Goal: Task Accomplishment & Management: Manage account settings

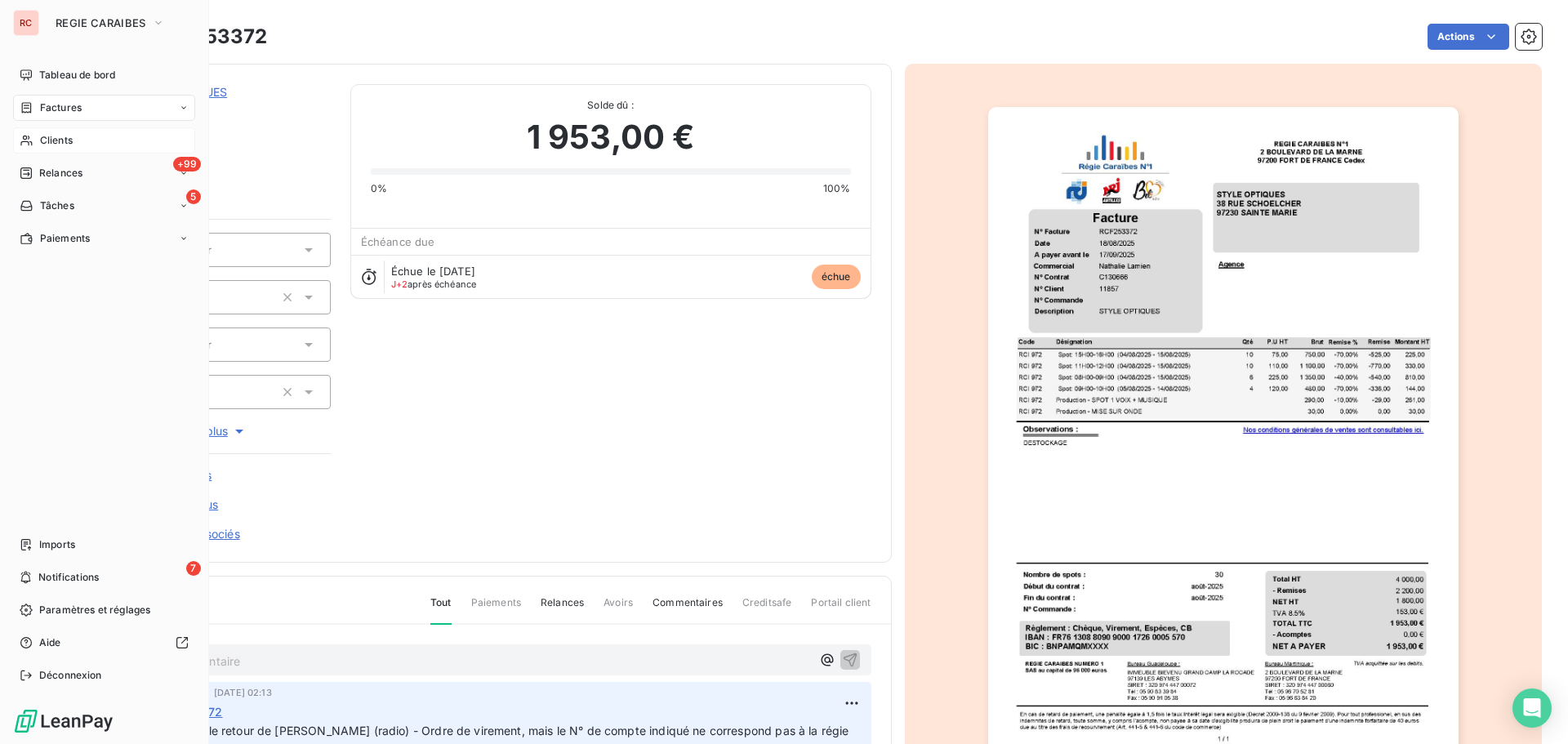
click at [53, 142] on span "Clients" at bounding box center [57, 140] width 33 height 14
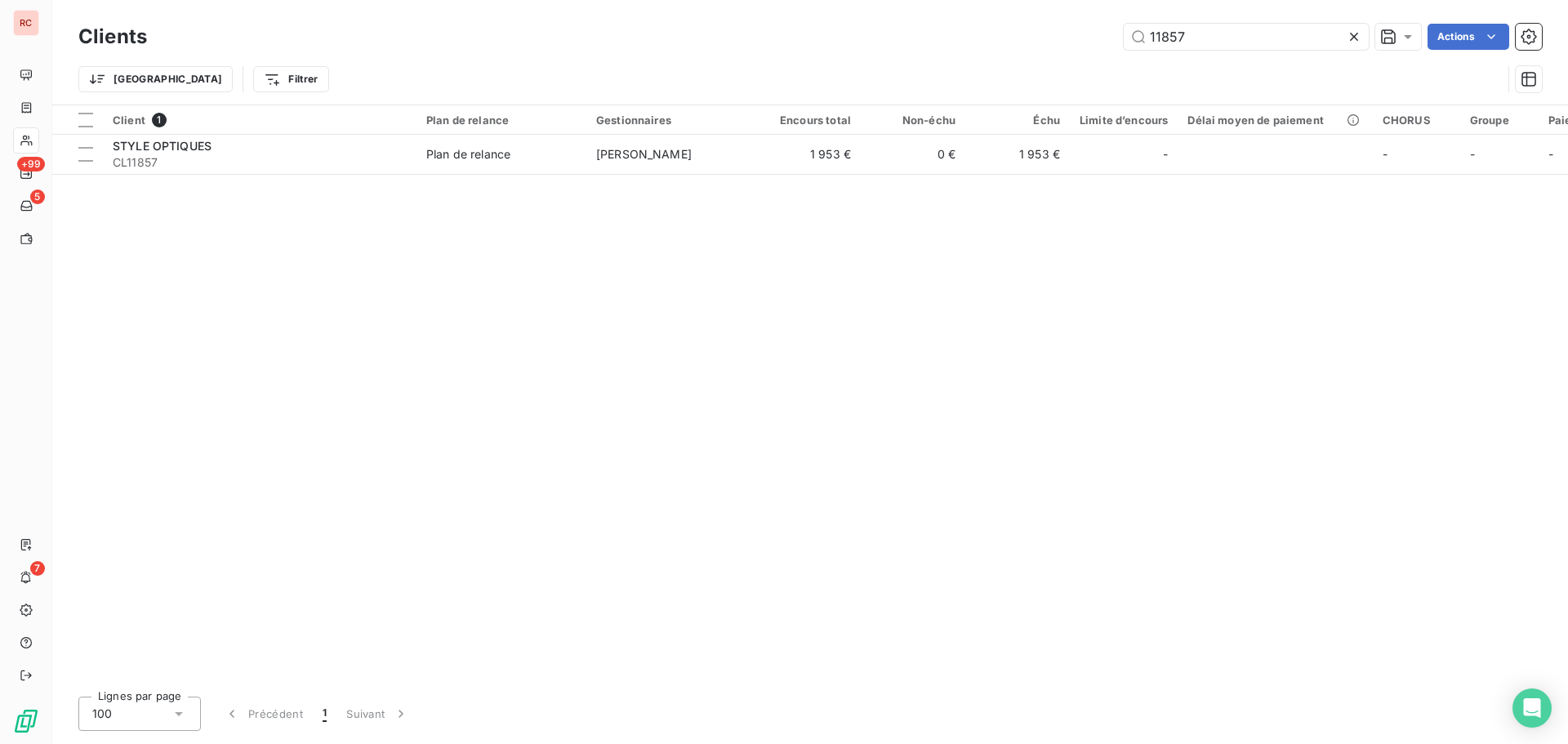
drag, startPoint x: 1177, startPoint y: 33, endPoint x: 1065, endPoint y: 30, distance: 112.0
click at [1065, 30] on div "11857 Actions" at bounding box center [854, 37] width 1375 height 26
drag, startPoint x: 1196, startPoint y: 36, endPoint x: 1161, endPoint y: 36, distance: 35.0
click at [1161, 36] on input "10164" at bounding box center [1246, 37] width 245 height 26
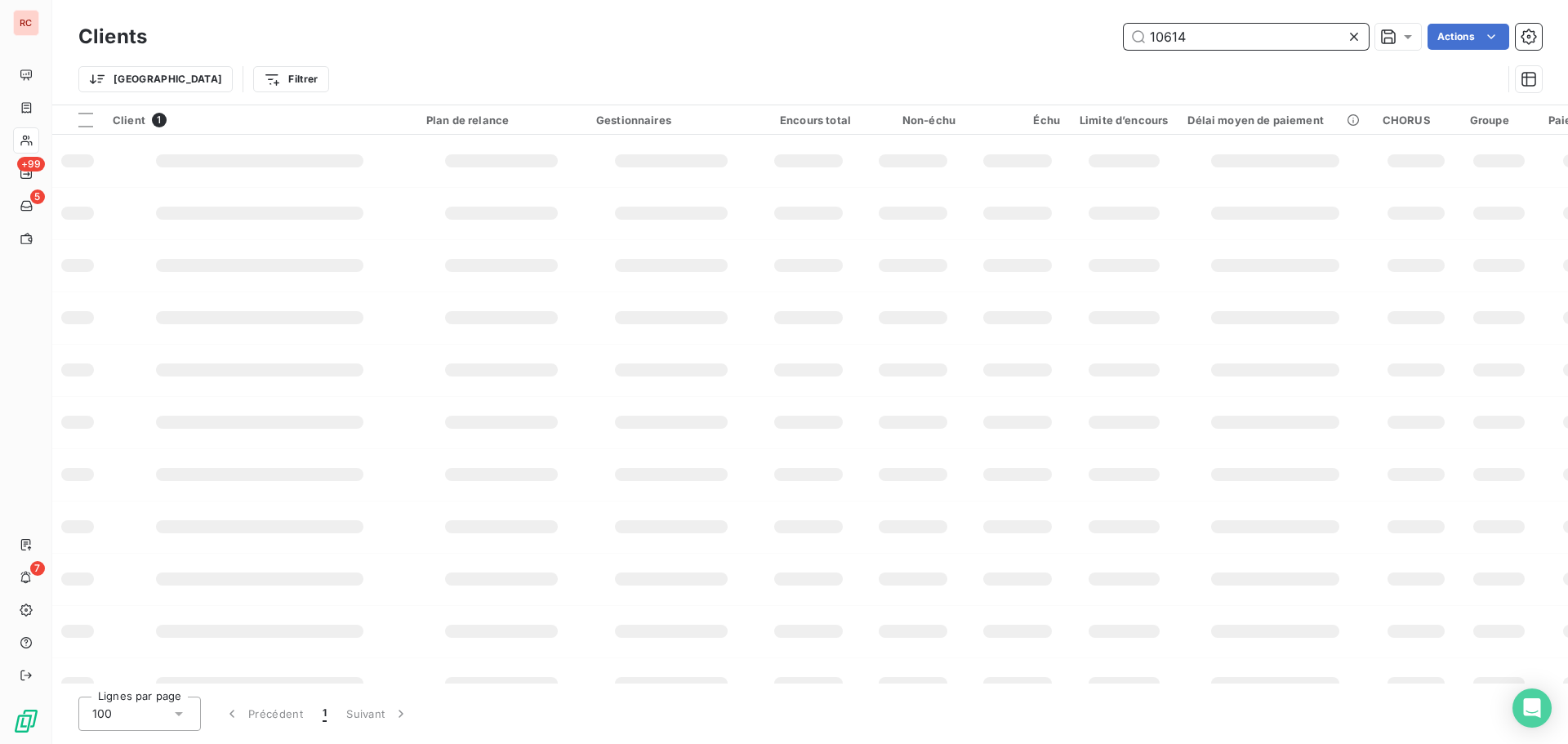
type input "10614"
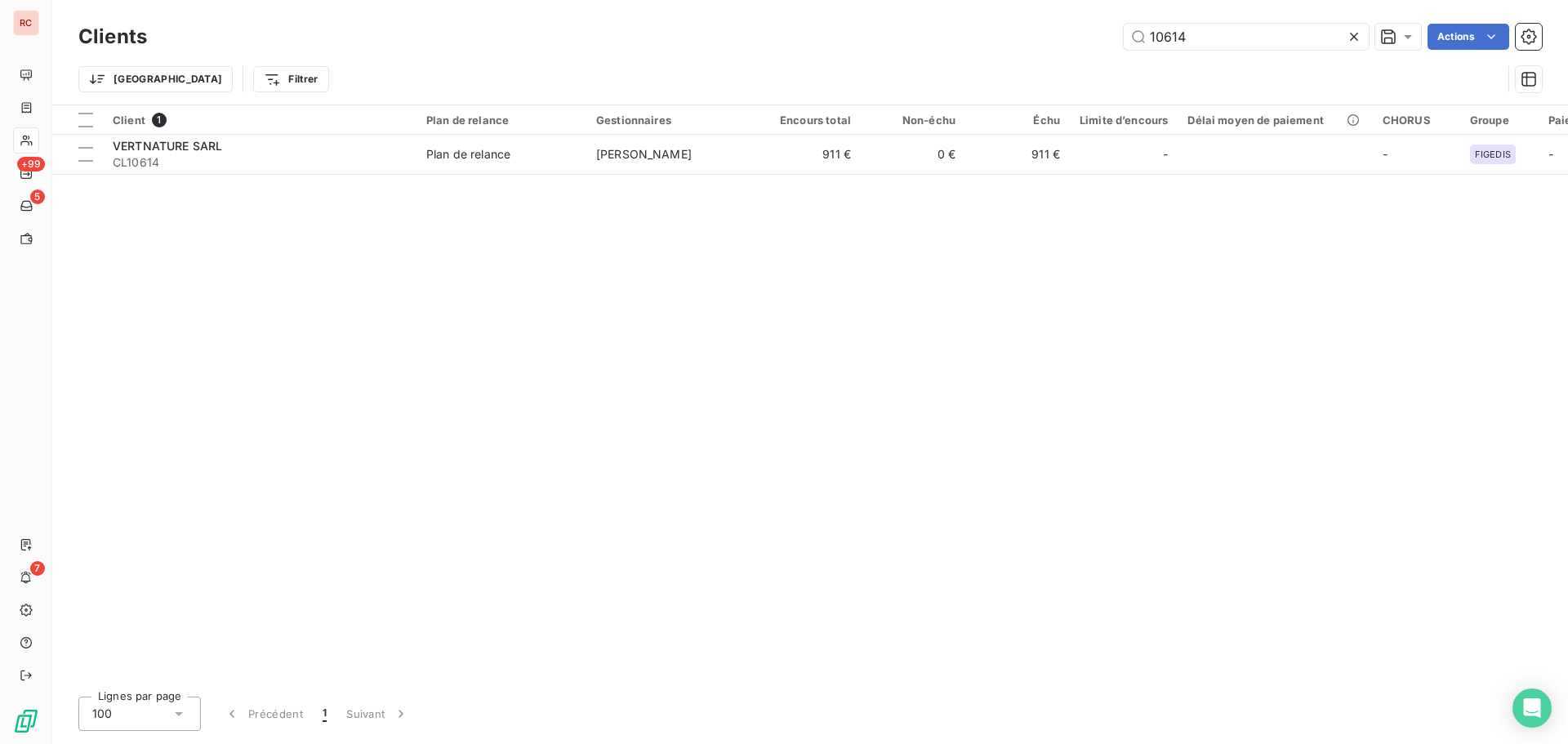
click at [402, 174] on table "Client 1 Plan de relance Gestionnaires Encours total Non-échu Échu Limite d’enc…" at bounding box center [961, 140] width 1818 height 69
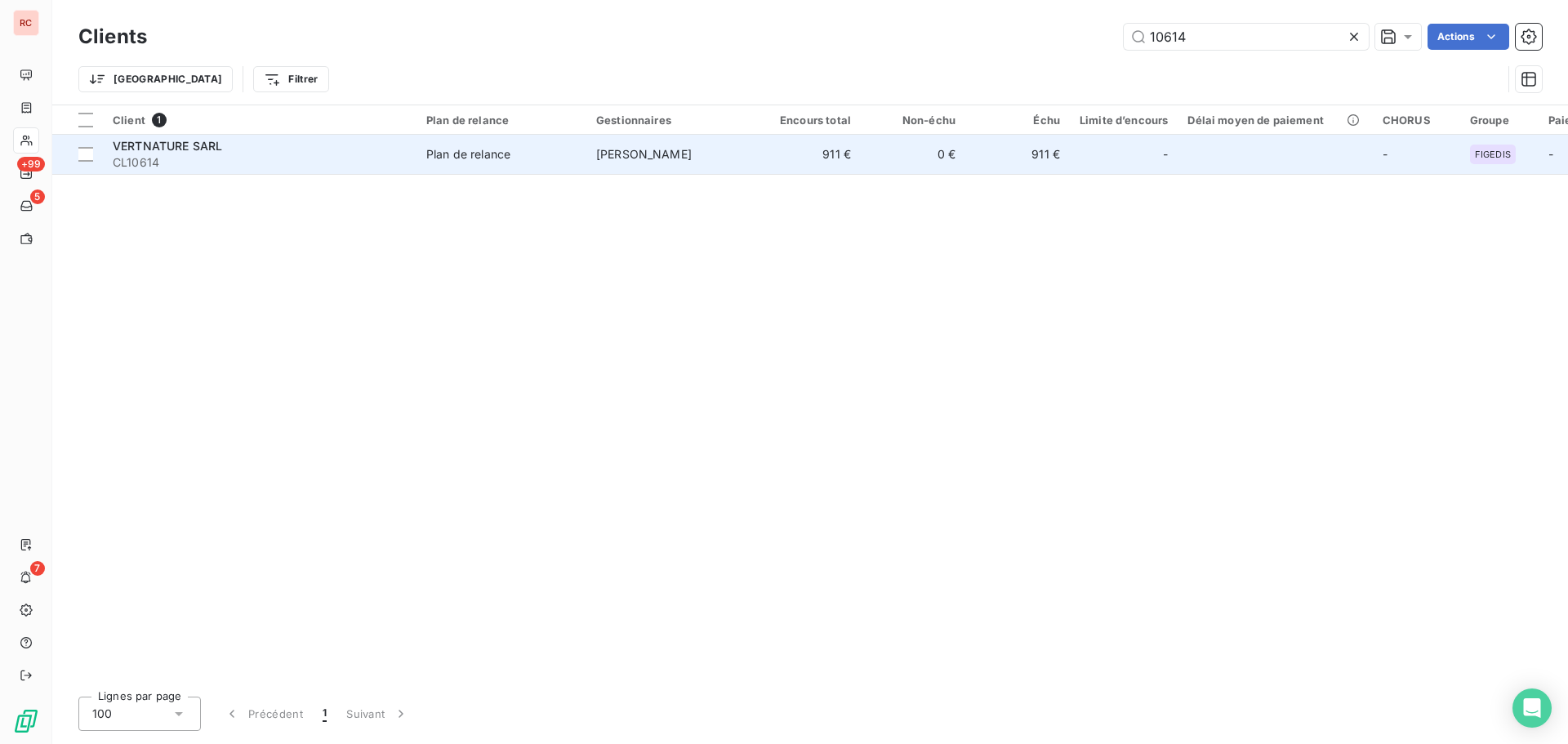
click at [402, 156] on span "CL10614" at bounding box center [259, 162] width 294 height 16
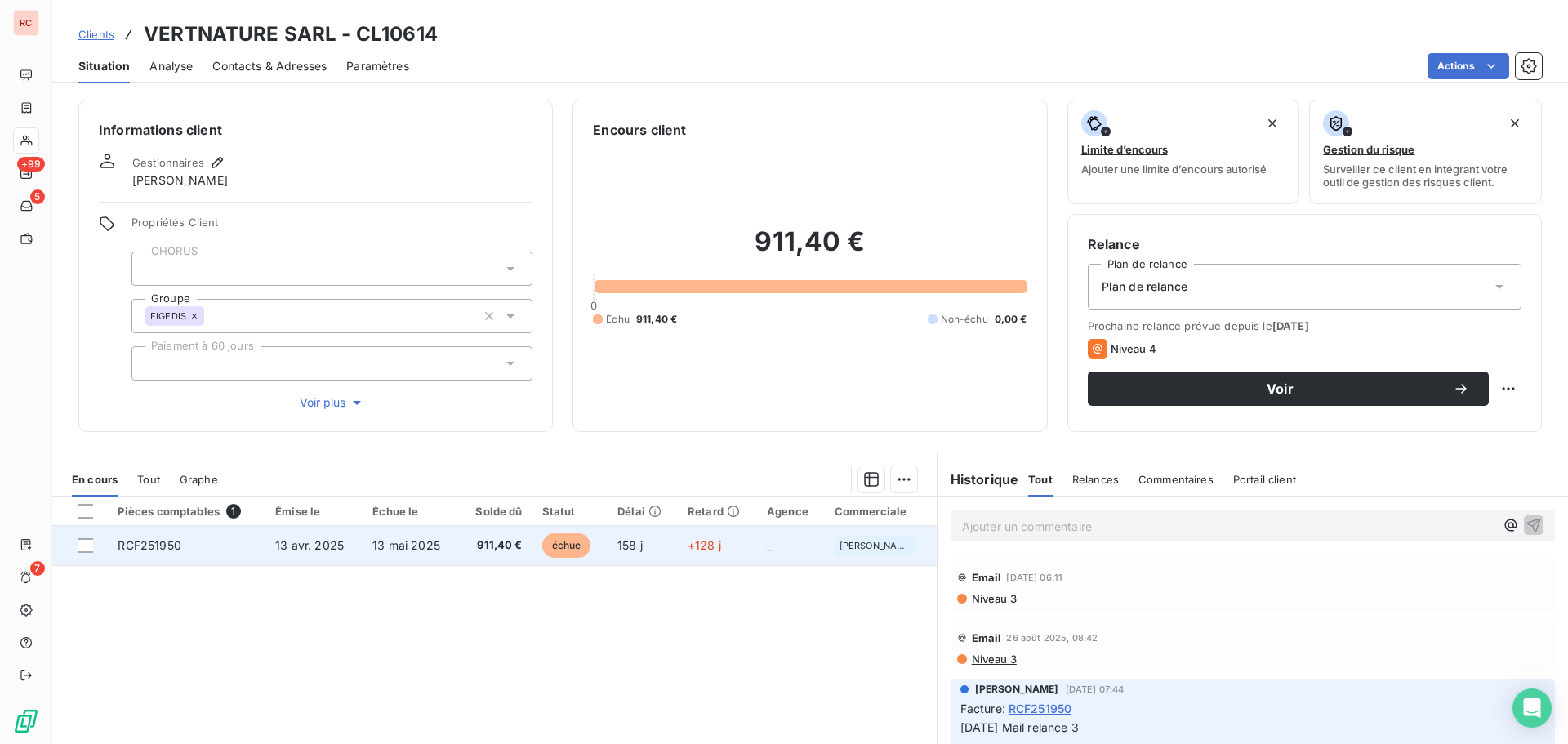
click at [469, 547] on span "911,40 €" at bounding box center [496, 545] width 54 height 16
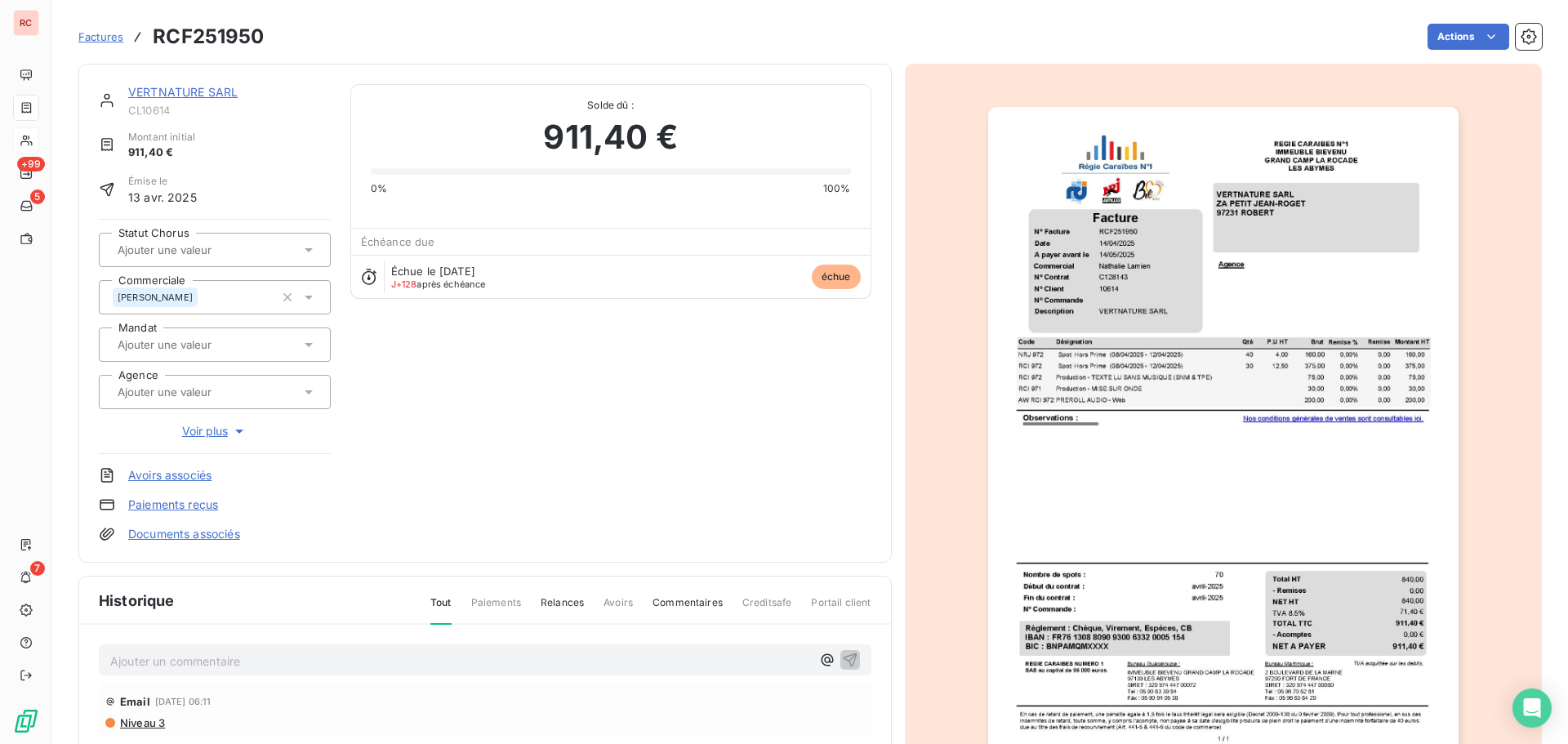
click at [218, 99] on div "VERTNATURE SARL" at bounding box center [229, 91] width 202 height 16
click at [216, 93] on link "VERTNATURE SARL" at bounding box center [183, 91] width 110 height 13
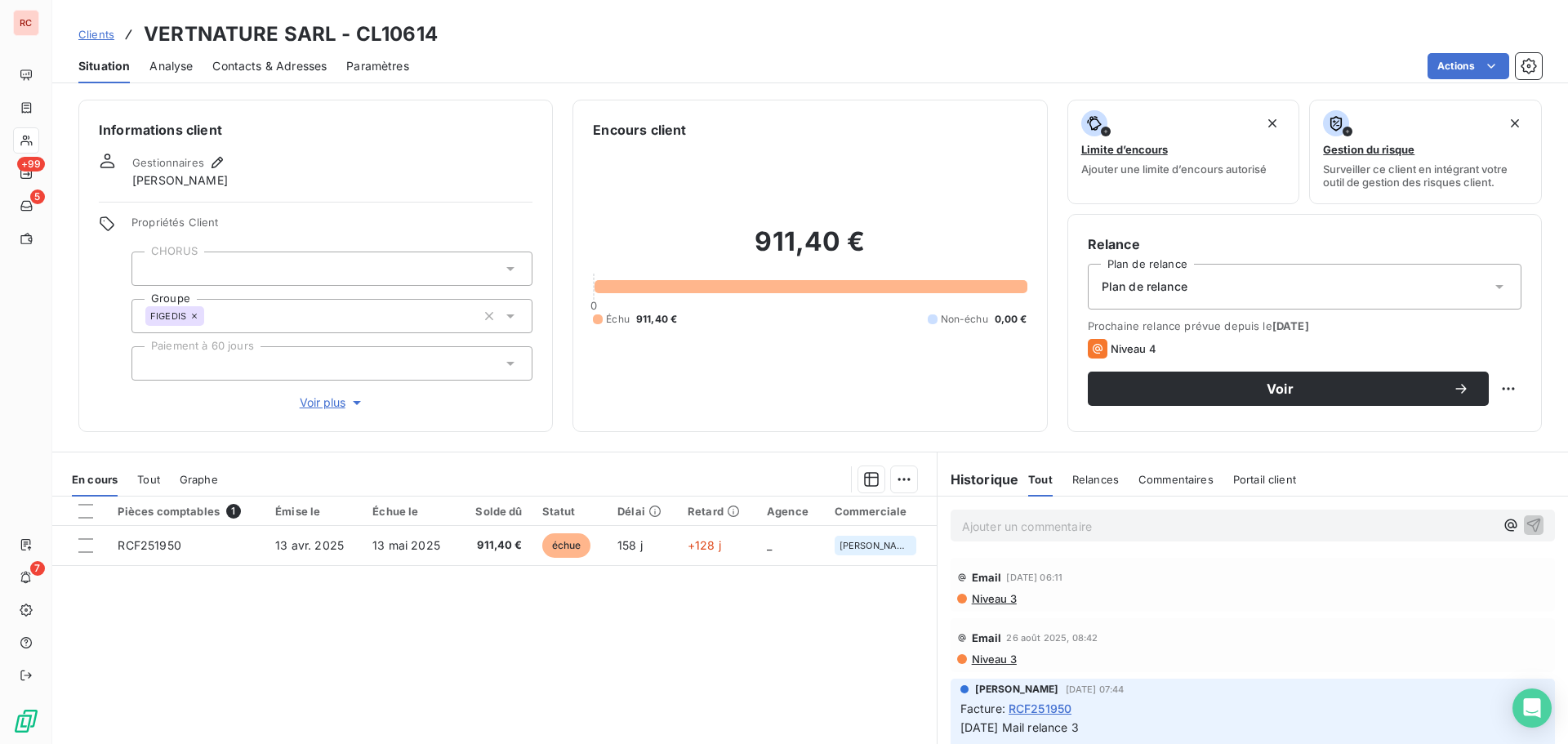
click at [300, 55] on div "Contacts & Adresses" at bounding box center [270, 66] width 115 height 35
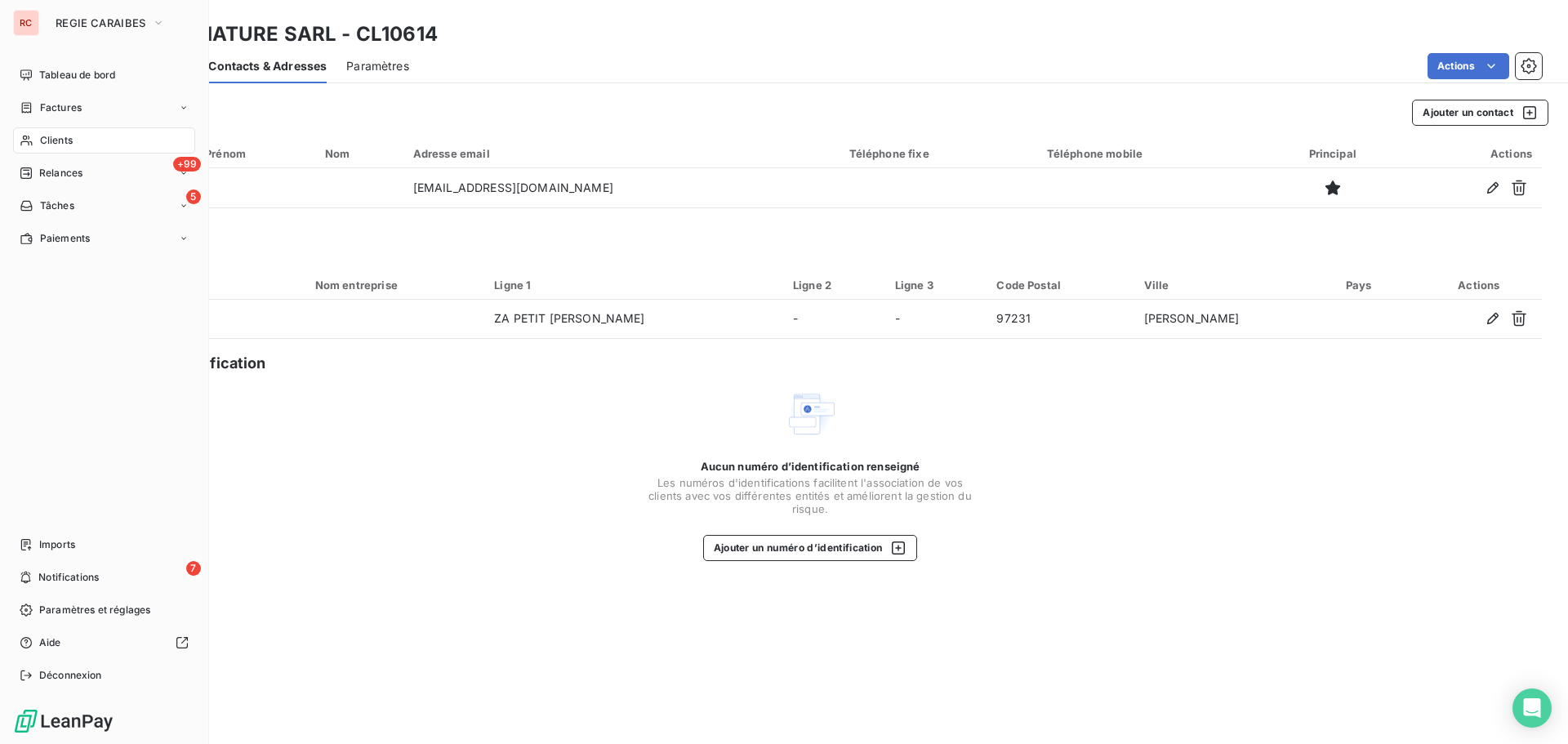
click at [45, 115] on div "Factures" at bounding box center [104, 107] width 182 height 26
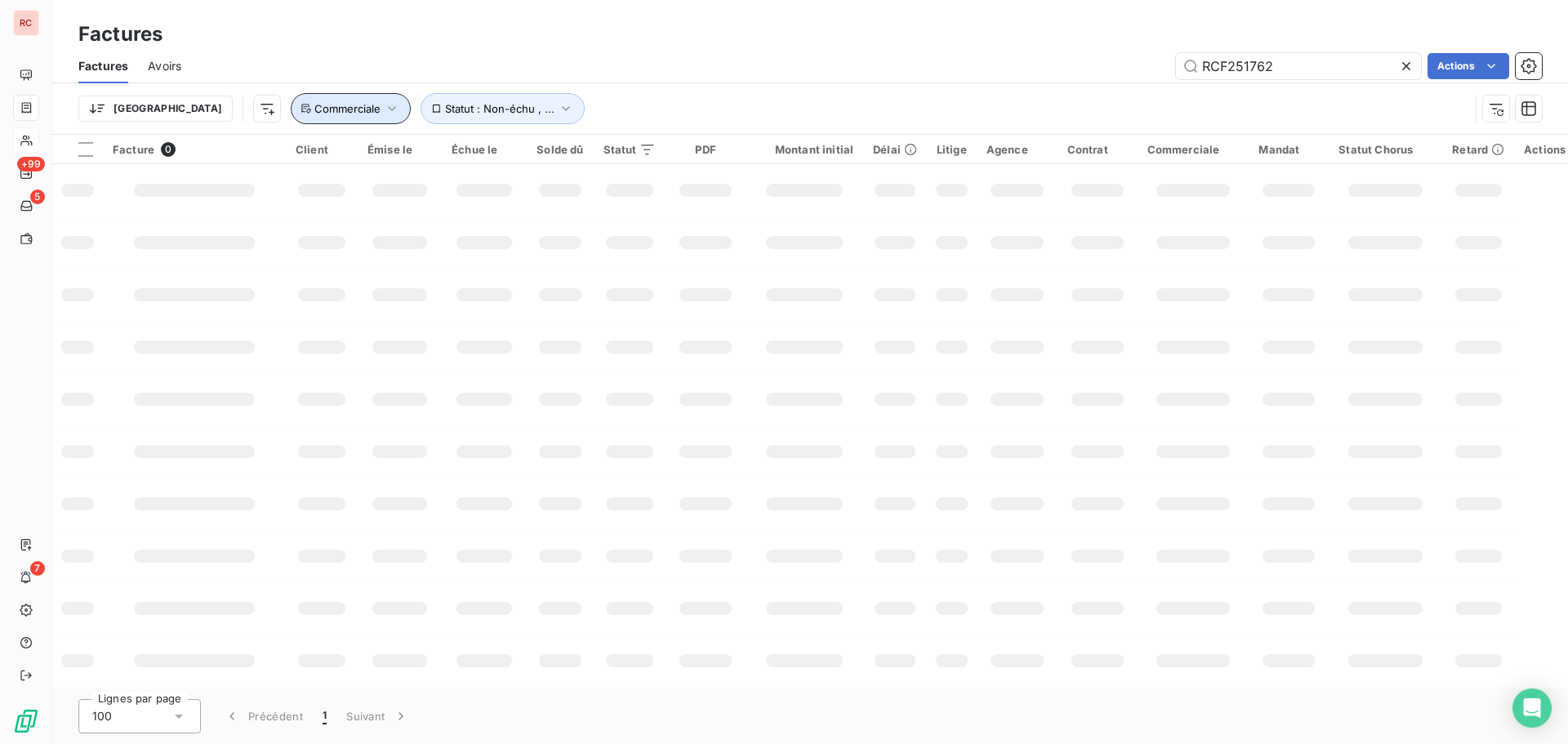
click at [315, 113] on span "Commerciale" at bounding box center [347, 109] width 66 height 13
click at [522, 161] on div at bounding box center [546, 151] width 235 height 35
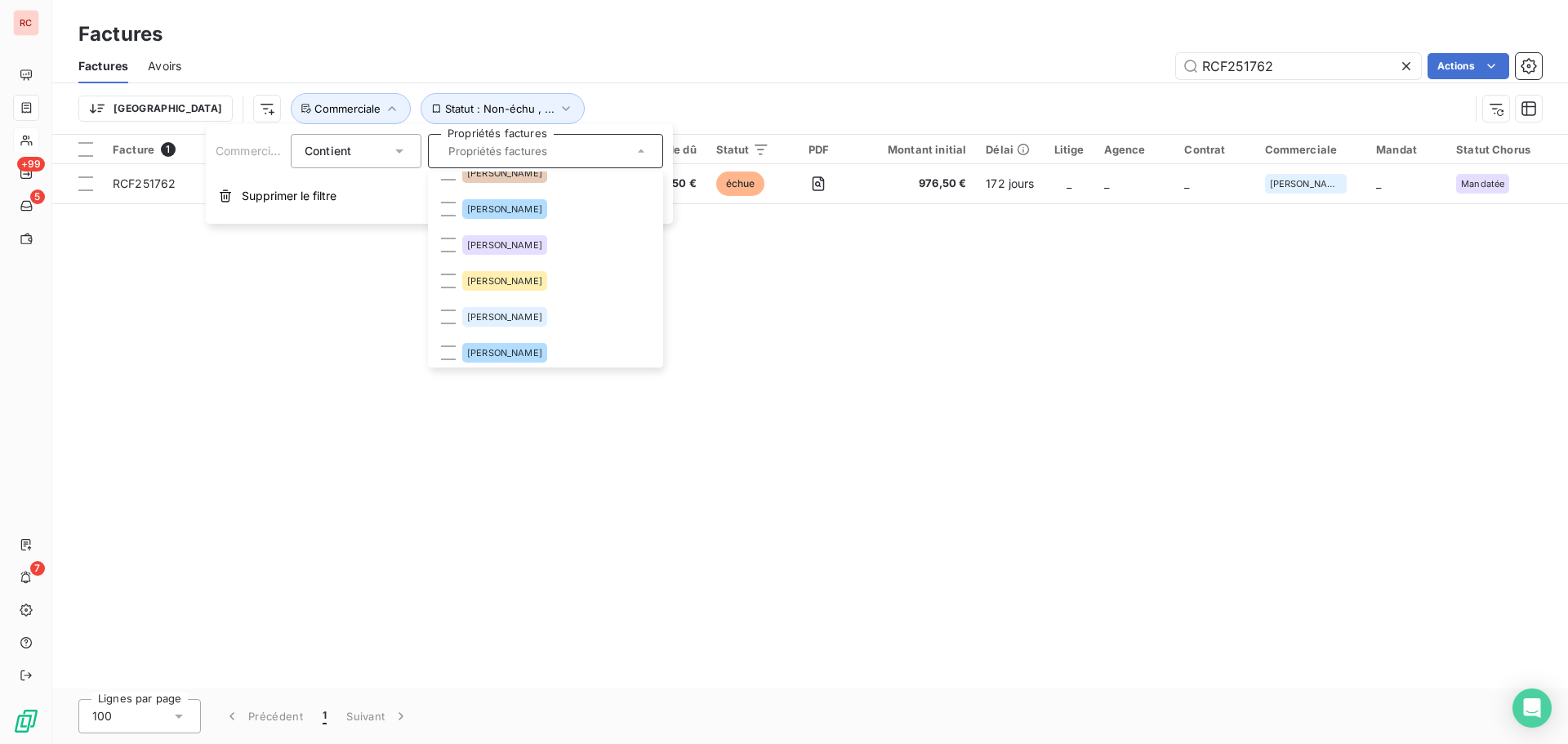
scroll to position [164, 0]
click at [513, 315] on span "[PERSON_NAME]" at bounding box center [504, 315] width 75 height 10
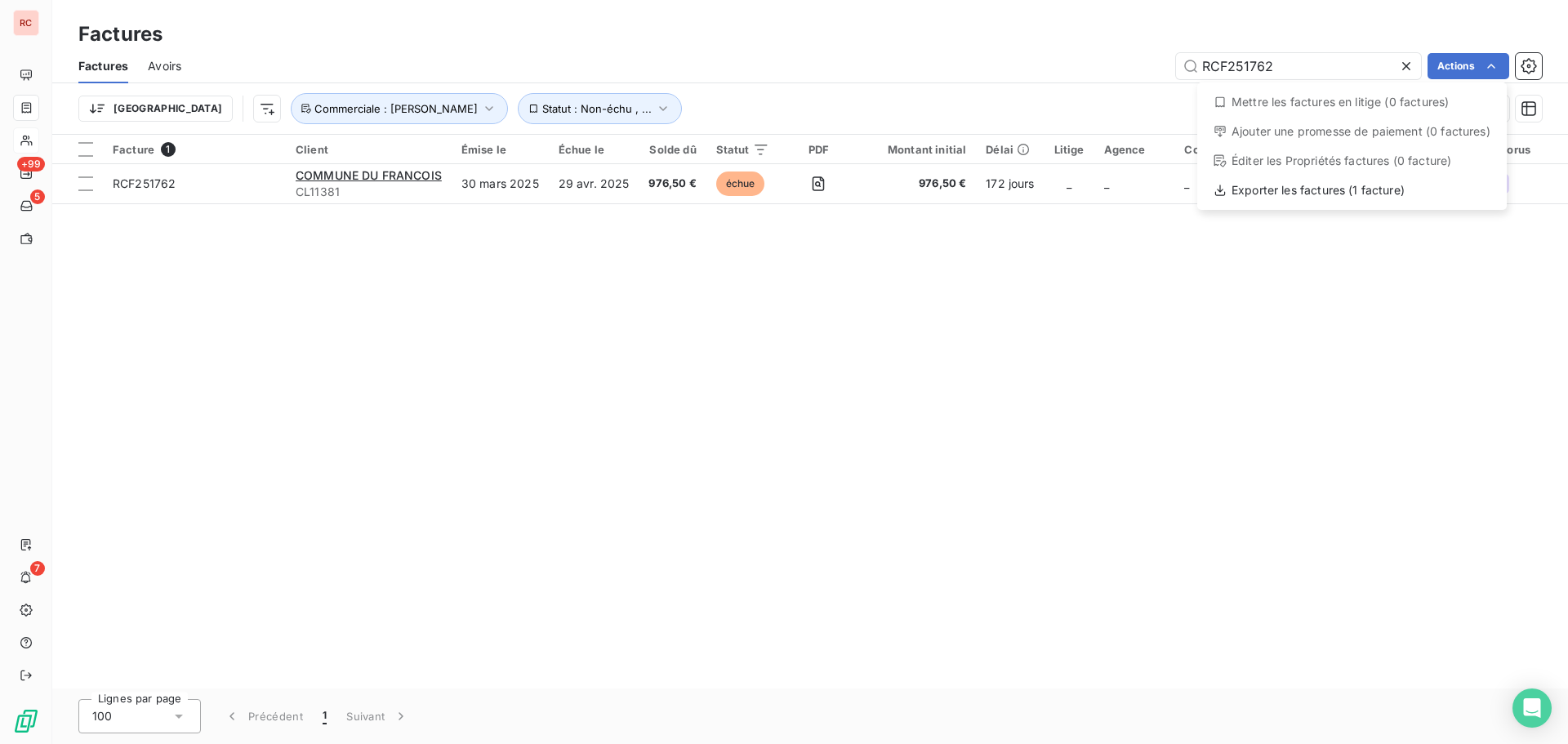
click at [1028, 105] on html "RC +99 5 7 Factures Factures Avoirs RCF251762 Actions Mettre les factures en li…" at bounding box center [784, 372] width 1568 height 744
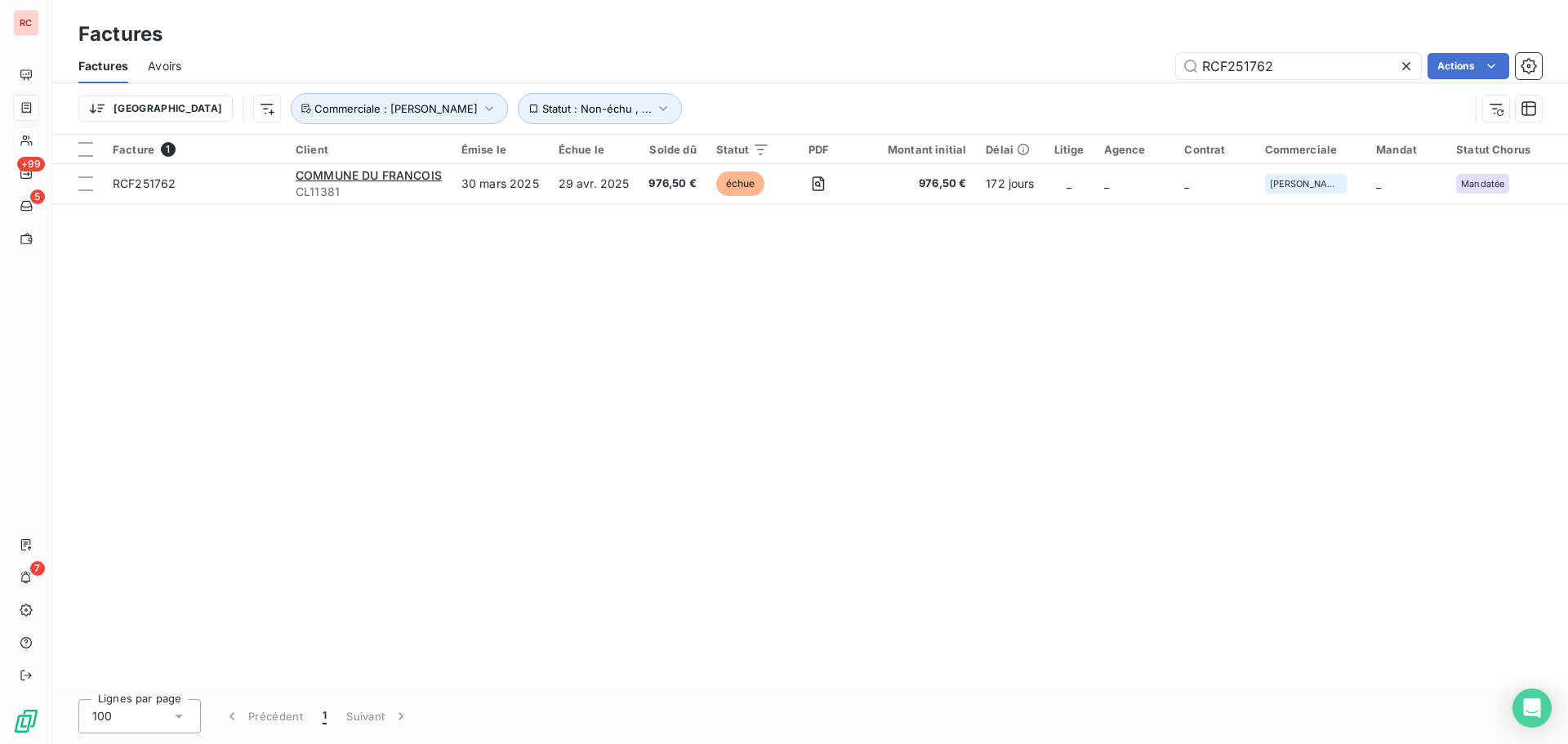
click at [1401, 66] on icon at bounding box center [1405, 65] width 16 height 16
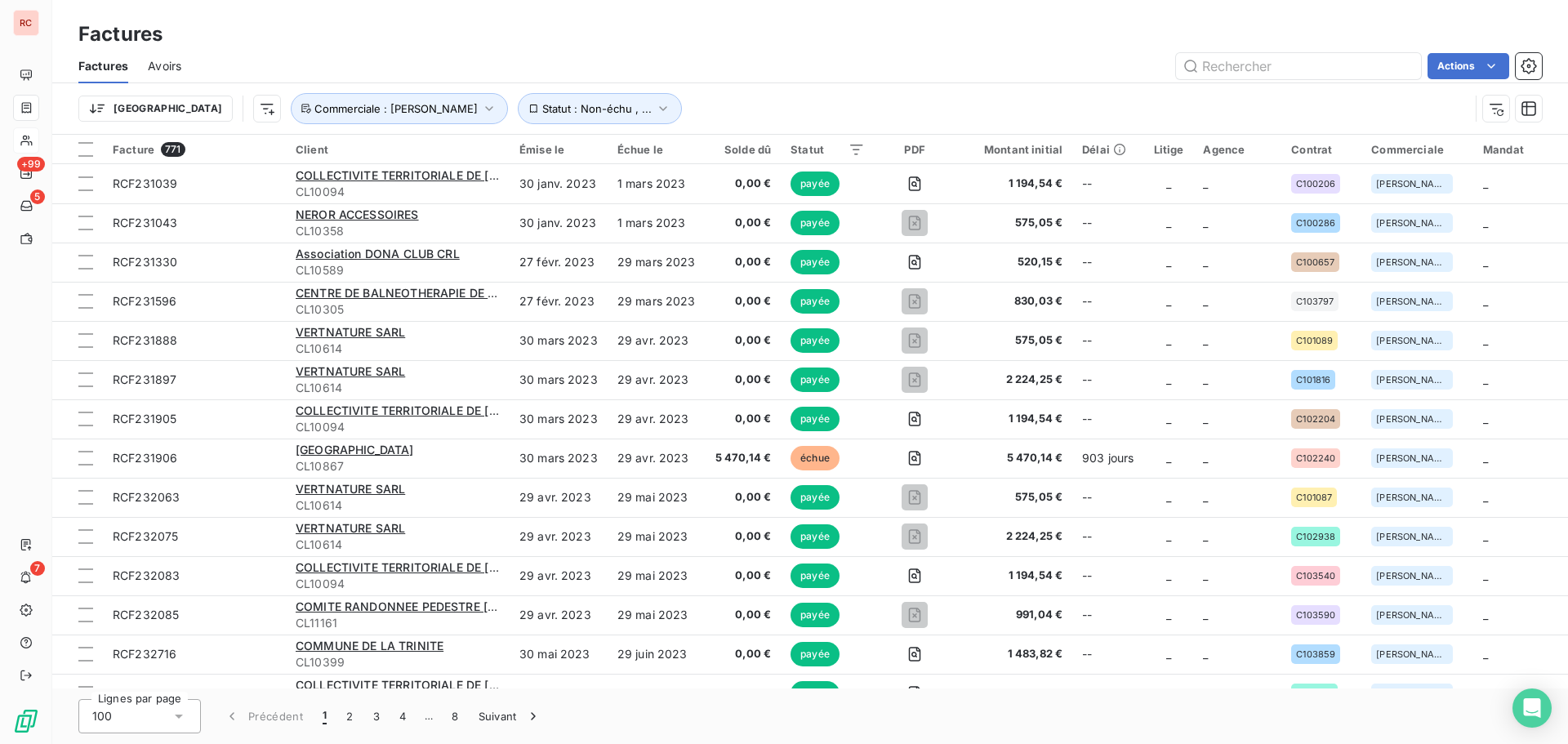
click at [1452, 81] on div "Factures Avoirs Actions" at bounding box center [810, 66] width 1516 height 35
click at [1452, 64] on html "RC +99 5 7 Factures Factures Avoirs Actions Trier Statut : Non-échu , ... Comme…" at bounding box center [784, 372] width 1568 height 744
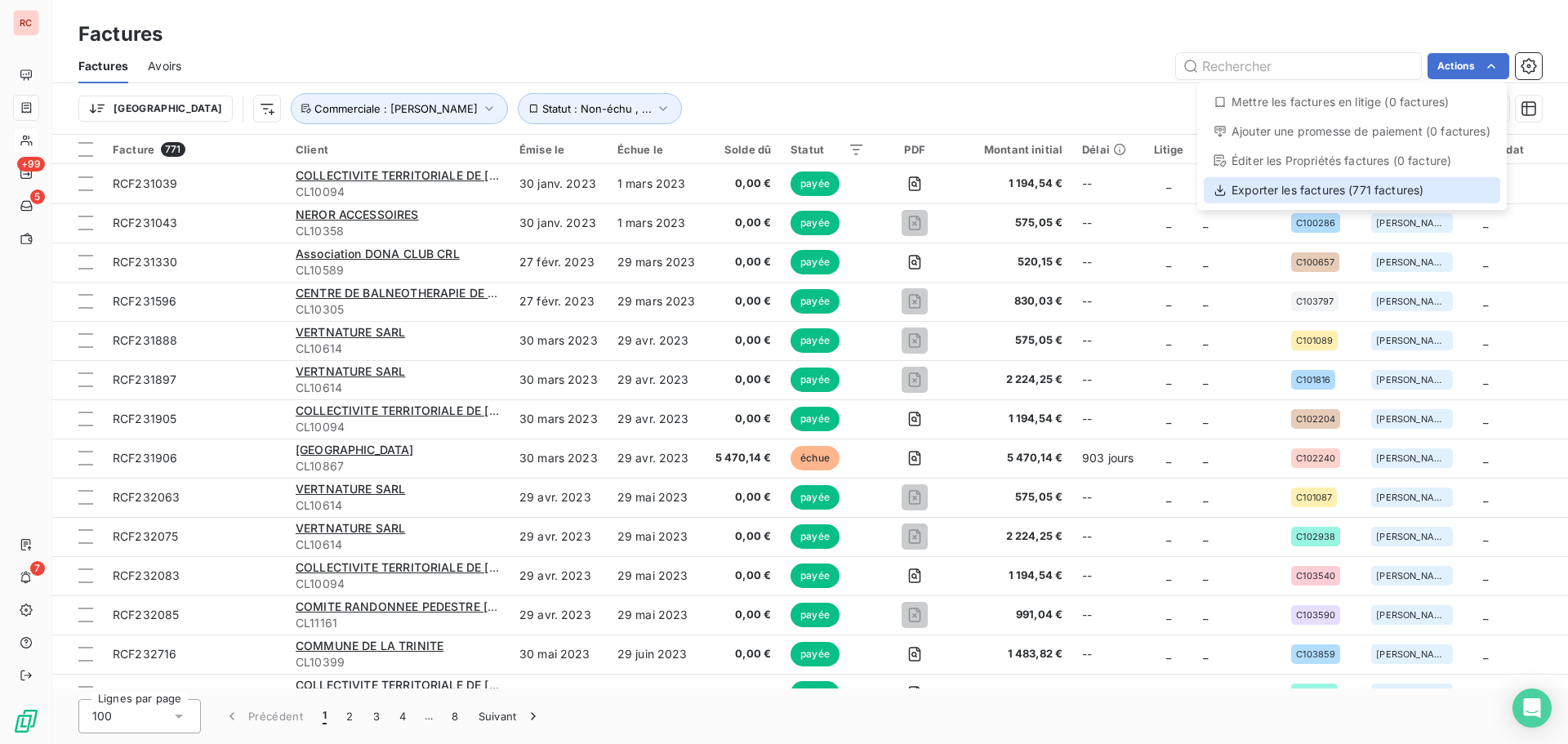
click at [1340, 196] on div "Exporter les factures (771 factures)" at bounding box center [1352, 190] width 296 height 26
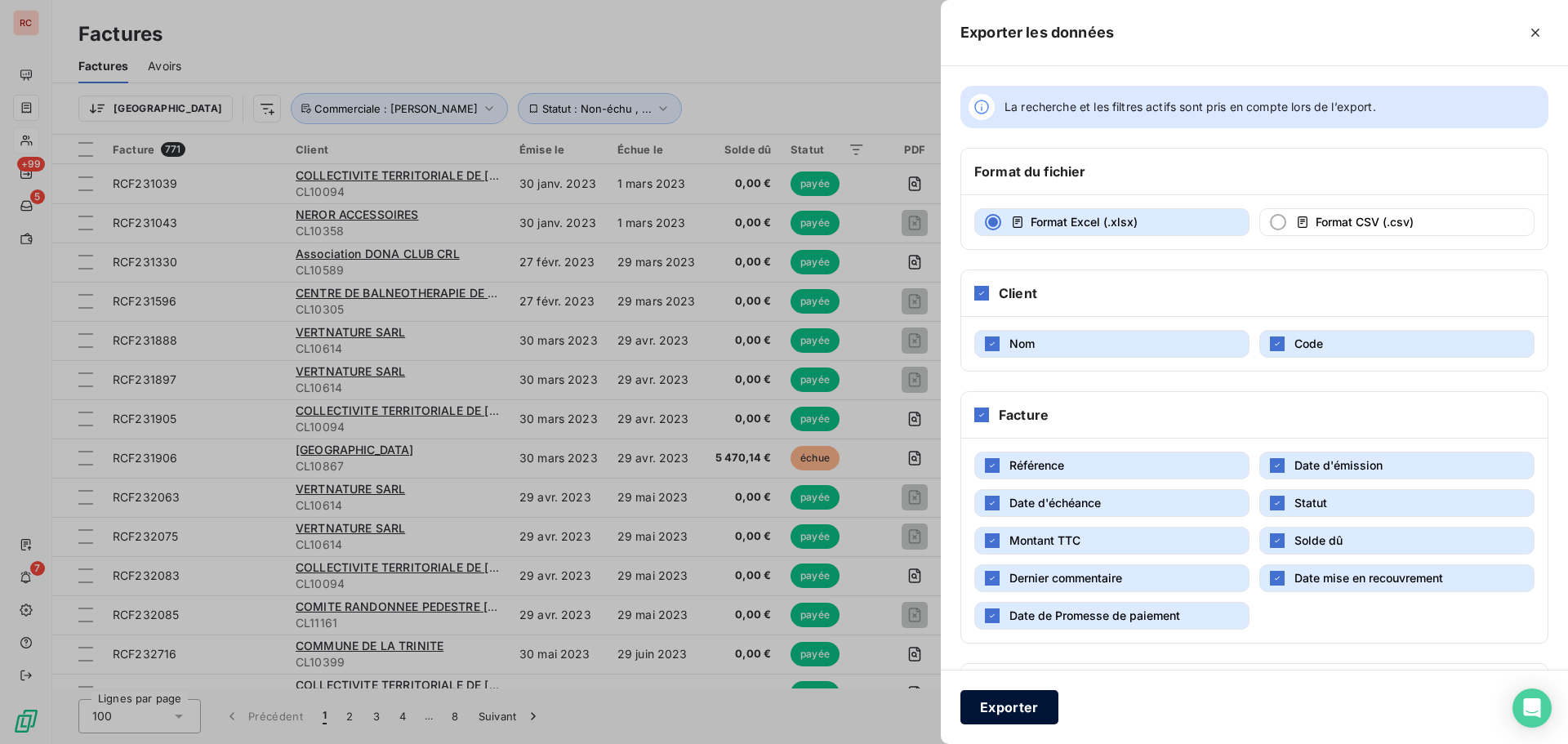
click at [1045, 706] on button "Exporter" at bounding box center [1010, 707] width 98 height 35
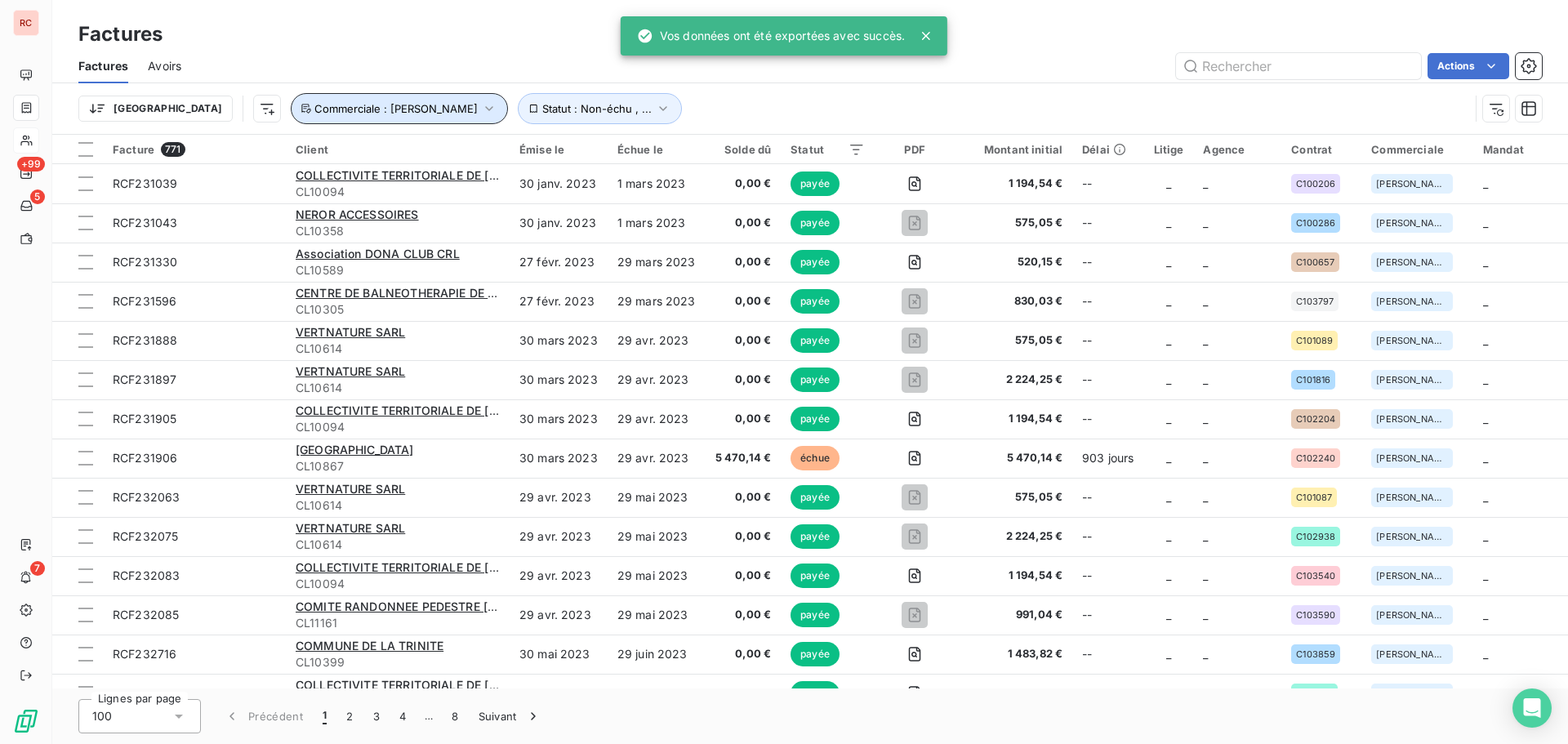
click at [318, 109] on span "Commerciale : [PERSON_NAME]" at bounding box center [397, 109] width 164 height 13
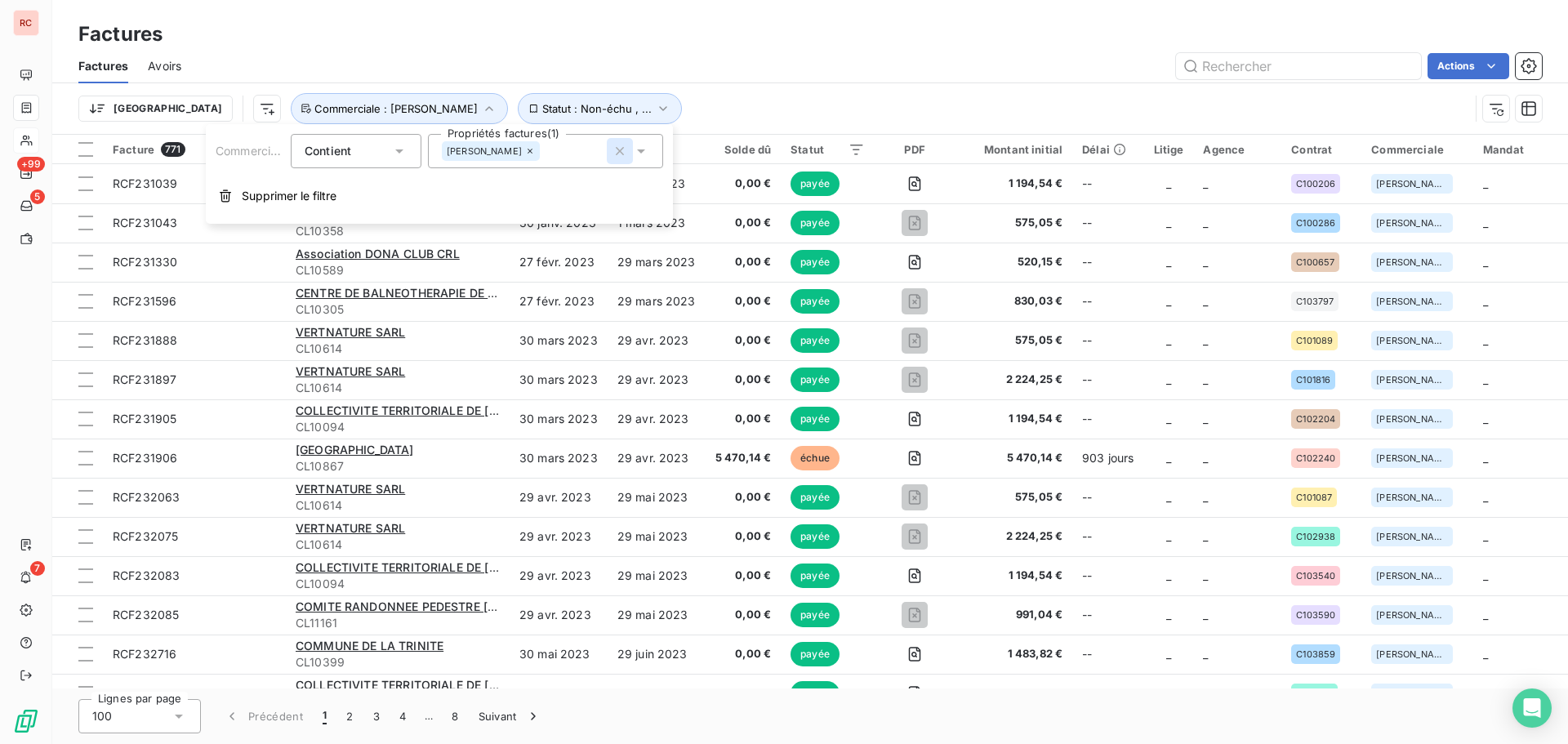
click at [622, 155] on icon "button" at bounding box center [619, 150] width 16 height 16
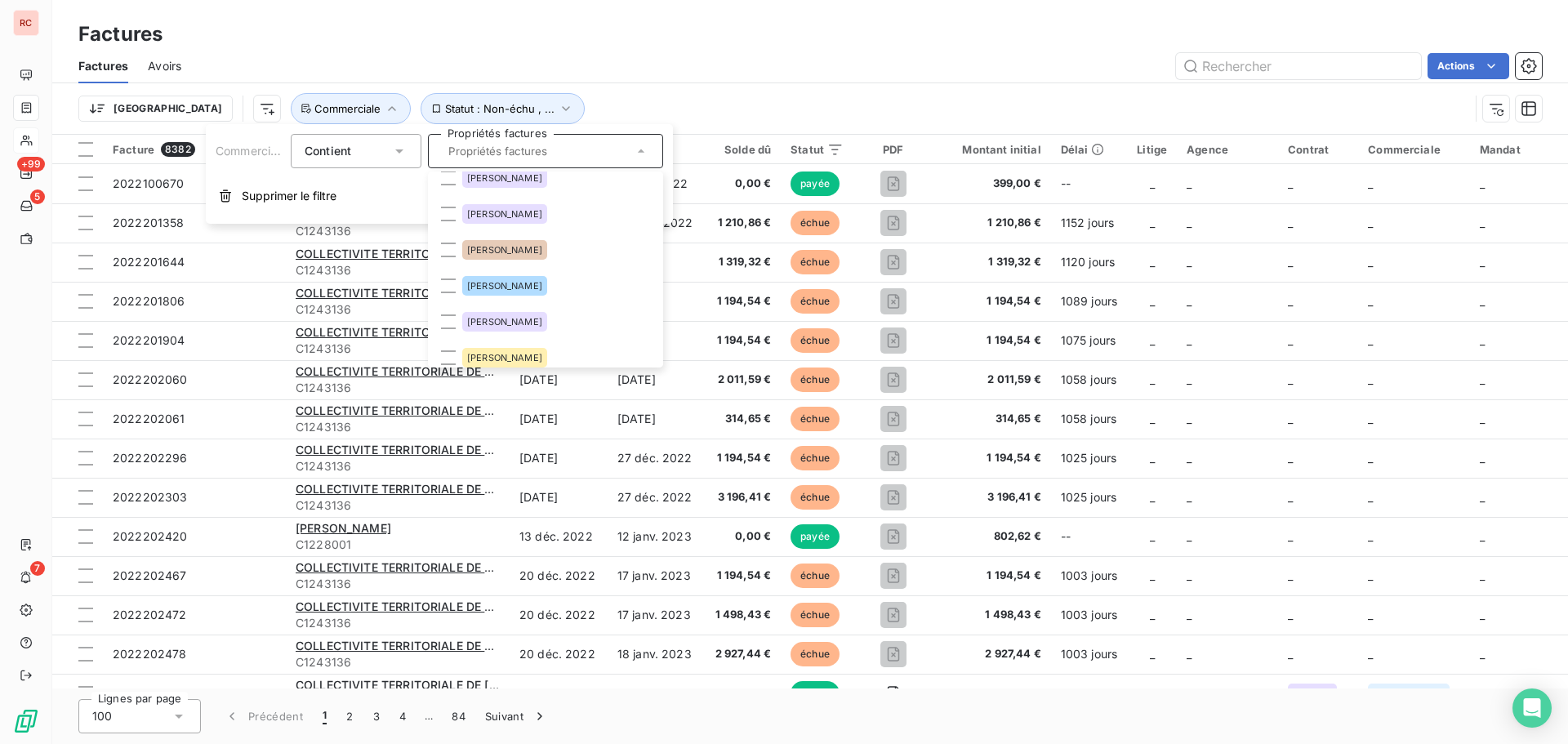
scroll to position [65, 0]
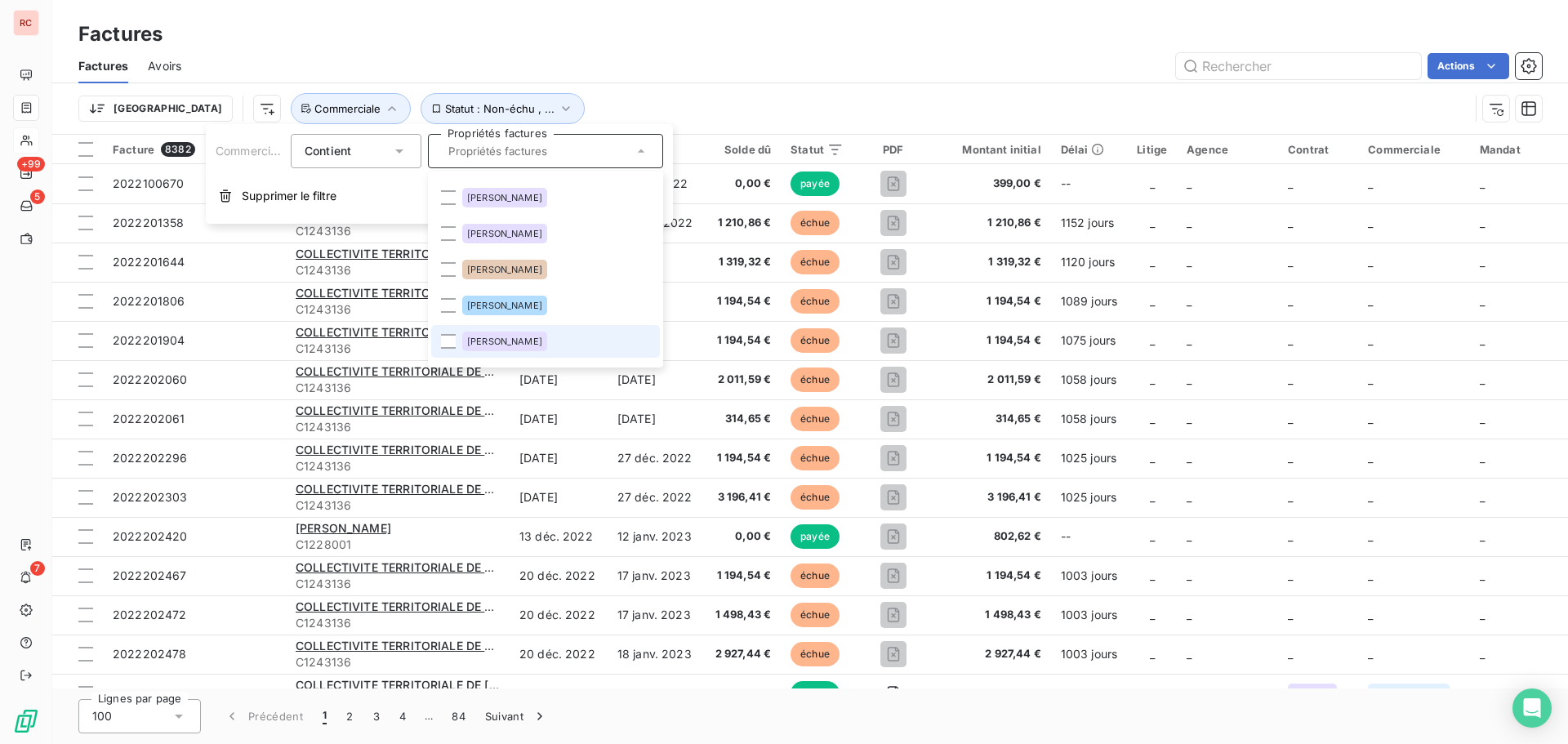
click at [524, 337] on span "[PERSON_NAME]" at bounding box center [504, 342] width 75 height 10
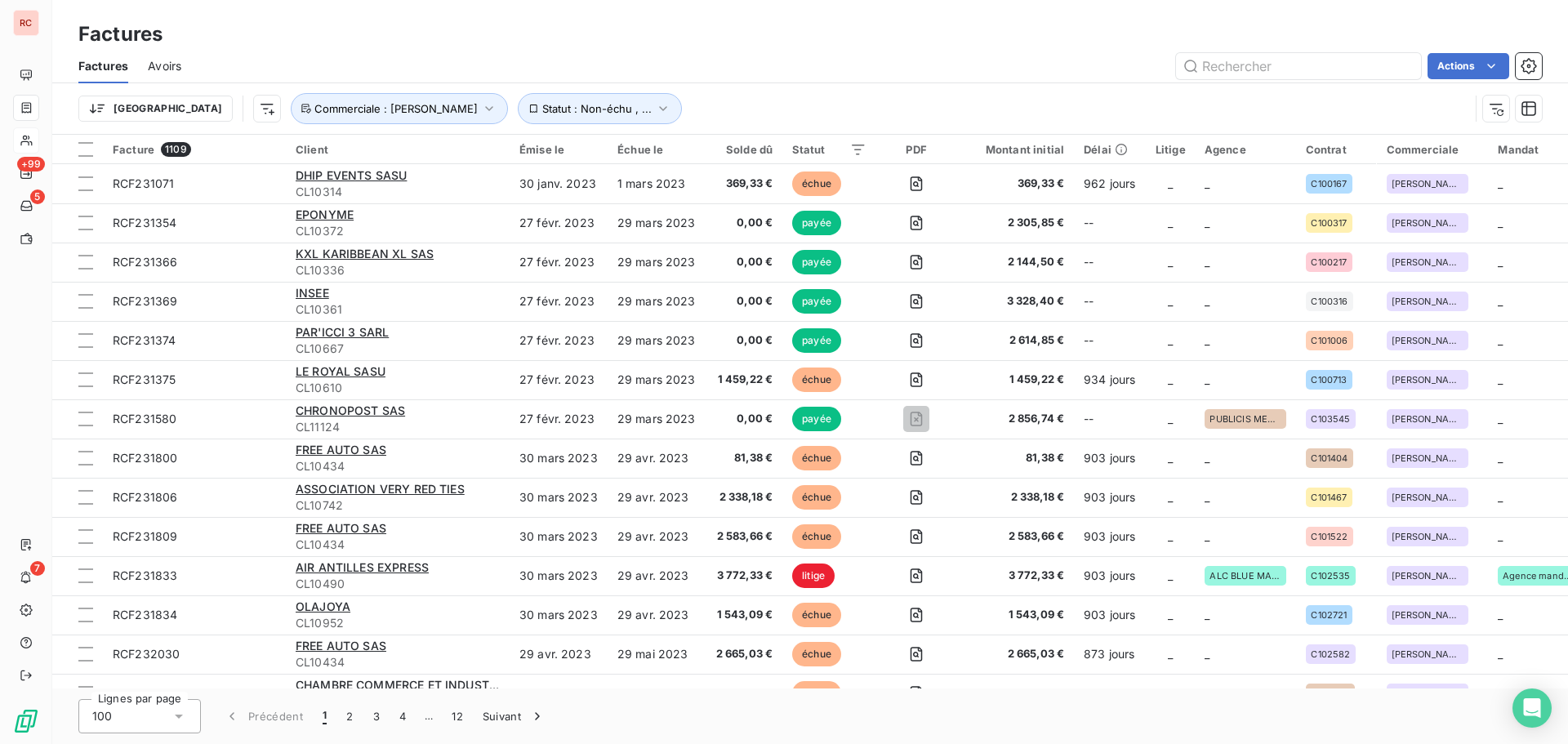
click at [1019, 89] on div "Trier Statut : Non-échu , ... Commerciale : [PERSON_NAME]" at bounding box center [810, 109] width 1463 height 51
click at [1459, 57] on html "RC +99 5 7 Factures Factures Avoirs Actions Trier Statut : Non-échu , ... Comme…" at bounding box center [784, 372] width 1568 height 744
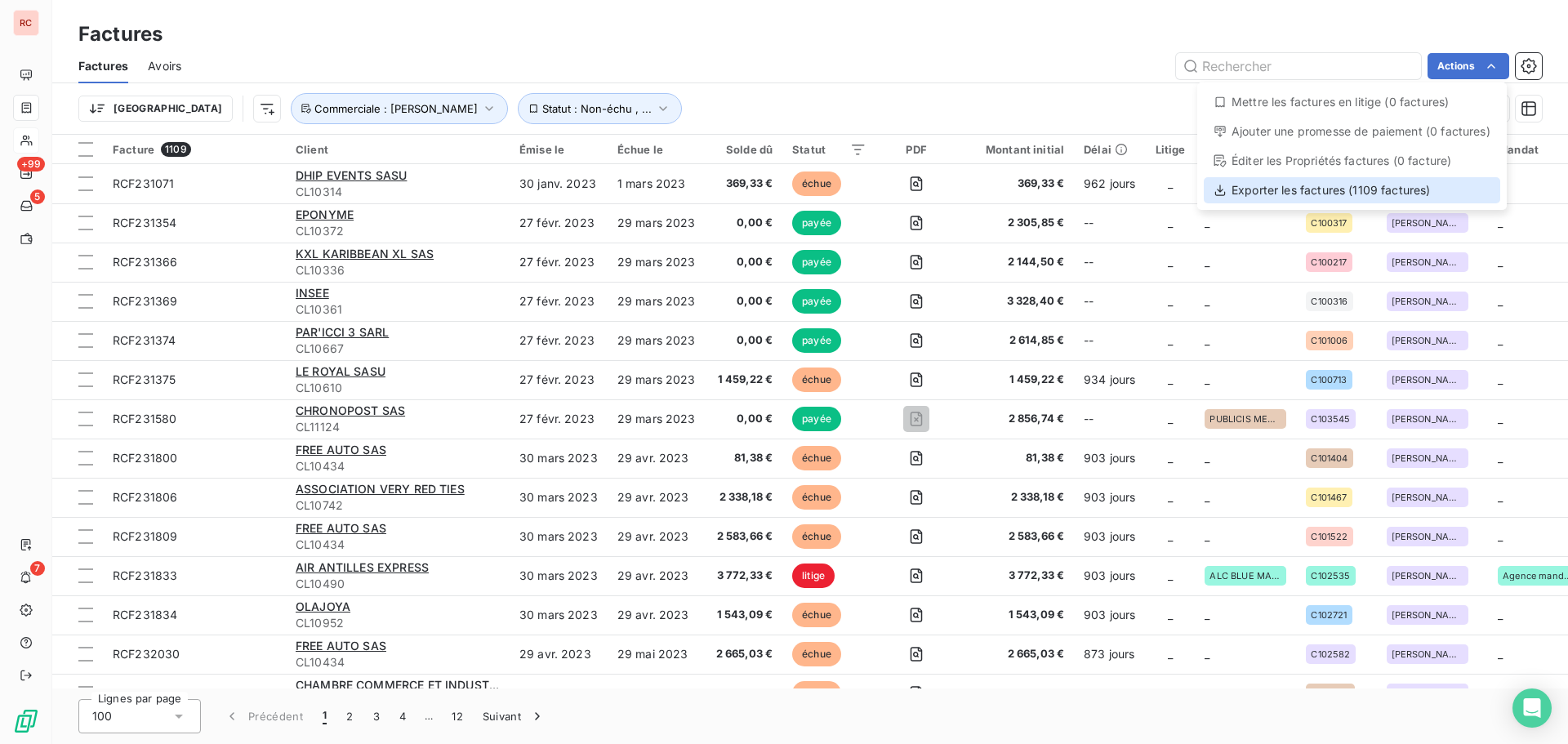
click at [1401, 197] on div "Exporter les factures (1109 factures)" at bounding box center [1352, 190] width 296 height 26
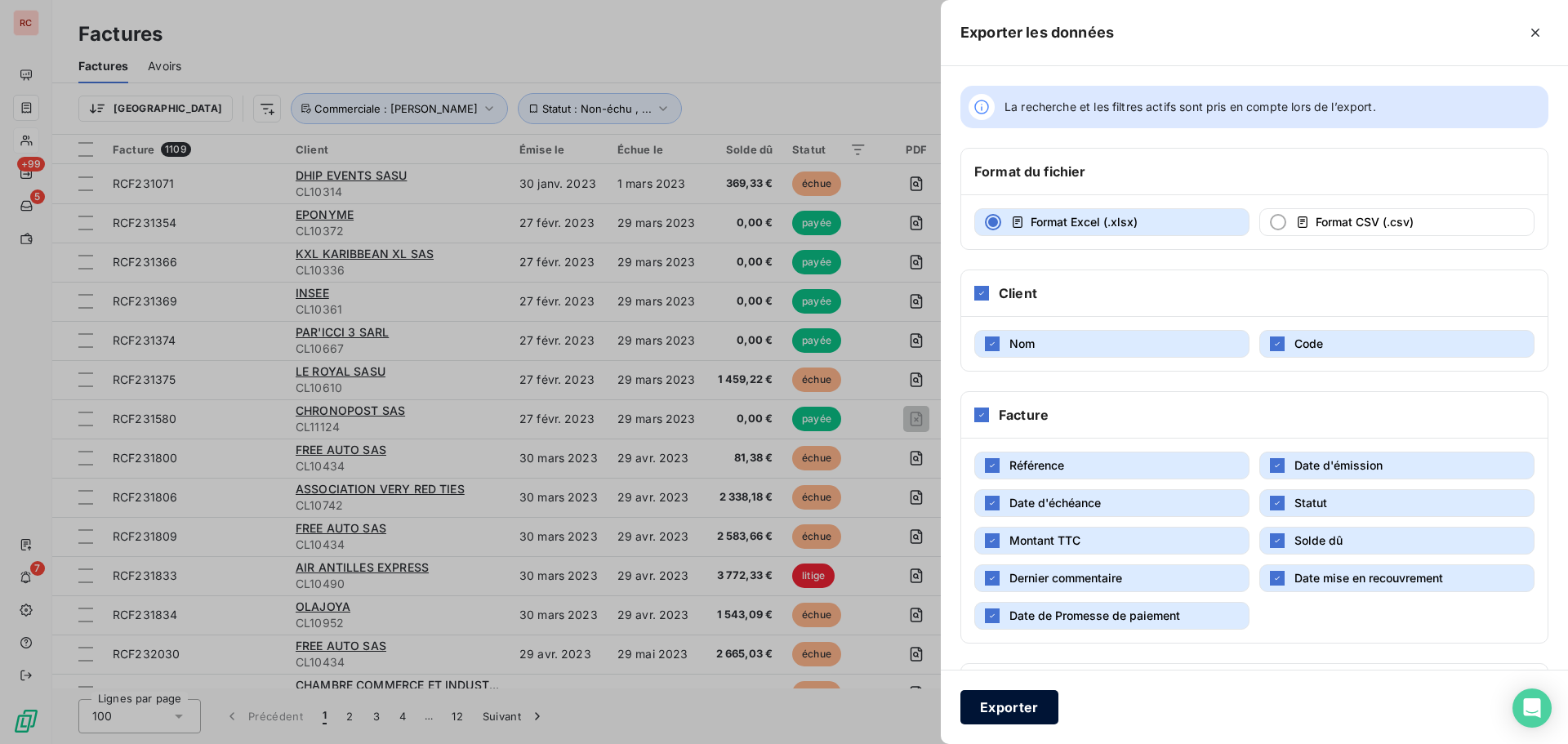
click at [1021, 709] on button "Exporter" at bounding box center [1010, 707] width 98 height 35
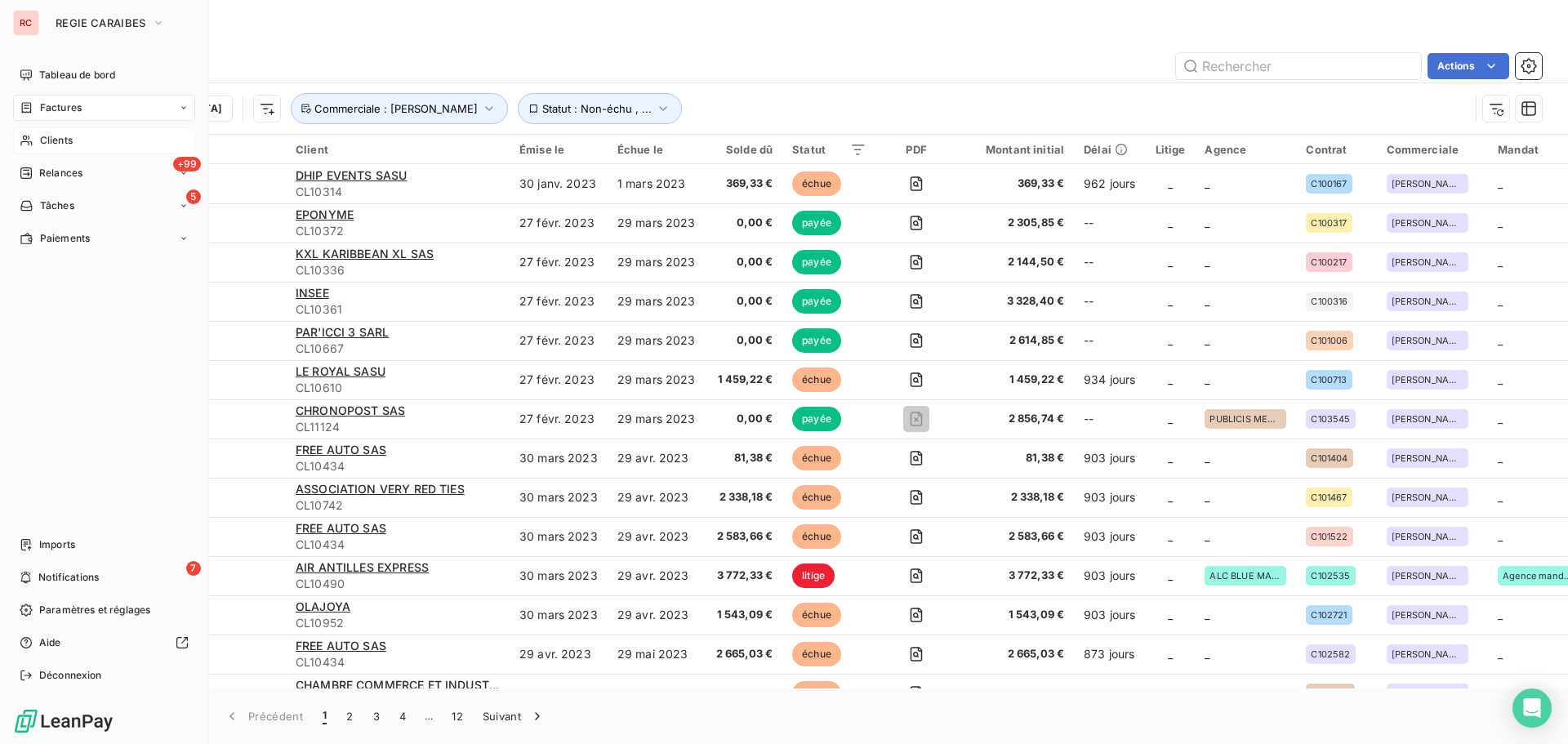
click at [43, 138] on span "Clients" at bounding box center [57, 140] width 33 height 14
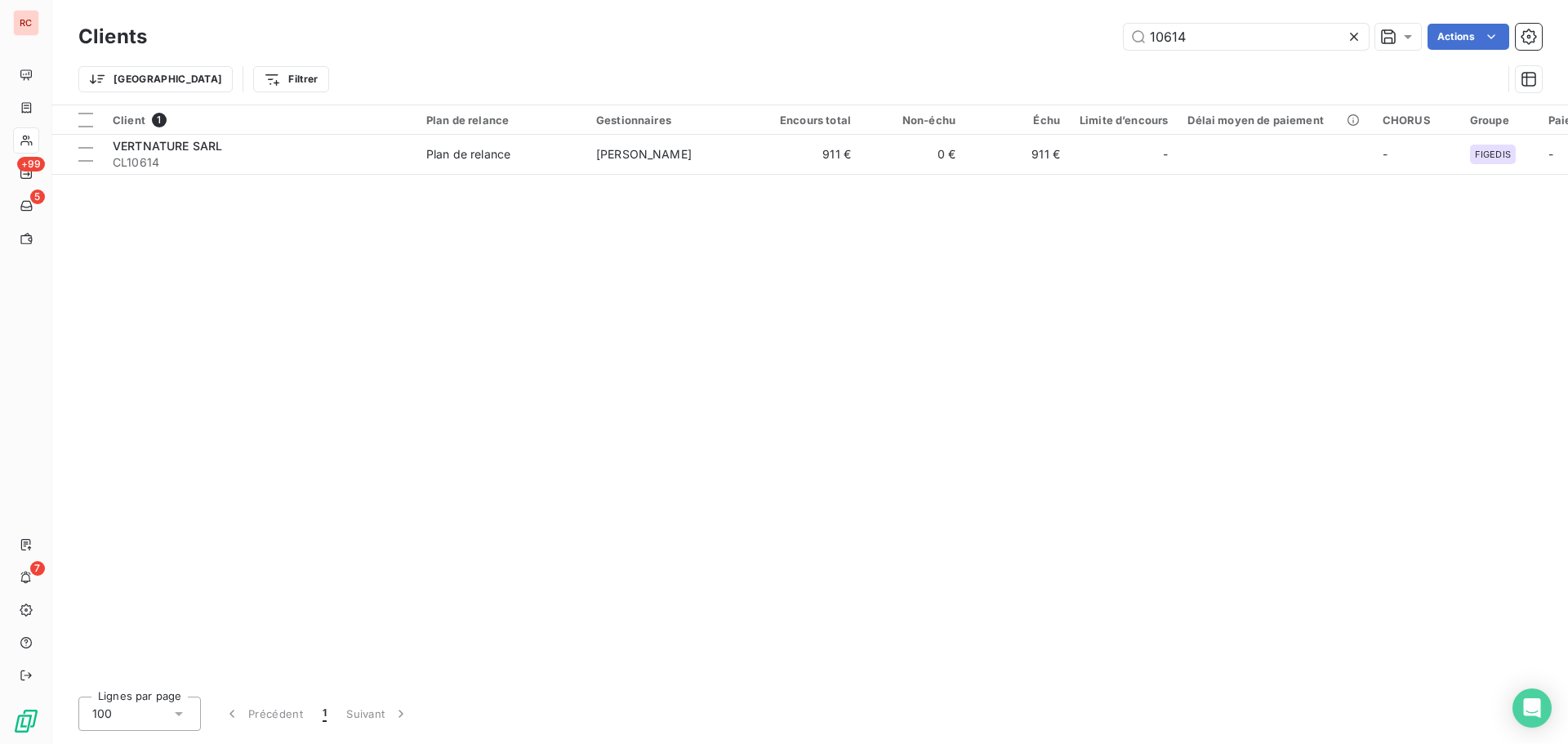
drag, startPoint x: 1209, startPoint y: 37, endPoint x: 1110, endPoint y: 35, distance: 99.0
click at [1110, 35] on div "10614 Actions" at bounding box center [854, 37] width 1375 height 26
type input "10128"
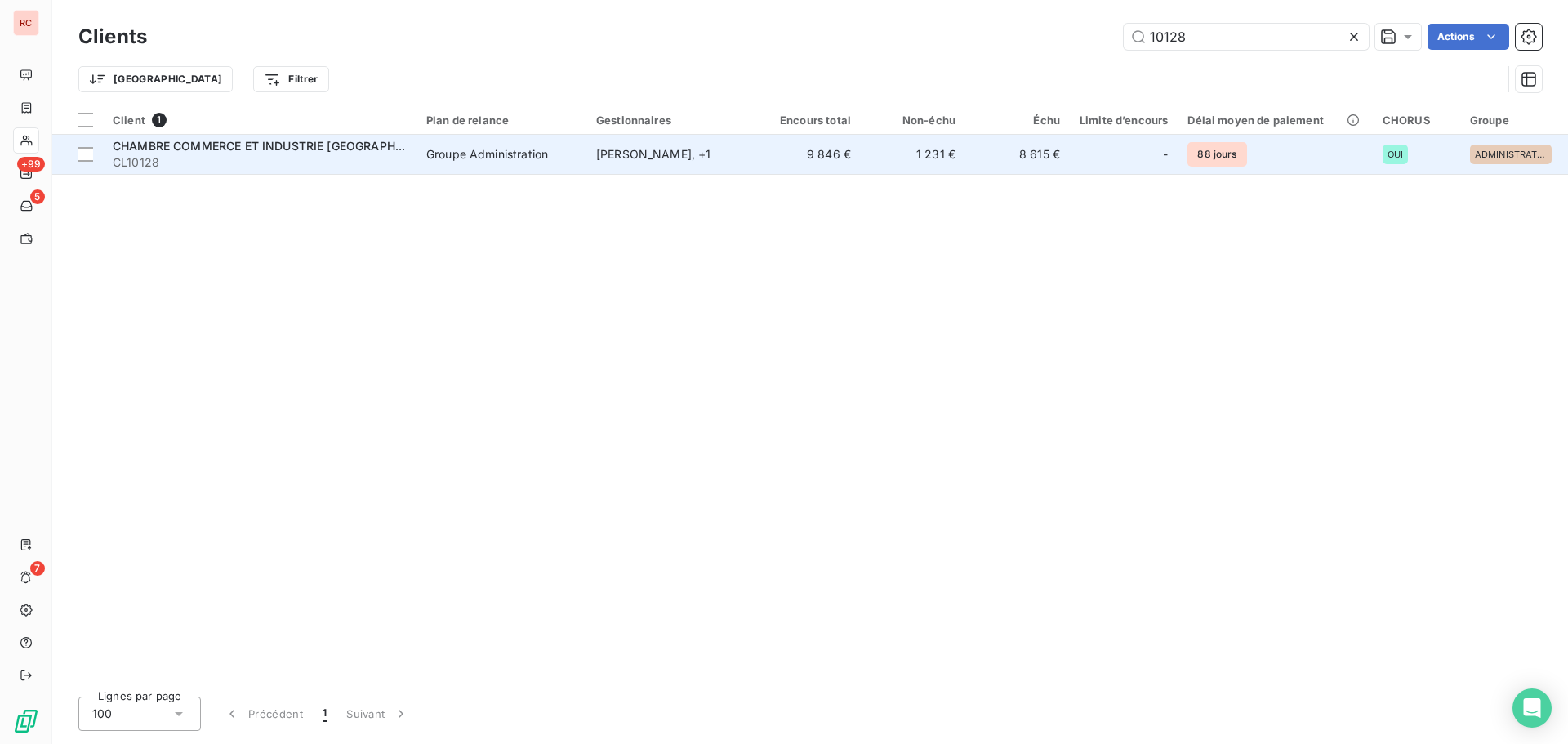
click at [343, 145] on span "CHAMBRE COMMERCE ET INDUSTRIE [GEOGRAPHIC_DATA] (CCIM)" at bounding box center [299, 145] width 374 height 13
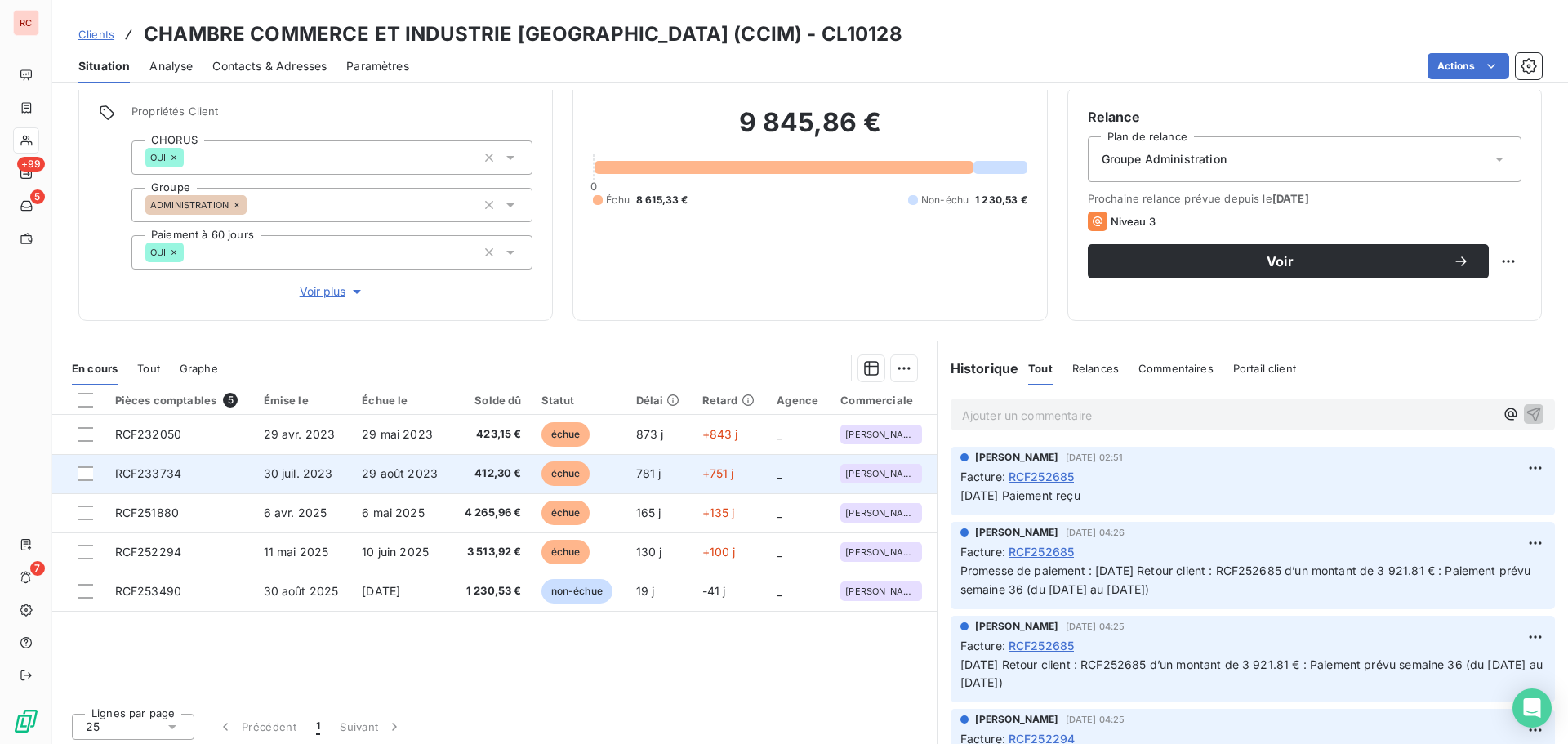
scroll to position [132, 0]
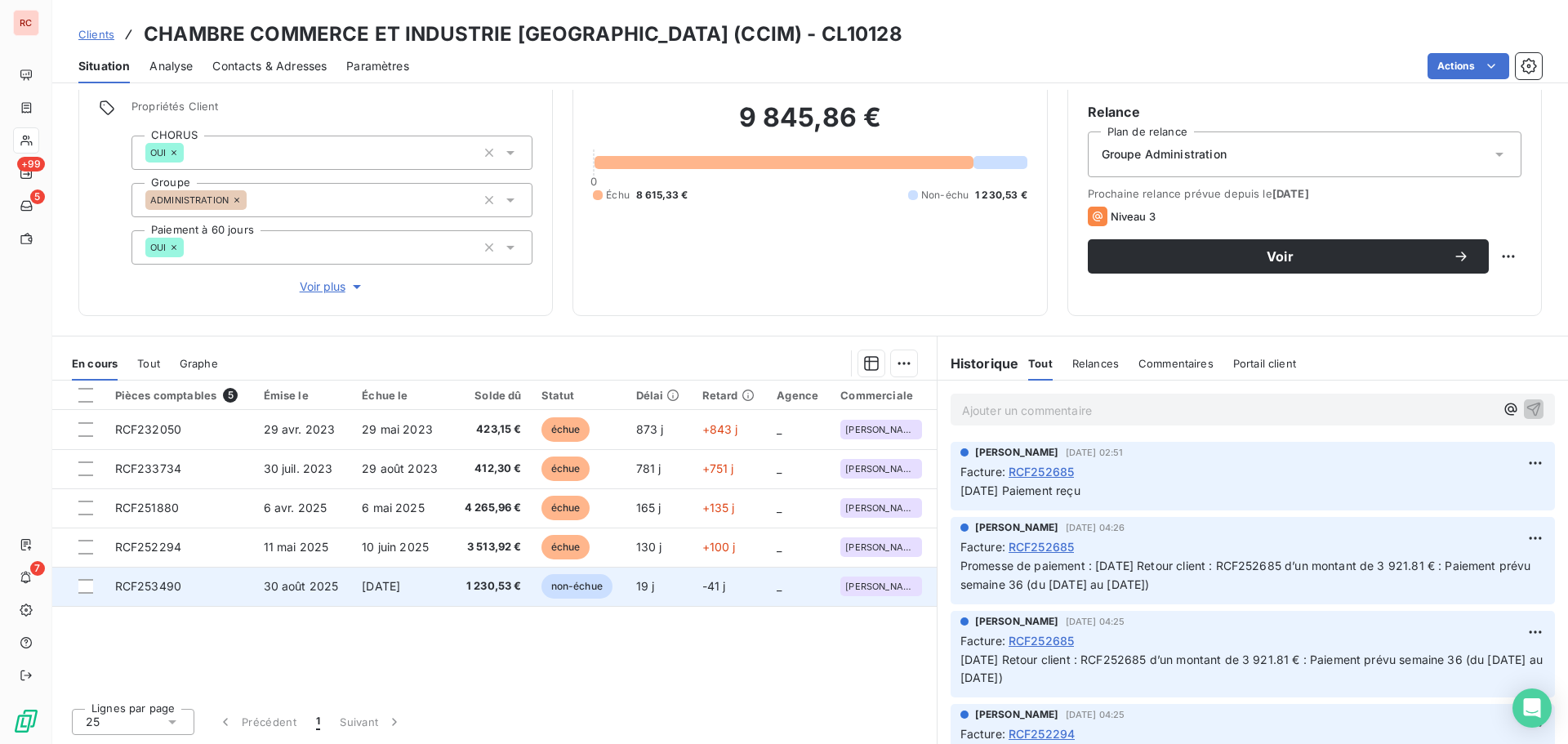
click at [135, 584] on span "RCF253490" at bounding box center [148, 586] width 66 height 13
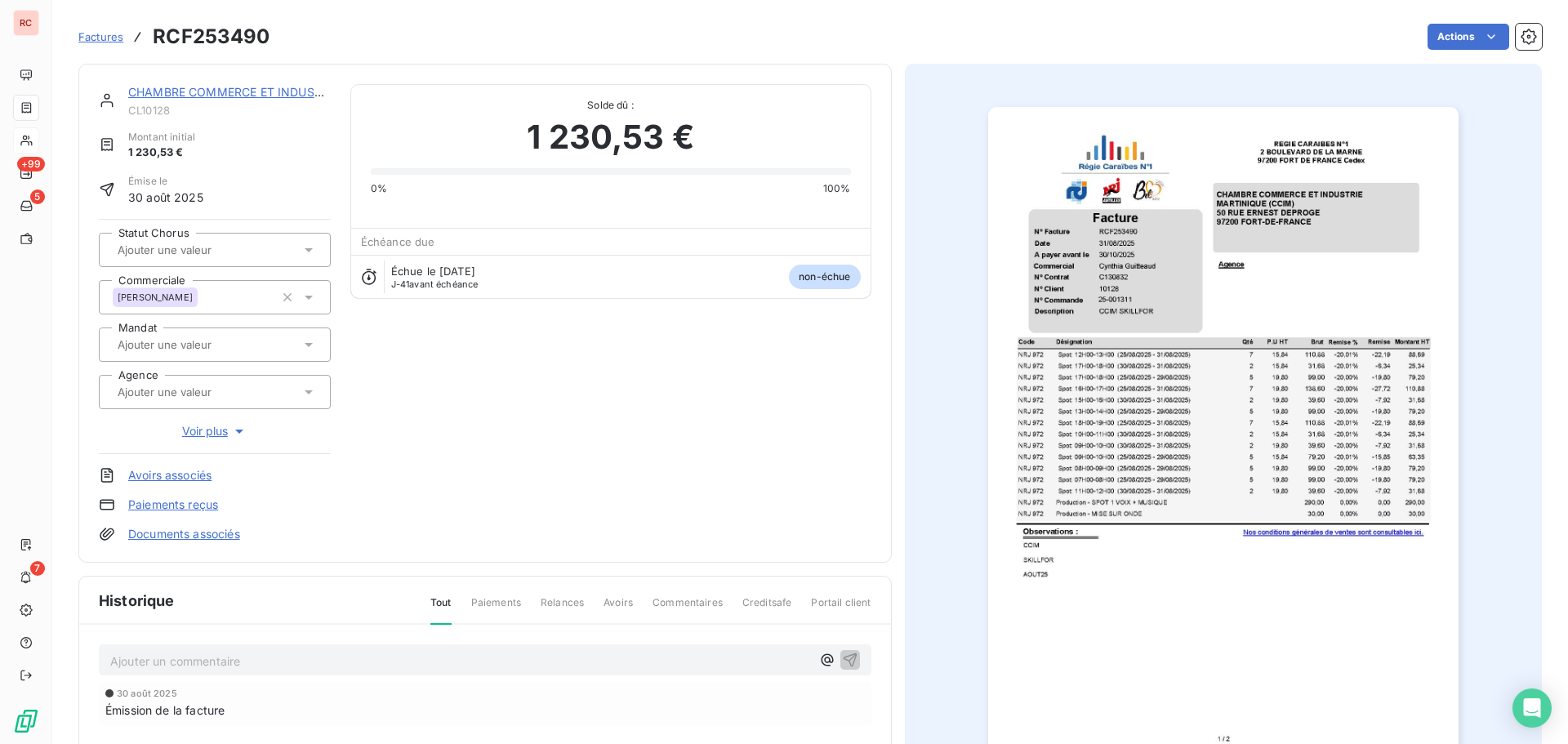
click at [310, 250] on icon at bounding box center [308, 249] width 16 height 16
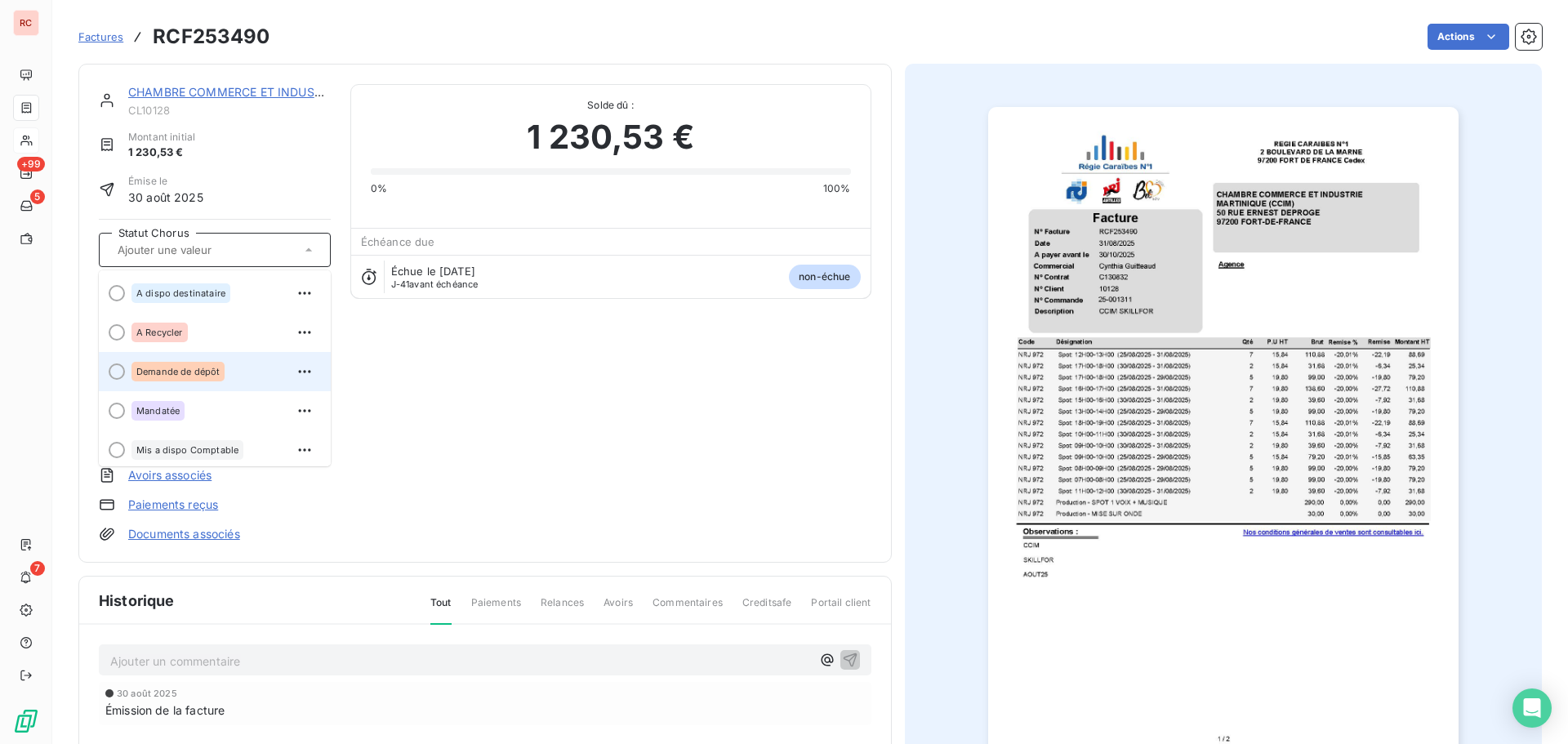
click at [218, 369] on span "Demande de dépôt" at bounding box center [178, 372] width 84 height 10
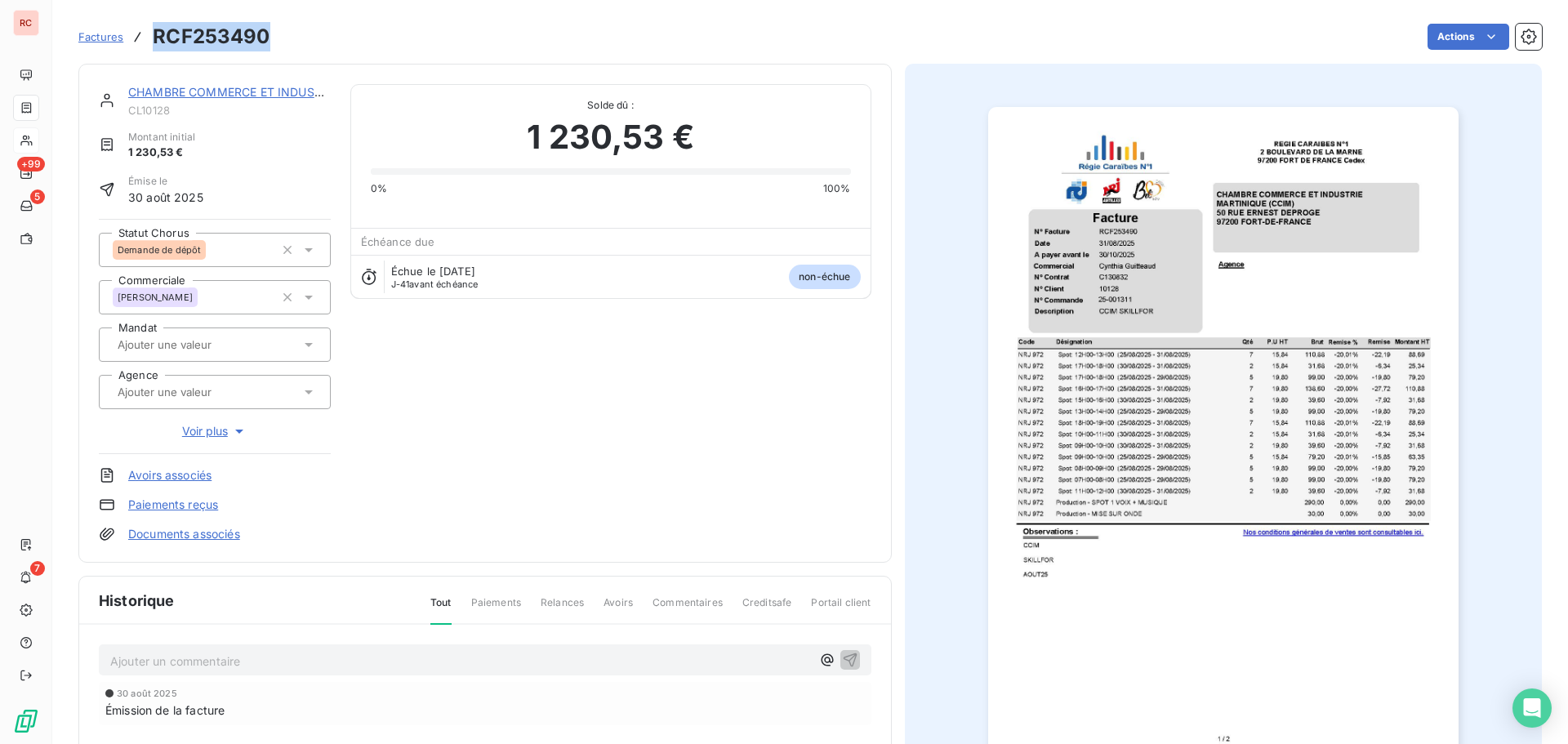
drag, startPoint x: 272, startPoint y: 44, endPoint x: 156, endPoint y: 50, distance: 116.2
click at [156, 50] on div "Factures RCF253490 Actions" at bounding box center [810, 37] width 1463 height 35
copy h3 "RCF253490"
click at [198, 656] on p "Ajouter un commentaire ﻿" at bounding box center [461, 660] width 701 height 20
click at [250, 662] on span "[DATE] demande de dpot" at bounding box center [180, 659] width 140 height 13
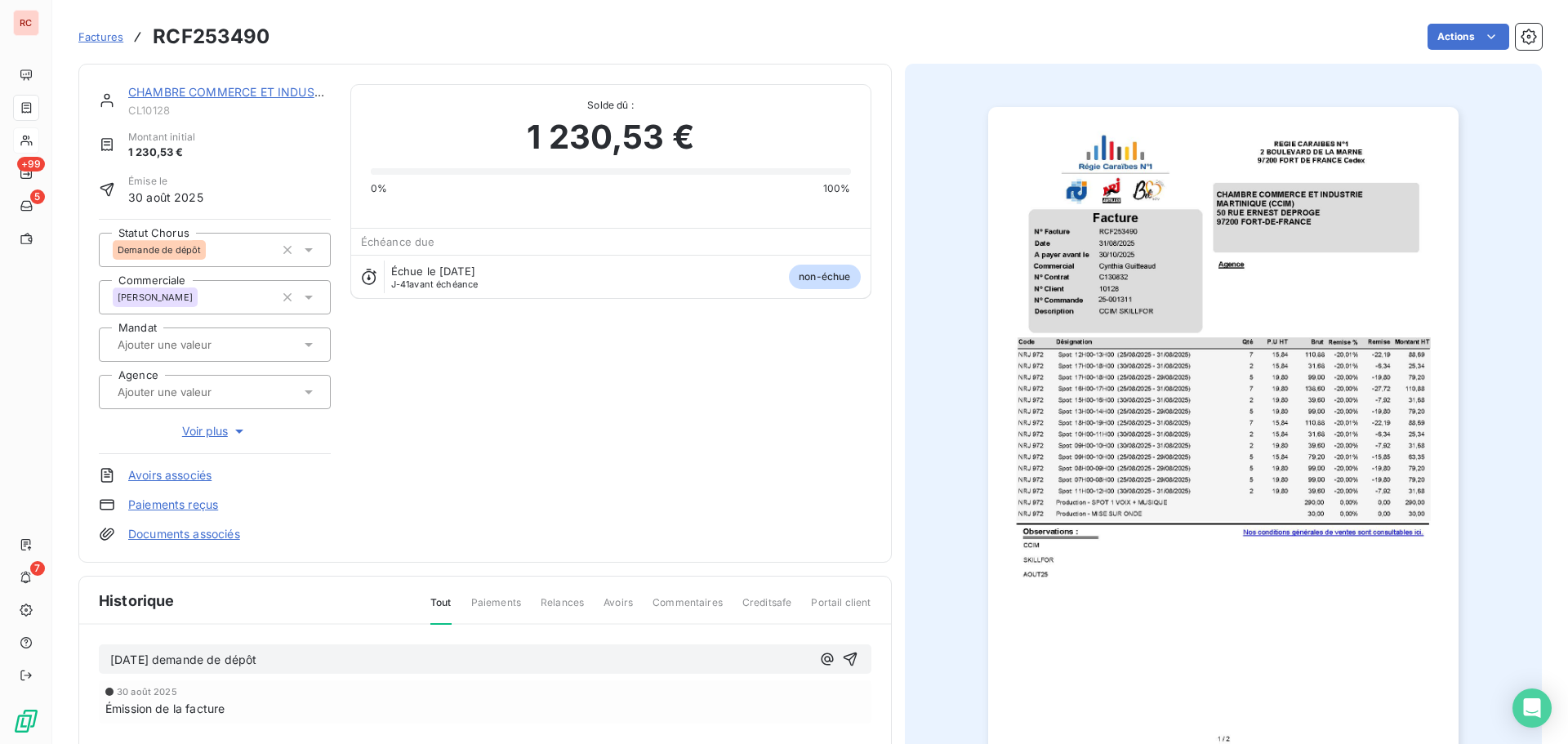
click at [107, 660] on div "[DATE] demande de dépôt" at bounding box center [485, 658] width 773 height 30
click at [110, 659] on div "[DATE] demande de dépôt" at bounding box center [485, 658] width 773 height 30
click at [111, 659] on span "[DATE] demande de dépôt" at bounding box center [184, 659] width 146 height 13
click at [270, 658] on span "[DATE] Tjrs pas déposé - [DATE] demande de dépôt" at bounding box center [254, 659] width 288 height 13
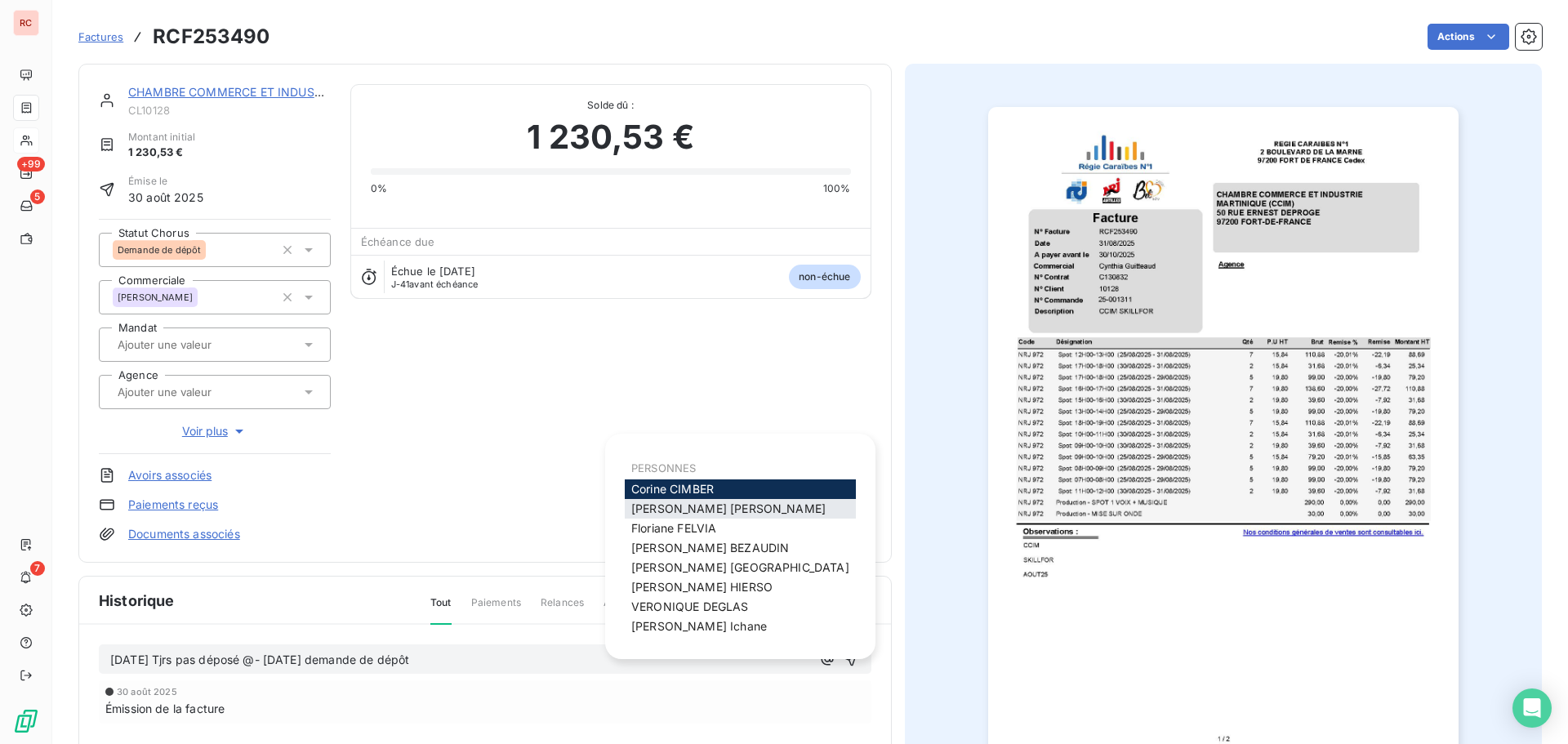
click at [704, 509] on span "[PERSON_NAME]" at bounding box center [729, 508] width 194 height 13
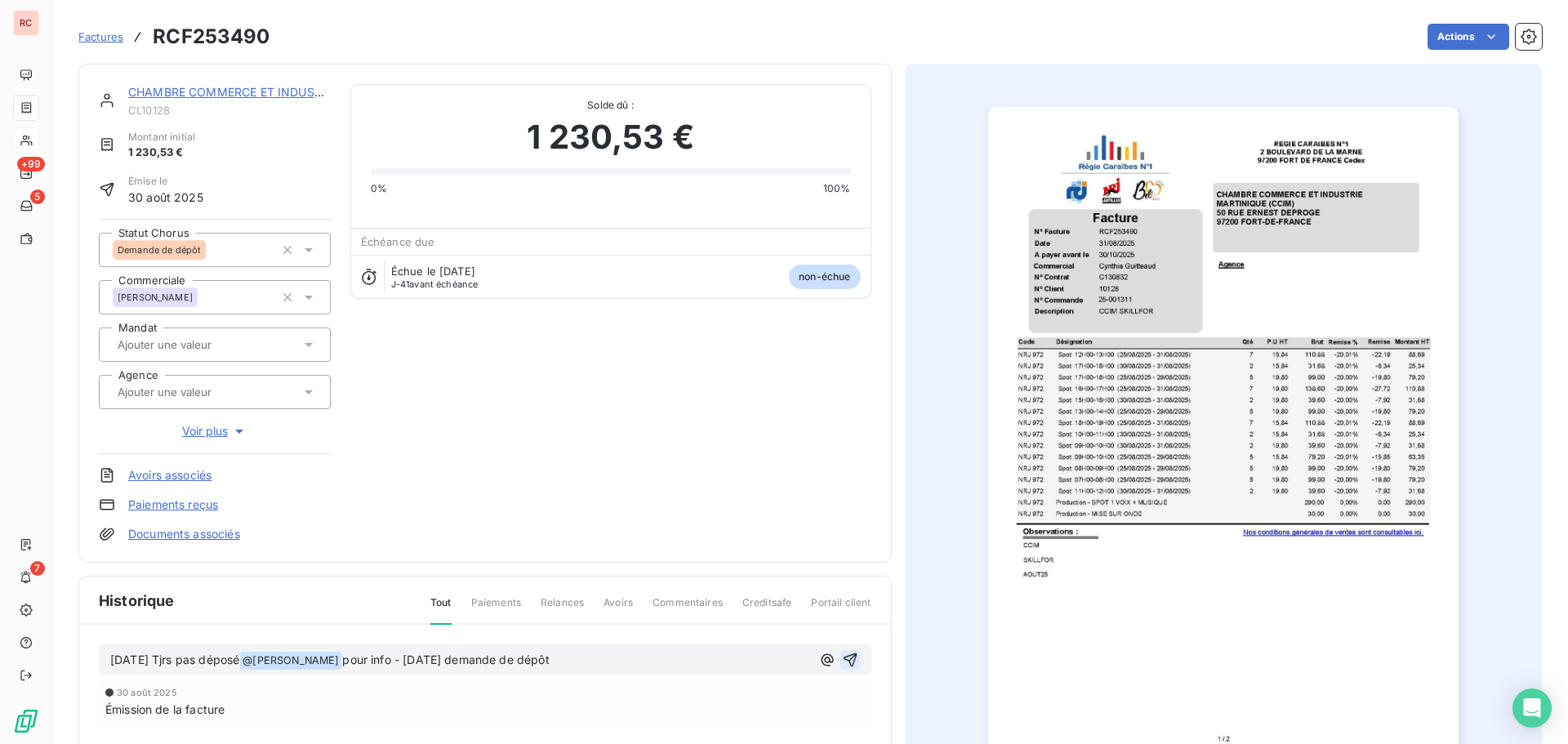
click at [847, 654] on icon "button" at bounding box center [850, 659] width 13 height 13
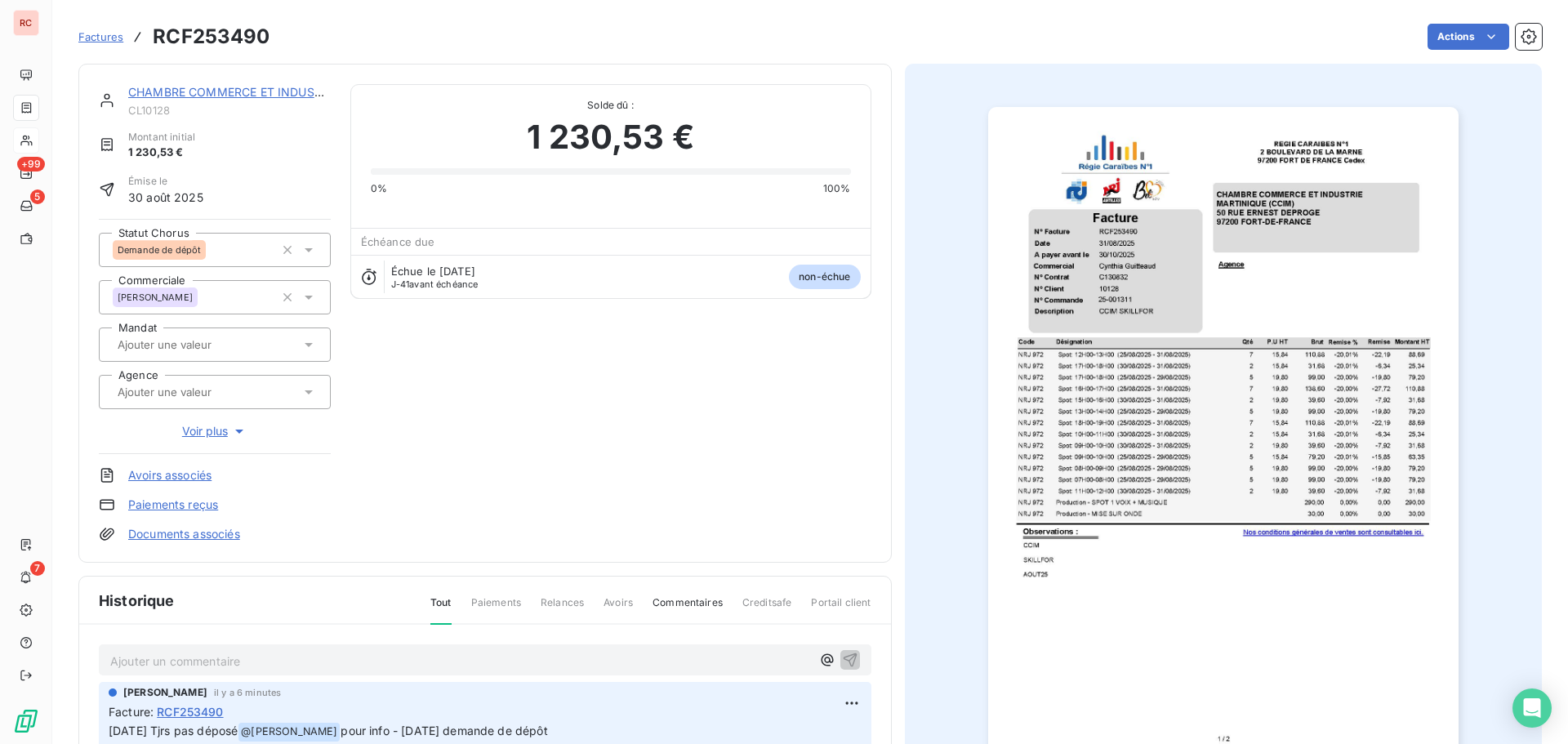
click at [270, 90] on link "CHAMBRE COMMERCE ET INDUSTRIE [GEOGRAPHIC_DATA] (CCIM)" at bounding box center [316, 91] width 375 height 13
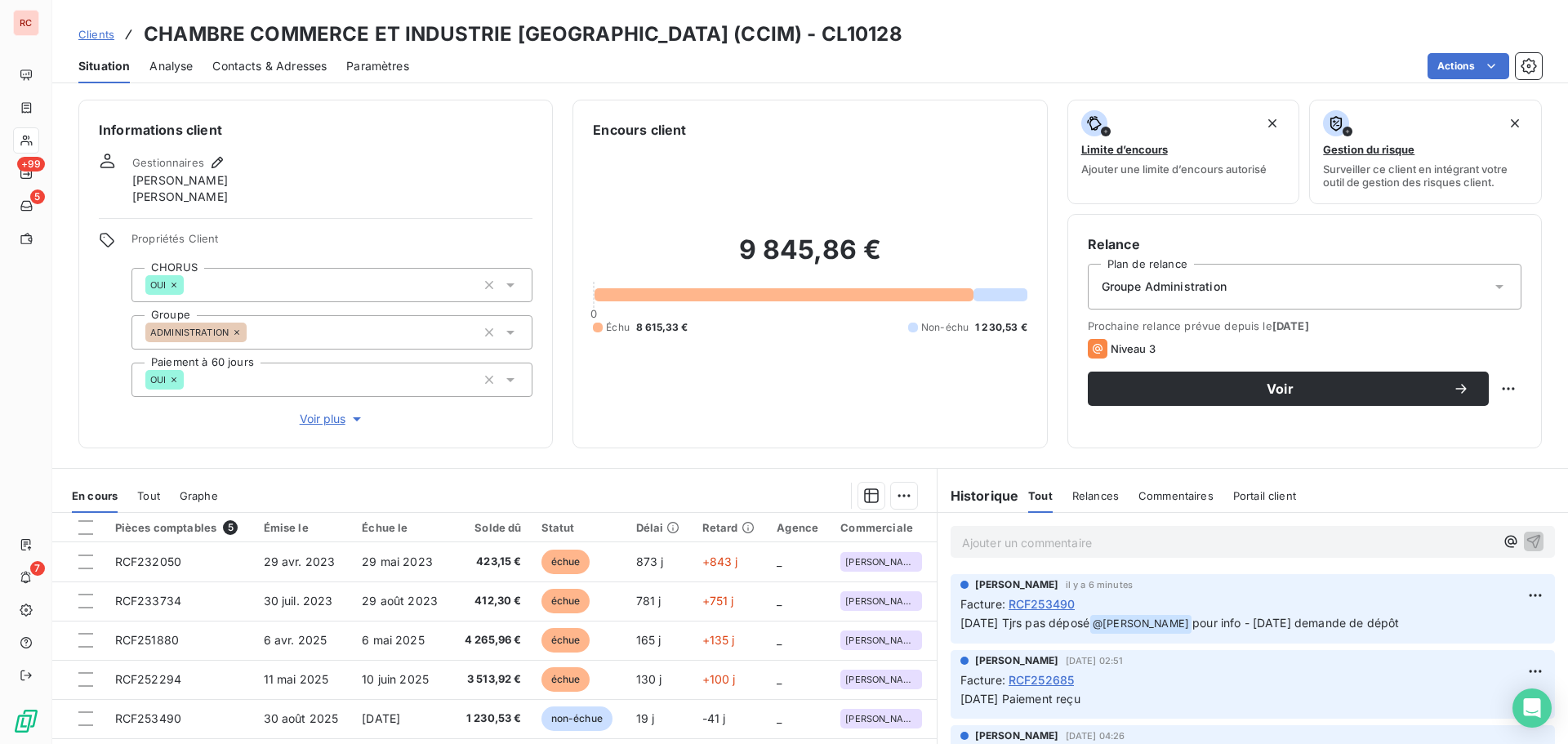
scroll to position [132, 0]
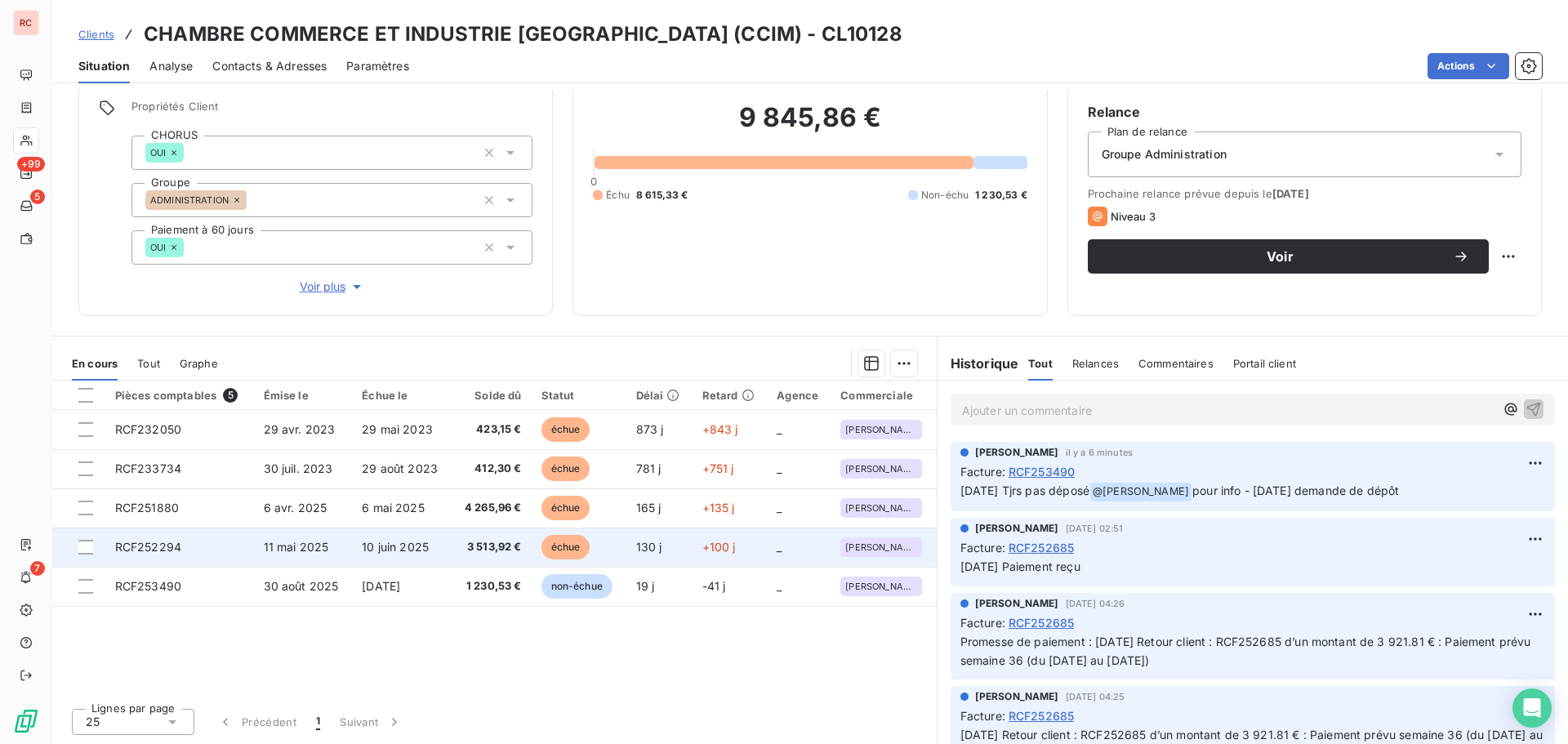
click at [501, 550] on span "3 513,92 €" at bounding box center [491, 547] width 60 height 16
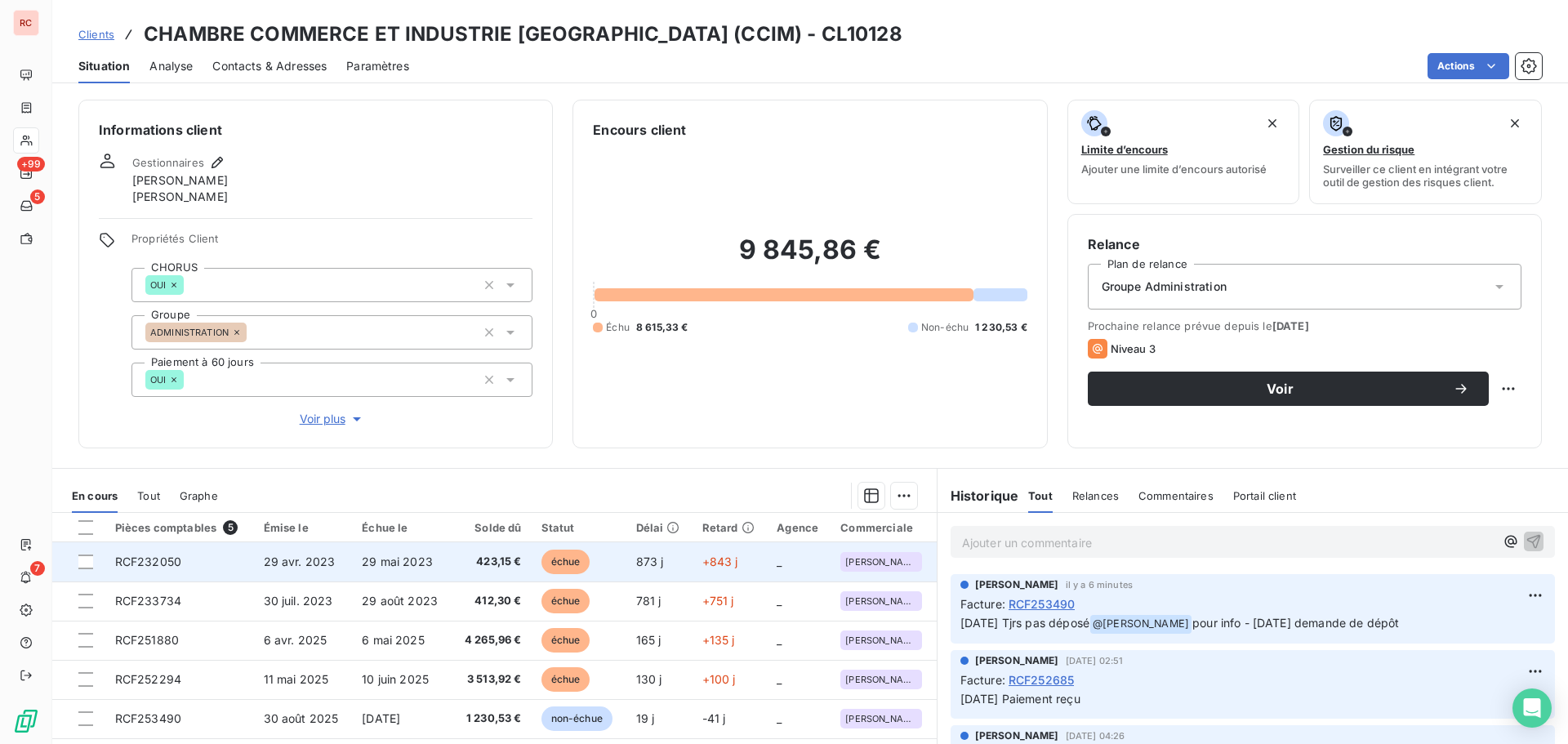
click at [356, 563] on td "29 mai 2023" at bounding box center [402, 561] width 100 height 39
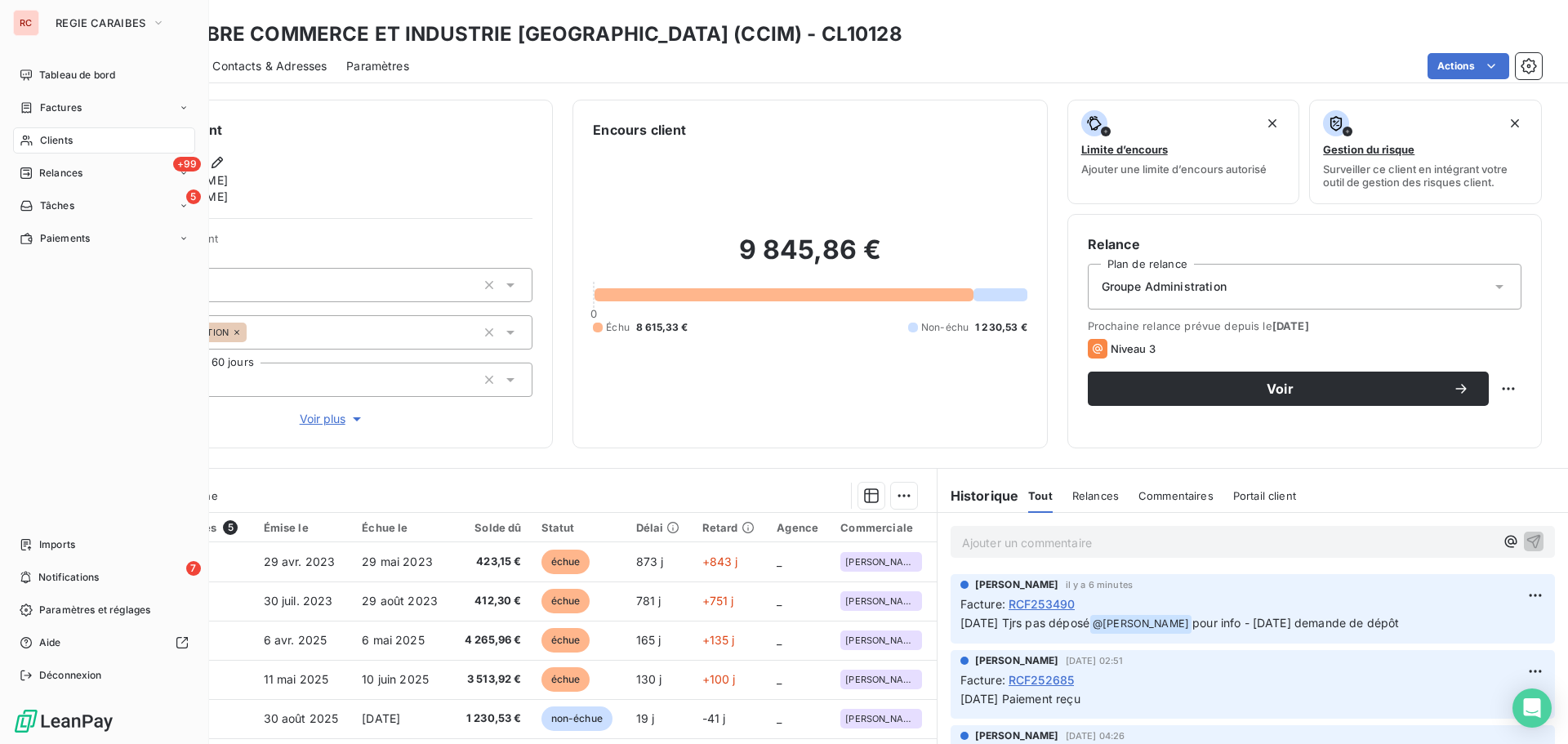
click at [48, 133] on span "Clients" at bounding box center [57, 140] width 33 height 14
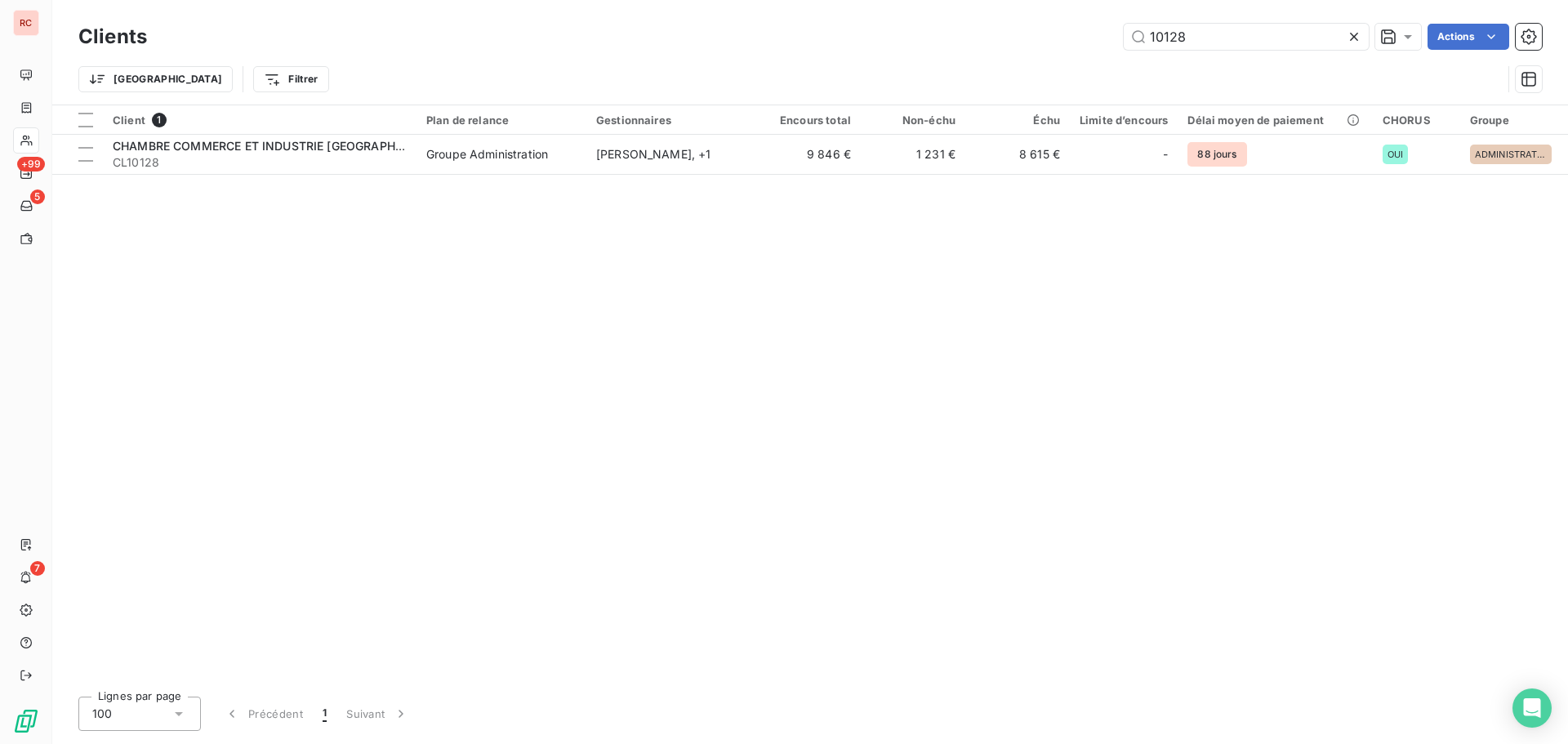
drag, startPoint x: 1215, startPoint y: 27, endPoint x: 1102, endPoint y: 44, distance: 114.3
click at [1102, 44] on div "10128 Actions" at bounding box center [854, 37] width 1375 height 26
type input "11804"
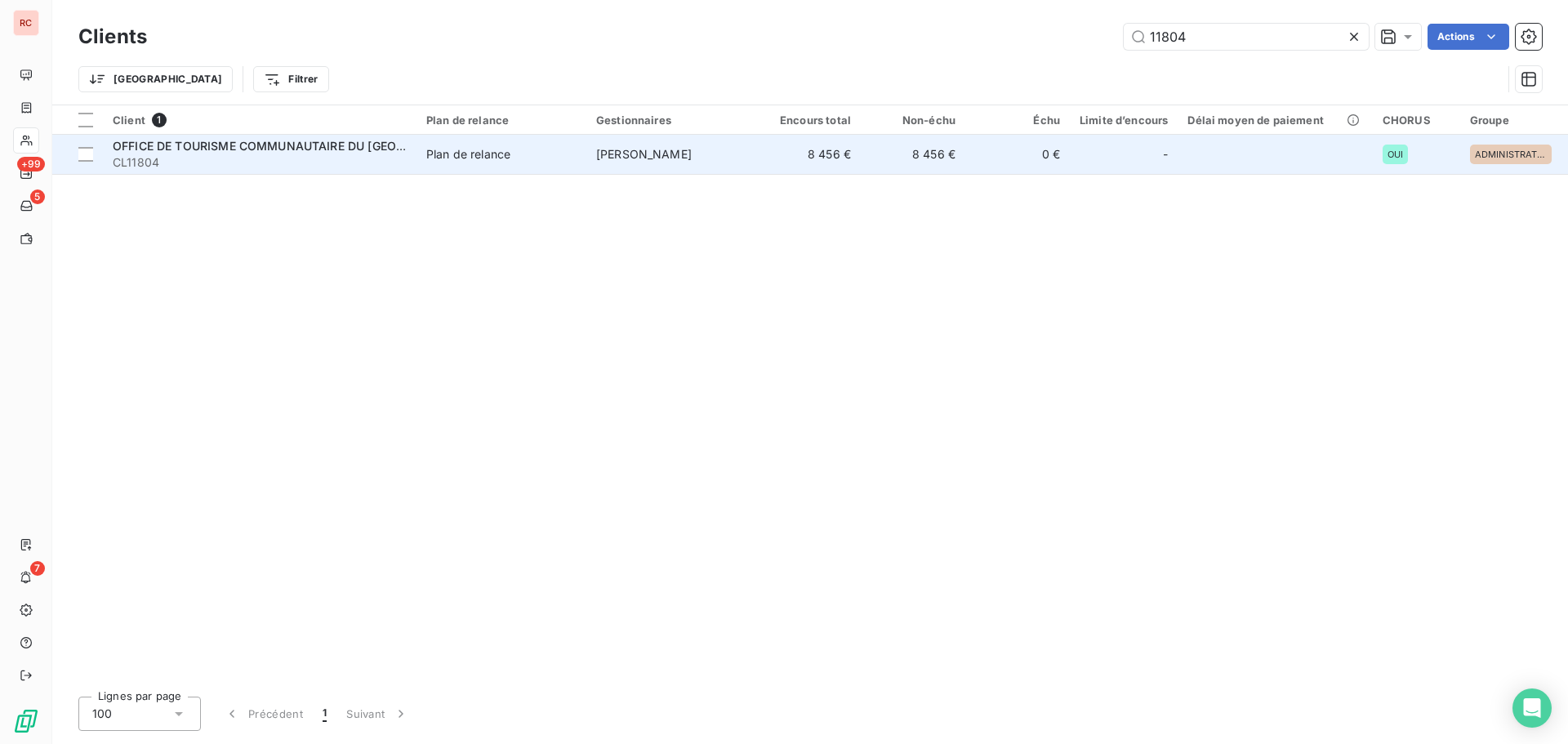
click at [545, 158] on span "Plan de relance" at bounding box center [501, 154] width 150 height 16
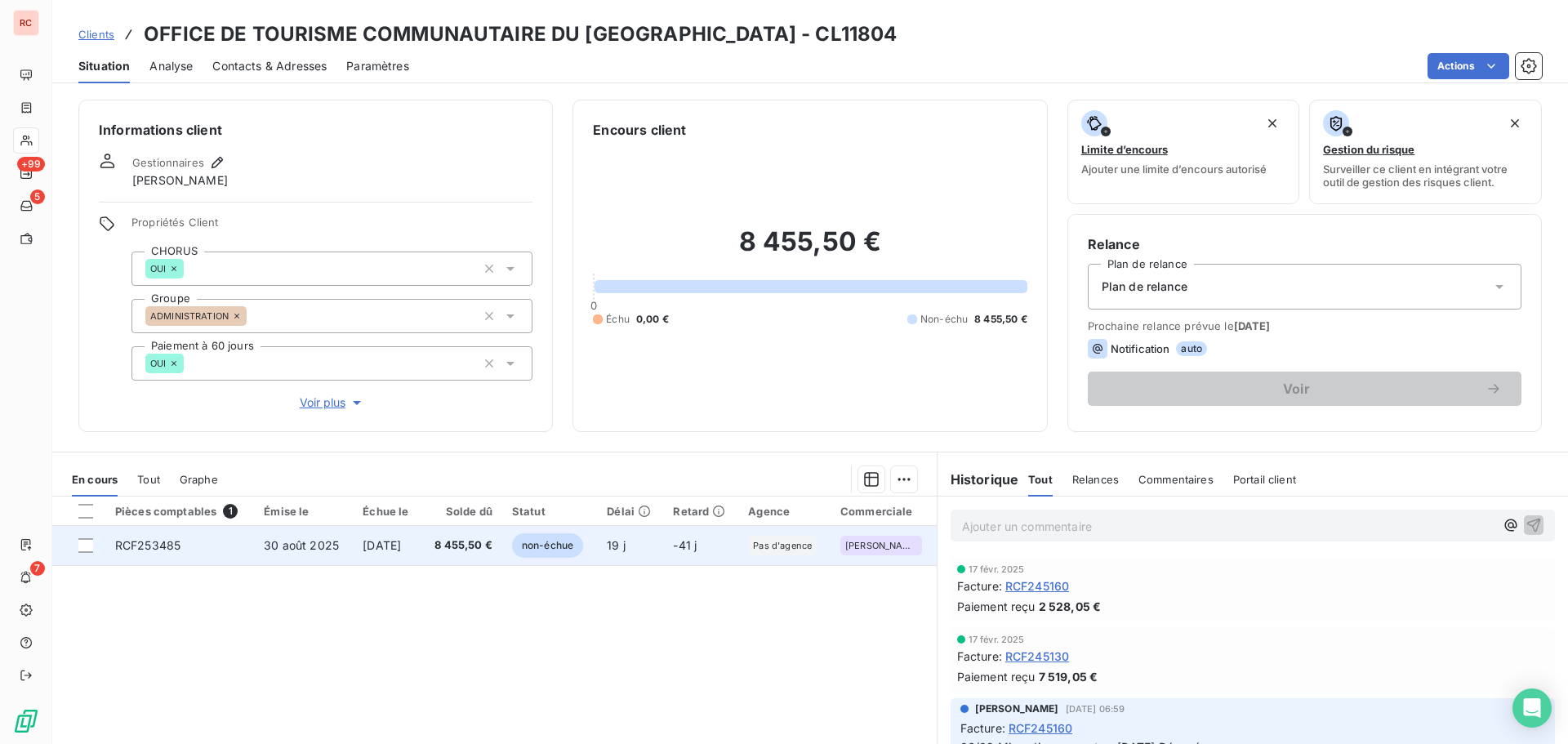
click at [448, 544] on span "8 455,50 €" at bounding box center [462, 545] width 62 height 16
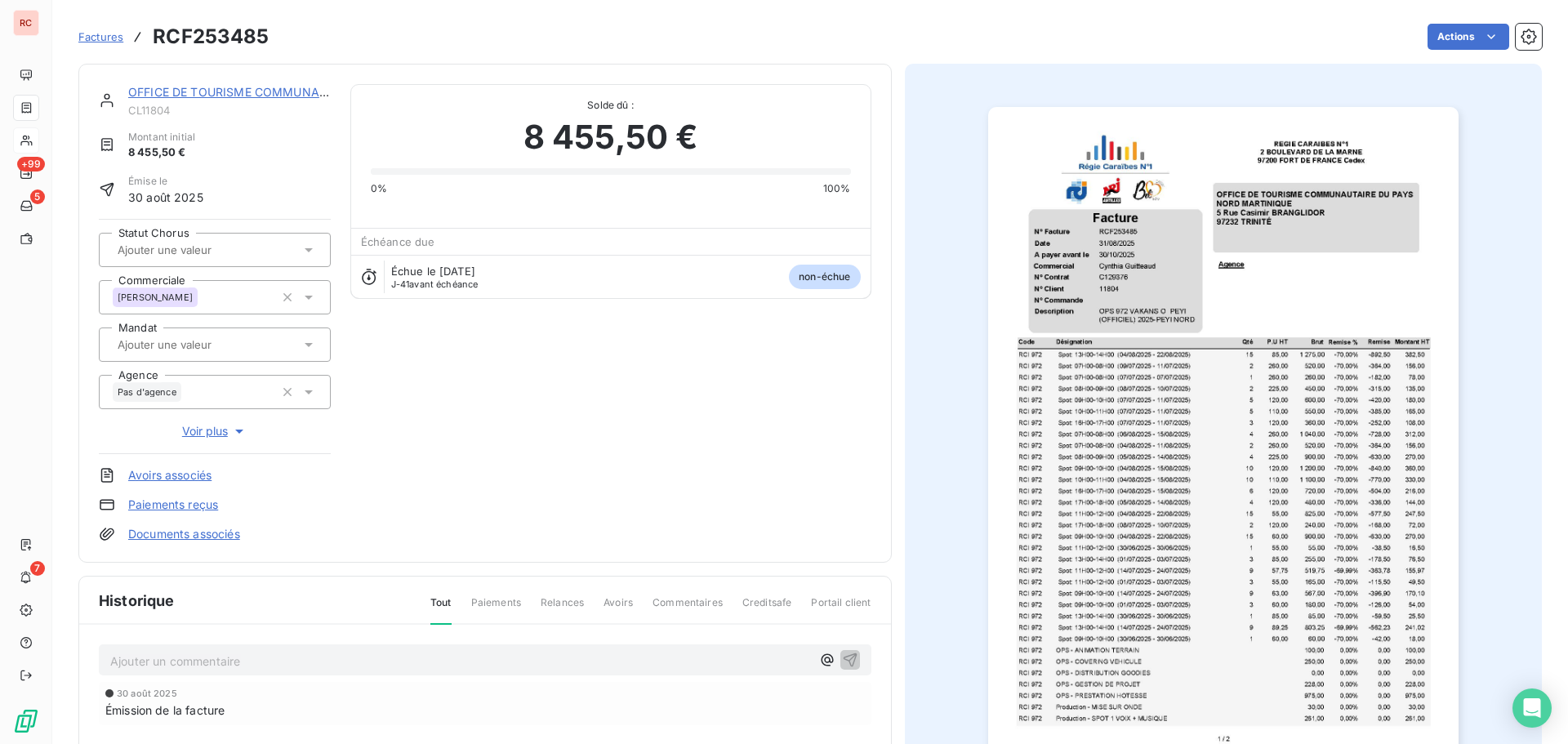
click at [285, 250] on div at bounding box center [206, 250] width 188 height 21
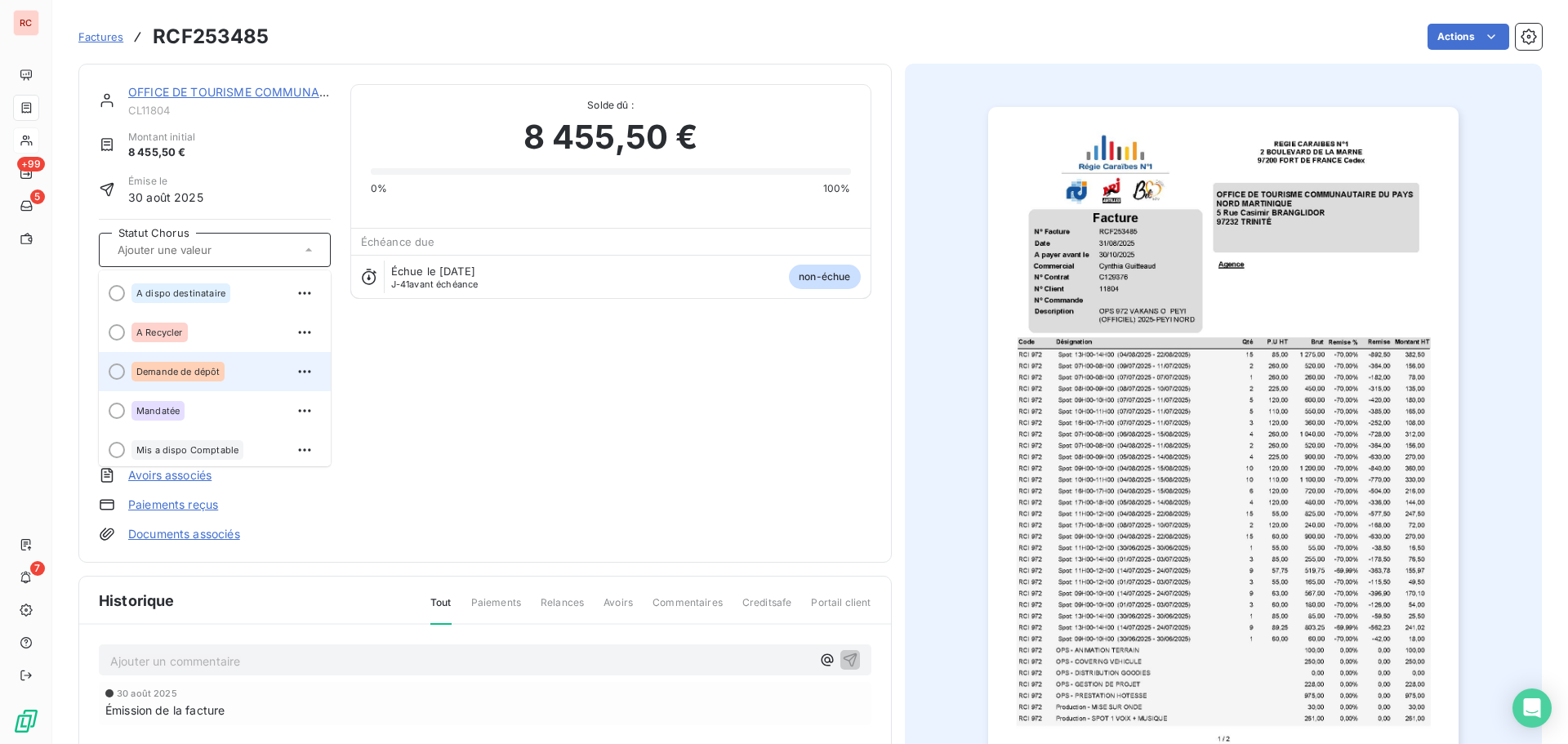
click at [179, 369] on span "Demande de dépôt" at bounding box center [178, 372] width 84 height 10
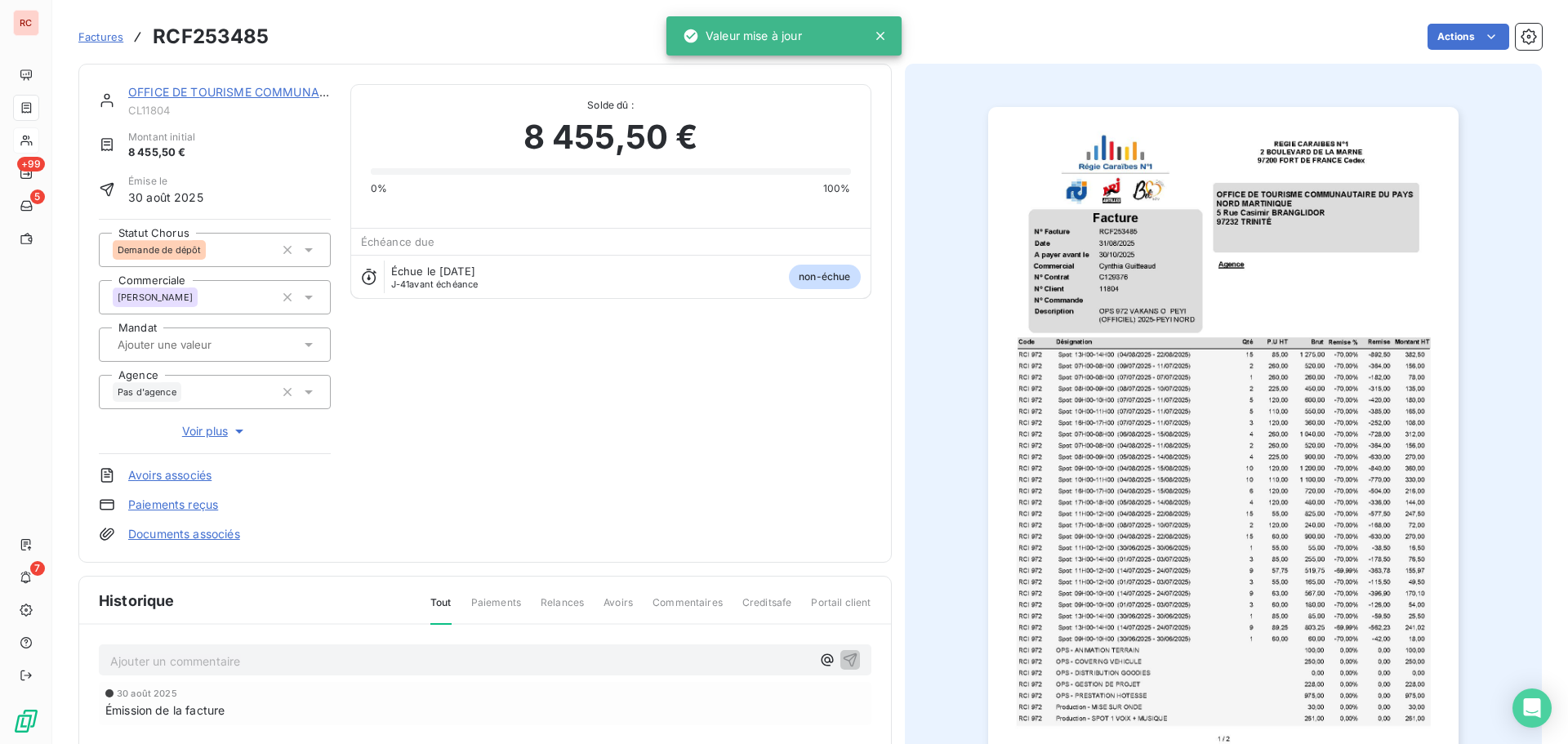
click at [166, 661] on p "Ajouter un commentaire ﻿" at bounding box center [461, 660] width 701 height 20
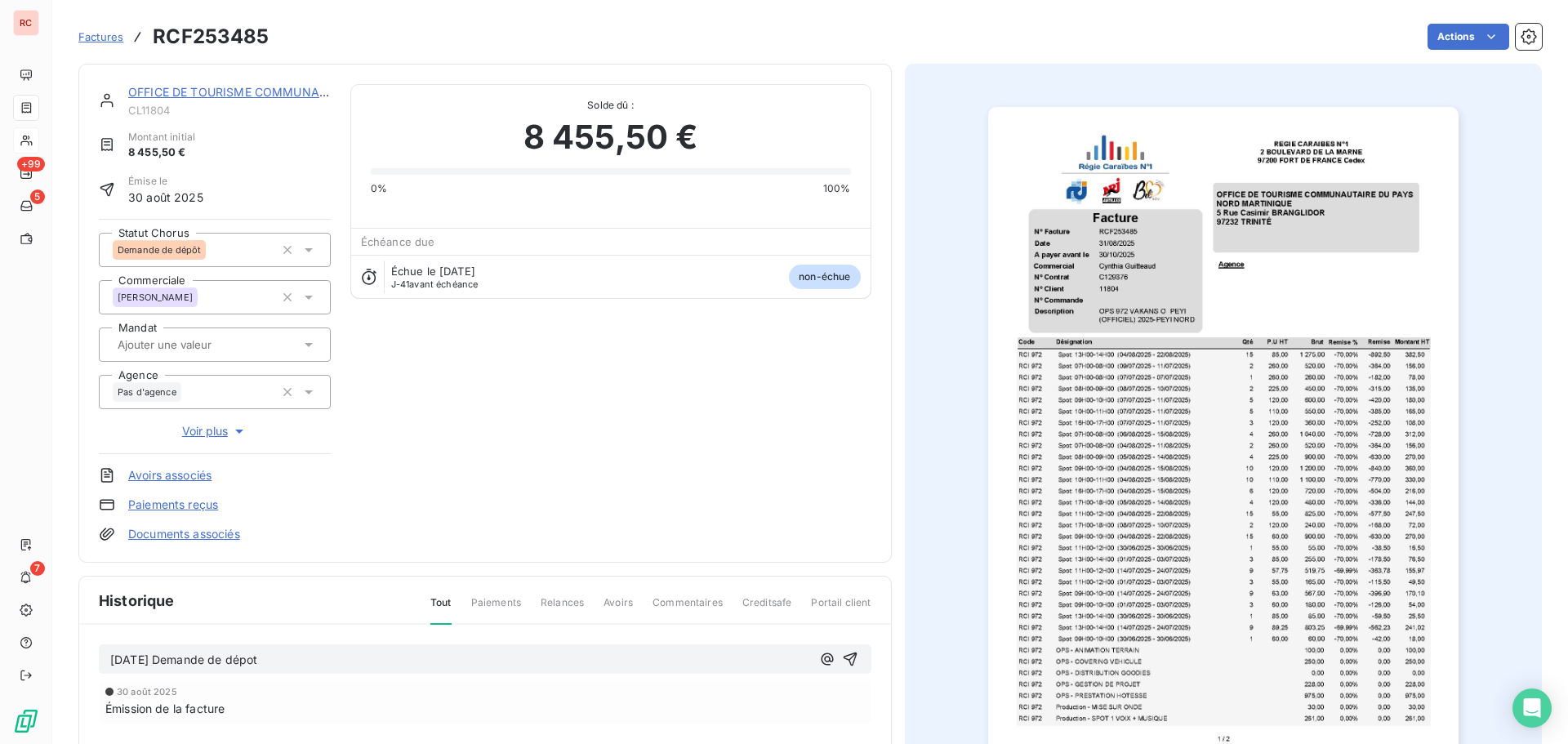
click at [115, 663] on span "[DATE] Demande de dépot" at bounding box center [184, 659] width 147 height 13
click at [109, 665] on div "[DATE] Demande de dépot" at bounding box center [485, 658] width 773 height 30
click at [110, 656] on div "[DATE] Demande de dépot" at bounding box center [485, 658] width 773 height 30
click at [112, 660] on span "[DATE] Demande de dépot" at bounding box center [184, 659] width 147 height 13
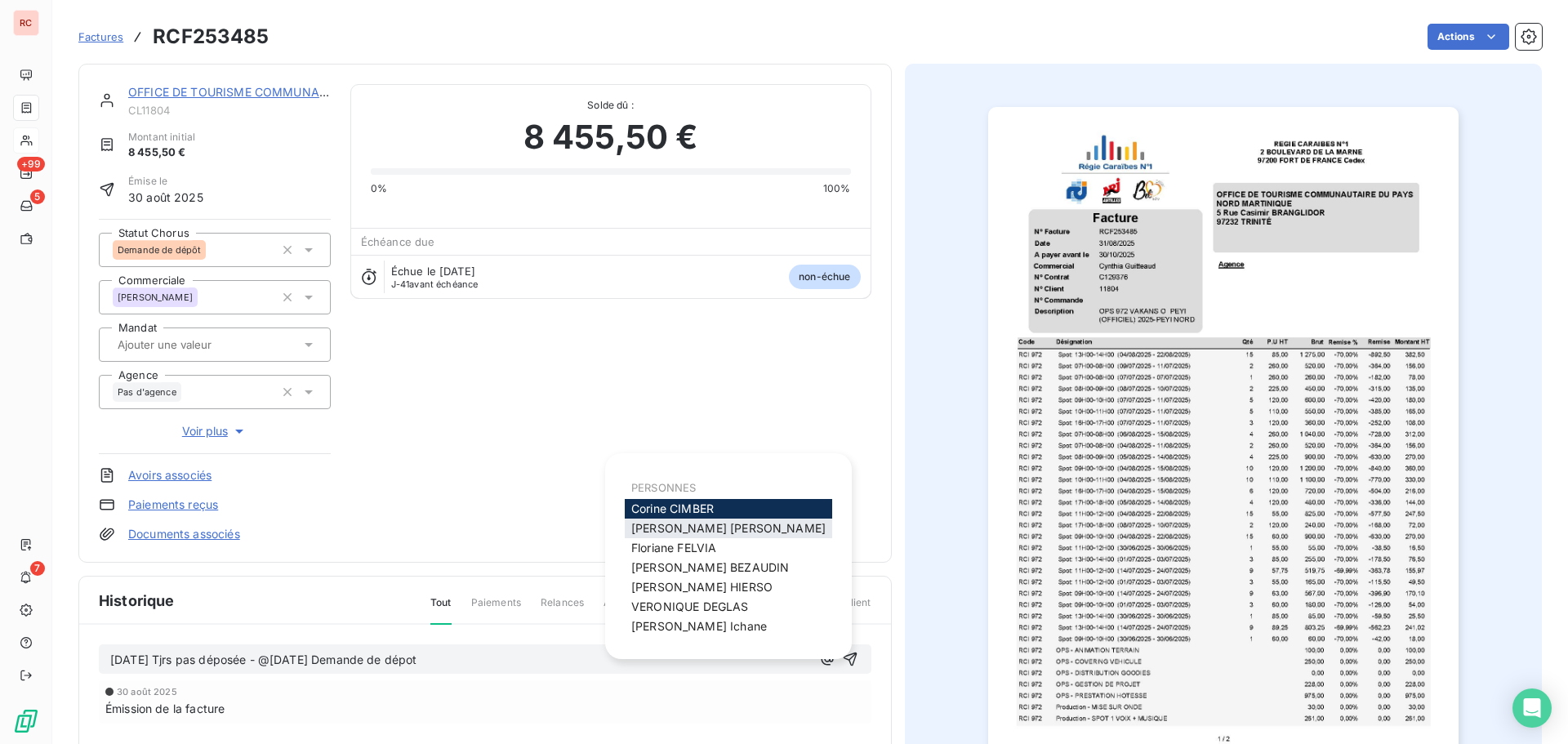
click at [746, 524] on div "[PERSON_NAME]" at bounding box center [728, 528] width 207 height 19
click at [726, 527] on span "[PERSON_NAME]" at bounding box center [729, 527] width 194 height 13
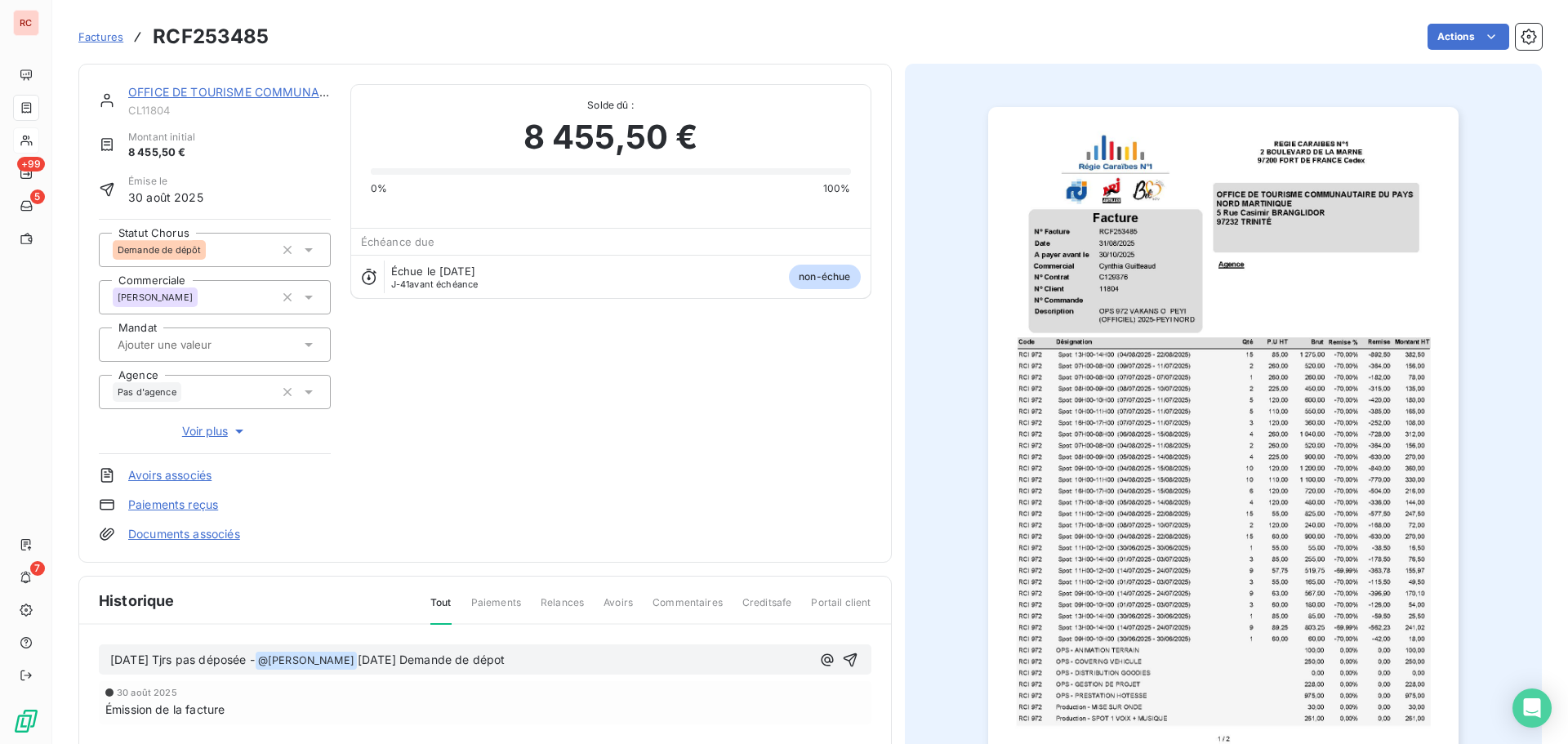
click at [692, 654] on p "[DATE] Tjrs pas déposée - @ [PERSON_NAME] ﻿ [DATE] Demande de dépot" at bounding box center [461, 660] width 701 height 19
click at [848, 660] on icon "button" at bounding box center [850, 659] width 13 height 13
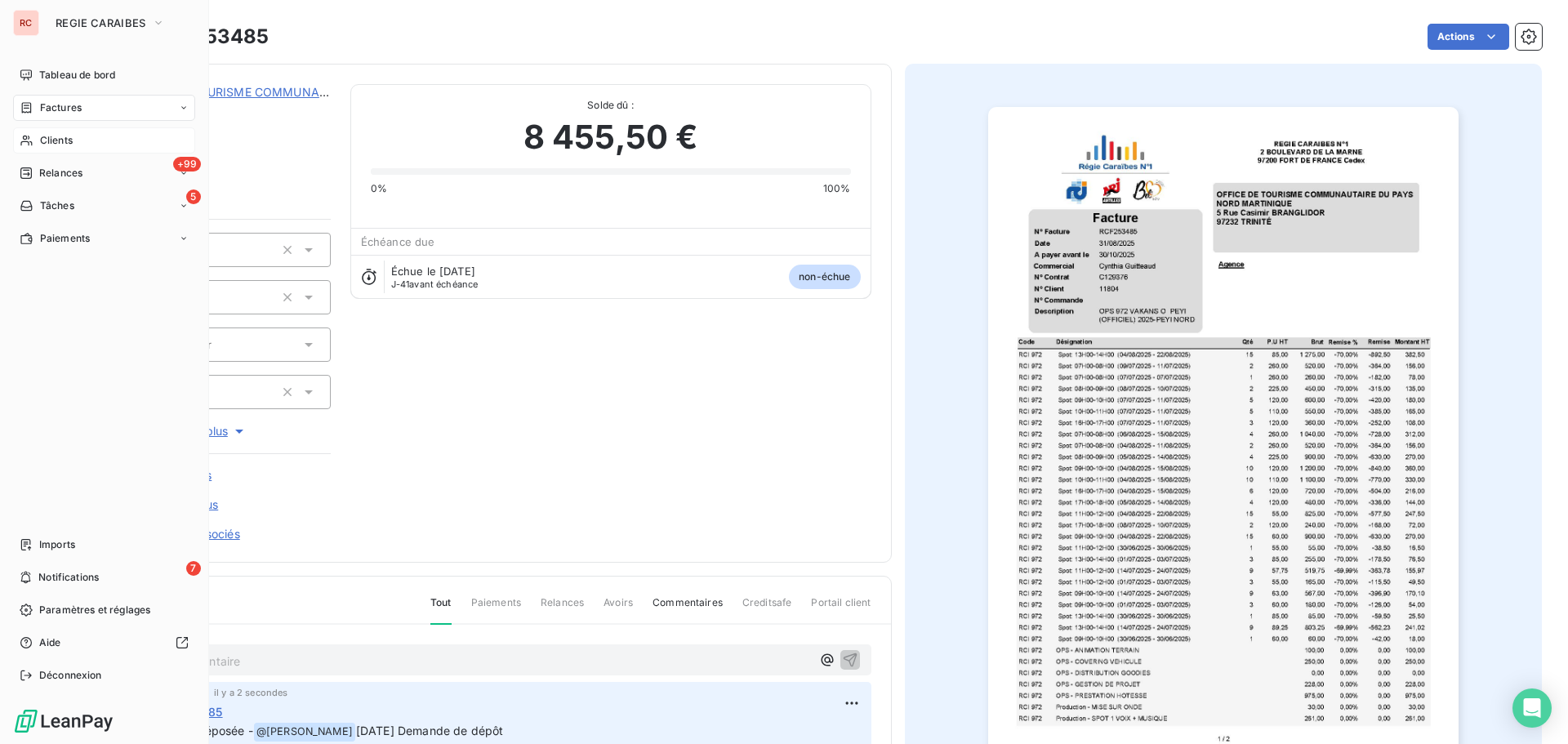
click at [40, 142] on span "Clients" at bounding box center [57, 140] width 33 height 14
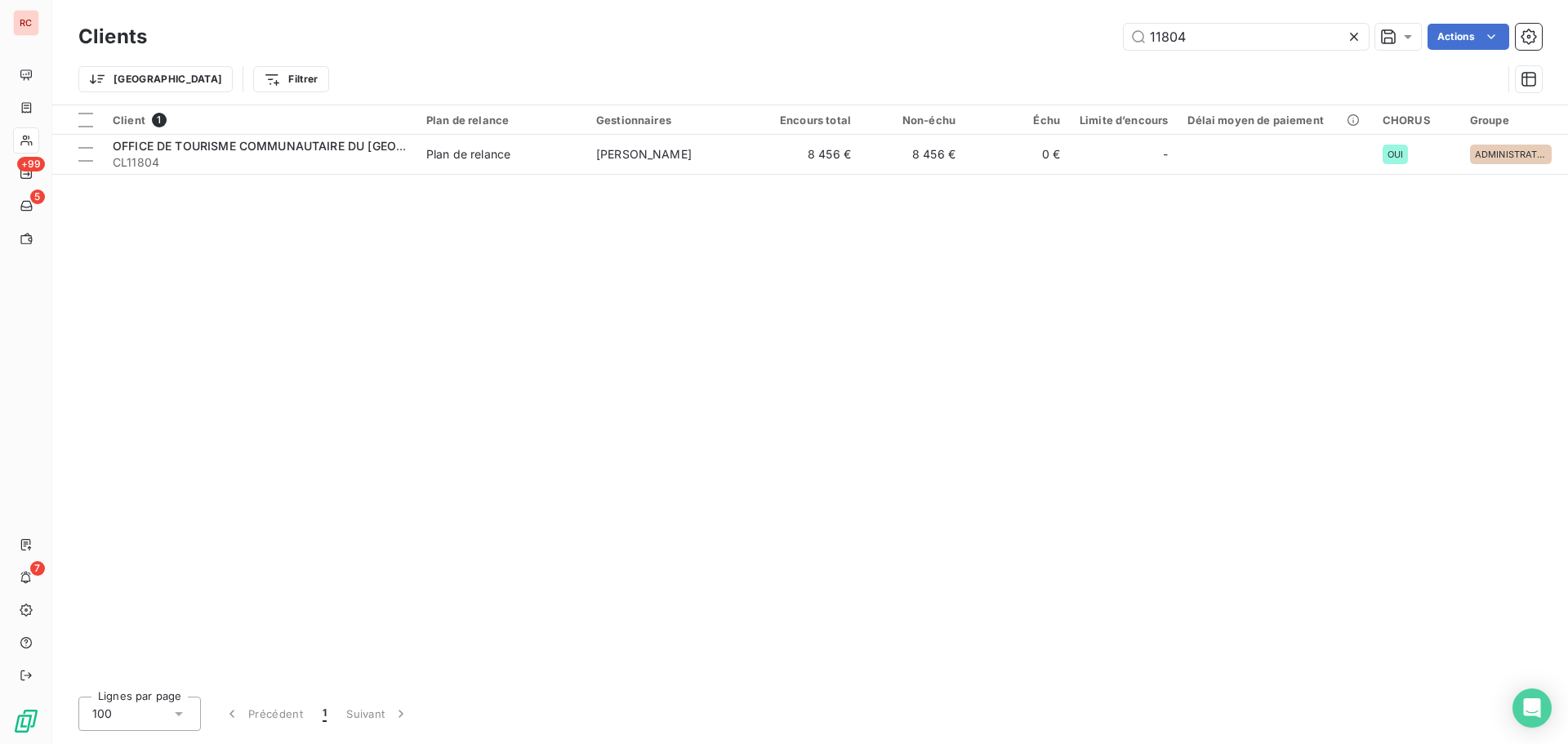
drag, startPoint x: 1216, startPoint y: 30, endPoint x: 1049, endPoint y: 31, distance: 167.0
click at [1049, 31] on div "11804 Actions" at bounding box center [854, 37] width 1375 height 26
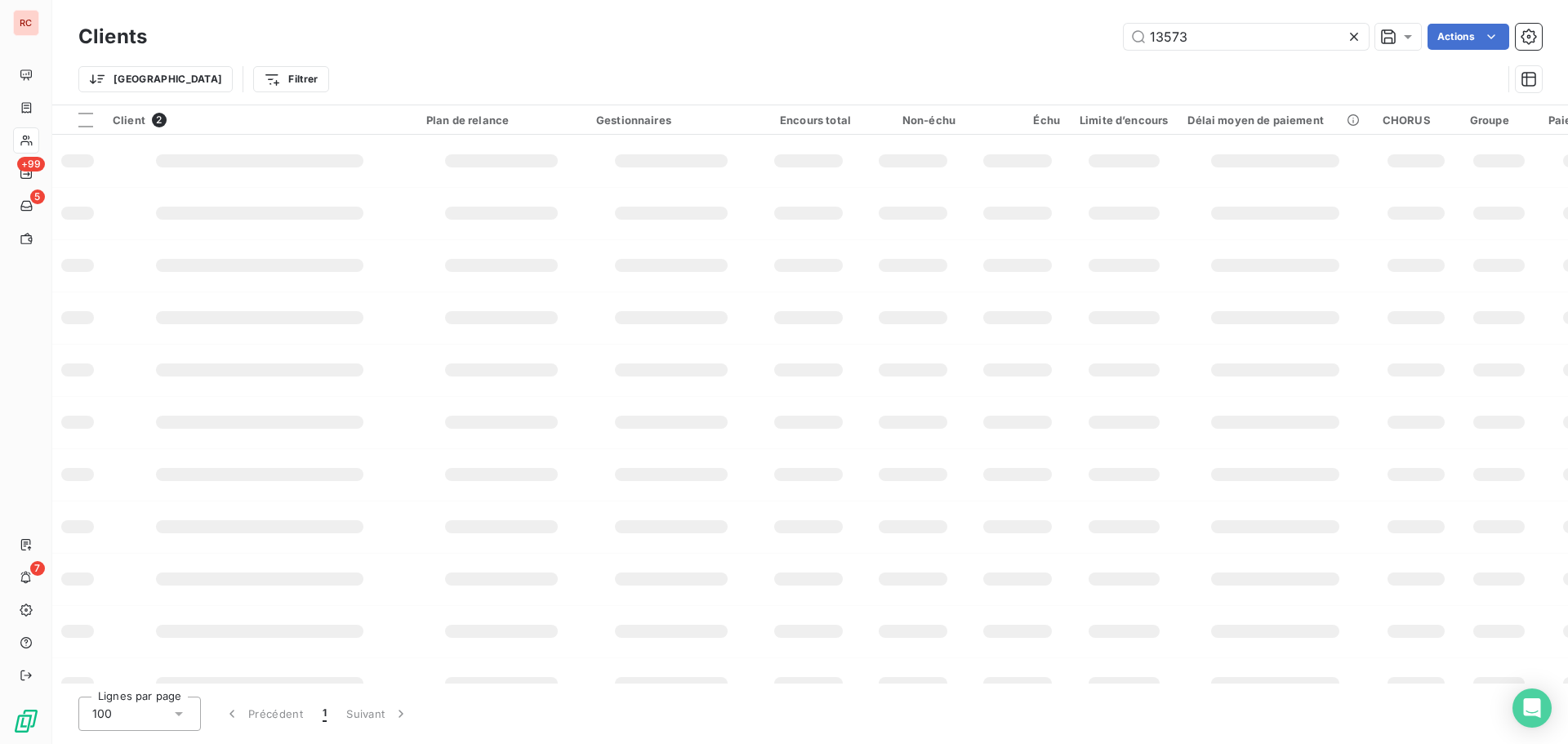
type input "13573"
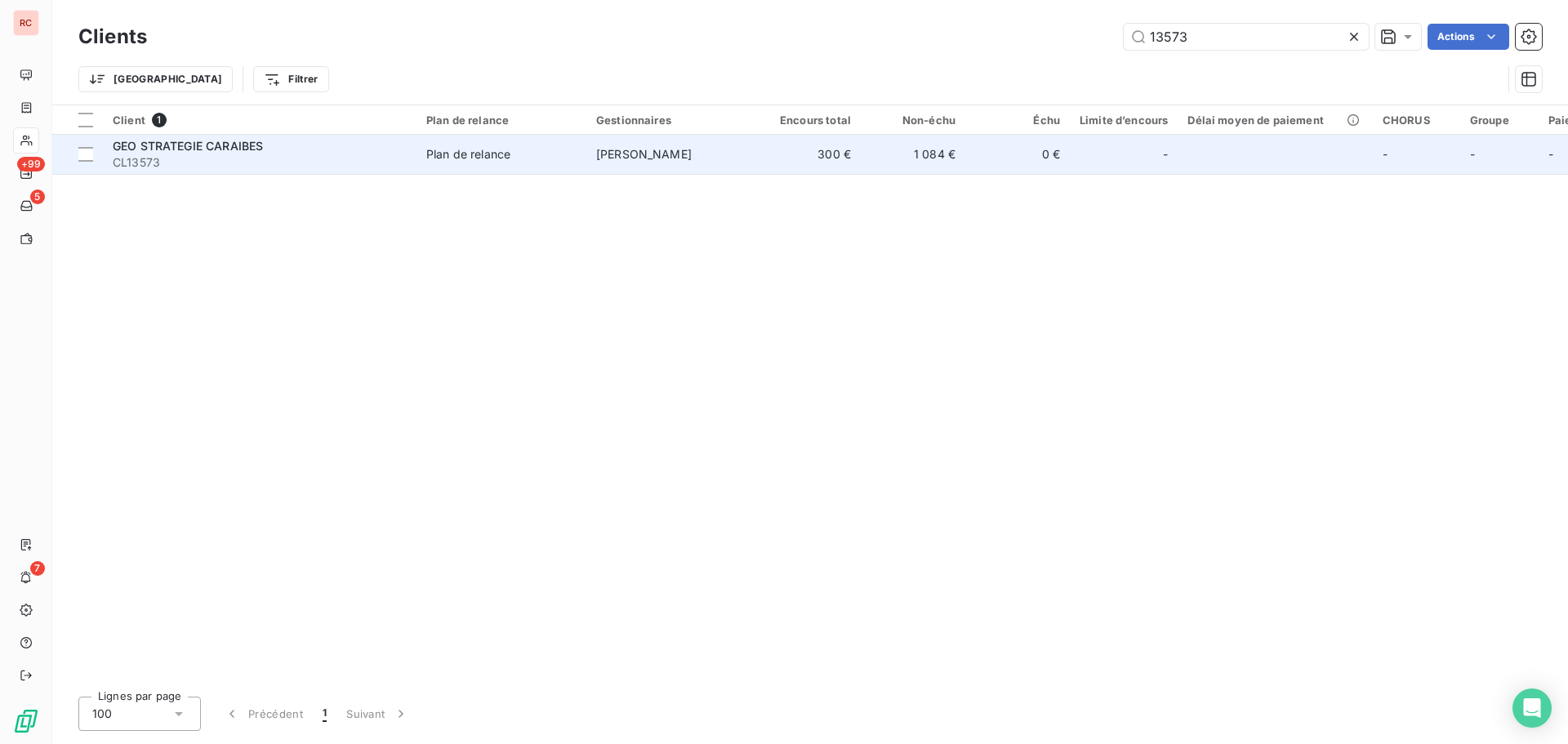
click at [747, 164] on td "[PERSON_NAME]" at bounding box center [671, 154] width 169 height 39
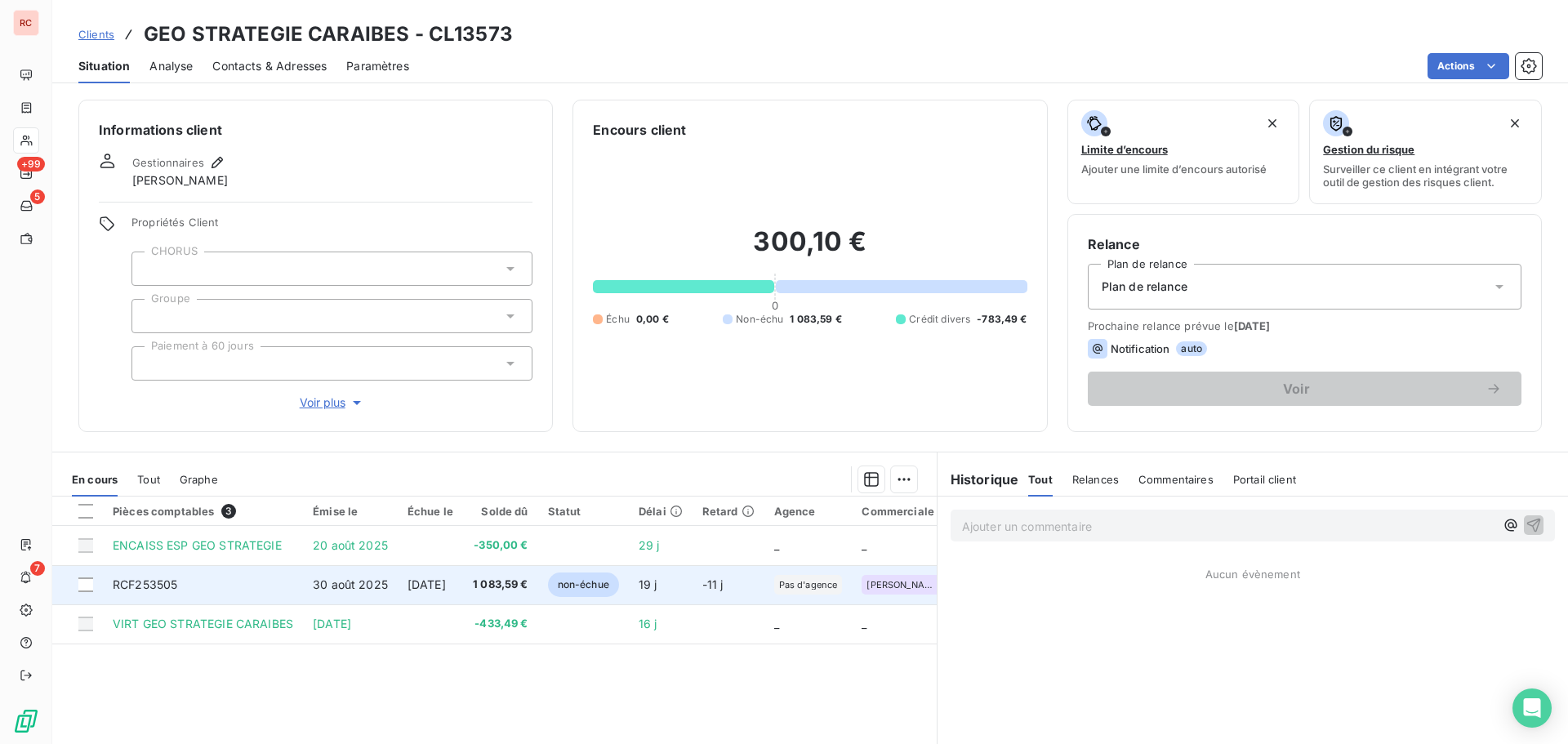
click at [446, 583] on span "[DATE]" at bounding box center [426, 584] width 39 height 13
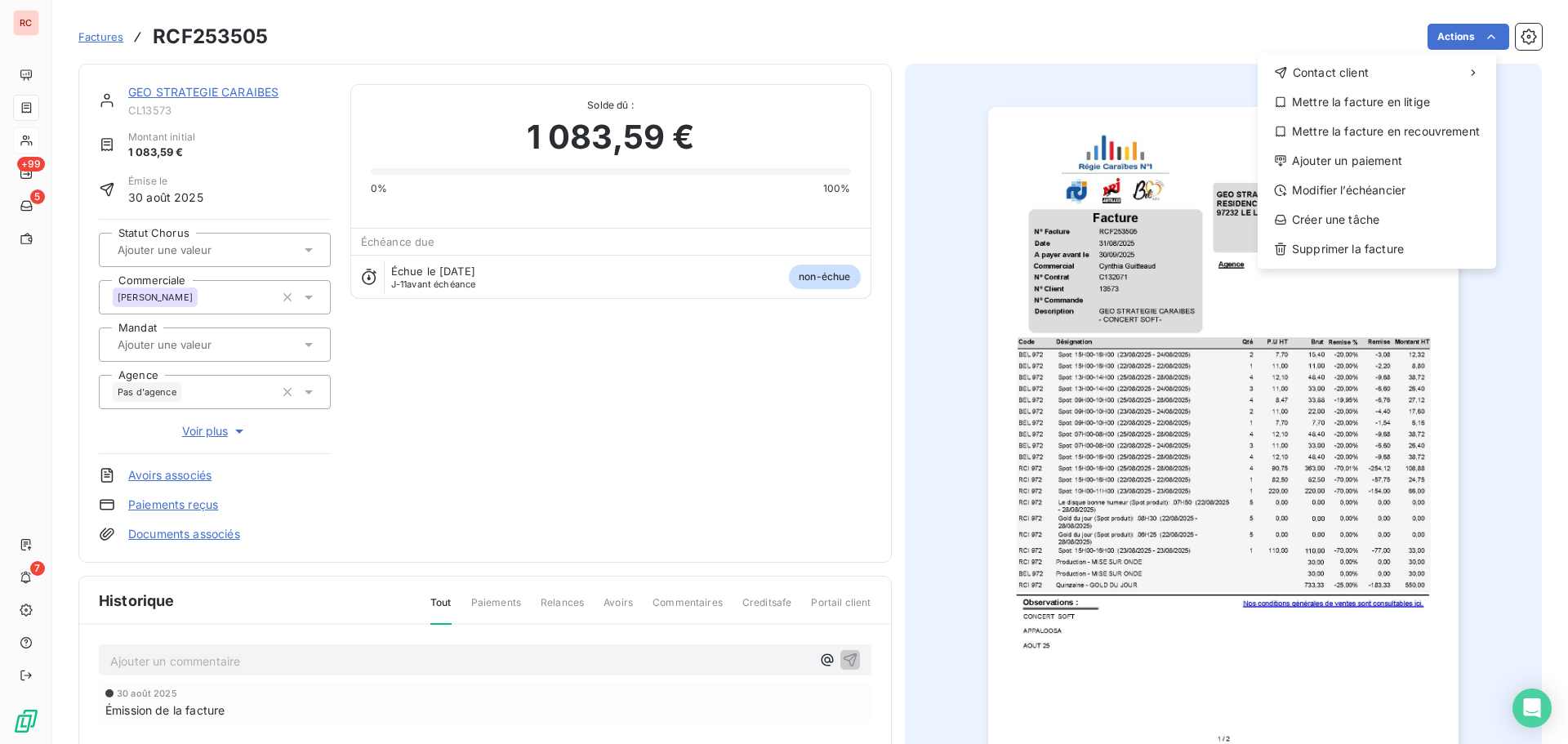
click at [154, 95] on html "RC +99 5 7 Factures RCF253505 Actions Contact client Mettre la facture en litig…" at bounding box center [784, 372] width 1568 height 744
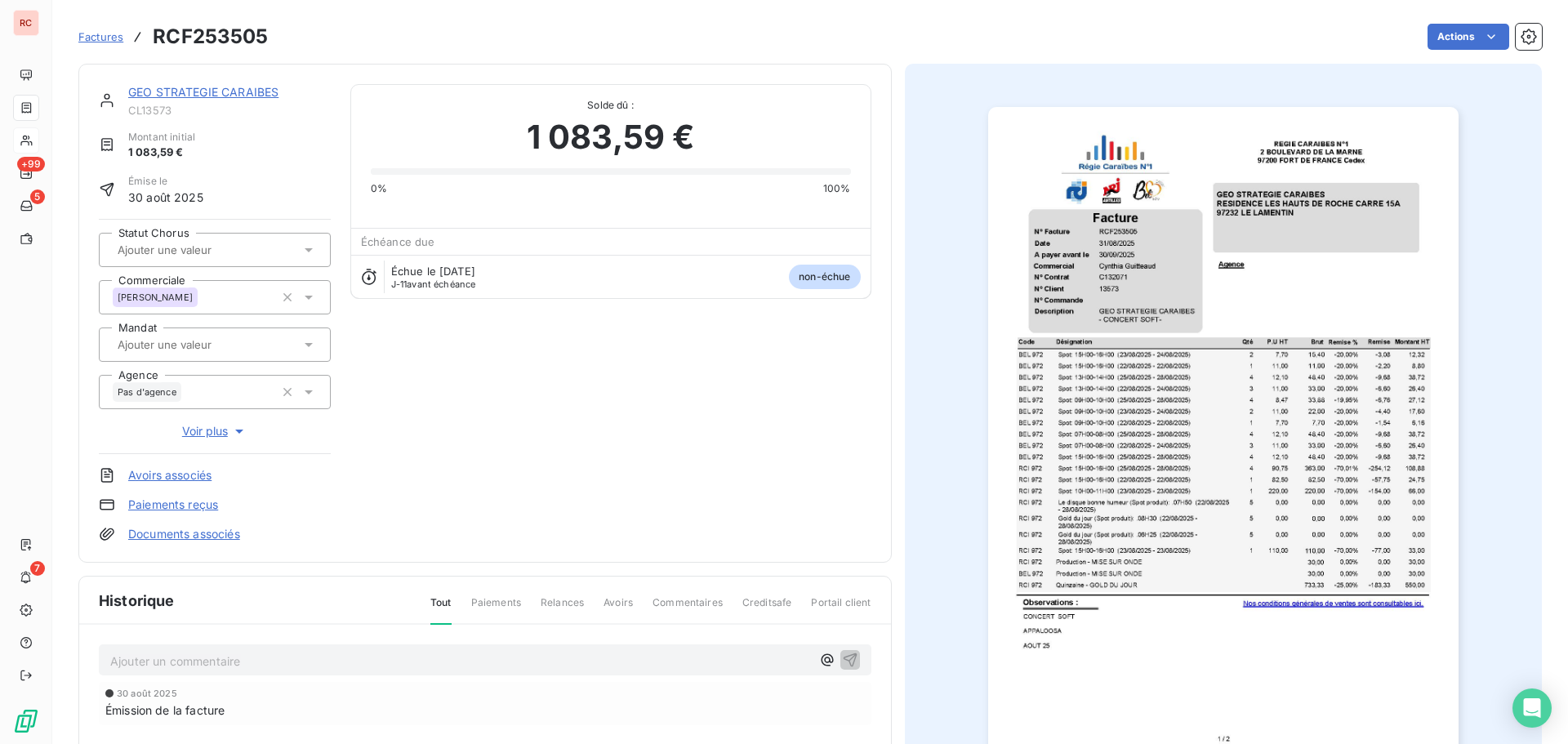
click at [154, 95] on link "GEO STRATEGIE CARAIBES" at bounding box center [203, 91] width 150 height 13
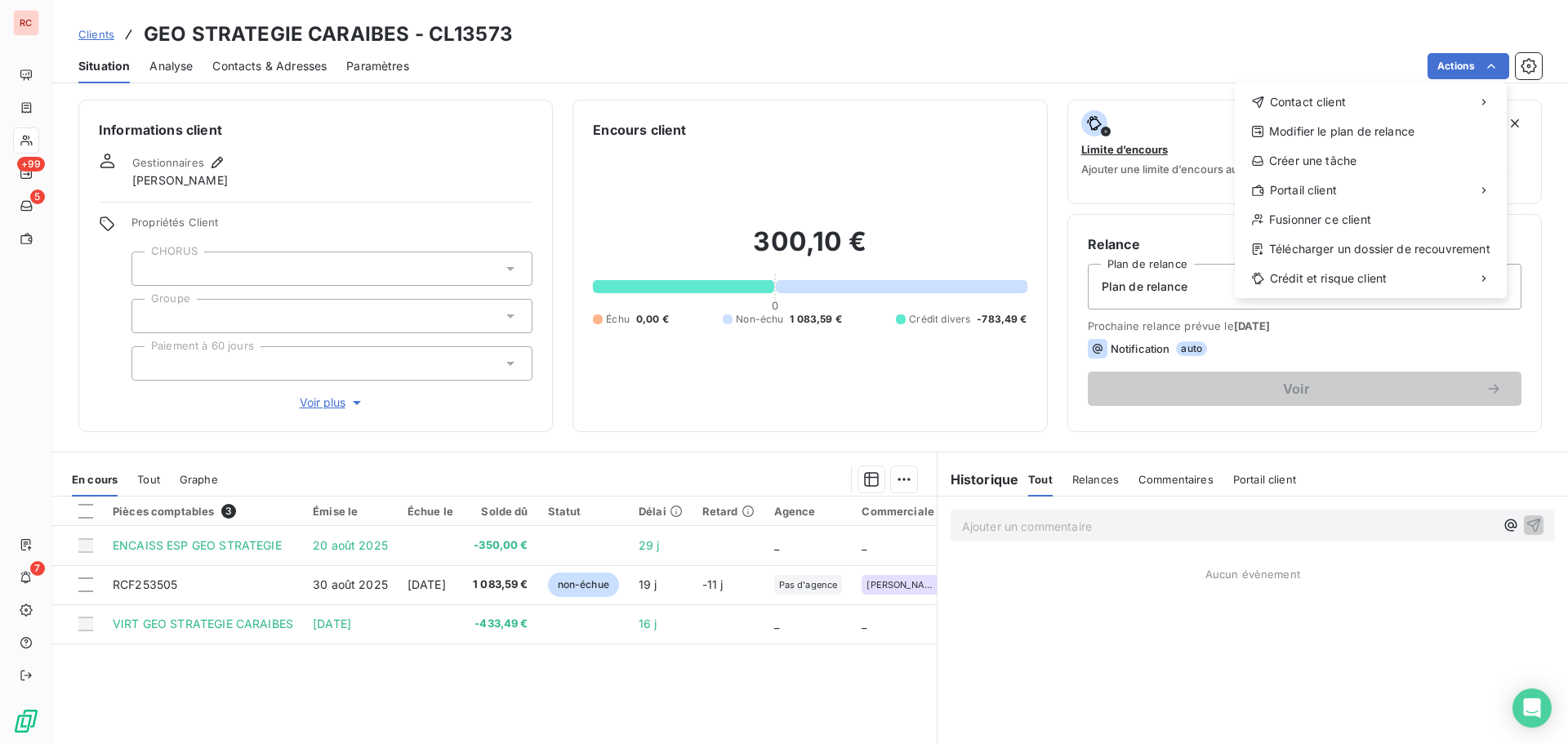
click at [487, 601] on html "RC +99 5 7 Clients GEO STRATEGIE CARAIBES - CL13573 Situation Analyse Contacts …" at bounding box center [784, 372] width 1568 height 744
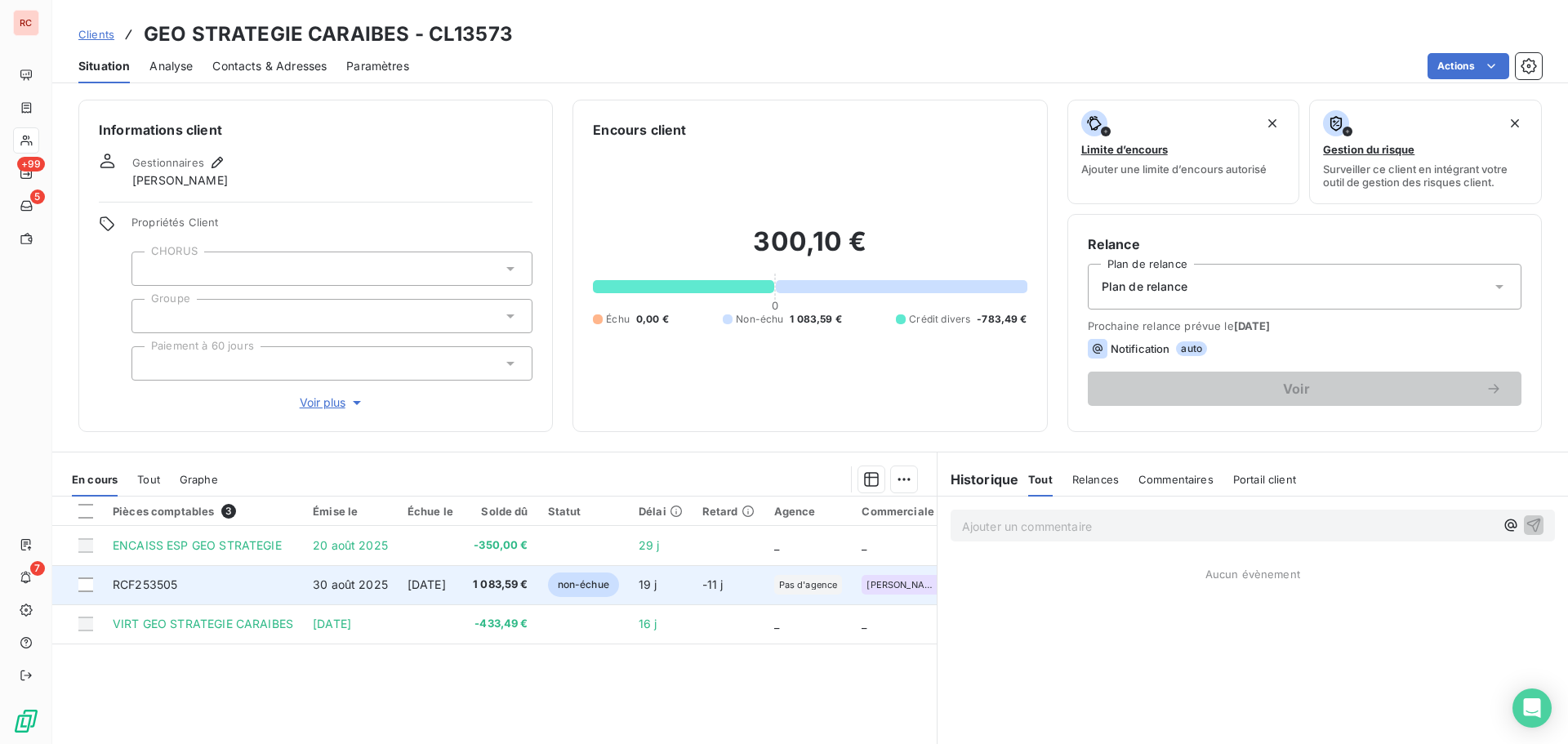
click at [463, 597] on td "[DATE]" at bounding box center [430, 584] width 65 height 39
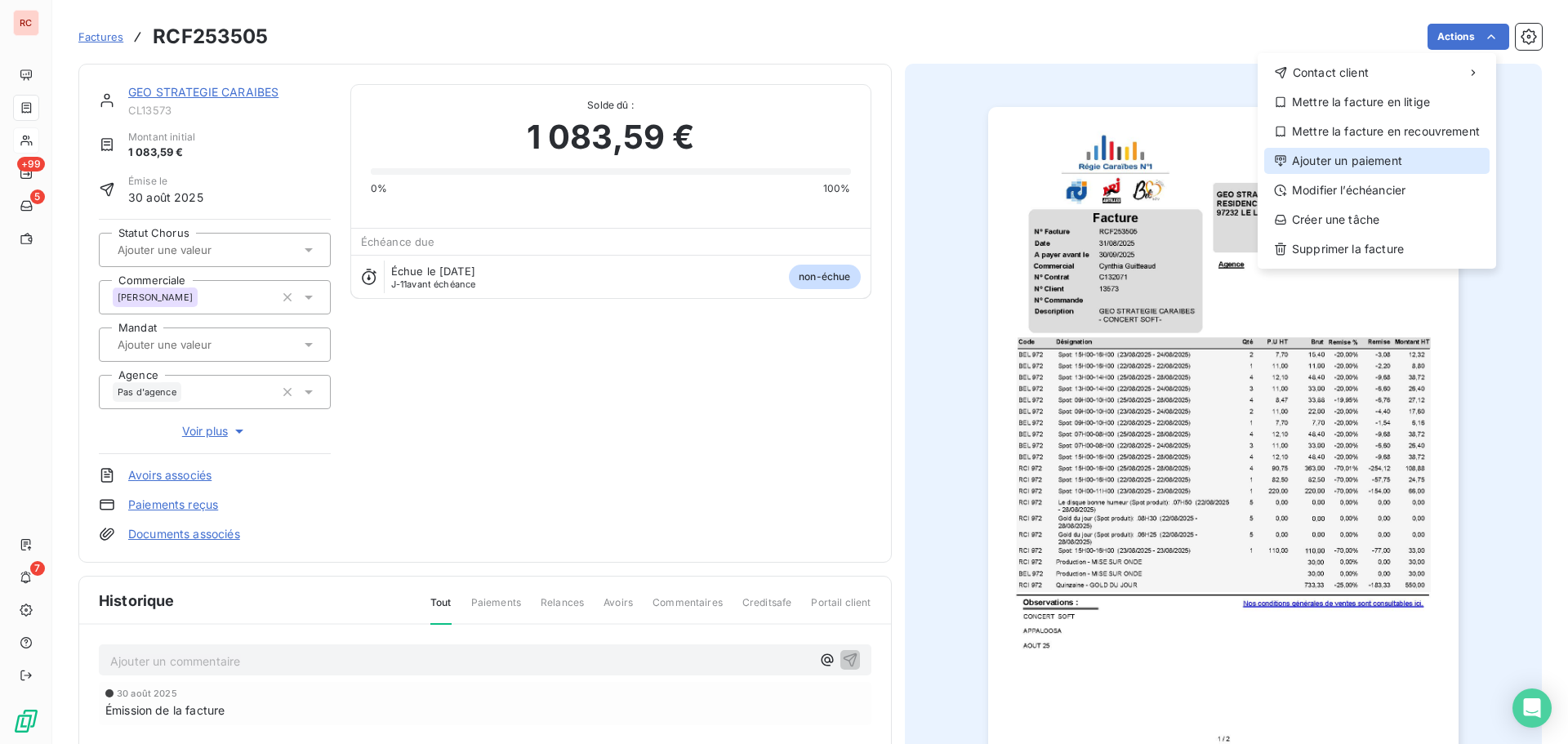
click at [1402, 158] on div "Ajouter un paiement" at bounding box center [1376, 161] width 225 height 26
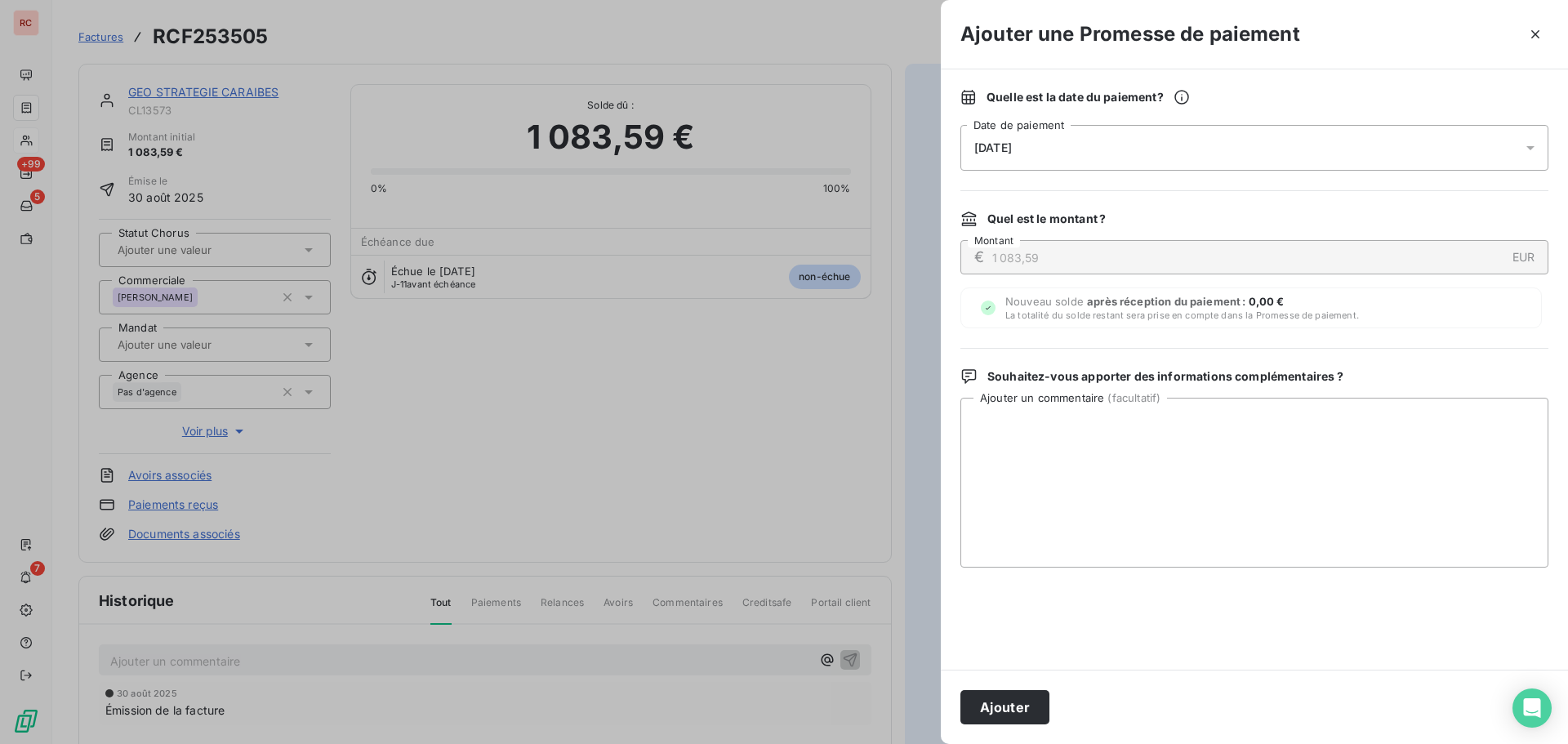
click at [1170, 163] on div "[DATE]" at bounding box center [1254, 148] width 588 height 46
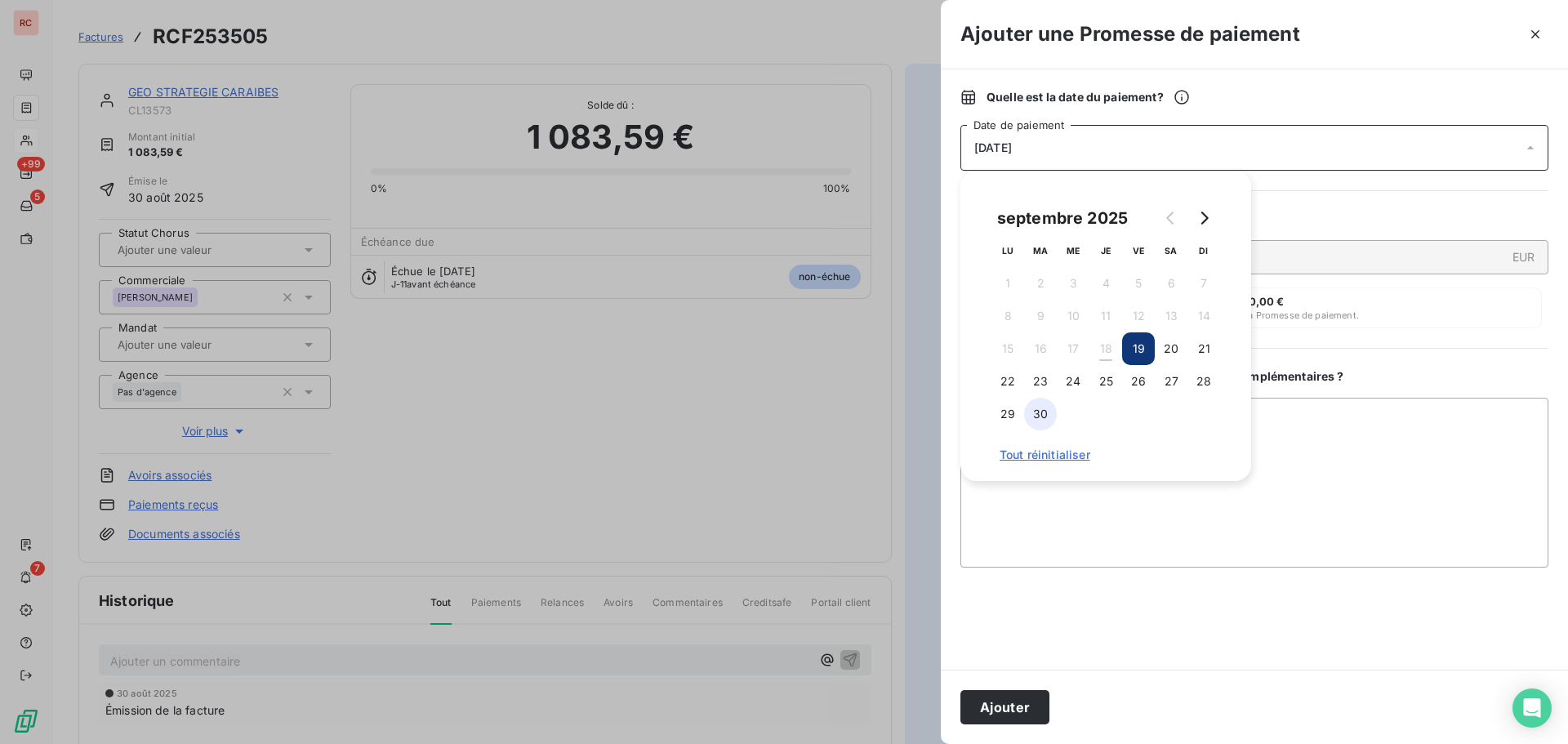
click at [1046, 413] on button "30" at bounding box center [1041, 414] width 33 height 33
click at [1049, 417] on button "30" at bounding box center [1041, 414] width 33 height 33
click at [1208, 223] on icon "Go to next month" at bounding box center [1204, 218] width 13 height 13
click at [1075, 288] on button "1" at bounding box center [1073, 283] width 33 height 33
click at [1080, 285] on button "1" at bounding box center [1073, 283] width 33 height 33
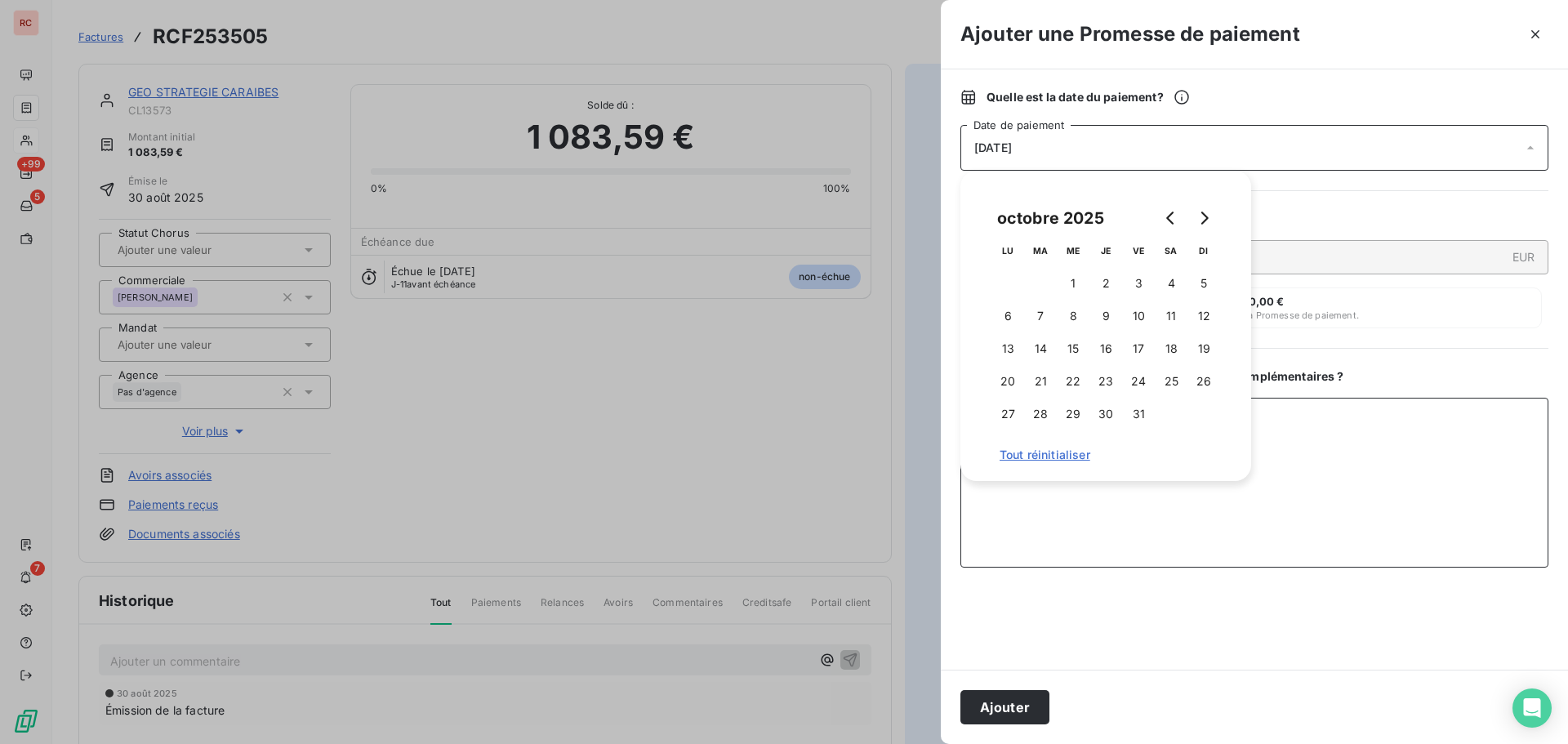
click at [1061, 530] on textarea "Ajouter un commentaire ( facultatif )" at bounding box center [1254, 482] width 588 height 169
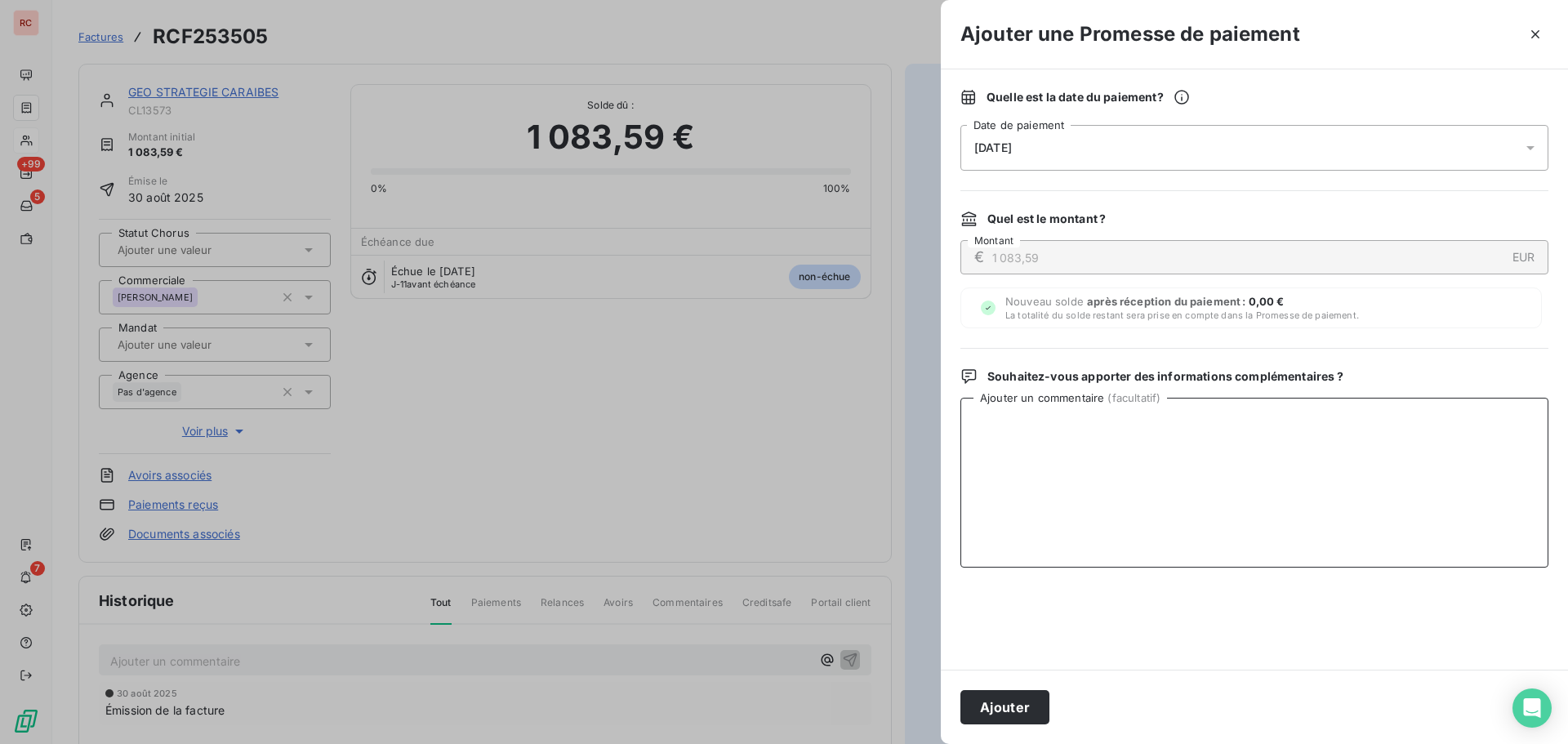
click at [1080, 428] on textarea "Ajouter un commentaire ( facultatif )" at bounding box center [1254, 482] width 588 height 169
click at [1226, 426] on textarea "[DATE] Le client informe [PERSON_NAME]" at bounding box center [1254, 482] width 588 height 169
paste textarea "J'ai fait un virement [DATE] et je ferai le solde fin du mois. Pouvez-vous m'en…"
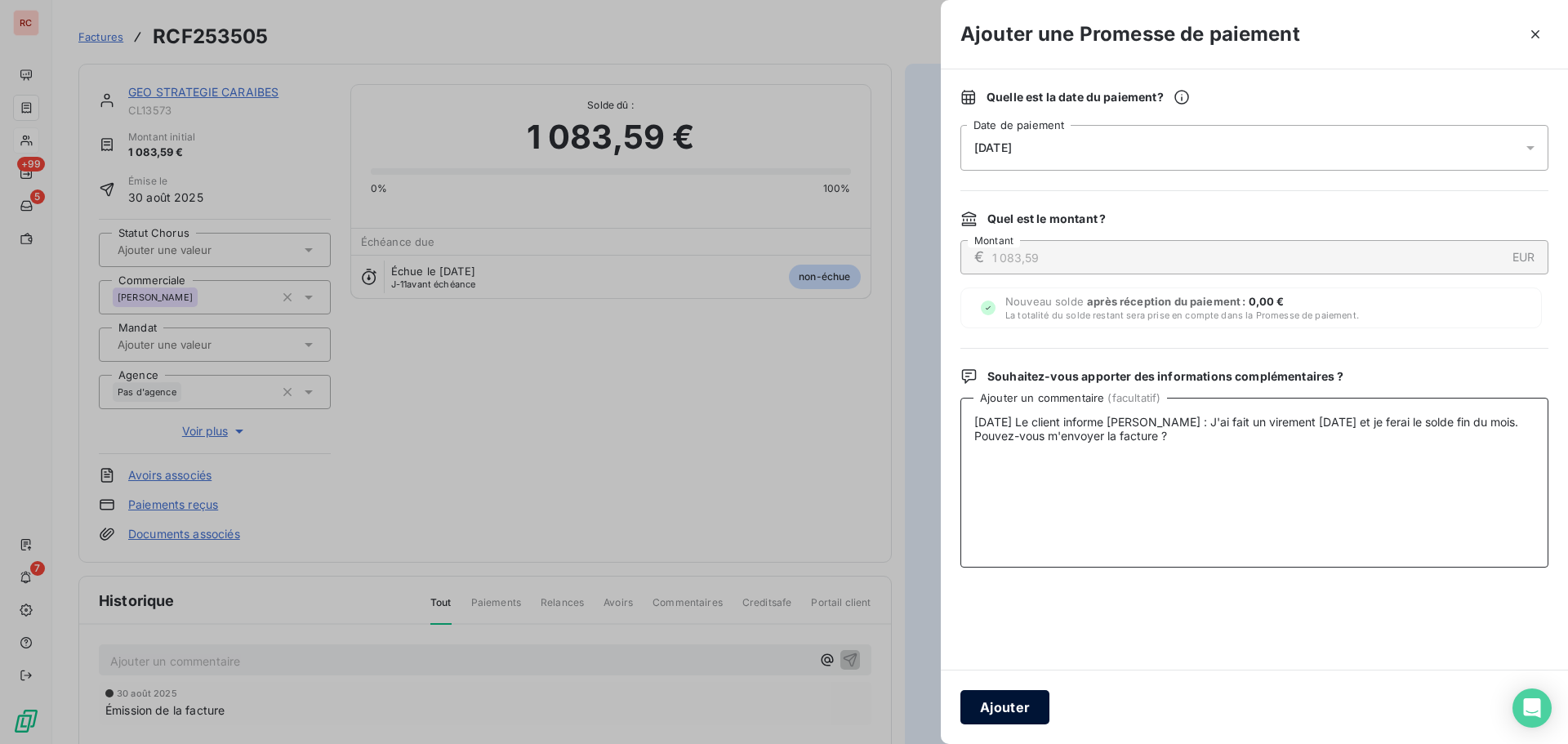
type textarea "[DATE] Le client informe [PERSON_NAME] : J'ai fait un virement [DATE] et je fer…"
click at [997, 715] on button "Ajouter" at bounding box center [1005, 707] width 89 height 35
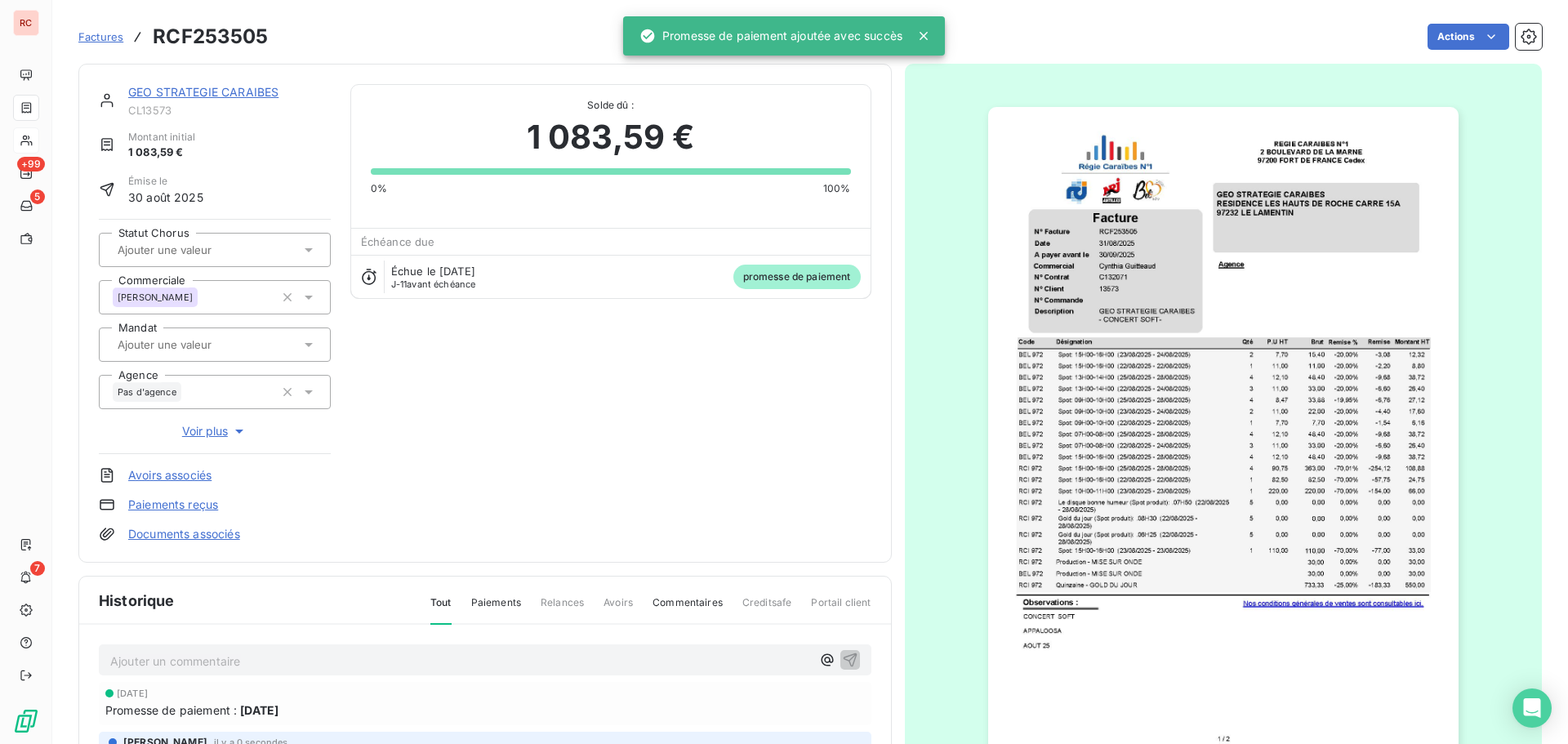
click at [227, 92] on link "GEO STRATEGIE CARAIBES" at bounding box center [203, 91] width 150 height 13
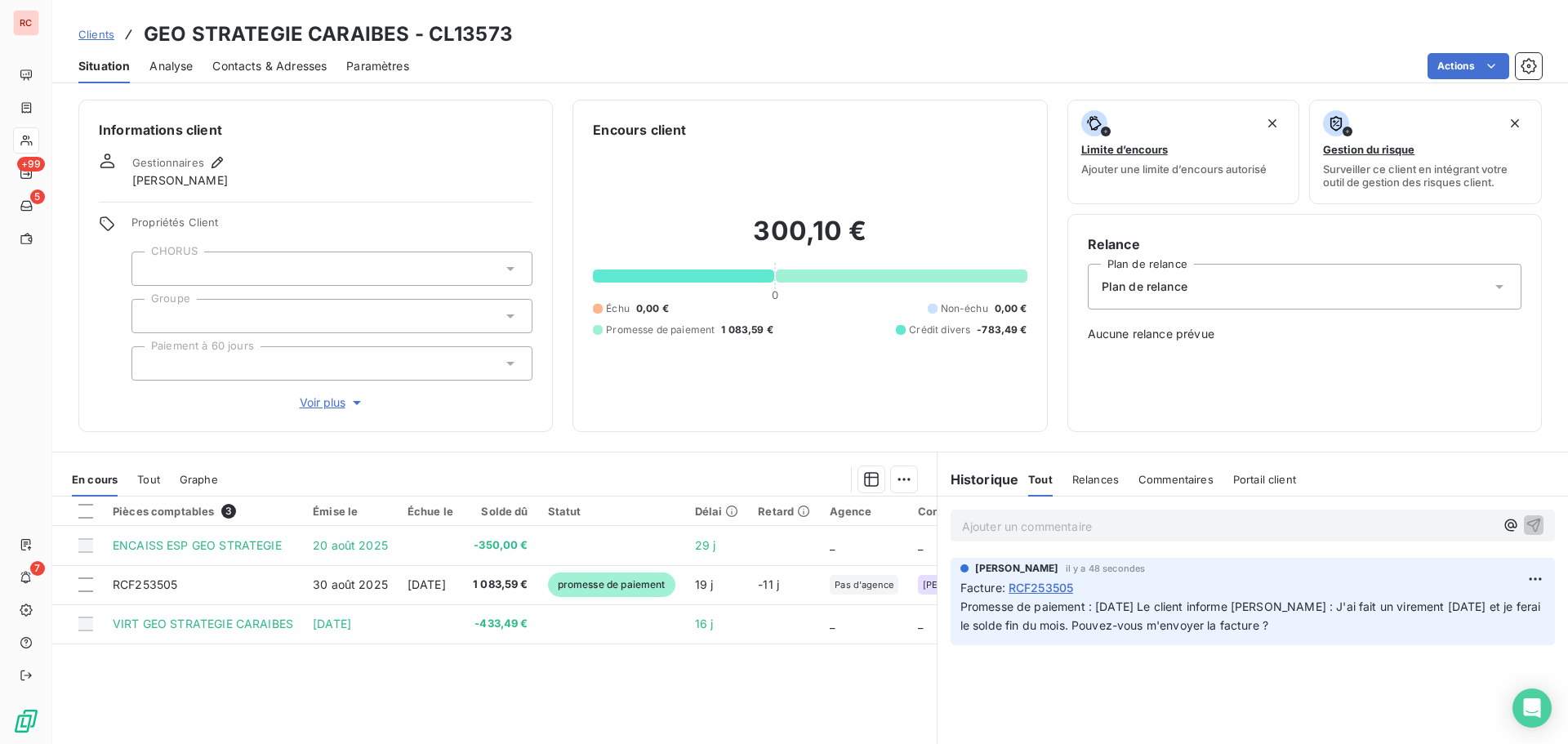
click at [97, 35] on span "Clients" at bounding box center [95, 35] width 36 height 13
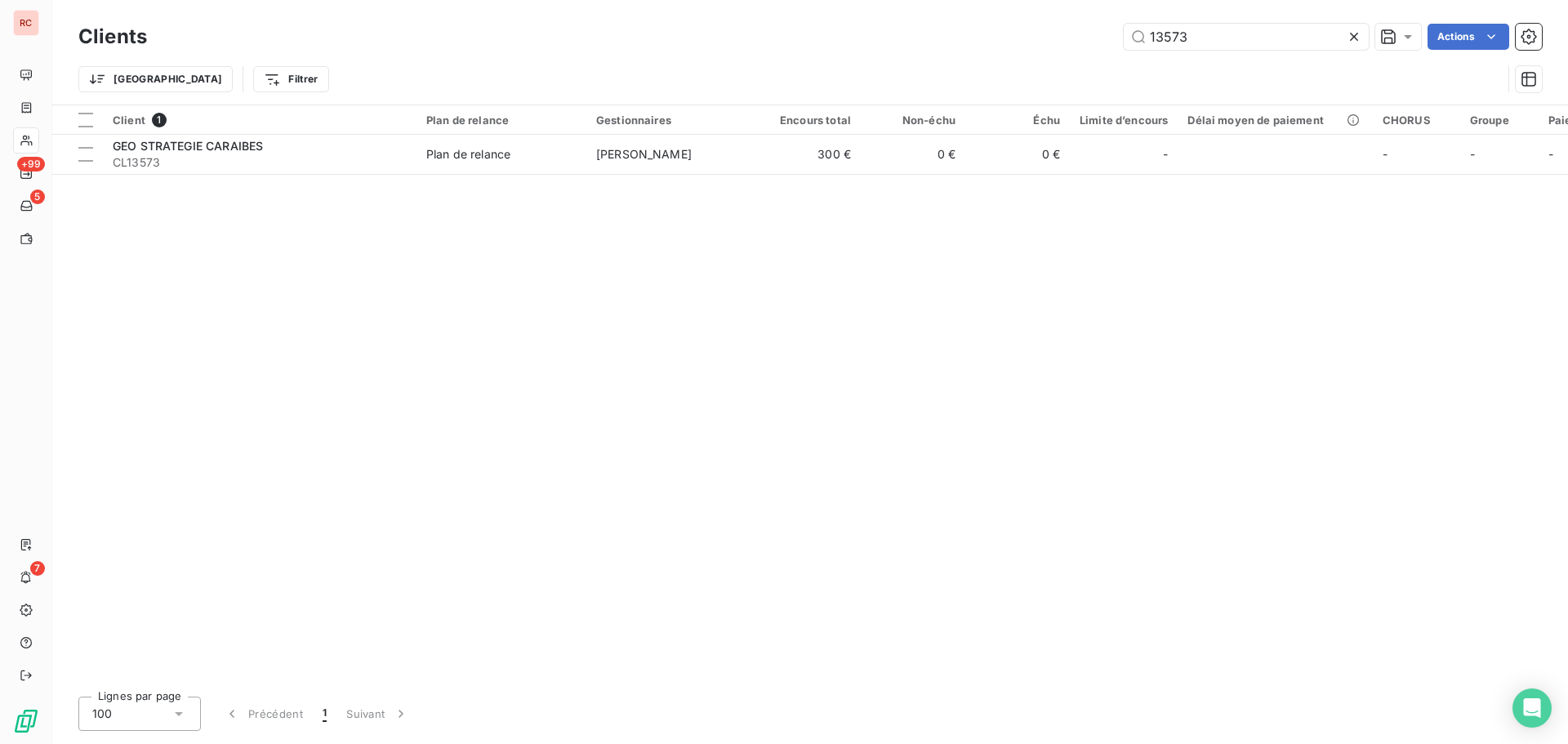
drag, startPoint x: 1194, startPoint y: 32, endPoint x: 1067, endPoint y: 37, distance: 127.1
click at [1067, 37] on div "13573 Actions" at bounding box center [854, 37] width 1375 height 26
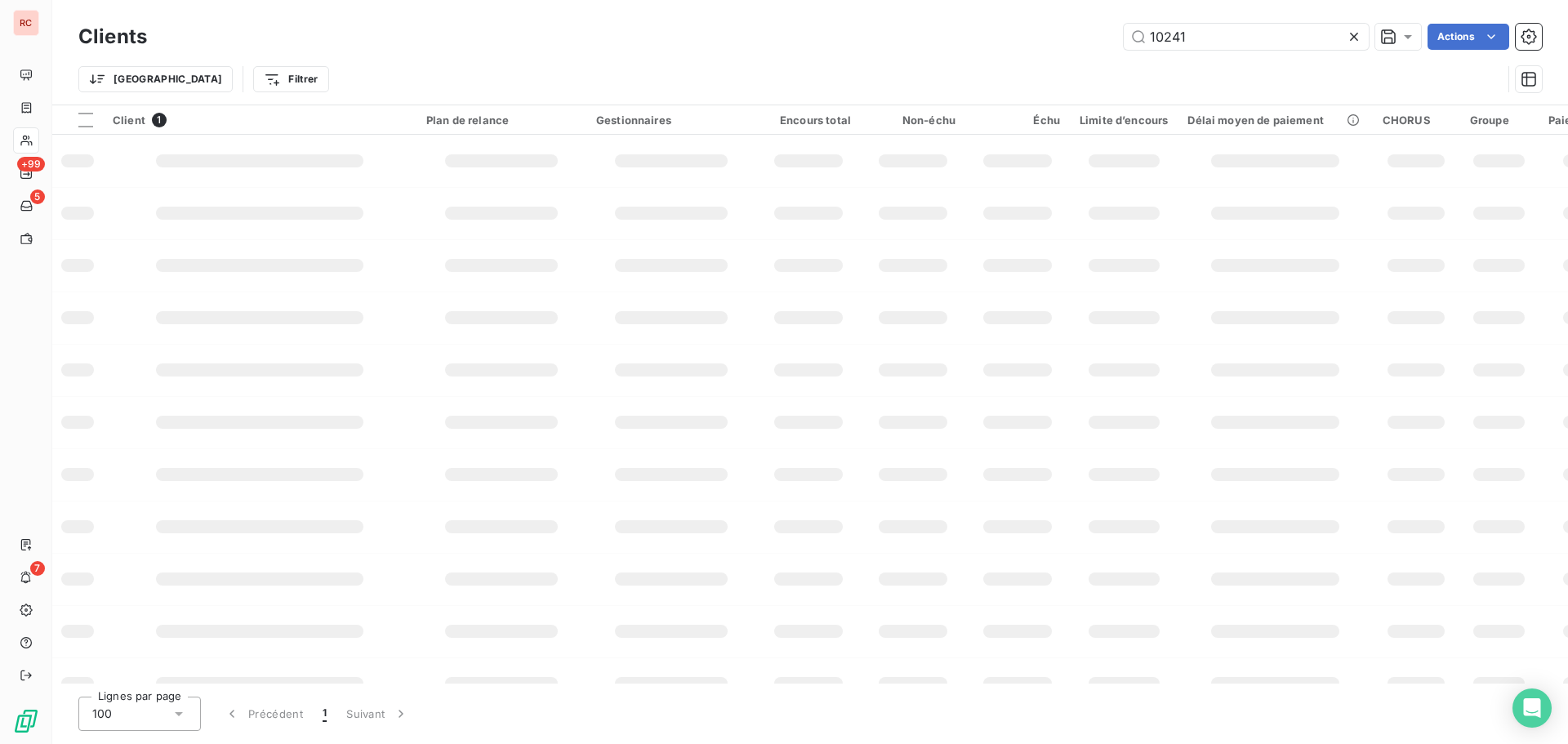
type input "10241"
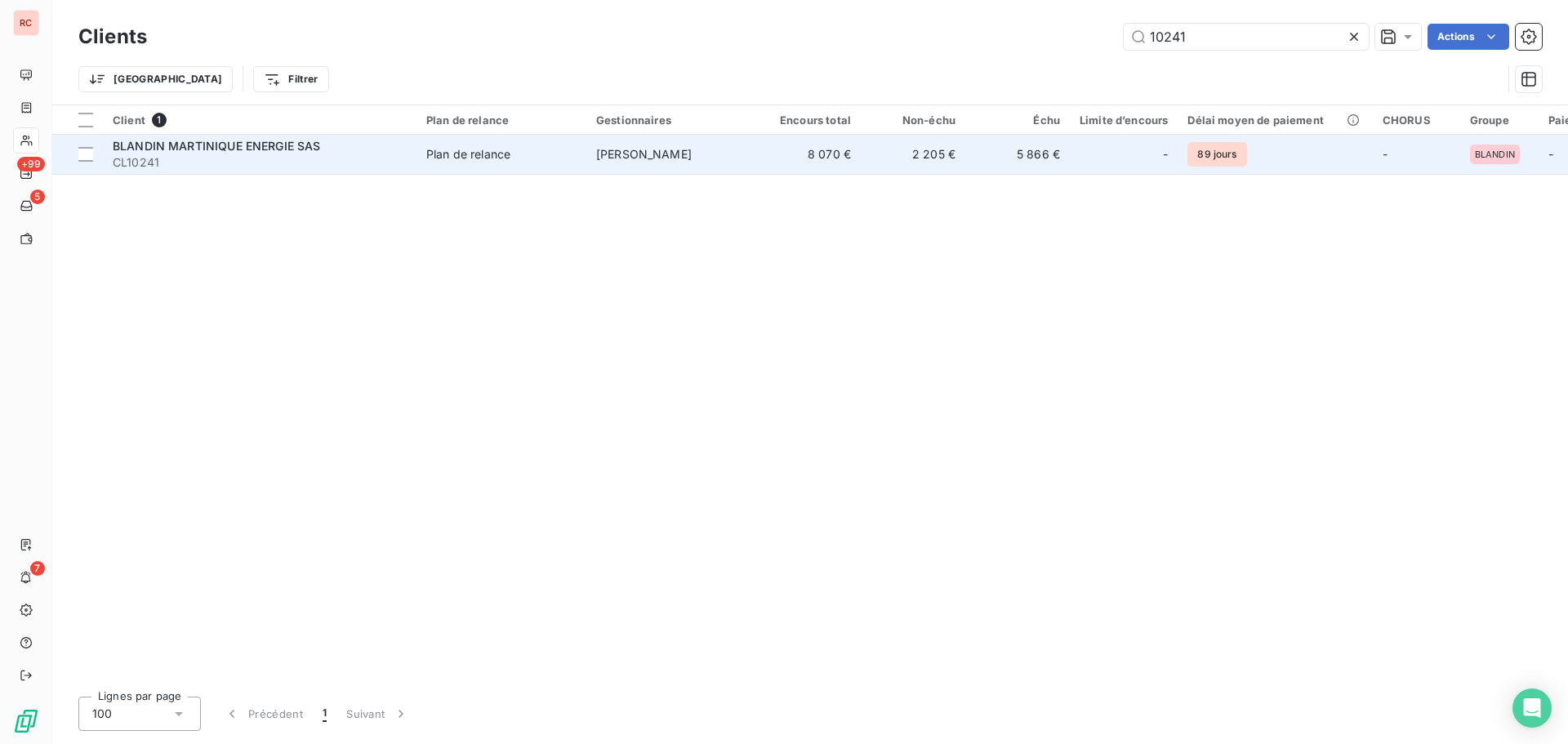
click at [444, 164] on td "Plan de relance" at bounding box center [501, 154] width 169 height 39
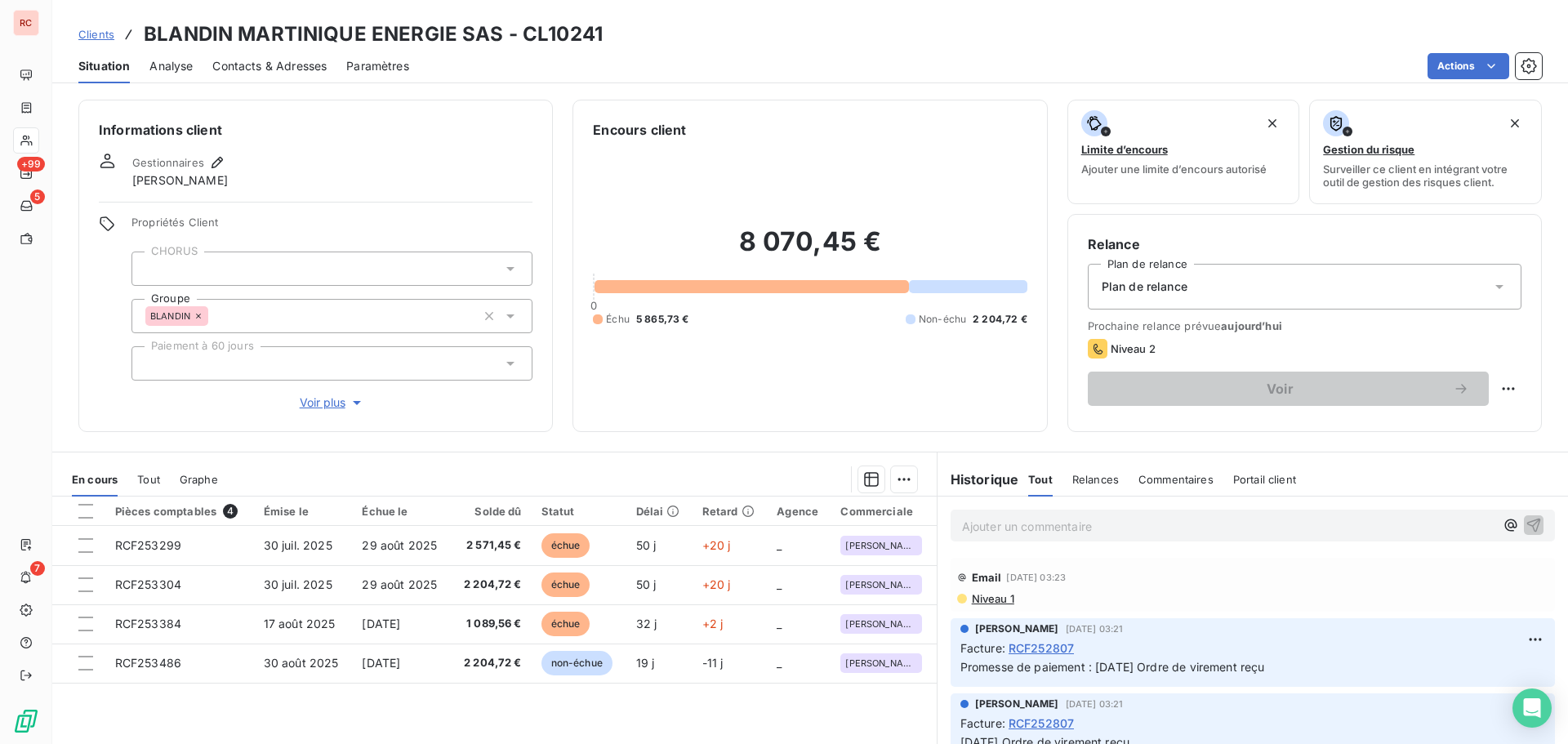
click at [979, 602] on span "Niveau 1" at bounding box center [992, 599] width 44 height 13
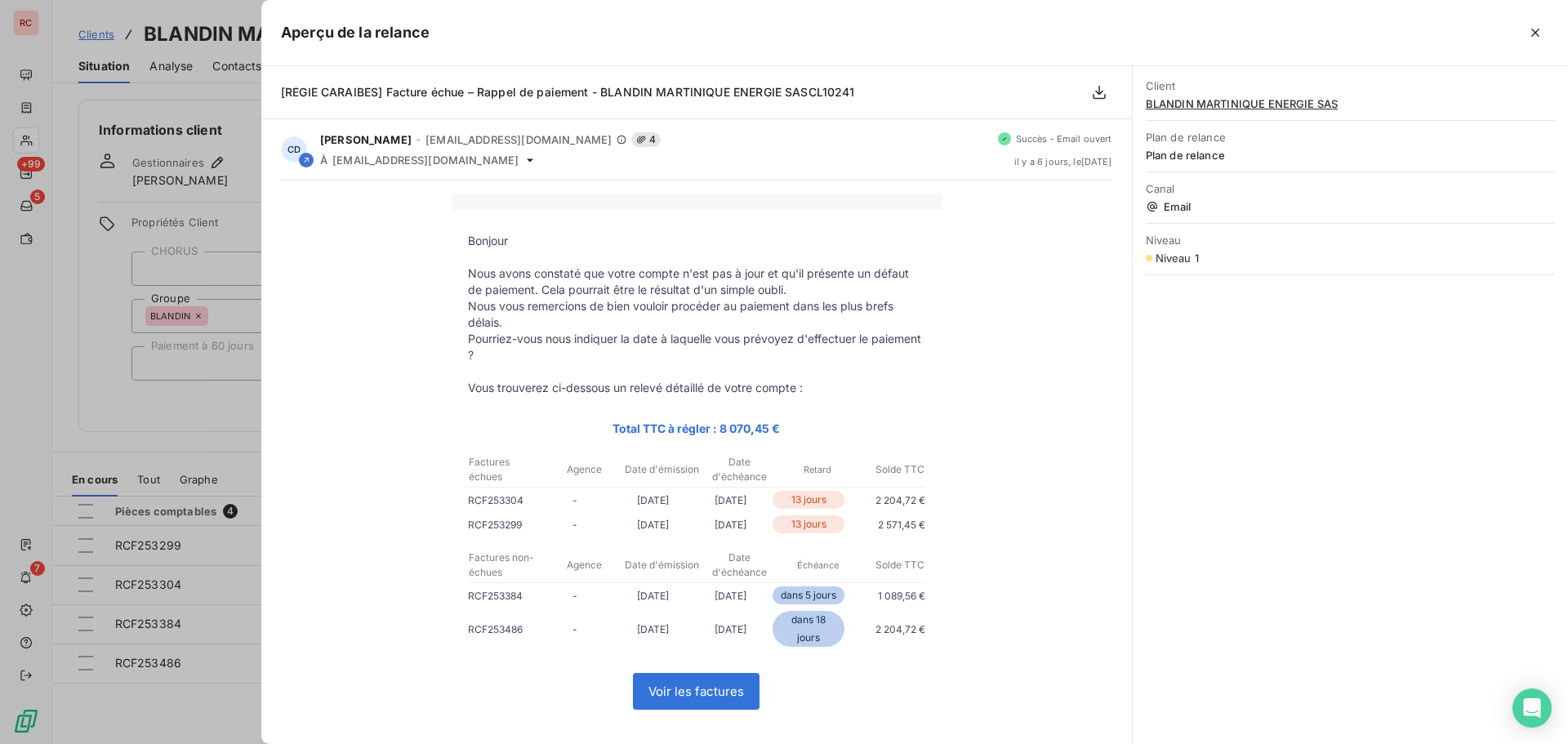
click at [162, 708] on div at bounding box center [784, 372] width 1568 height 744
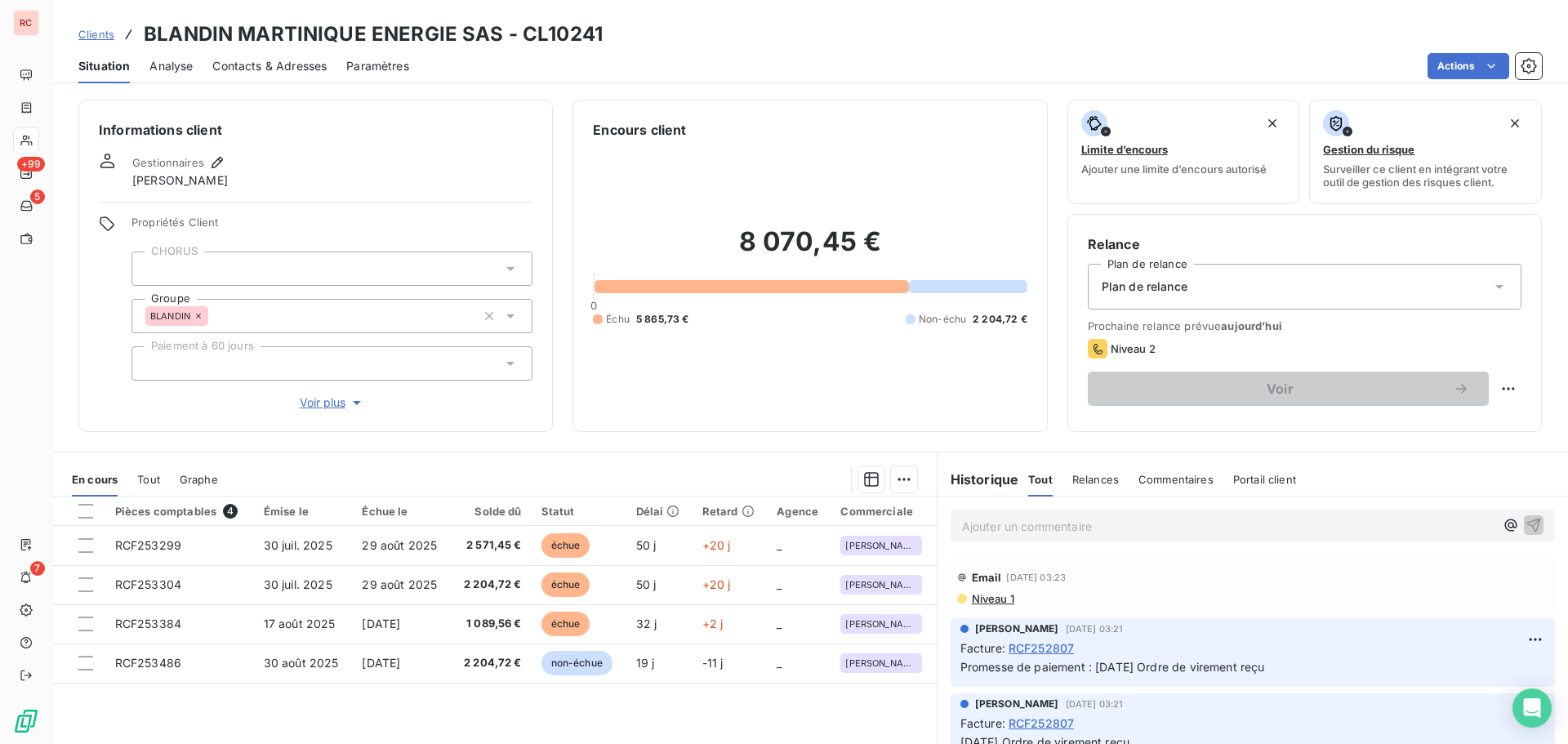
click at [991, 600] on span "Niveau 1" at bounding box center [992, 599] width 44 height 13
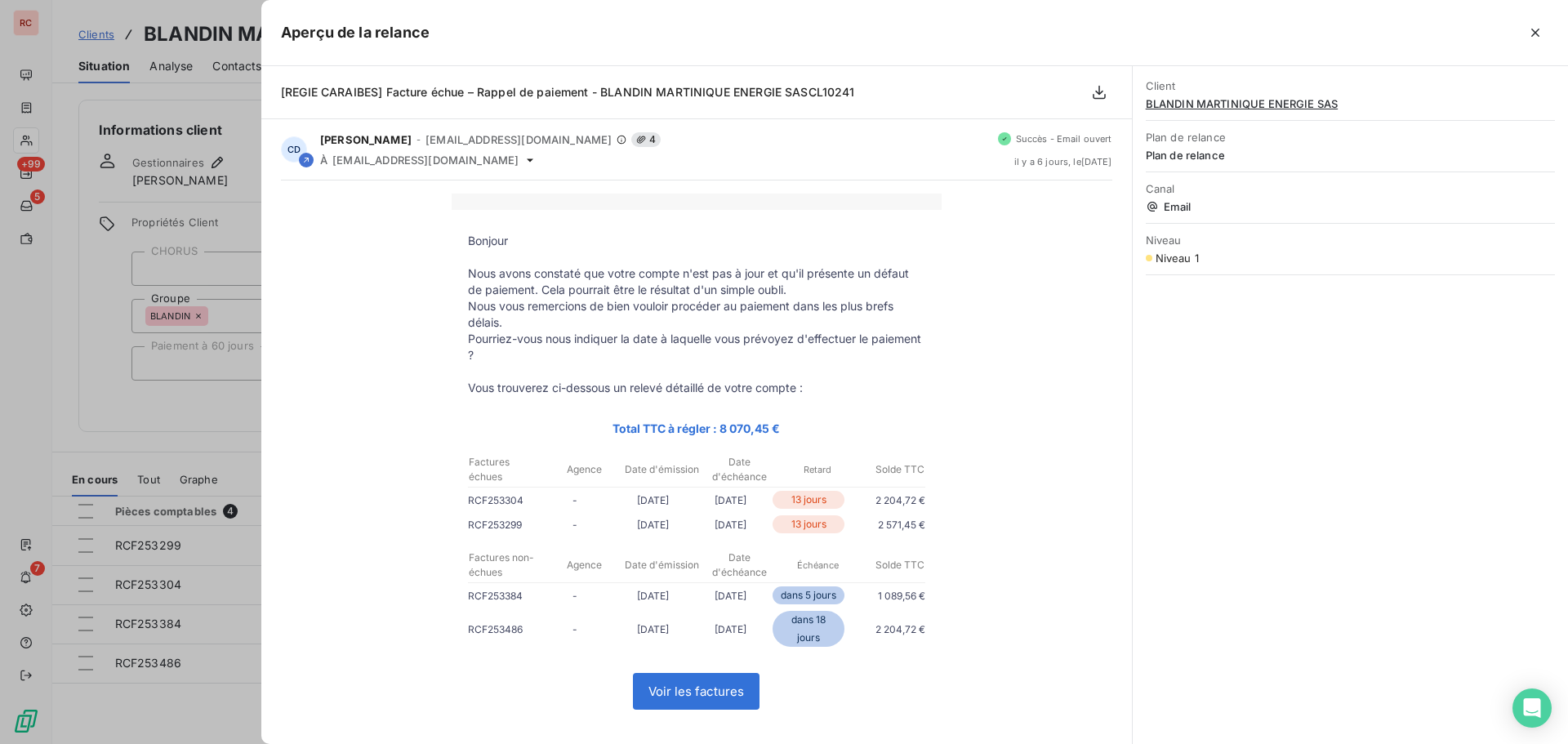
click at [187, 710] on div at bounding box center [784, 372] width 1568 height 744
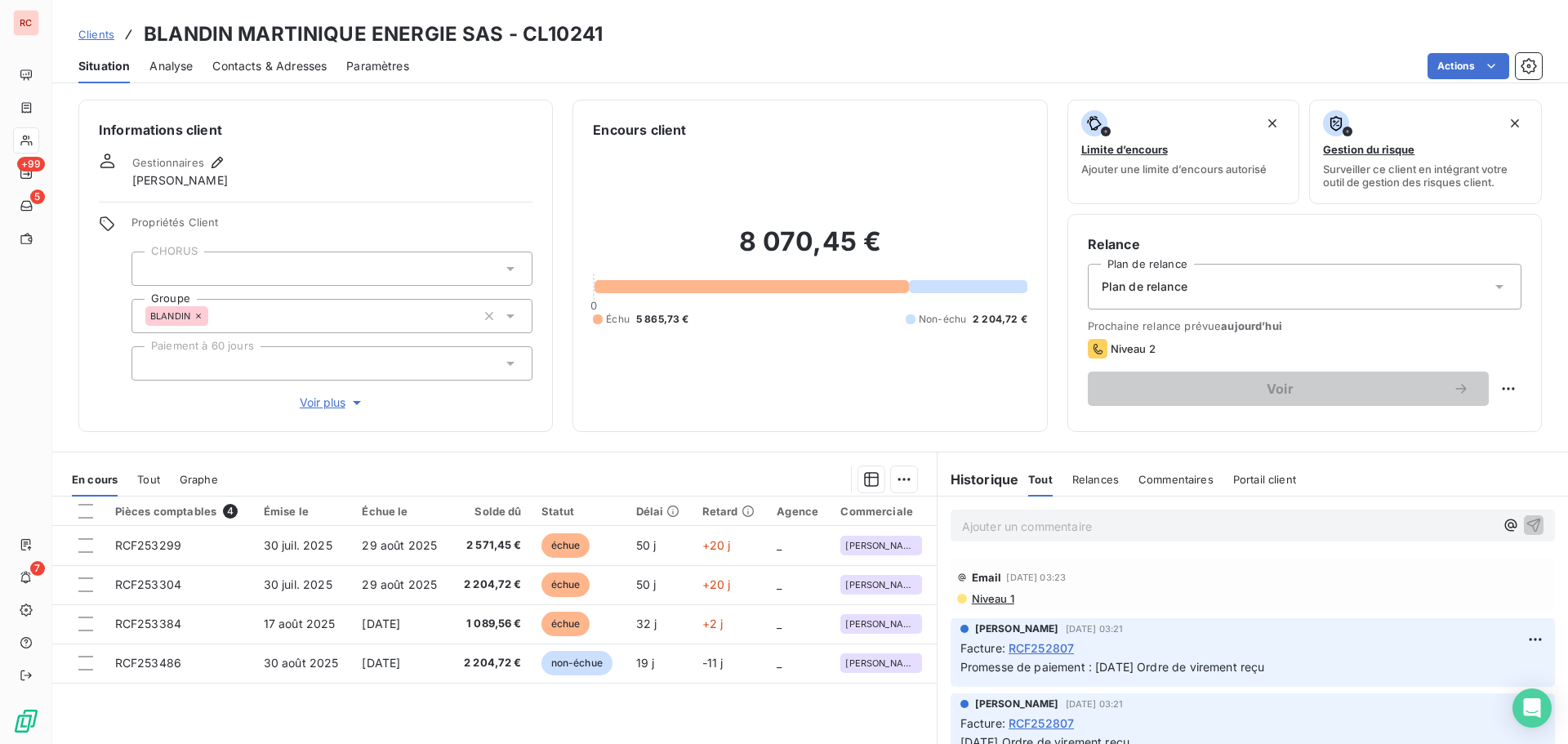
click at [106, 35] on span "Clients" at bounding box center [95, 35] width 36 height 13
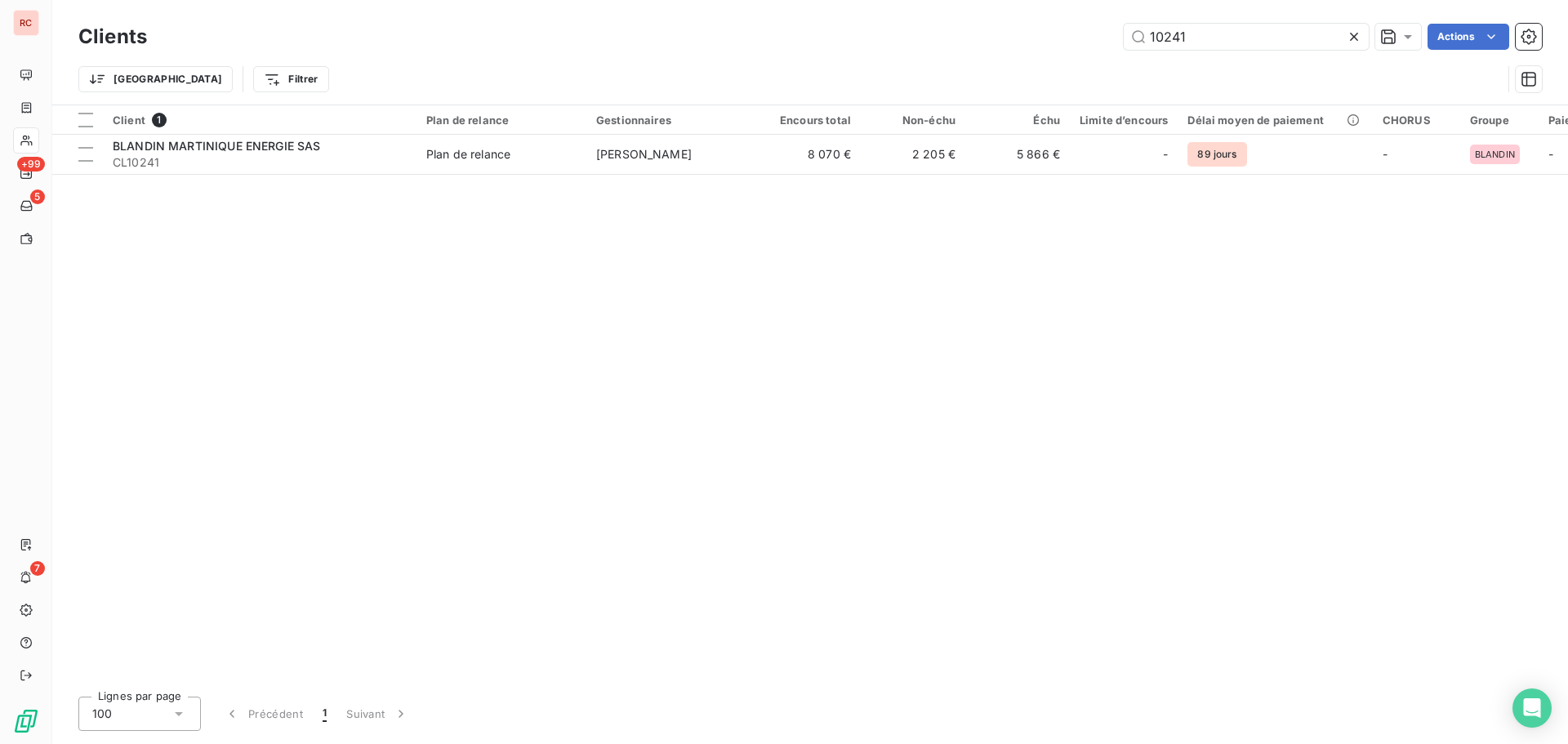
drag, startPoint x: 1207, startPoint y: 46, endPoint x: 958, endPoint y: 46, distance: 249.0
click at [959, 46] on div "10241 Actions" at bounding box center [854, 37] width 1375 height 26
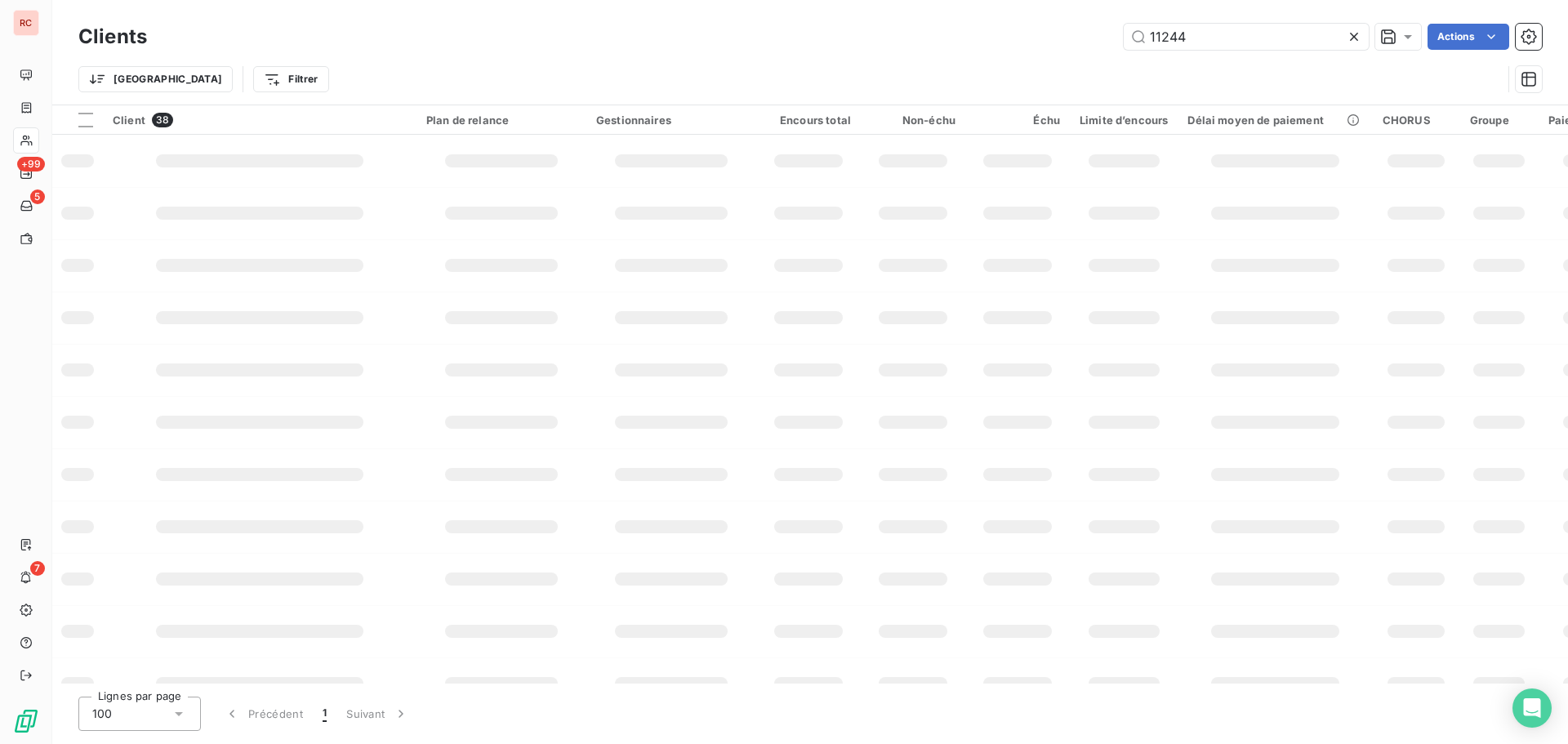
type input "11244"
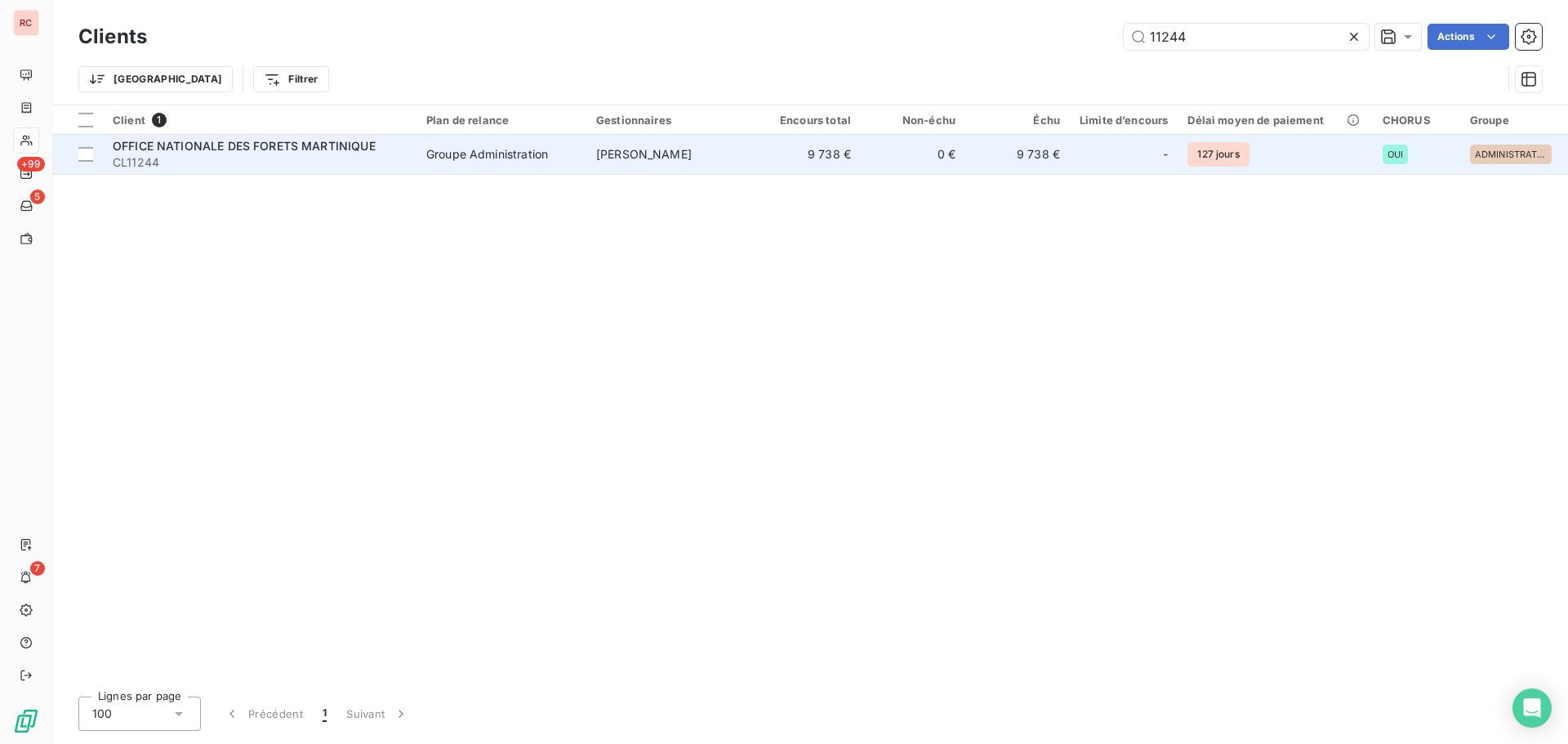
click at [878, 158] on td "0 €" at bounding box center [913, 154] width 105 height 39
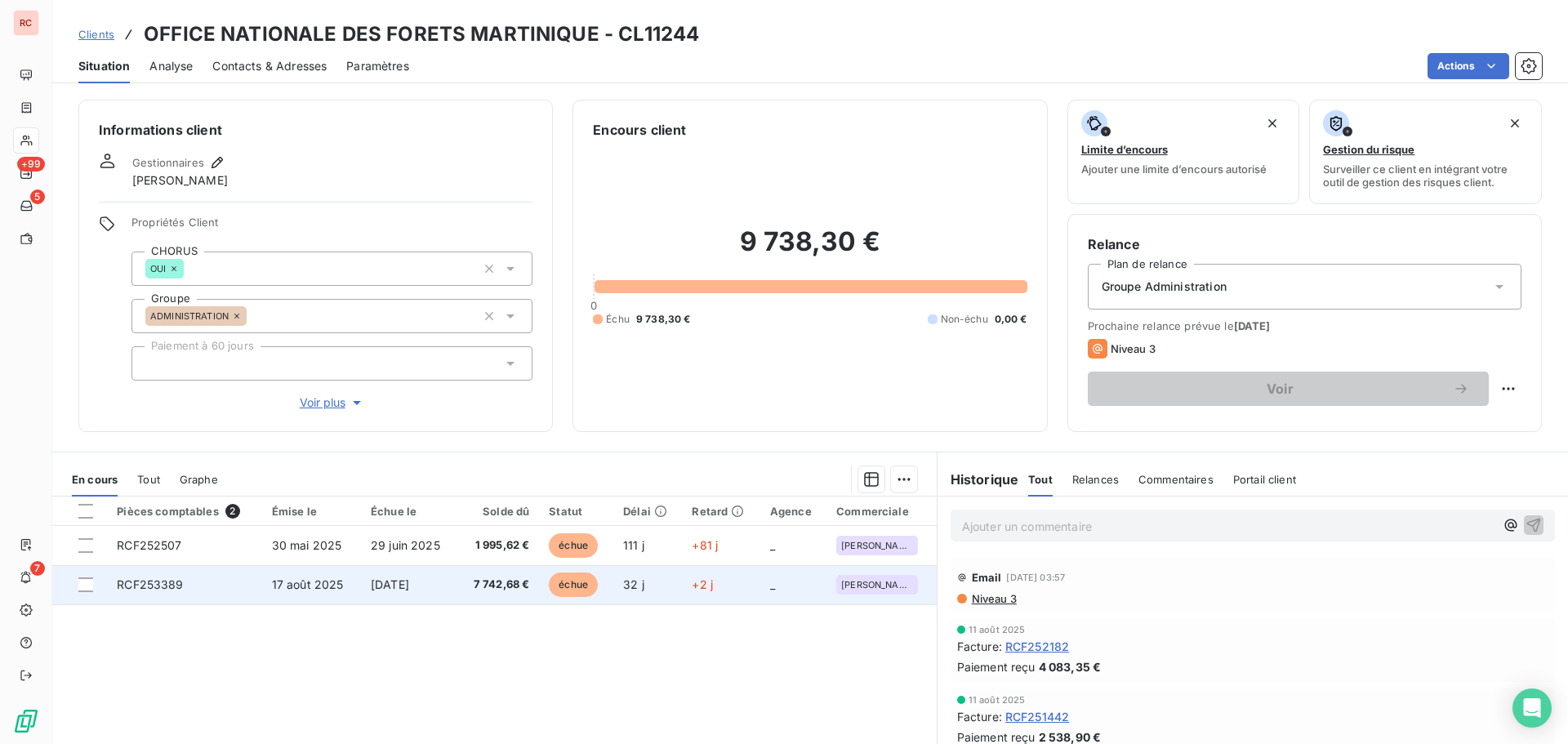
click at [238, 584] on td "RCF253389" at bounding box center [184, 584] width 154 height 39
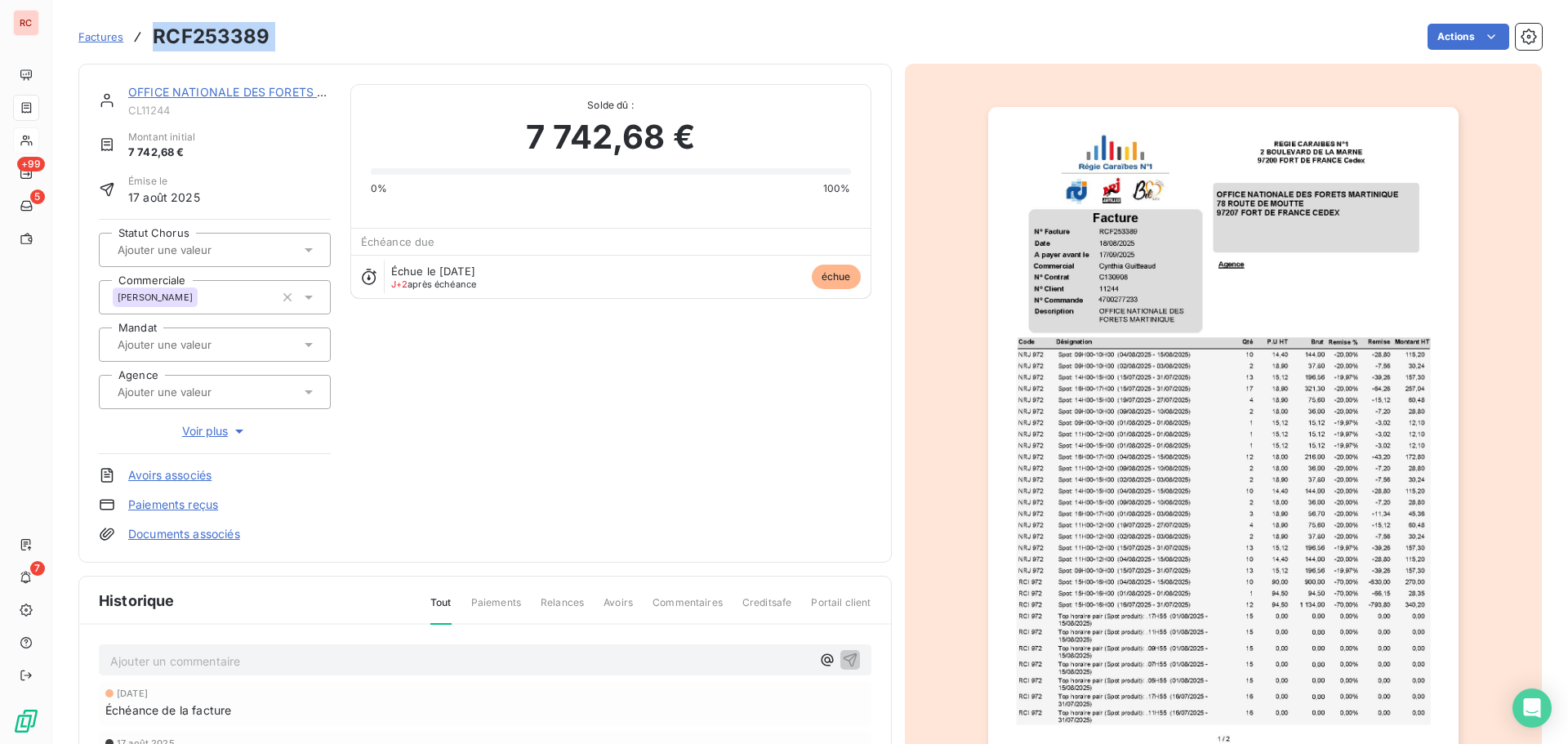
drag, startPoint x: 283, startPoint y: 39, endPoint x: 157, endPoint y: 32, distance: 126.2
click at [157, 32] on div "Factures RCF253389 Actions" at bounding box center [810, 37] width 1463 height 35
copy section "RCF253389 Actions"
click at [304, 255] on icon at bounding box center [308, 249] width 16 height 16
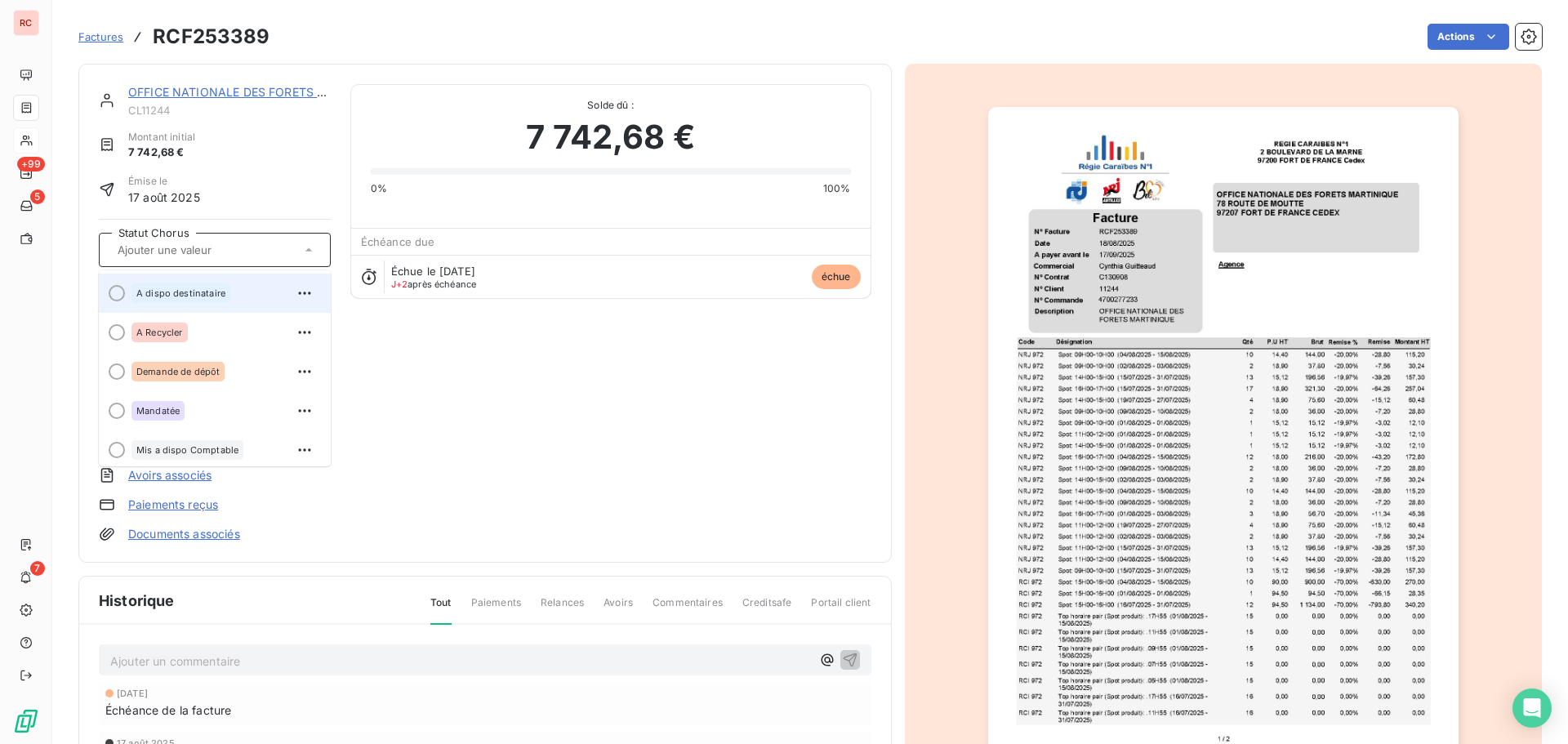
click at [210, 299] on div "A dispo destinataire" at bounding box center [181, 293] width 99 height 19
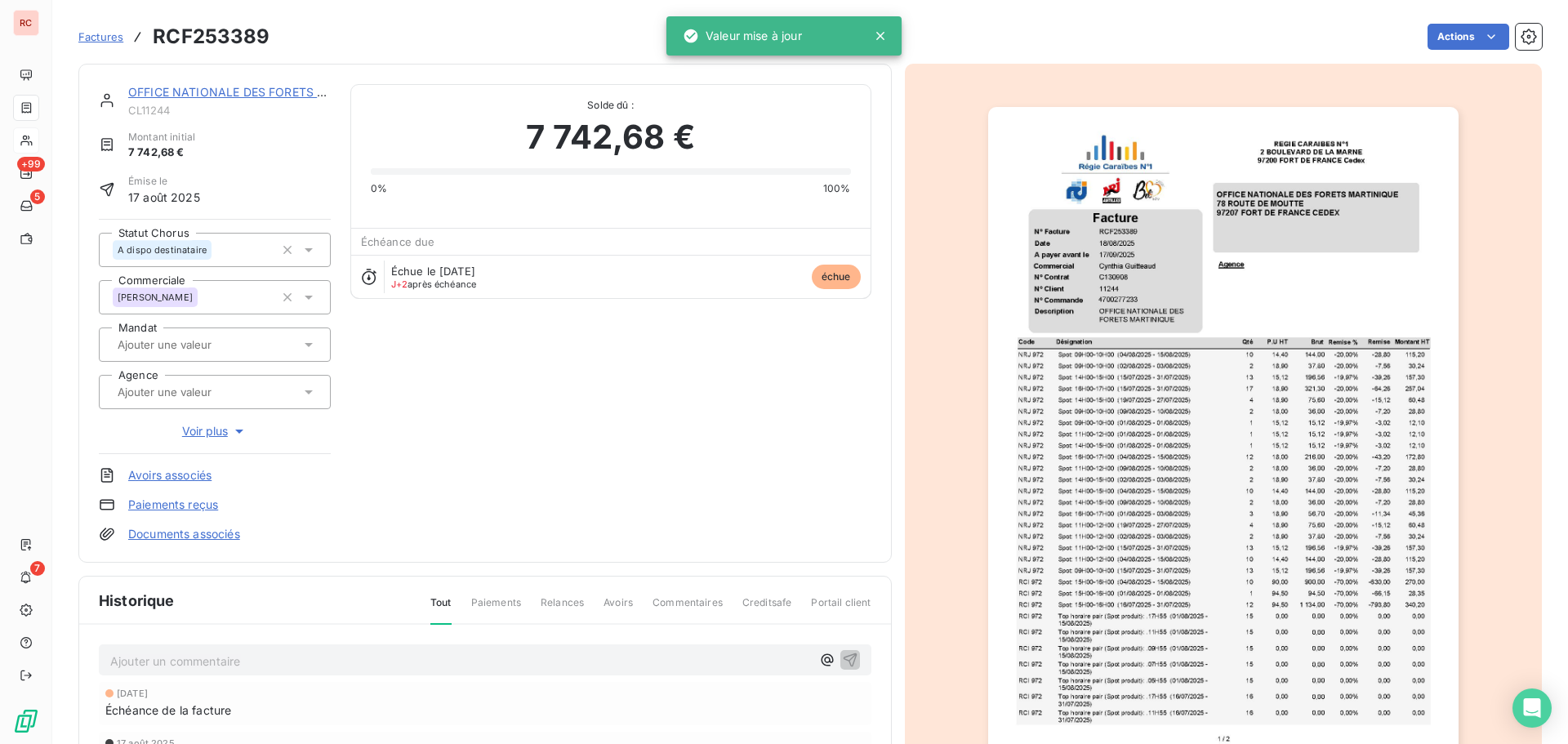
click at [117, 668] on p "Ajouter un commentaire ﻿" at bounding box center [461, 660] width 701 height 20
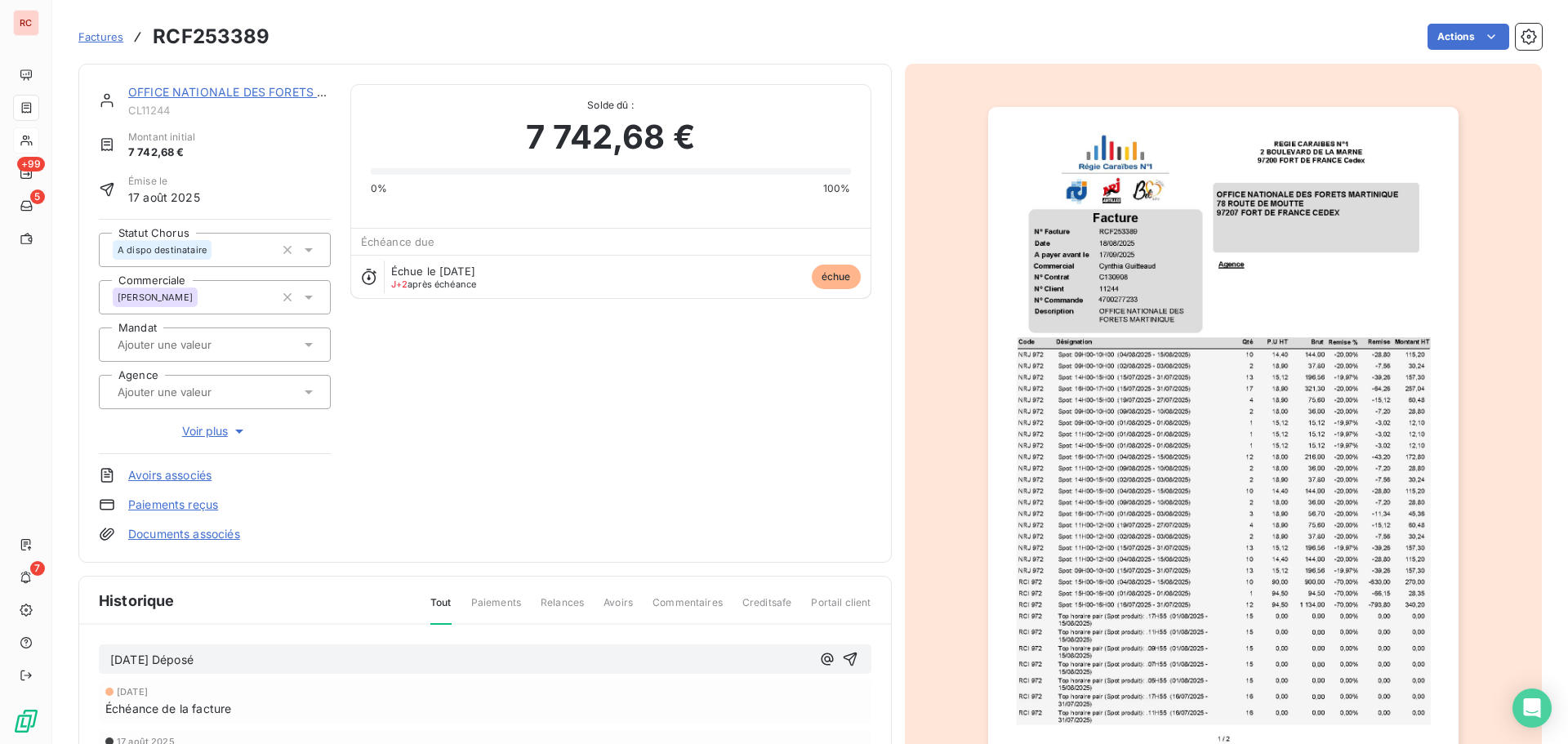
click at [111, 660] on span "[DATE] Déposé" at bounding box center [152, 659] width 84 height 13
click at [365, 682] on div "[DATE] Échéance de la facture" at bounding box center [485, 702] width 773 height 43
click at [843, 662] on icon "button" at bounding box center [850, 659] width 13 height 13
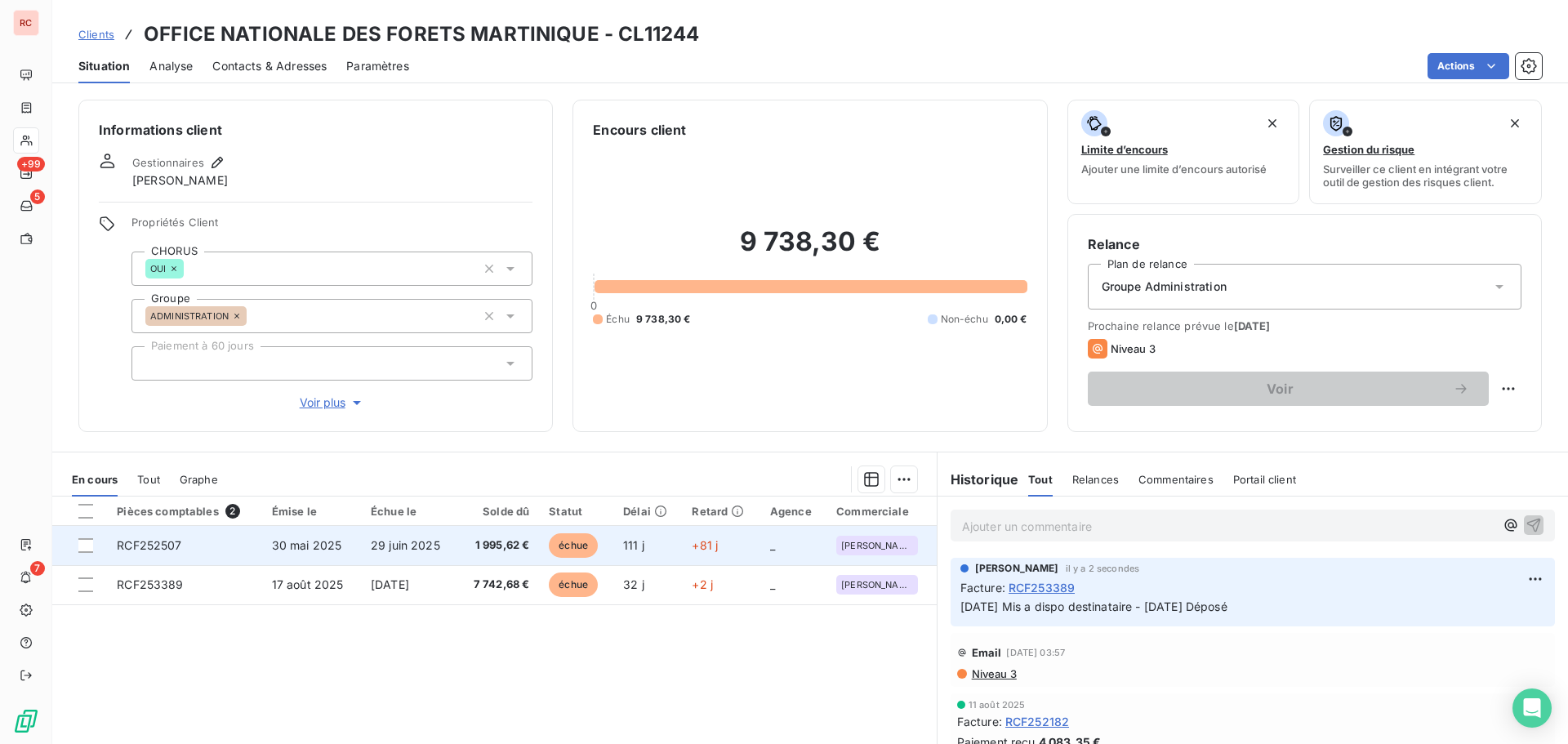
click at [463, 542] on td "1 995,62 €" at bounding box center [498, 545] width 82 height 39
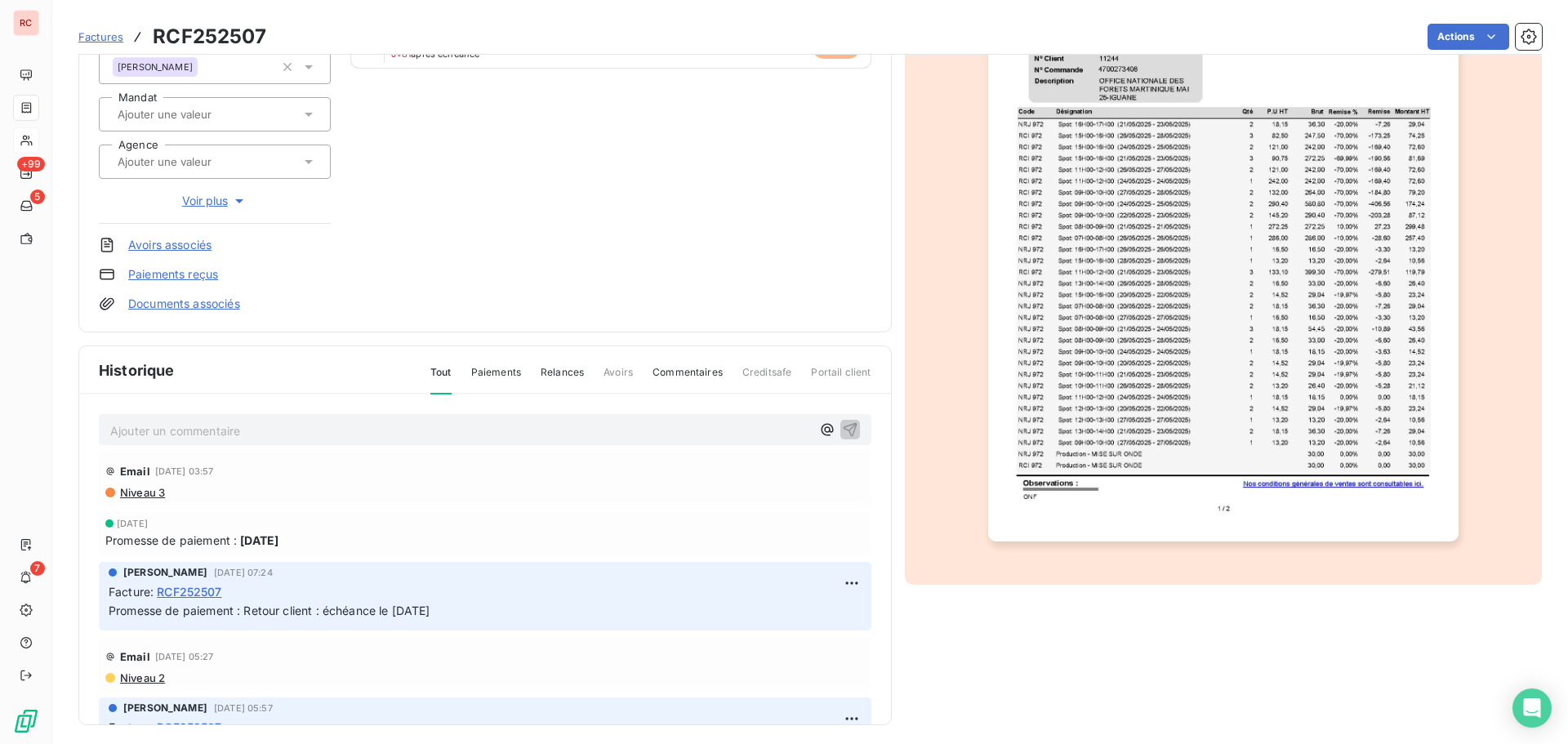
scroll to position [239, 0]
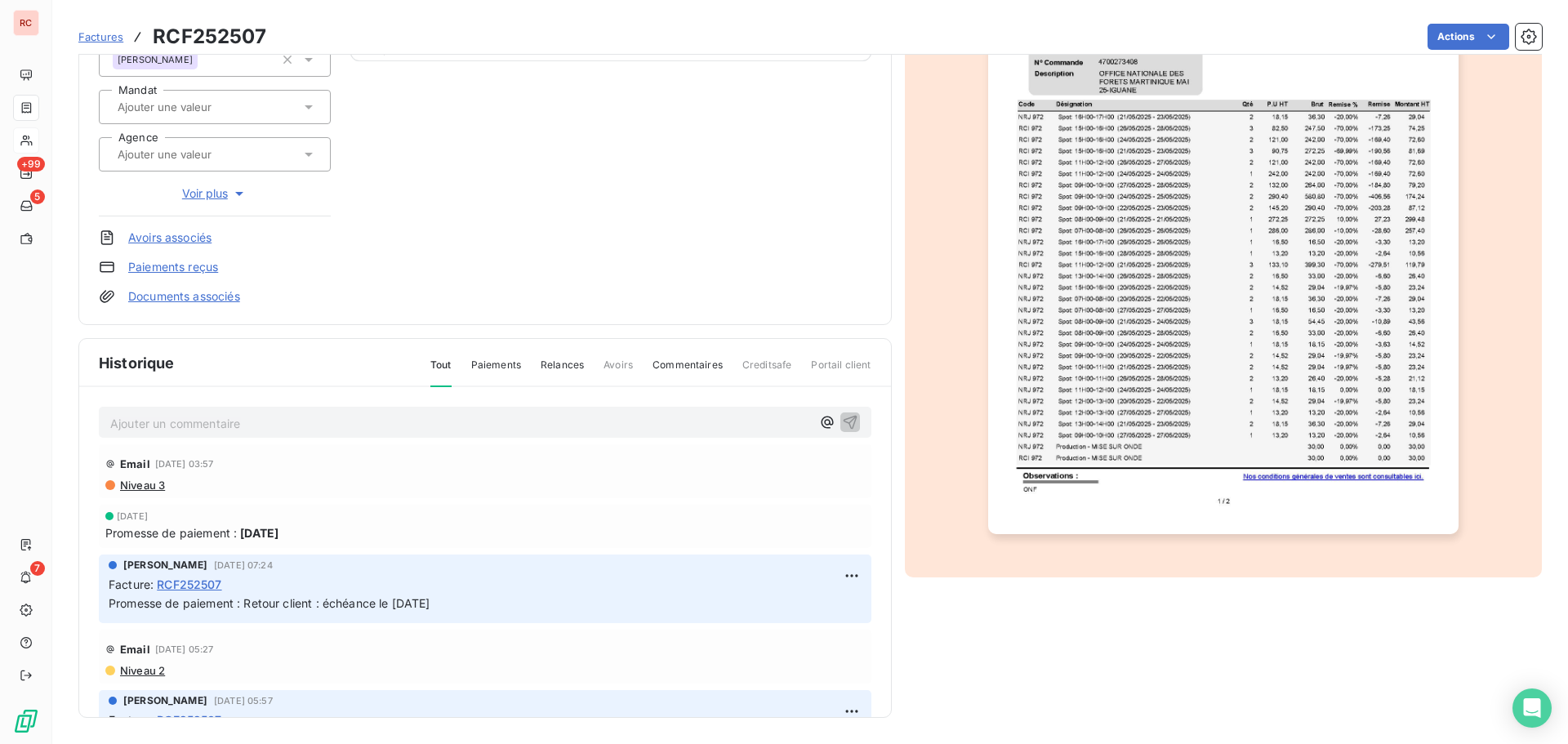
click at [155, 485] on span "Niveau 3" at bounding box center [141, 485] width 46 height 13
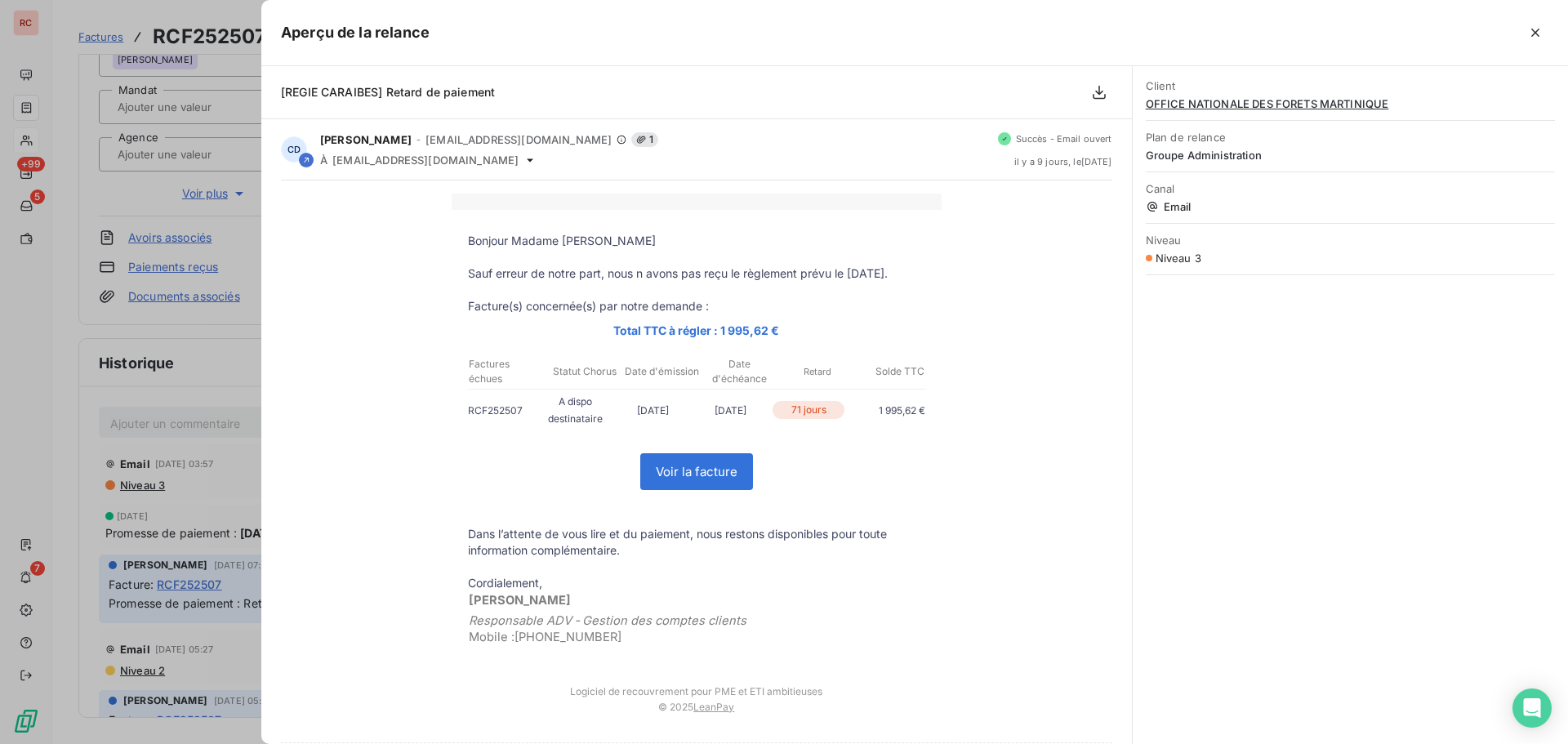
click at [155, 486] on div at bounding box center [784, 372] width 1568 height 744
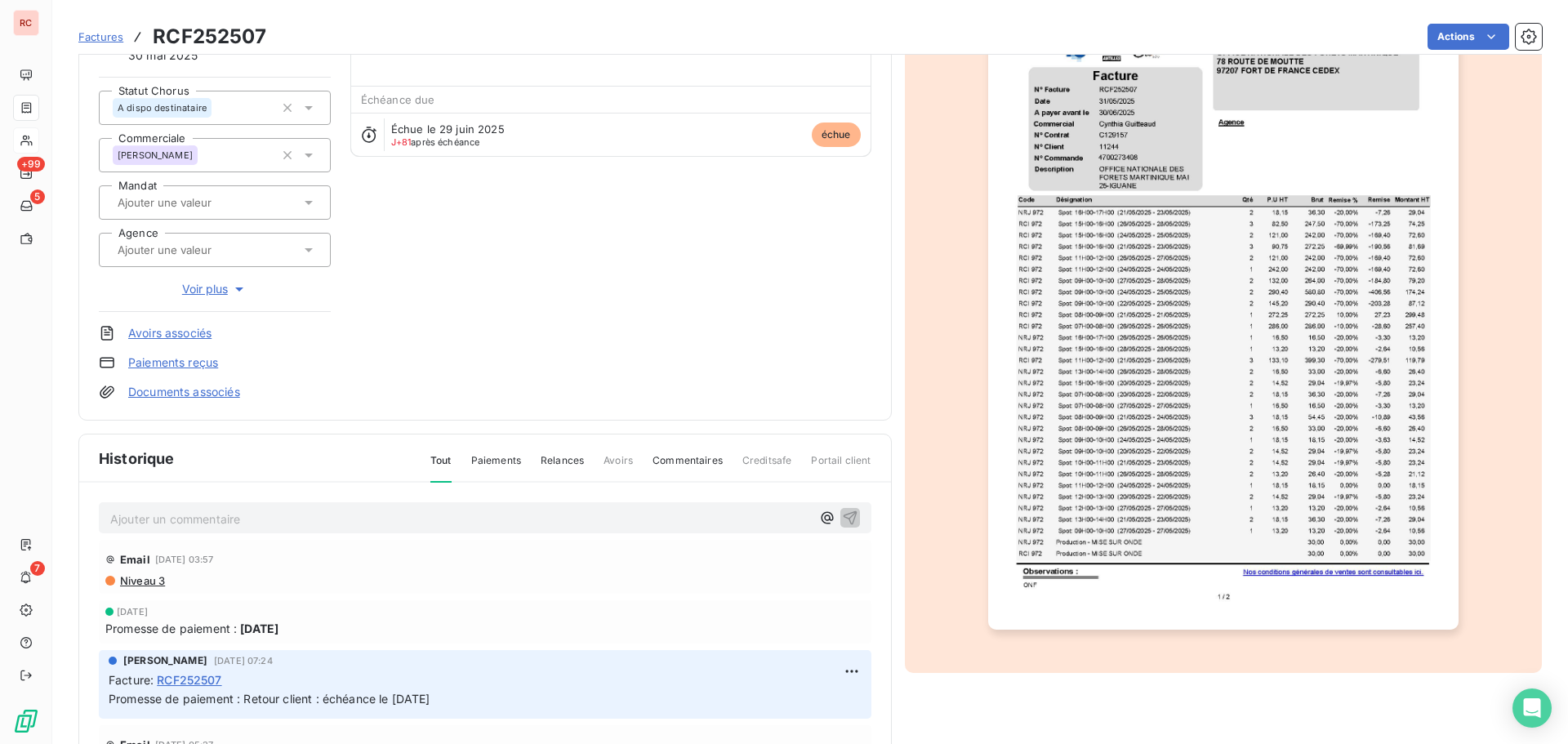
scroll to position [0, 0]
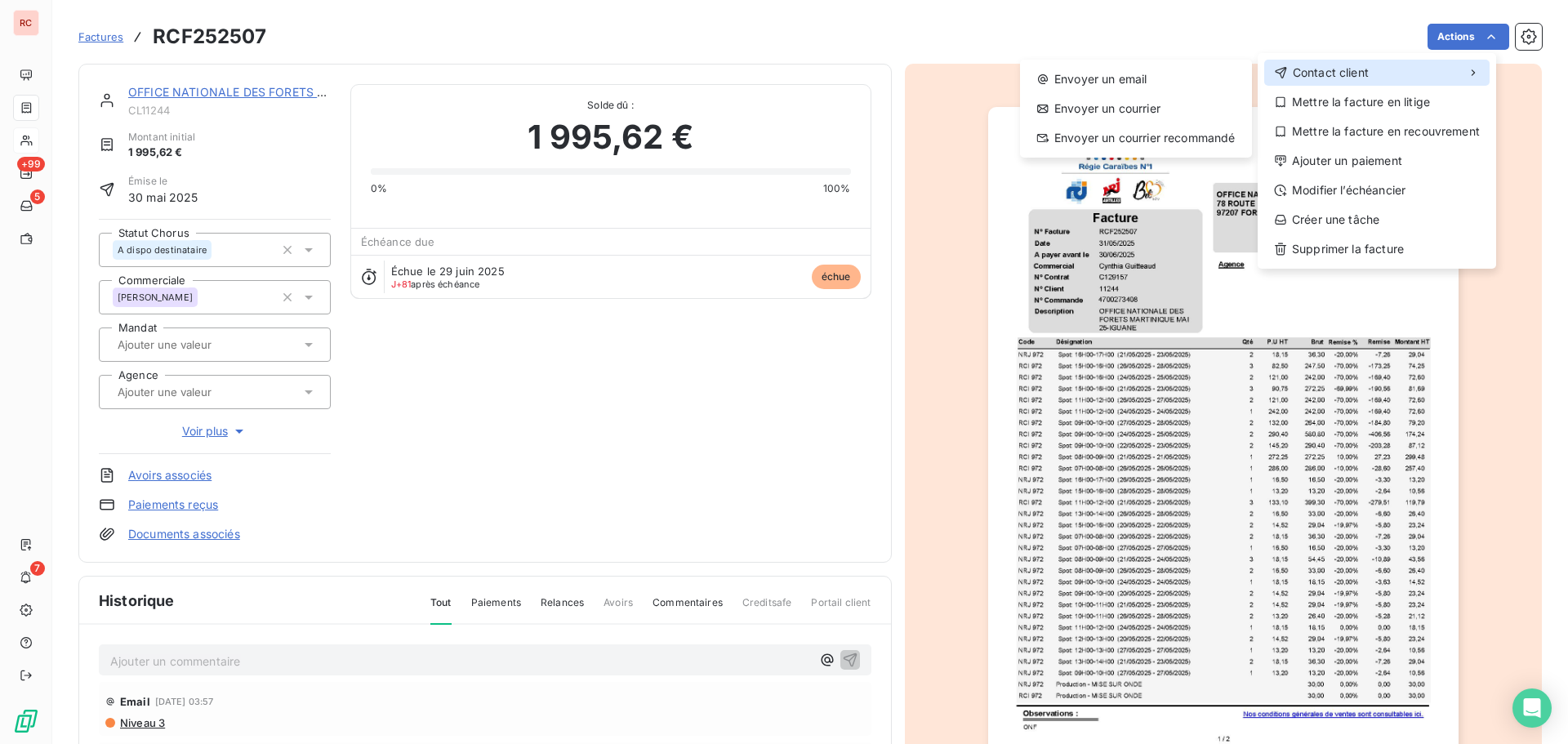
click at [1377, 75] on div "Contact client" at bounding box center [1376, 72] width 225 height 26
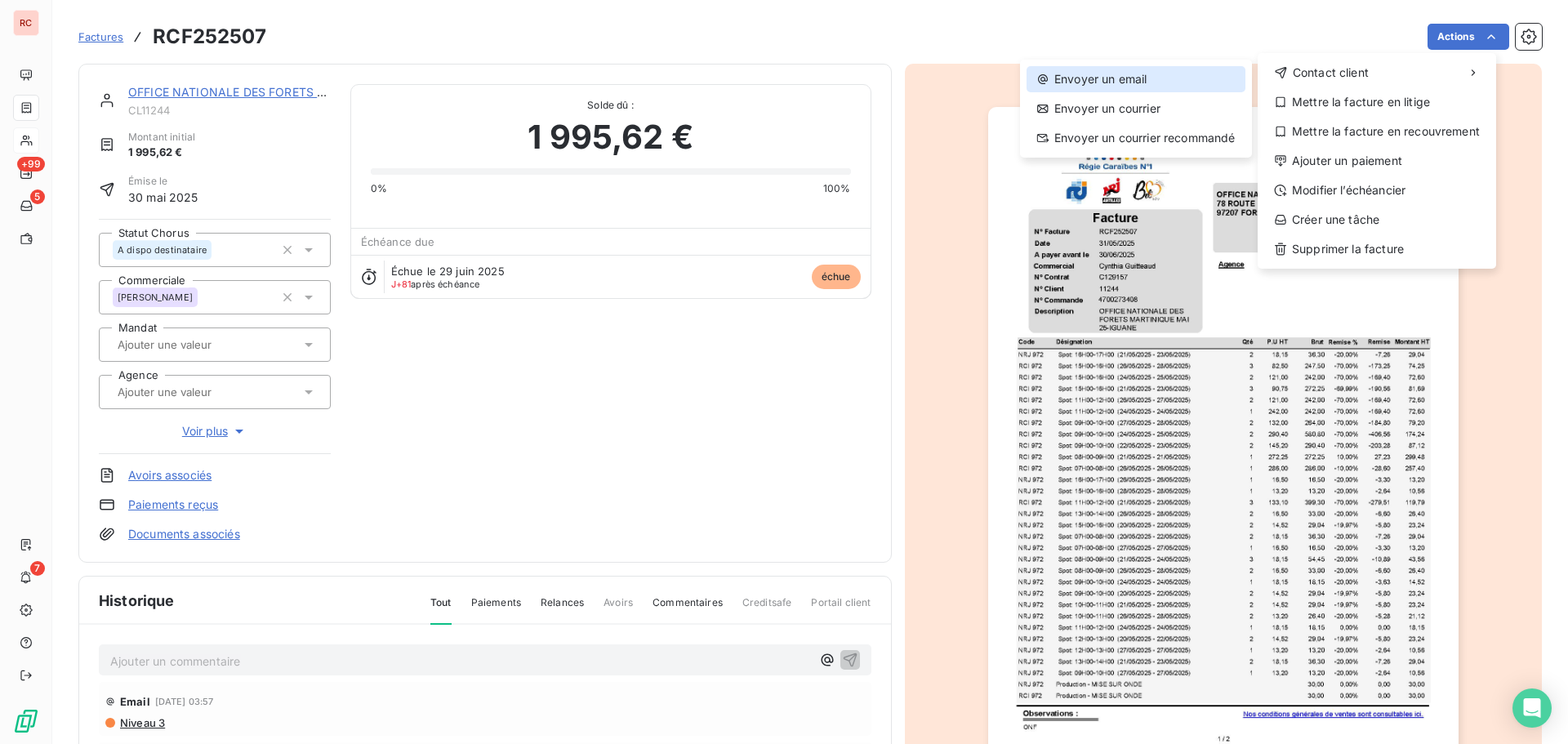
click at [1191, 75] on div "Envoyer un email" at bounding box center [1135, 79] width 218 height 26
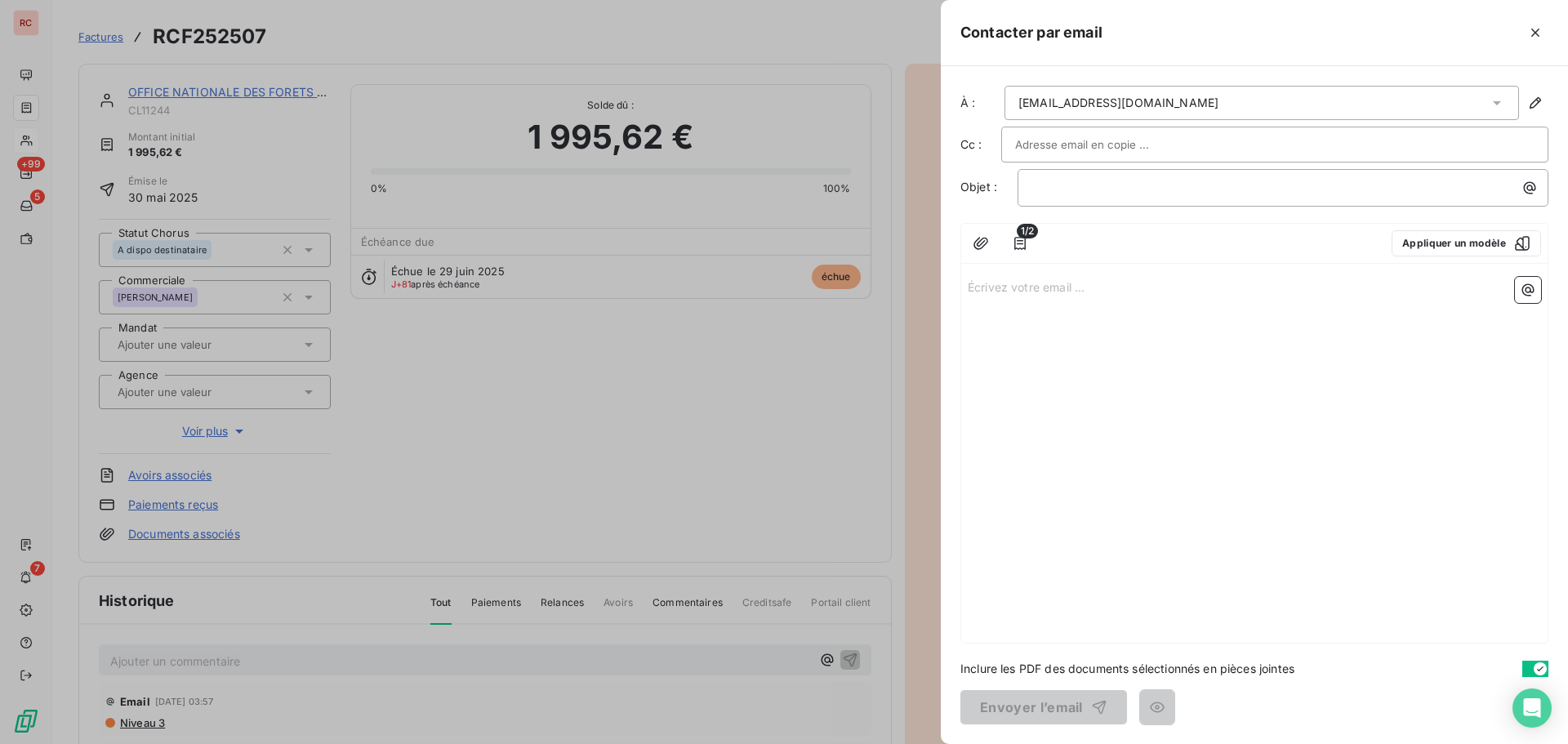
click at [751, 551] on div at bounding box center [784, 372] width 1568 height 744
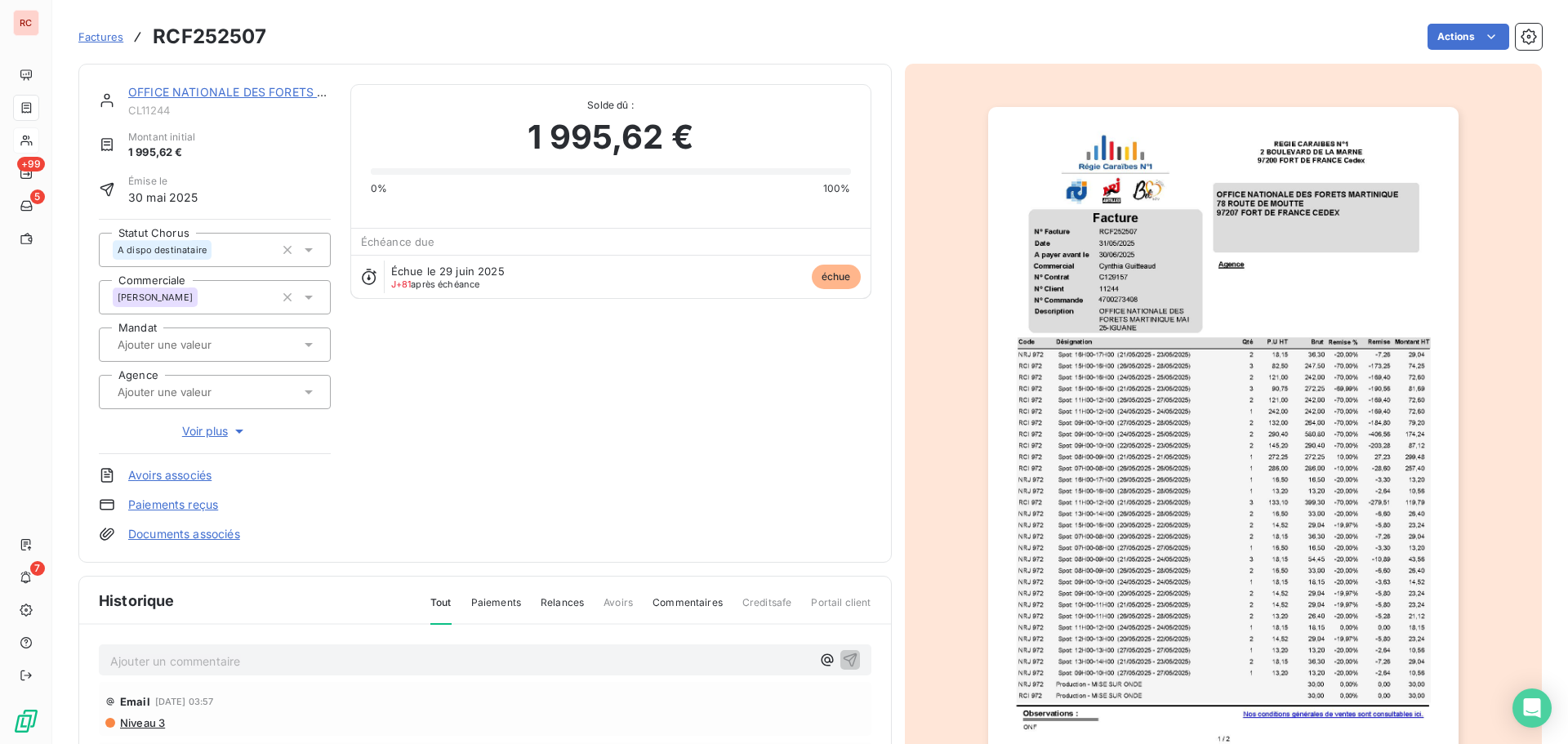
click at [149, 656] on p "Ajouter un commentaire ﻿" at bounding box center [461, 660] width 701 height 20
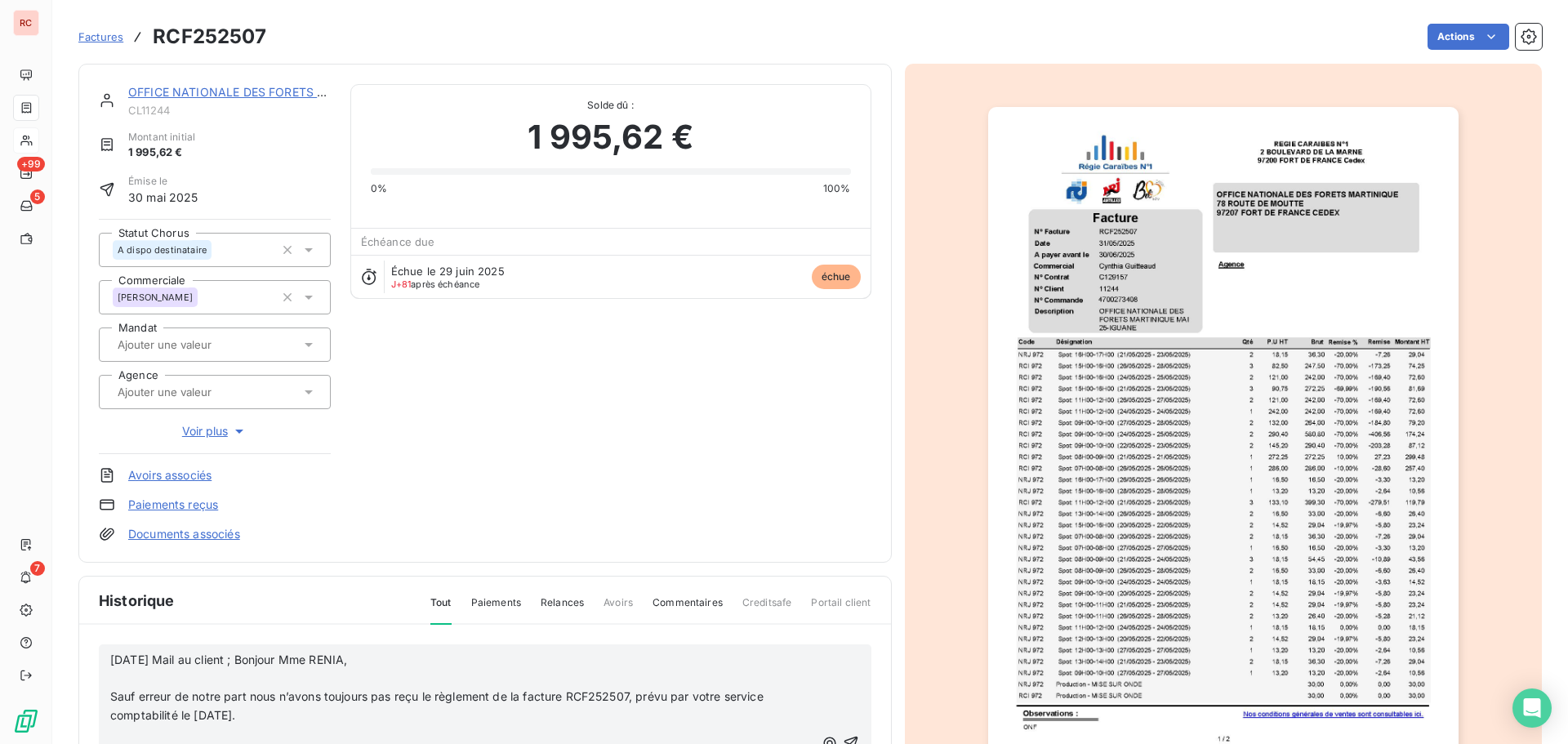
click at [112, 701] on span "Sauf erreur de notre part nous n’avons toujours pas reçu le règlement de la fac…" at bounding box center [439, 706] width 656 height 33
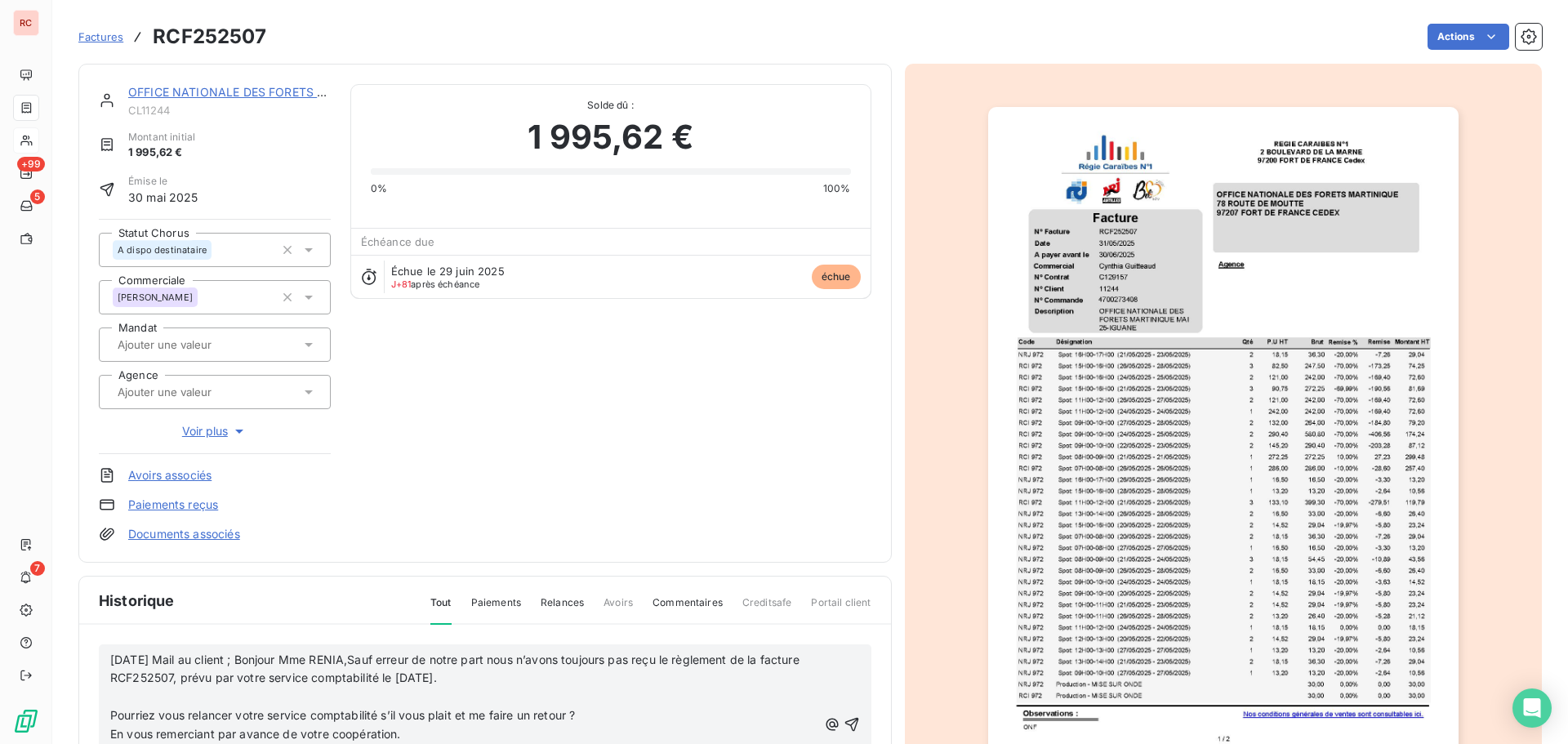
click at [116, 707] on p "Pourriez vous relancer votre service comptabilité s’il vous plait et me faire u…" at bounding box center [464, 716] width 707 height 19
click at [116, 692] on p "﻿" at bounding box center [464, 697] width 707 height 19
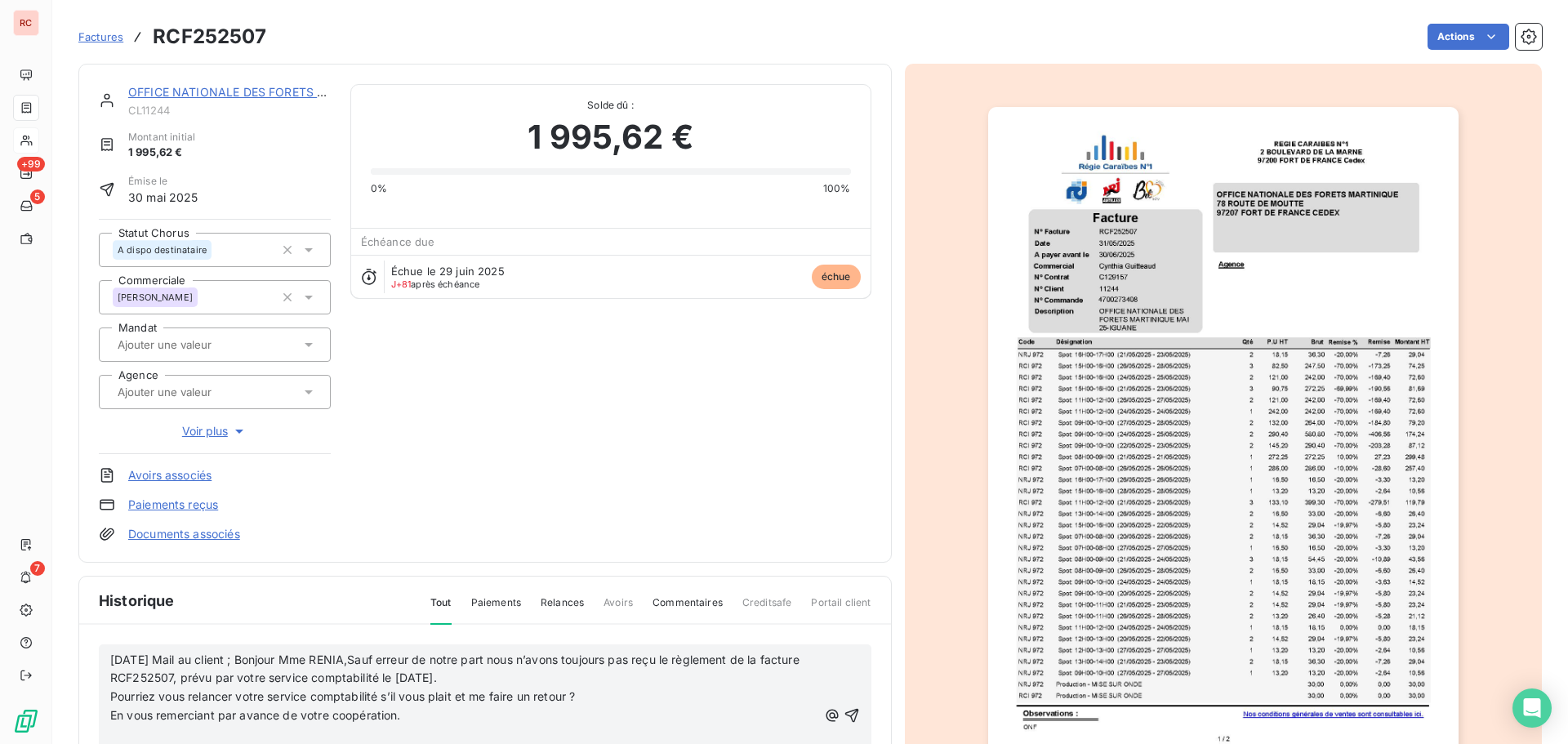
click at [211, 737] on p "﻿" at bounding box center [464, 734] width 707 height 19
click at [843, 711] on icon "button" at bounding box center [851, 706] width 16 height 16
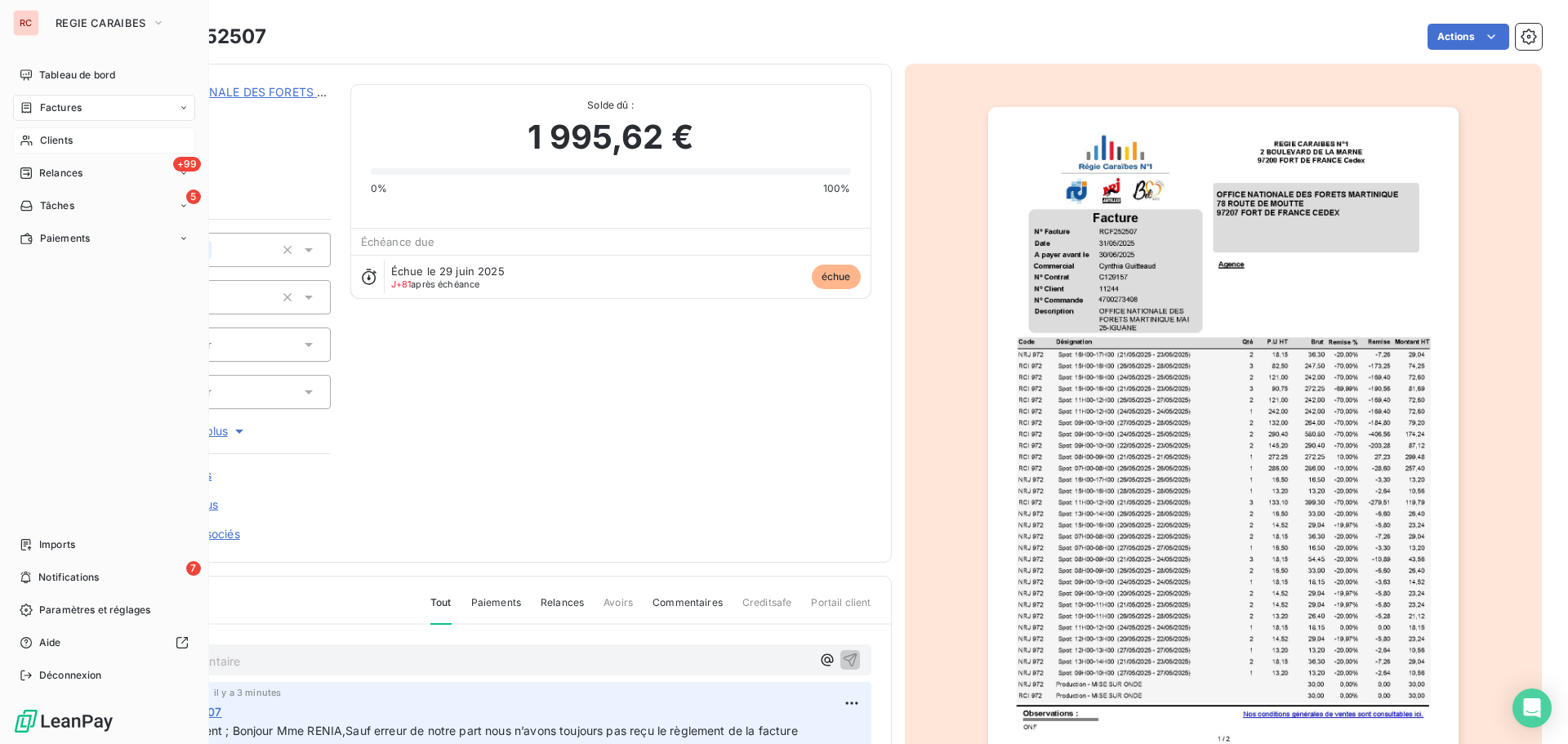
drag, startPoint x: 44, startPoint y: 140, endPoint x: 92, endPoint y: 141, distance: 48.0
click at [44, 140] on span "Clients" at bounding box center [57, 140] width 33 height 14
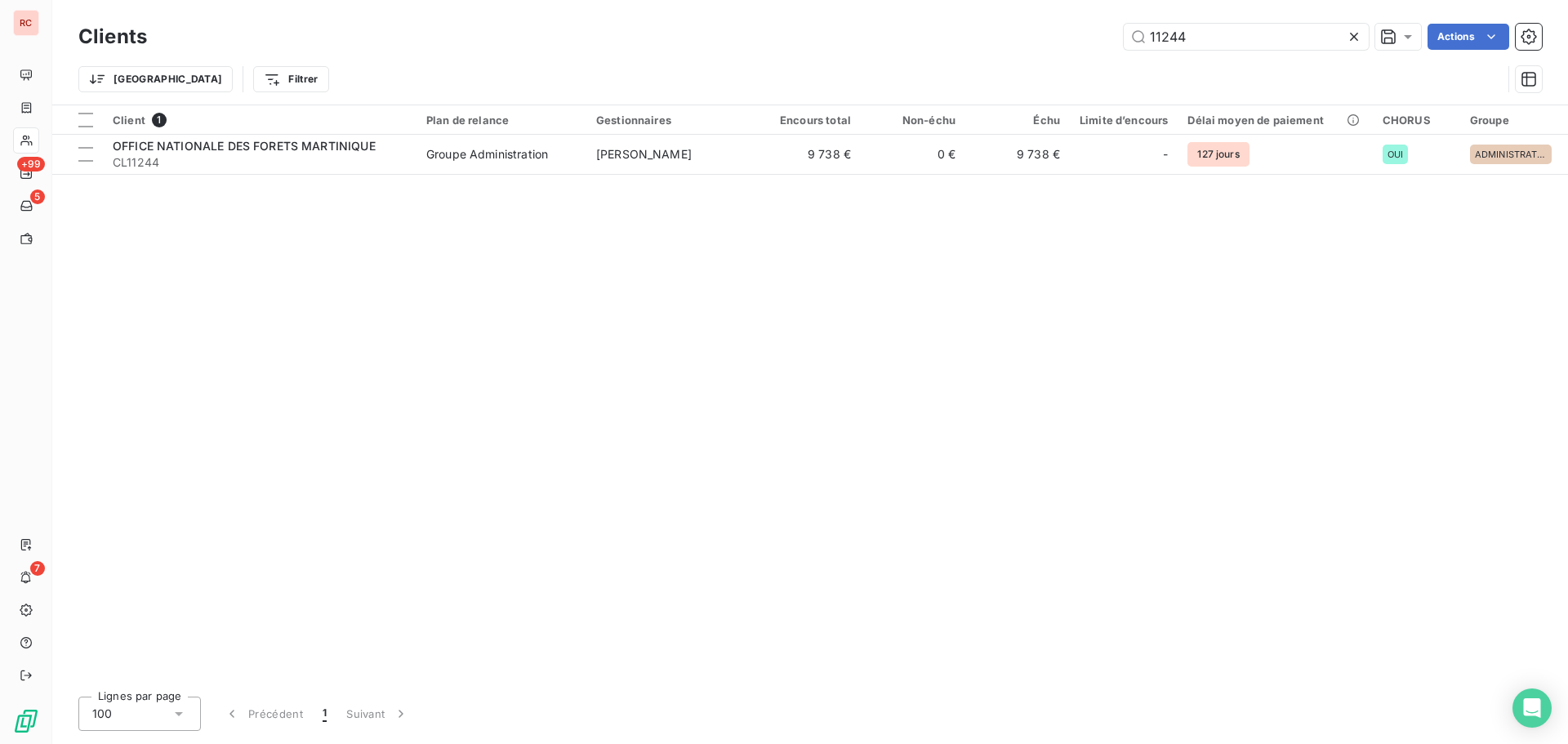
drag, startPoint x: 1225, startPoint y: 24, endPoint x: 998, endPoint y: 38, distance: 227.4
click at [998, 38] on div "11244 Actions" at bounding box center [854, 37] width 1375 height 26
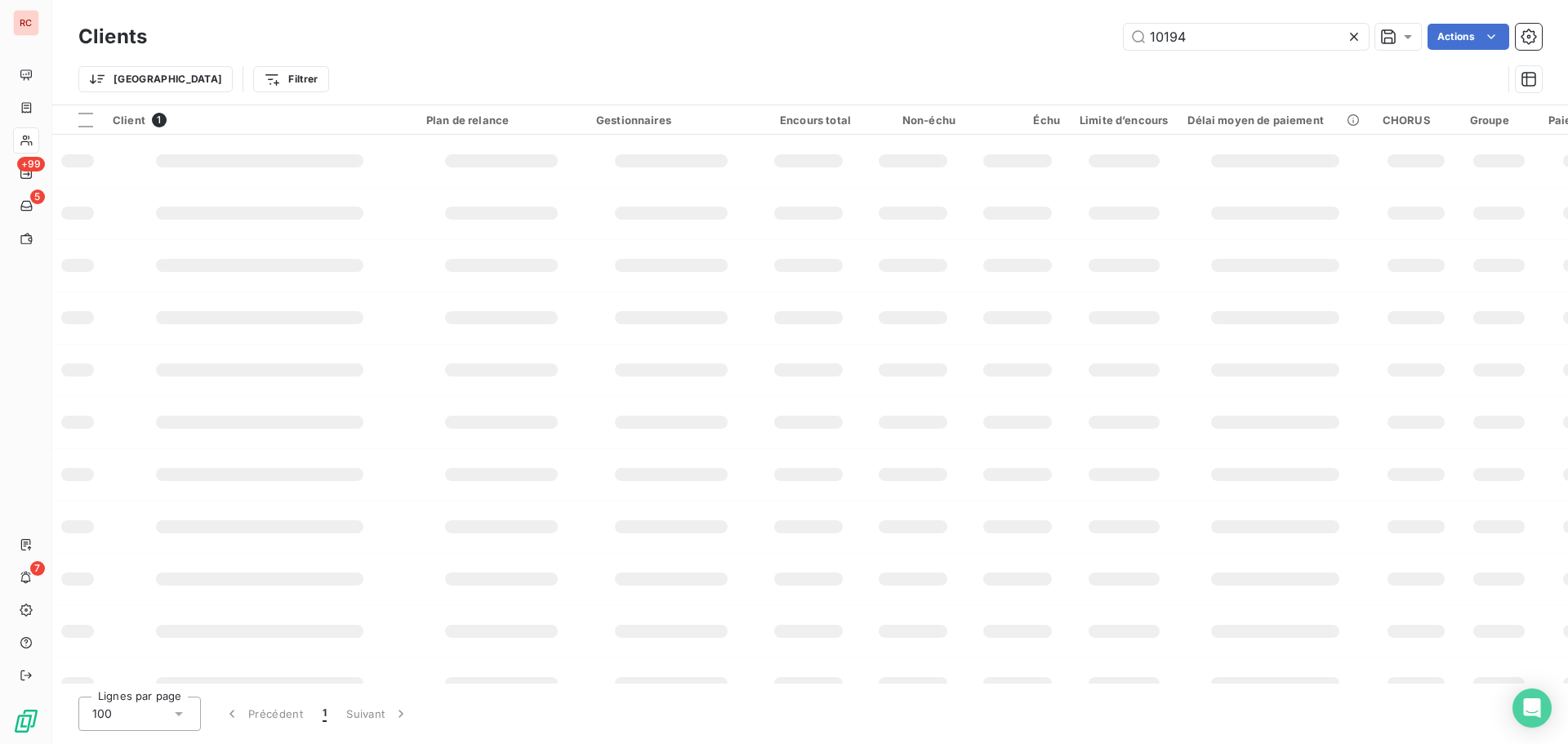
type input "10194"
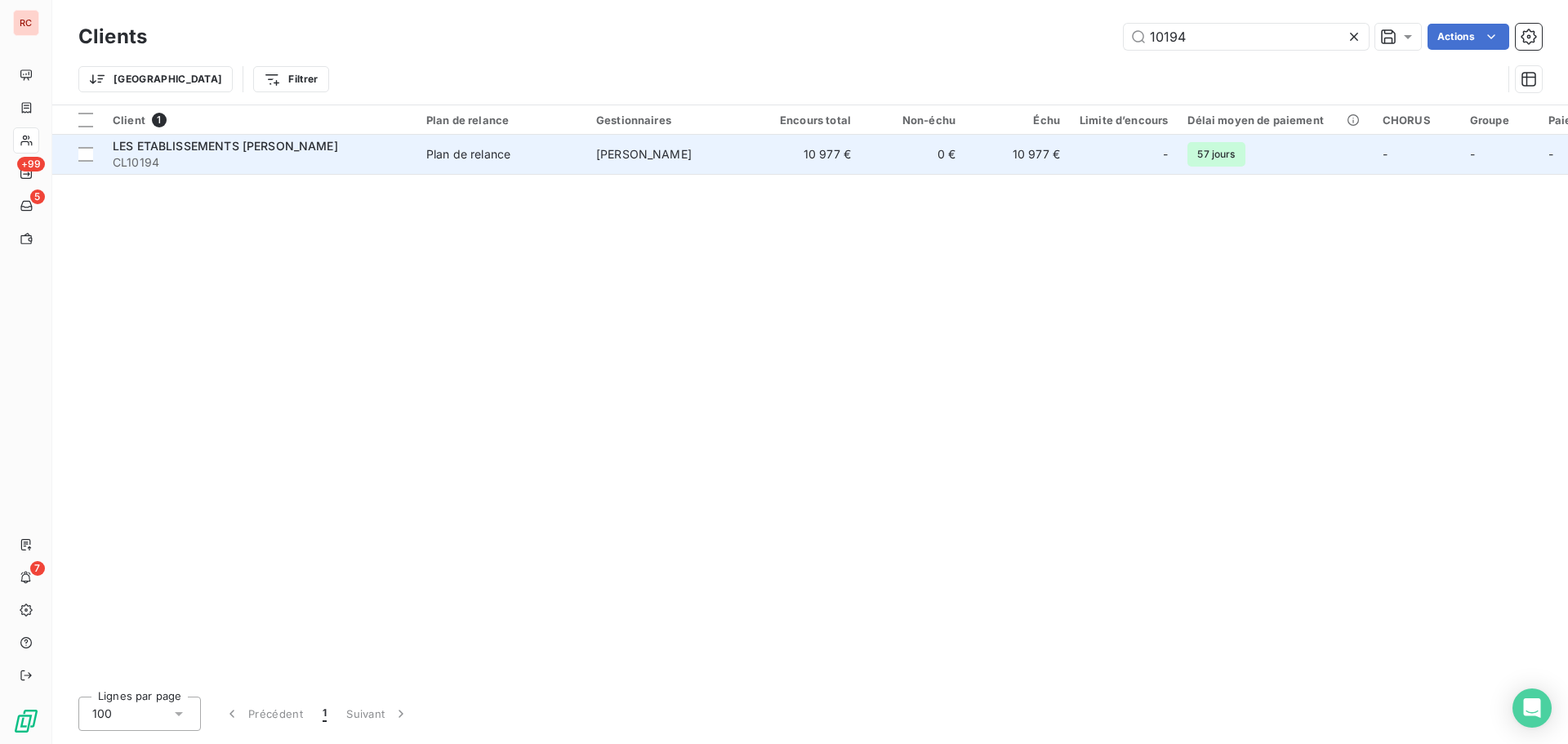
click at [287, 161] on span "CL10194" at bounding box center [259, 162] width 294 height 16
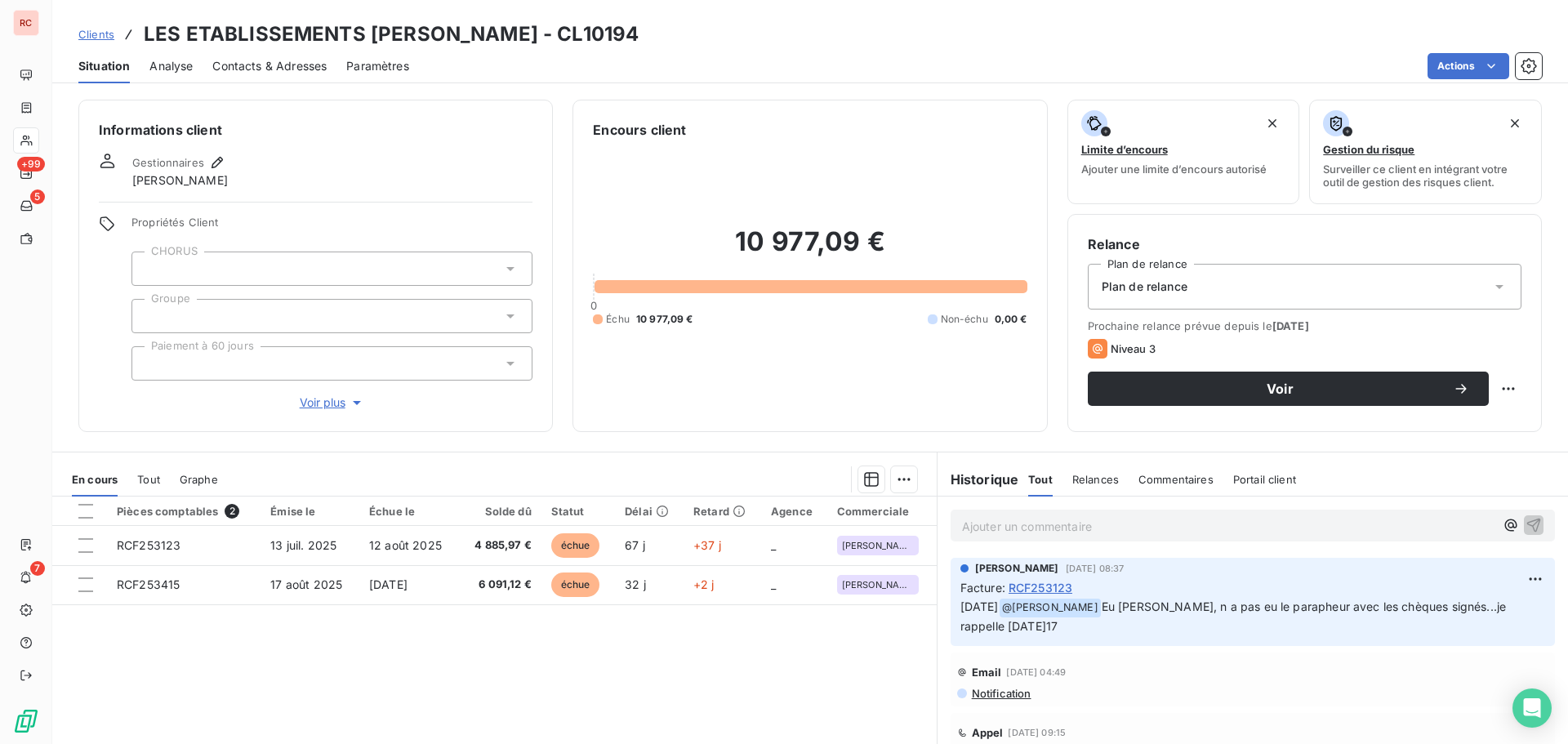
click at [304, 64] on span "Contacts & Adresses" at bounding box center [270, 65] width 115 height 16
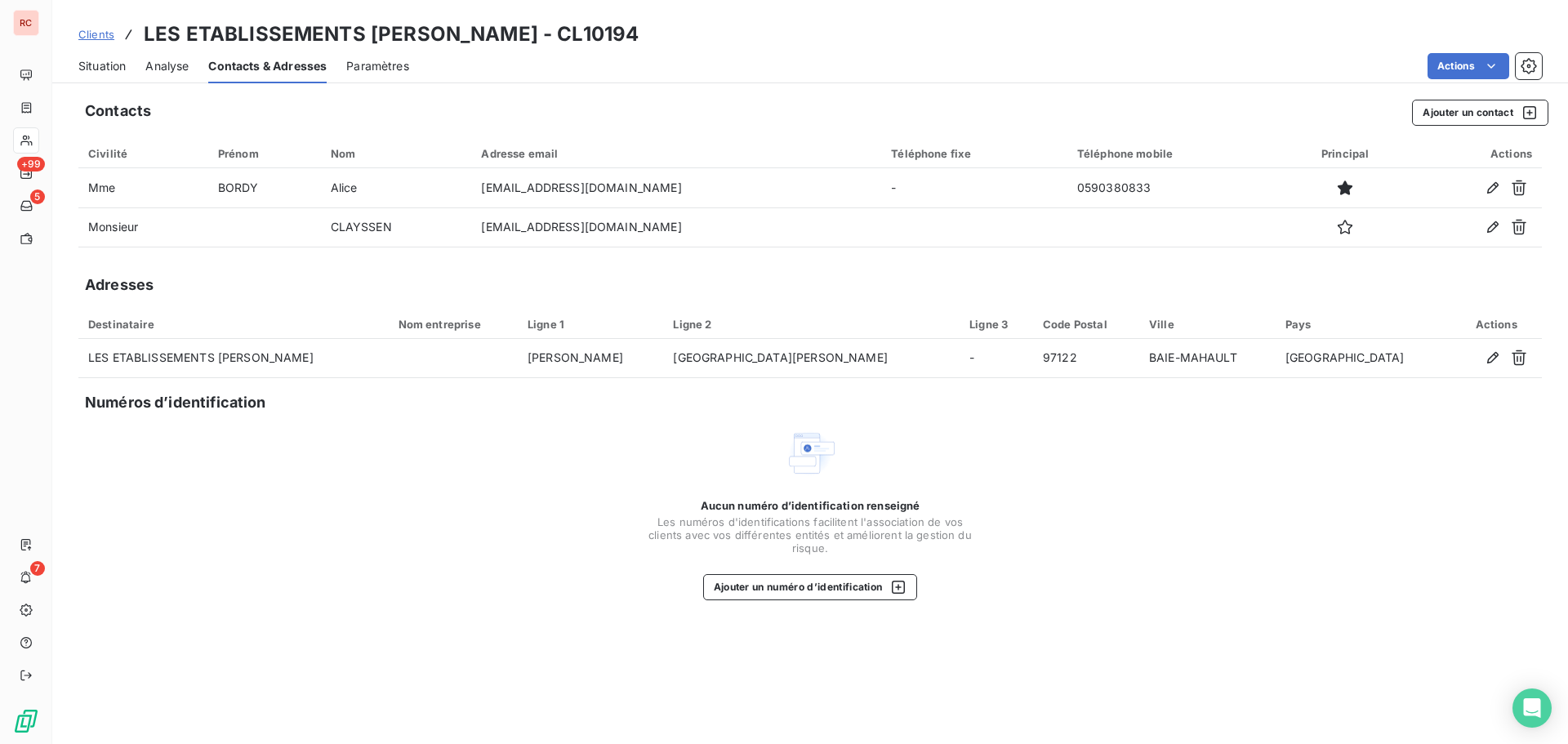
click at [120, 63] on span "Situation" at bounding box center [101, 65] width 47 height 16
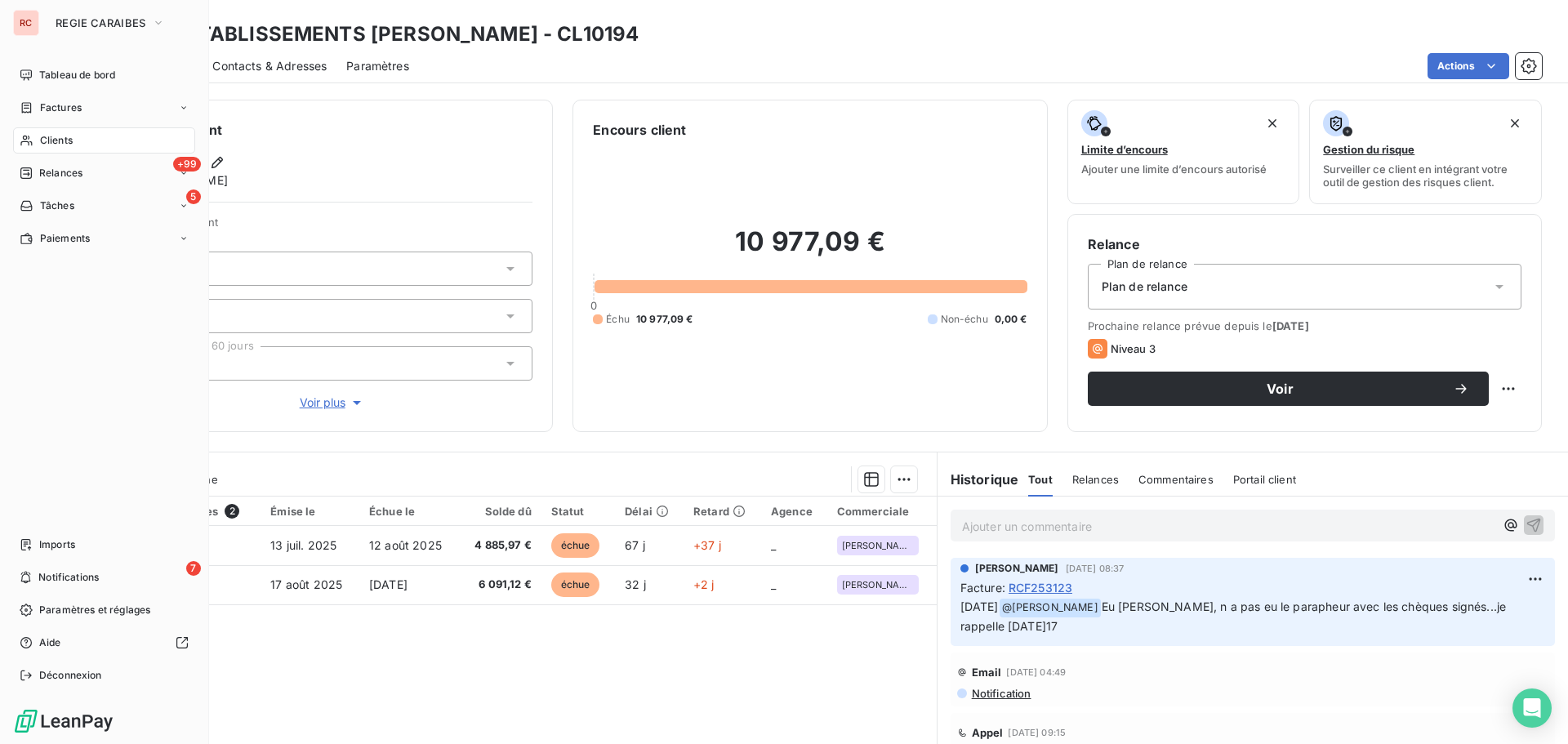
click at [63, 148] on div "Clients" at bounding box center [104, 140] width 182 height 26
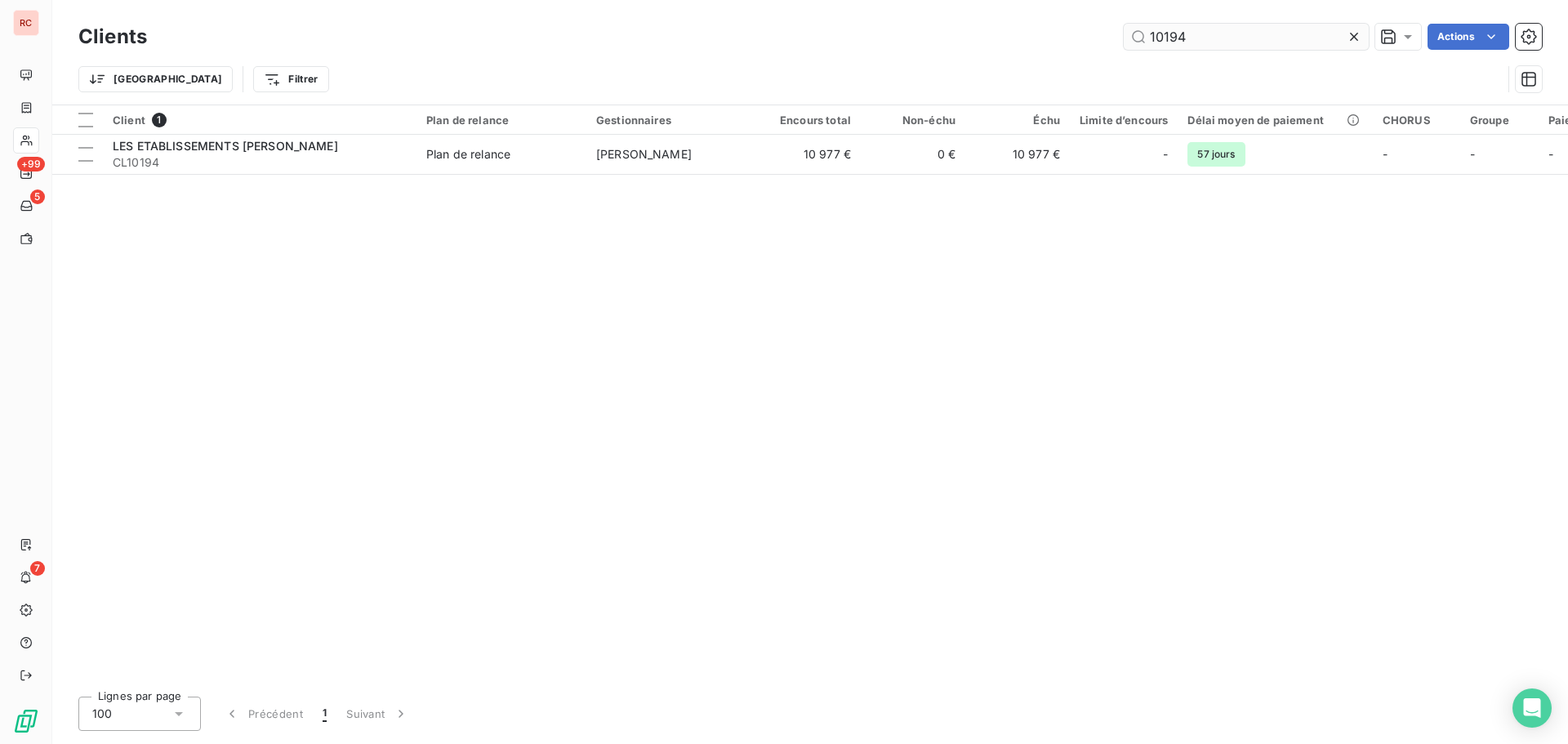
drag, startPoint x: 1210, startPoint y: 33, endPoint x: 1122, endPoint y: 36, distance: 88.1
click at [1123, 36] on input "10194" at bounding box center [1246, 37] width 245 height 26
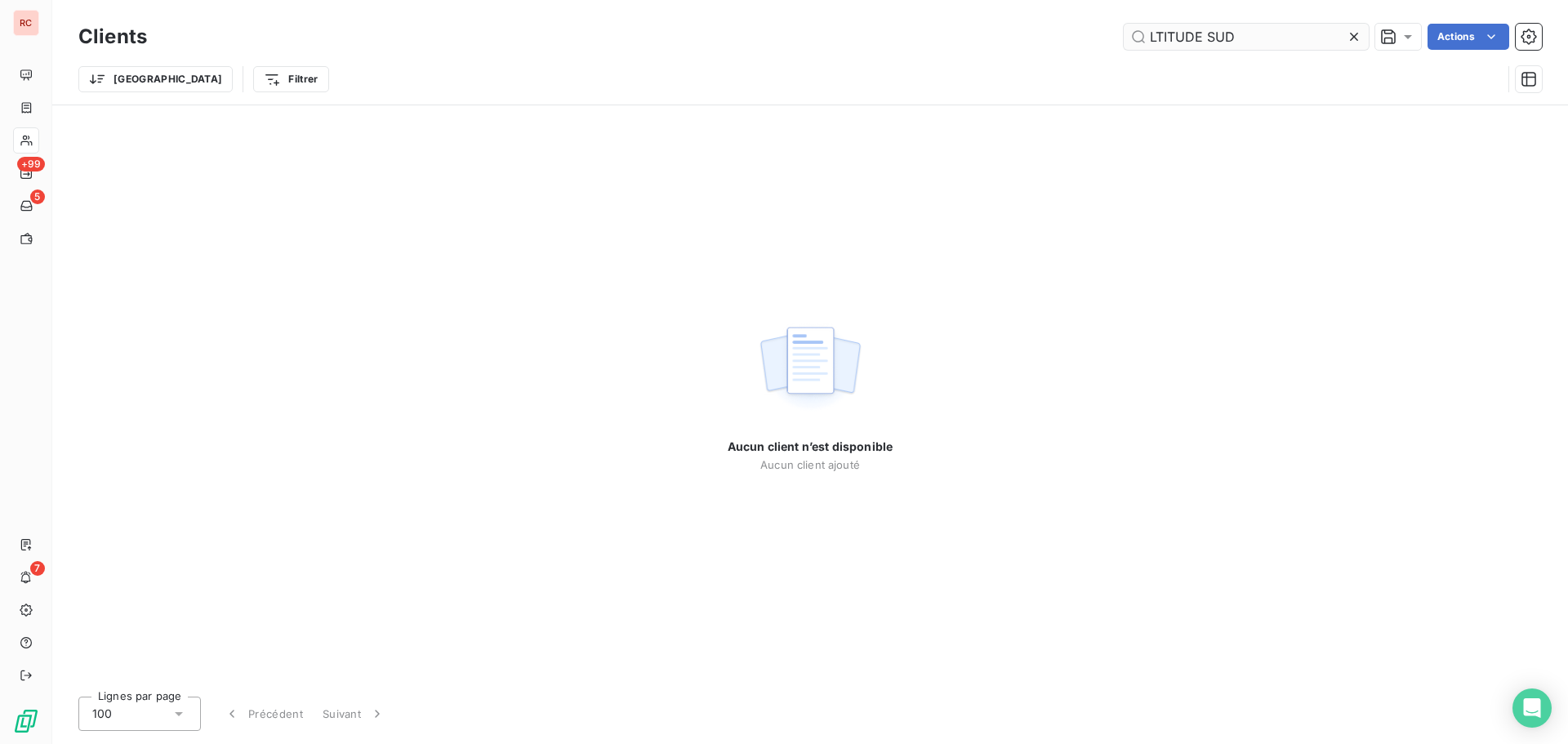
click at [1156, 45] on input "LTITUDE SUD" at bounding box center [1246, 37] width 245 height 26
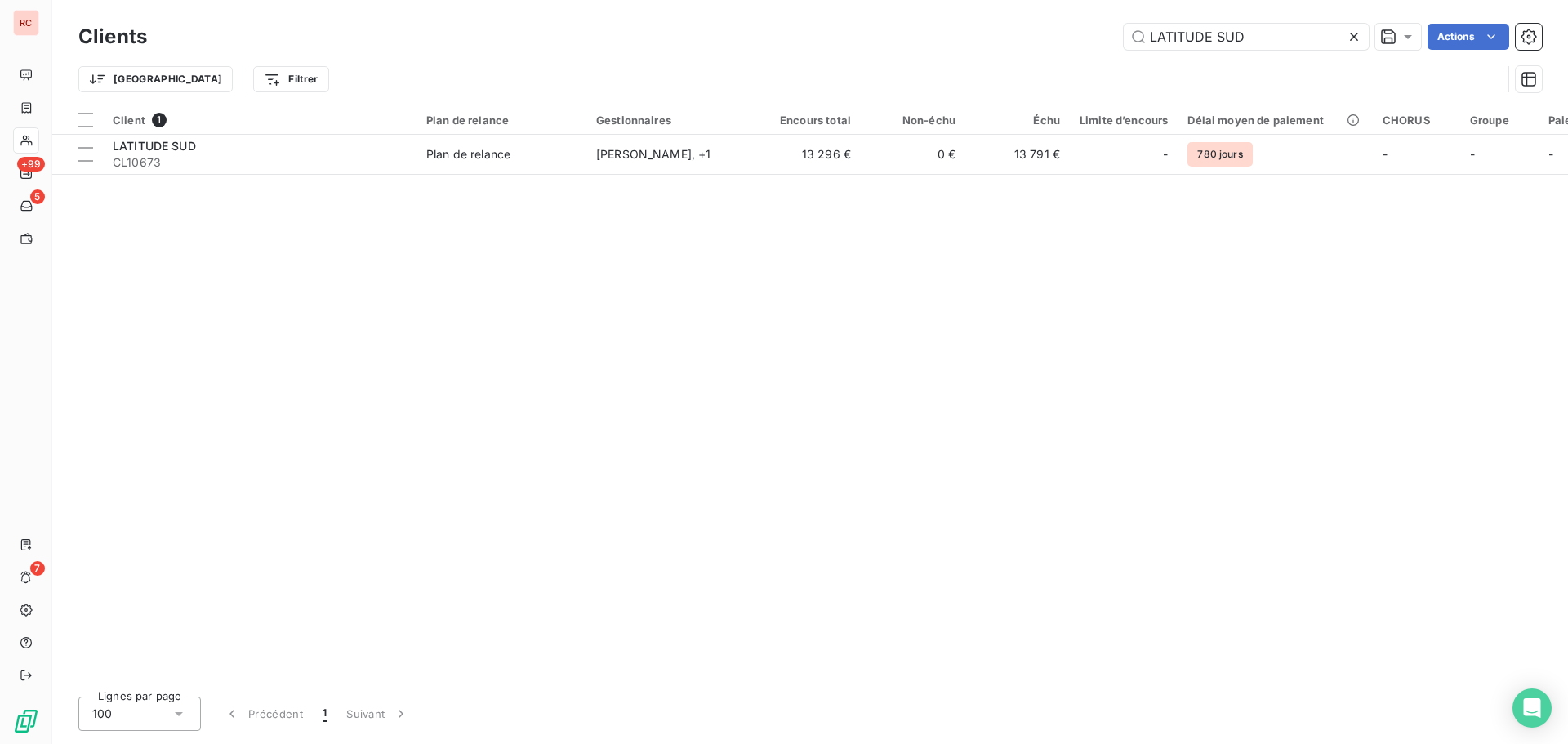
type input "LATITUDE SUD"
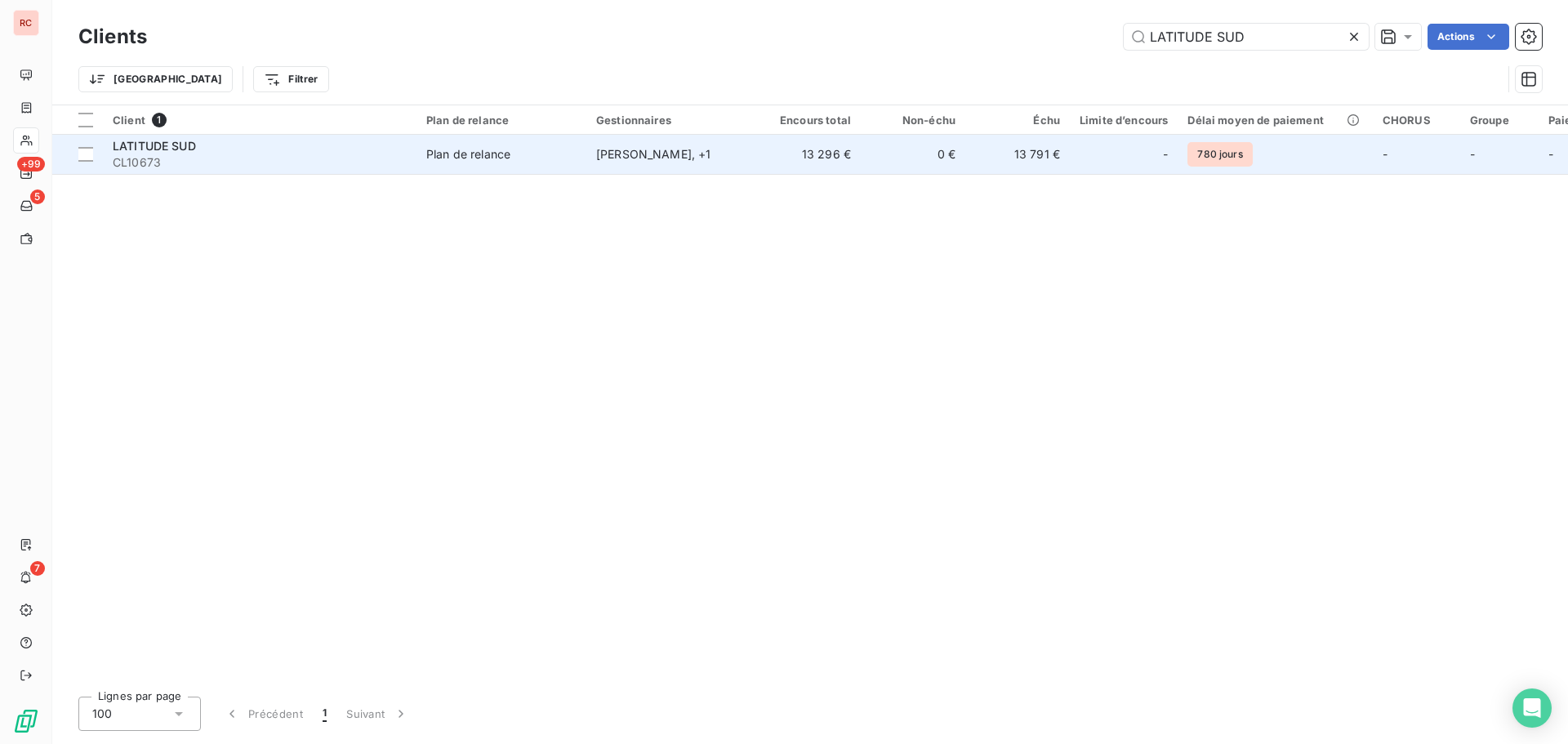
click at [613, 152] on div "[PERSON_NAME] , + 1" at bounding box center [671, 154] width 150 height 16
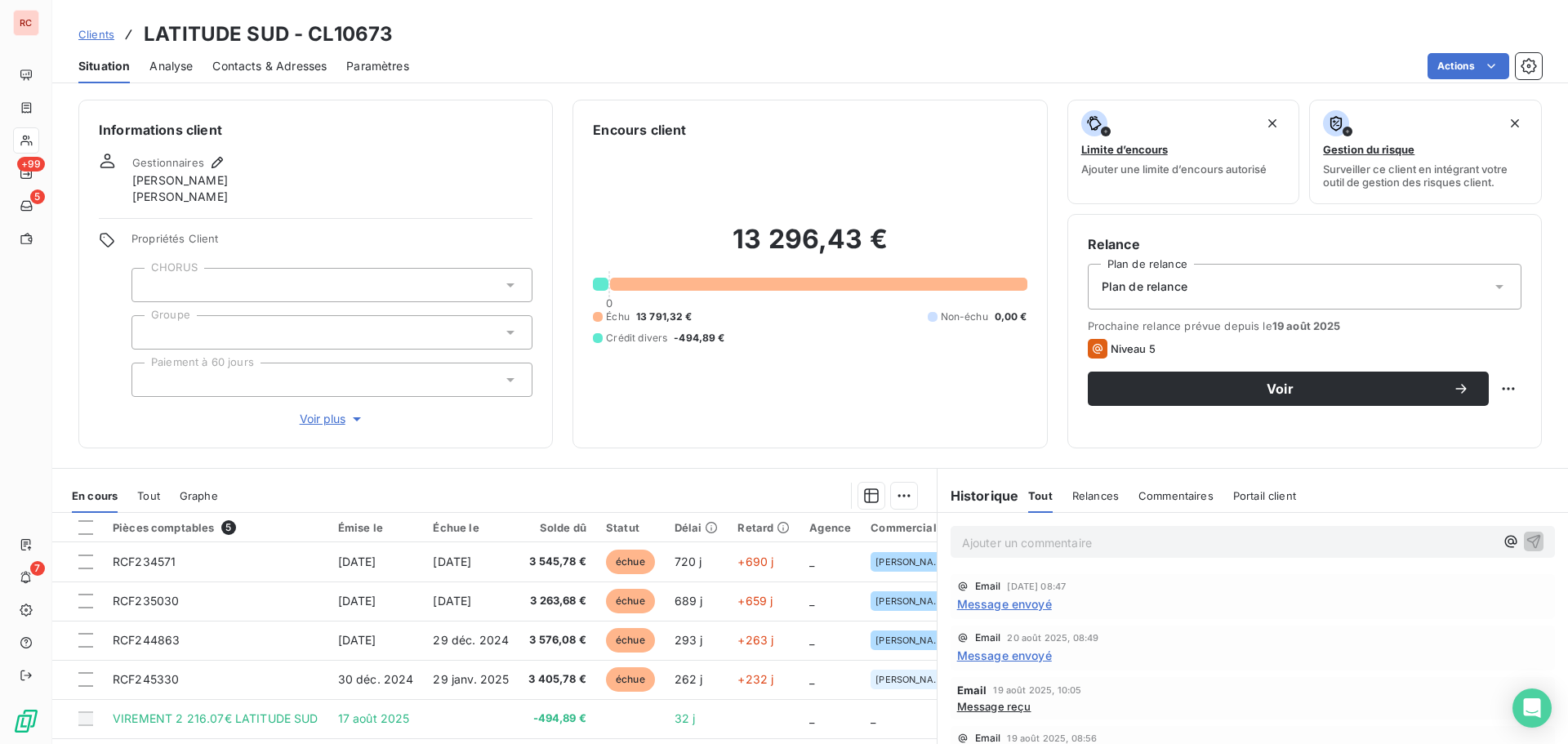
click at [105, 31] on span "Clients" at bounding box center [95, 35] width 36 height 13
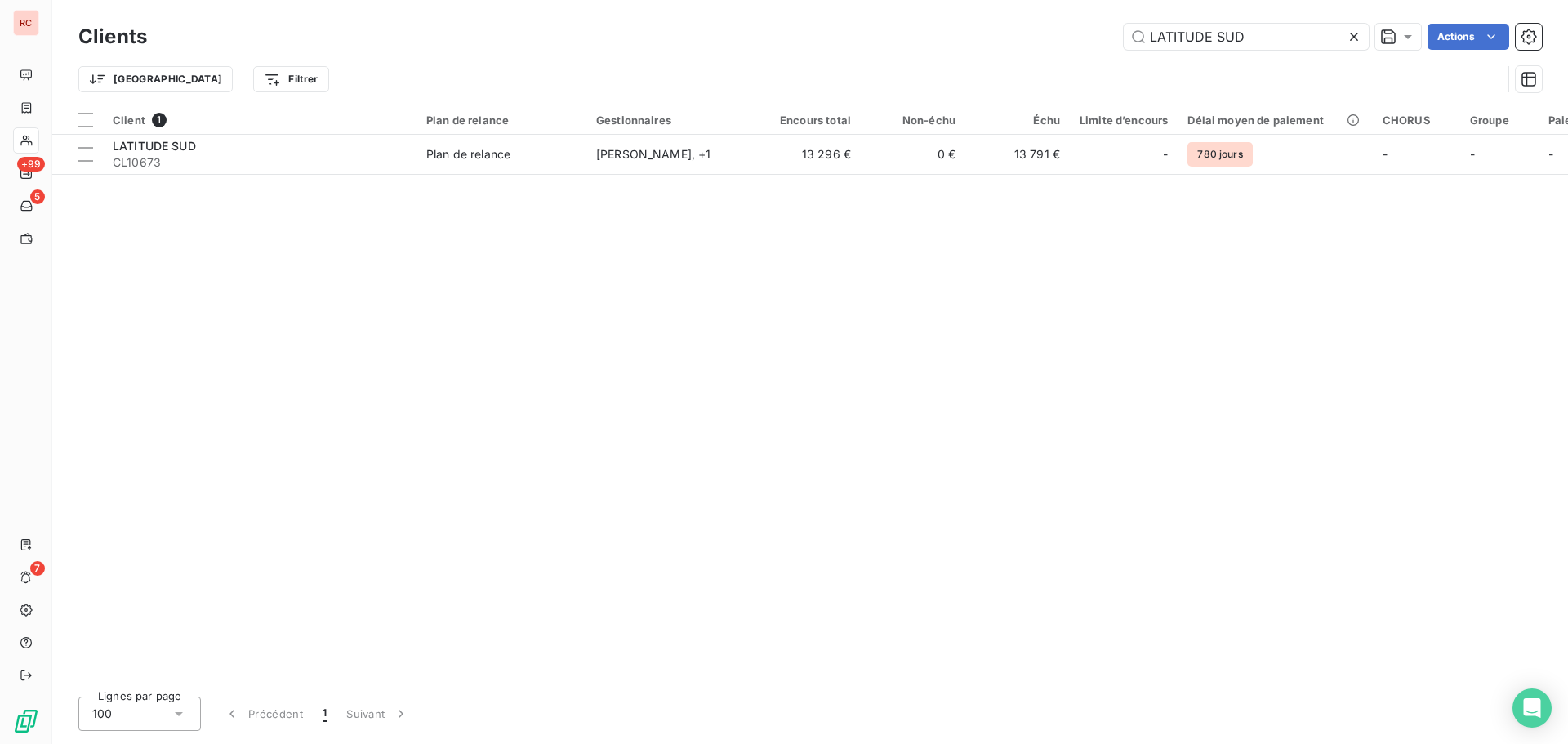
drag, startPoint x: 1264, startPoint y: 34, endPoint x: 976, endPoint y: 43, distance: 288.1
click at [976, 43] on div "LATITUDE SUD Actions" at bounding box center [854, 37] width 1375 height 26
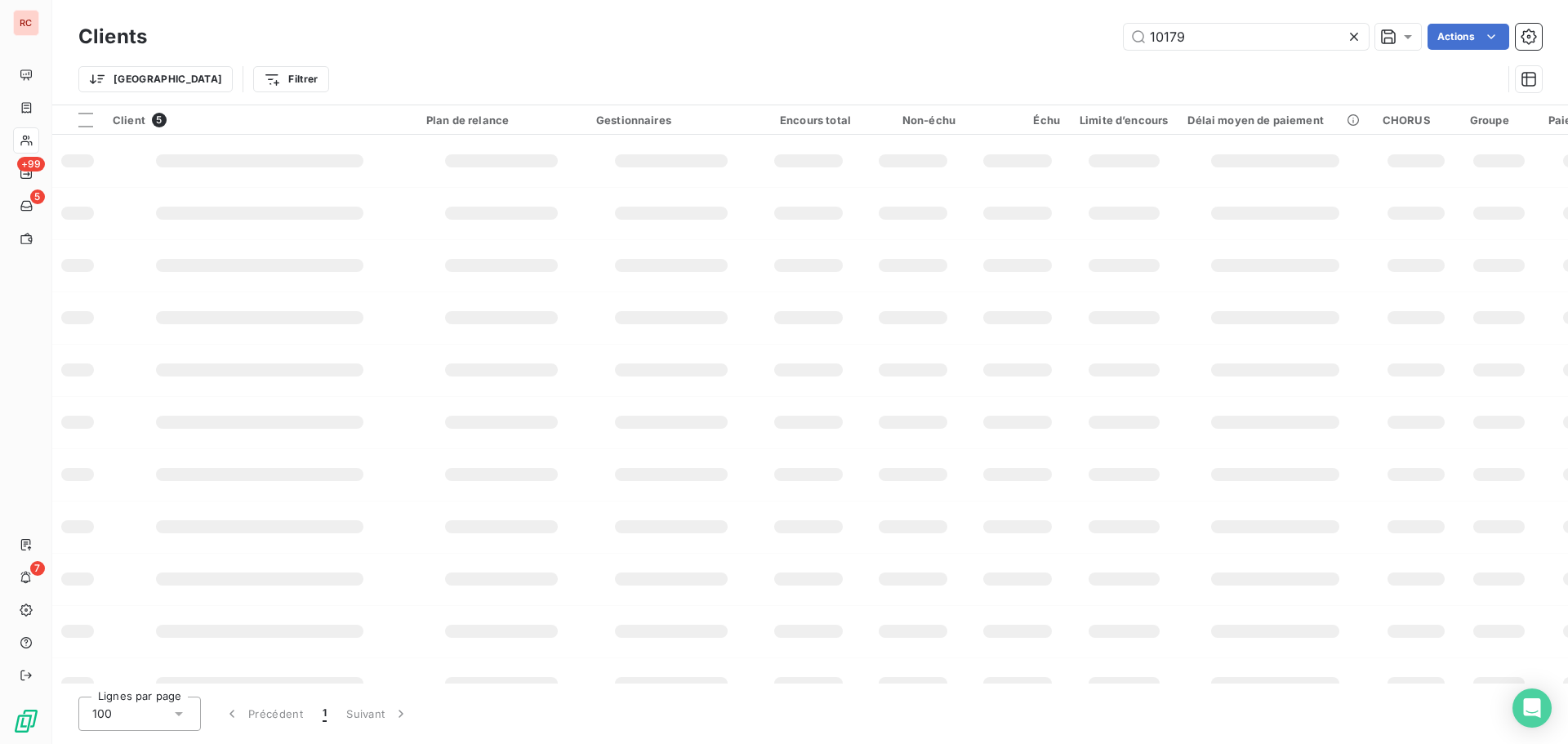
type input "10179"
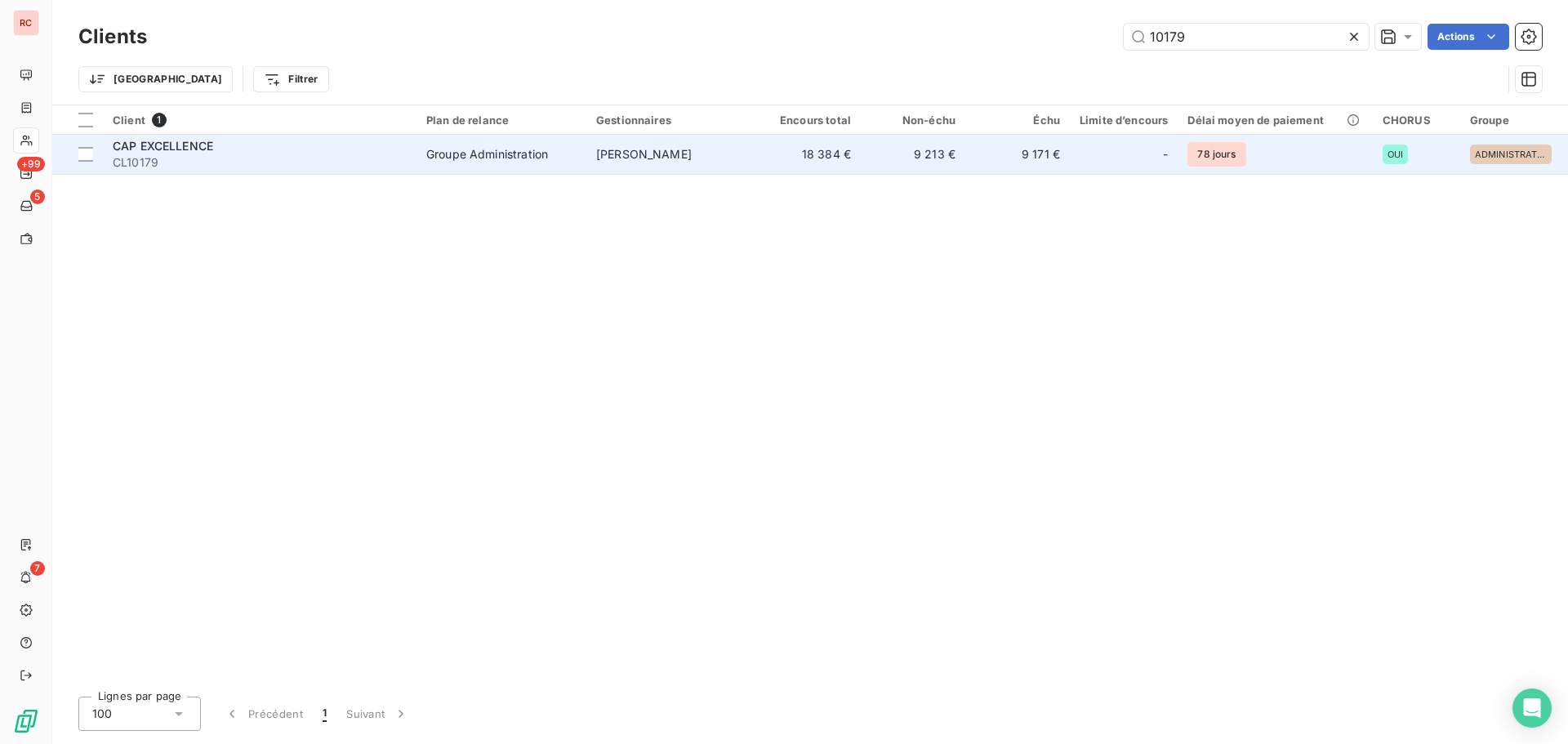
click at [724, 153] on td "[PERSON_NAME]" at bounding box center [671, 154] width 169 height 39
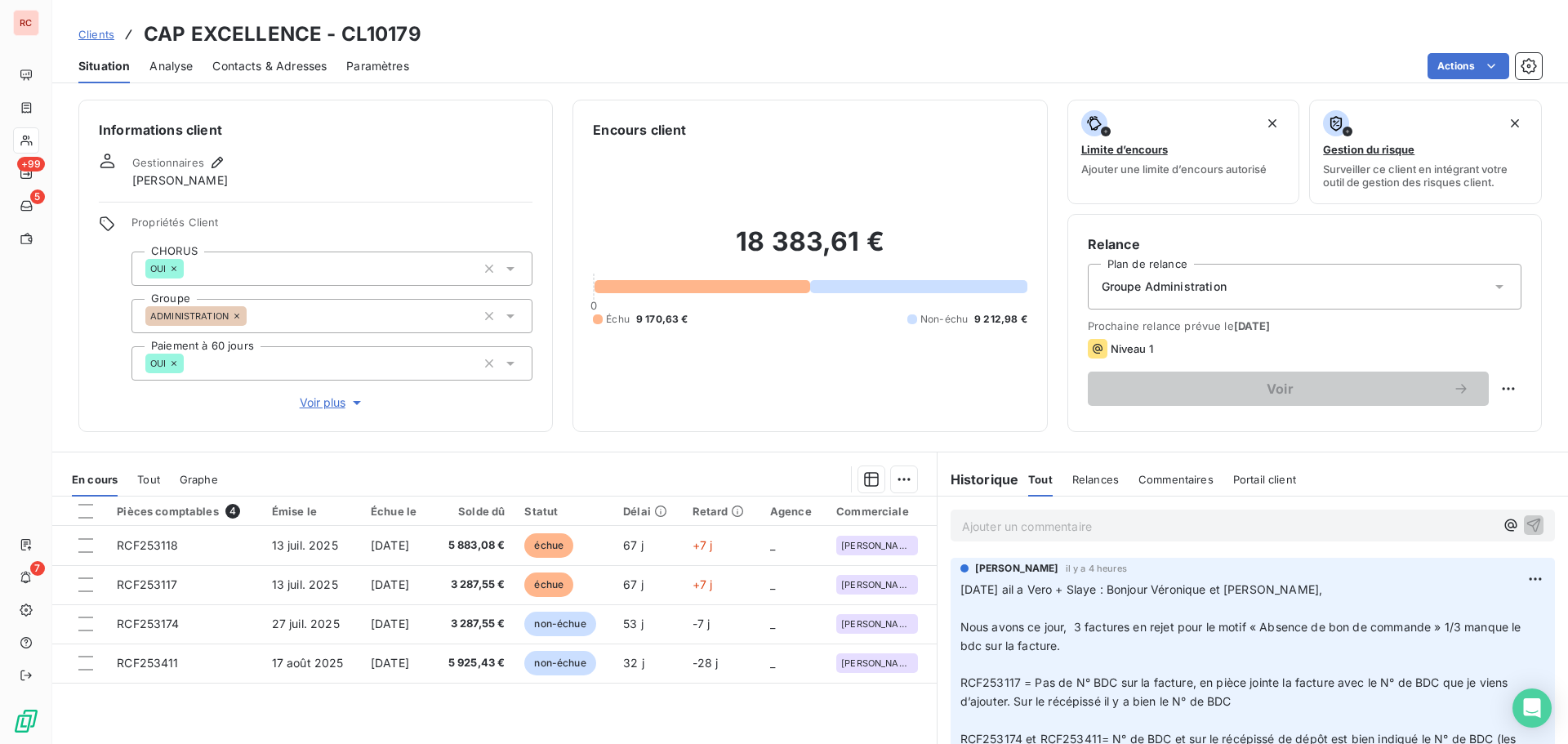
click at [299, 68] on span "Contacts & Adresses" at bounding box center [270, 65] width 115 height 16
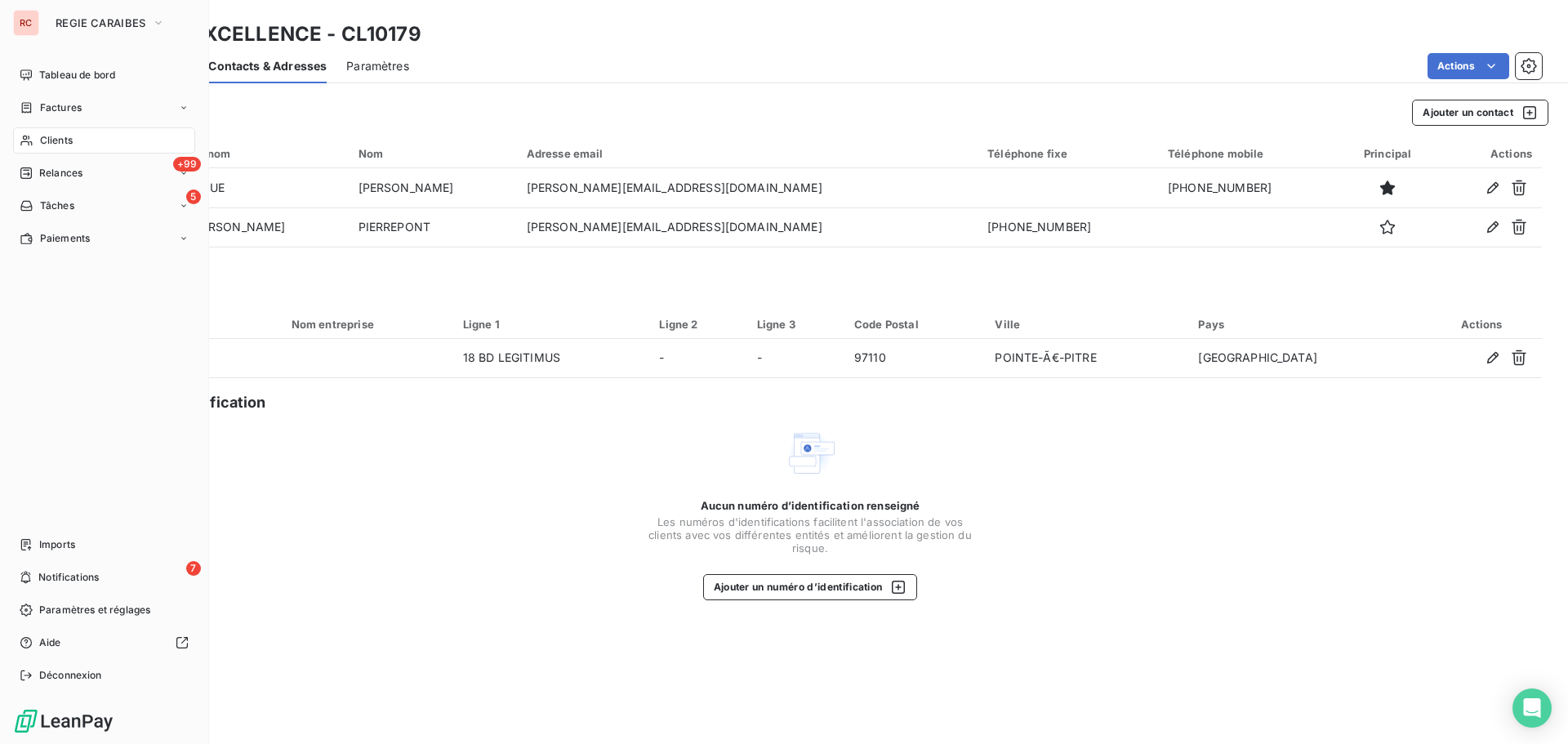
click at [41, 142] on span "Clients" at bounding box center [57, 140] width 33 height 14
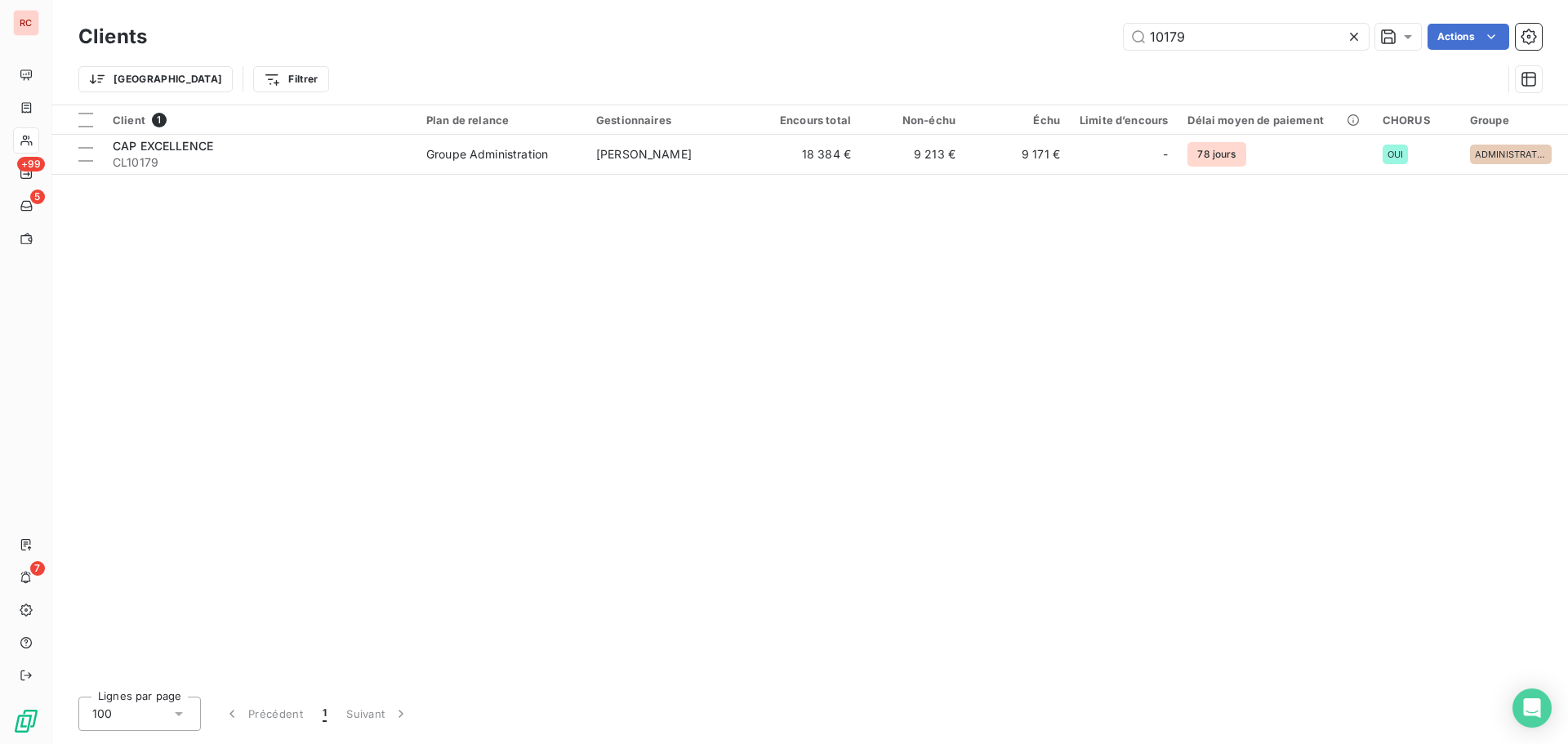
drag, startPoint x: 1224, startPoint y: 37, endPoint x: 1070, endPoint y: 37, distance: 154.0
click at [1070, 37] on div "10179 Actions" at bounding box center [854, 37] width 1375 height 26
type input "13200"
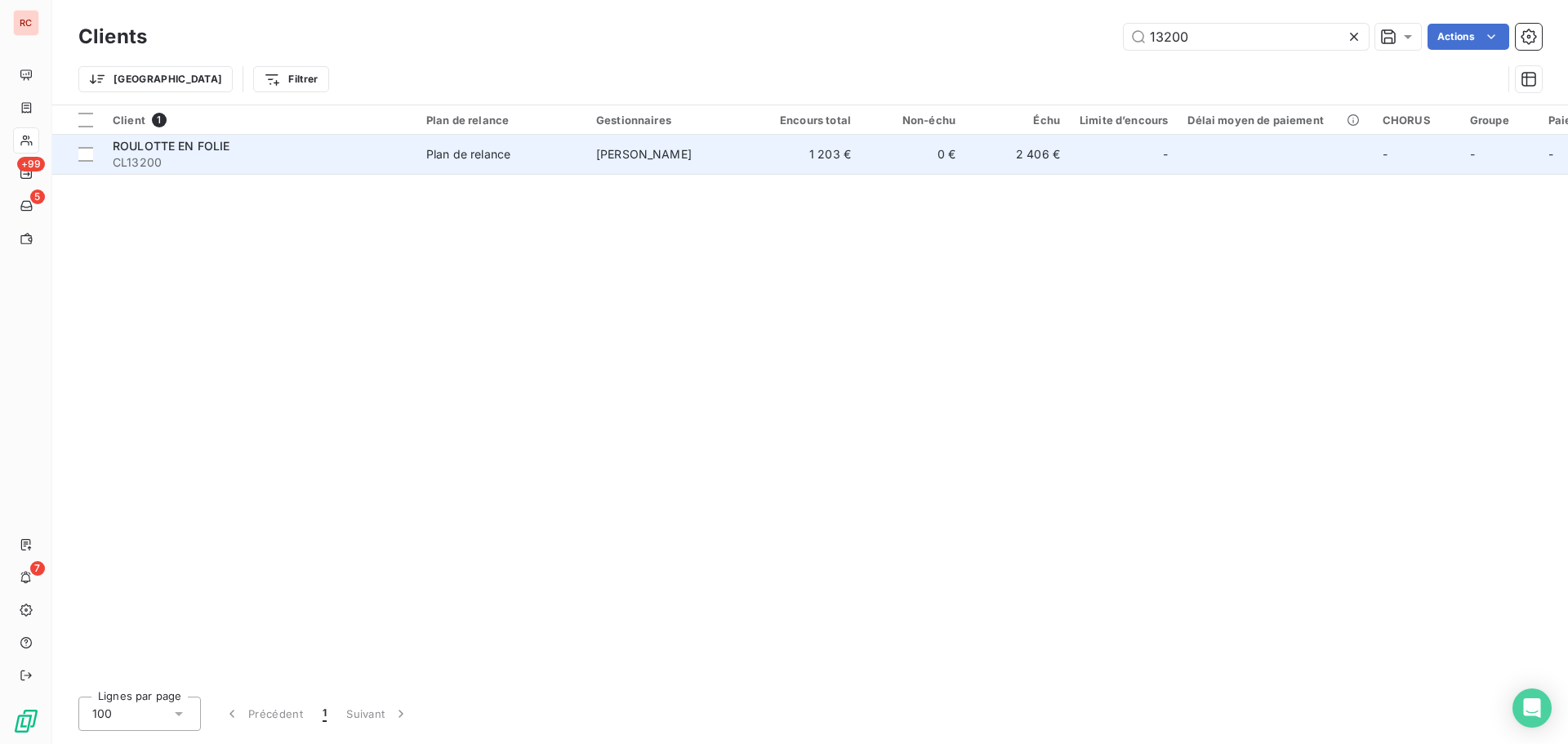
click at [773, 165] on td "1 203 €" at bounding box center [809, 154] width 105 height 39
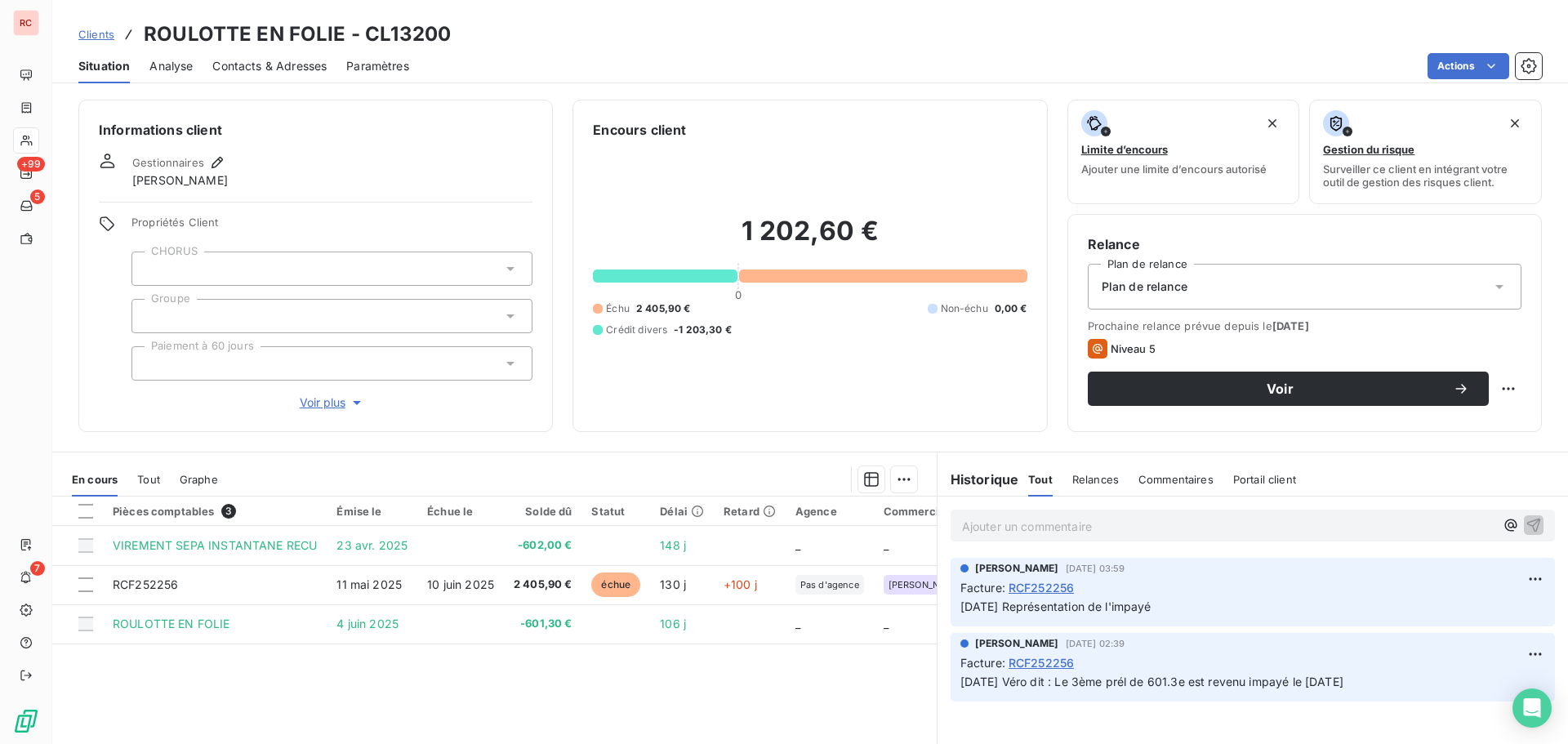
click at [343, 39] on h3 "ROULOTTE EN FOLIE - CL13200" at bounding box center [296, 34] width 307 height 30
click at [260, 68] on span "Contacts & Adresses" at bounding box center [270, 65] width 115 height 16
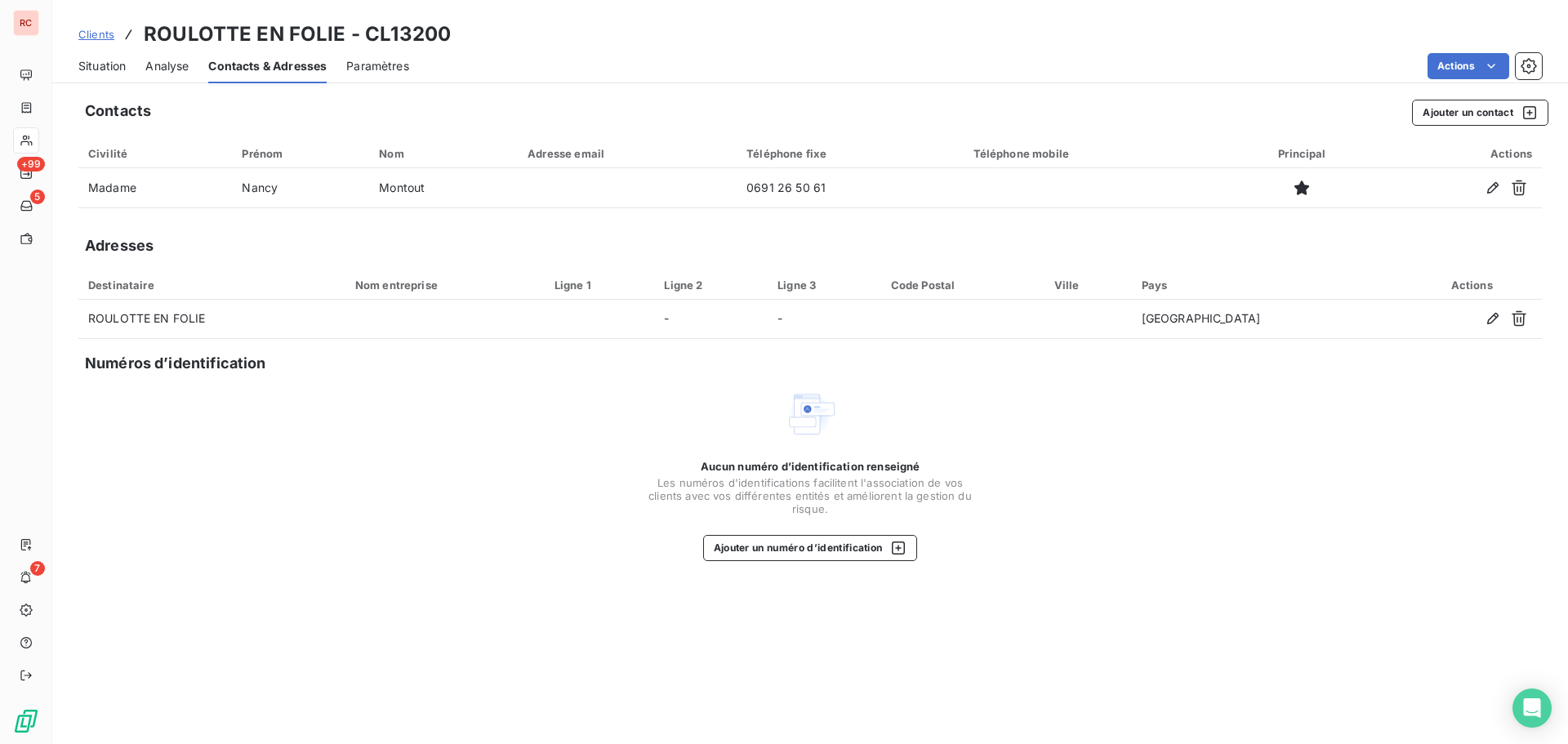
click at [95, 65] on span "Situation" at bounding box center [101, 65] width 47 height 16
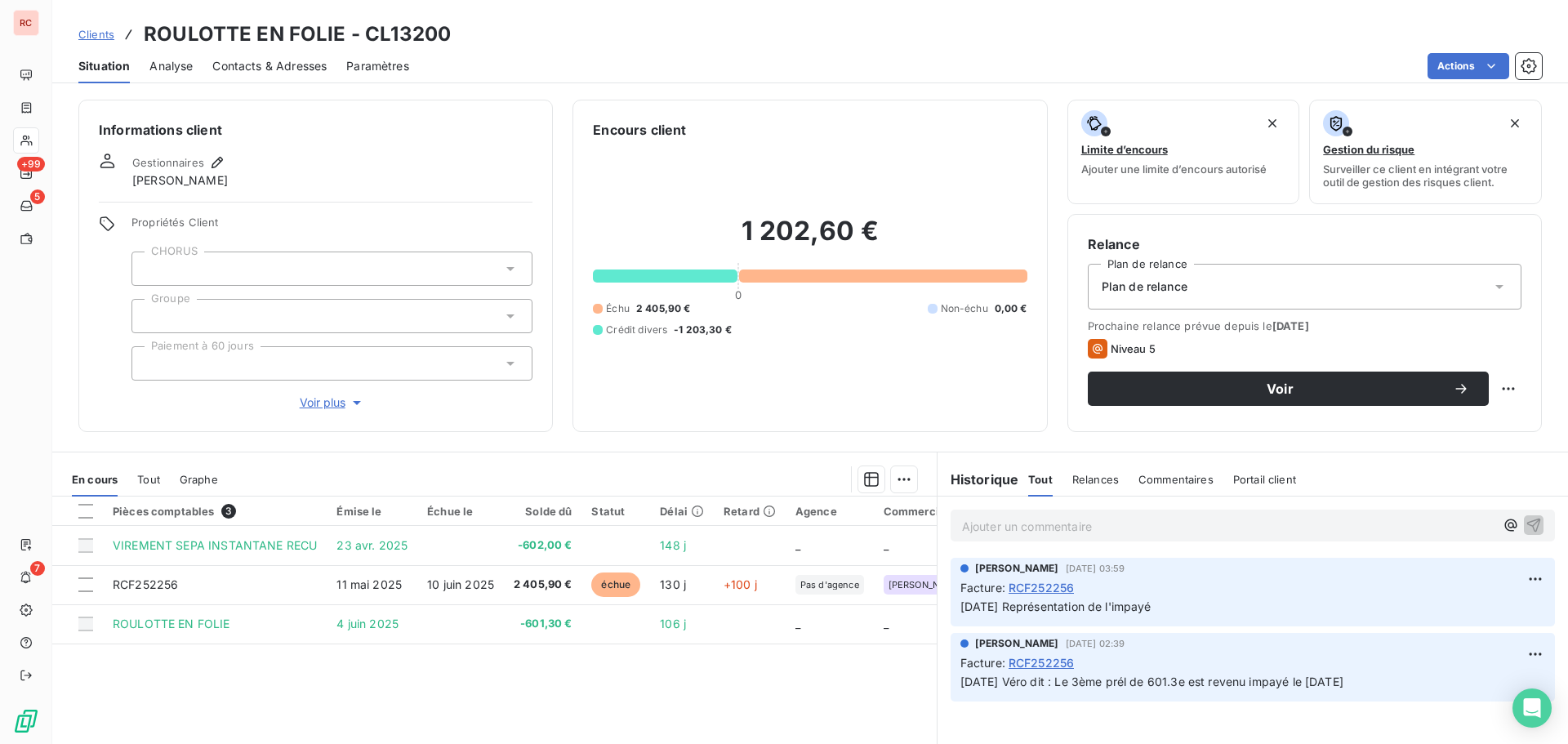
click at [254, 70] on span "Contacts & Adresses" at bounding box center [270, 65] width 115 height 16
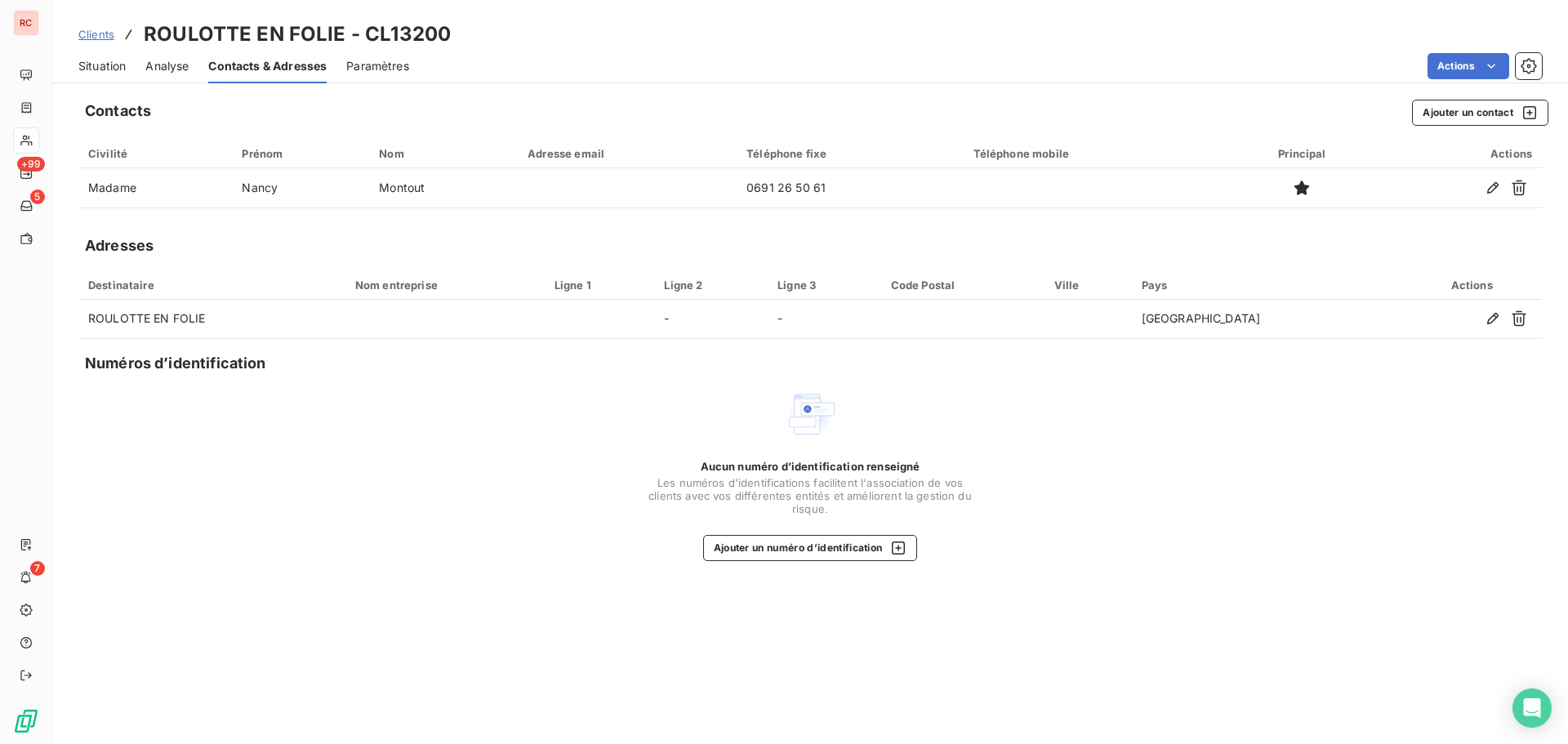
click at [94, 62] on span "Situation" at bounding box center [101, 65] width 47 height 16
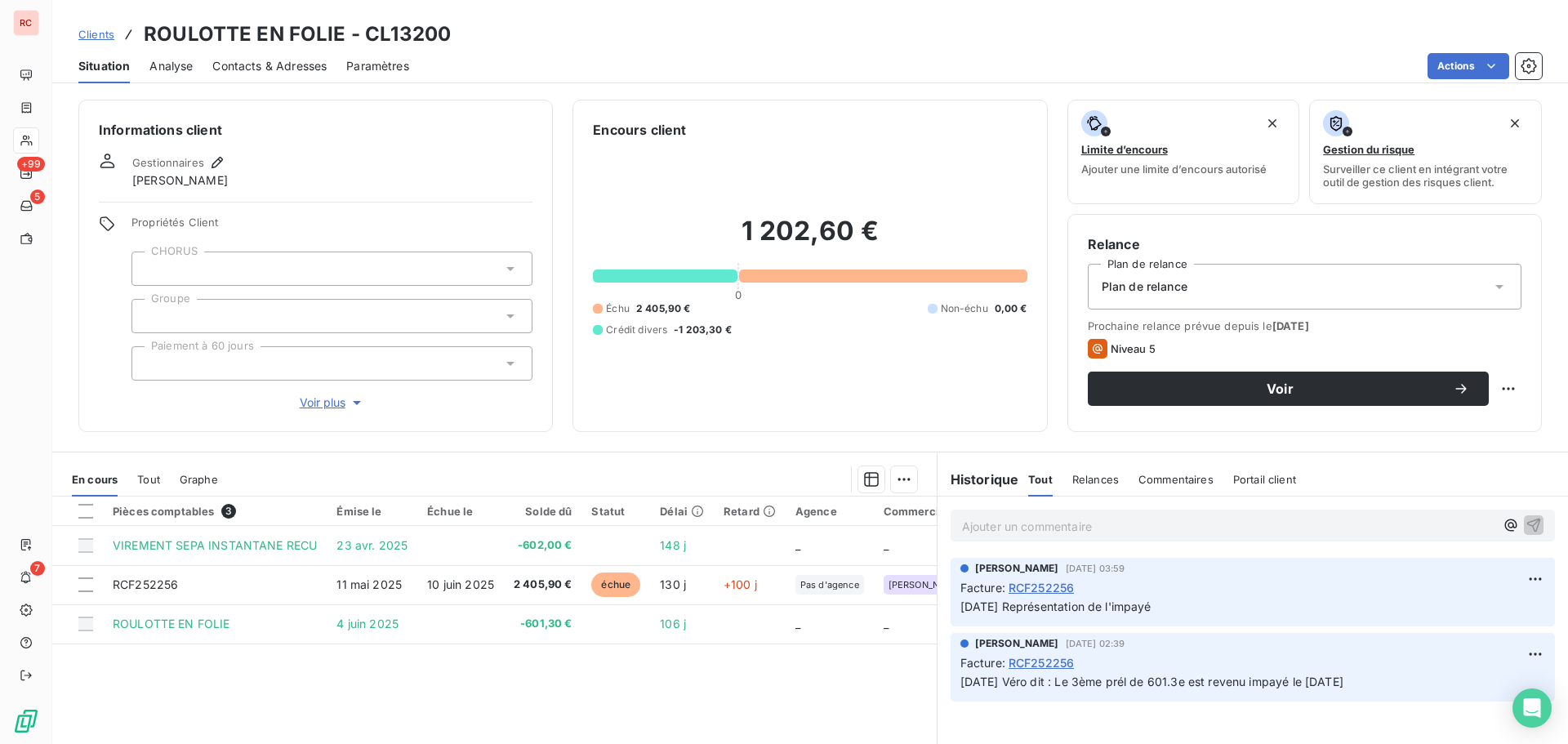
drag, startPoint x: 105, startPoint y: 30, endPoint x: 116, endPoint y: 35, distance: 12.1
click at [105, 30] on span "Clients" at bounding box center [95, 35] width 36 height 13
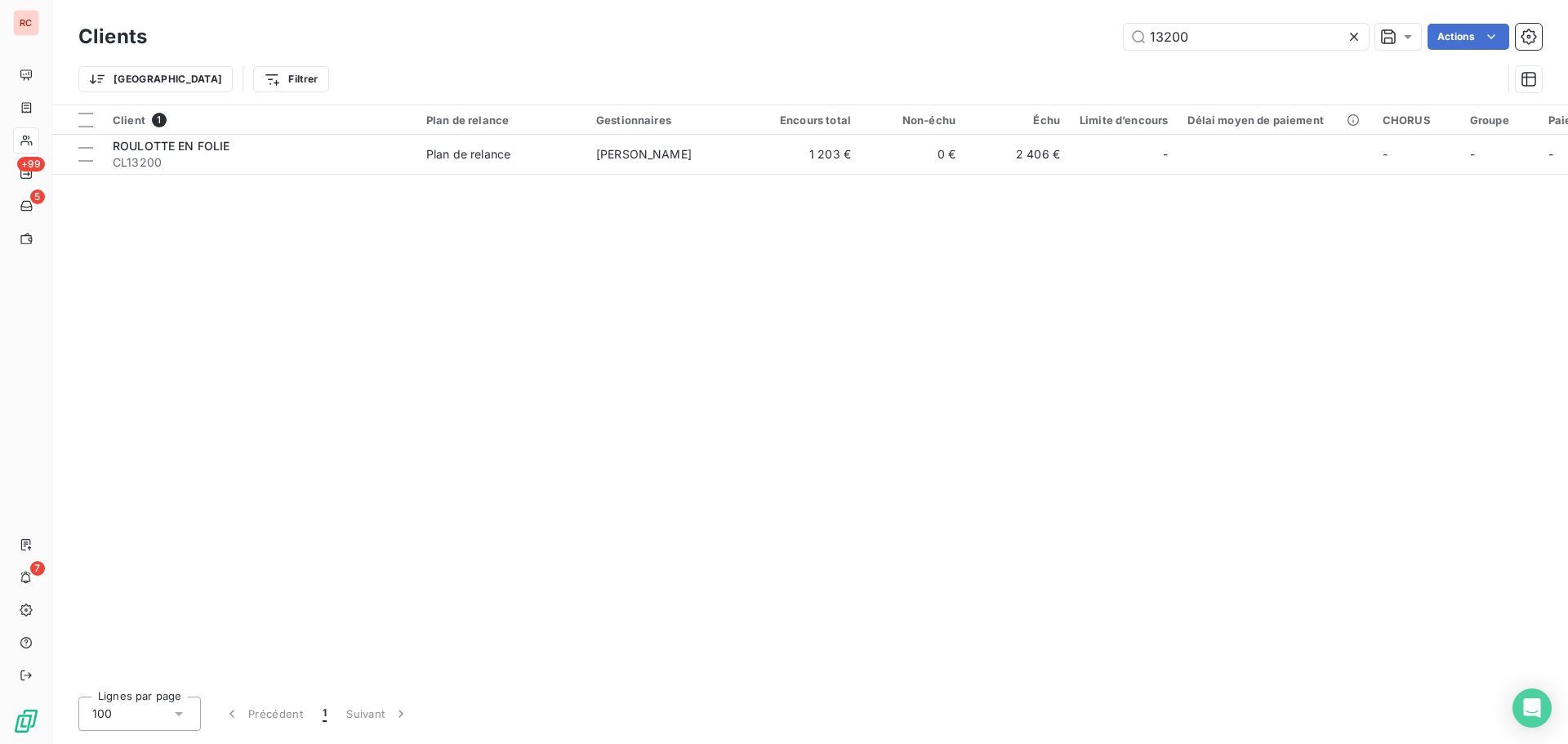
drag, startPoint x: 1208, startPoint y: 35, endPoint x: 983, endPoint y: 40, distance: 225.1
click at [983, 40] on div "13200 Actions" at bounding box center [854, 37] width 1375 height 26
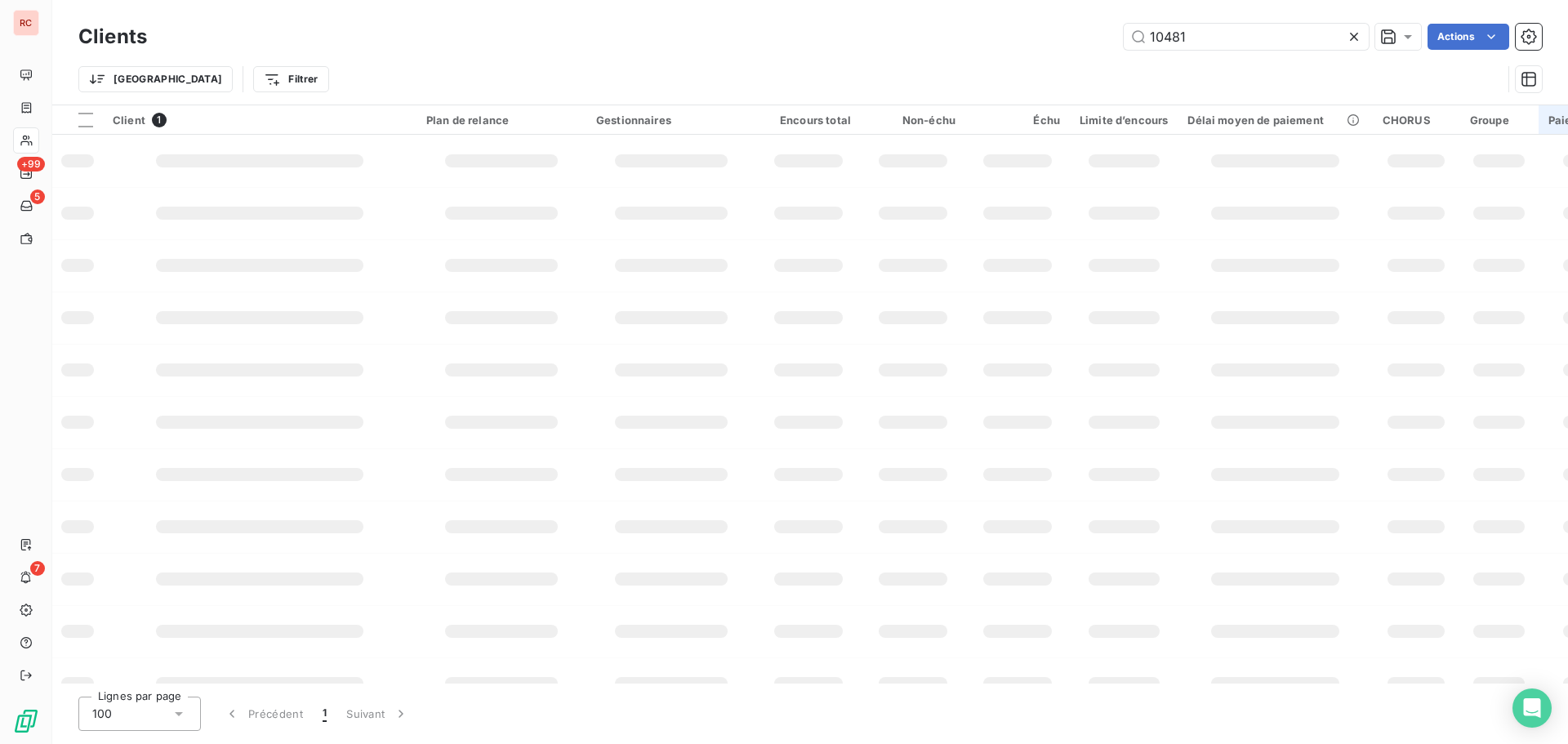
type input "10481"
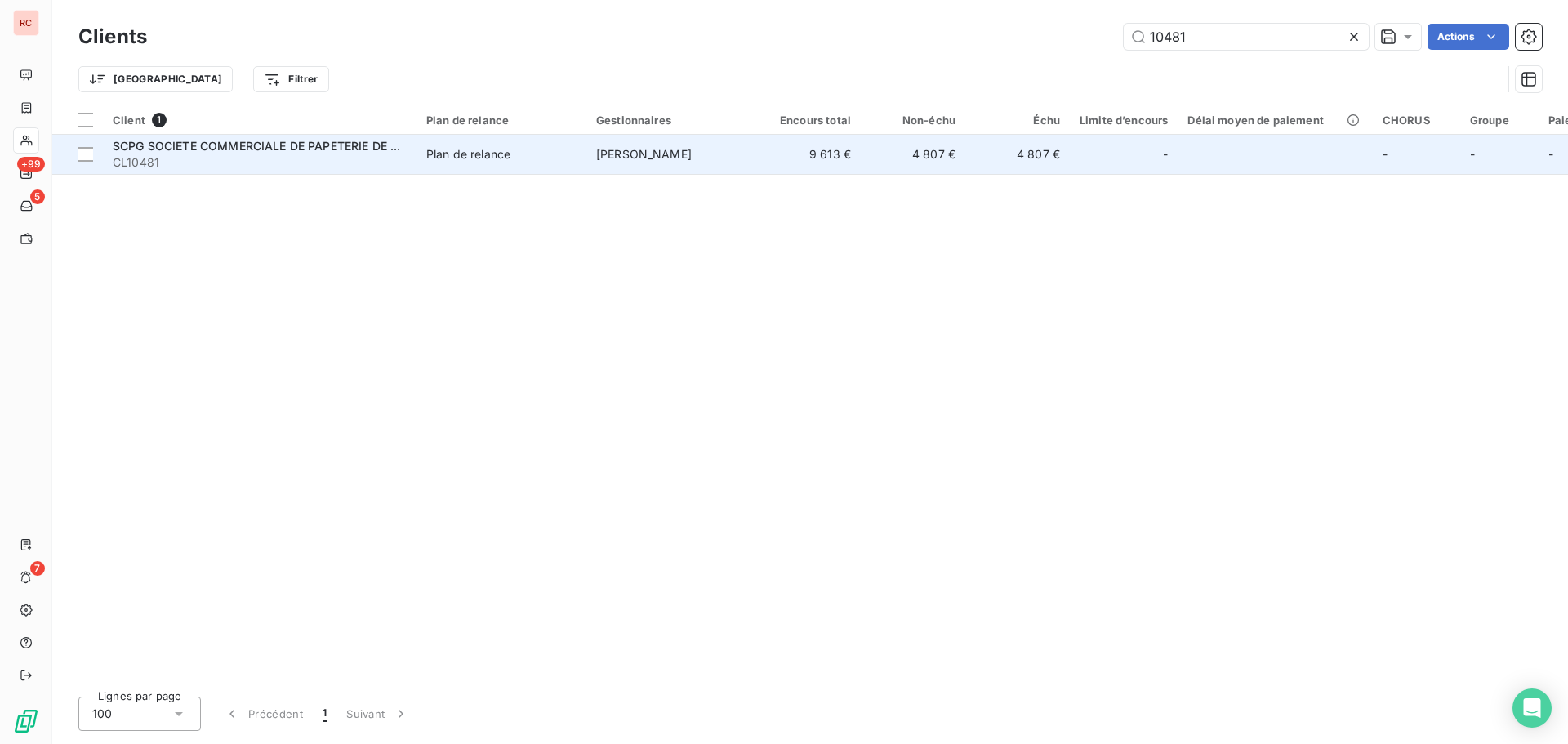
click at [287, 164] on span "CL10481" at bounding box center [259, 162] width 294 height 16
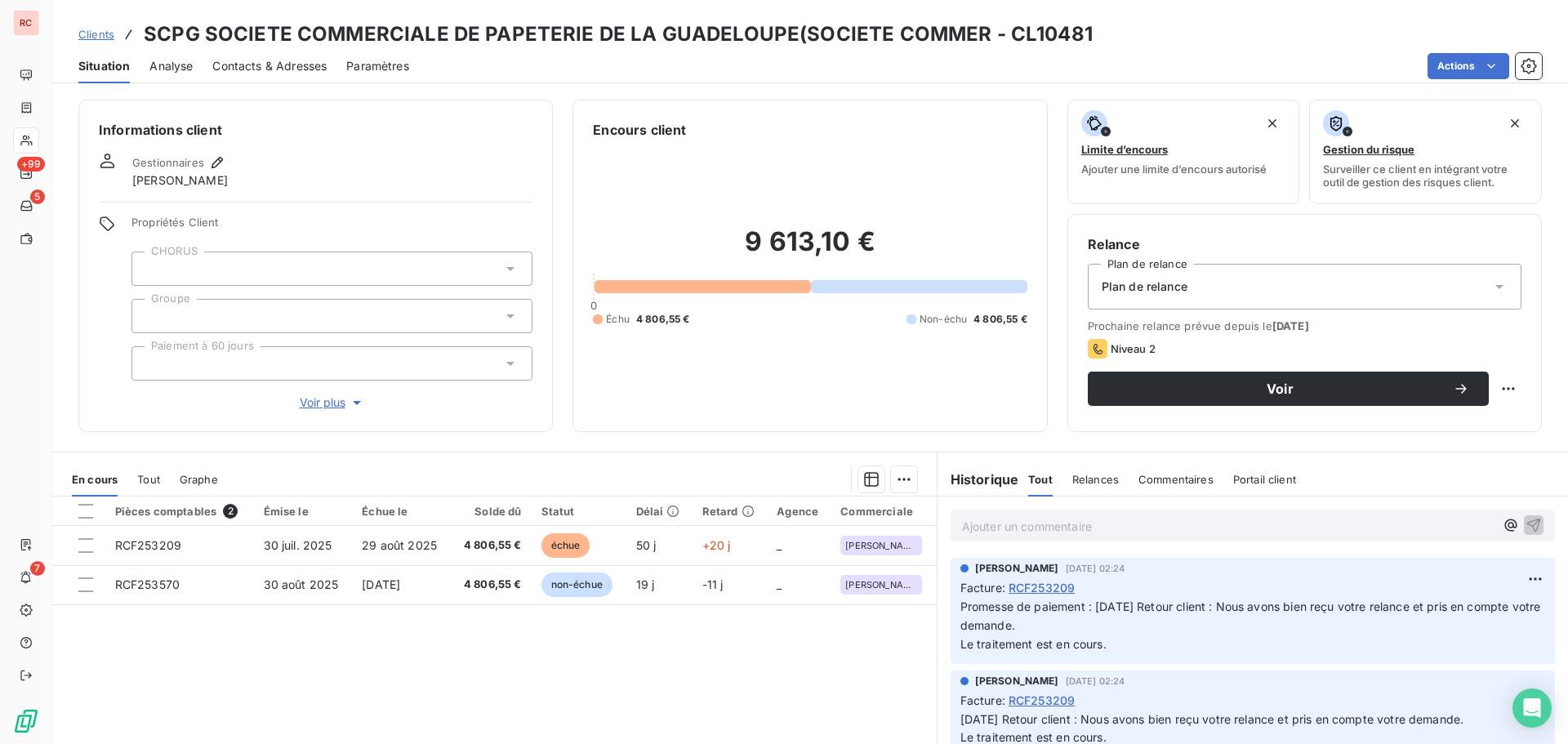
click at [86, 32] on span "Clients" at bounding box center [95, 35] width 36 height 13
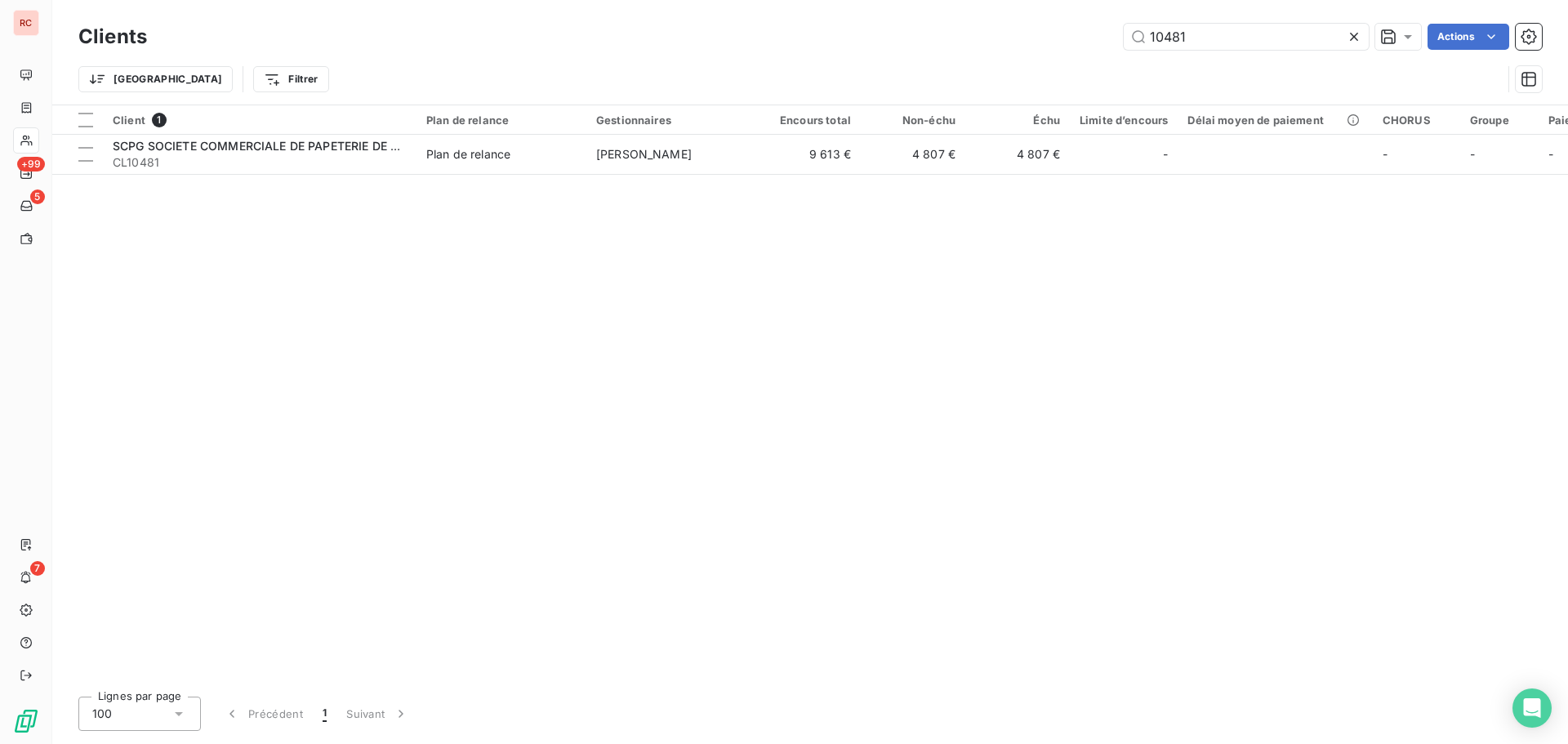
drag, startPoint x: 1198, startPoint y: 42, endPoint x: 973, endPoint y: 39, distance: 225.0
click at [966, 38] on div "10481 Actions" at bounding box center [854, 37] width 1375 height 26
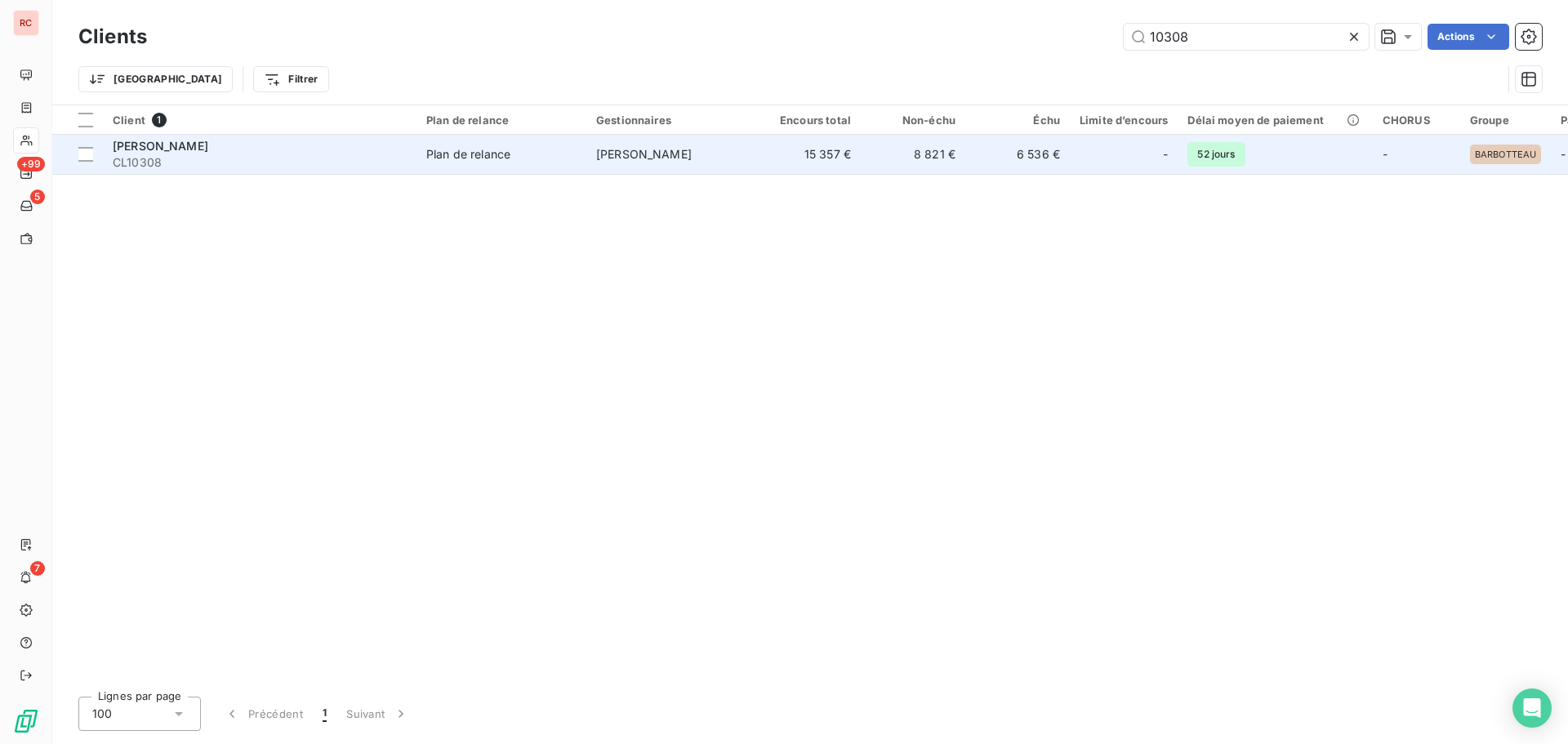
type input "10308"
click at [357, 153] on div "[PERSON_NAME]" at bounding box center [259, 145] width 294 height 16
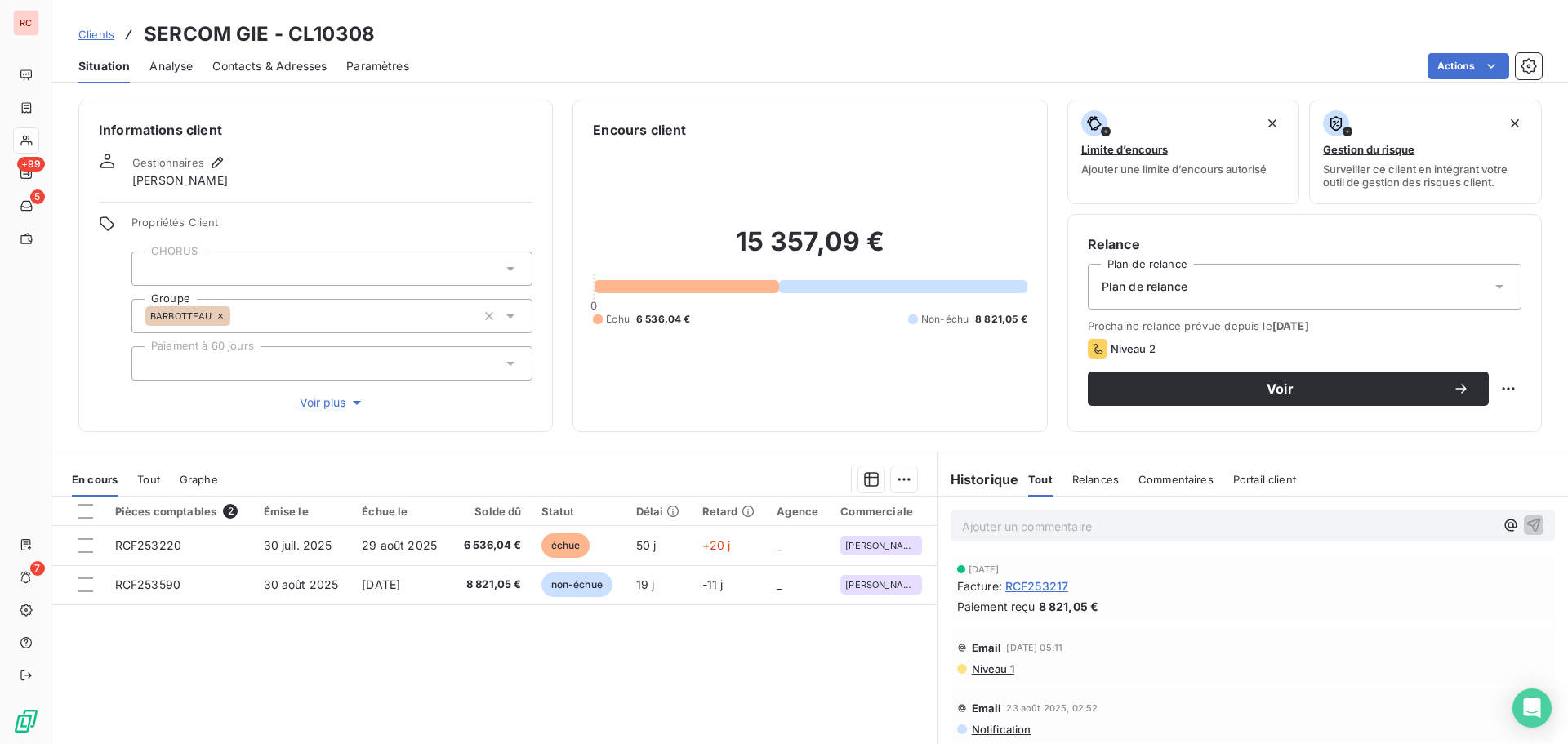
click at [109, 31] on span "Clients" at bounding box center [95, 35] width 36 height 13
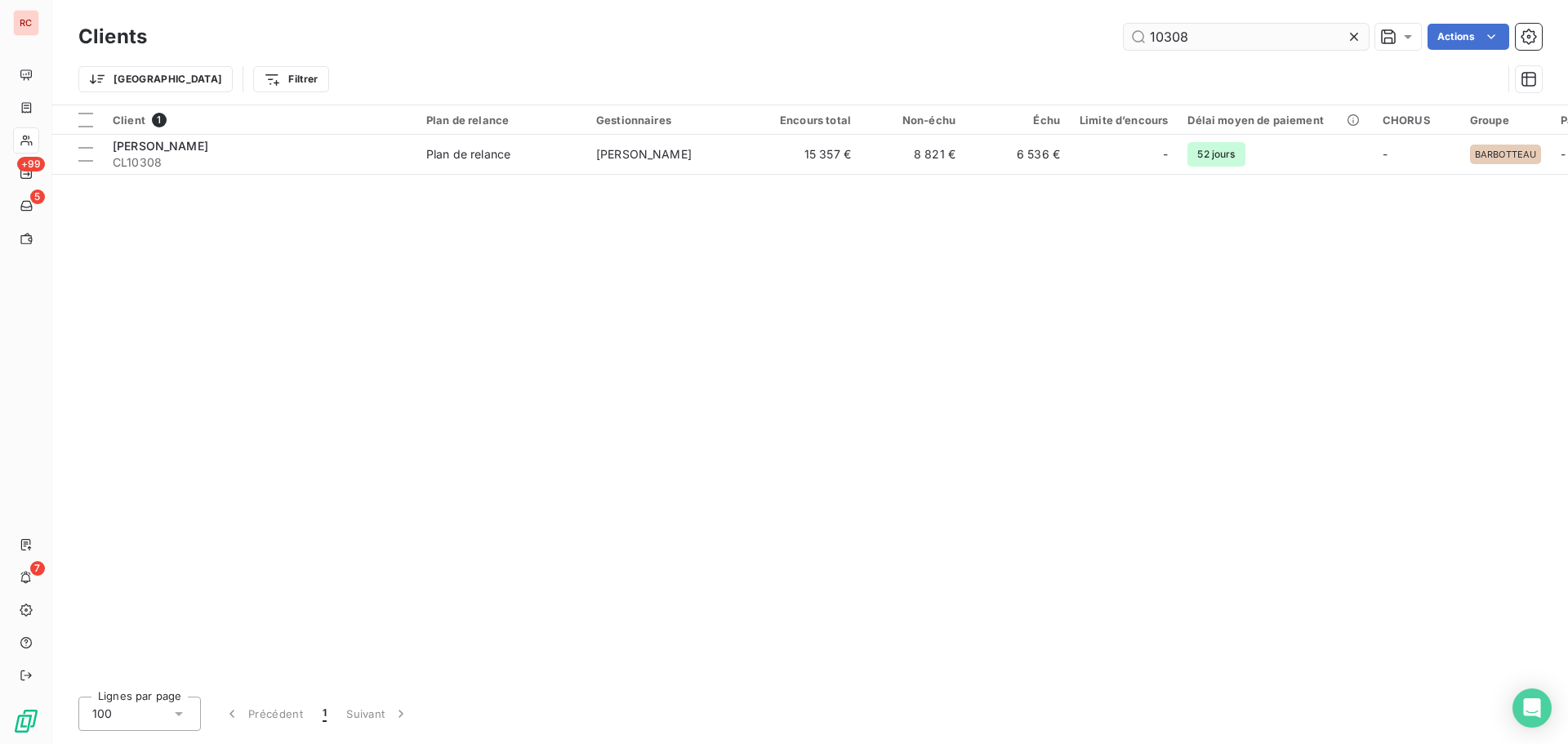
drag, startPoint x: 1240, startPoint y: 52, endPoint x: 1168, endPoint y: 37, distance: 73.5
click at [1124, 48] on div "Clients 10308 Actions" at bounding box center [810, 37] width 1463 height 35
drag, startPoint x: 1140, startPoint y: 36, endPoint x: 1037, endPoint y: 40, distance: 103.1
click at [1037, 40] on div "10308 Actions" at bounding box center [854, 37] width 1375 height 26
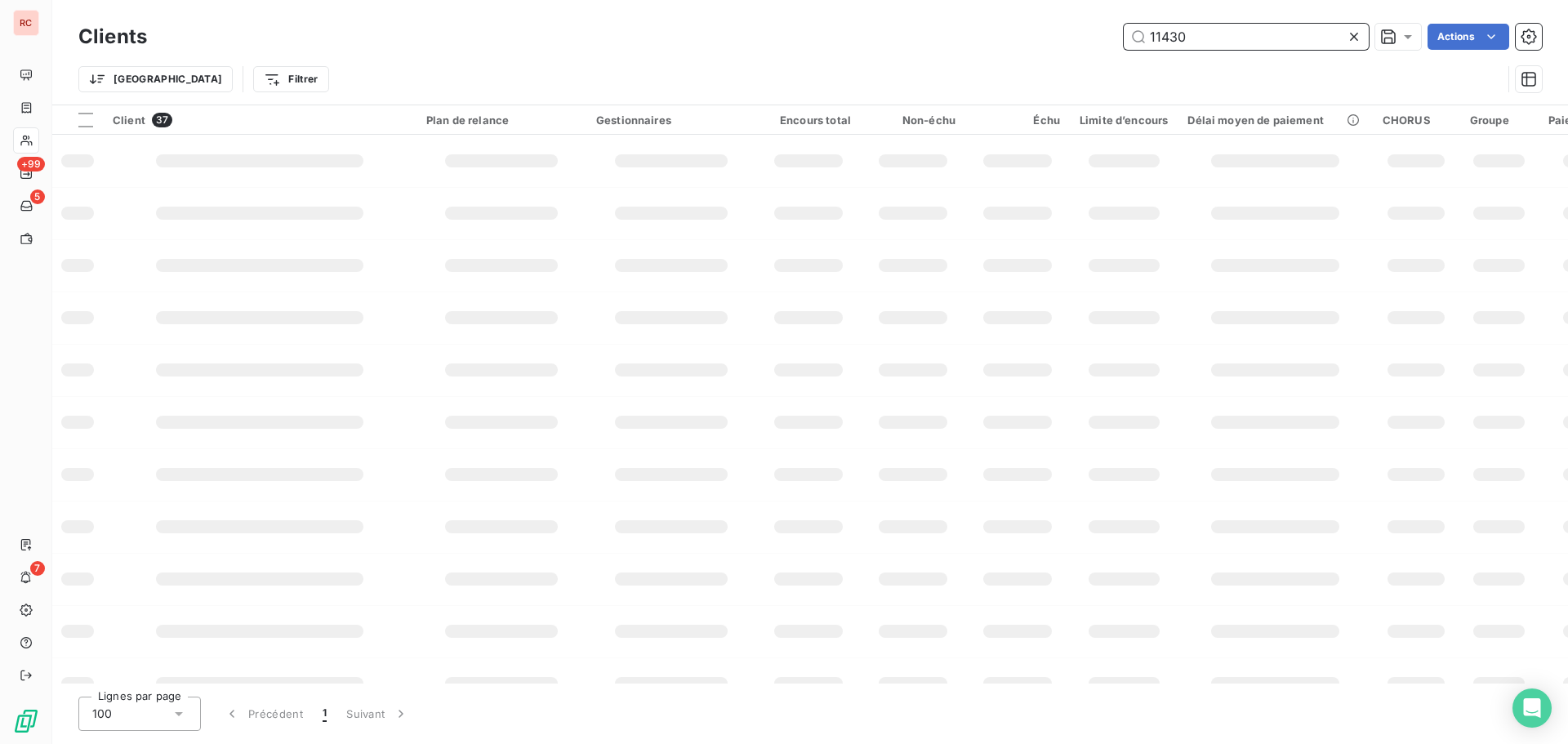
type input "11430"
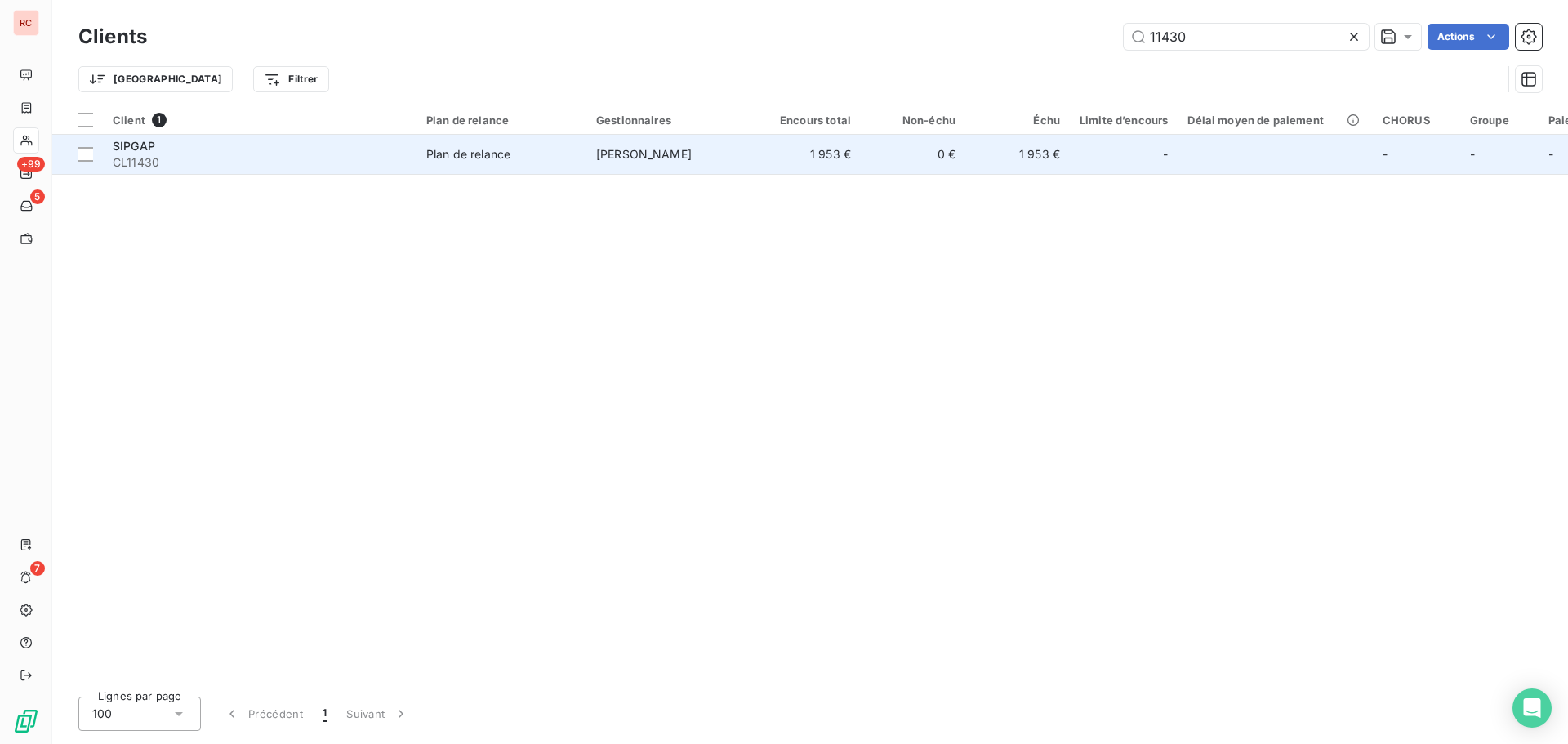
click at [660, 166] on td "[PERSON_NAME]" at bounding box center [671, 154] width 169 height 39
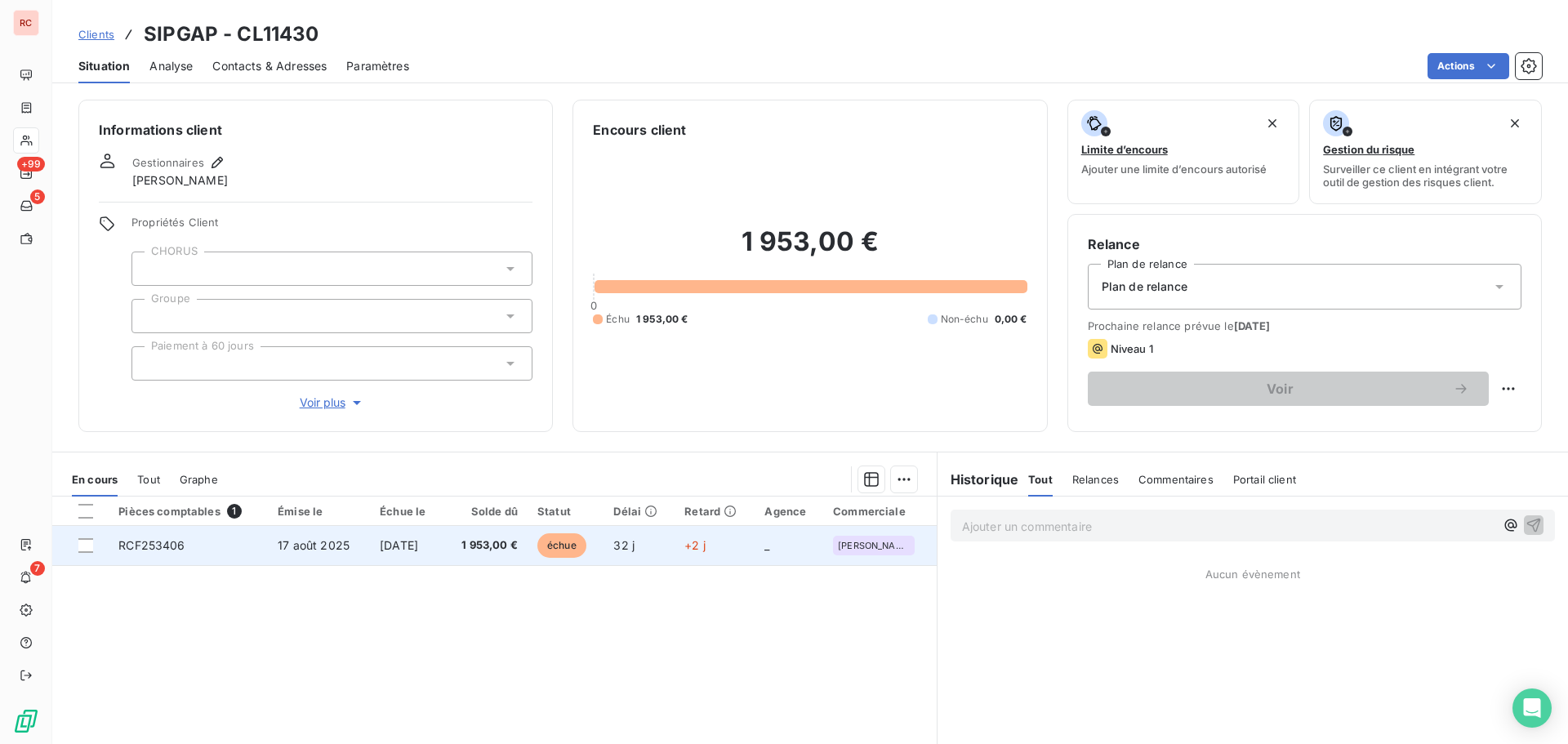
click at [418, 548] on span "[DATE]" at bounding box center [399, 545] width 39 height 13
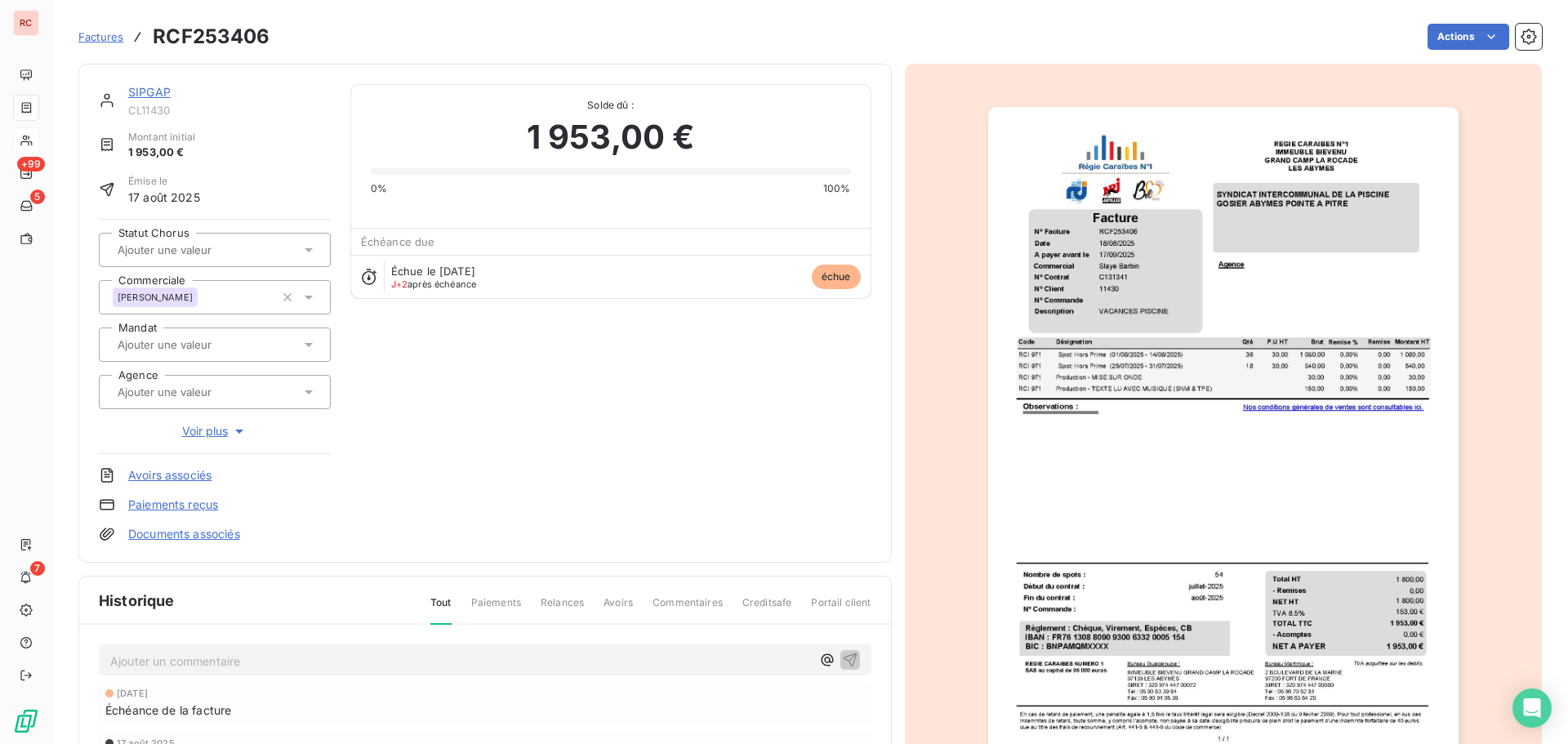
click at [1110, 286] on img "button" at bounding box center [1223, 439] width 471 height 665
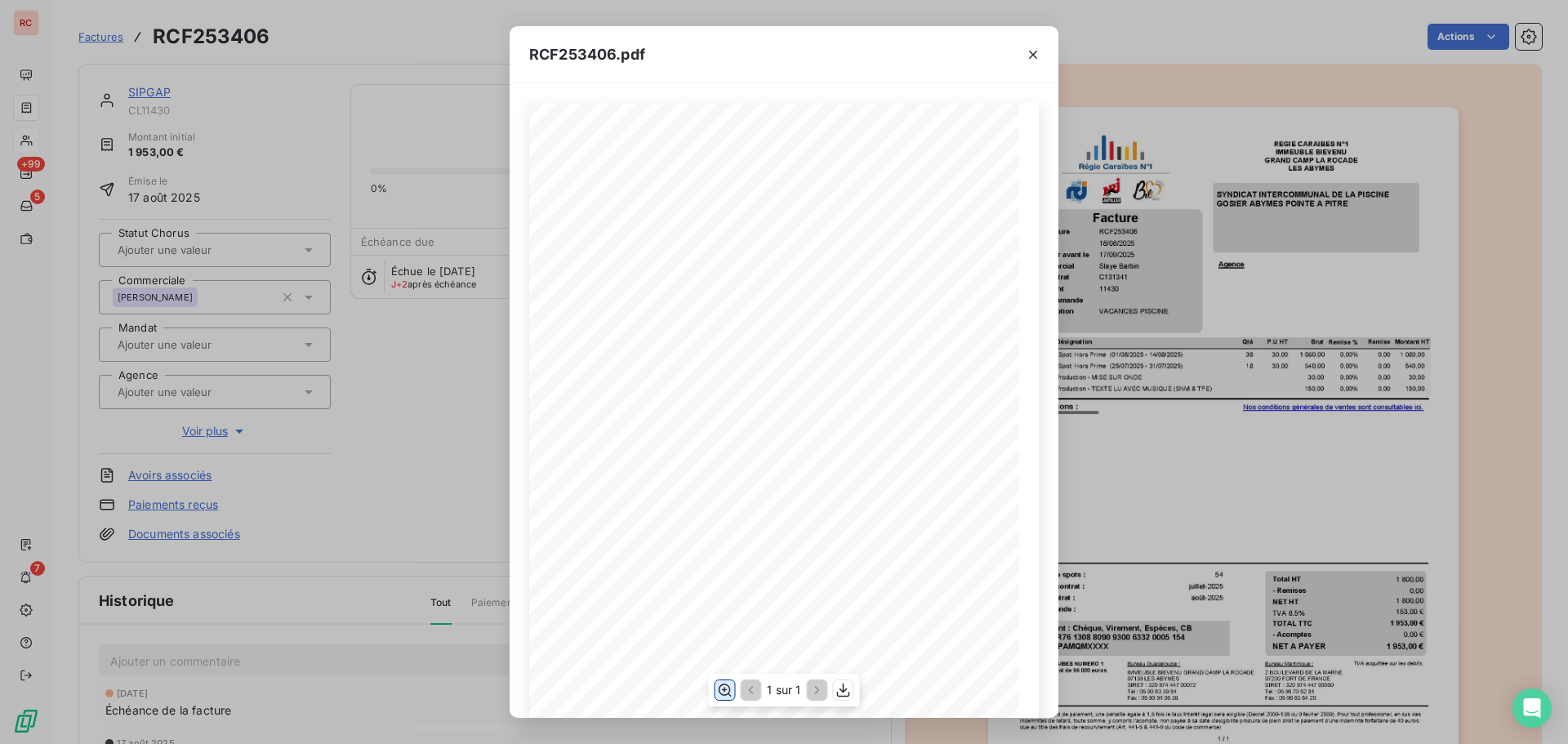
click at [725, 692] on icon "button" at bounding box center [726, 690] width 13 height 13
click at [1035, 55] on icon "button" at bounding box center [1033, 54] width 16 height 16
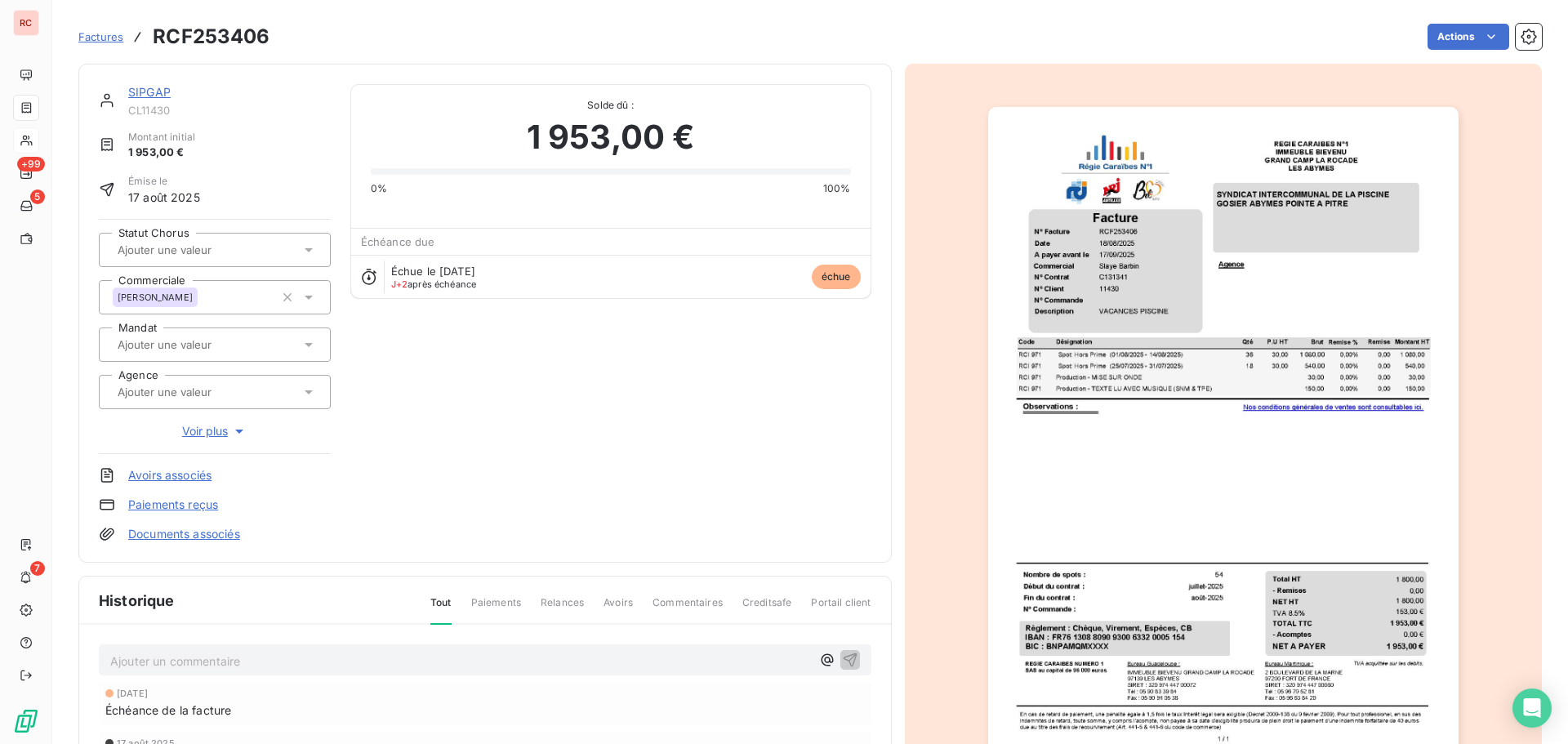
click at [137, 86] on link "SIPGAP" at bounding box center [149, 91] width 42 height 13
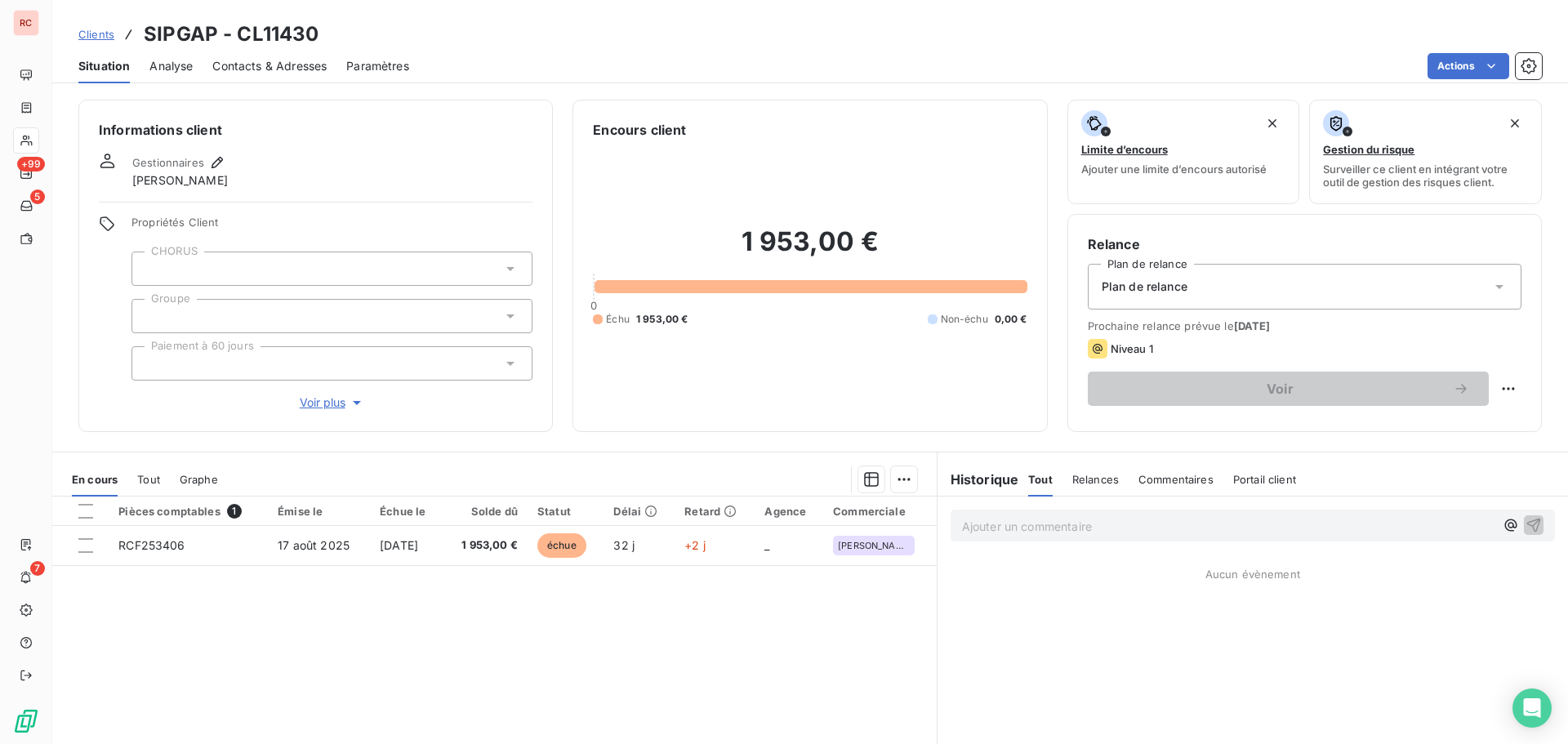
click at [271, 70] on span "Contacts & Adresses" at bounding box center [270, 65] width 115 height 16
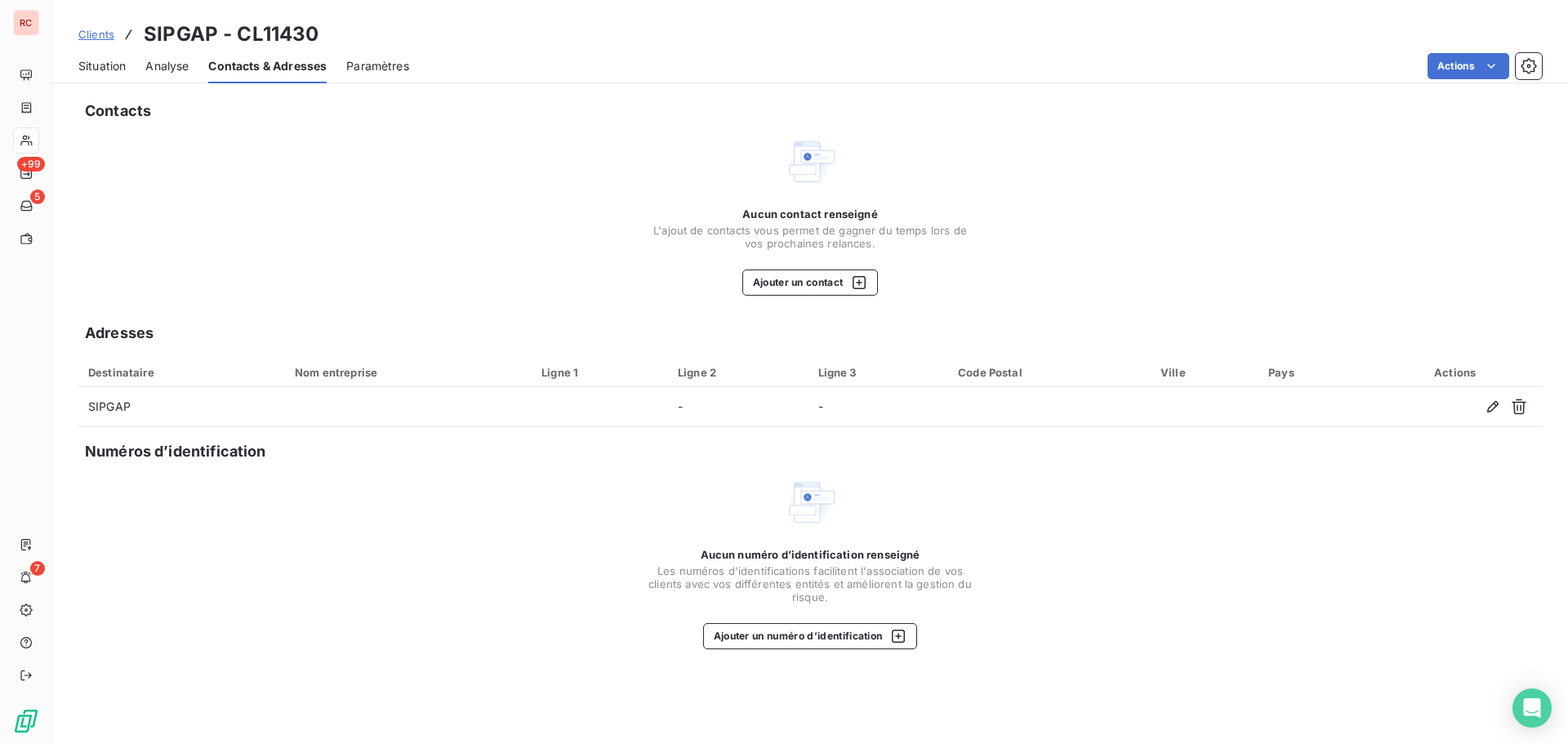
click at [106, 65] on span "Situation" at bounding box center [101, 65] width 47 height 16
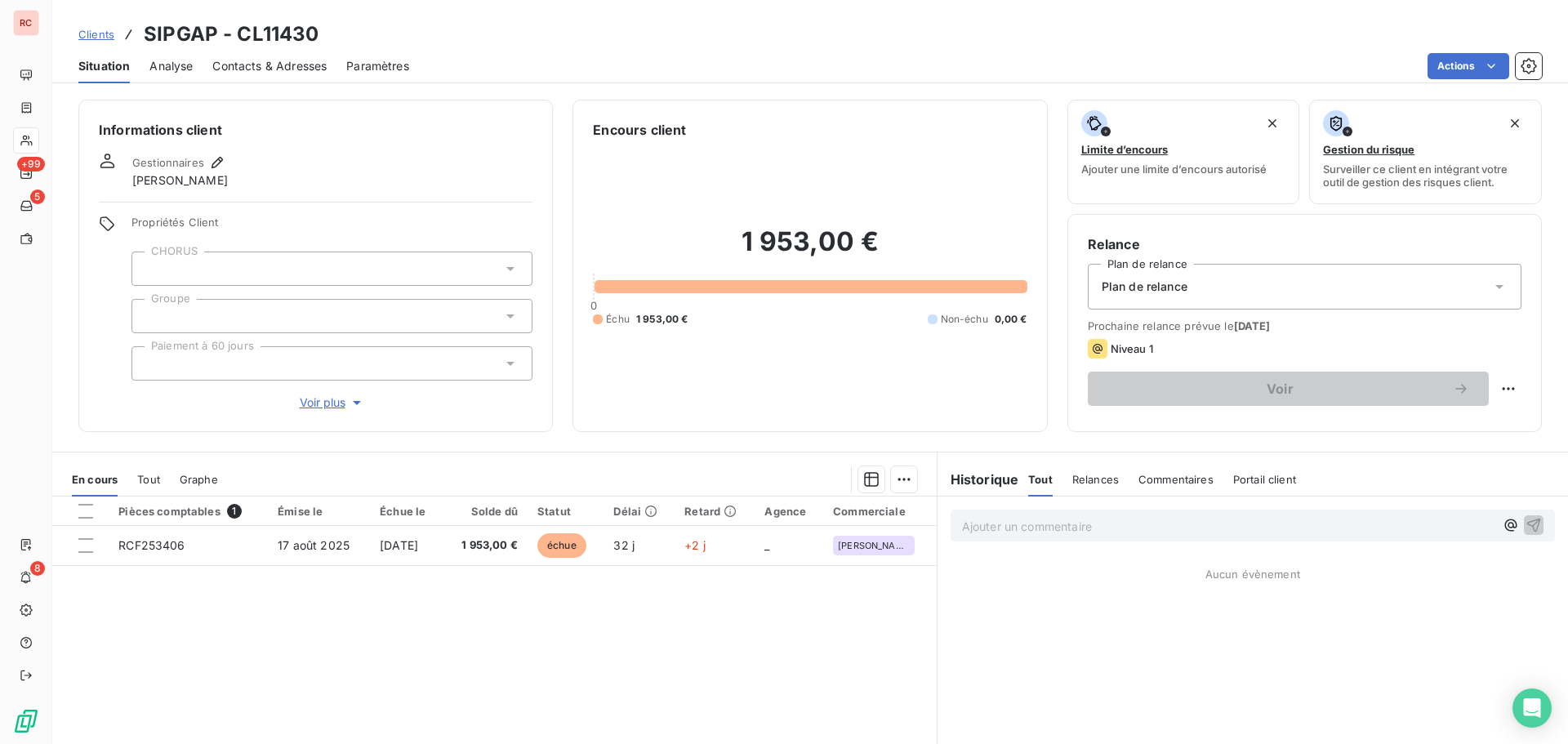
click at [319, 62] on span "Contacts & Adresses" at bounding box center [270, 65] width 115 height 16
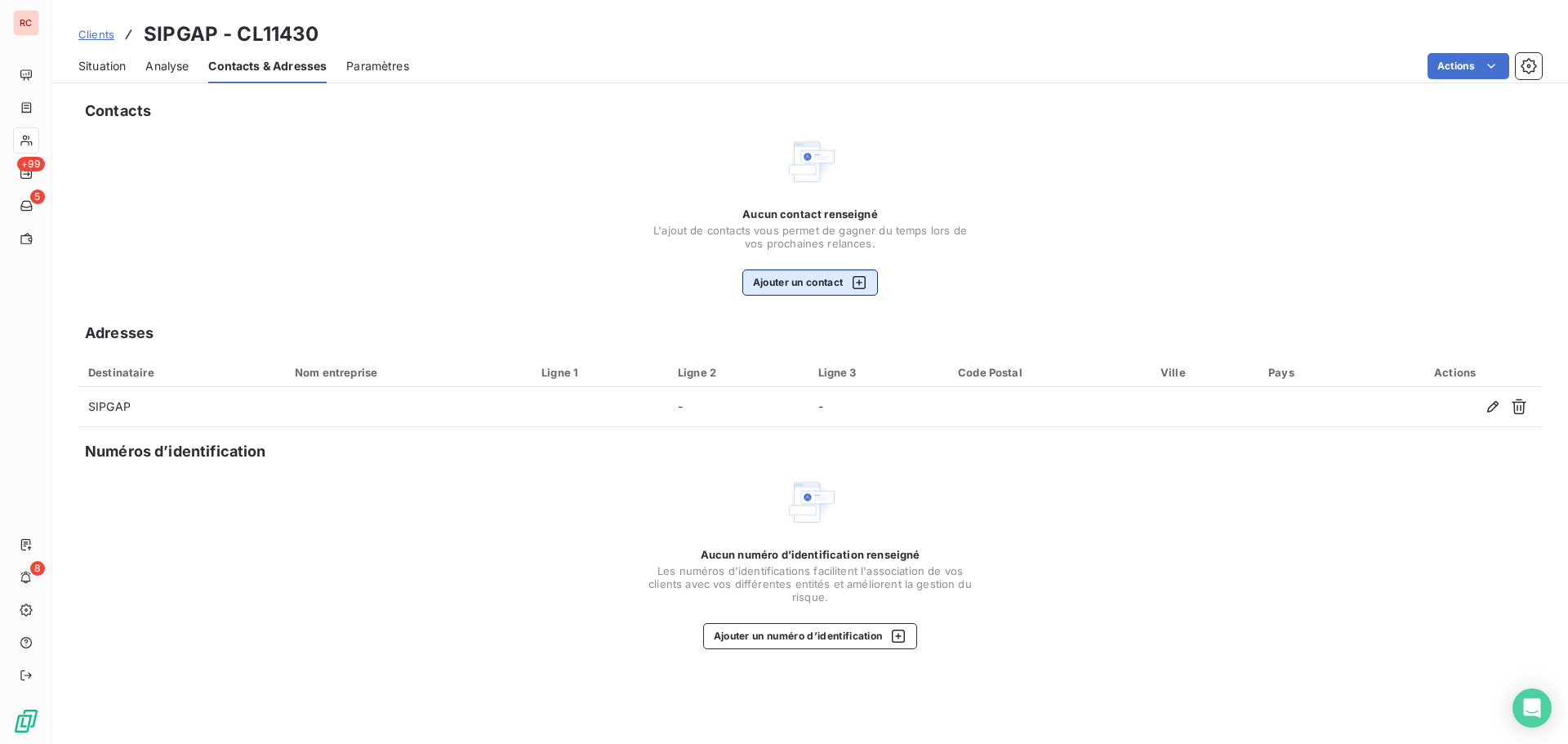
click at [758, 281] on button "Ajouter un contact" at bounding box center [810, 282] width 137 height 26
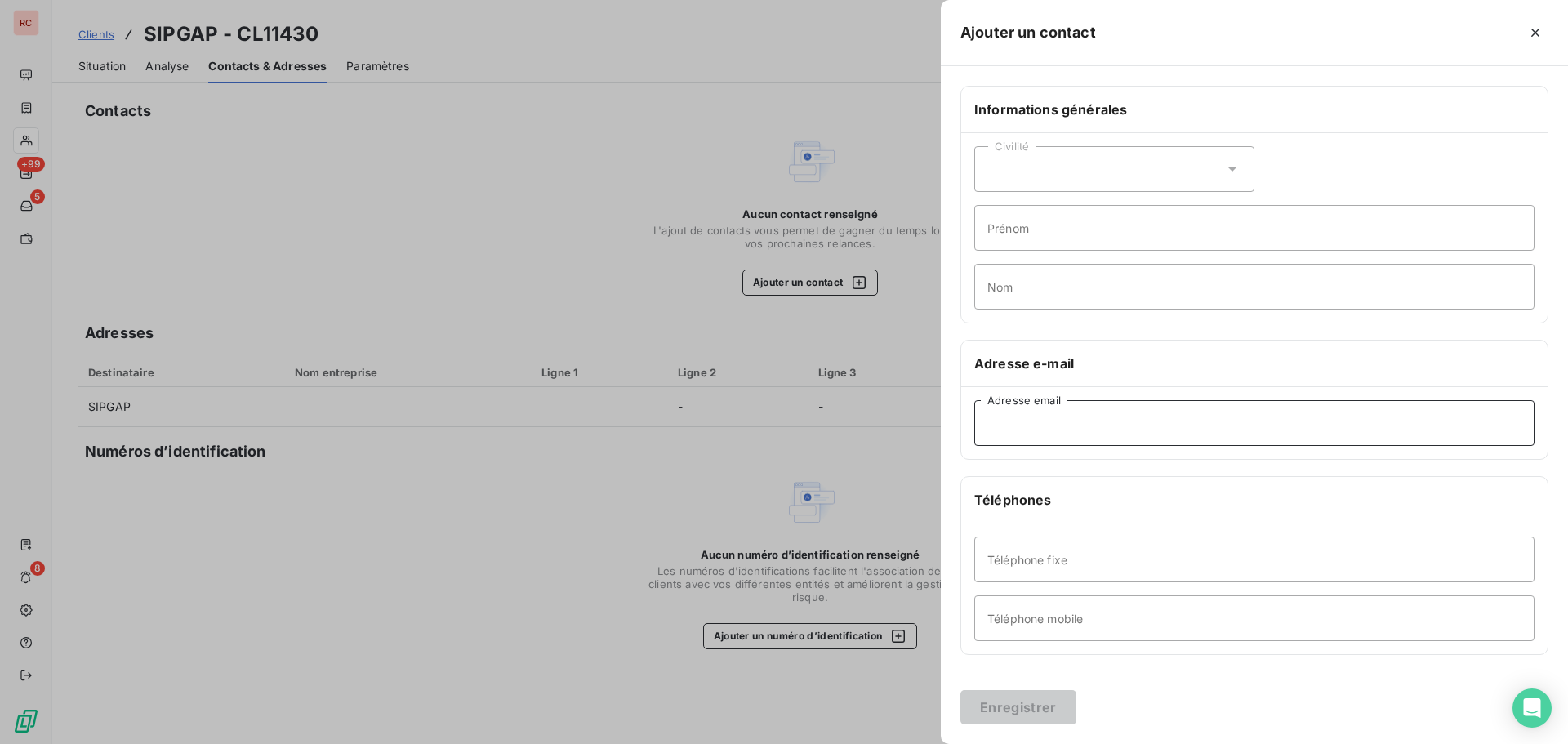
click at [1042, 418] on input "Adresse email" at bounding box center [1254, 423] width 560 height 46
paste input ",[EMAIL_ADDRESS][DOMAIN_NAME]"
click at [991, 423] on input ",[EMAIL_ADDRESS][DOMAIN_NAME]" at bounding box center [1254, 423] width 560 height 46
type input "[EMAIL_ADDRESS][DOMAIN_NAME]"
click at [1037, 707] on button "Enregistrer" at bounding box center [1018, 707] width 116 height 35
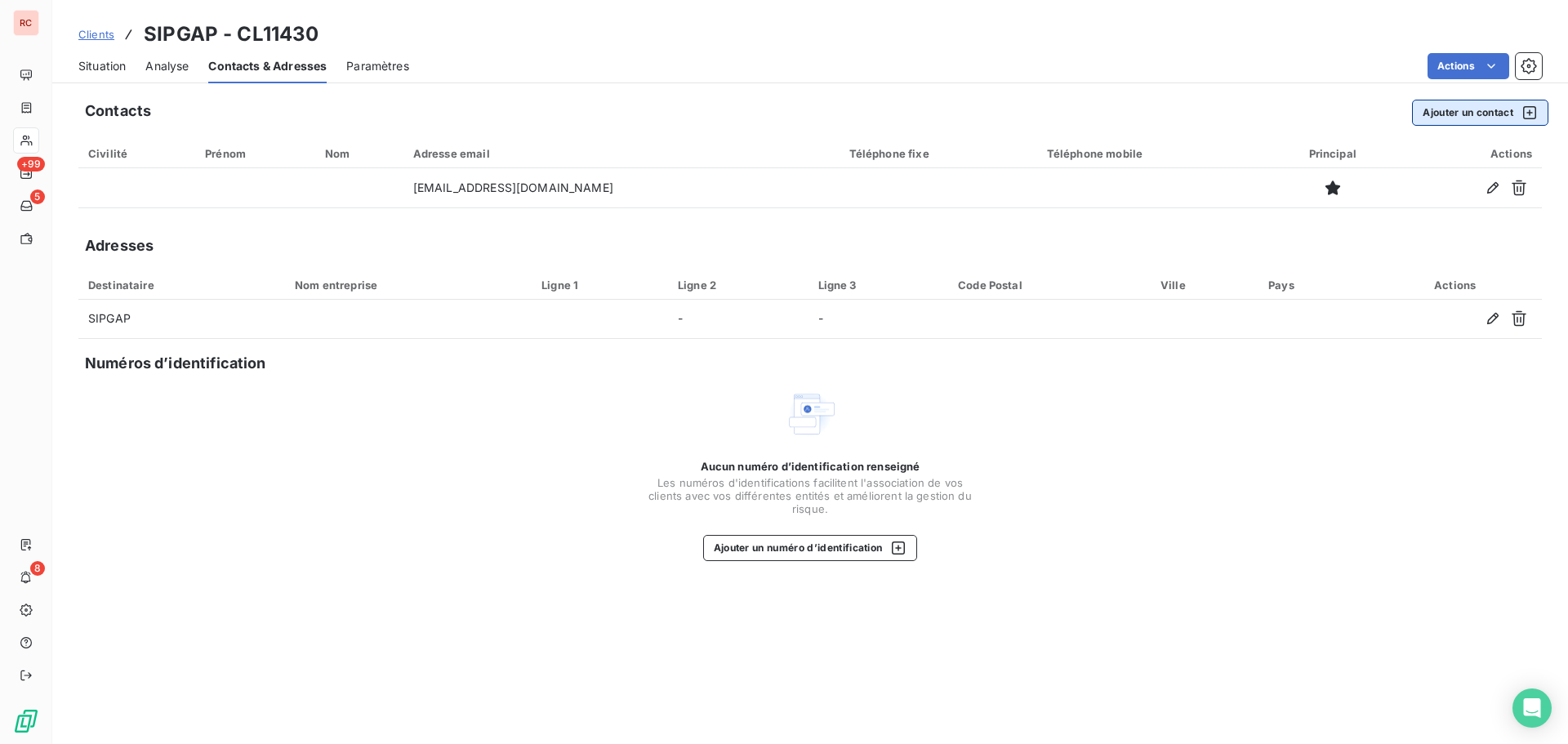
click at [1458, 115] on button "Ajouter un contact" at bounding box center [1480, 113] width 137 height 26
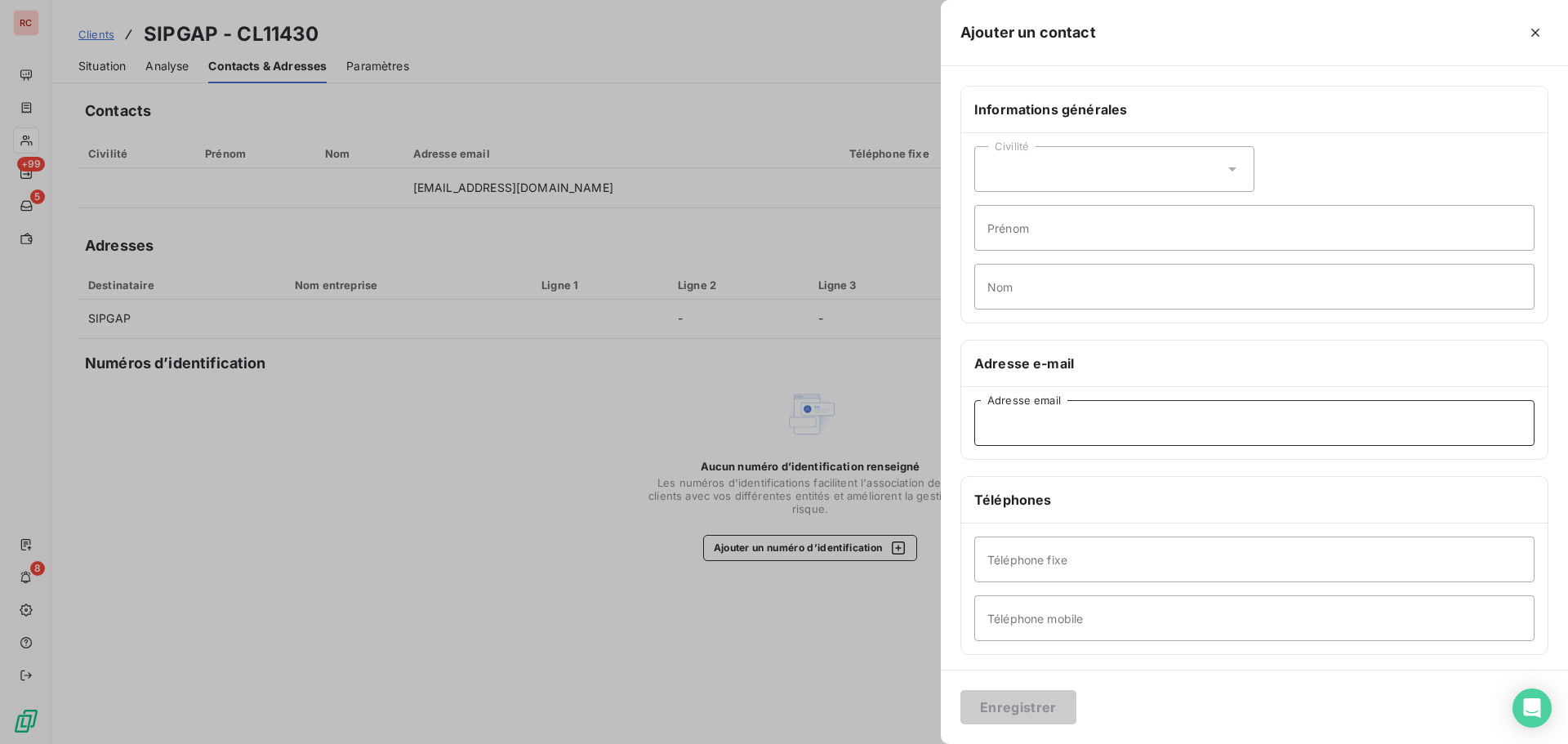
click at [1058, 422] on input "Adresse email" at bounding box center [1254, 423] width 560 height 46
paste input "[EMAIL_ADDRESS][DOMAIN_NAME]"
type input "[EMAIL_ADDRESS][DOMAIN_NAME]"
click at [1034, 708] on button "Enregistrer" at bounding box center [1018, 707] width 116 height 35
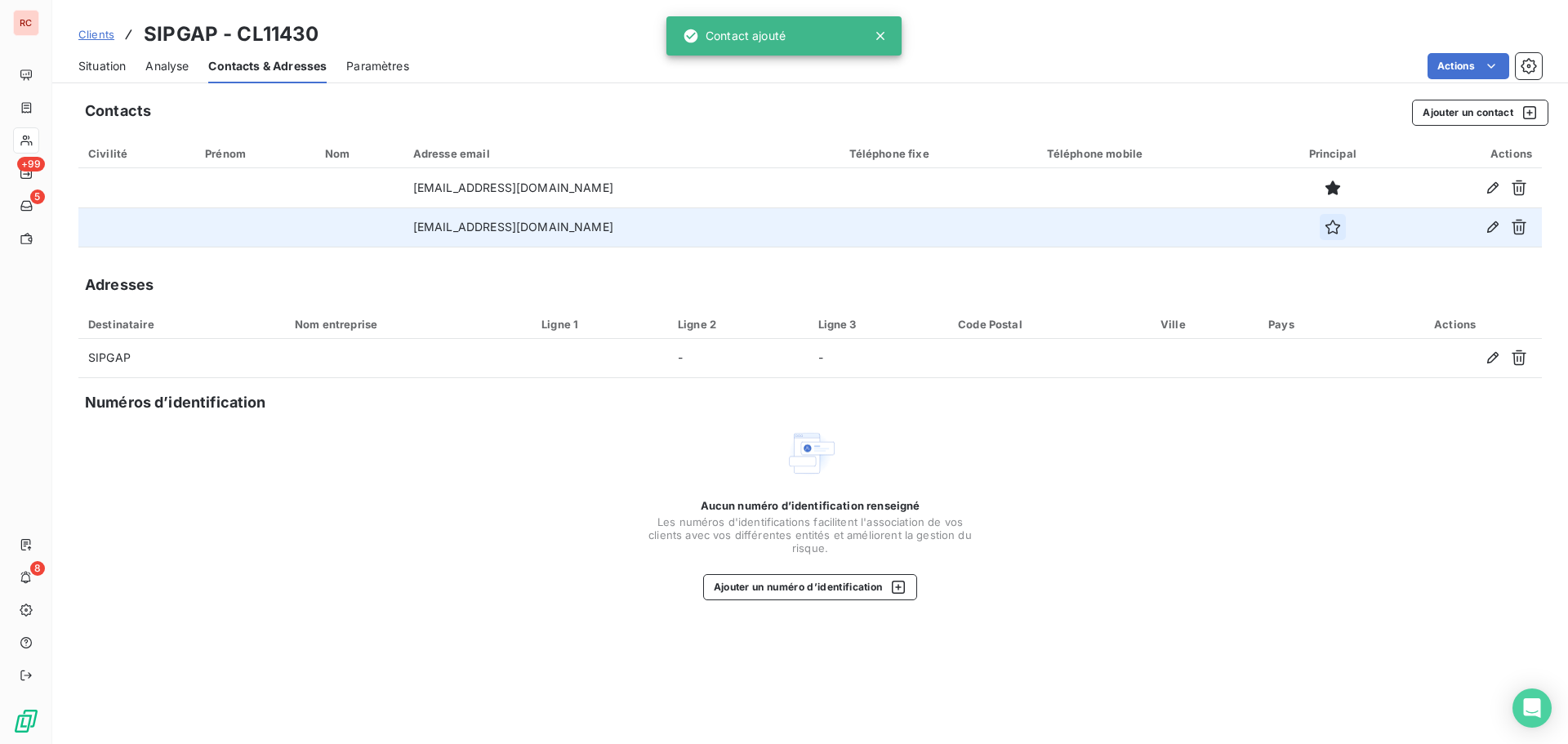
click at [1325, 230] on icon "button" at bounding box center [1332, 226] width 14 height 14
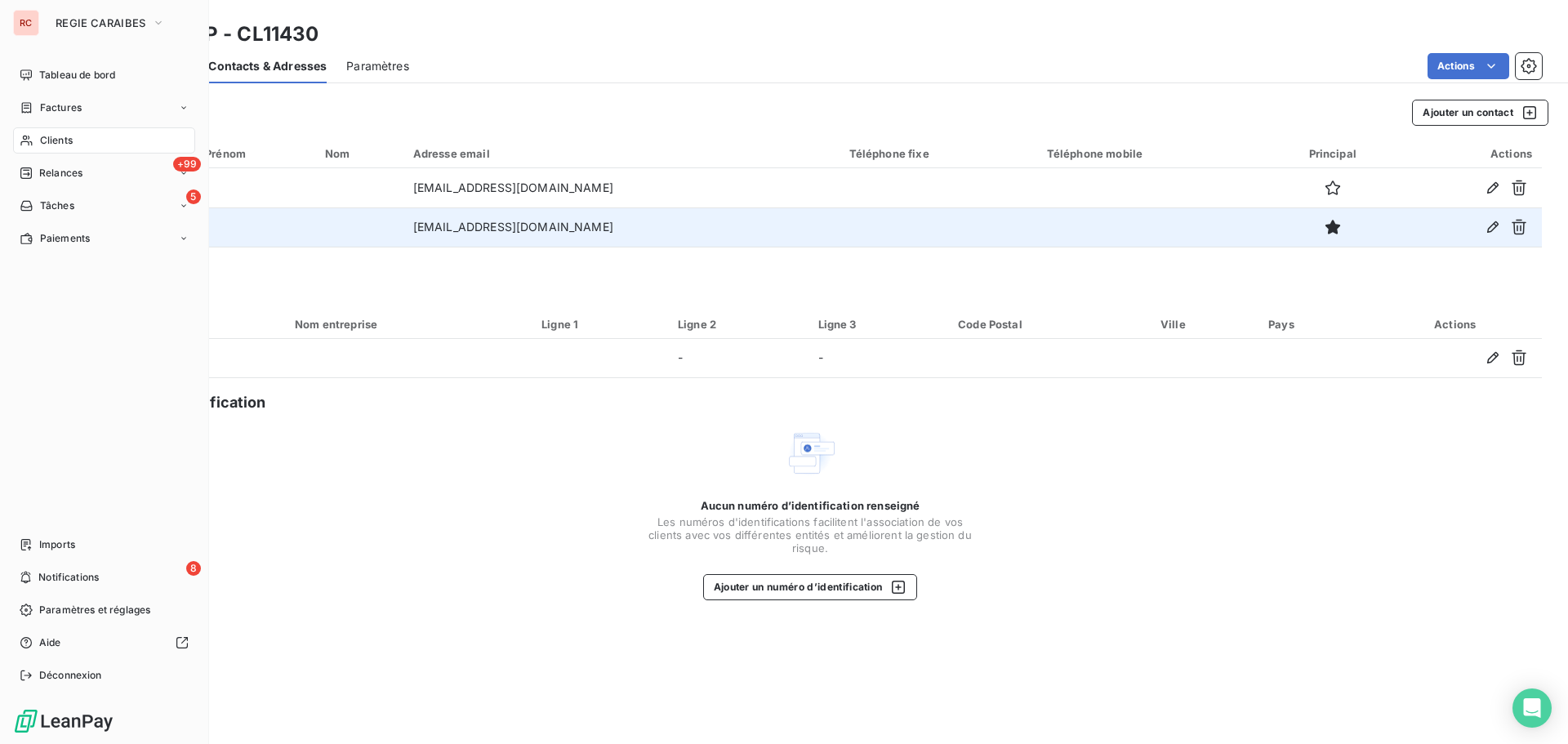
drag, startPoint x: 62, startPoint y: 140, endPoint x: 69, endPoint y: 135, distance: 8.6
click at [62, 141] on span "Clients" at bounding box center [57, 140] width 33 height 14
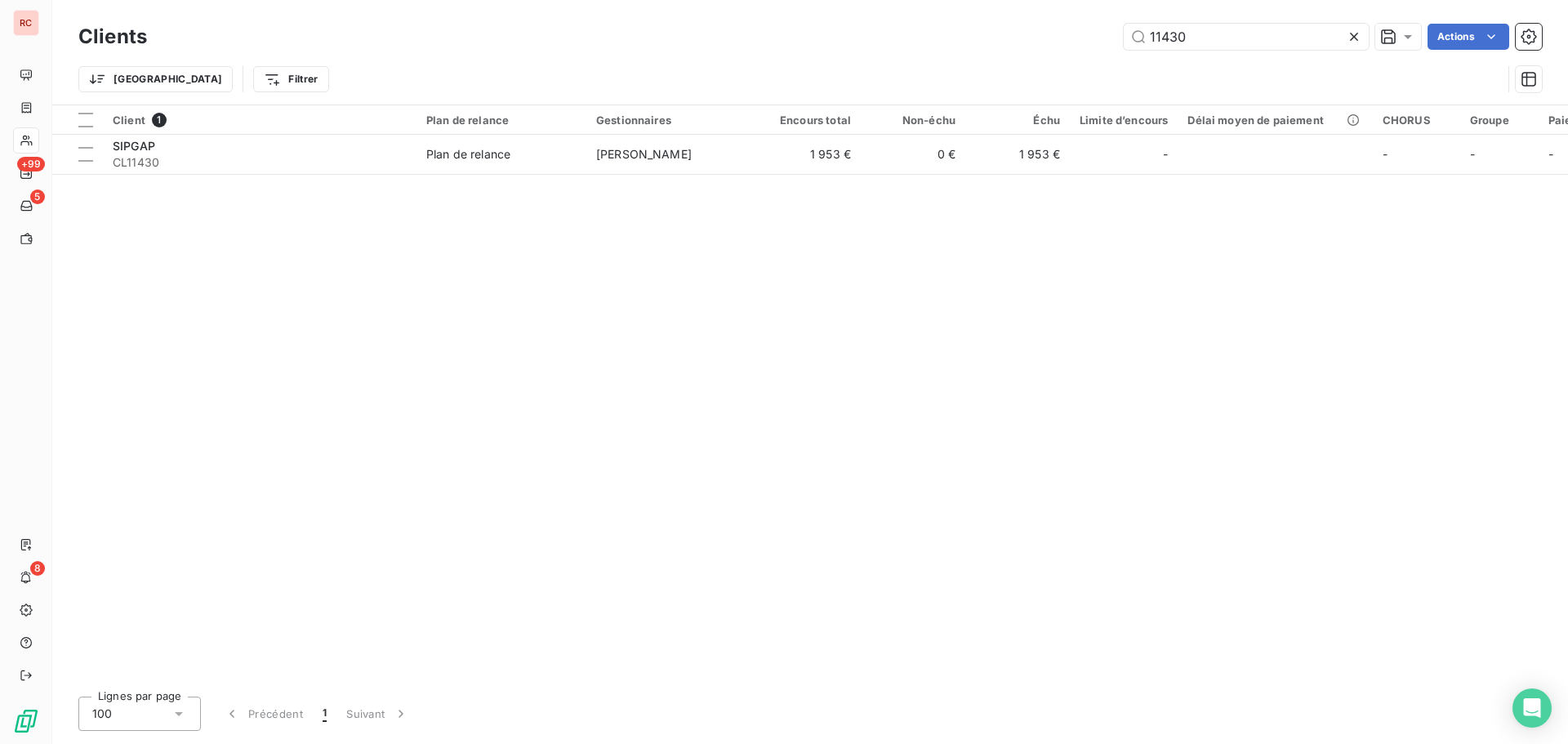
drag, startPoint x: 1208, startPoint y: 31, endPoint x: 1084, endPoint y: 31, distance: 124.0
click at [1084, 31] on div "11430 Actions" at bounding box center [854, 37] width 1375 height 26
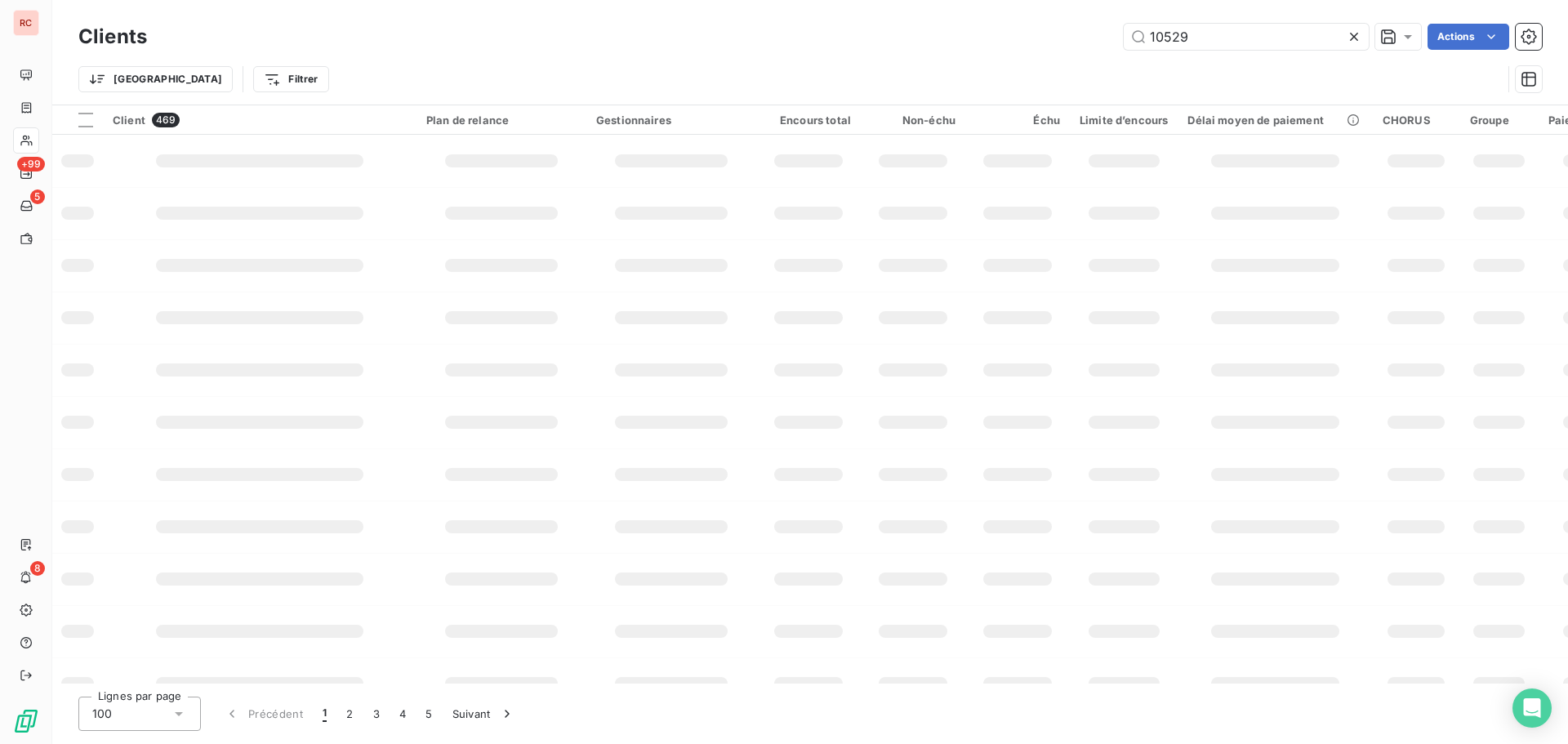
type input "10529"
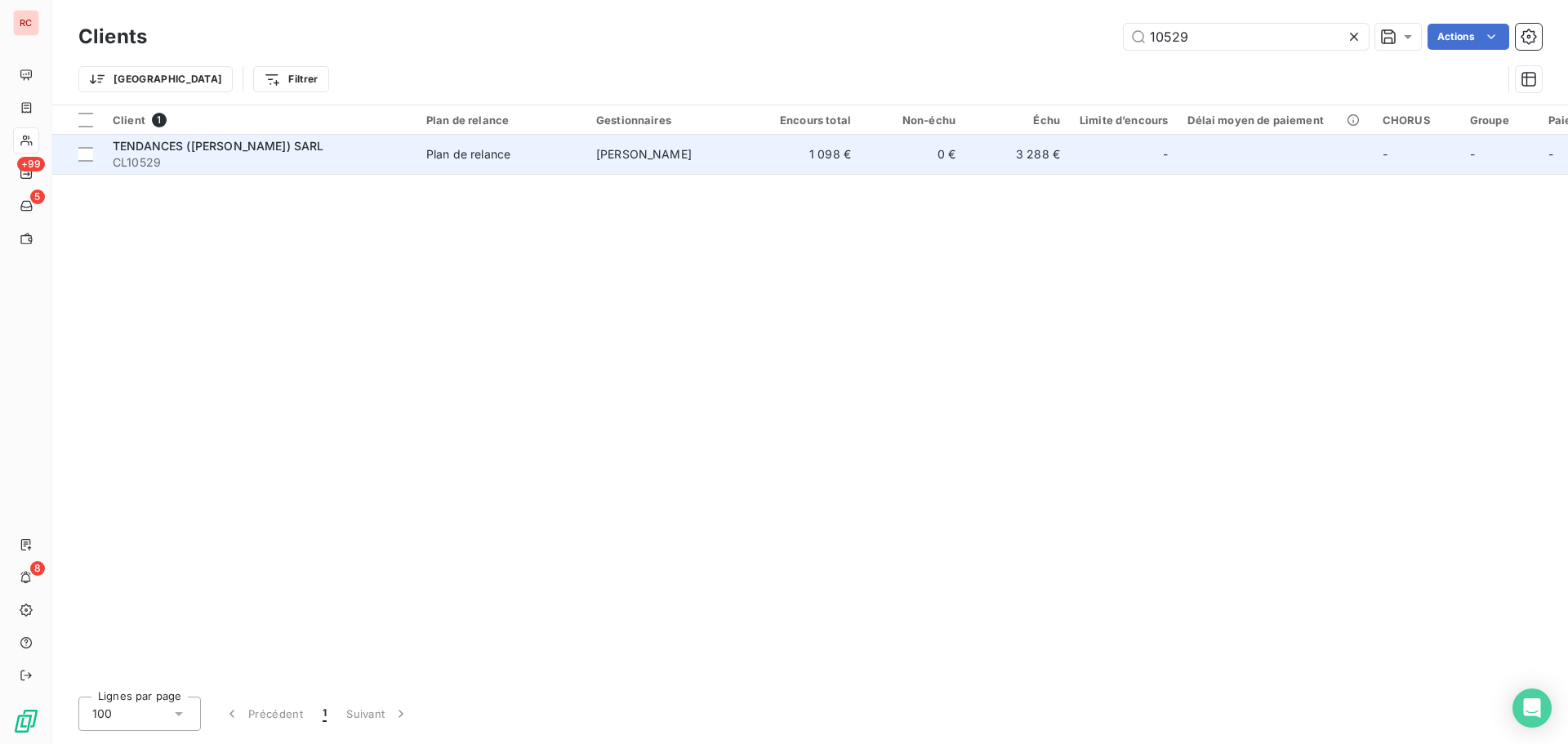
click at [753, 149] on td "[PERSON_NAME]" at bounding box center [671, 154] width 169 height 39
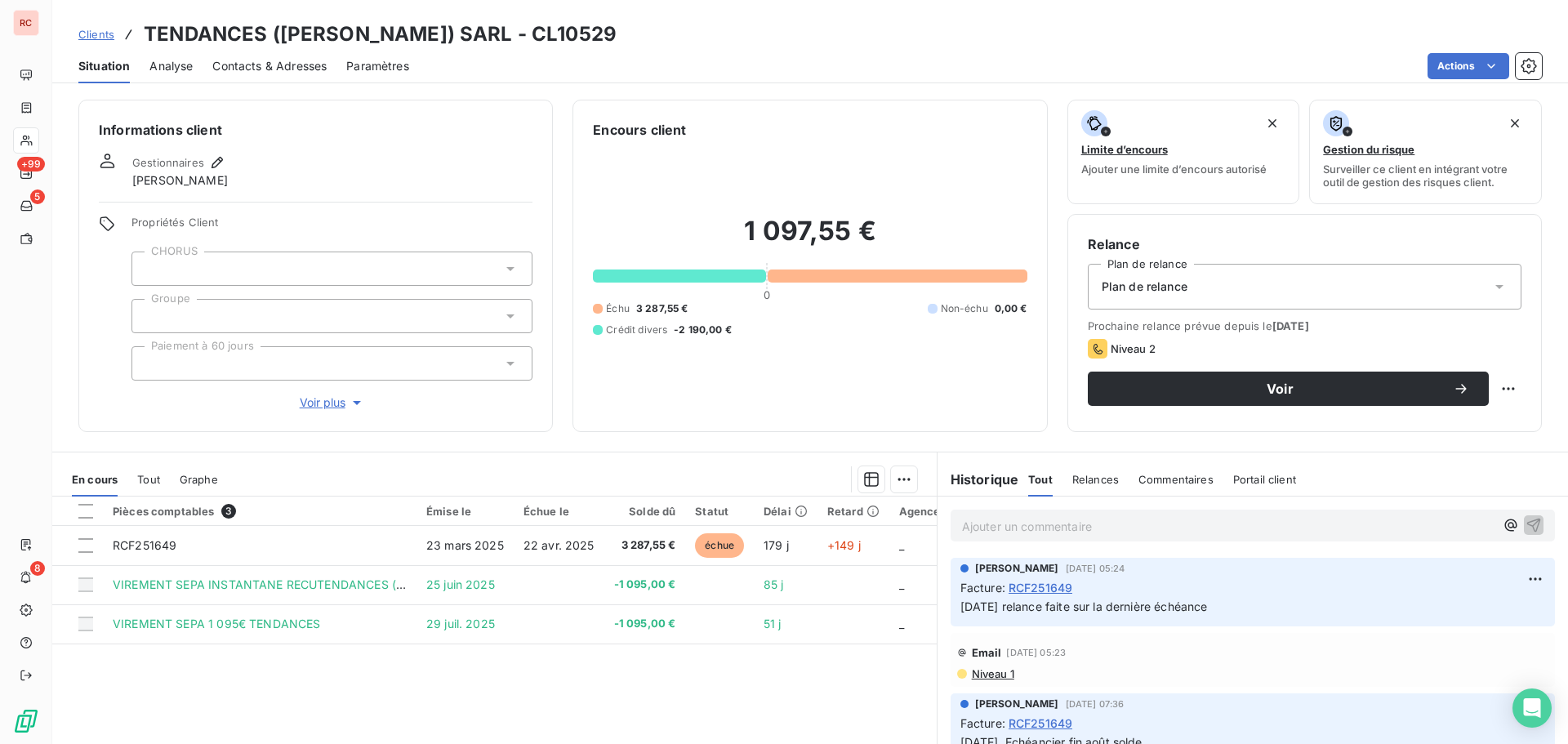
click at [300, 65] on span "Contacts & Adresses" at bounding box center [270, 65] width 115 height 16
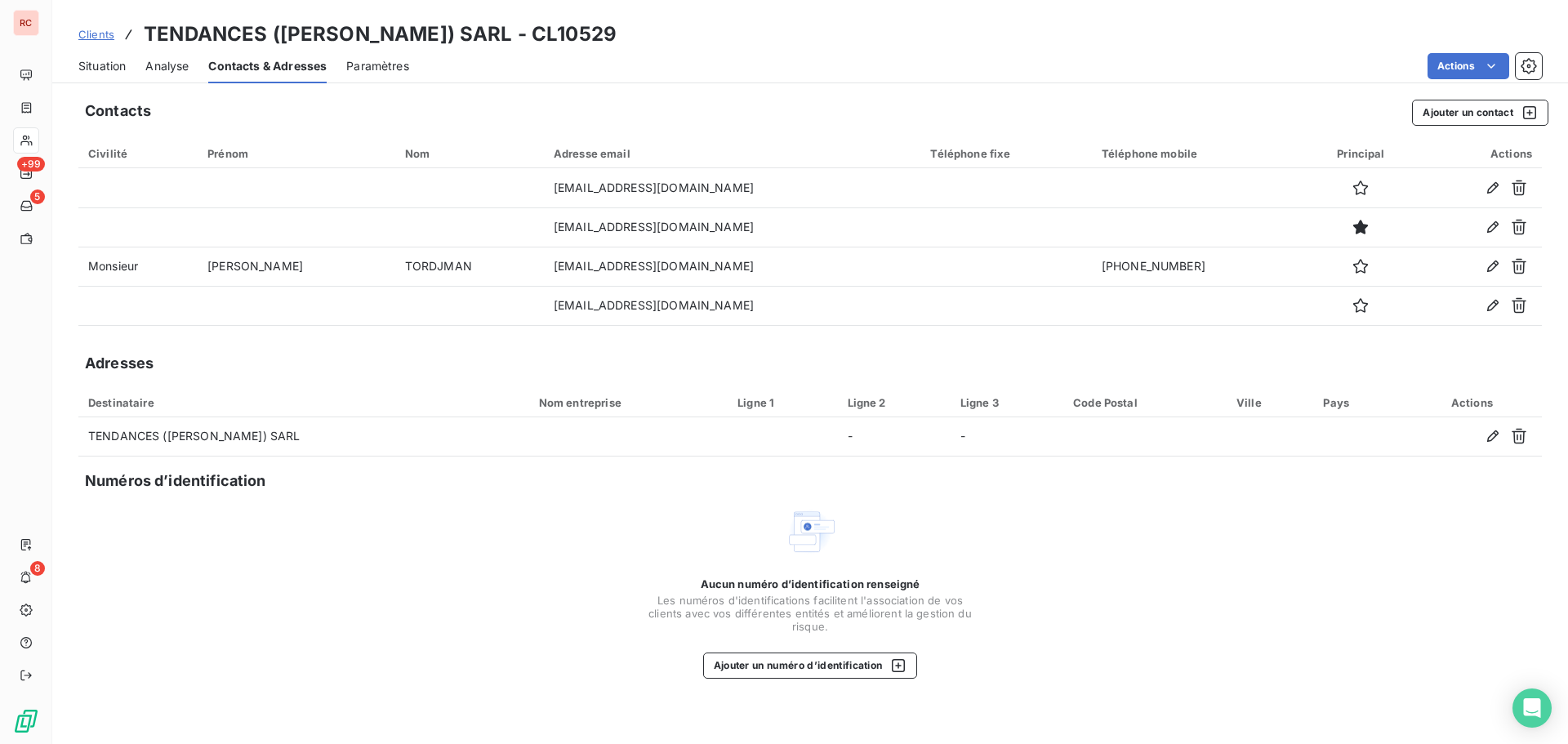
click at [102, 40] on link "Clients" at bounding box center [95, 34] width 36 height 16
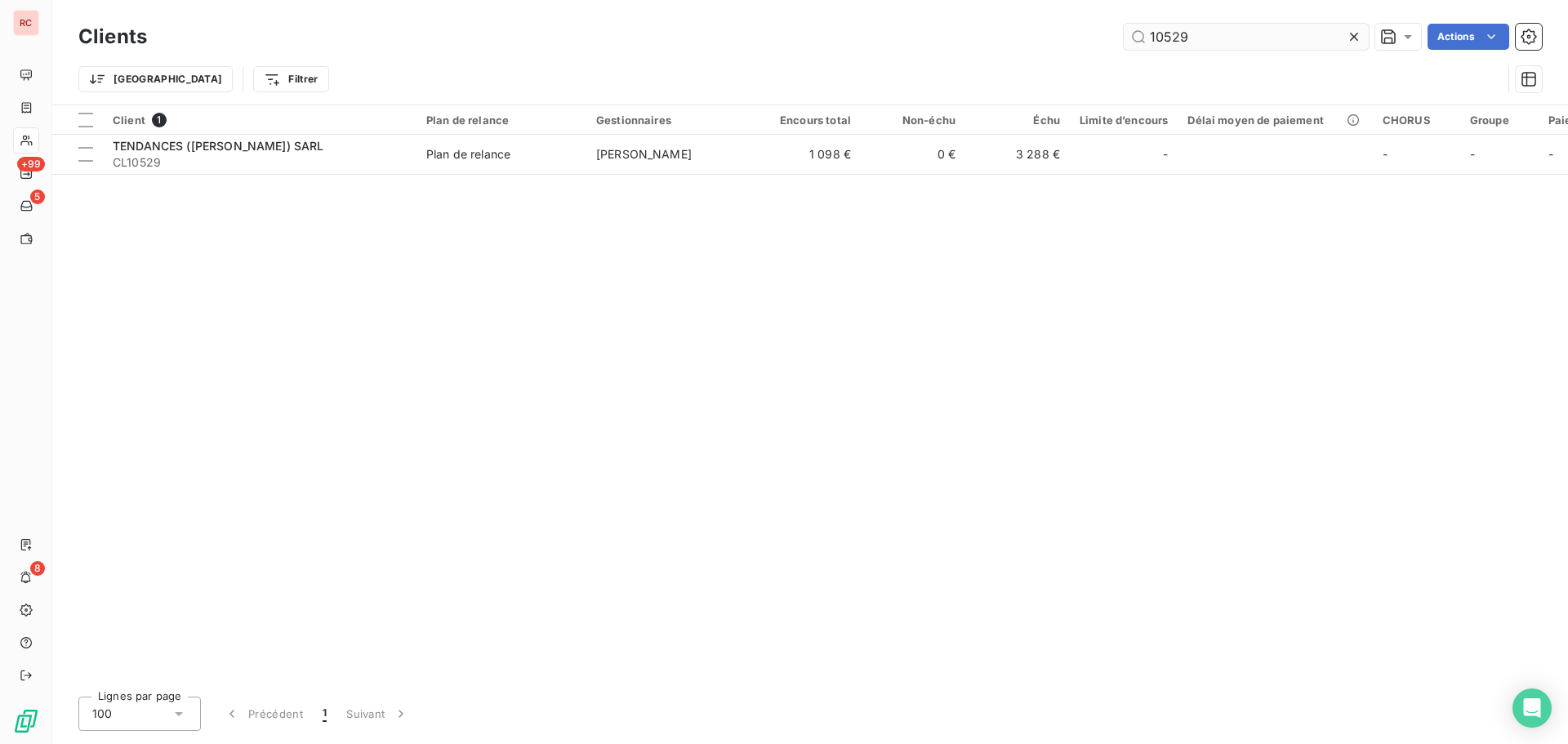
drag, startPoint x: 1238, startPoint y: 43, endPoint x: 1124, endPoint y: 38, distance: 114.1
click at [1124, 38] on input "10529" at bounding box center [1246, 37] width 245 height 26
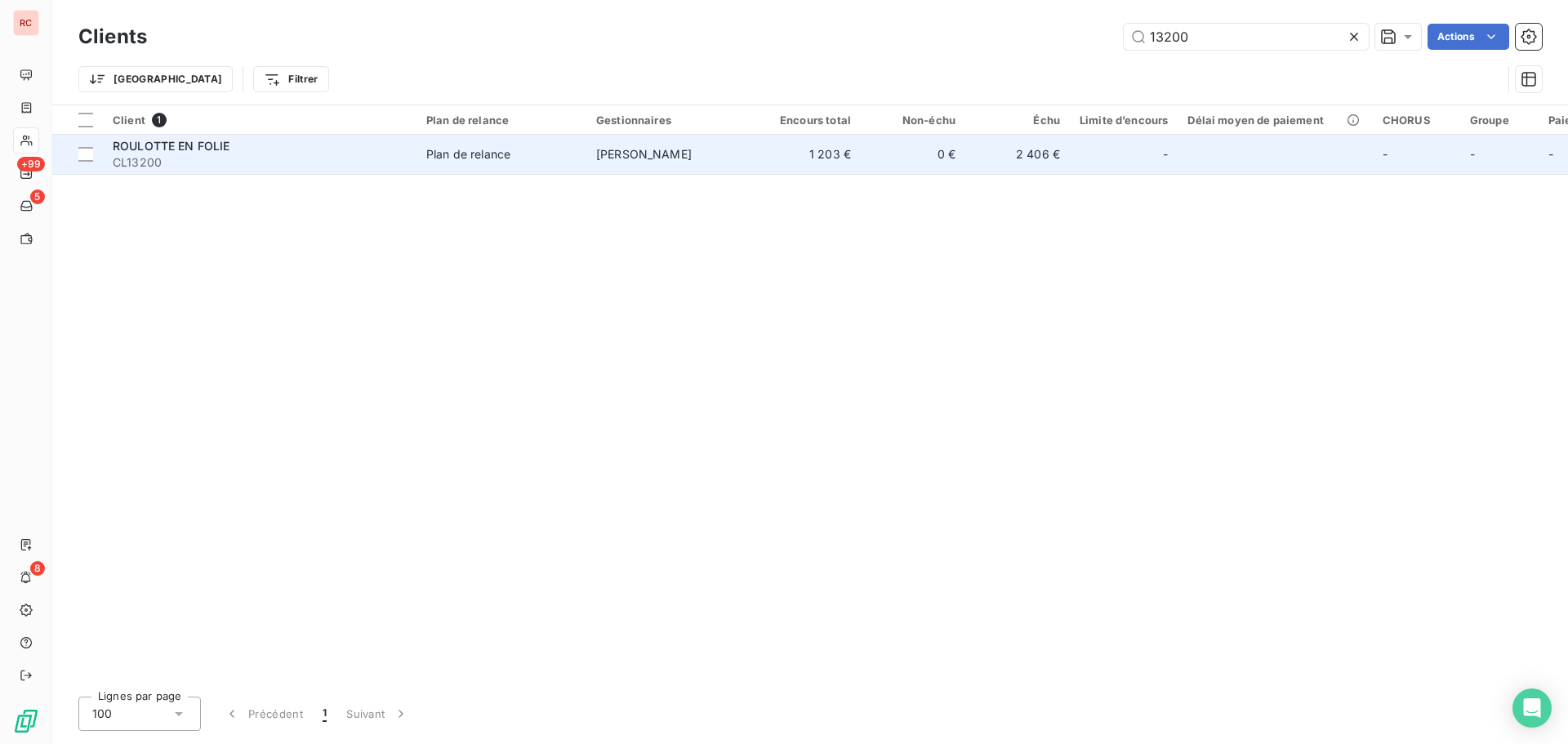
type input "13200"
click at [268, 159] on span "CL13200" at bounding box center [259, 162] width 294 height 16
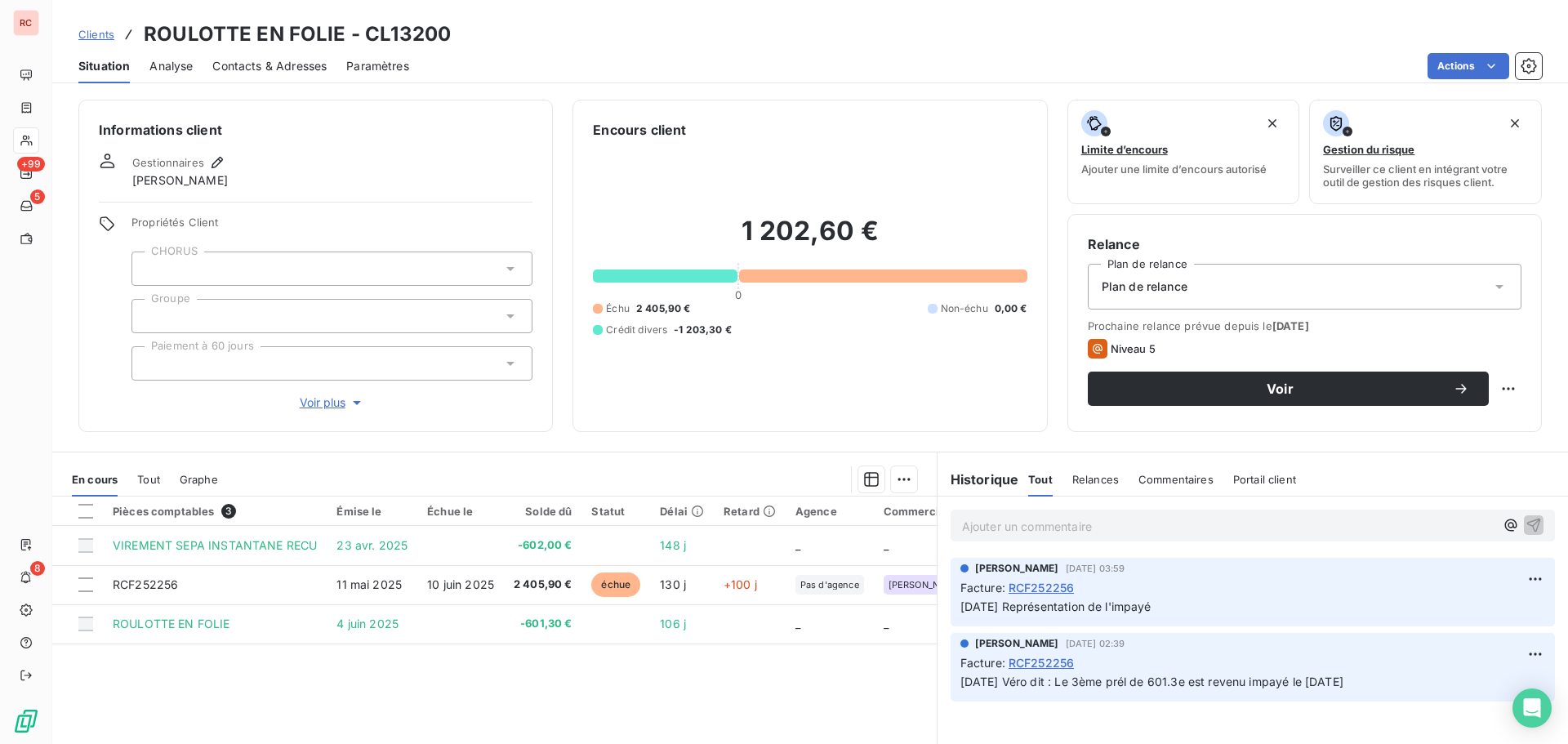
click at [280, 67] on span "Contacts & Adresses" at bounding box center [270, 65] width 115 height 16
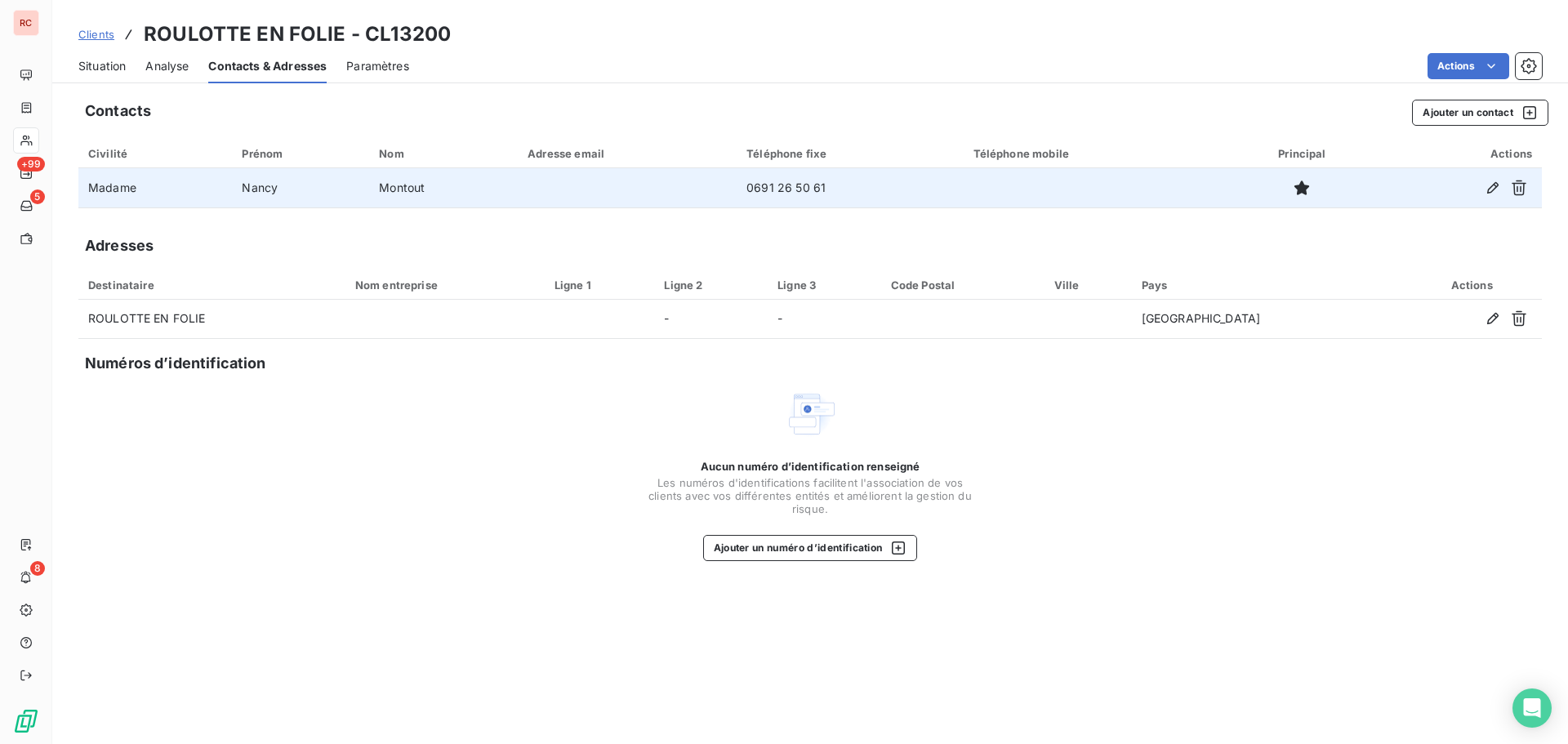
click at [761, 191] on td "0691 26 50 61" at bounding box center [849, 188] width 226 height 39
click at [644, 179] on td at bounding box center [627, 188] width 218 height 39
click at [1494, 187] on icon "button" at bounding box center [1492, 188] width 16 height 16
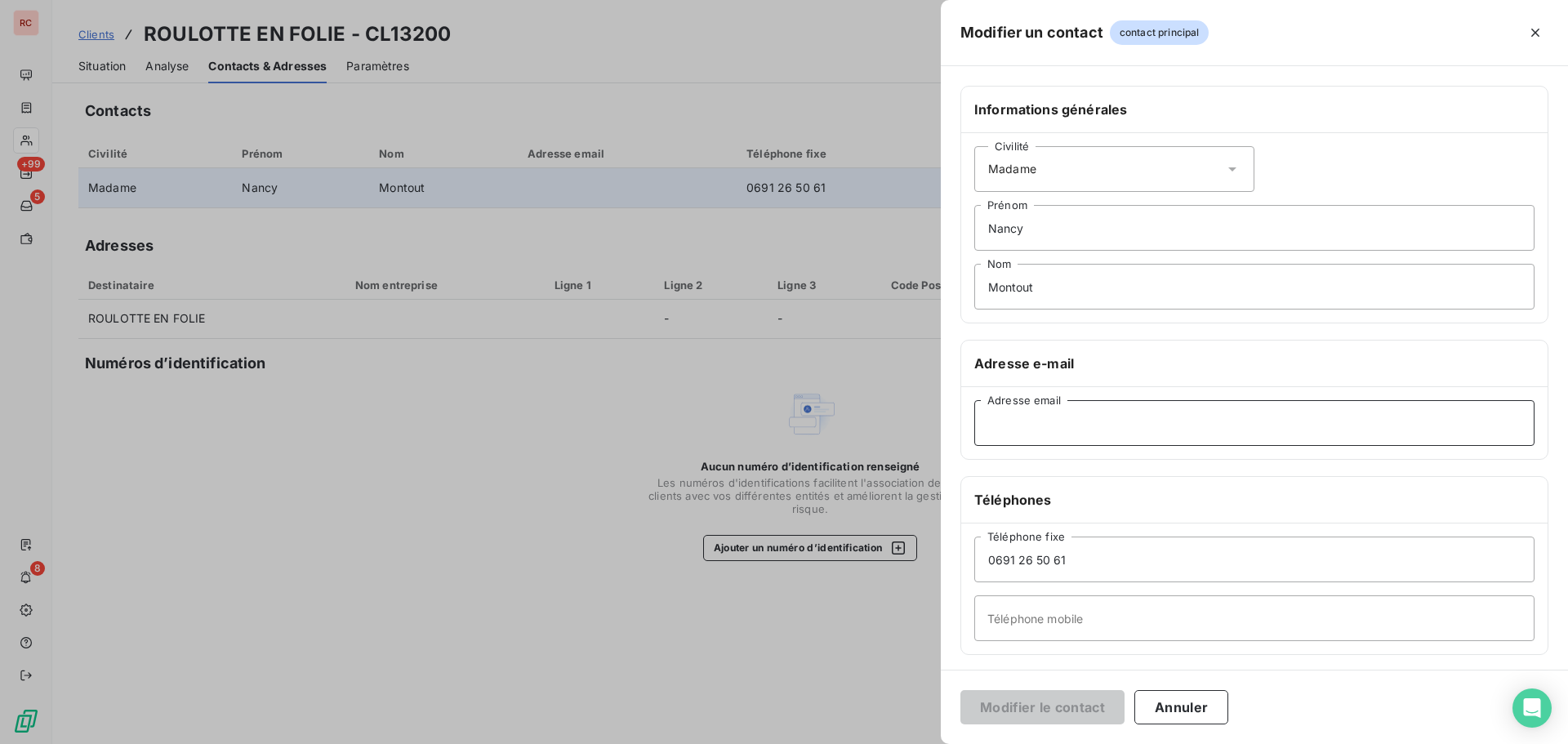
click at [1062, 419] on input "Adresse email" at bounding box center [1254, 423] width 560 height 46
type input "[EMAIL_ADDRESS][DOMAIN_NAME]"
click at [1038, 702] on button "Modifier le contact" at bounding box center [1042, 707] width 165 height 35
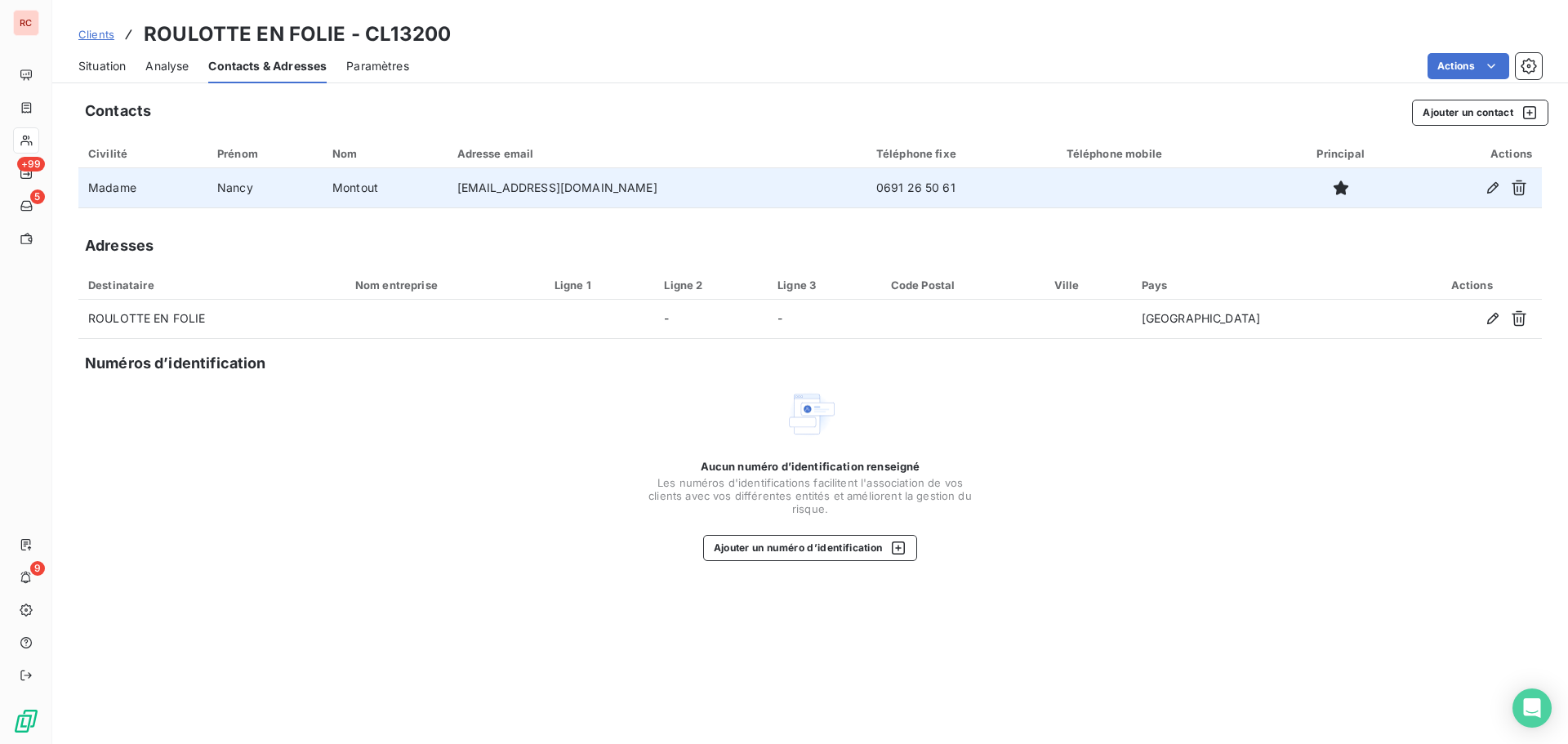
click at [101, 62] on span "Situation" at bounding box center [101, 65] width 47 height 16
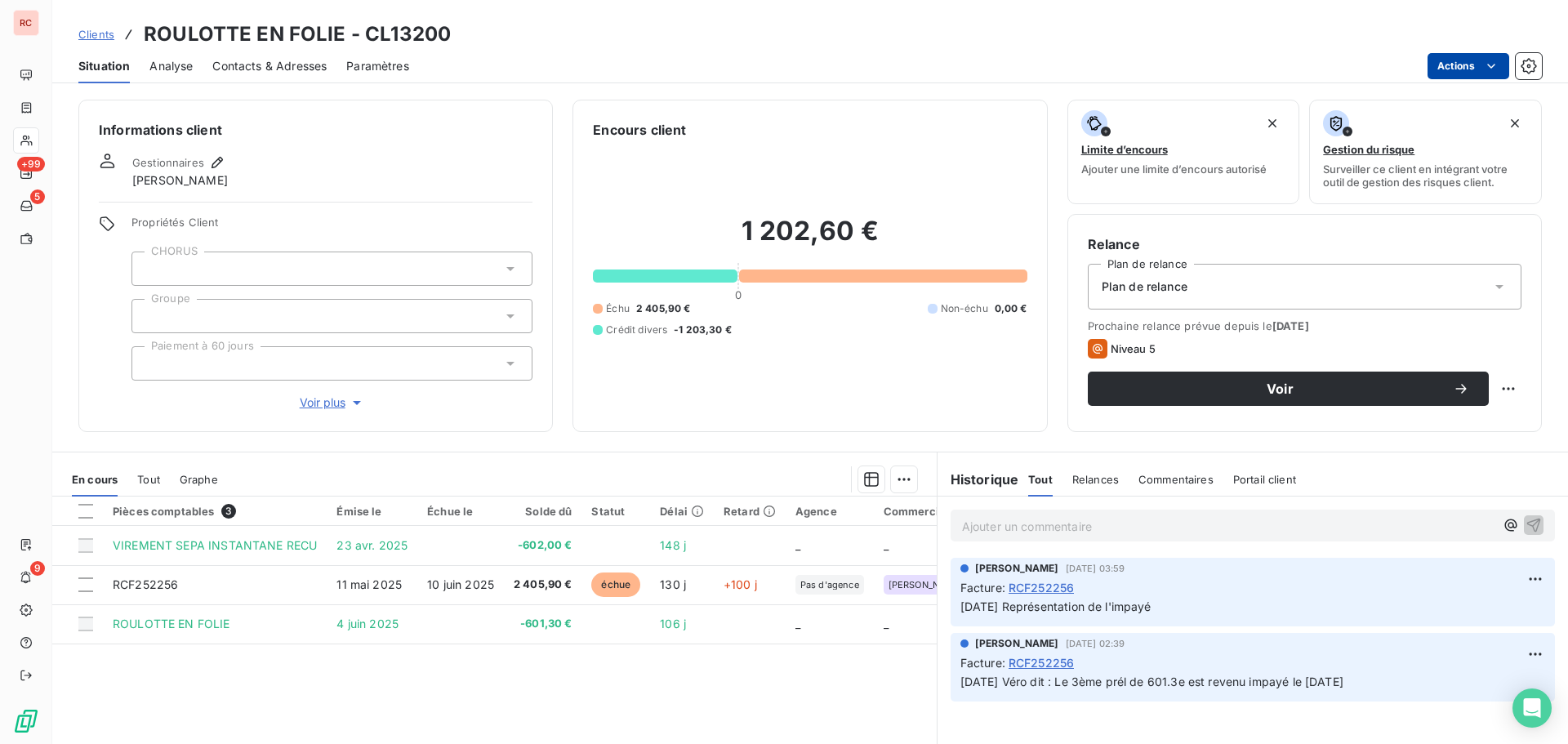
click at [1457, 73] on html "RC +99 5 9 Clients ROULOTTE EN FOLIE - CL13200 Situation Analyse Contacts & Adr…" at bounding box center [784, 372] width 1568 height 744
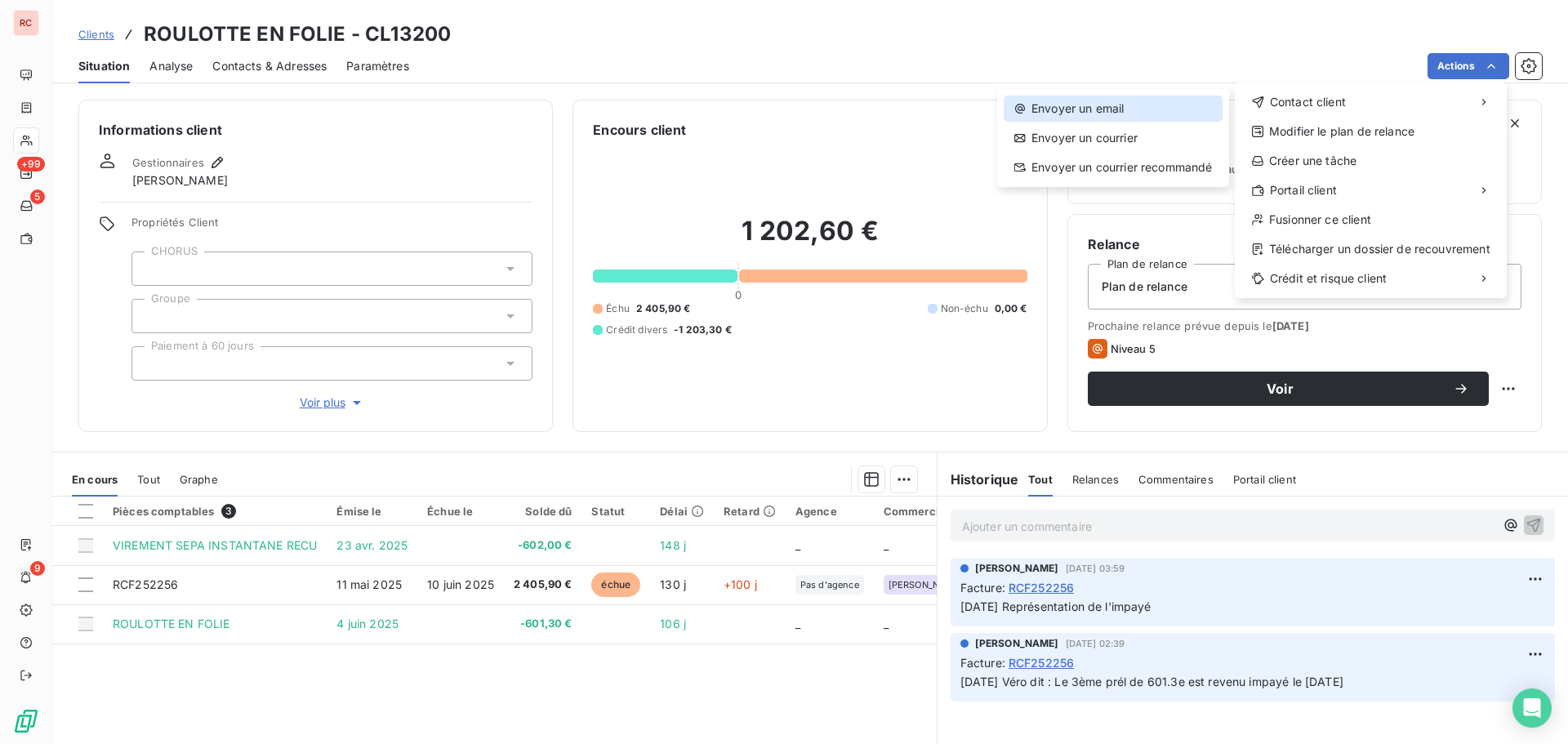
click at [1080, 104] on div "Envoyer un email" at bounding box center [1113, 108] width 218 height 26
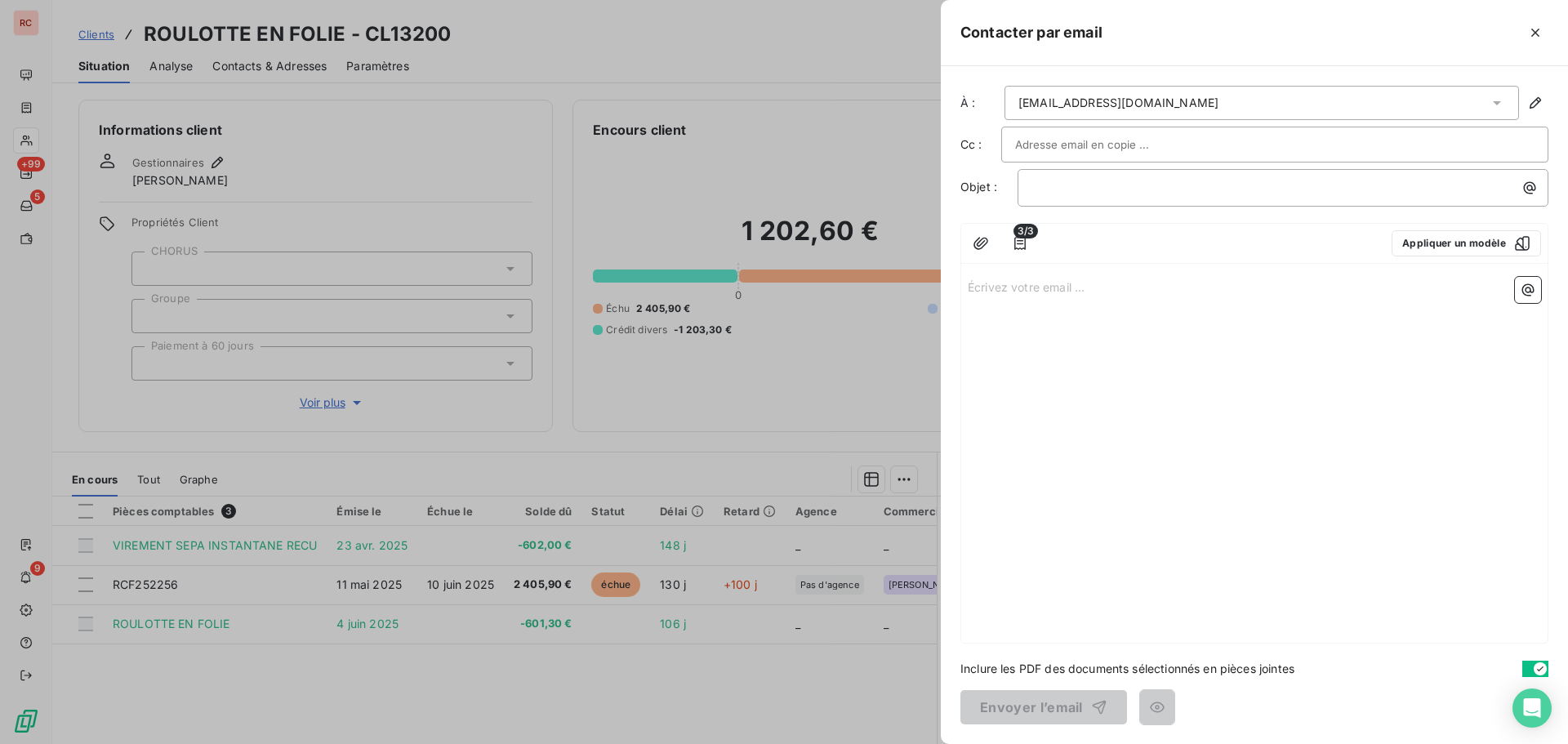
click at [1077, 138] on input "text" at bounding box center [1103, 143] width 175 height 24
paste input "[EMAIL_ADDRESS][DOMAIN_NAME]"
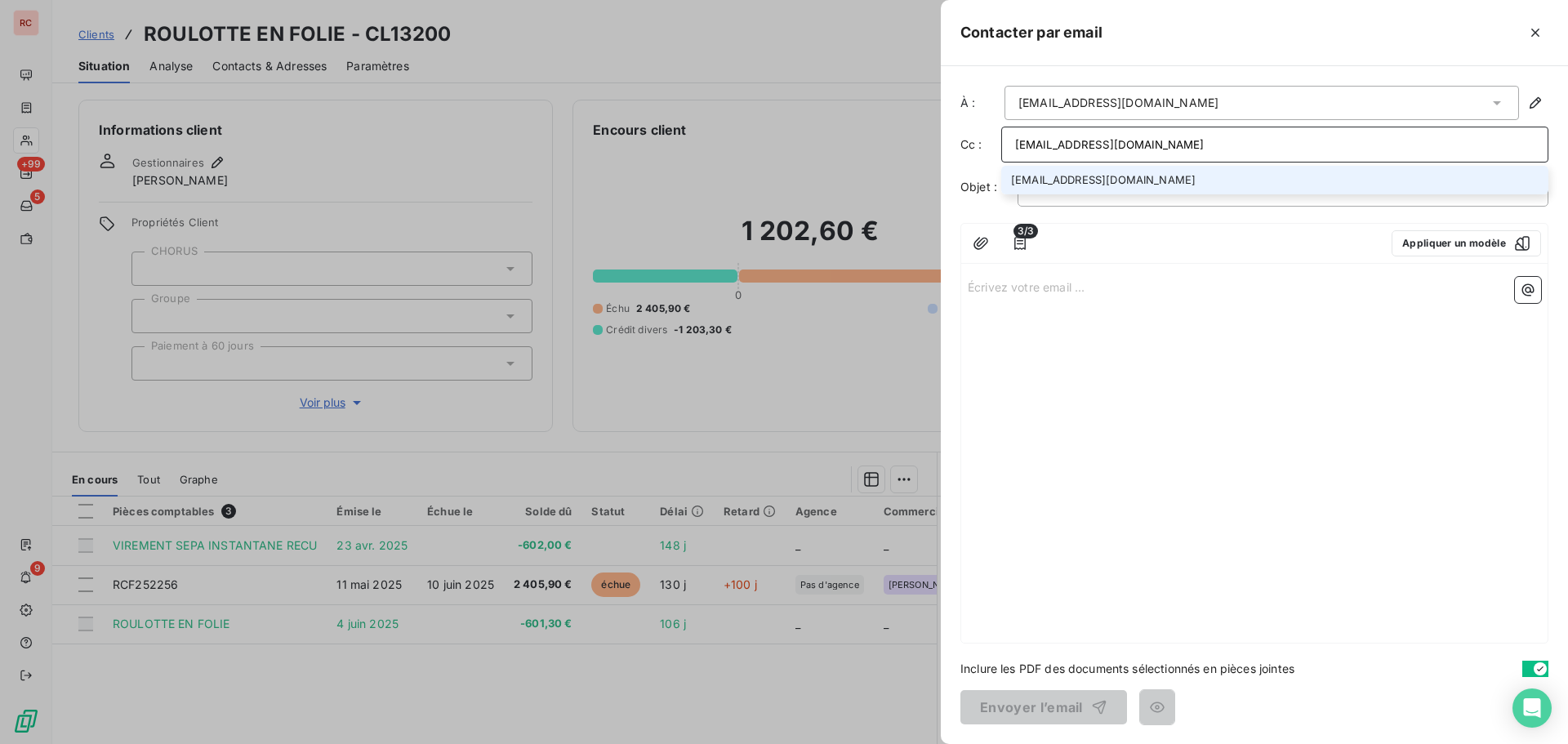
type input "[EMAIL_ADDRESS][DOMAIN_NAME]"
click at [1116, 221] on div "À : [EMAIL_ADDRESS][DOMAIN_NAME] Cc : [EMAIL_ADDRESS][DOMAIN_NAME] [EMAIL_ADDRE…" at bounding box center [1254, 405] width 628 height 678
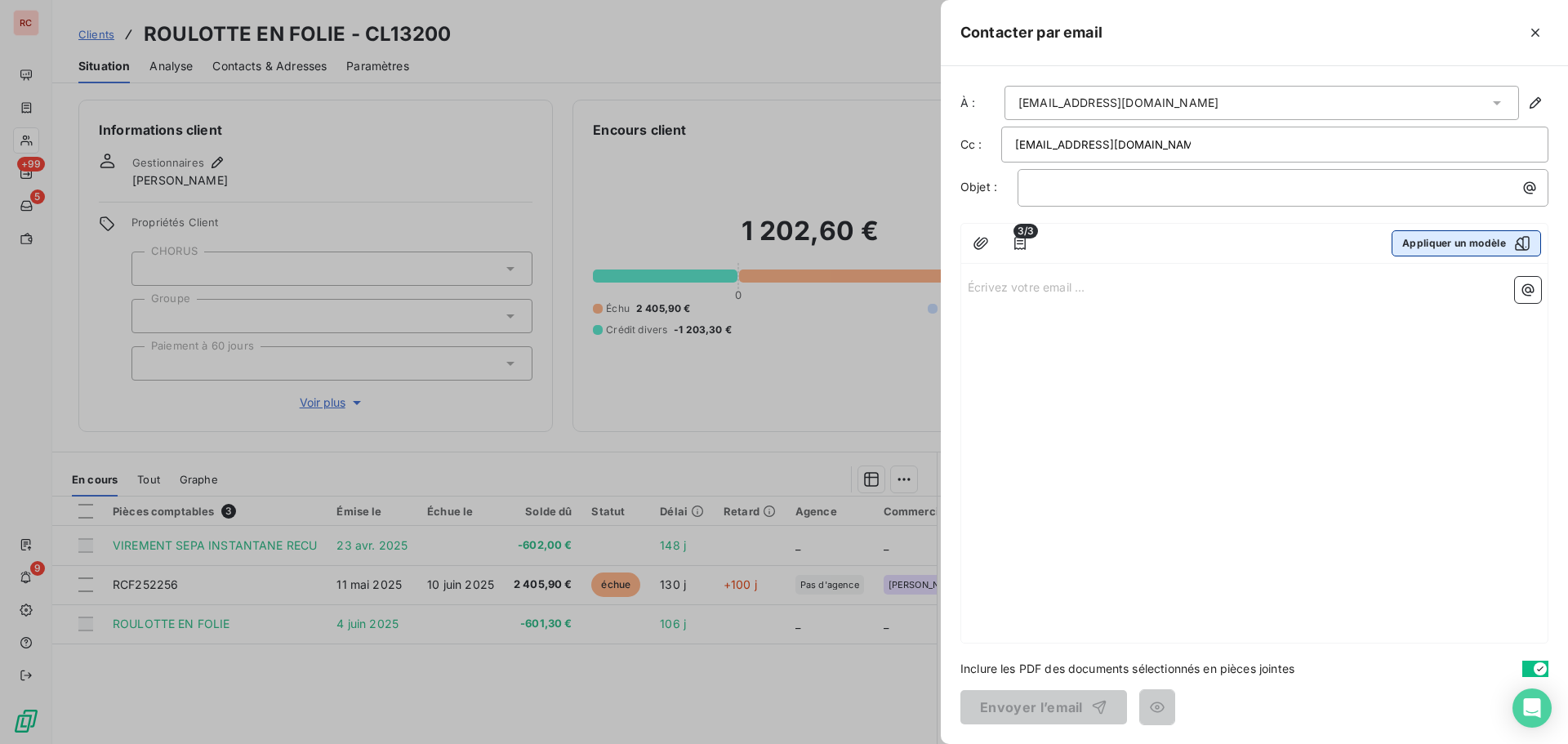
click at [1441, 243] on button "Appliquer un modèle" at bounding box center [1466, 243] width 149 height 26
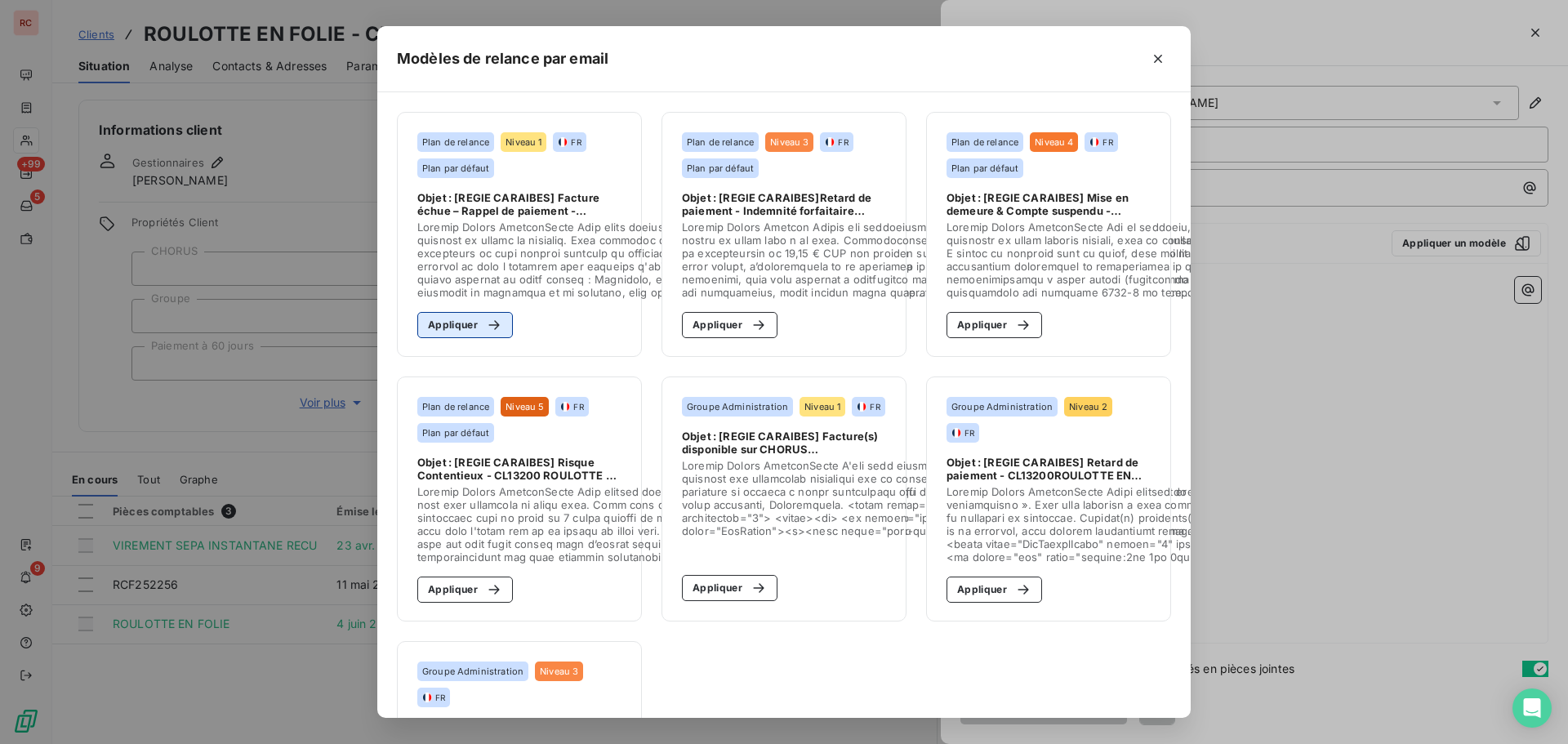
click at [466, 316] on button "Appliquer" at bounding box center [465, 324] width 95 height 26
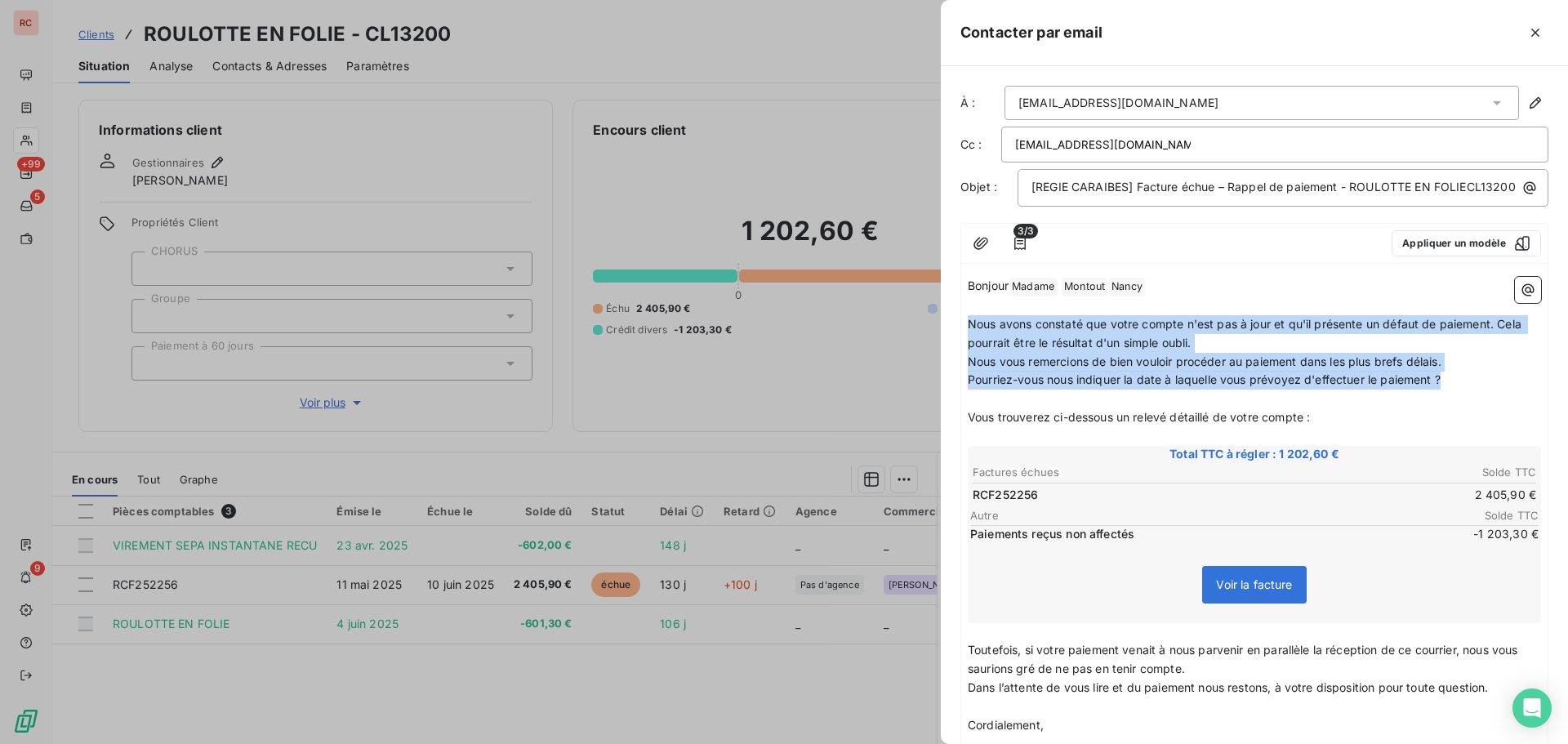
drag, startPoint x: 1445, startPoint y: 395, endPoint x: 967, endPoint y: 344, distance: 480.7
click at [967, 344] on div "Bonjour Madame ﻿ [PERSON_NAME] ﻿ ﻿ [PERSON_NAME] ﻿ ﻿ ﻿ Nous avons constaté que …" at bounding box center [1254, 661] width 574 height 768
drag, startPoint x: 1215, startPoint y: 100, endPoint x: 962, endPoint y: 108, distance: 253.1
click at [962, 108] on div "À : [EMAIL_ADDRESS][DOMAIN_NAME]" at bounding box center [1254, 103] width 588 height 35
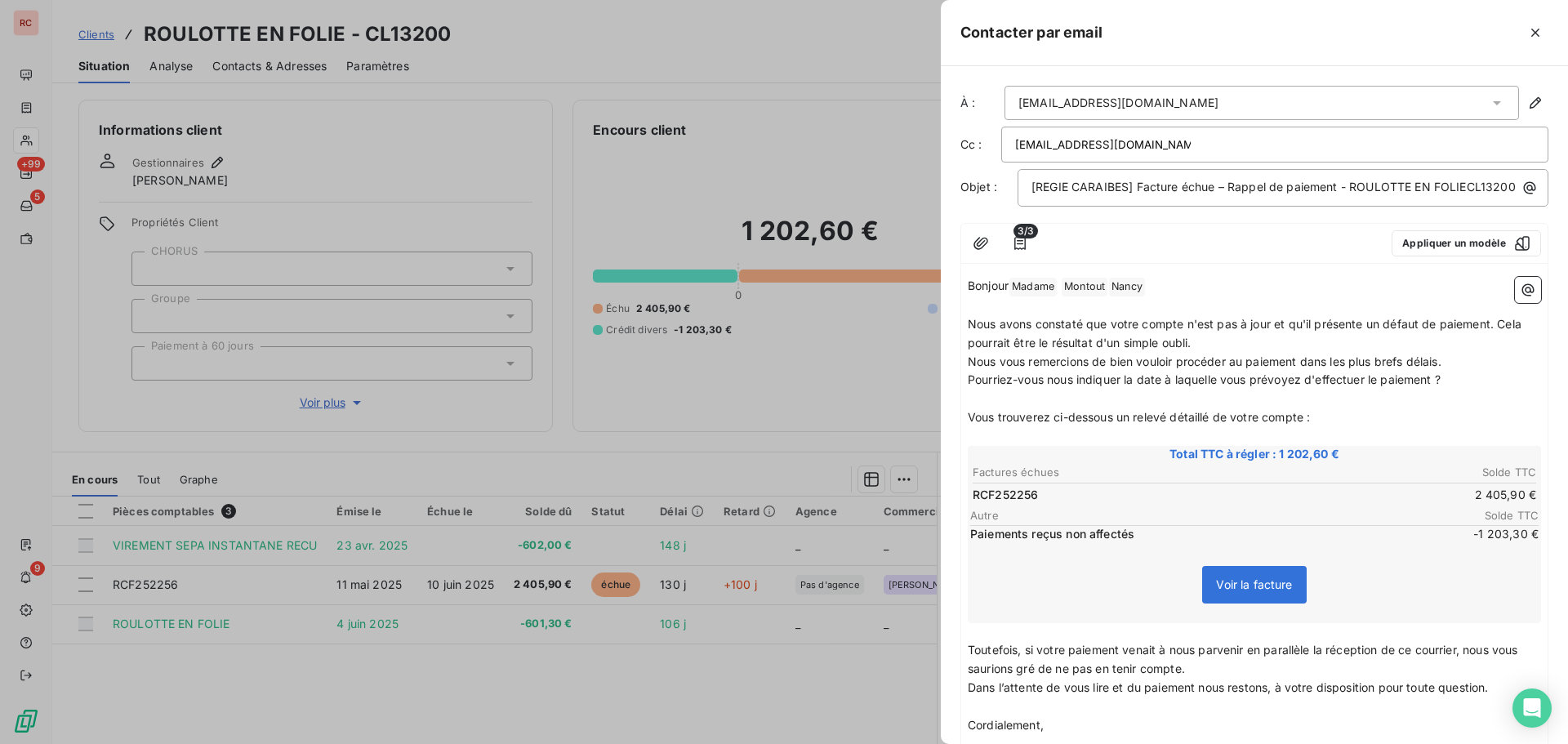
click at [1341, 87] on div "[EMAIL_ADDRESS][DOMAIN_NAME]" at bounding box center [1262, 103] width 514 height 35
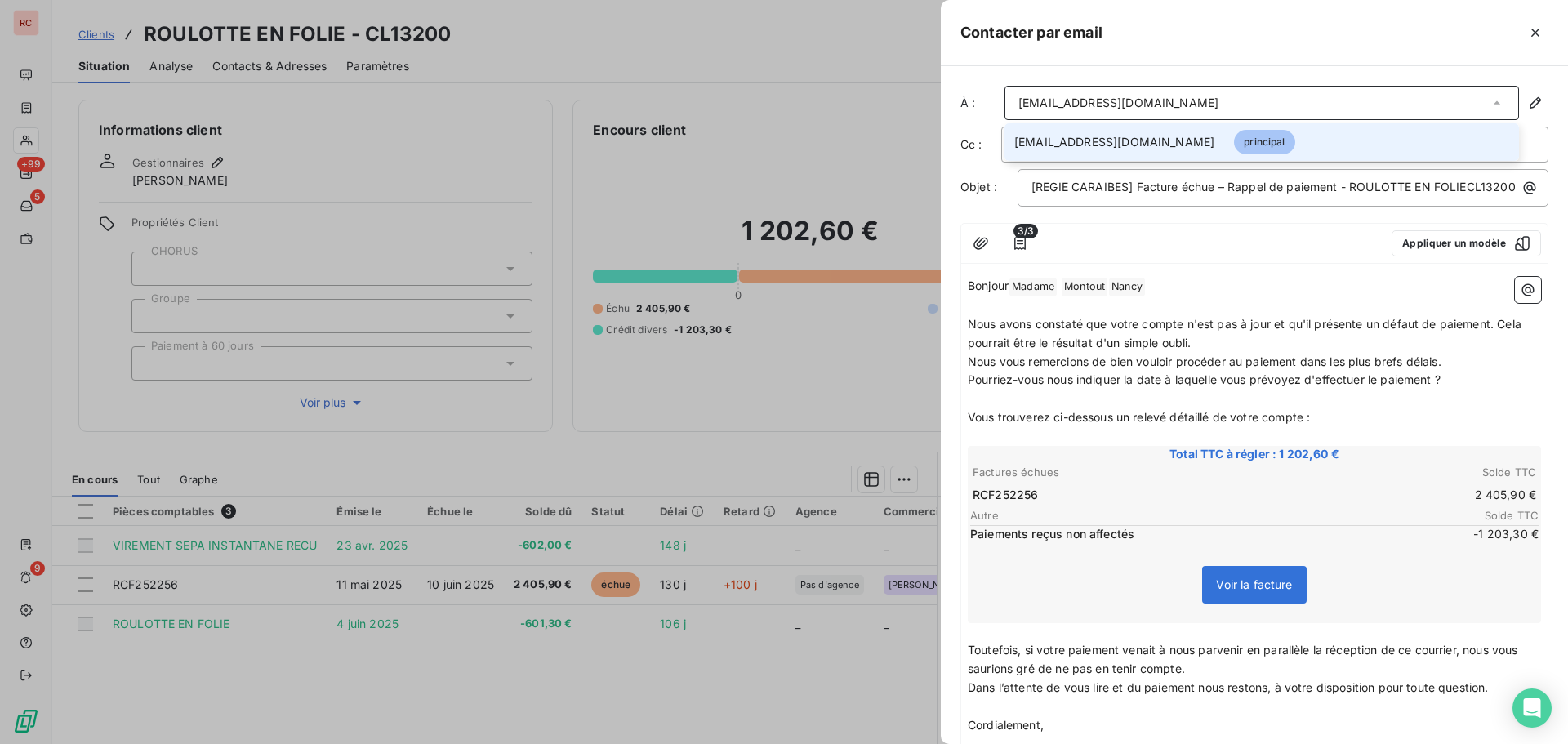
drag, startPoint x: 1200, startPoint y: 105, endPoint x: 981, endPoint y: 105, distance: 219.0
click at [981, 105] on div "À : [EMAIL_ADDRESS][DOMAIN_NAME] [EMAIL_ADDRESS][DOMAIN_NAME] principal" at bounding box center [1254, 103] width 588 height 35
copy div "À : [EMAIL_ADDRESS][DOMAIN_NAME]"
drag, startPoint x: 568, startPoint y: 65, endPoint x: 568, endPoint y: 57, distance: 8.0
click at [568, 61] on div at bounding box center [784, 372] width 1568 height 744
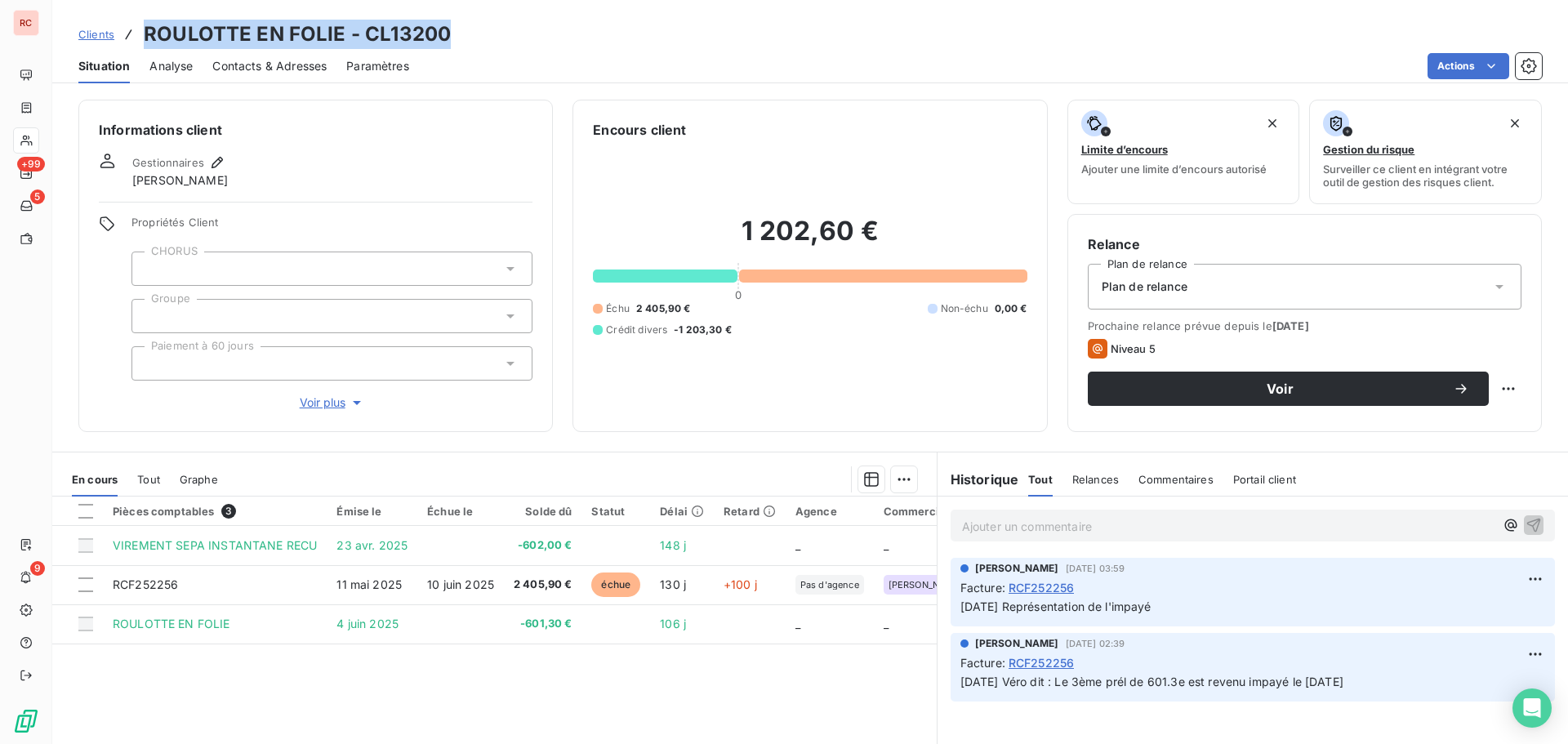
drag, startPoint x: 473, startPoint y: 30, endPoint x: 141, endPoint y: 37, distance: 332.1
click at [141, 37] on div "Clients ROULOTTE EN FOLIE - CL13200" at bounding box center [810, 34] width 1516 height 30
copy h3 "ROULOTTE EN FOLIE - CL13200"
click at [321, 63] on span "Contacts & Adresses" at bounding box center [270, 65] width 115 height 16
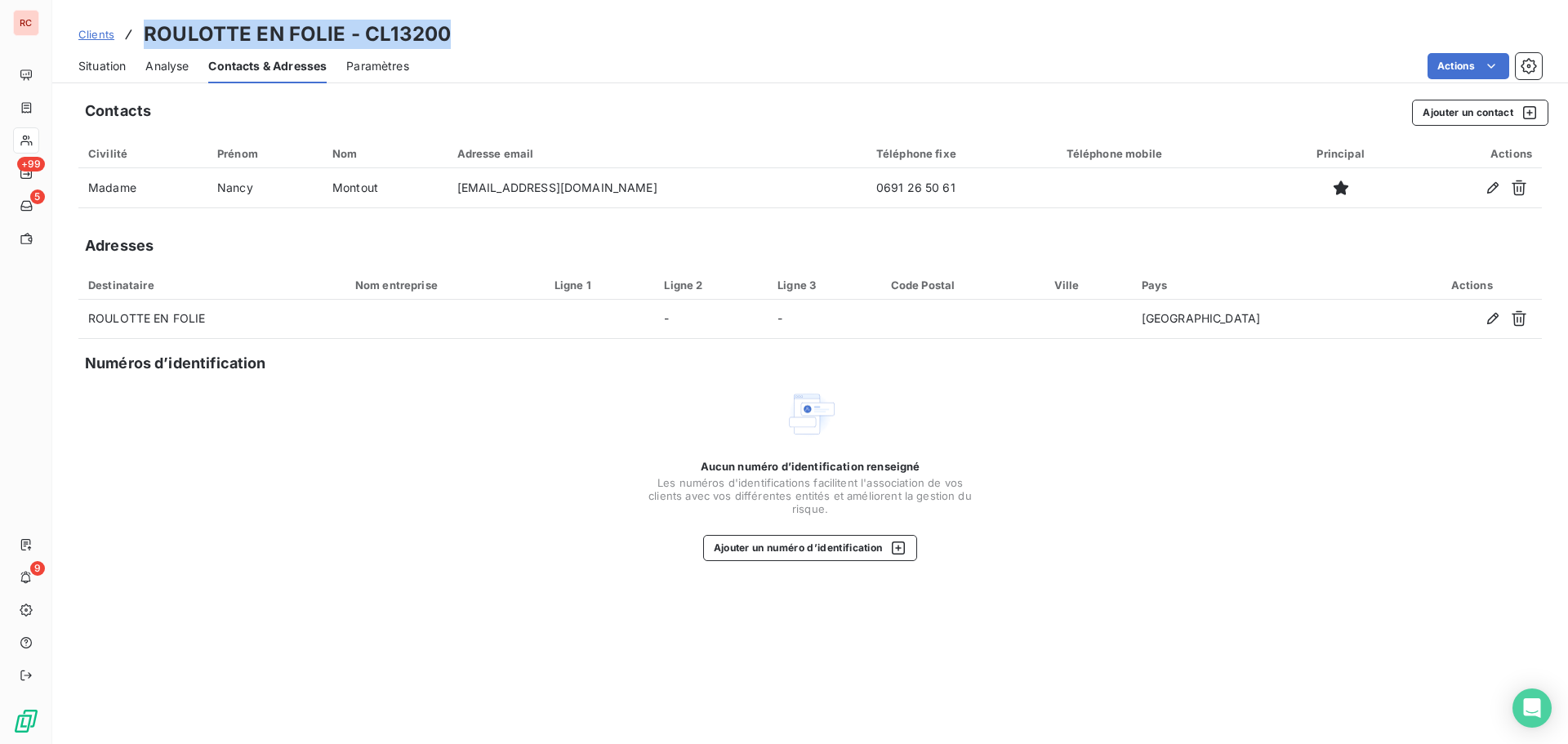
click at [93, 63] on span "Situation" at bounding box center [101, 65] width 47 height 16
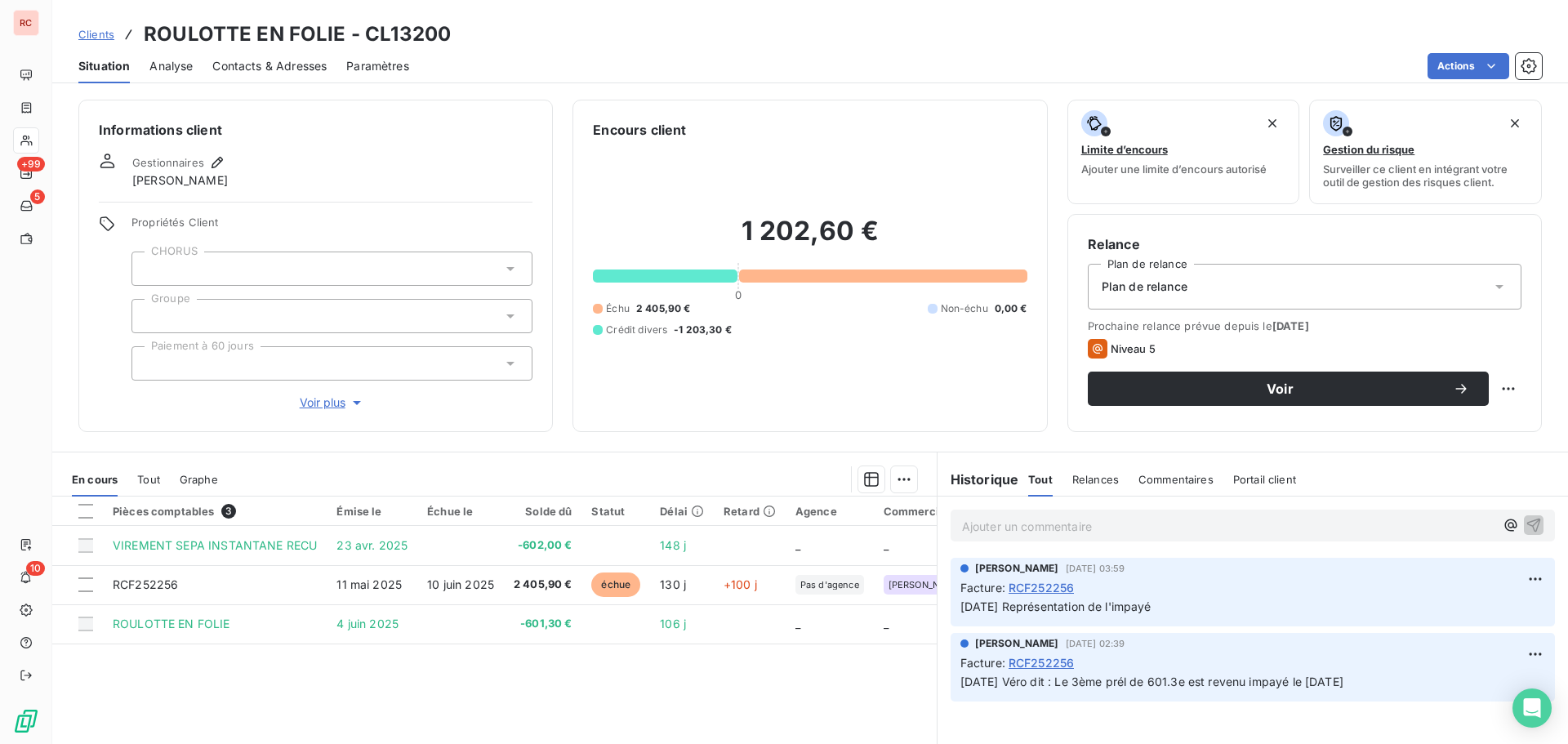
click at [77, 31] on div "Clients ROULOTTE EN FOLIE - CL13200" at bounding box center [810, 34] width 1516 height 30
click at [92, 35] on span "Clients" at bounding box center [95, 35] width 36 height 13
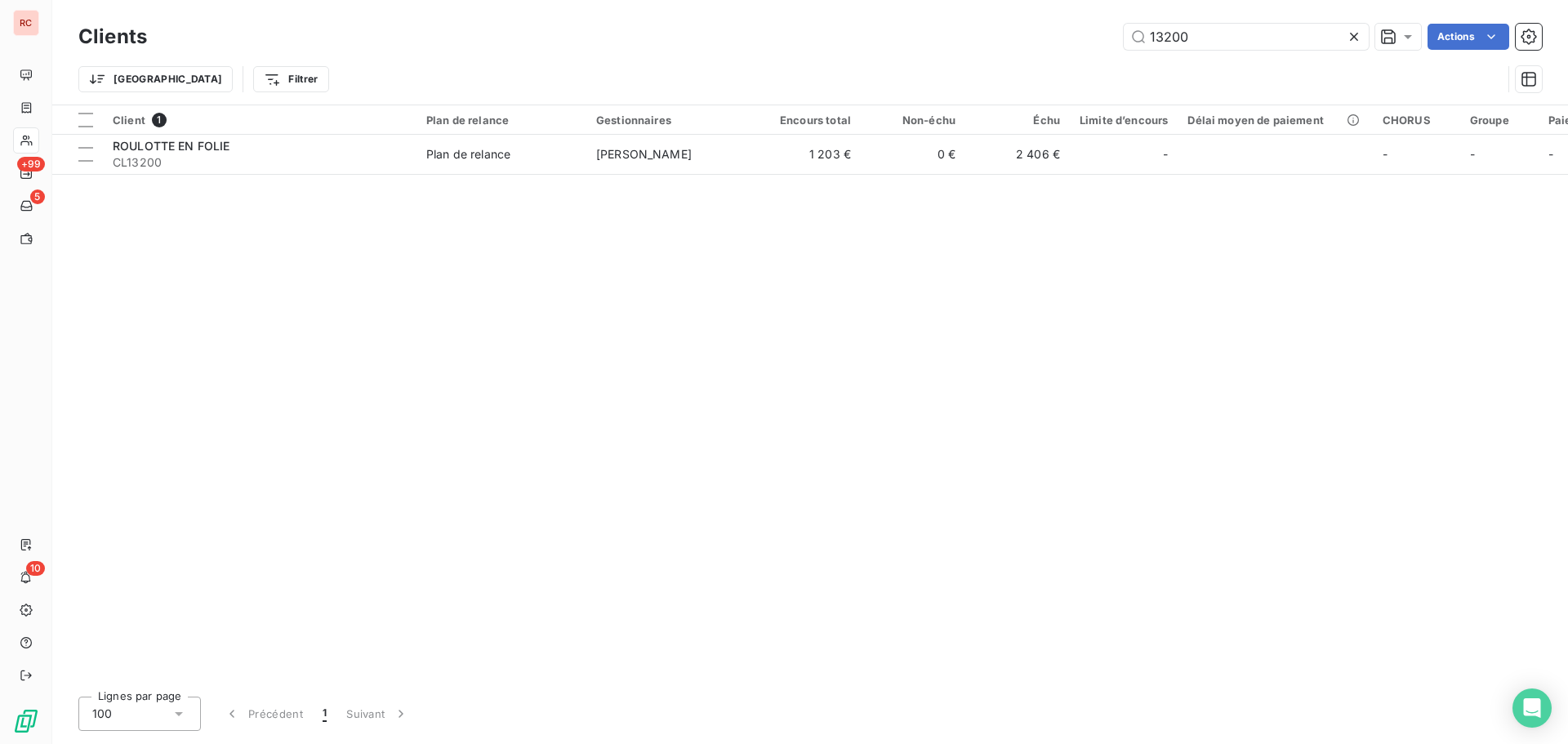
drag, startPoint x: 1209, startPoint y: 36, endPoint x: 1067, endPoint y: 34, distance: 142.0
click at [1067, 34] on div "13200 Actions" at bounding box center [854, 37] width 1375 height 26
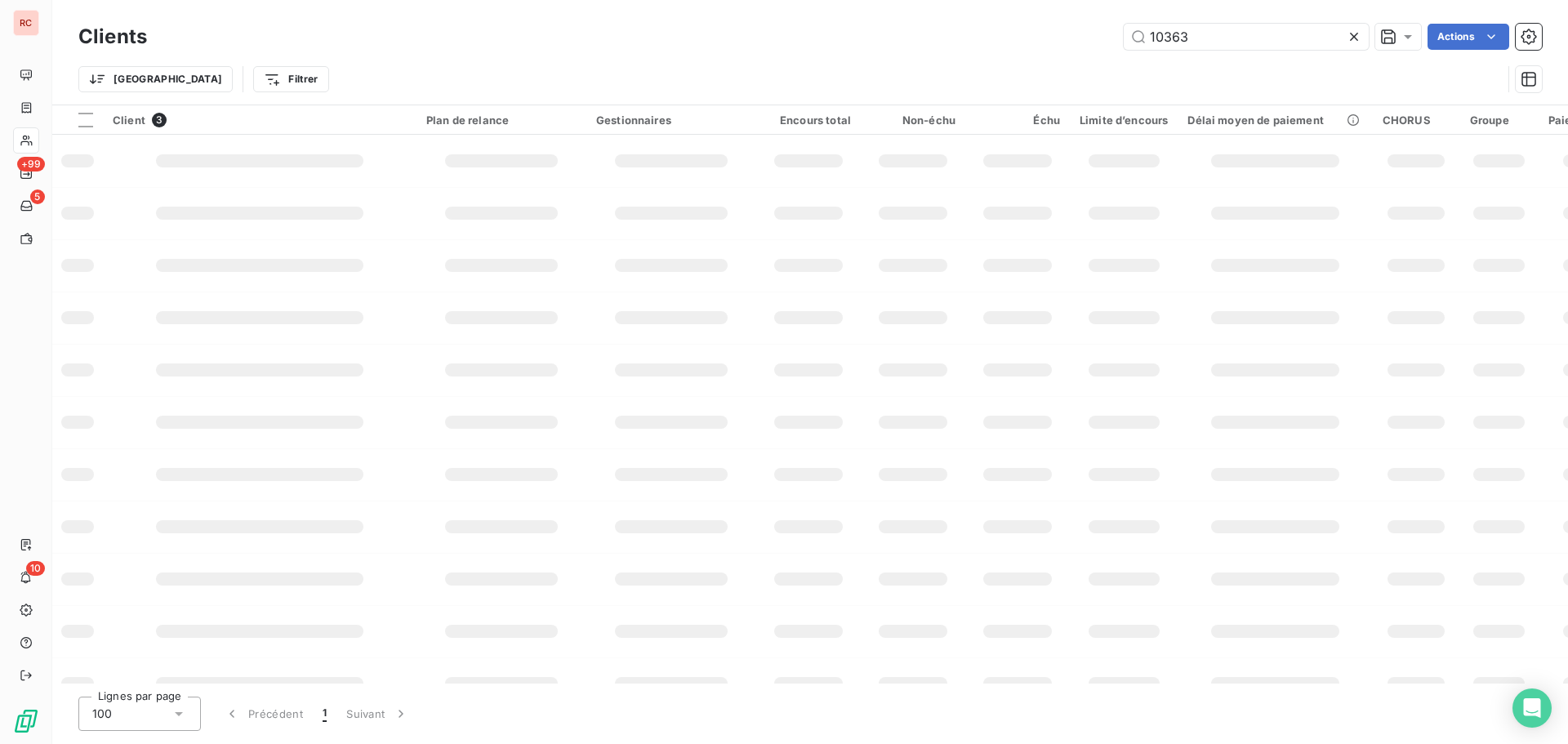
type input "10363"
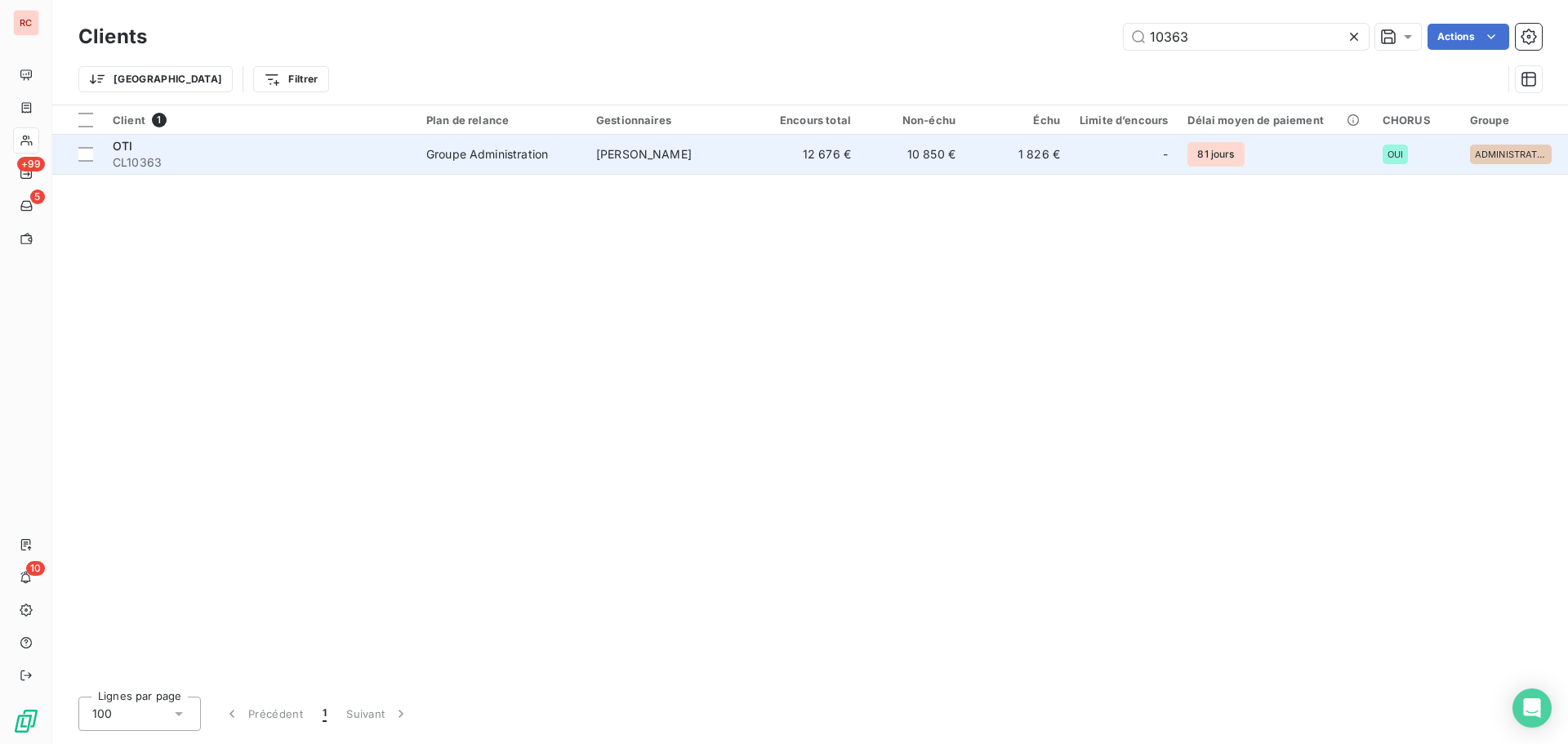
click at [577, 158] on td "Groupe Administration" at bounding box center [501, 154] width 169 height 39
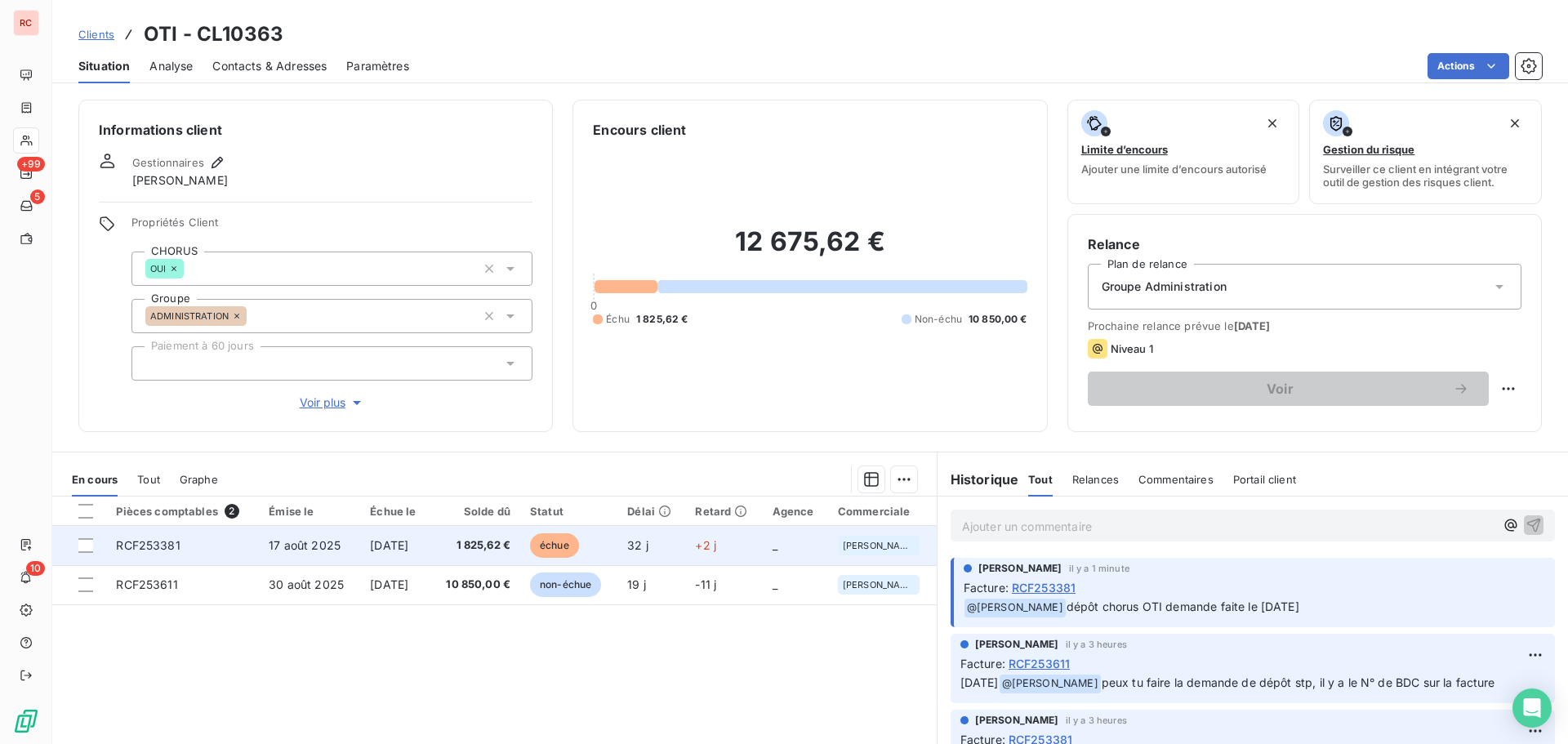
click at [408, 547] on span "[DATE]" at bounding box center [389, 545] width 39 height 13
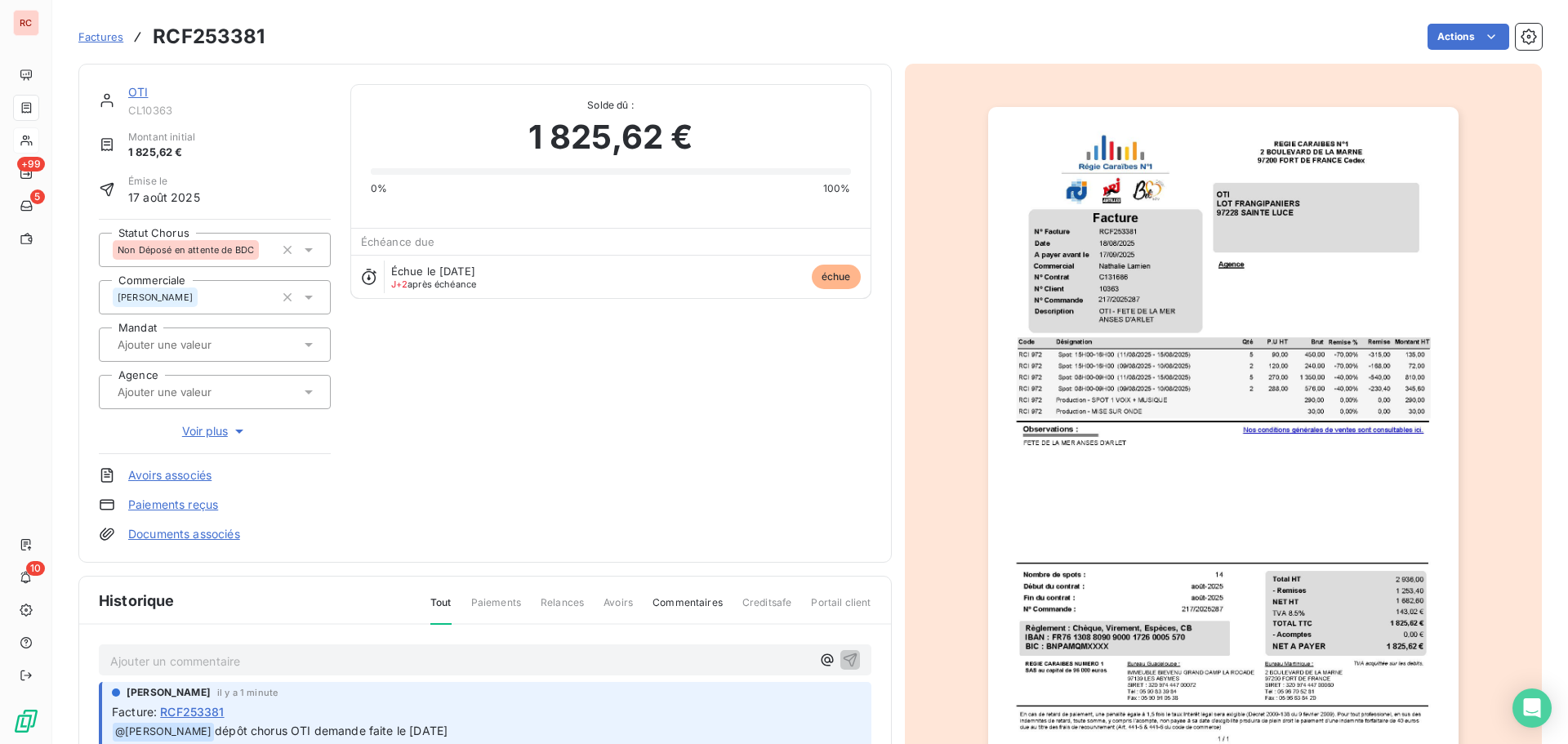
click at [304, 250] on icon at bounding box center [308, 250] width 8 height 4
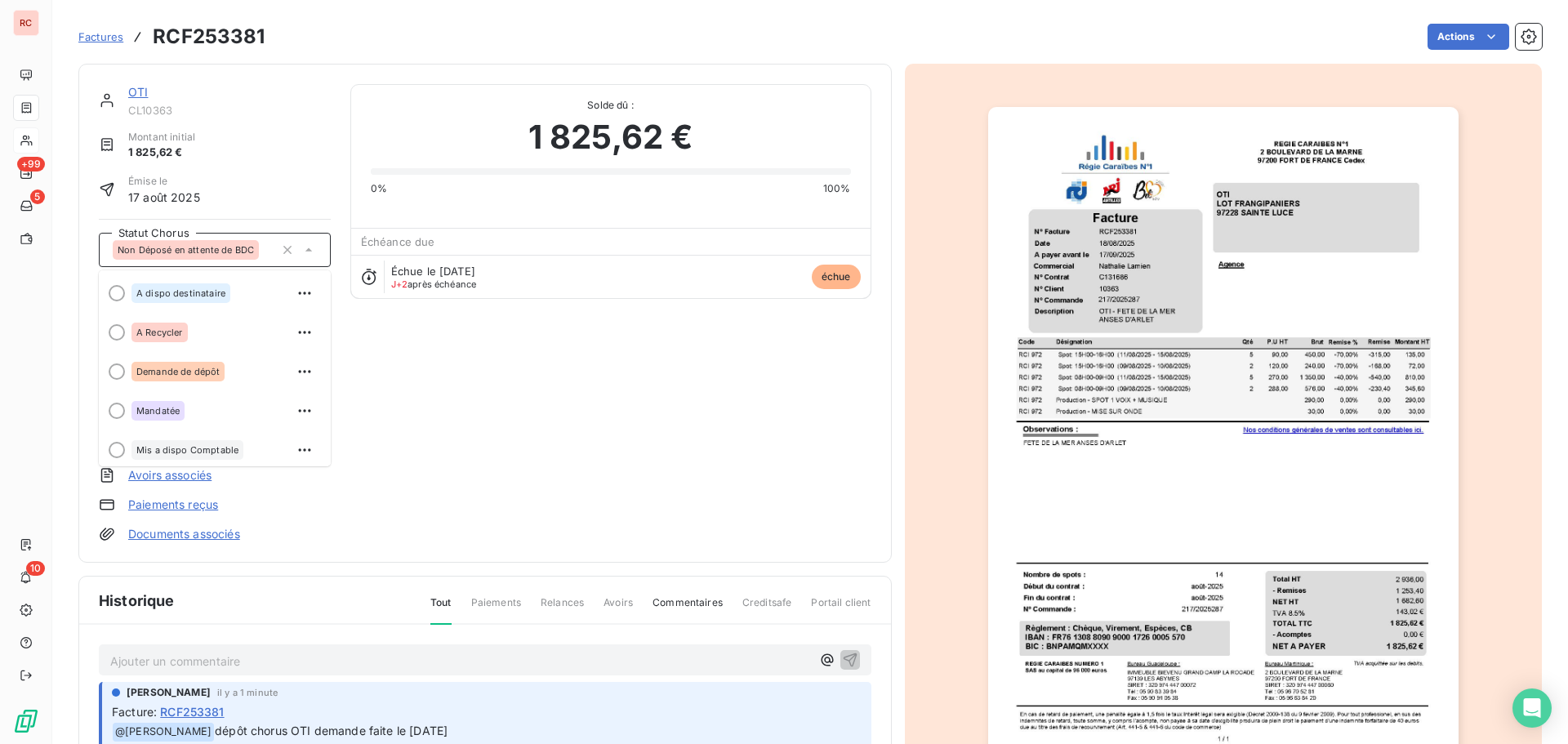
scroll to position [82, 0]
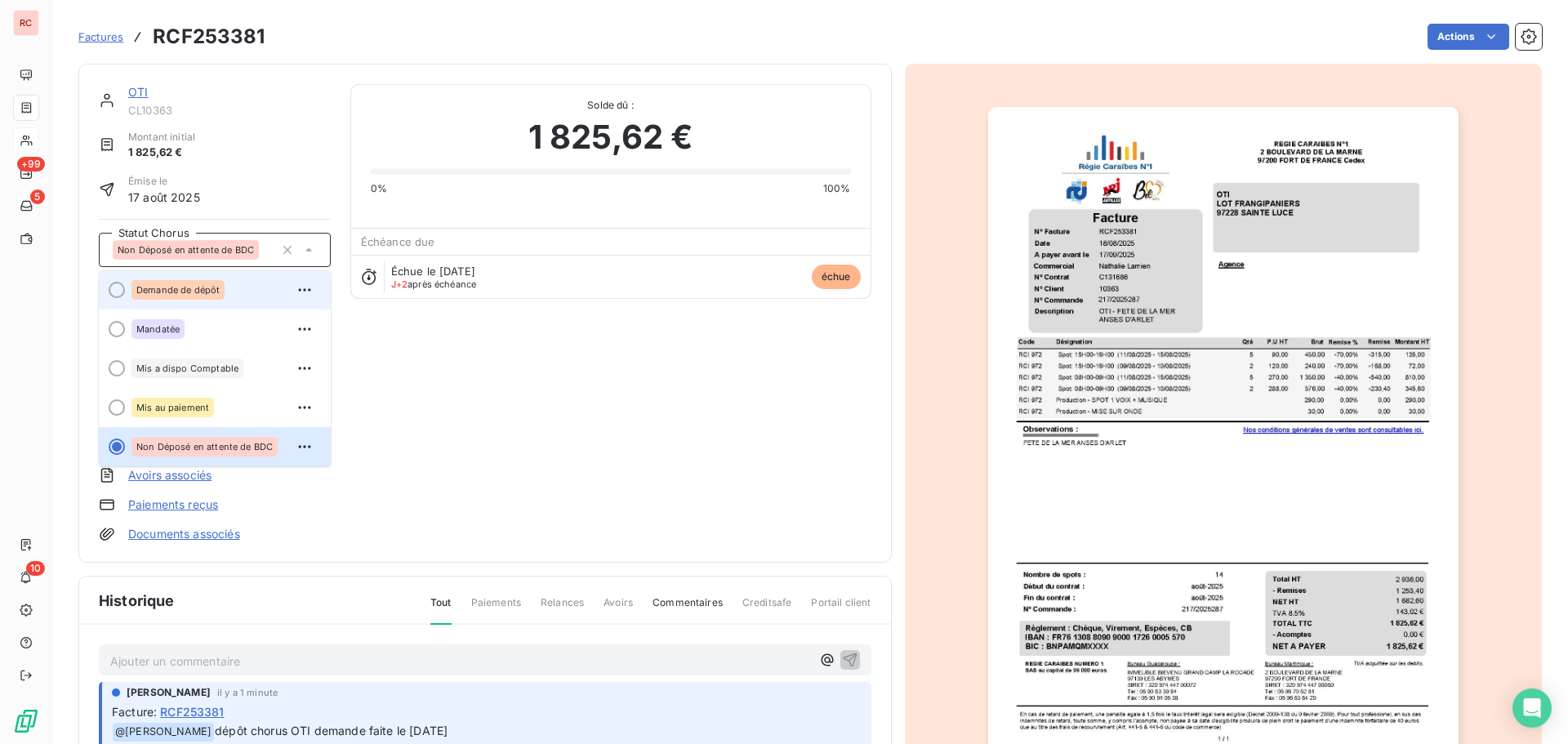
click at [177, 294] on span "Demande de dépôt" at bounding box center [178, 290] width 84 height 10
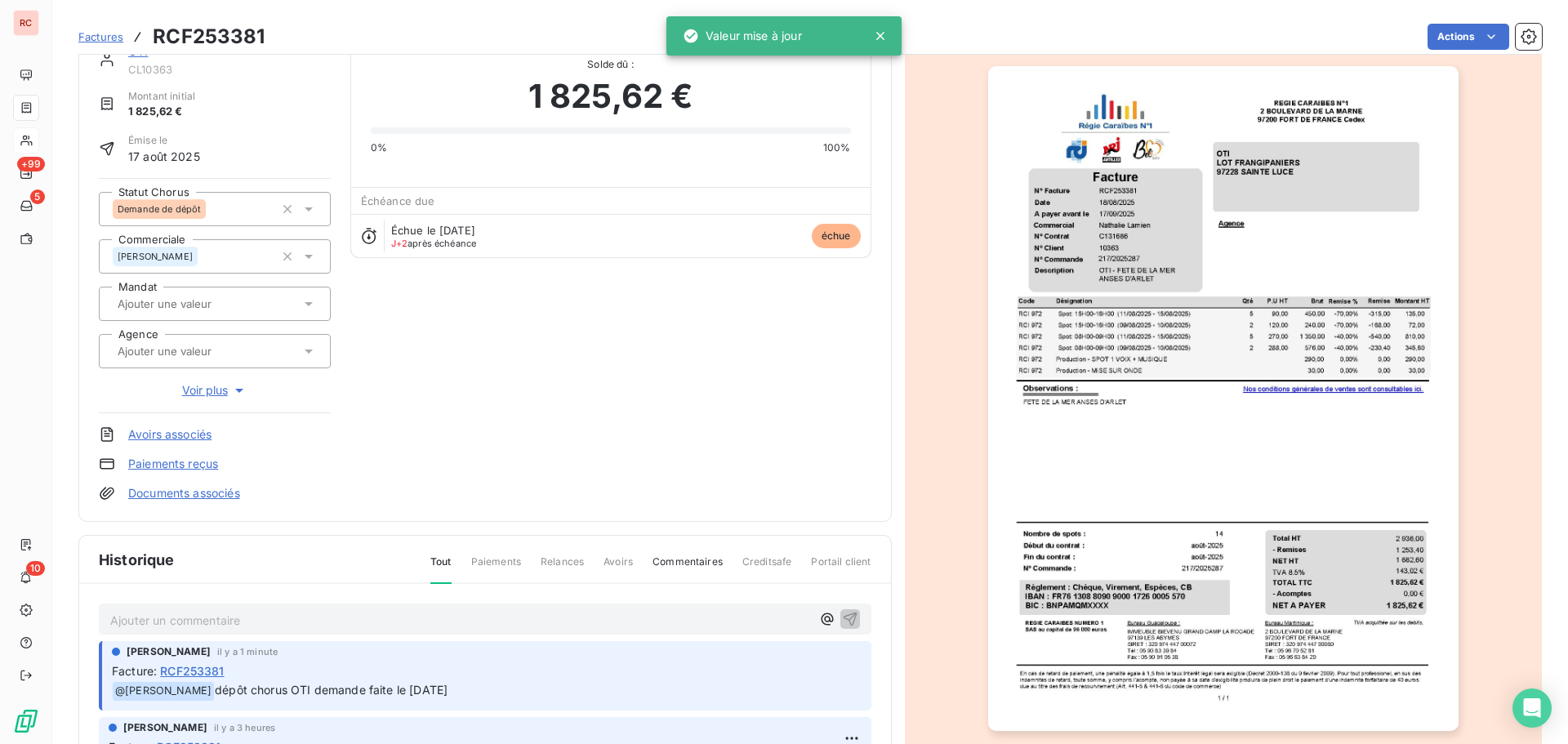
scroll to position [83, 0]
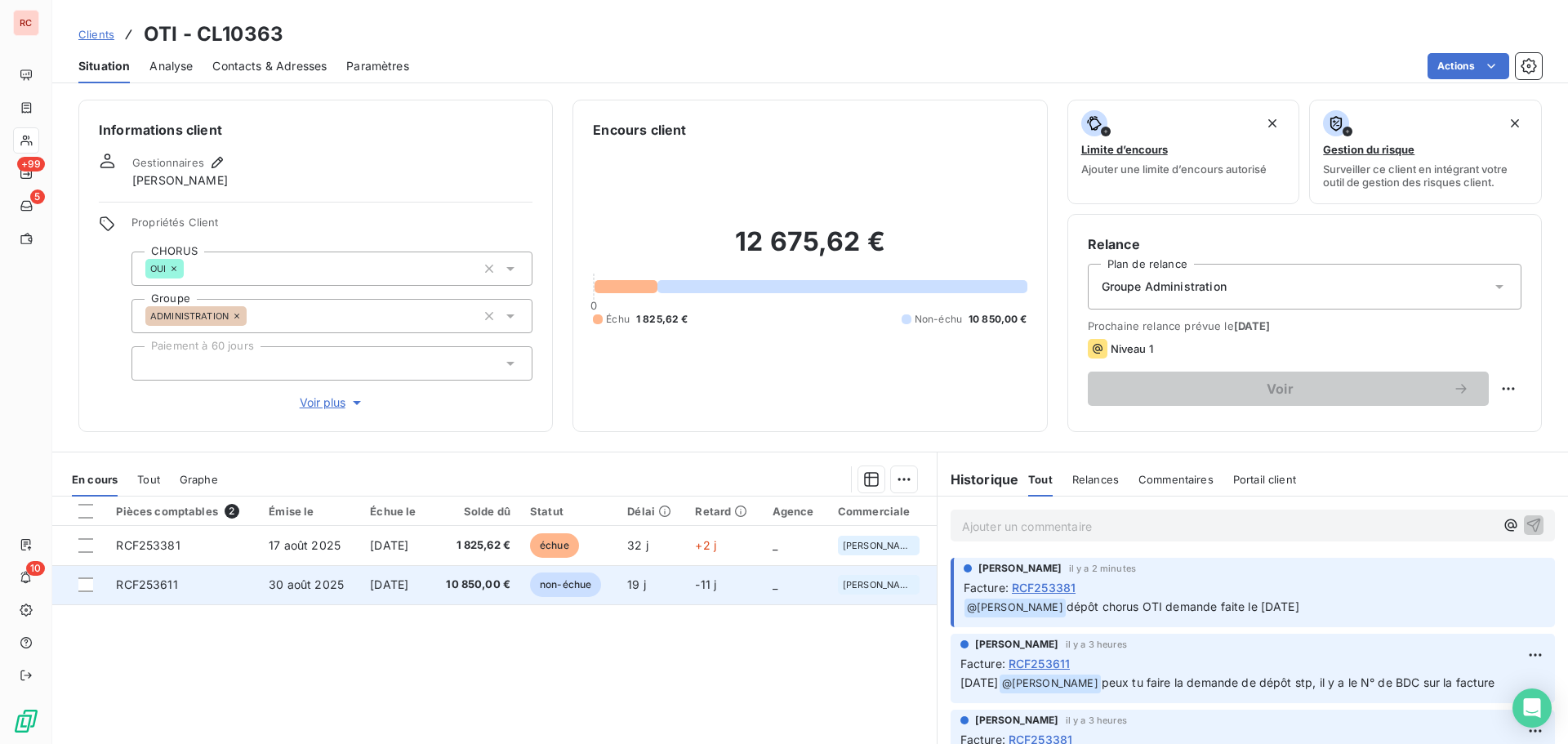
click at [344, 603] on td "30 août 2025" at bounding box center [309, 584] width 101 height 39
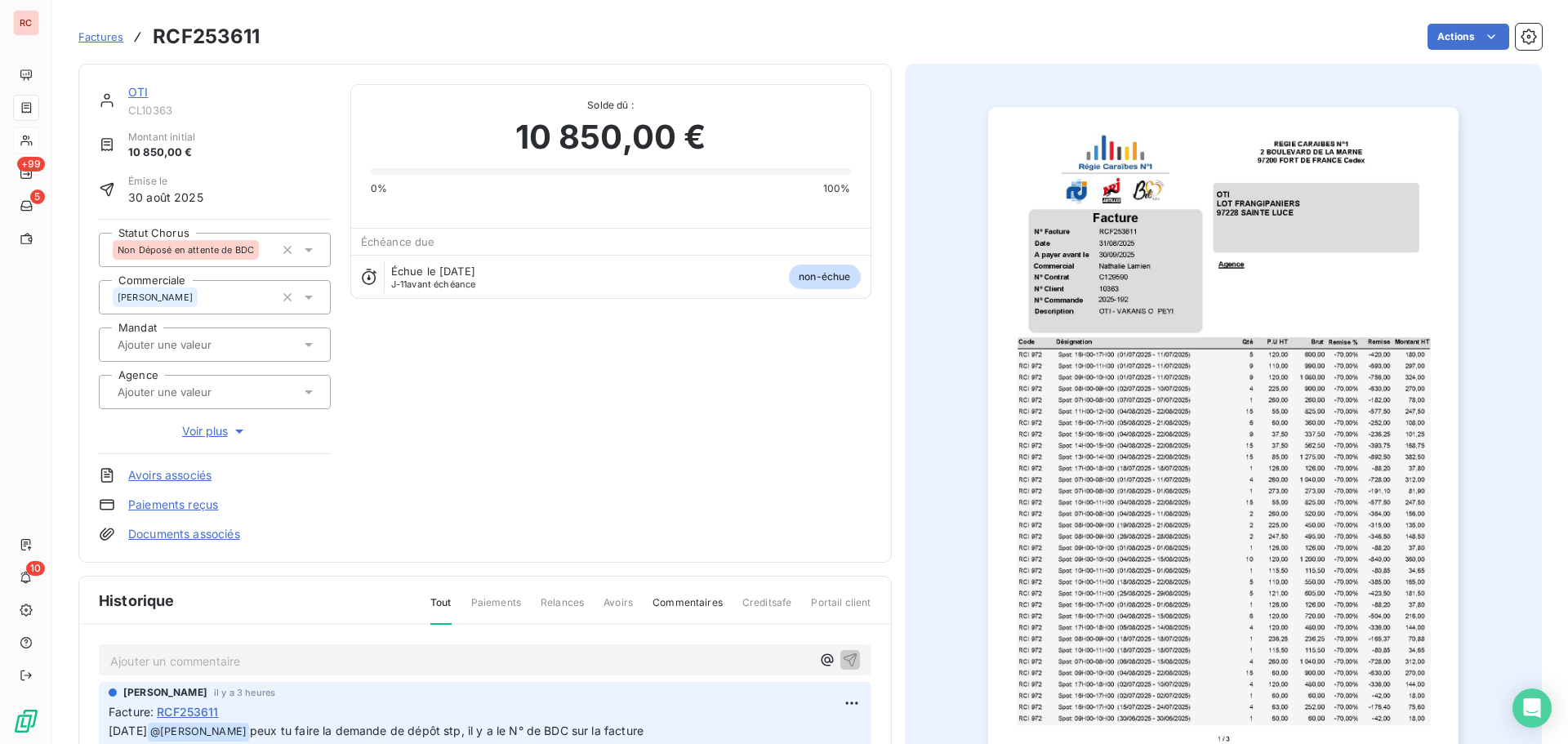
click at [313, 250] on icon at bounding box center [308, 249] width 16 height 16
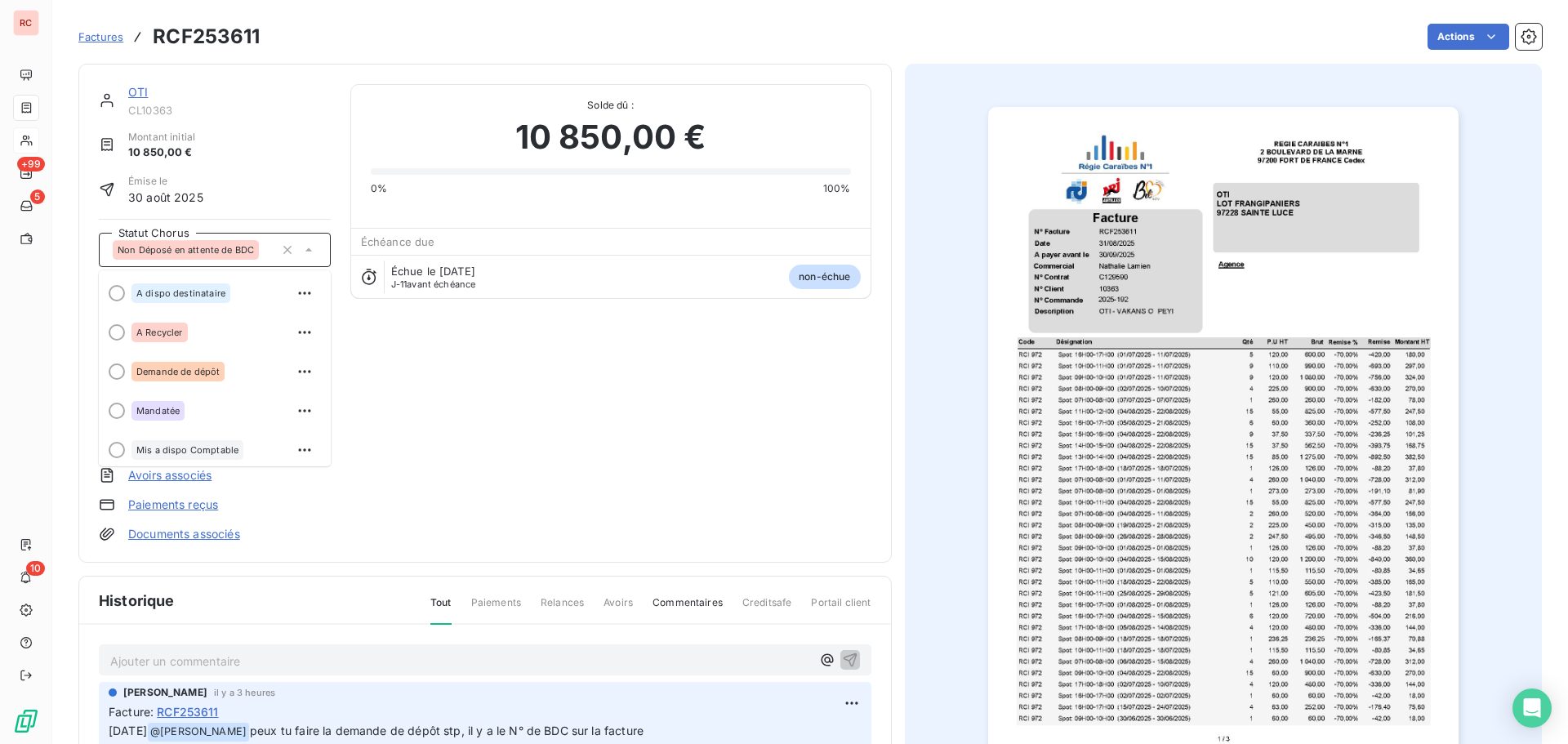
scroll to position [82, 0]
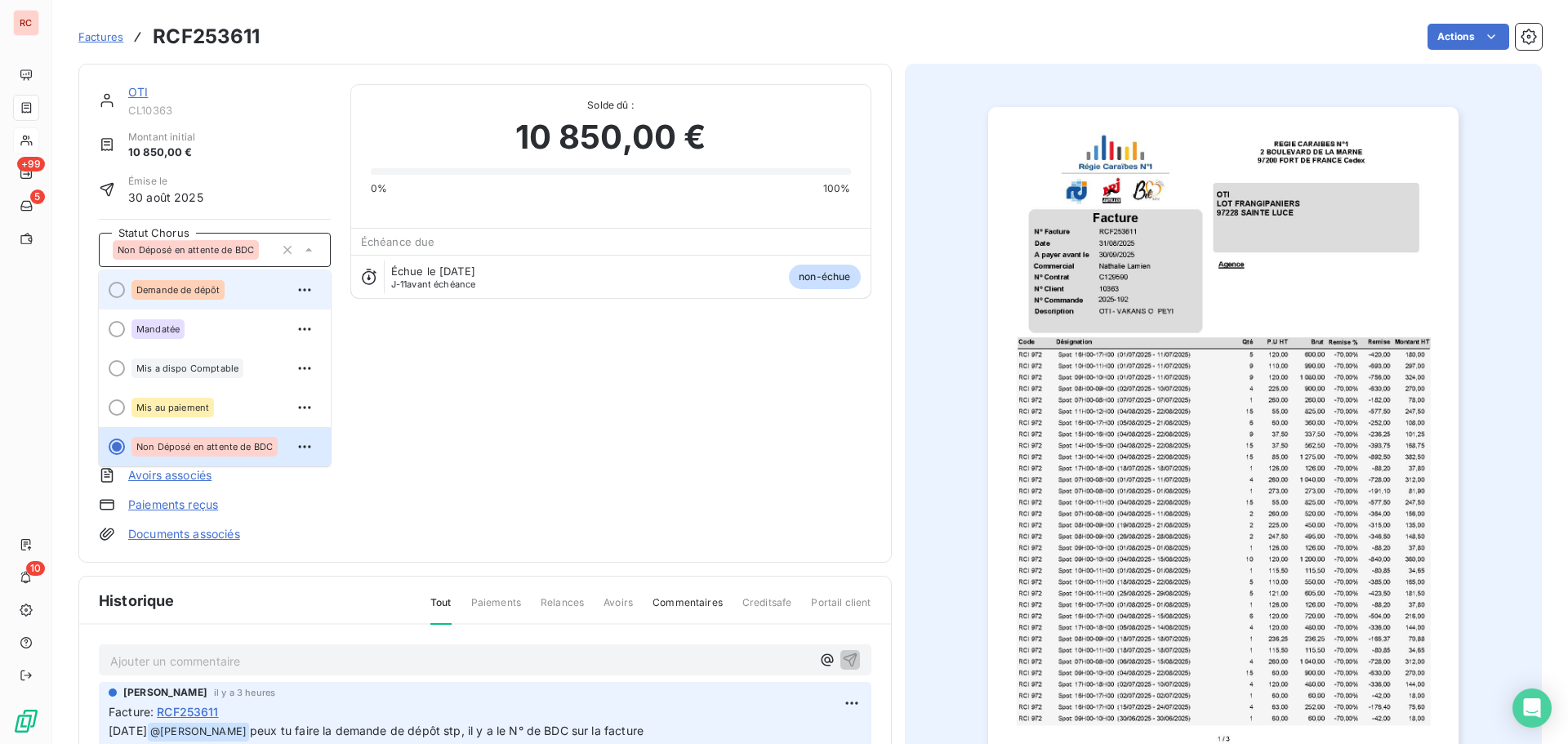
click at [169, 288] on span "Demande de dépôt" at bounding box center [178, 290] width 84 height 10
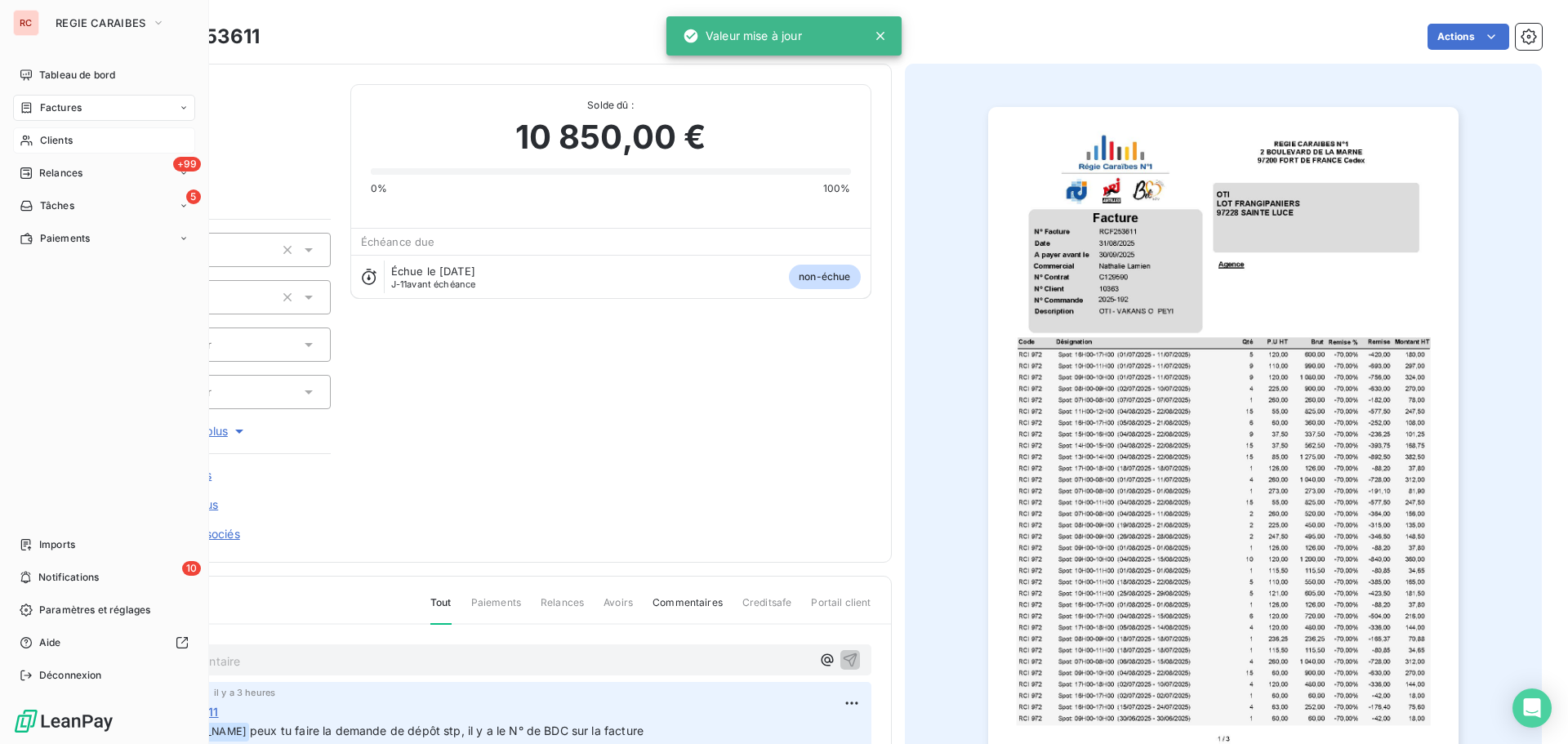
drag, startPoint x: 64, startPoint y: 142, endPoint x: 97, endPoint y: 139, distance: 33.1
click at [64, 142] on span "Clients" at bounding box center [57, 140] width 33 height 14
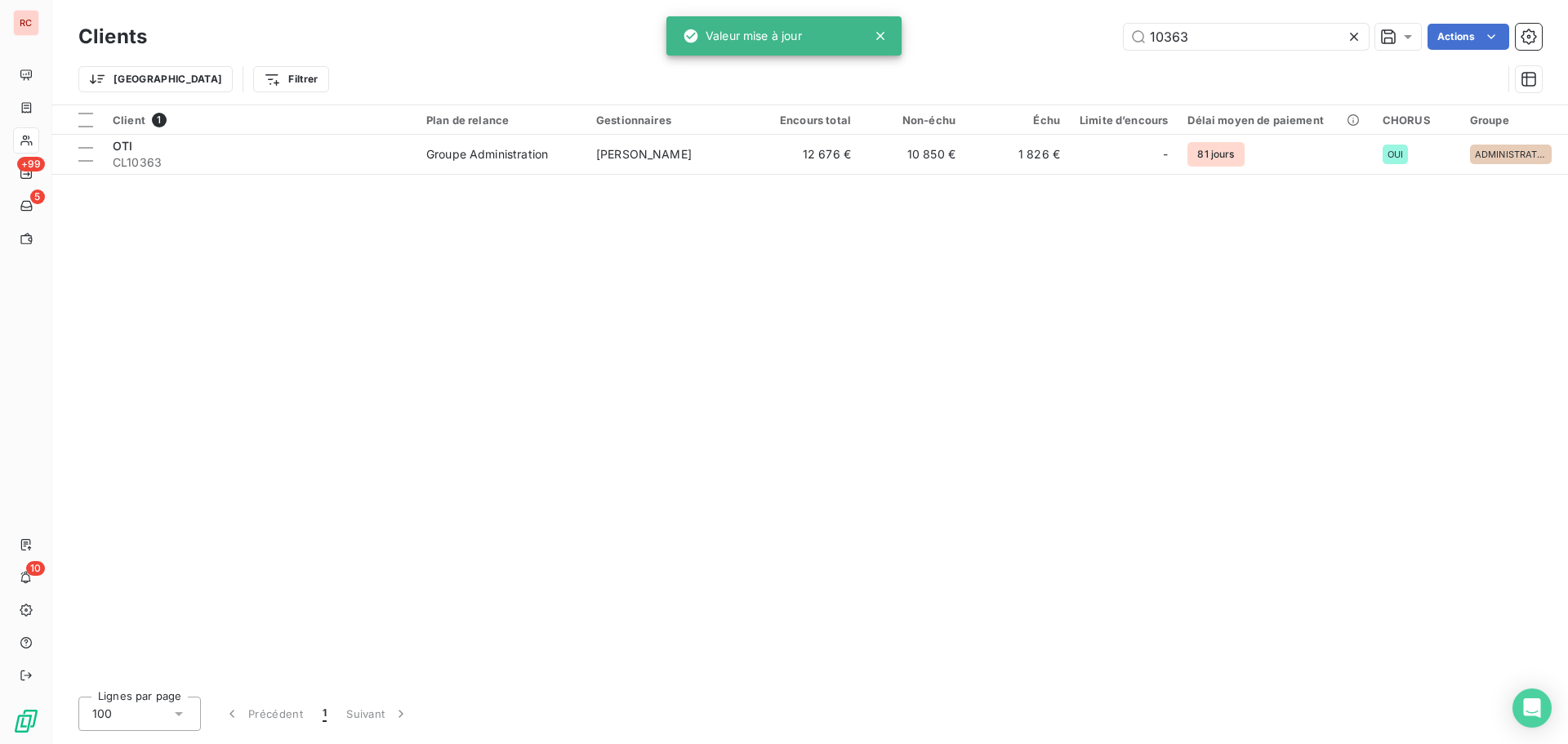
drag, startPoint x: 1239, startPoint y: 36, endPoint x: 1100, endPoint y: 41, distance: 139.1
click at [1100, 41] on div "10363 Actions" at bounding box center [854, 37] width 1375 height 26
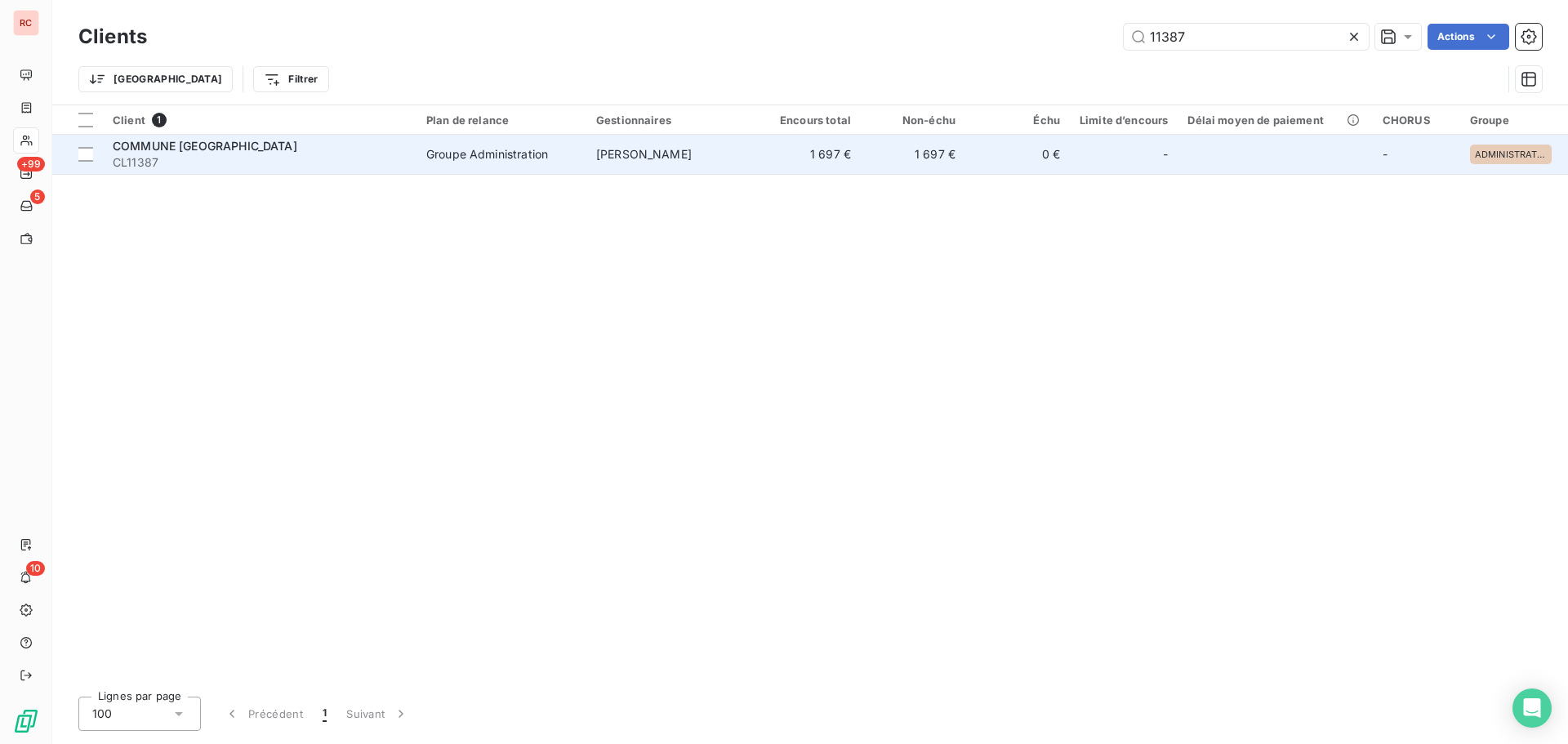
type input "11387"
click at [511, 158] on div "Groupe Administration" at bounding box center [487, 154] width 121 height 16
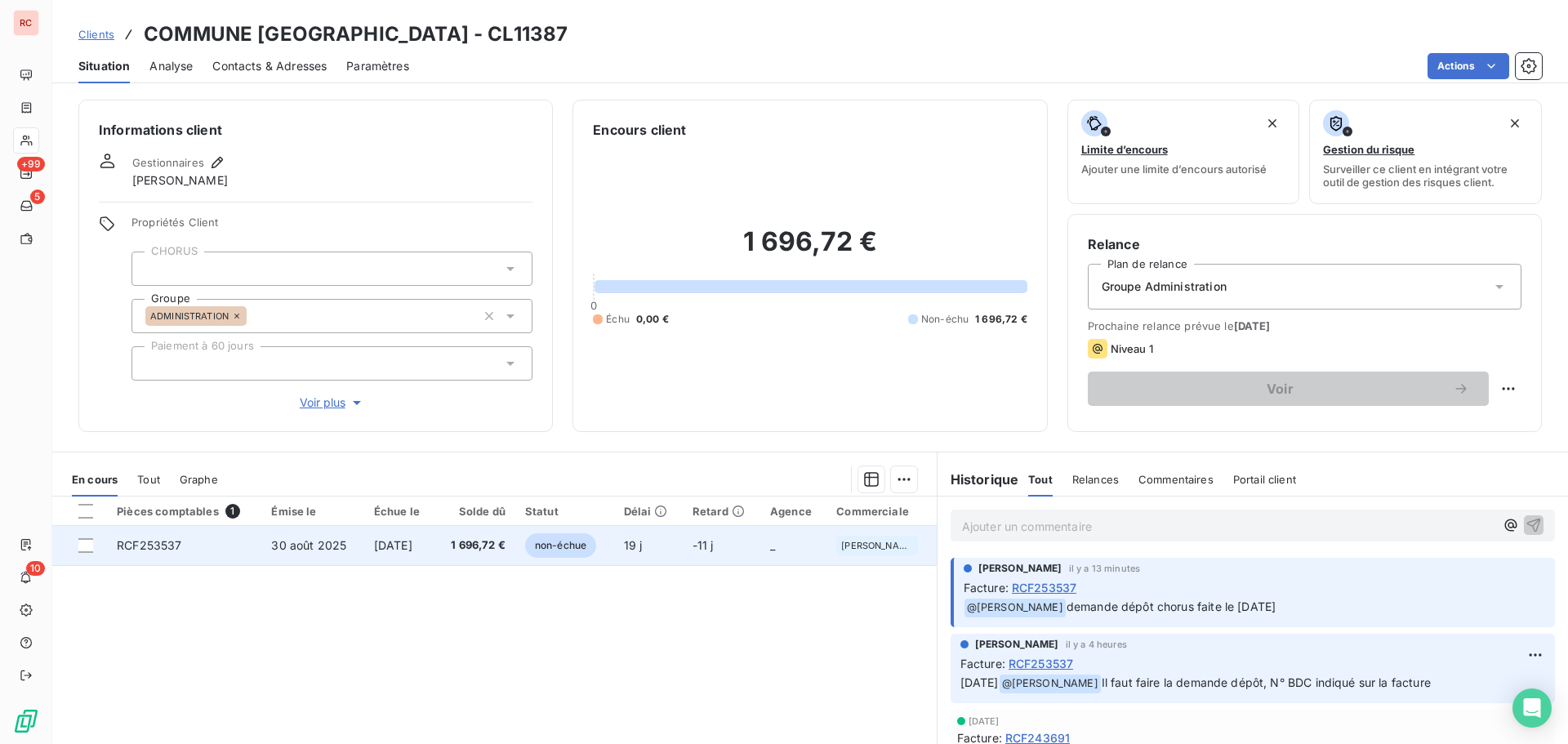
click at [272, 544] on span "30 août 2025" at bounding box center [309, 545] width 75 height 13
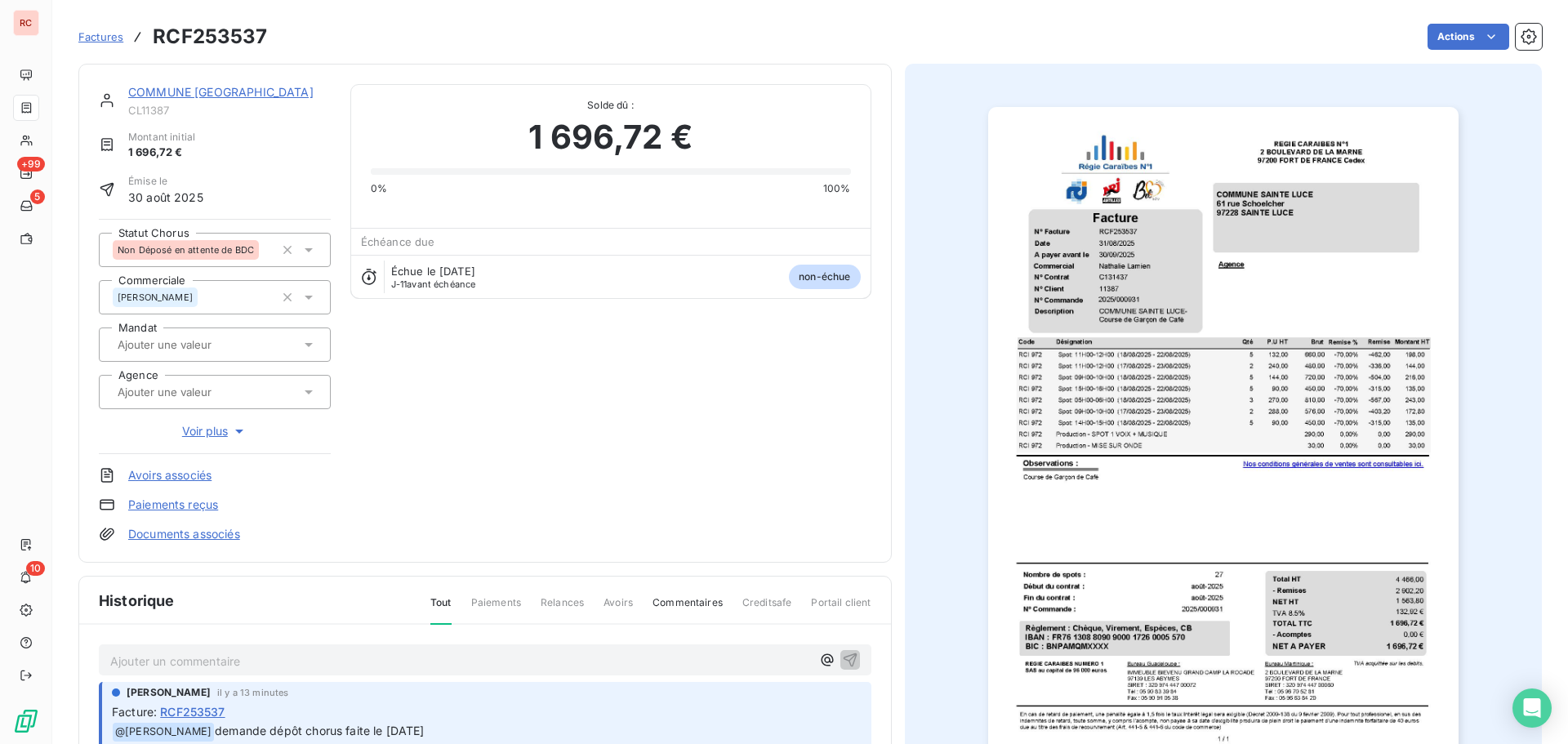
click at [311, 255] on icon at bounding box center [308, 249] width 16 height 16
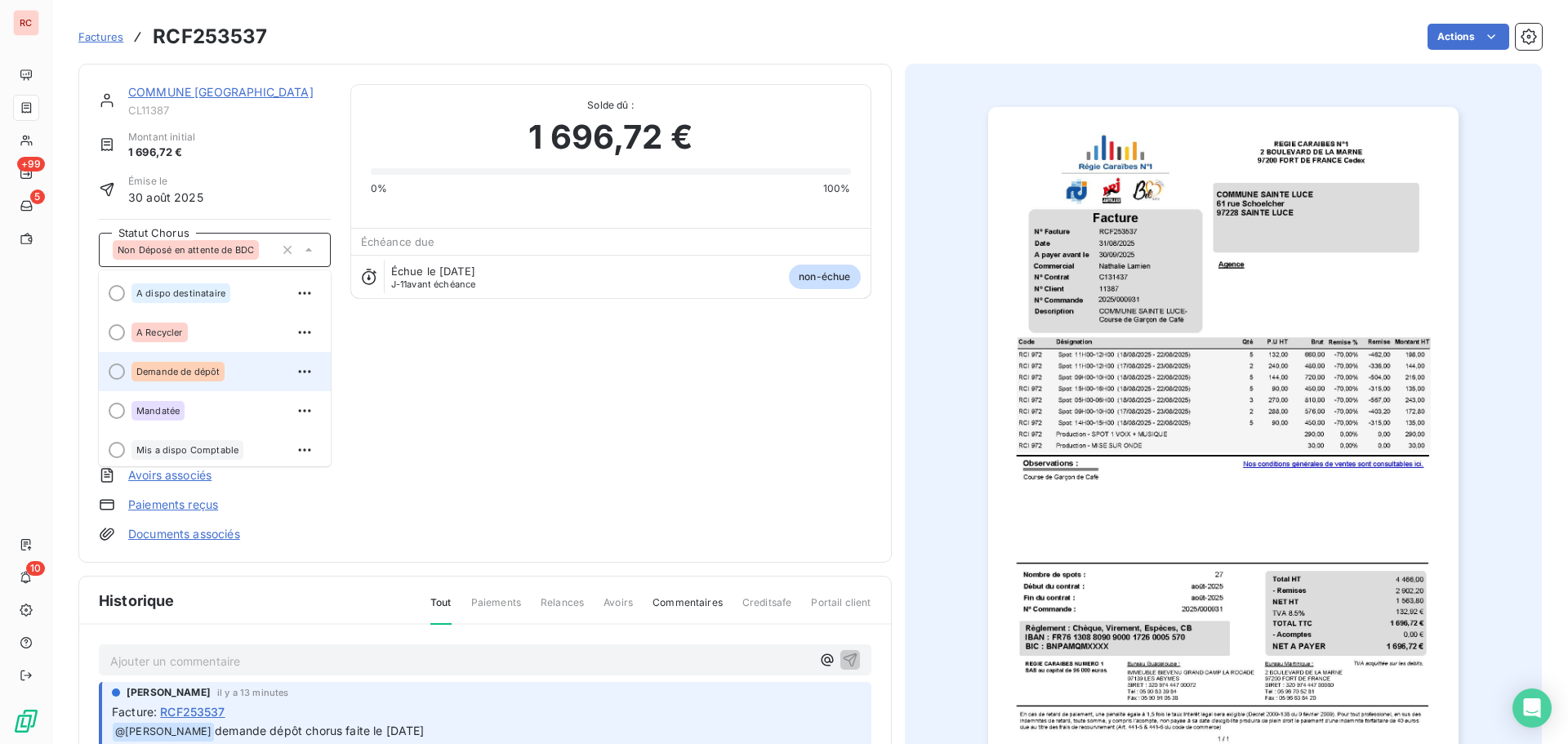
scroll to position [82, 0]
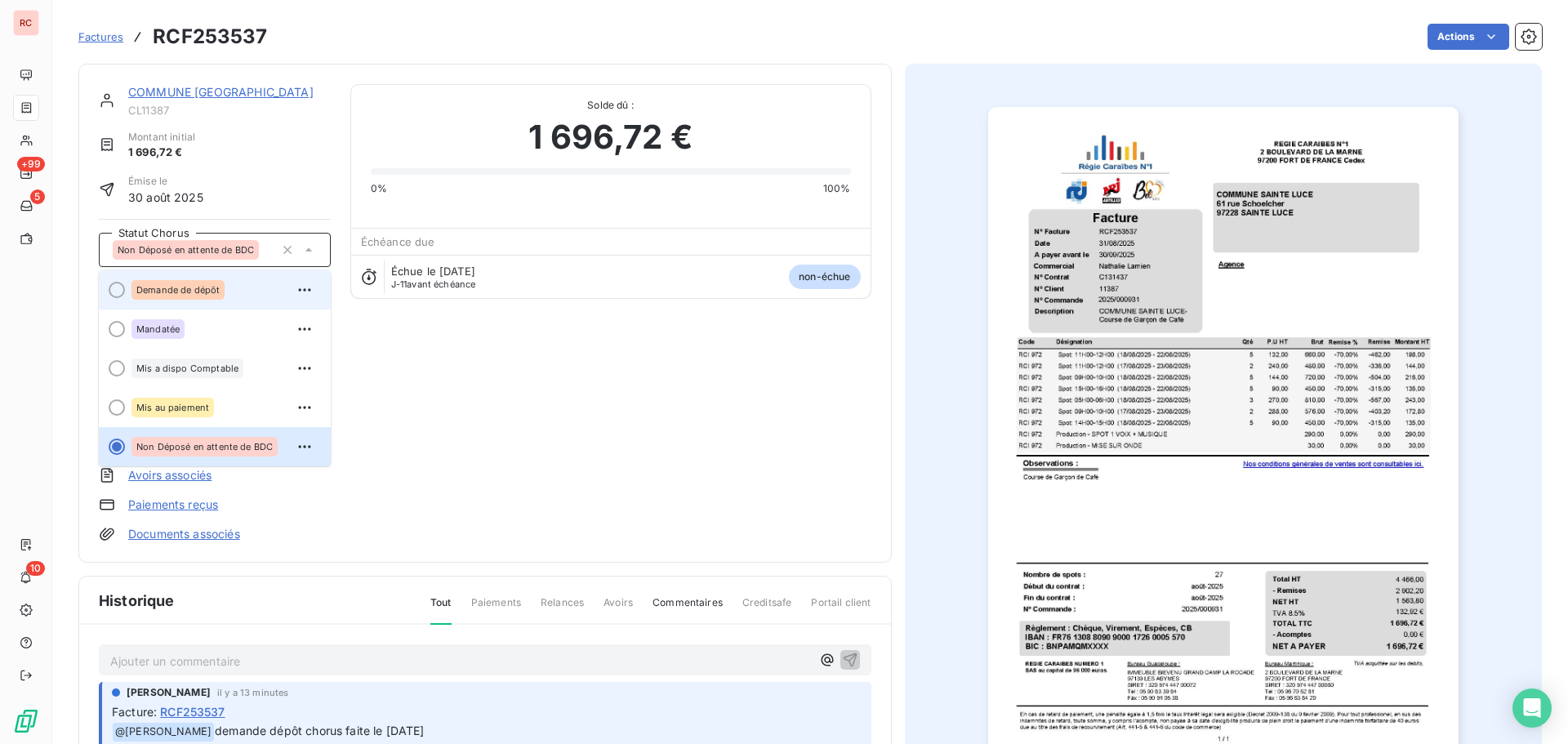
click at [207, 292] on span "Demande de dépôt" at bounding box center [178, 290] width 84 height 10
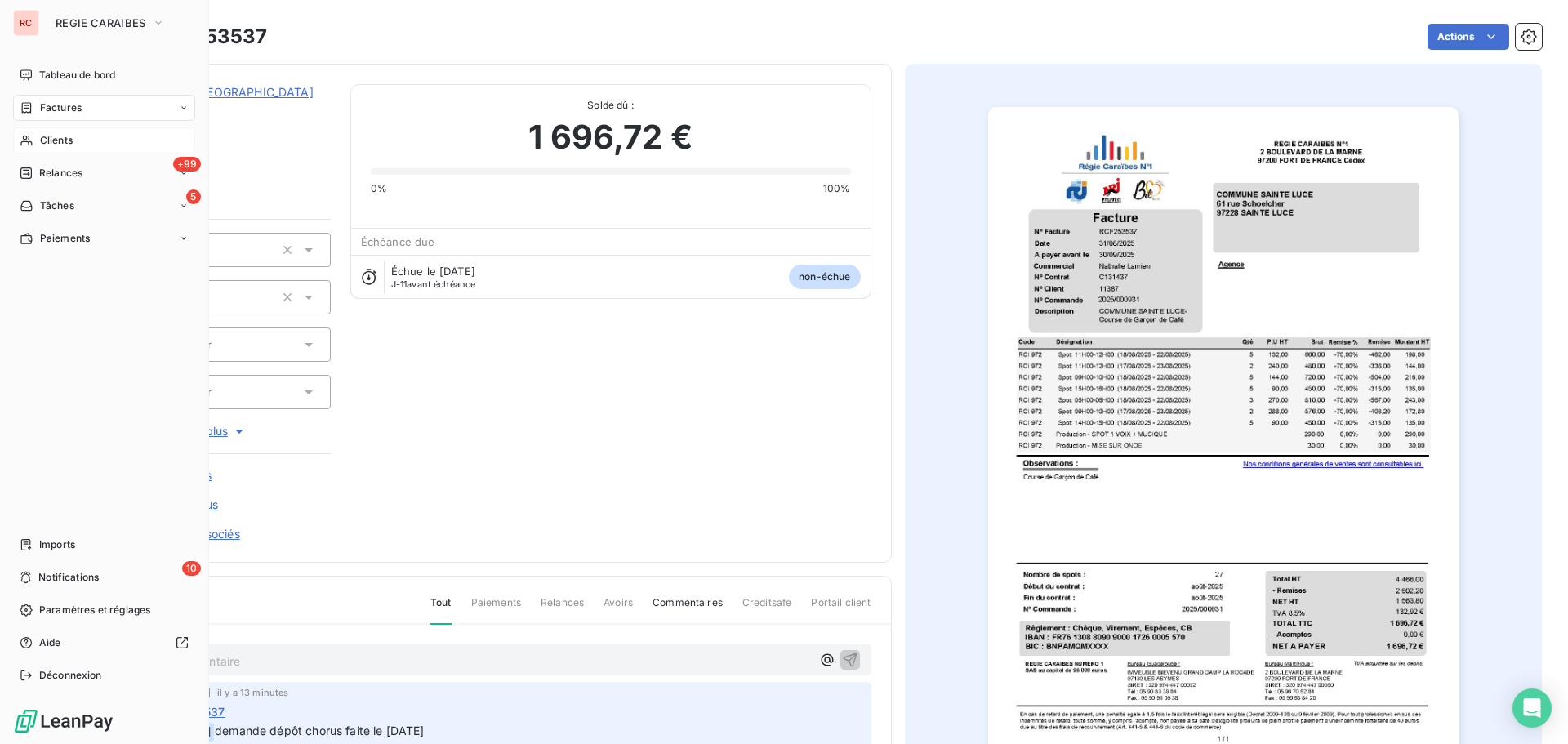
click at [57, 145] on span "Clients" at bounding box center [57, 140] width 33 height 14
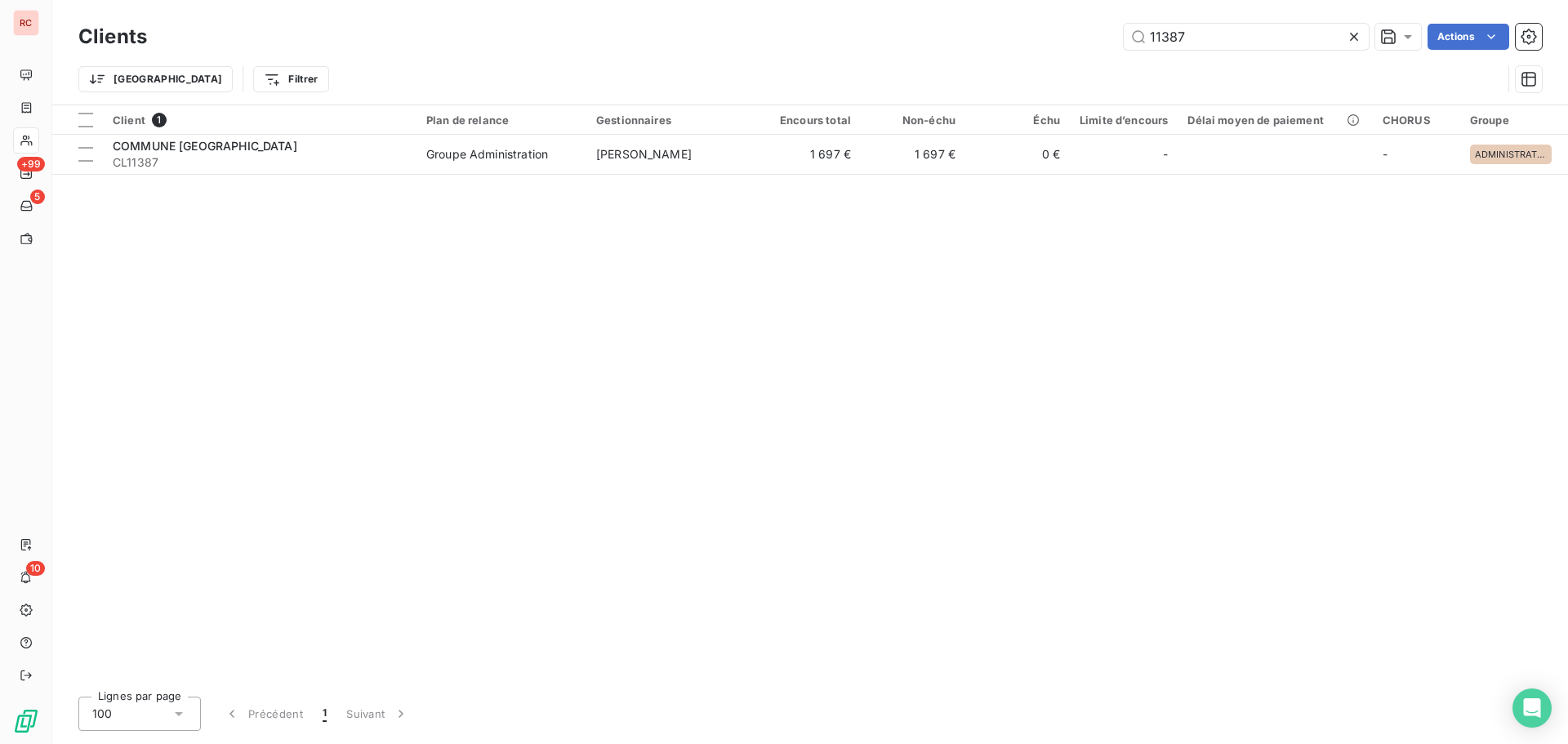
drag, startPoint x: 1253, startPoint y: 36, endPoint x: 1039, endPoint y: 49, distance: 214.4
click at [1039, 49] on div "11387 Actions" at bounding box center [854, 37] width 1375 height 26
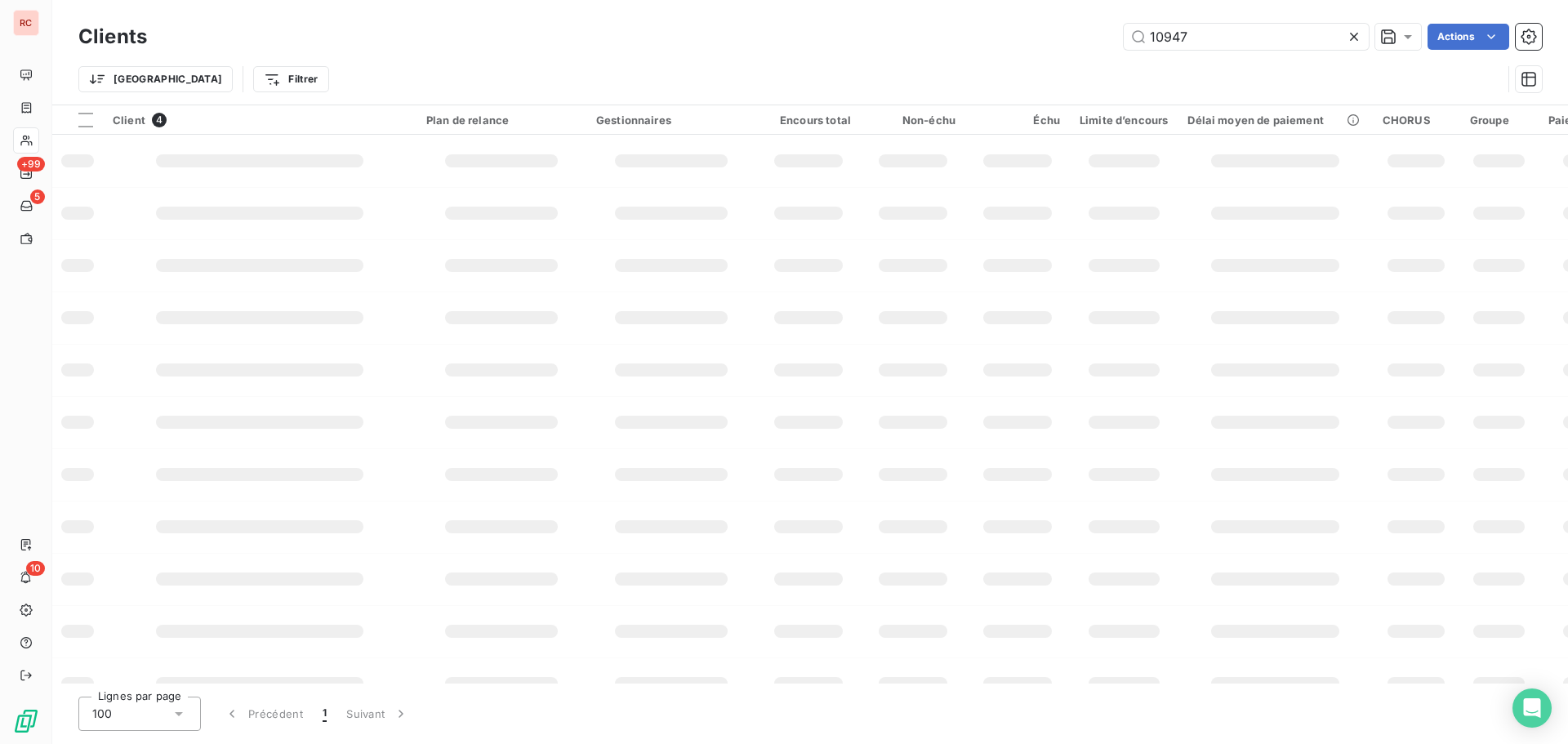
type input "10947"
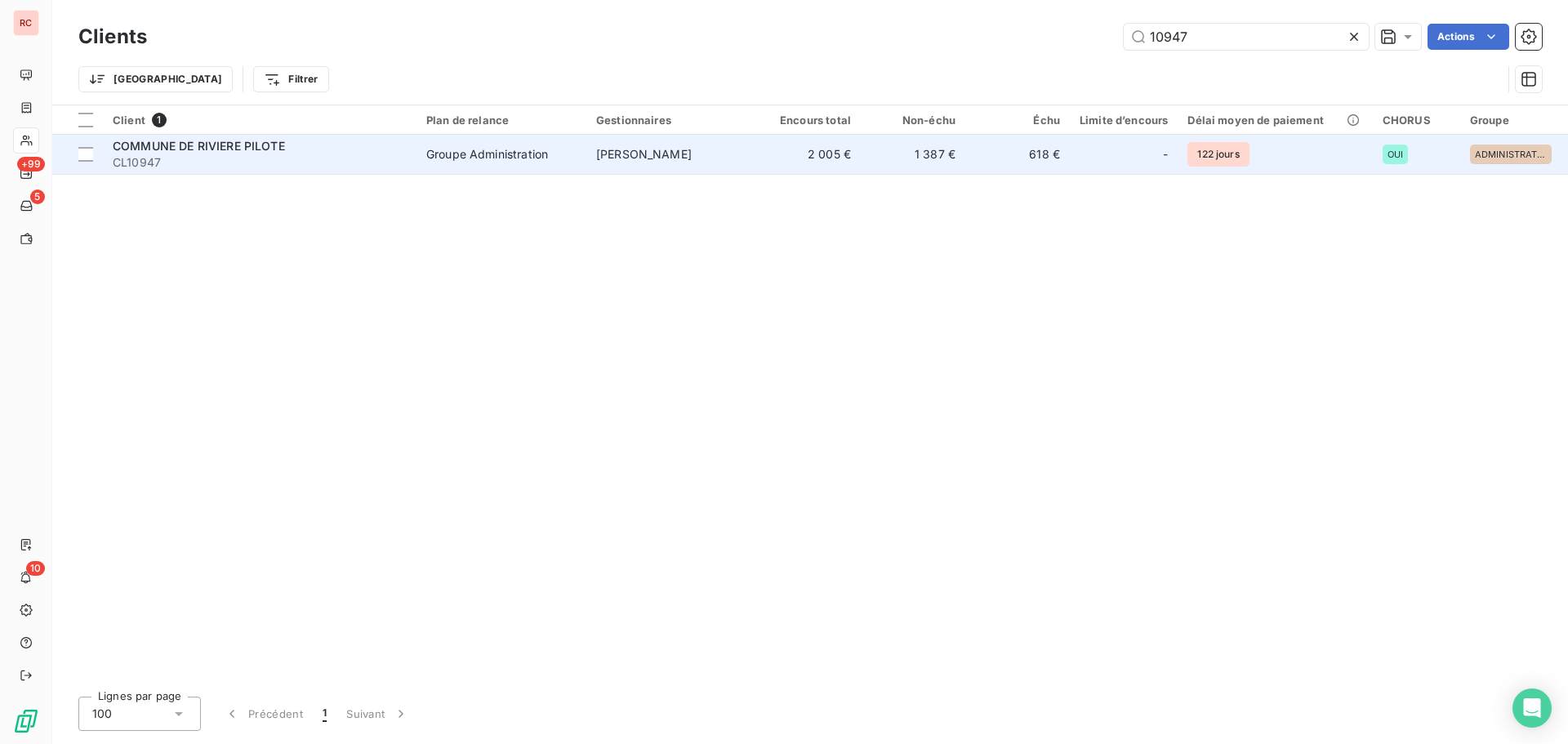
click at [222, 149] on span "COMMUNE DE RIVIERE PILOTE" at bounding box center [198, 145] width 172 height 13
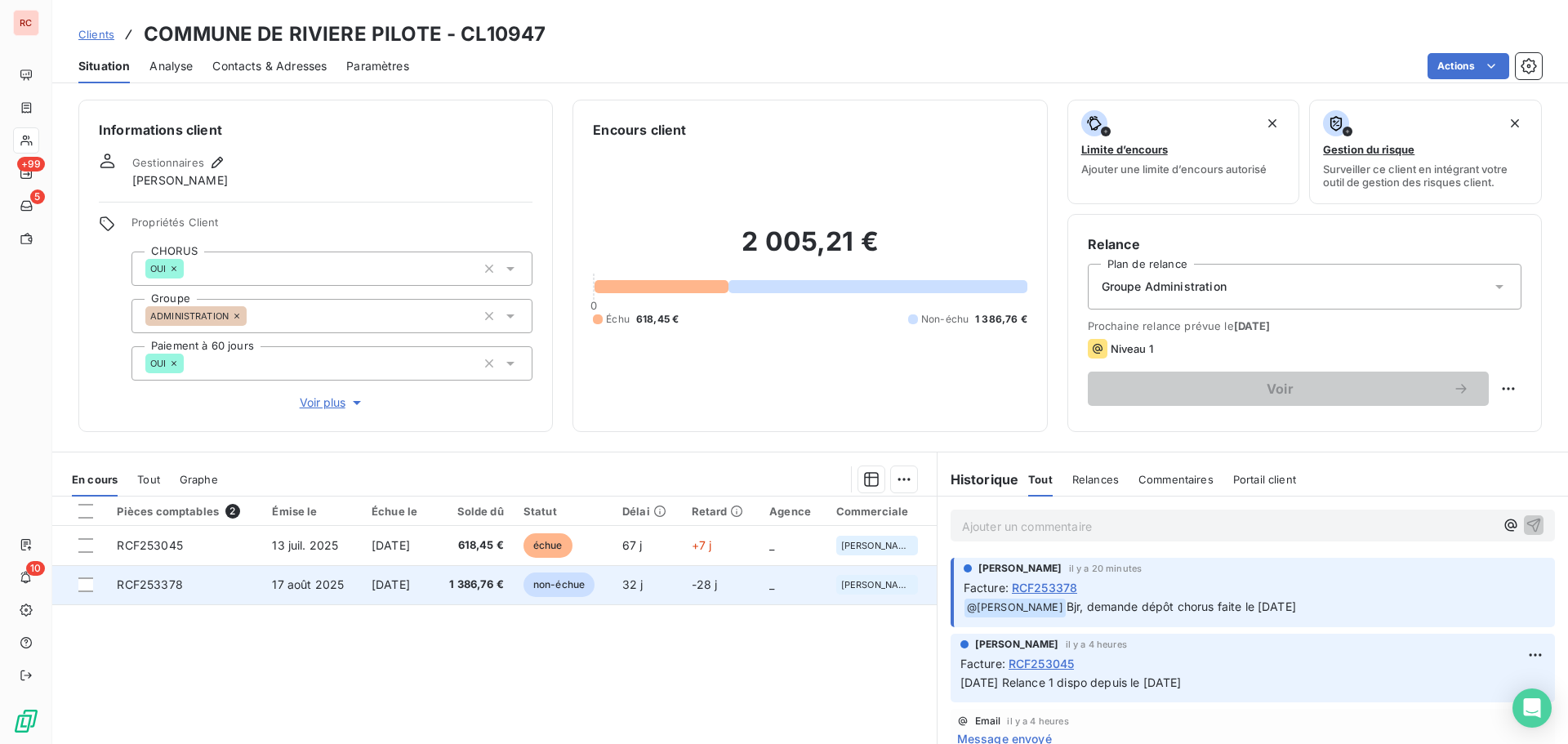
click at [272, 584] on span "17 août 2025" at bounding box center [308, 584] width 72 height 13
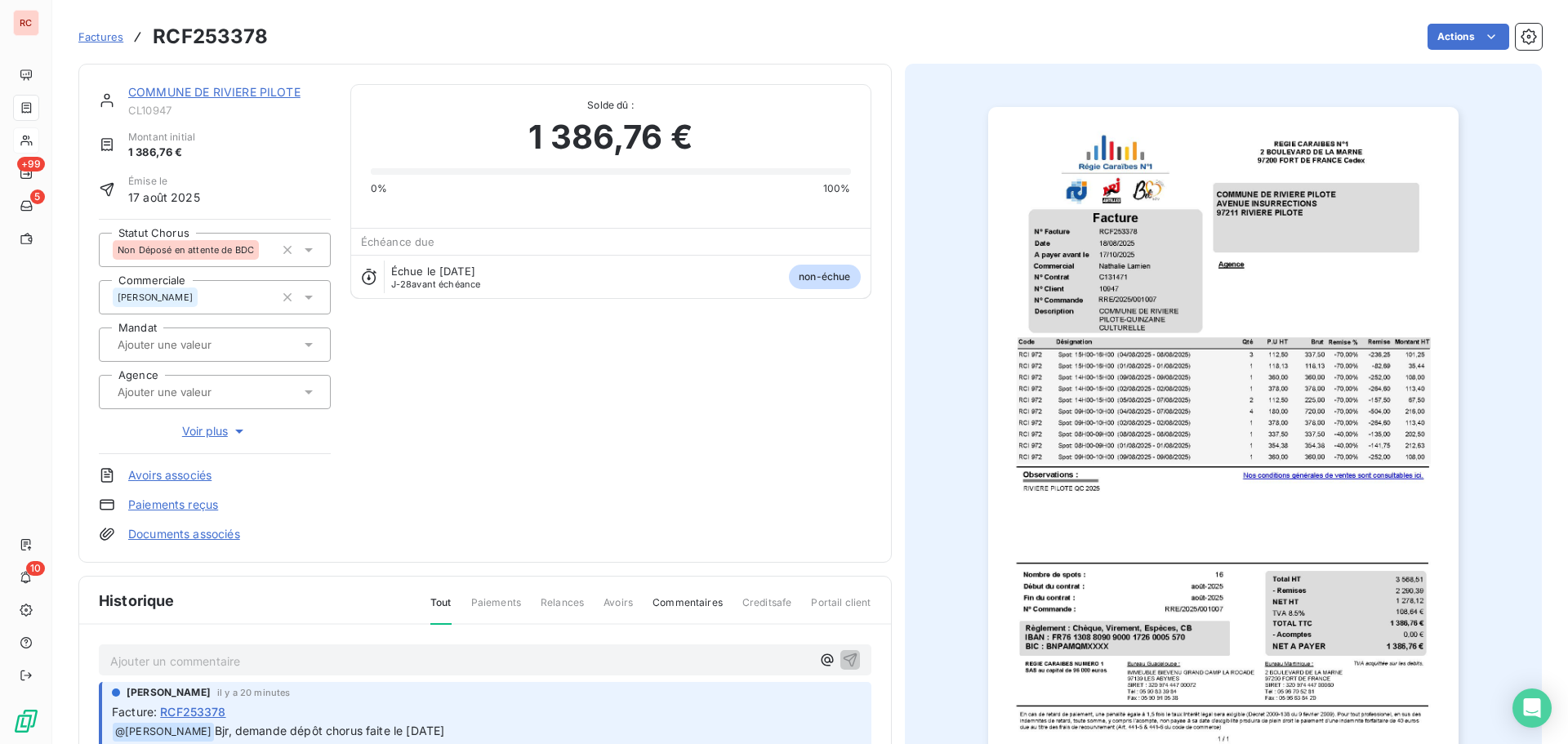
click at [305, 245] on icon at bounding box center [308, 249] width 16 height 16
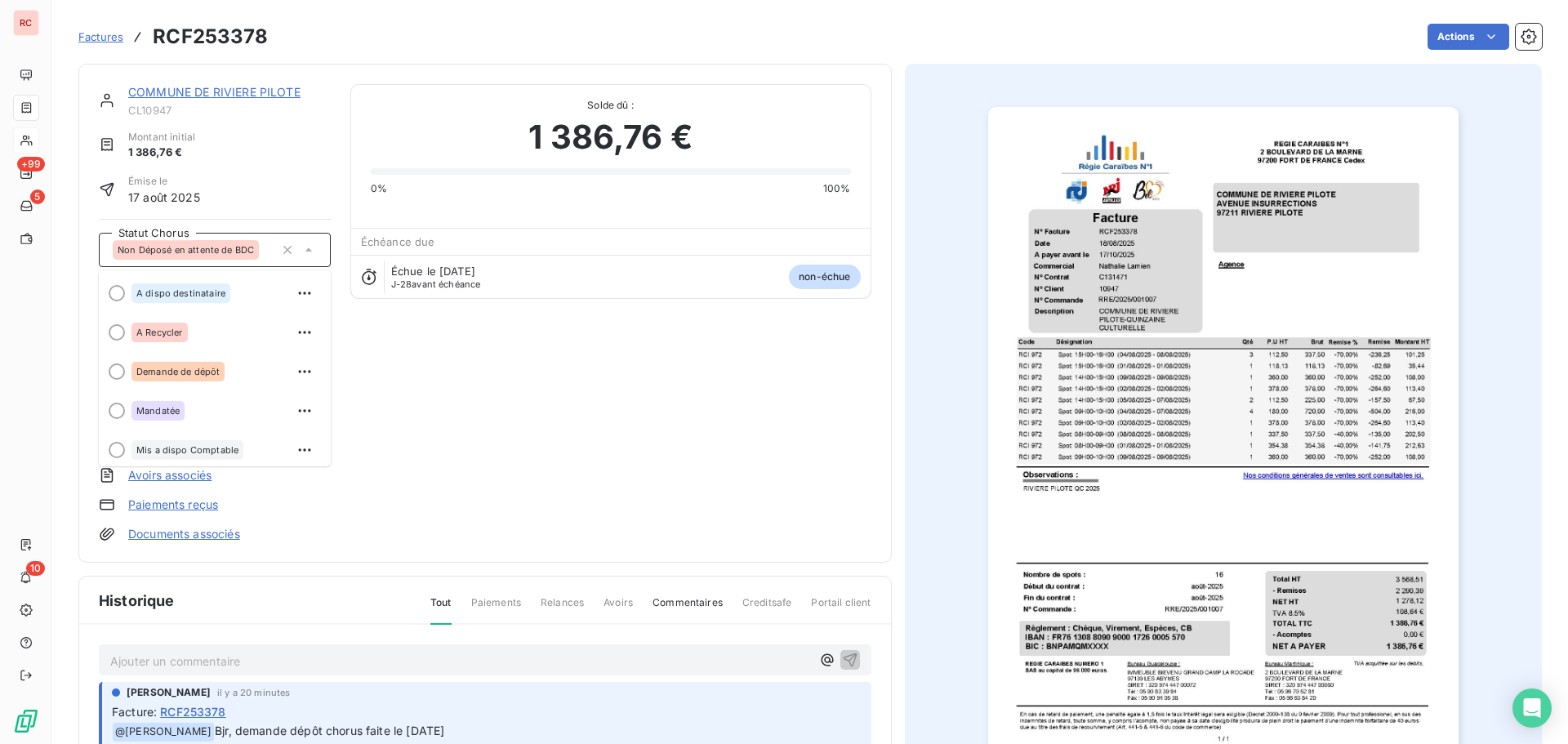
scroll to position [82, 0]
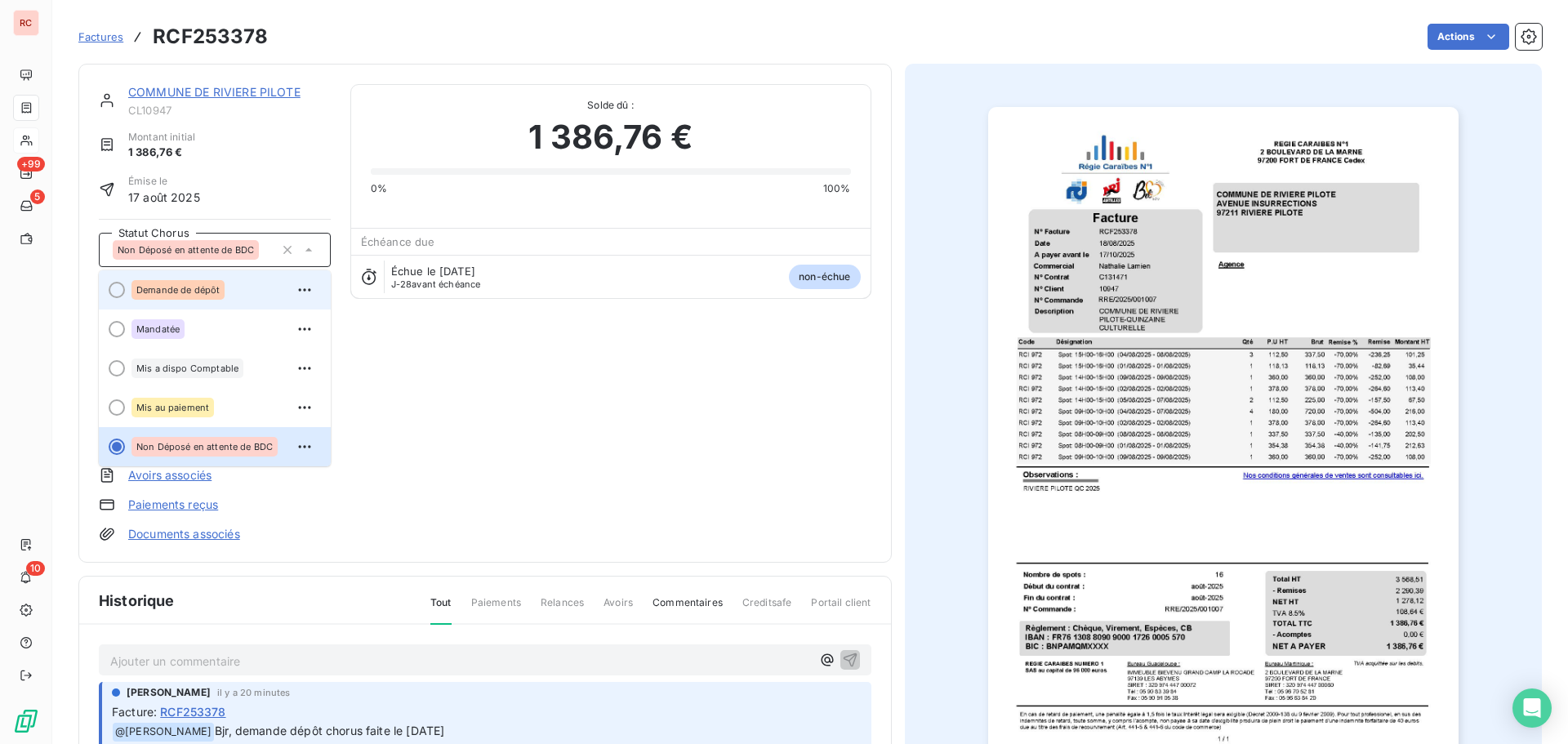
click at [205, 294] on span "Demande de dépôt" at bounding box center [178, 290] width 84 height 10
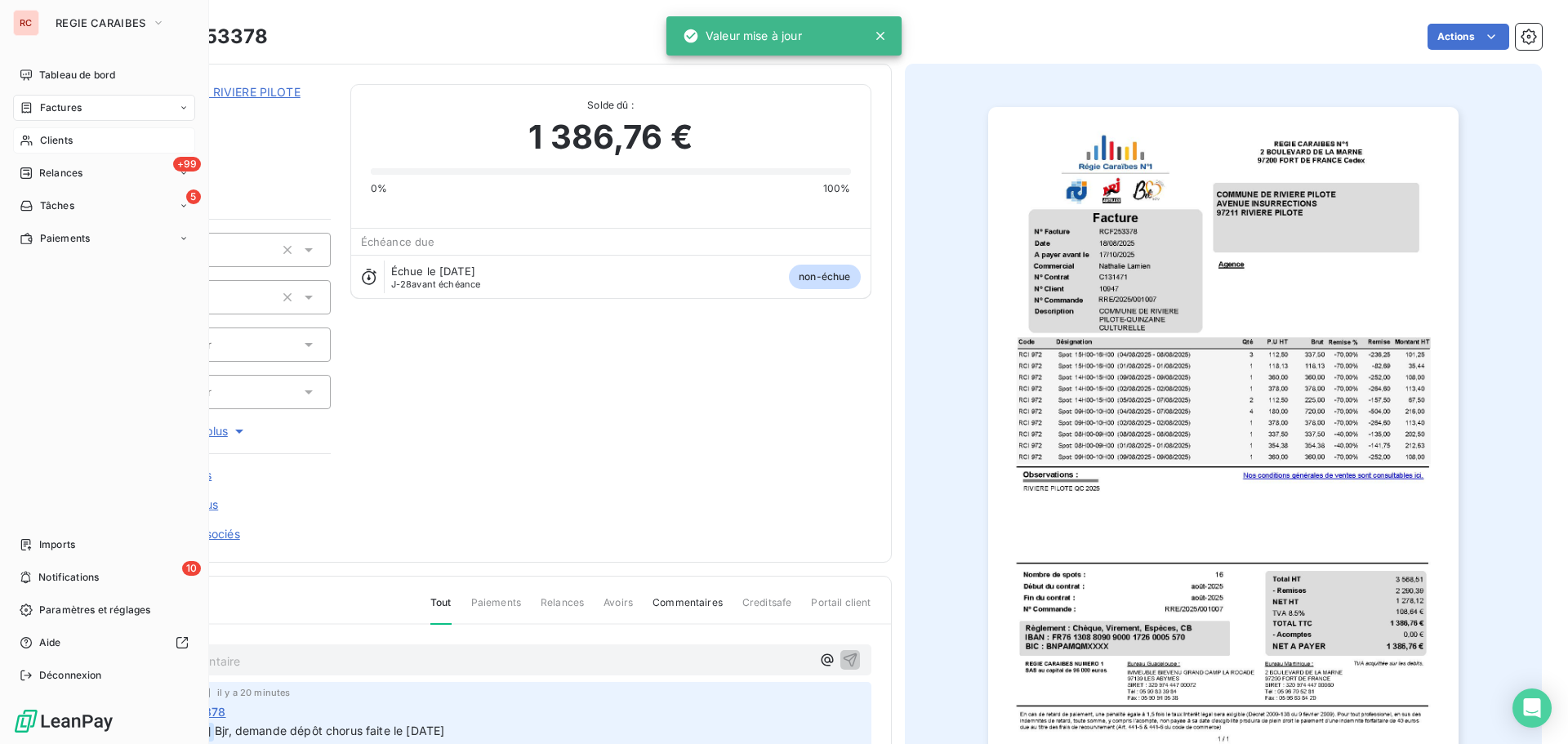
click at [36, 146] on div "Clients" at bounding box center [104, 140] width 182 height 26
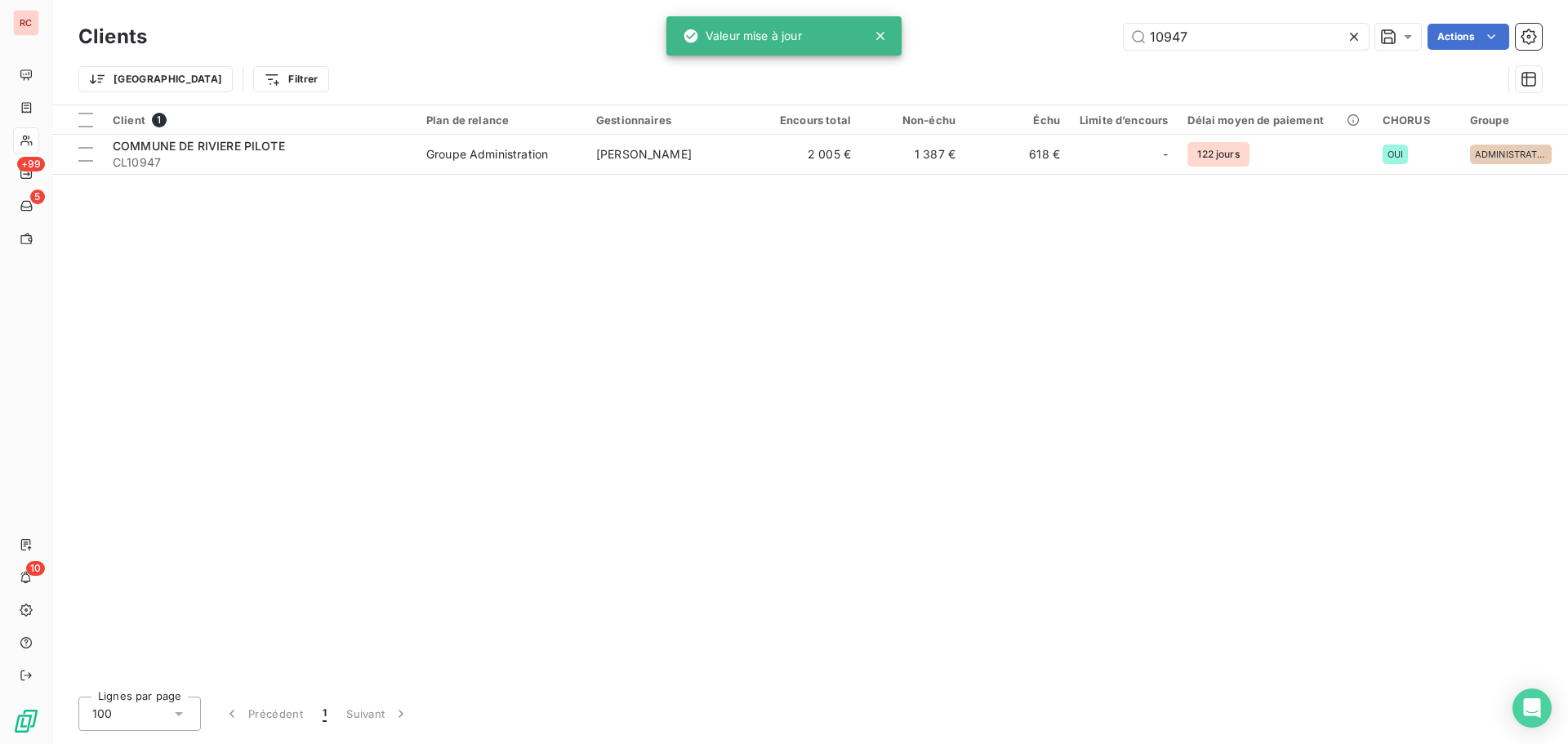
drag, startPoint x: 1215, startPoint y: 50, endPoint x: 1077, endPoint y: 67, distance: 139.0
click at [1077, 67] on div "Clients 10947 Actions Trier Filtrer" at bounding box center [810, 62] width 1463 height 85
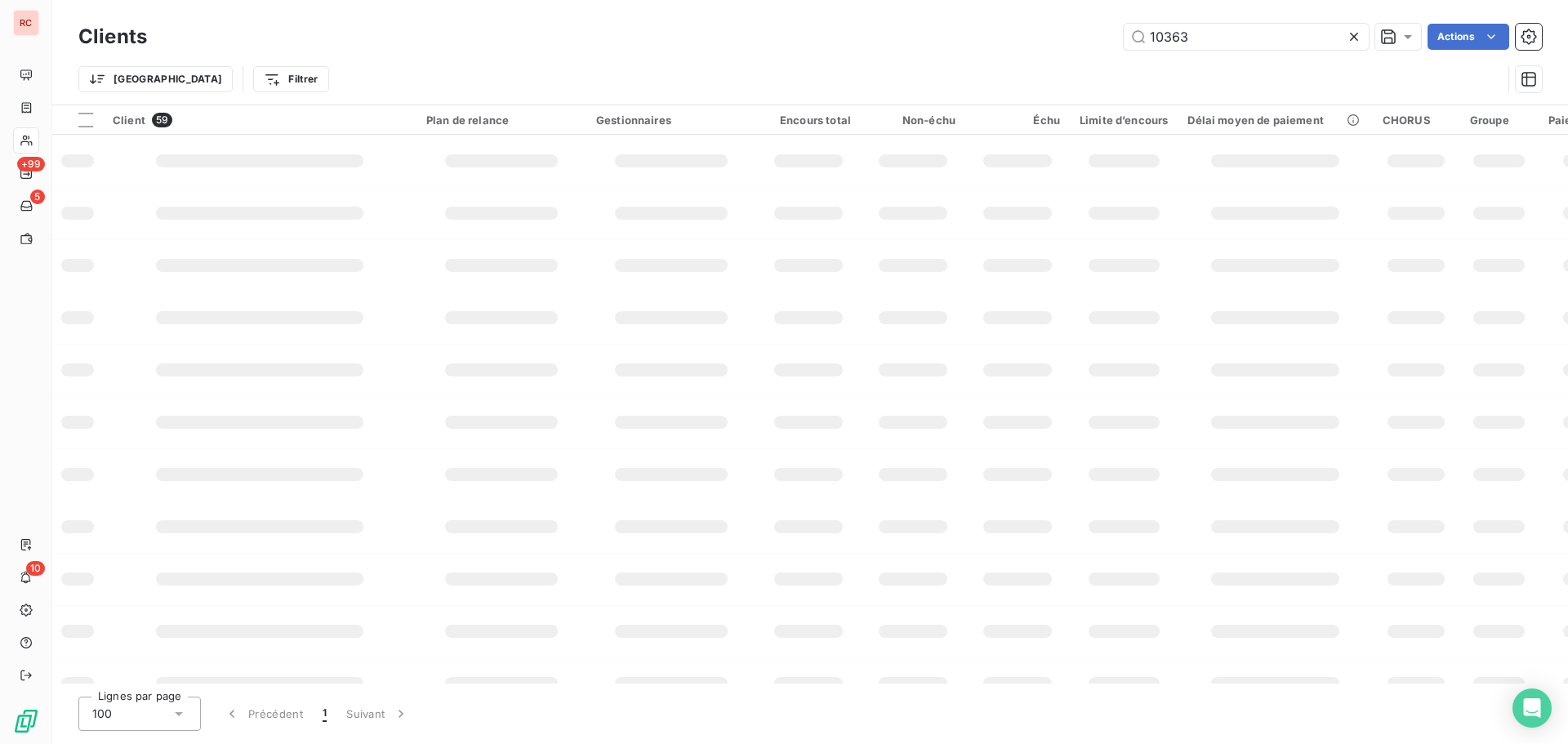
type input "10363"
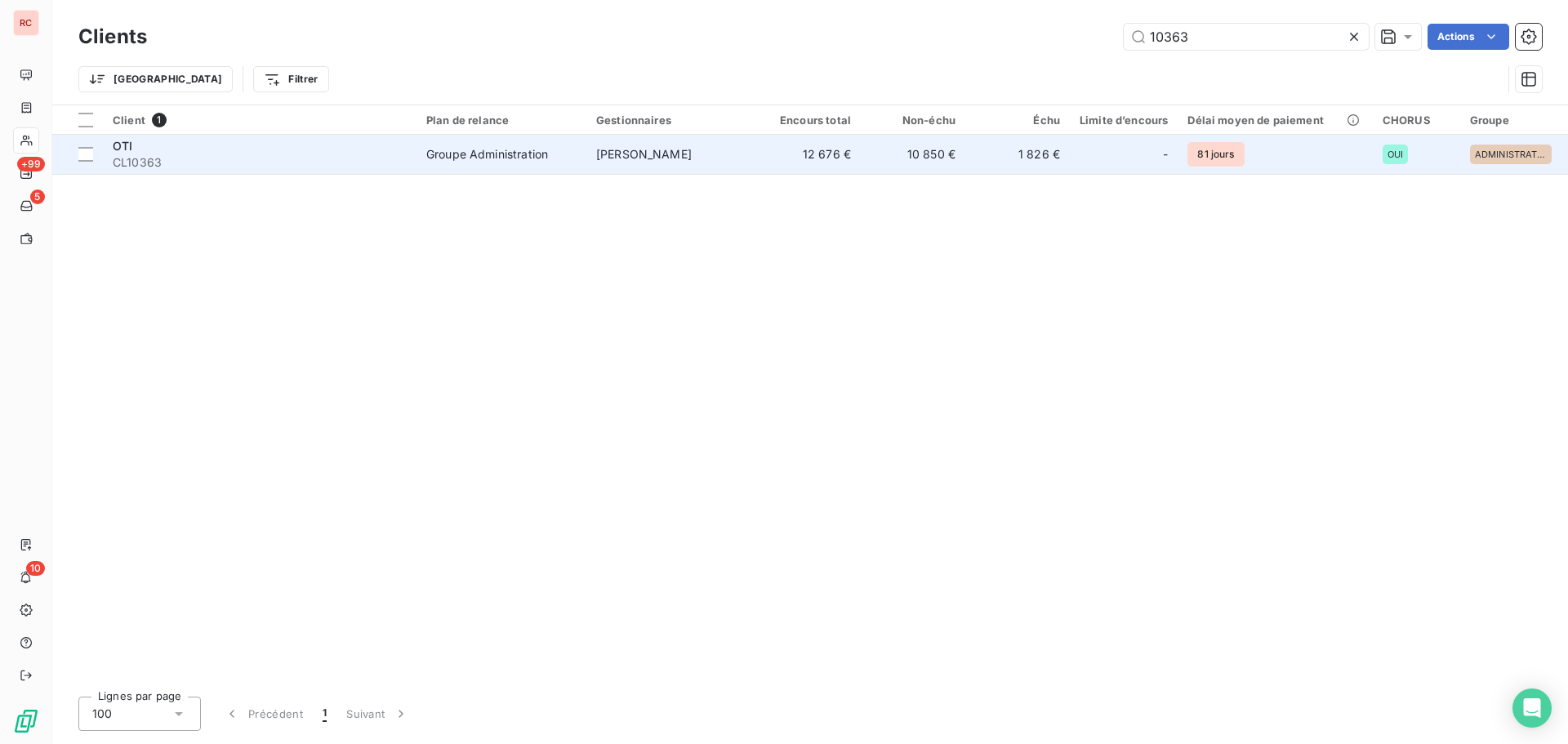
click at [697, 150] on td "[PERSON_NAME]" at bounding box center [671, 154] width 169 height 39
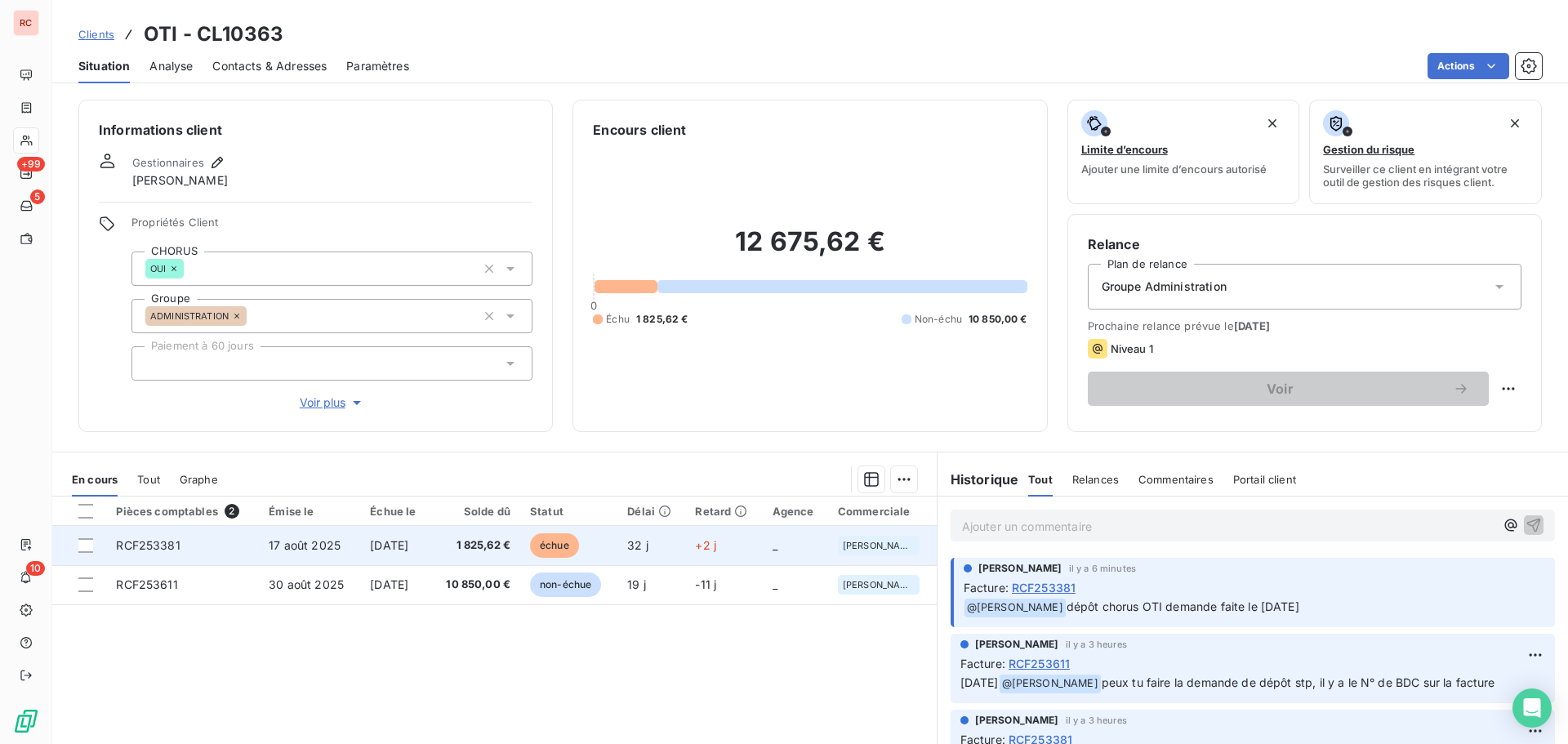
click at [277, 543] on span "17 août 2025" at bounding box center [304, 545] width 72 height 13
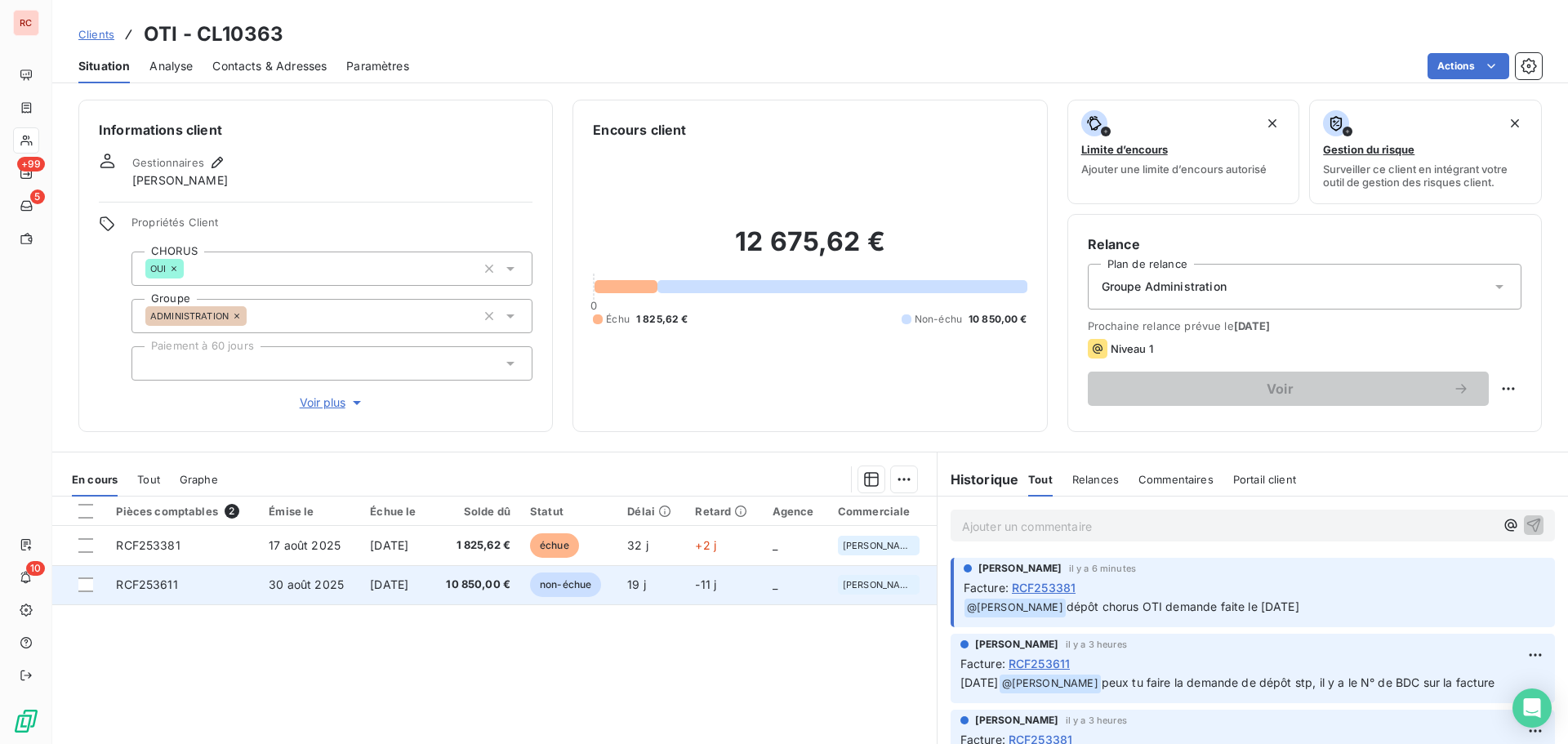
click at [300, 585] on span "30 août 2025" at bounding box center [306, 584] width 75 height 13
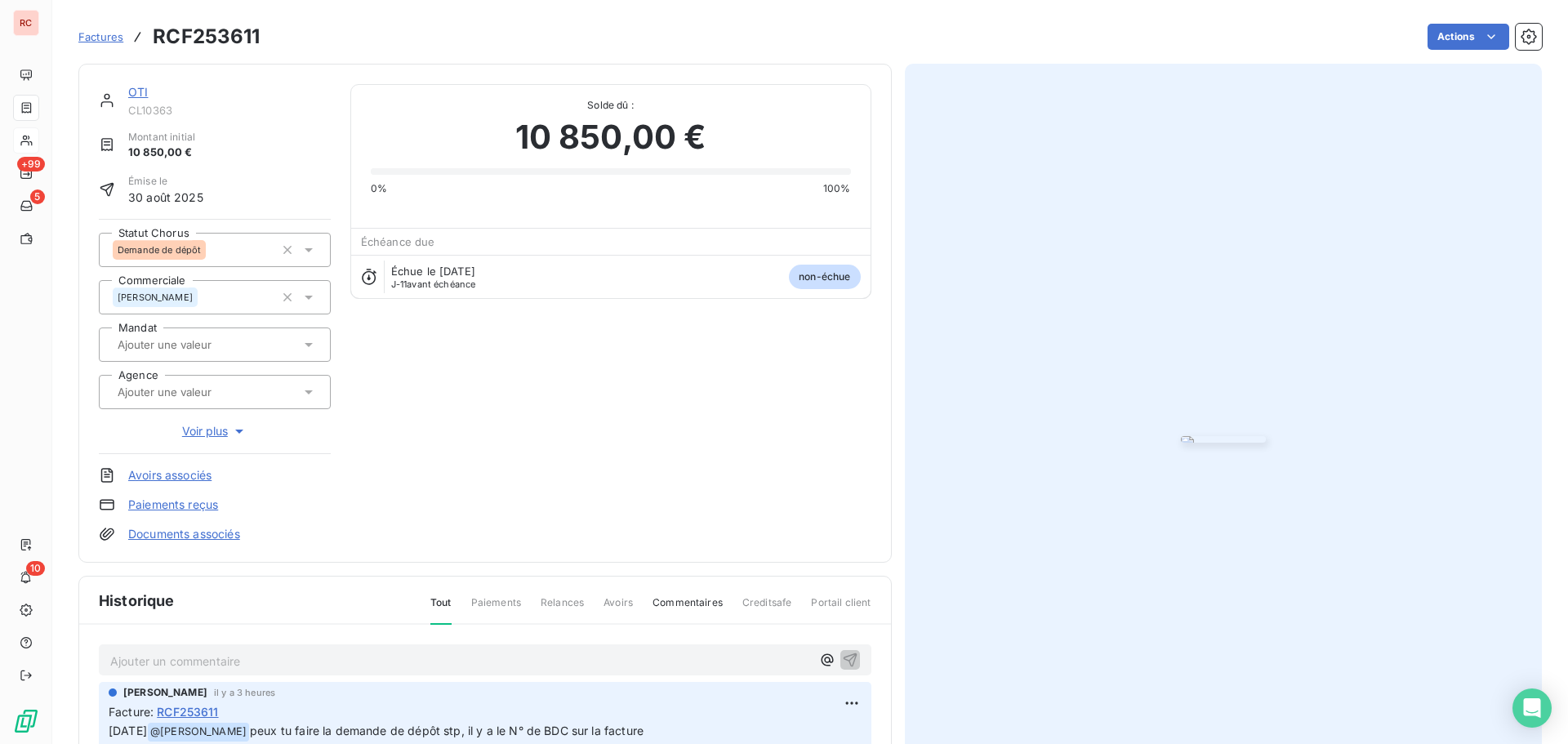
click at [311, 247] on icon at bounding box center [308, 249] width 16 height 16
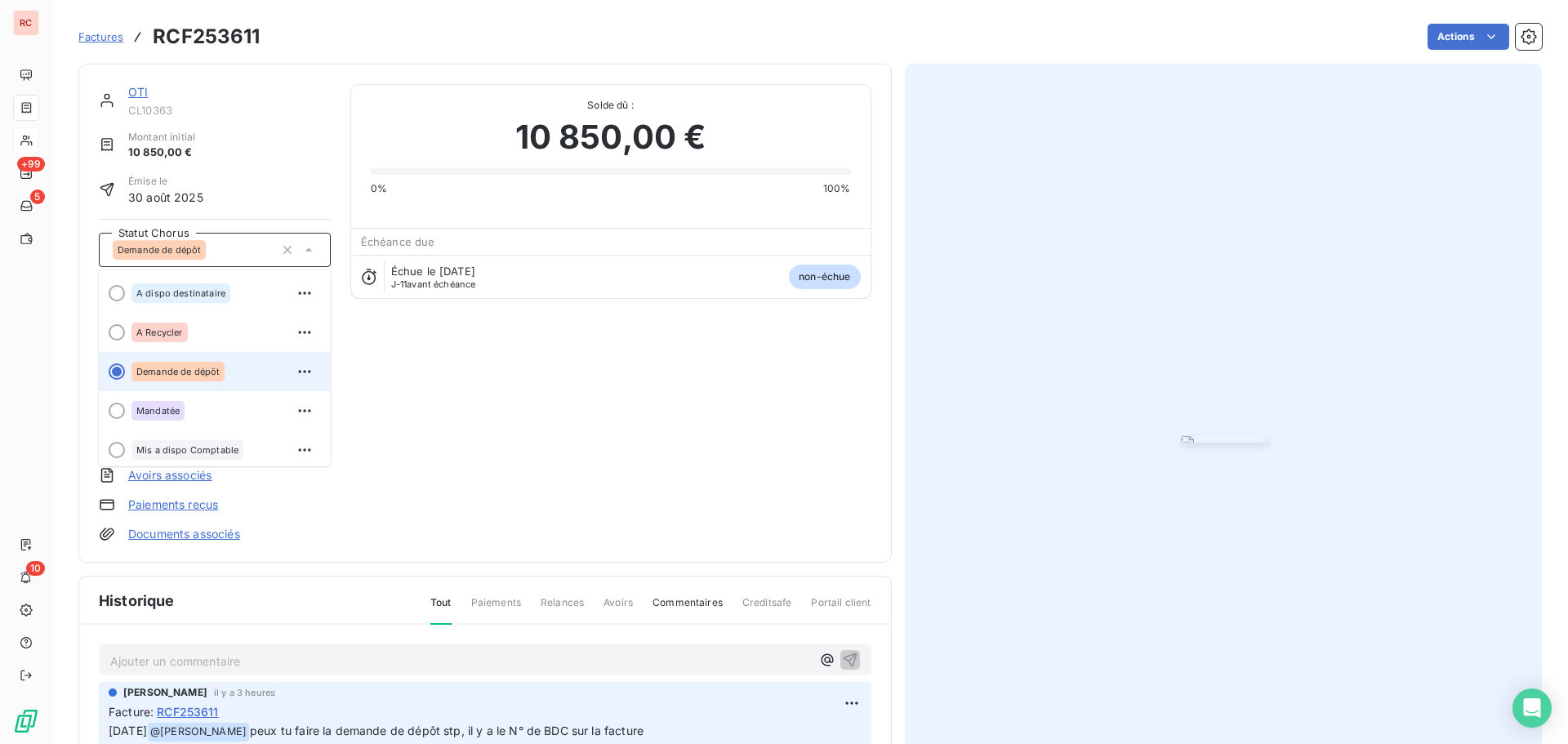
click at [190, 369] on span "Demande de dépôt" at bounding box center [178, 372] width 84 height 10
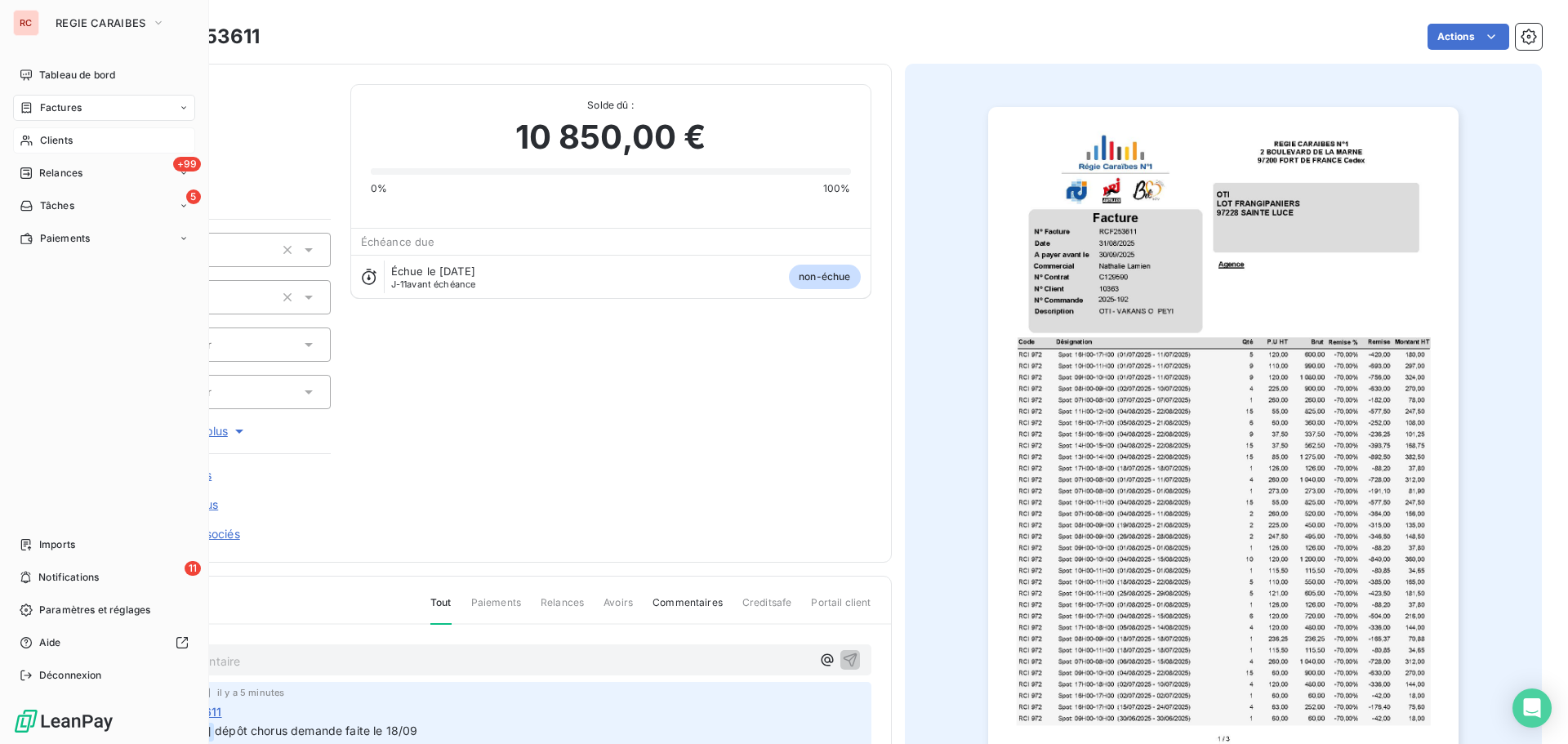
click at [85, 145] on div "Clients" at bounding box center [104, 140] width 182 height 26
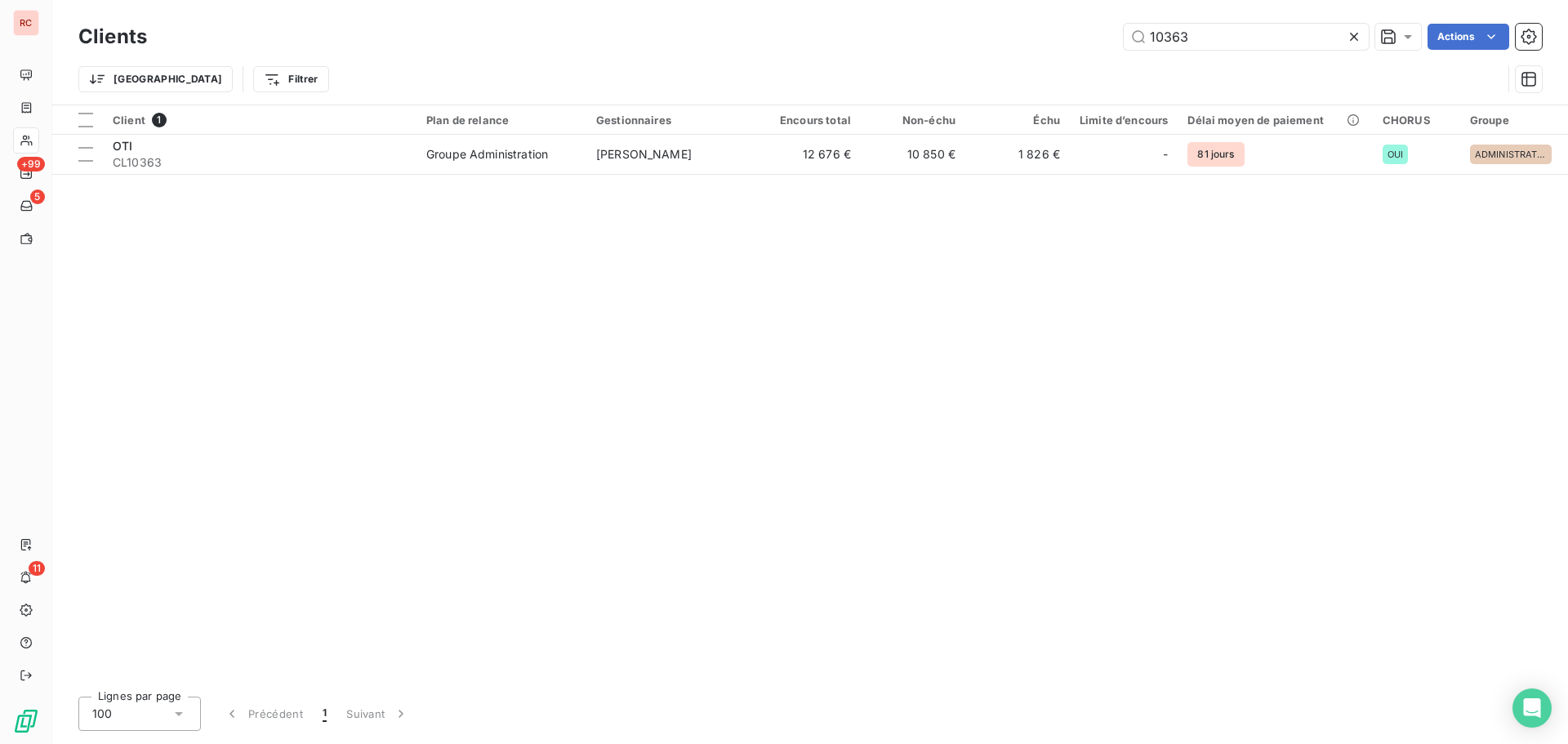
drag, startPoint x: 1209, startPoint y: 38, endPoint x: 1092, endPoint y: 36, distance: 117.0
click at [1092, 36] on div "10363 Actions" at bounding box center [854, 37] width 1375 height 26
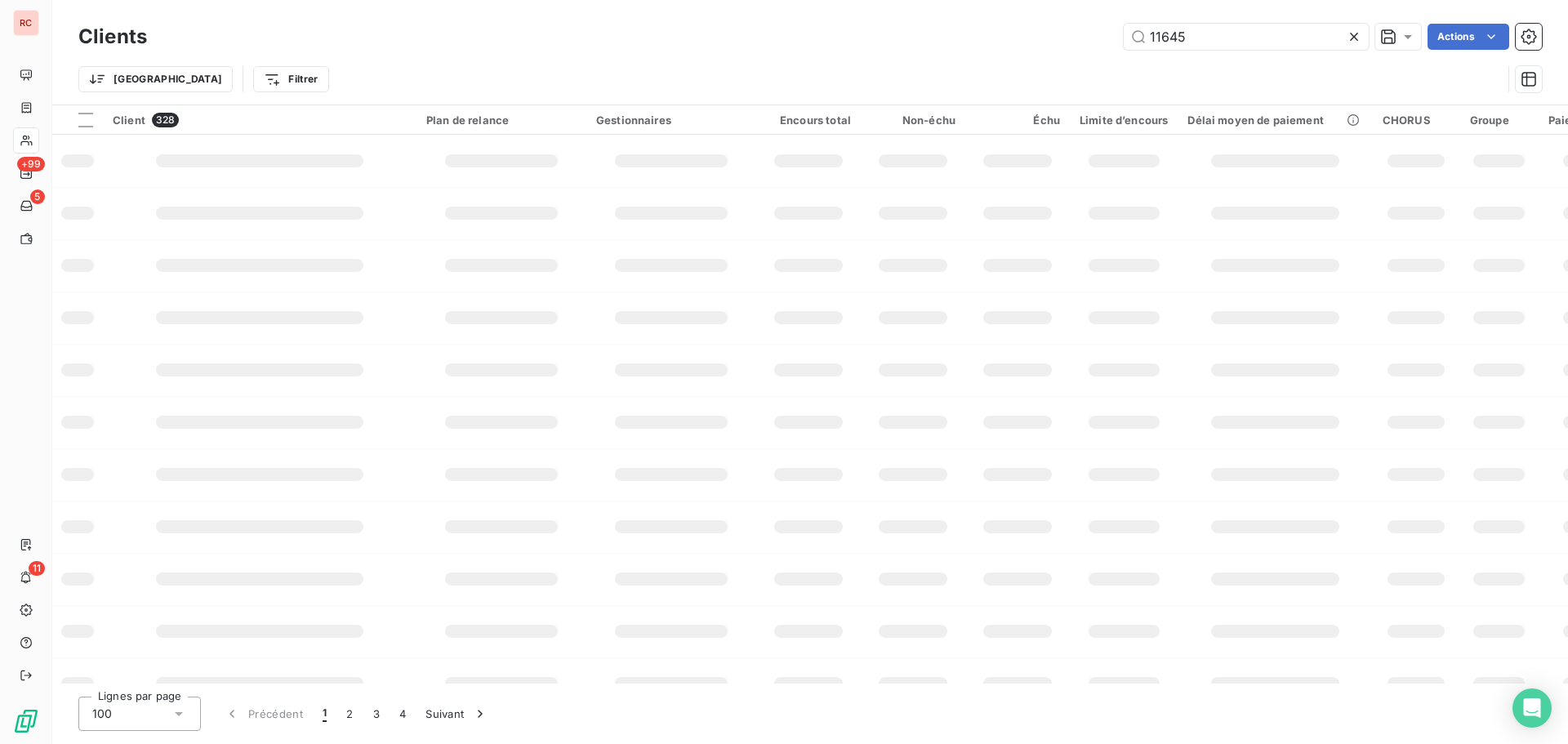
type input "11645"
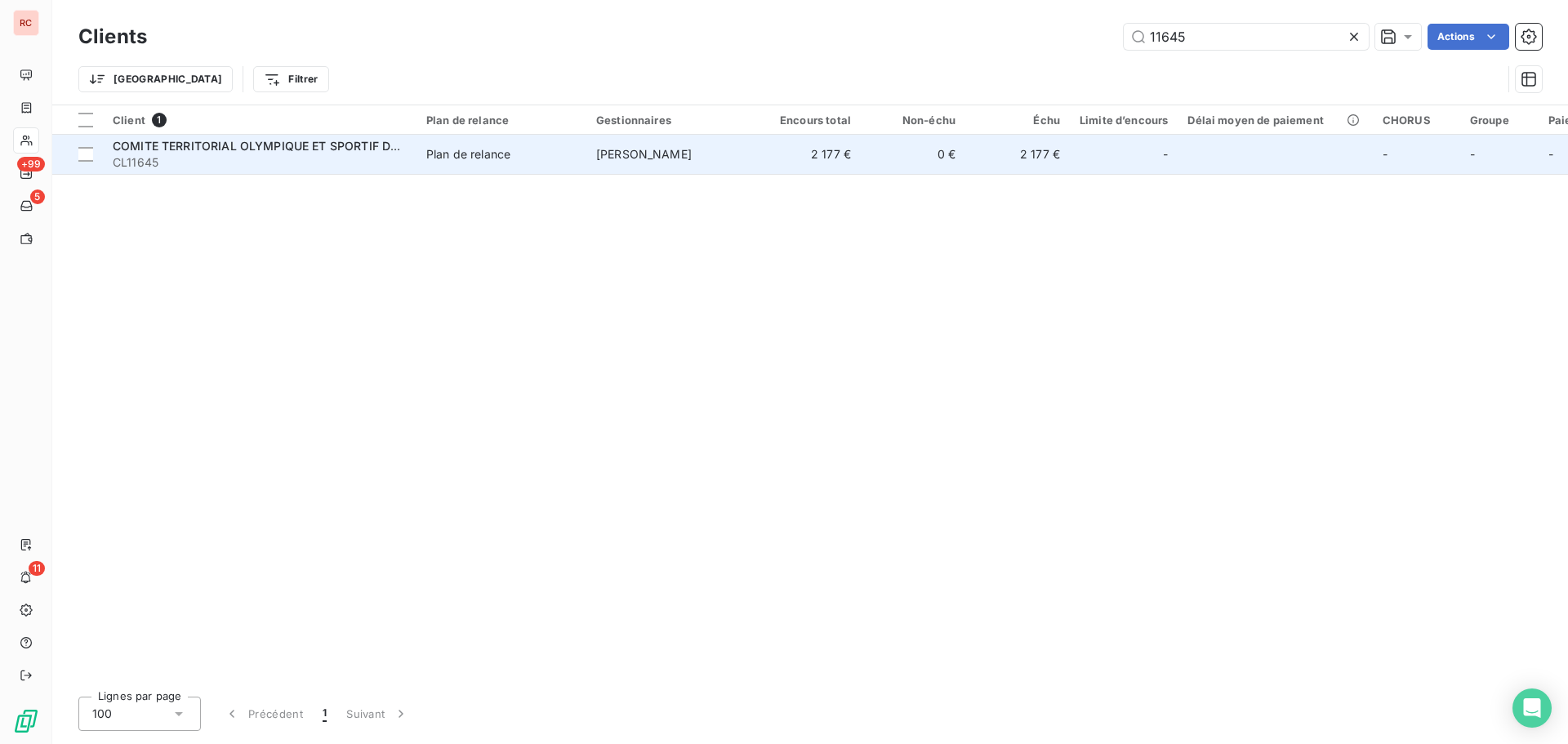
click at [422, 146] on td "Plan de relance" at bounding box center [501, 154] width 169 height 39
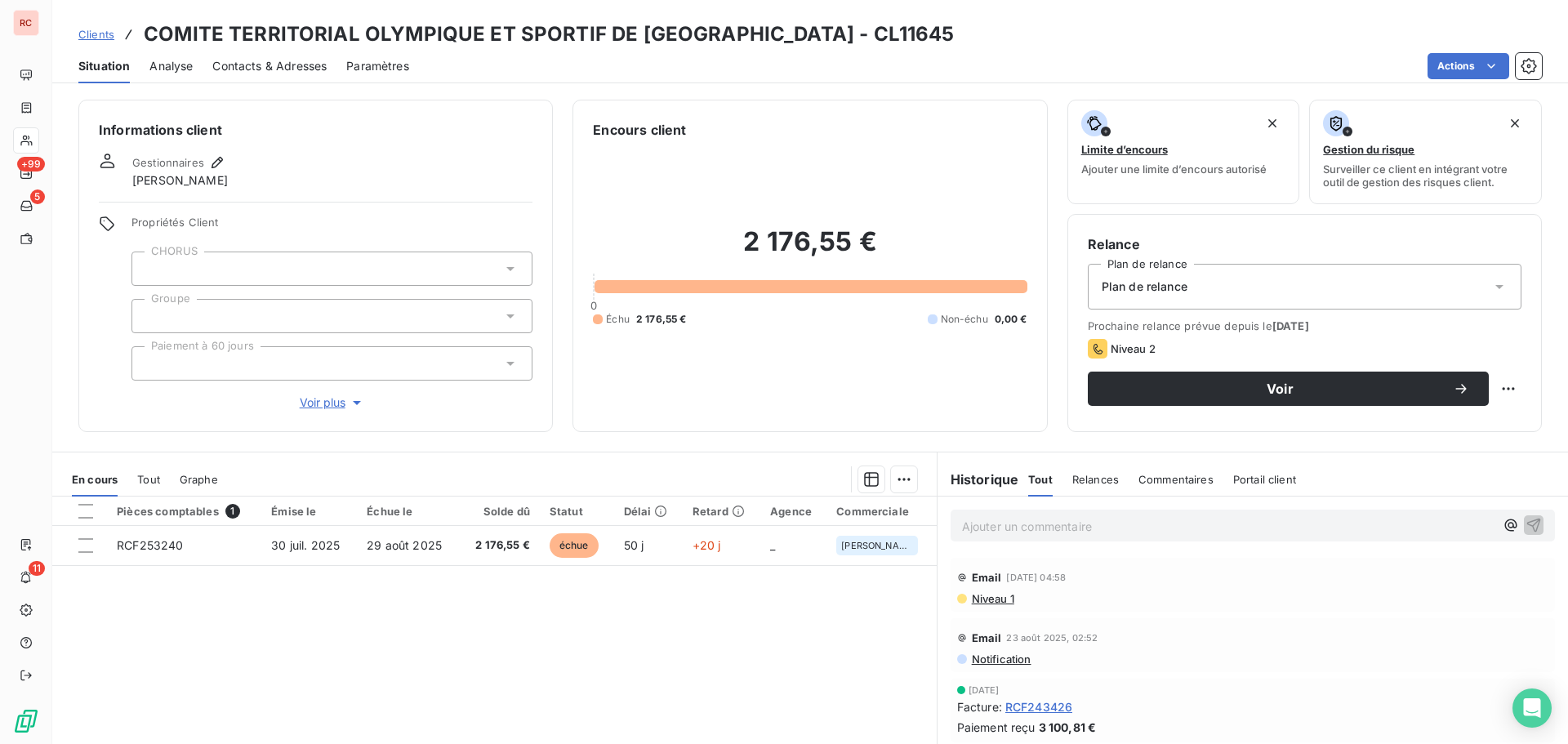
click at [243, 67] on span "Contacts & Adresses" at bounding box center [270, 65] width 115 height 16
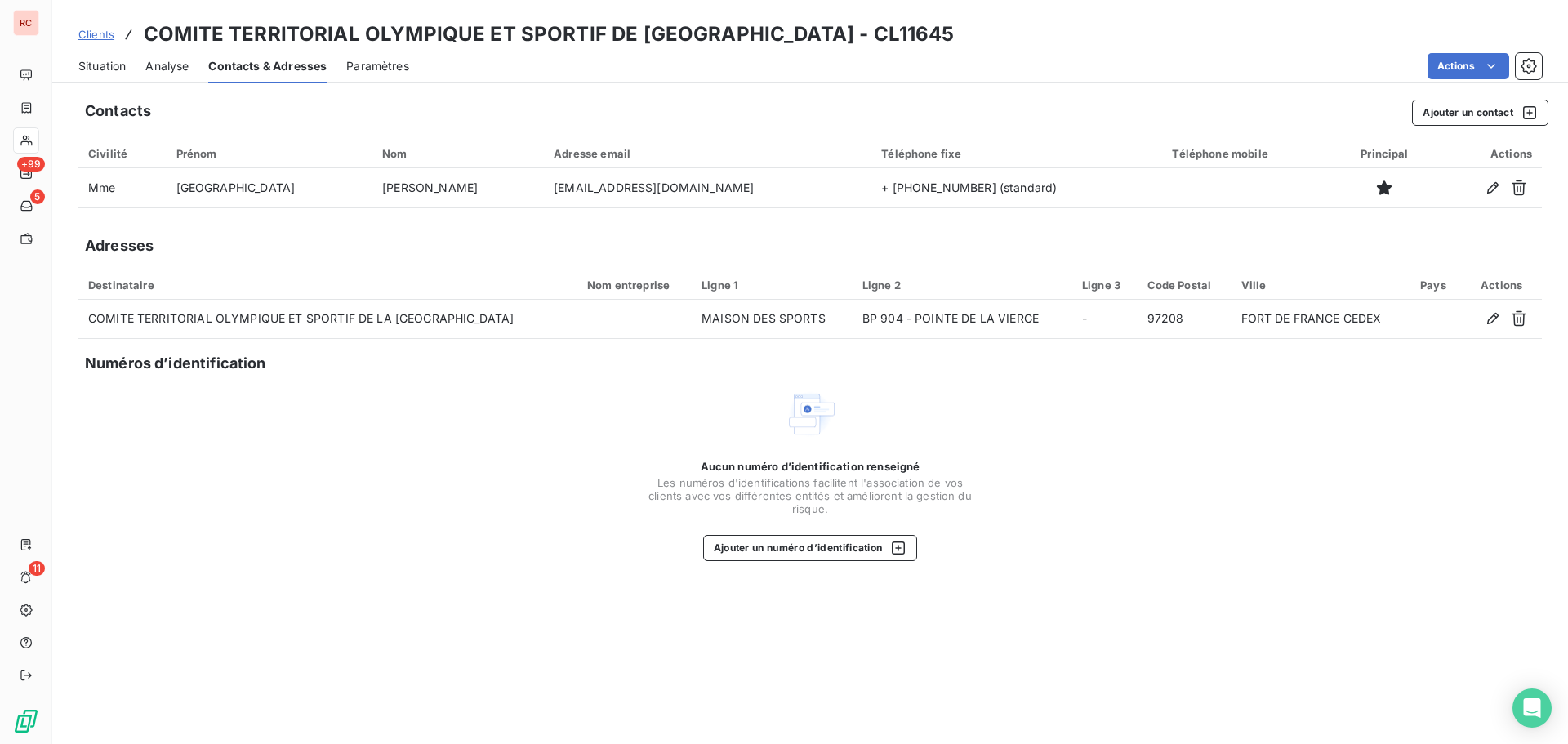
click at [106, 64] on span "Situation" at bounding box center [101, 65] width 47 height 16
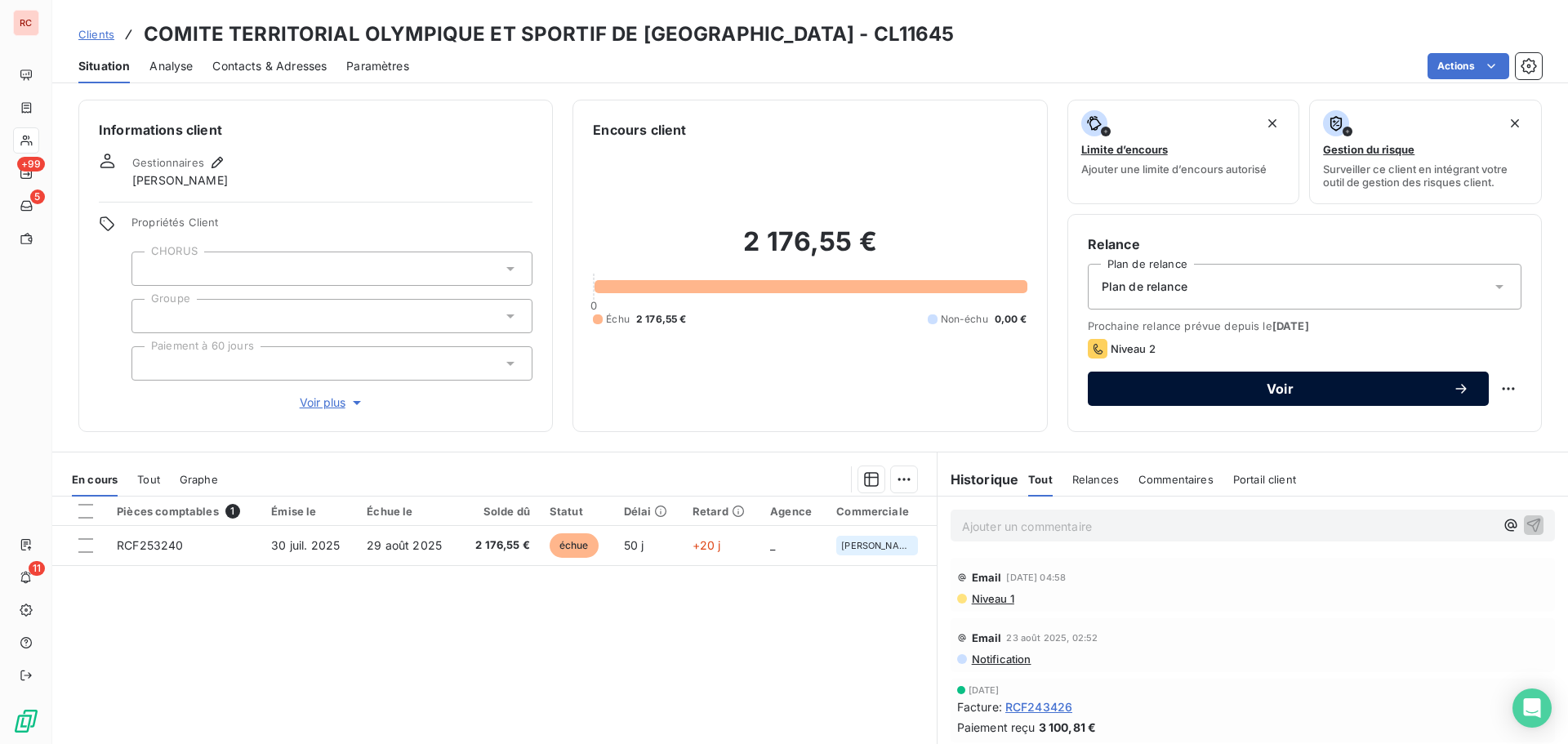
click at [1277, 383] on span "Voir" at bounding box center [1279, 389] width 346 height 13
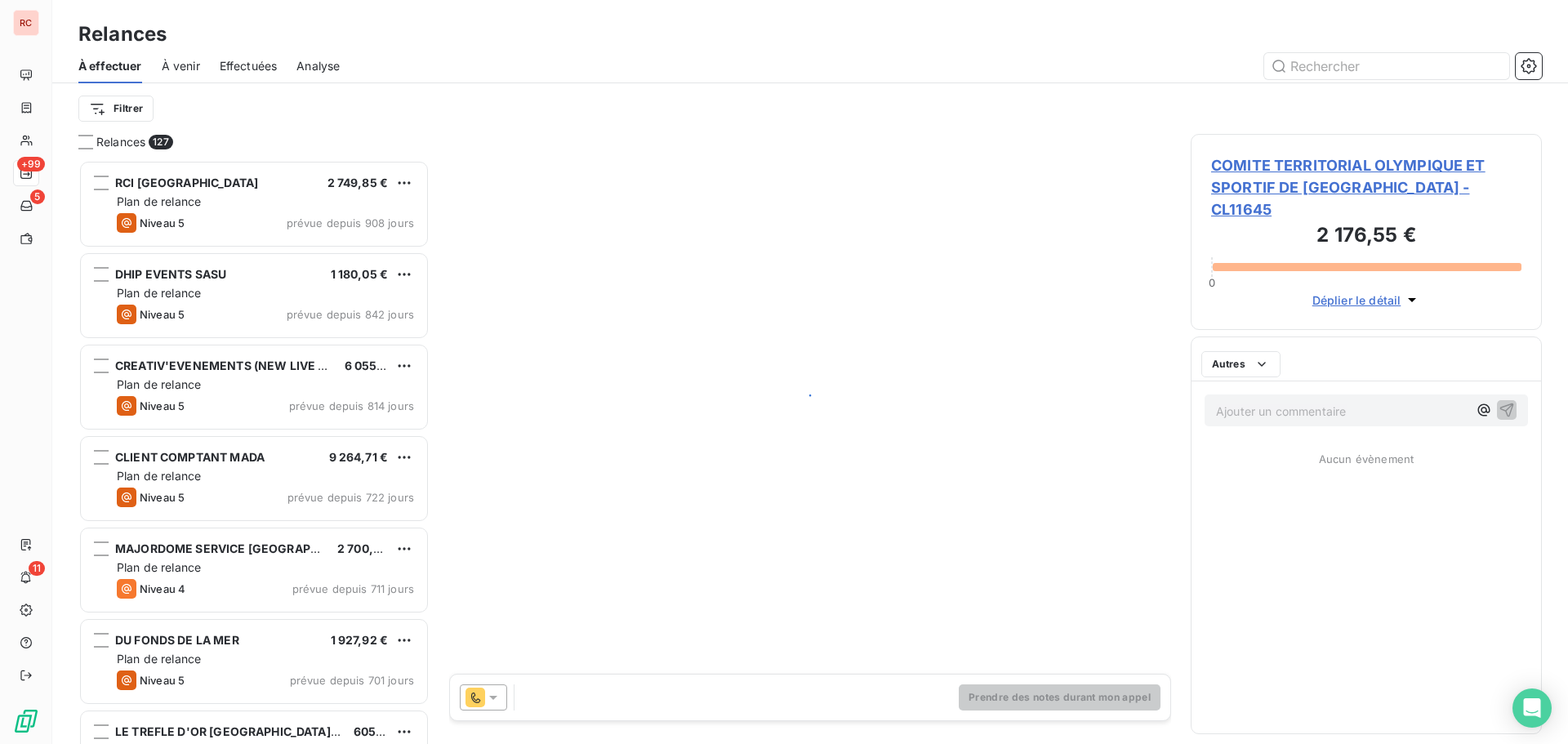
scroll to position [572, 339]
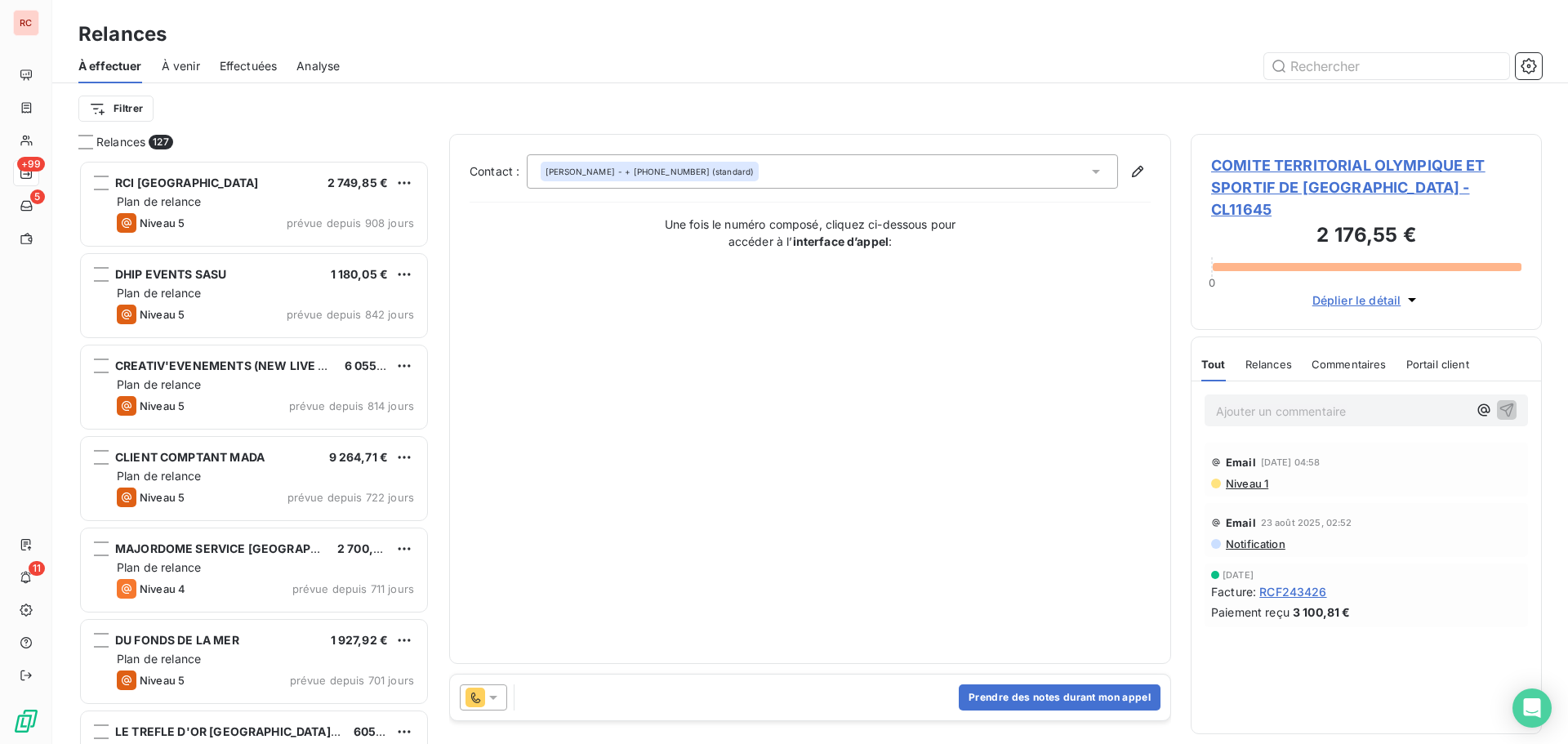
click at [1269, 155] on span "COMITE TERRITORIAL OLYMPIQUE ET SPORTIF DE [GEOGRAPHIC_DATA] - CL11645" at bounding box center [1366, 187] width 310 height 66
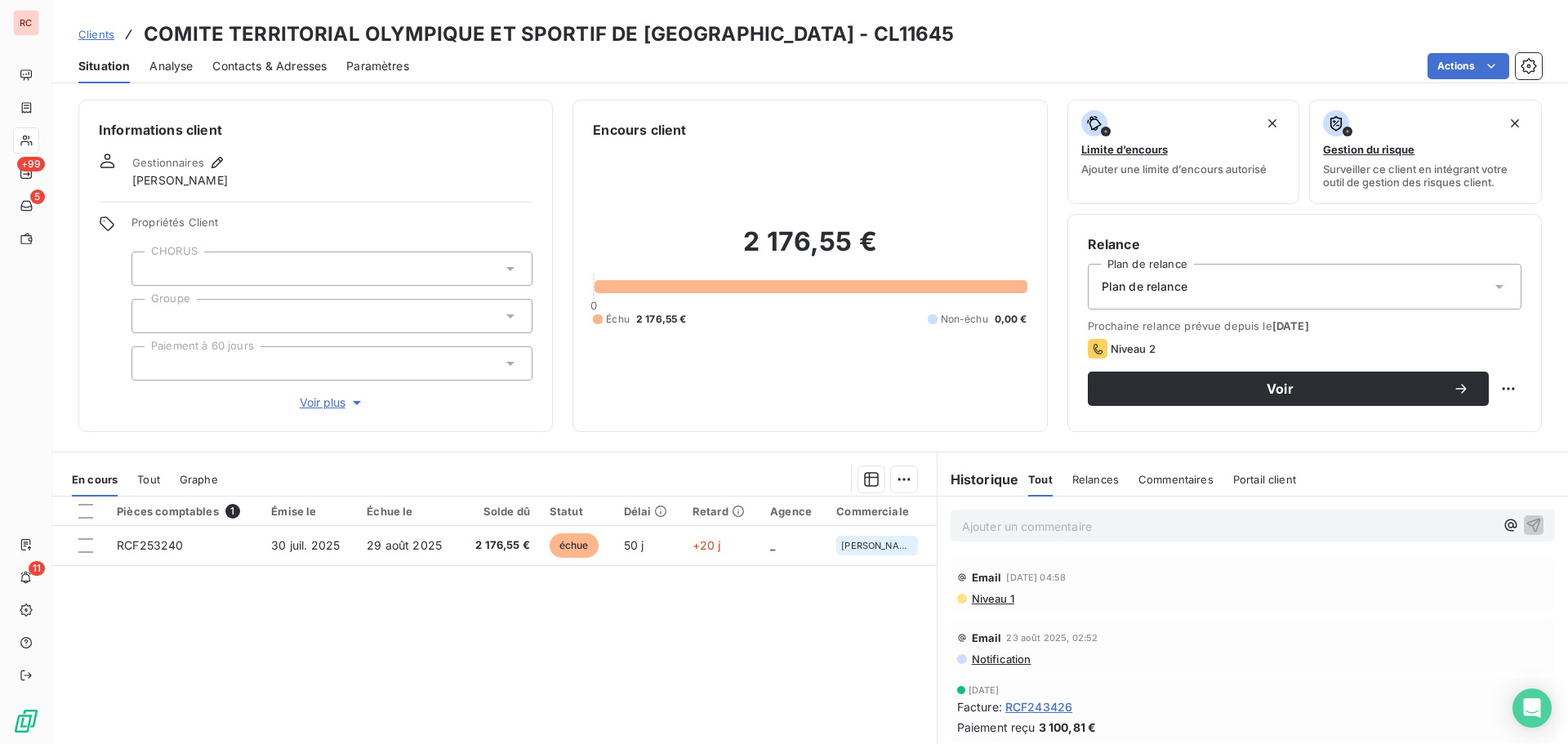
click at [313, 72] on span "Contacts & Adresses" at bounding box center [270, 65] width 115 height 16
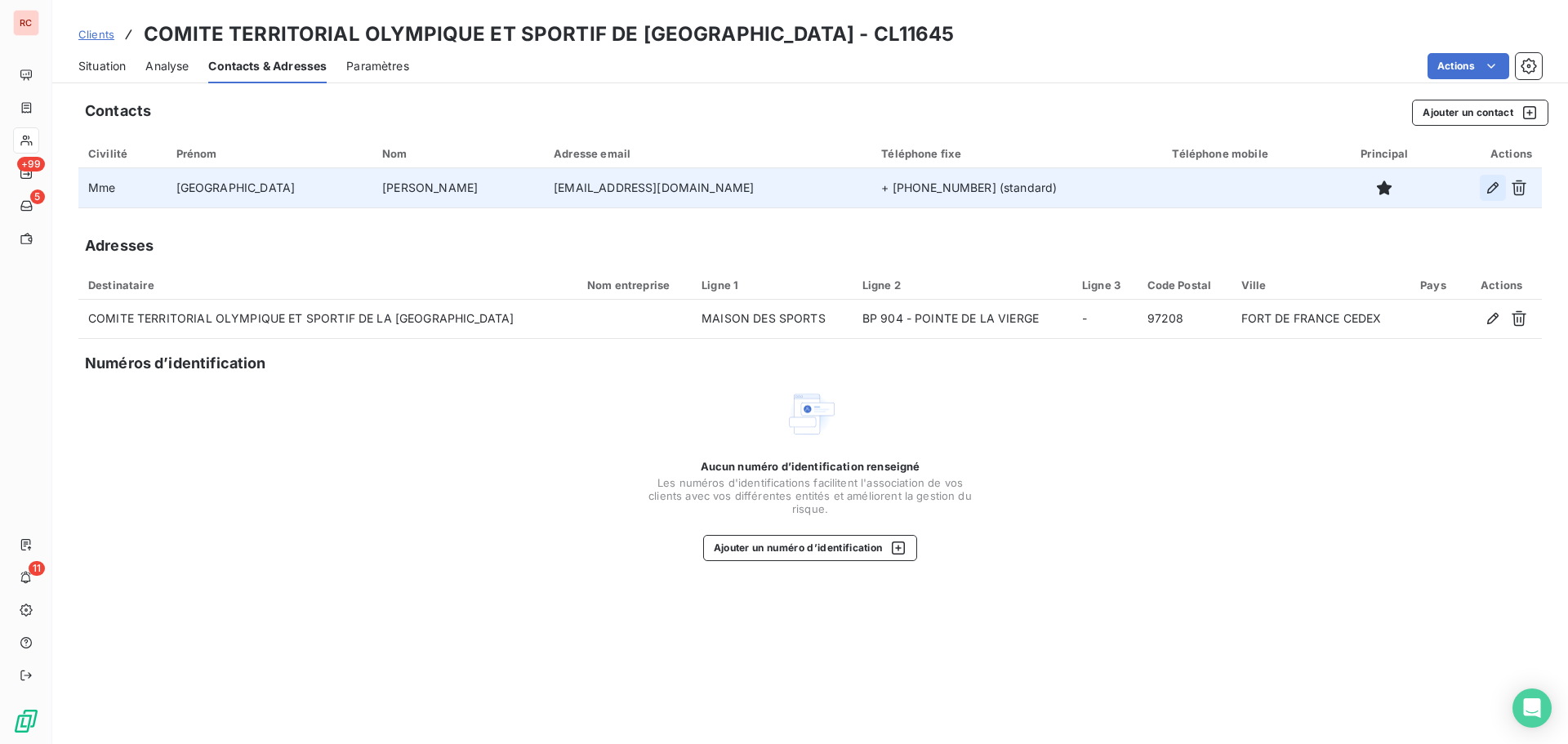
click at [1495, 189] on icon "button" at bounding box center [1492, 188] width 16 height 16
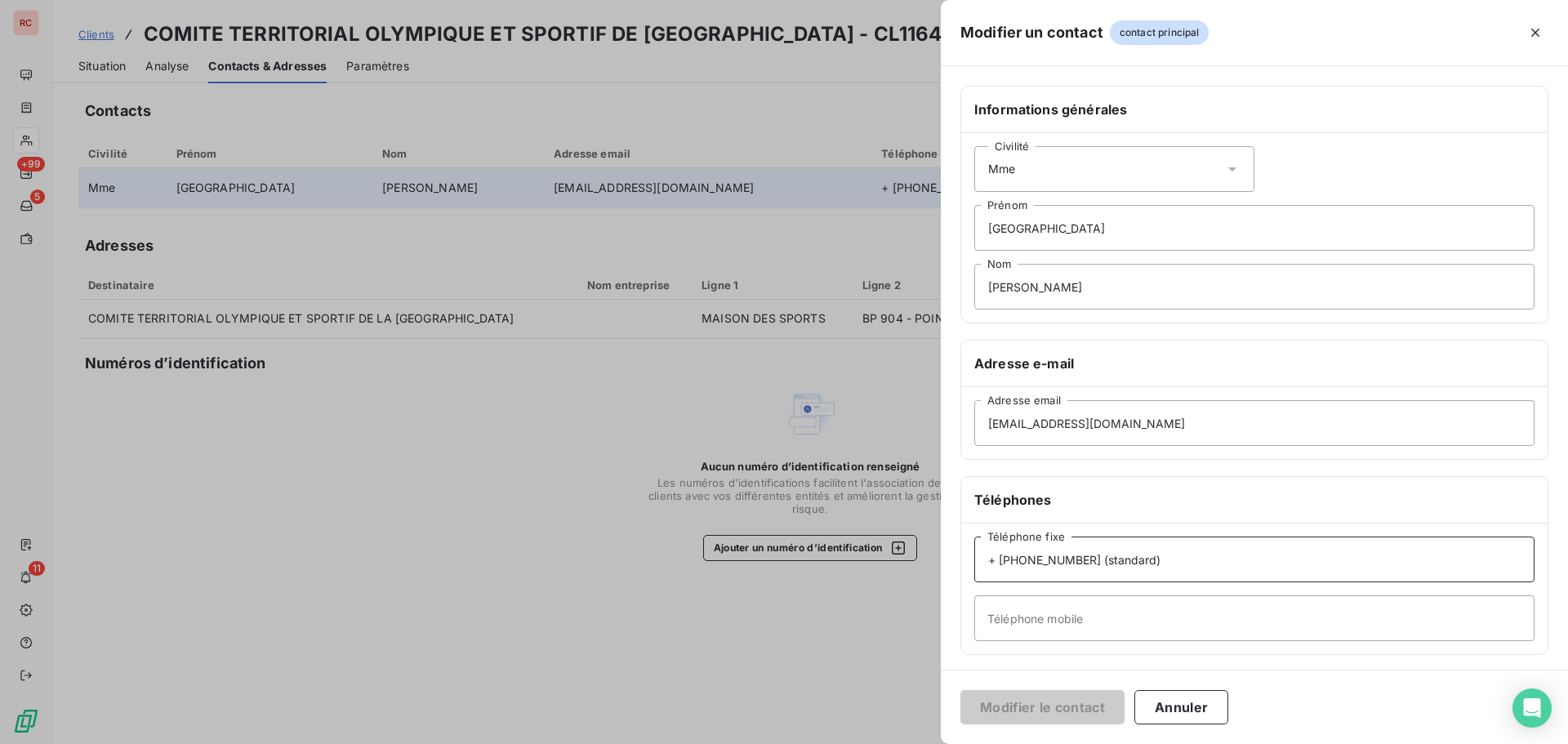
drag, startPoint x: 1169, startPoint y: 556, endPoint x: 1024, endPoint y: 562, distance: 145.1
click at [1024, 562] on input "+ [PHONE_NUMBER] (standard)" at bounding box center [1254, 559] width 560 height 46
click at [1068, 563] on input "+ (596 696 849833" at bounding box center [1254, 559] width 560 height 46
click at [1088, 558] on input "+ (596 696 84 9833" at bounding box center [1254, 559] width 560 height 46
click at [1084, 560] on input "+ (596 696 84 9833" at bounding box center [1254, 559] width 560 height 46
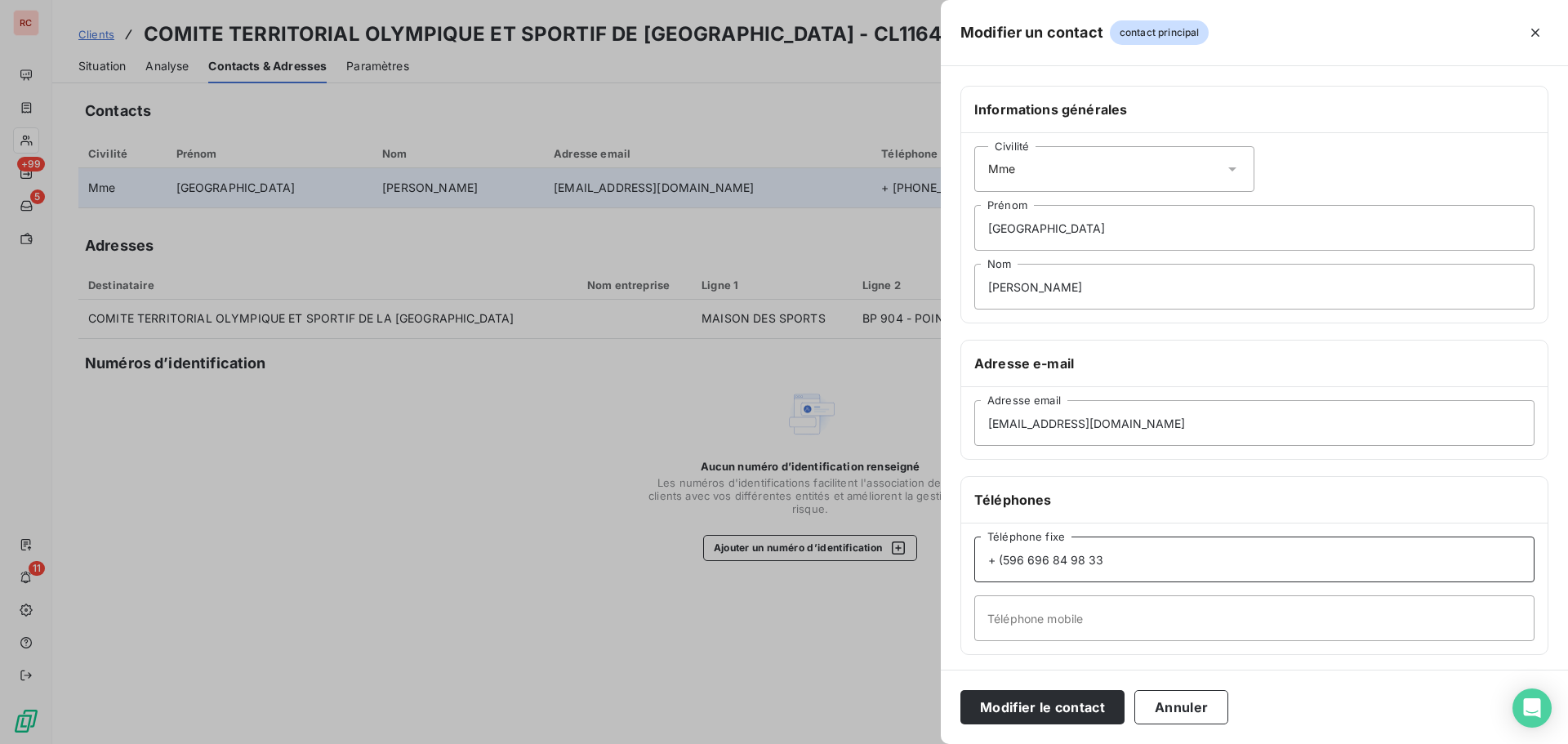
click at [1004, 560] on input "+ (596 696 84 98 33" at bounding box center [1254, 559] width 560 height 46
type input "+ 596 696 84 98 33"
click at [1080, 708] on button "Modifier le contact" at bounding box center [1042, 707] width 165 height 35
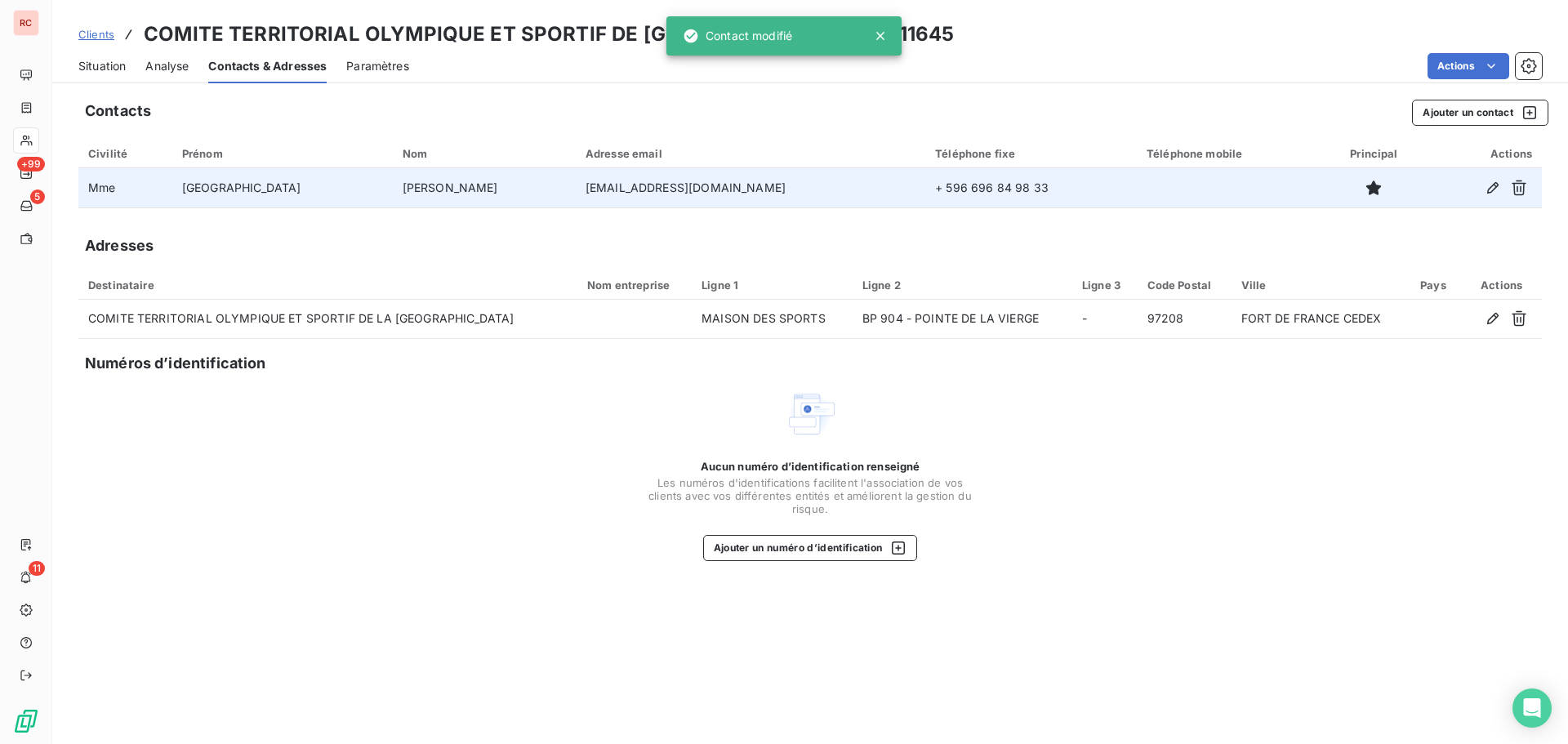
click at [91, 67] on span "Situation" at bounding box center [101, 65] width 47 height 16
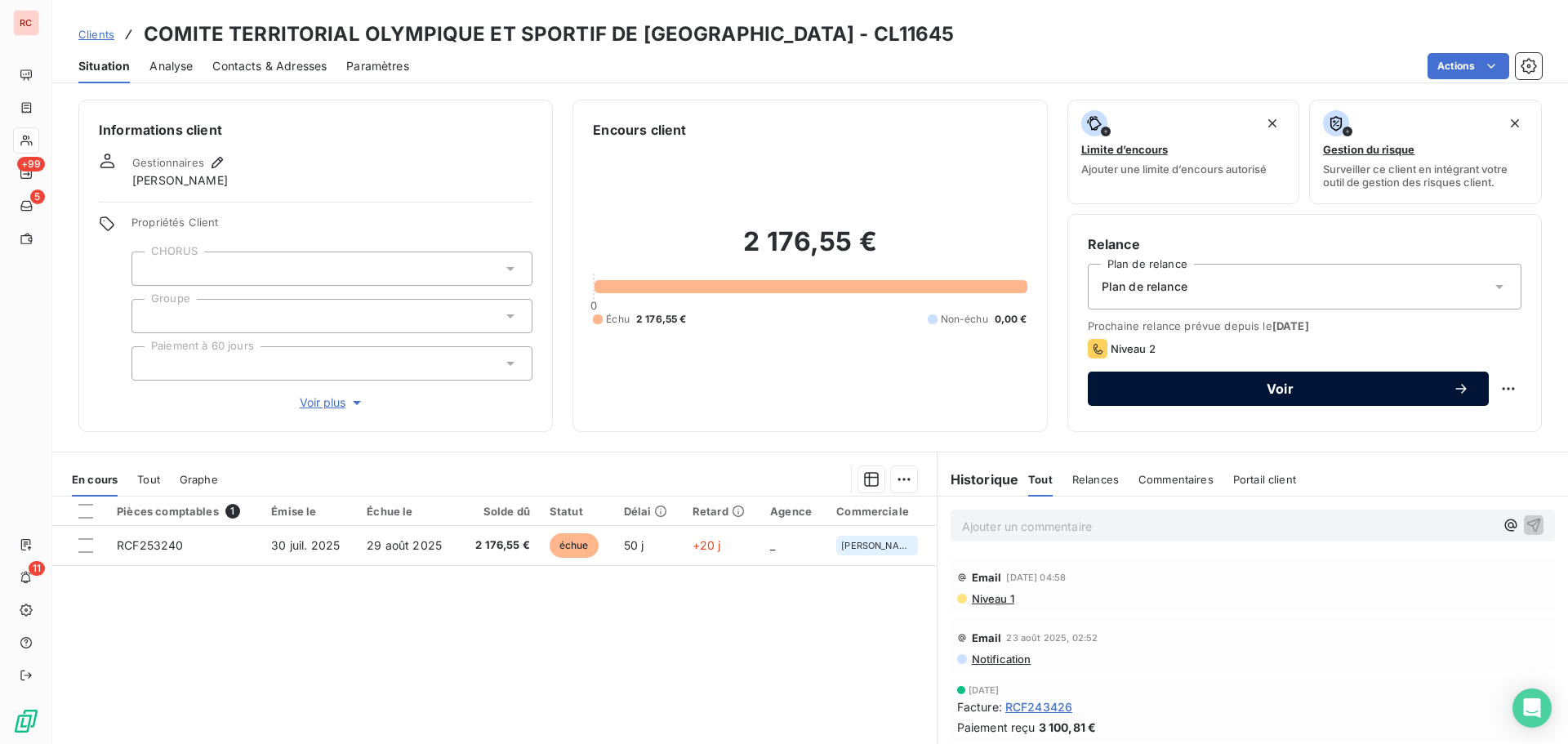
click at [1158, 389] on span "Voir" at bounding box center [1279, 389] width 346 height 13
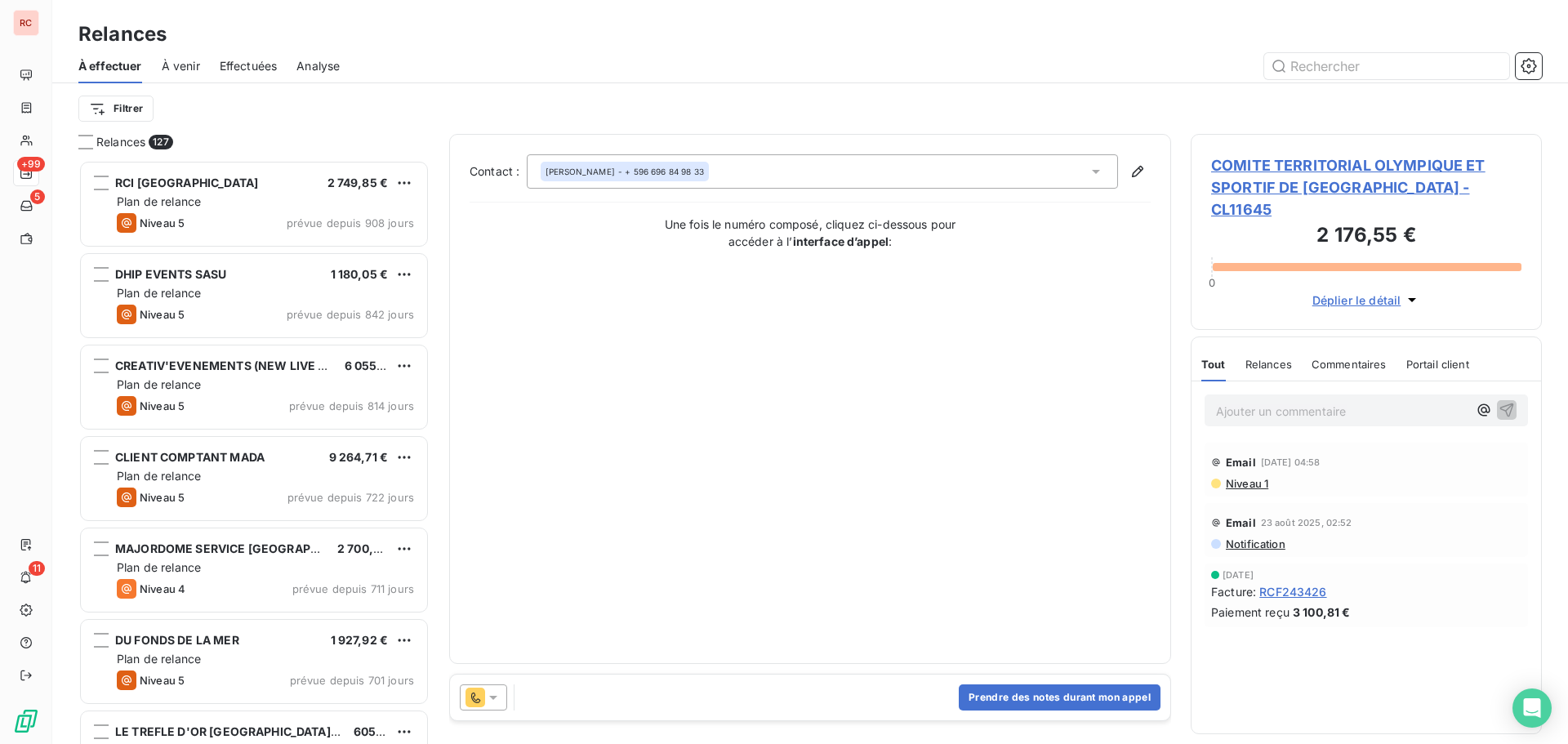
scroll to position [572, 339]
click at [1008, 693] on button "Prendre des notes durant mon appel" at bounding box center [1060, 697] width 202 height 26
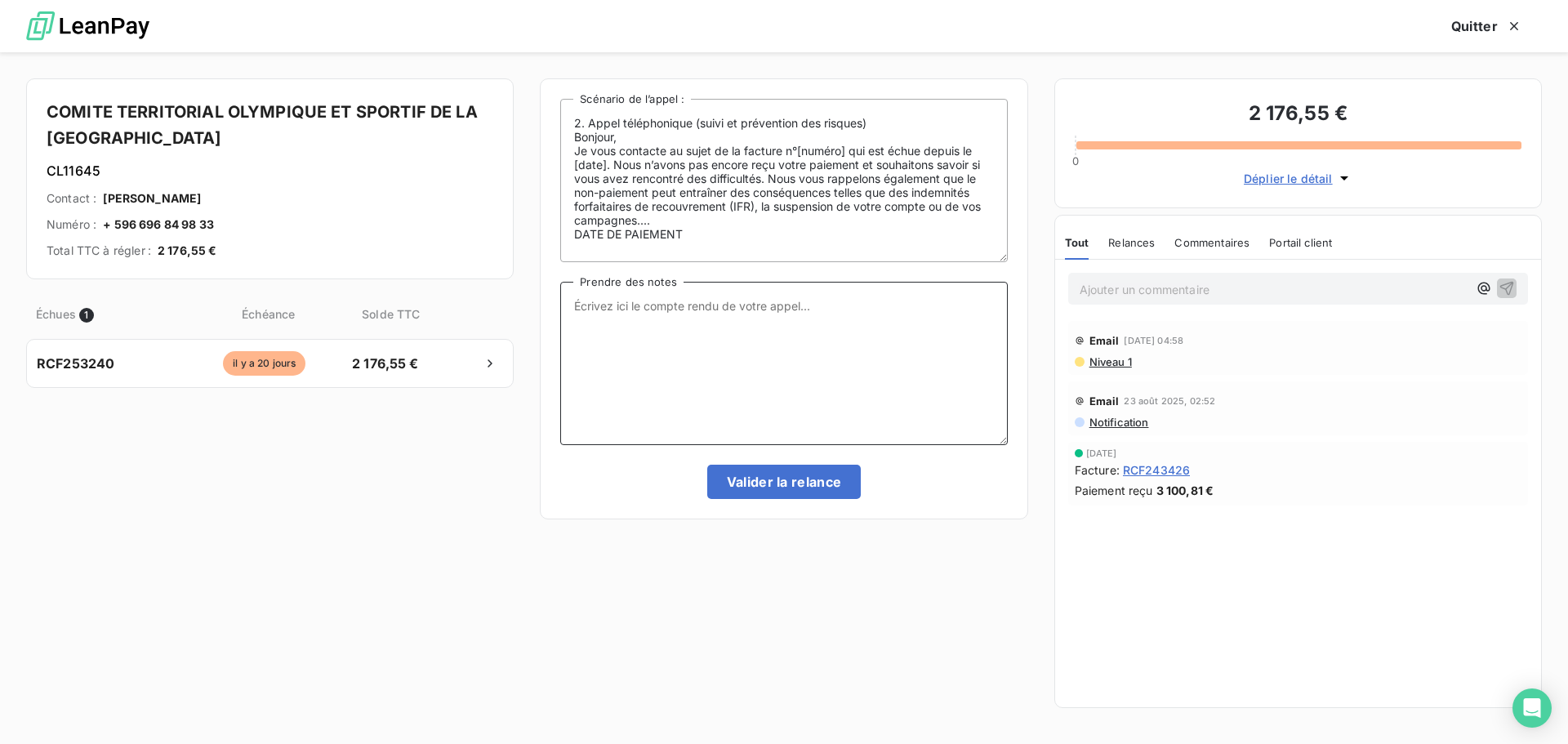
click at [596, 310] on textarea "Prendre des notes" at bounding box center [784, 364] width 447 height 164
click at [862, 311] on textarea "La cliente me confirma que le paiement est en cours eet devrait etre fais d ici…" at bounding box center [784, 364] width 447 height 164
click at [872, 304] on textarea "La cliente me confirma que le paiement est en cours eet devrait etre fais d ici…" at bounding box center [784, 364] width 447 height 164
click at [869, 304] on textarea "La cliente me confirma que le paiement est en cours eet devrait etre fais d ici…" at bounding box center [784, 364] width 447 height 164
drag, startPoint x: 659, startPoint y: 322, endPoint x: 553, endPoint y: 309, distance: 106.8
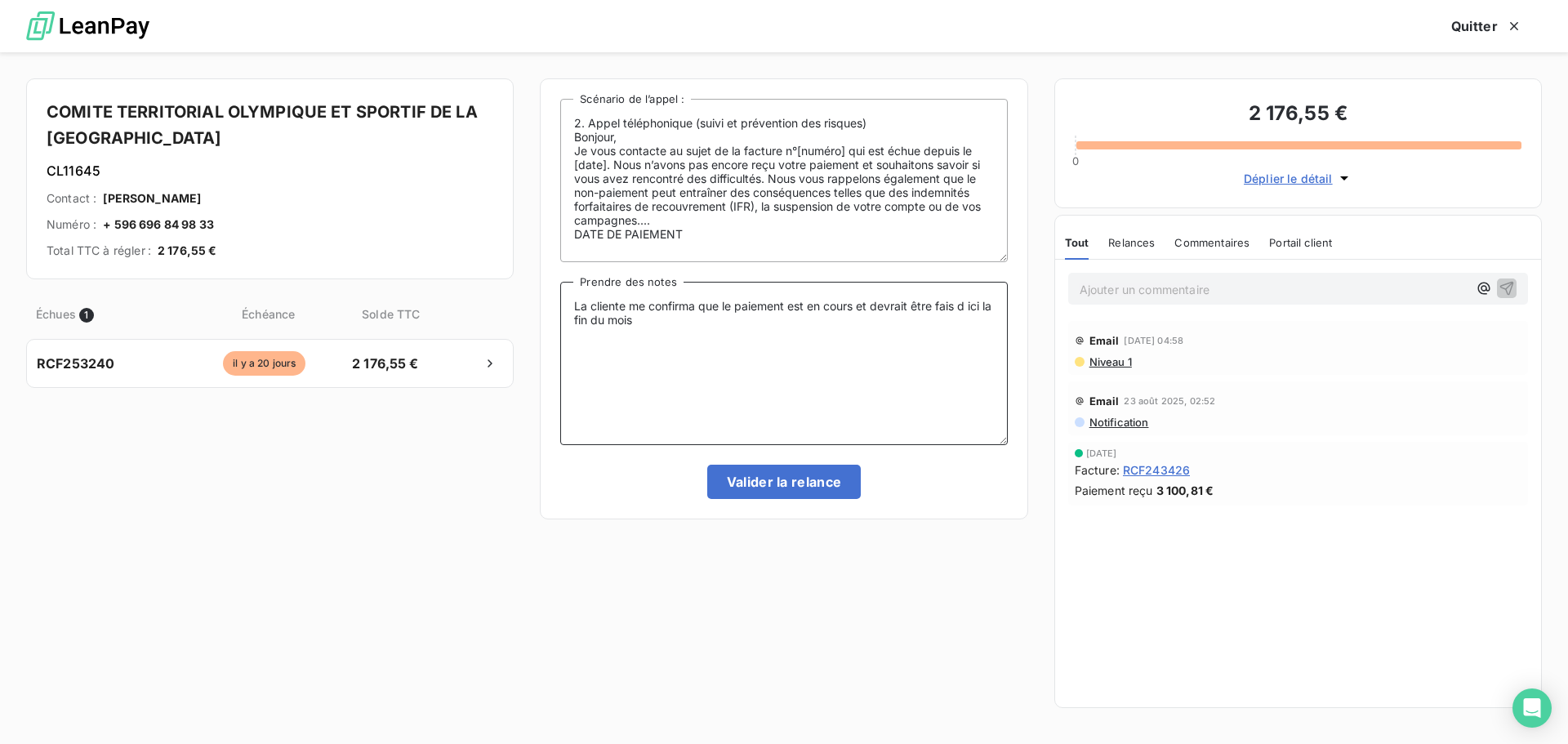
click at [553, 309] on div "2. Appel téléphonique (suivi et prévention des risques) Bonjour, Je vous contac…" at bounding box center [784, 298] width 487 height 441
type textarea "La cliente me confirma que le paiement est en cours et devrait être fais d ici …"
click at [814, 482] on button "Valider la relance" at bounding box center [784, 482] width 154 height 35
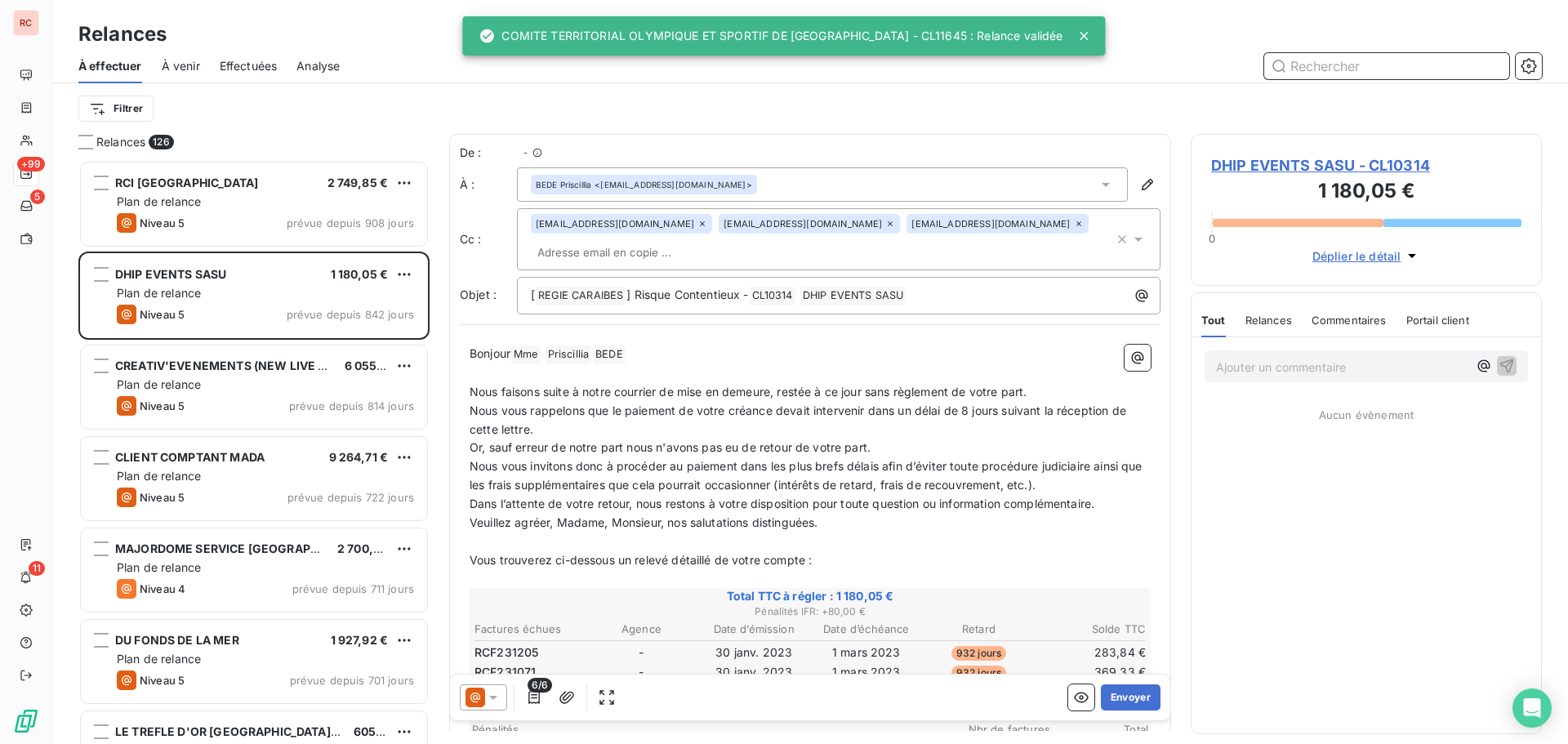
click at [258, 63] on span "Effectuées" at bounding box center [248, 65] width 58 height 16
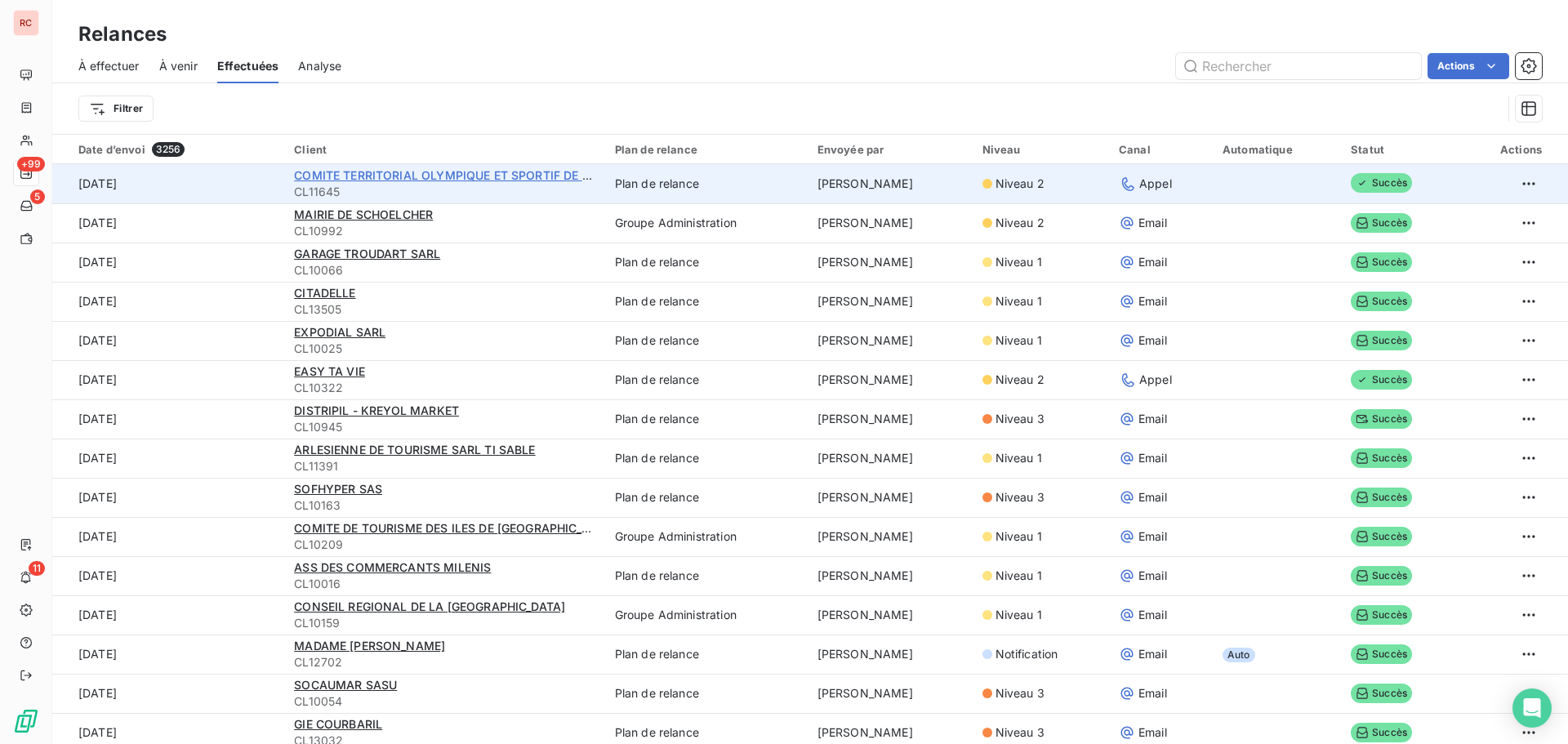
click at [458, 175] on span "COMITE TERRITORIAL OLYMPIQUE ET SPORTIF DE LA [GEOGRAPHIC_DATA]" at bounding box center [505, 175] width 424 height 13
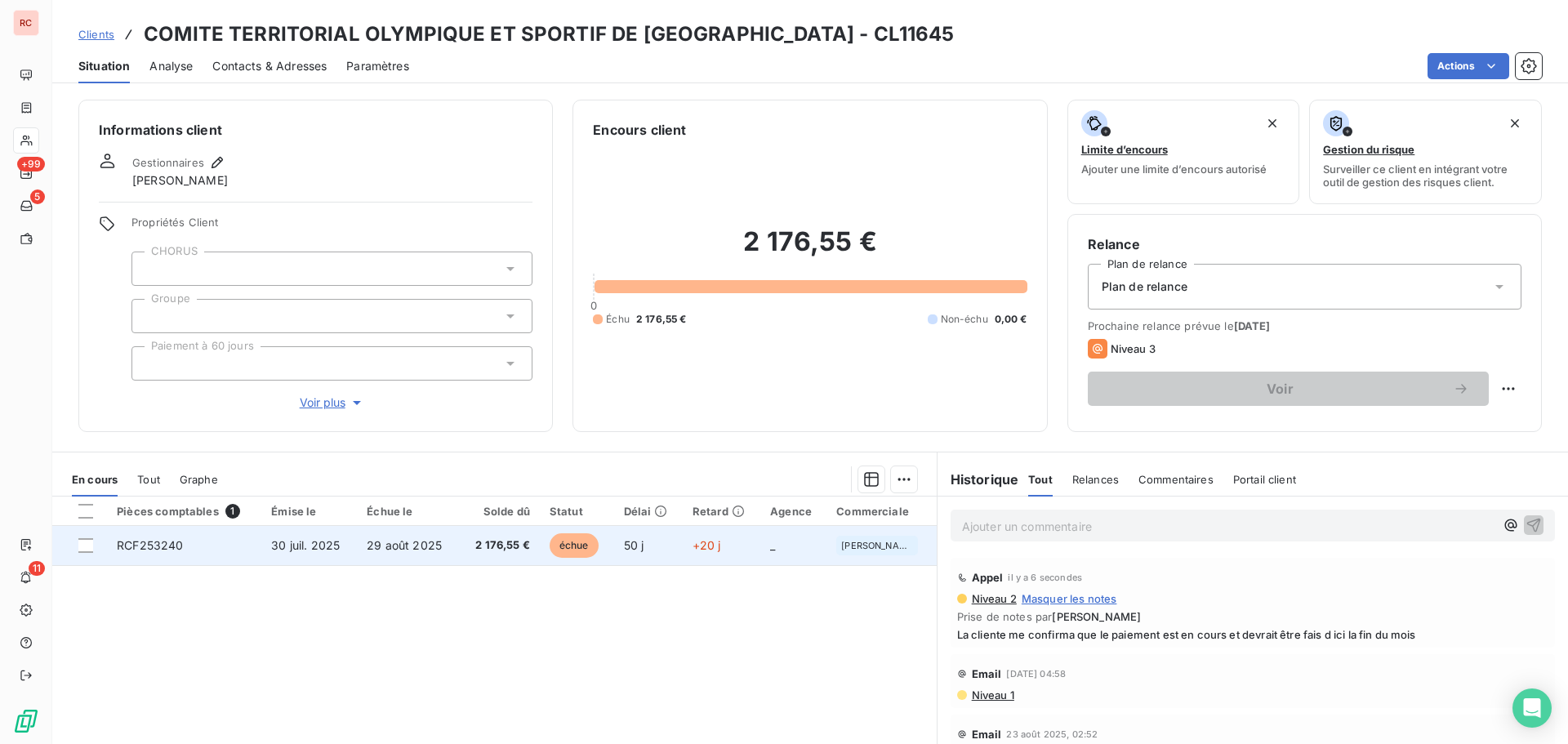
click at [601, 532] on td "échue" at bounding box center [577, 545] width 74 height 39
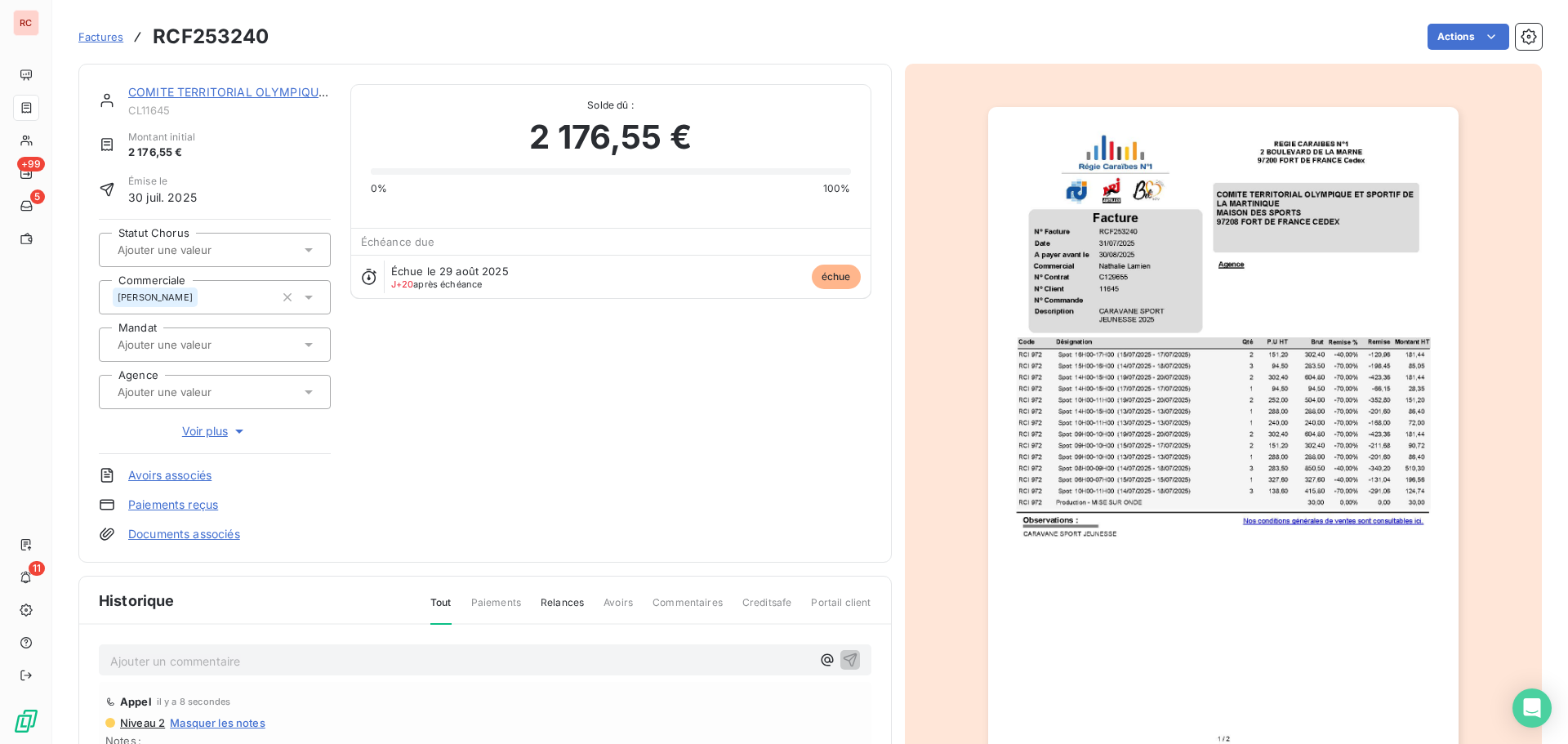
click at [303, 665] on p "Ajouter un commentaire ﻿" at bounding box center [461, 660] width 701 height 20
drag, startPoint x: 703, startPoint y: 659, endPoint x: -258, endPoint y: 643, distance: 961.1
click at [0, 643] on html "RC +99 5 11 Factures RCF253240 Actions COMITE TERRITORIAL OLYMPIQUE ET SPORTIF …" at bounding box center [784, 372] width 1568 height 744
copy span "[DATE] La cliente me confirma que le paiement est en cours et devrait être fais…"
click at [843, 654] on icon "button" at bounding box center [850, 659] width 13 height 13
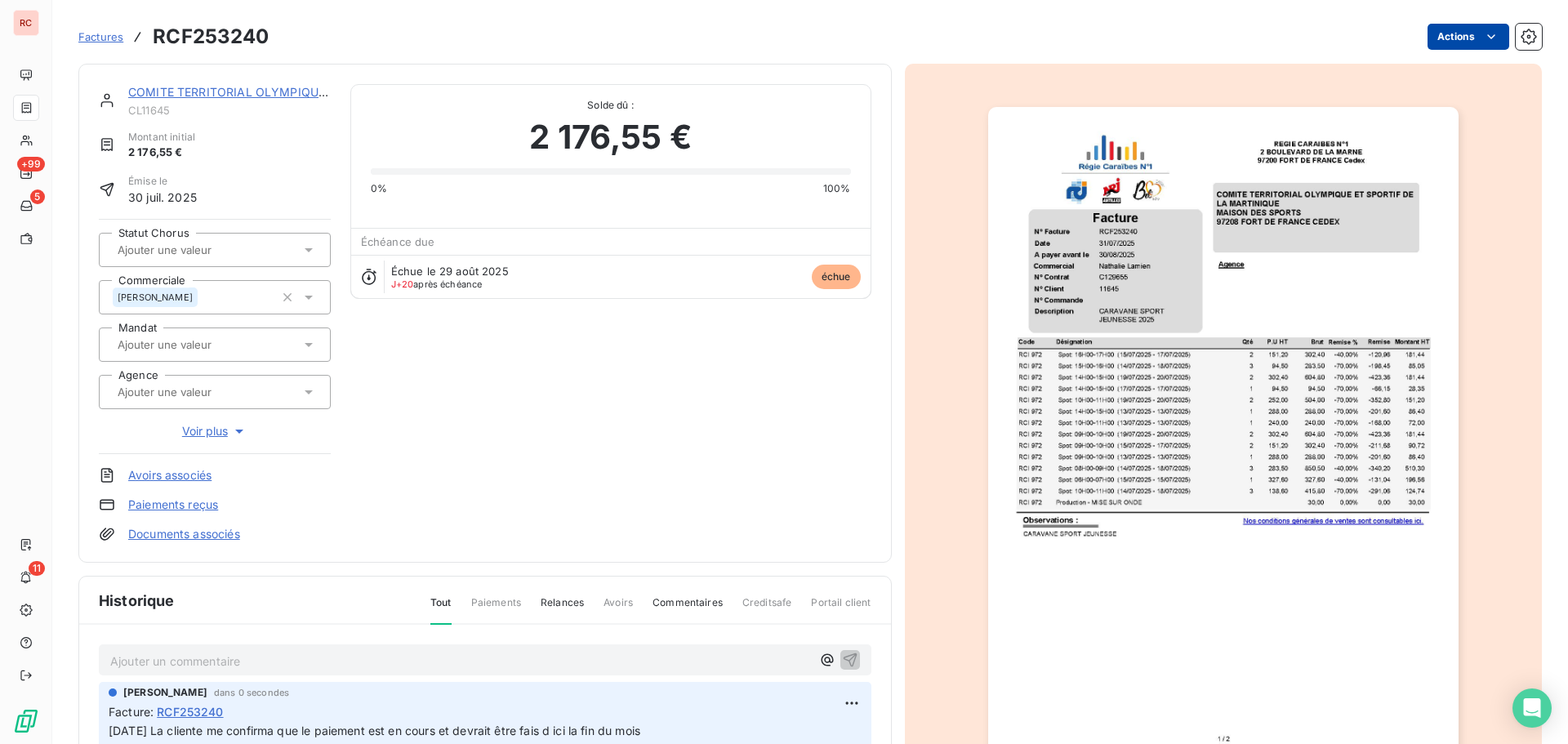
click at [1476, 47] on html "RC +99 5 11 Factures RCF253240 Actions COMITE TERRITORIAL OLYMPIQUE ET SPORTIF …" at bounding box center [784, 372] width 1568 height 744
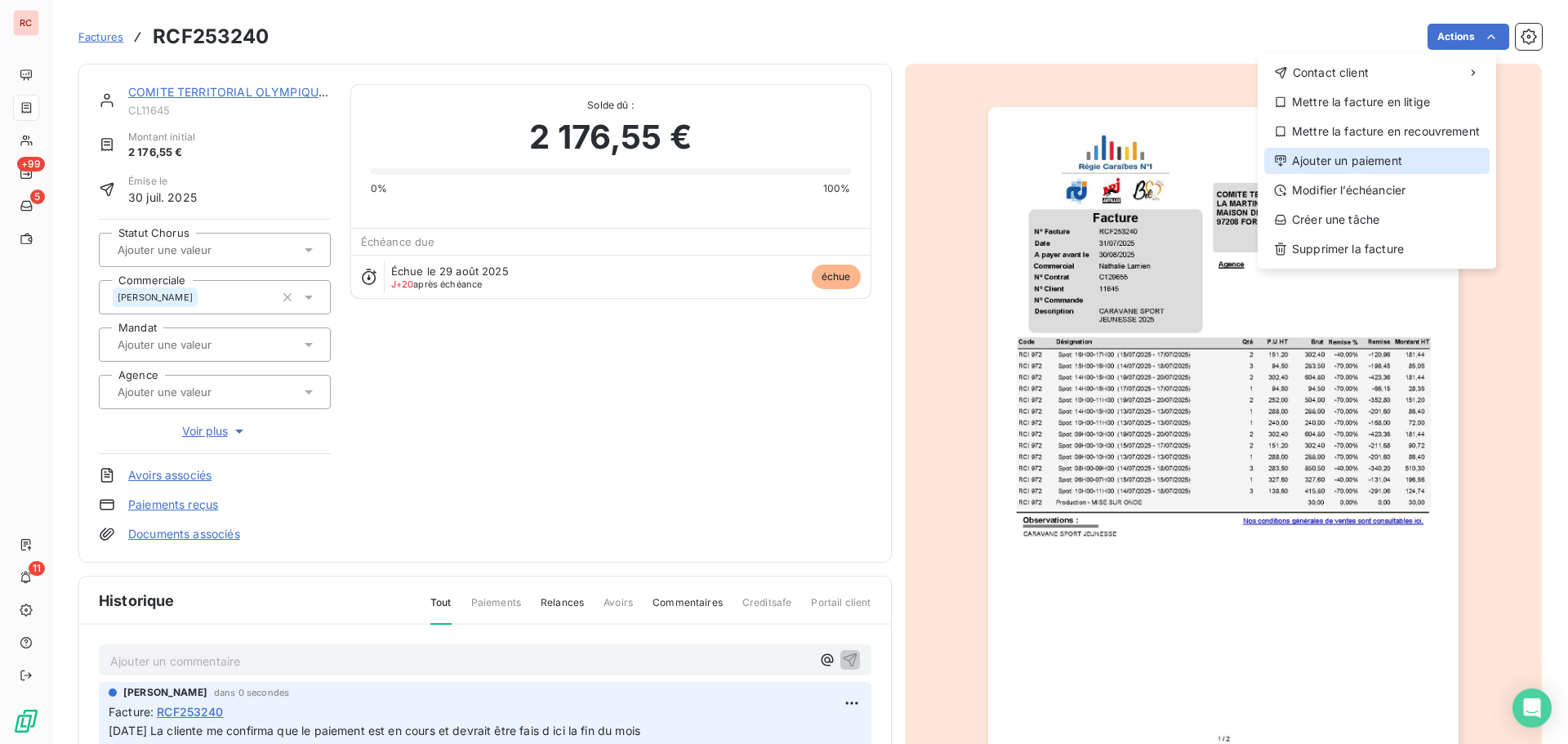
click at [1360, 164] on div "Ajouter un paiement" at bounding box center [1376, 161] width 225 height 26
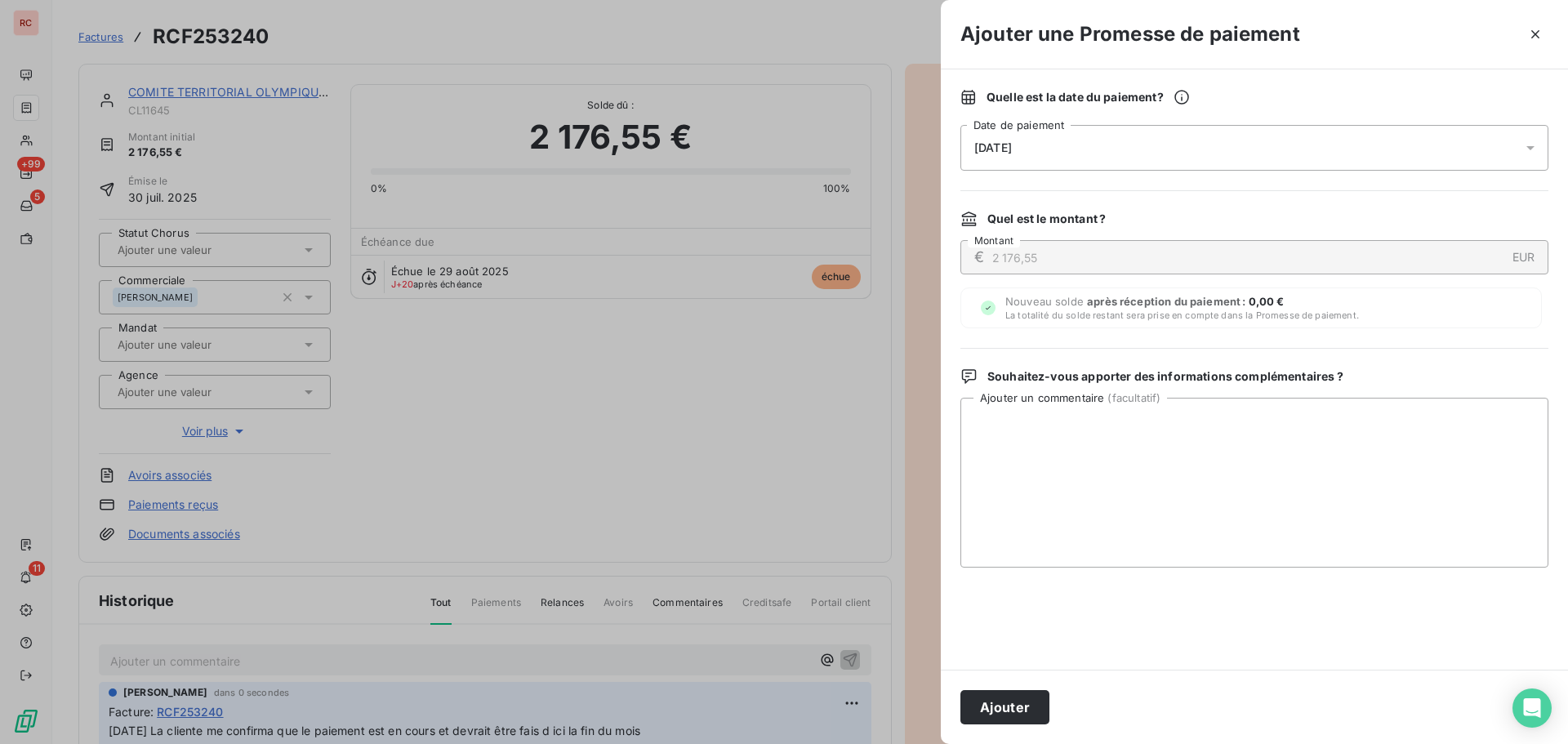
click at [1369, 144] on div "[DATE]" at bounding box center [1254, 148] width 588 height 46
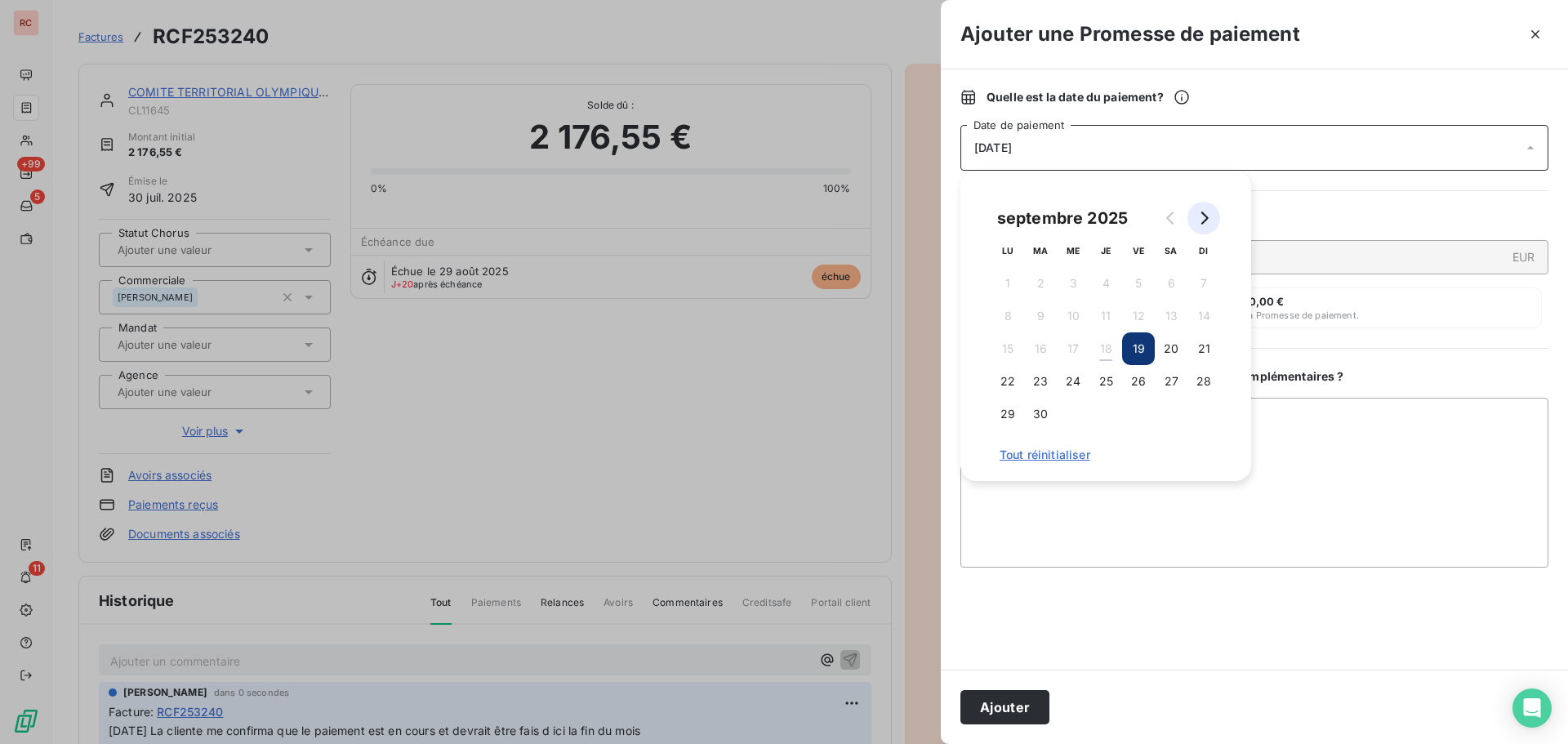
click at [1214, 224] on button "Go to next month" at bounding box center [1204, 218] width 33 height 33
click at [1068, 283] on button "1" at bounding box center [1073, 283] width 33 height 33
click at [1125, 507] on textarea "Ajouter un commentaire ( facultatif )" at bounding box center [1254, 482] width 588 height 169
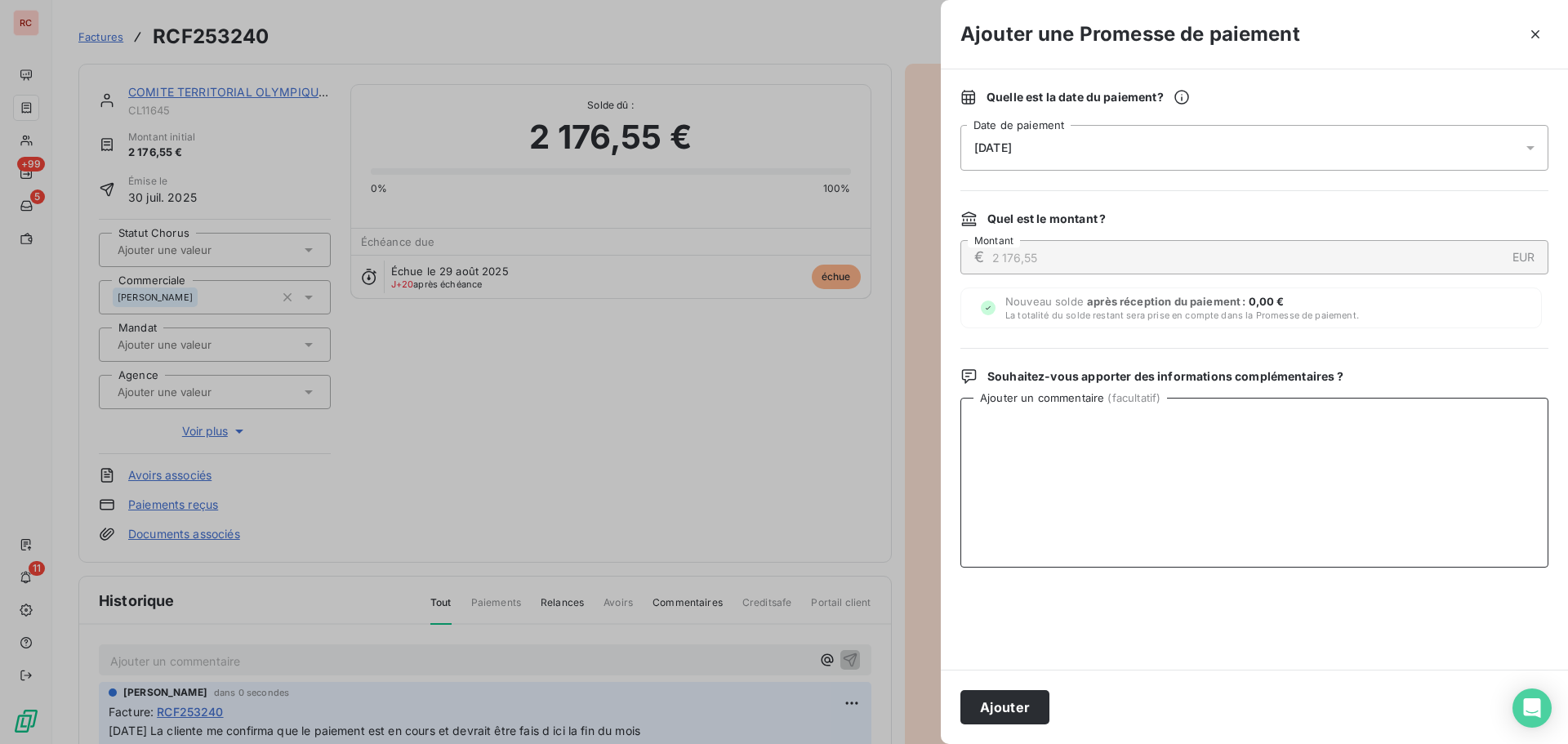
paste textarea "[DATE] La cliente me confirma que le paiement est en cours et devrait être fais…"
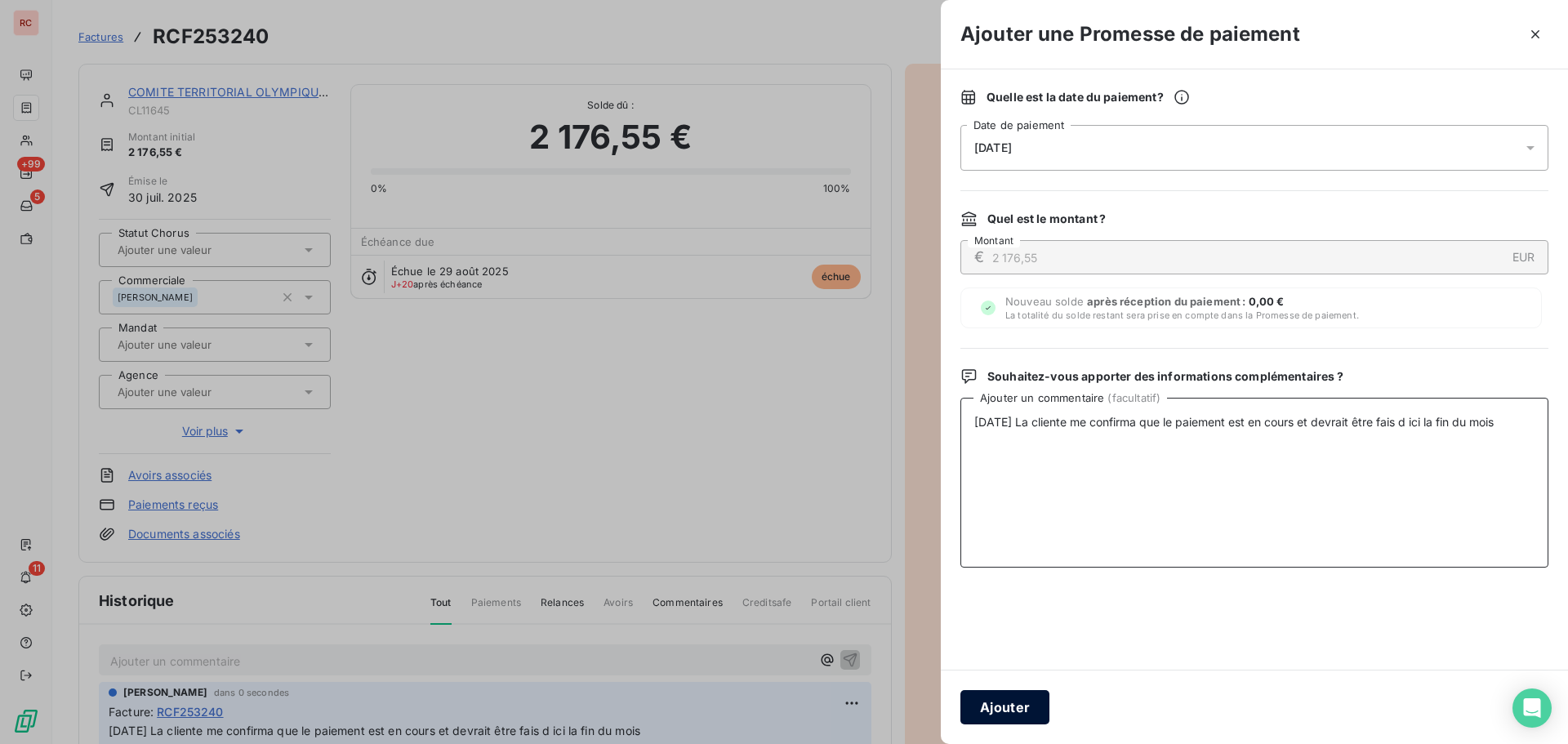
type textarea "[DATE] La cliente me confirma que le paiement est en cours et devrait être fais…"
click at [1019, 703] on button "Ajouter" at bounding box center [1005, 707] width 89 height 35
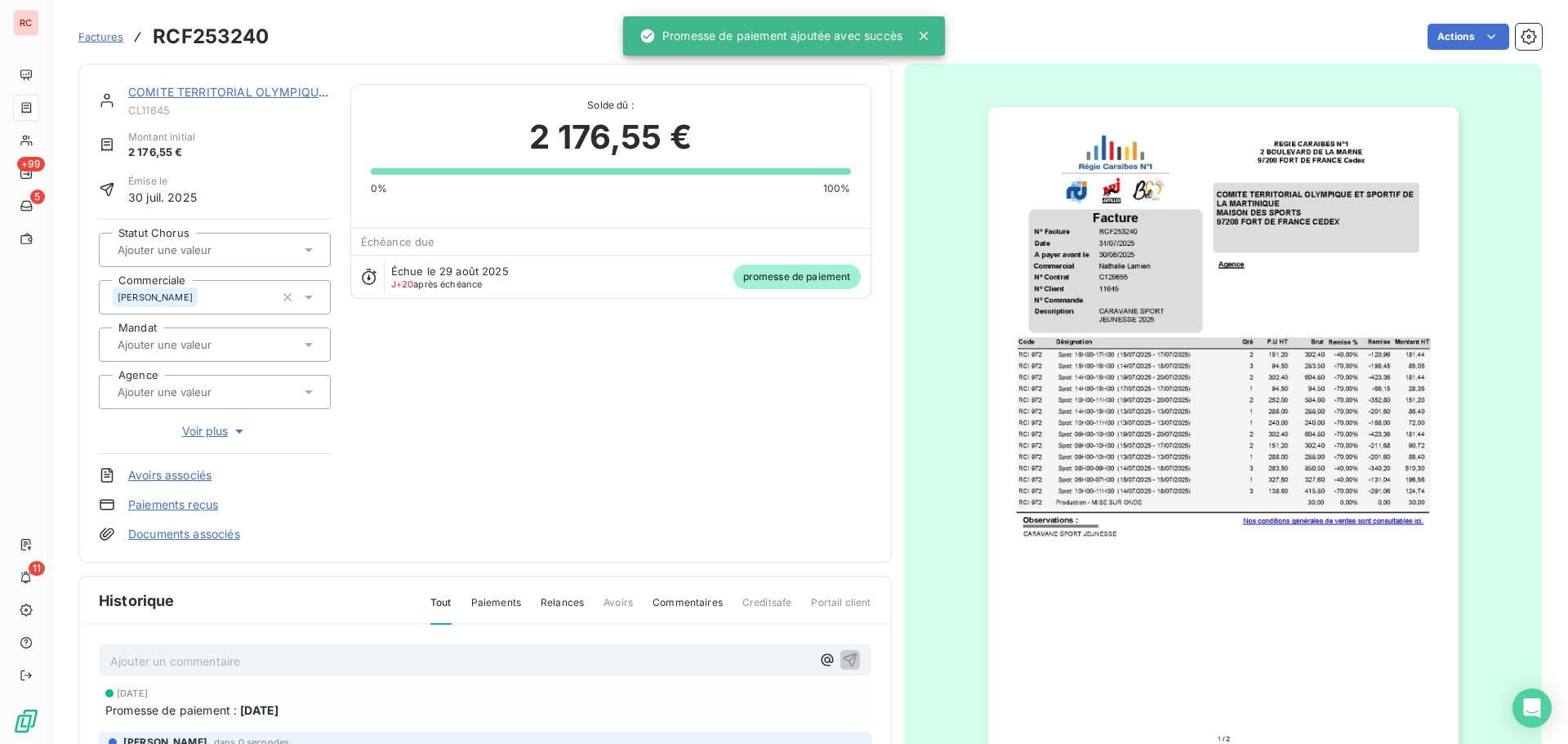
click at [205, 95] on link "COMITE TERRITORIAL OLYMPIQUE ET SPORTIF DE LA [GEOGRAPHIC_DATA]" at bounding box center [341, 91] width 425 height 13
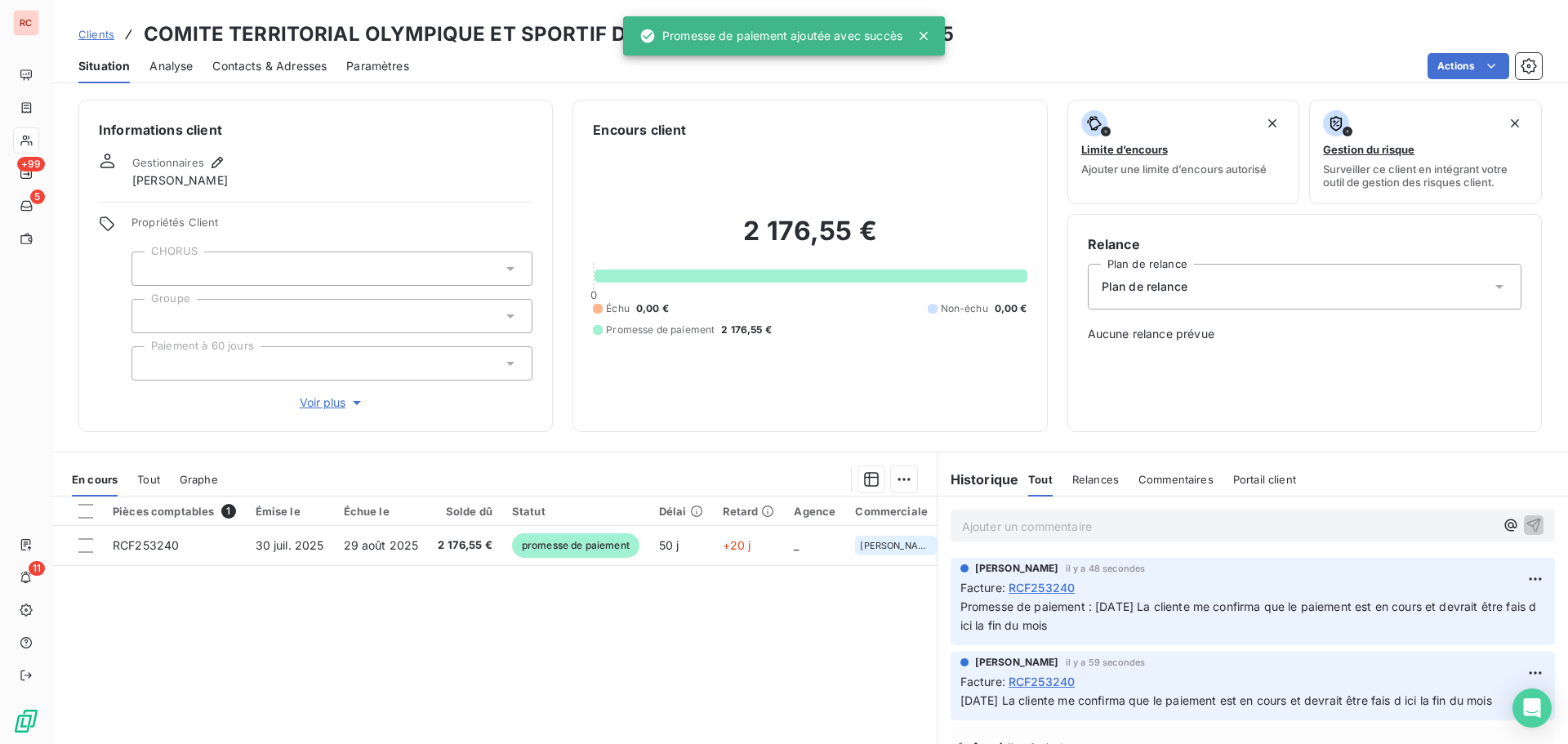
click at [91, 39] on span "Clients" at bounding box center [95, 35] width 36 height 13
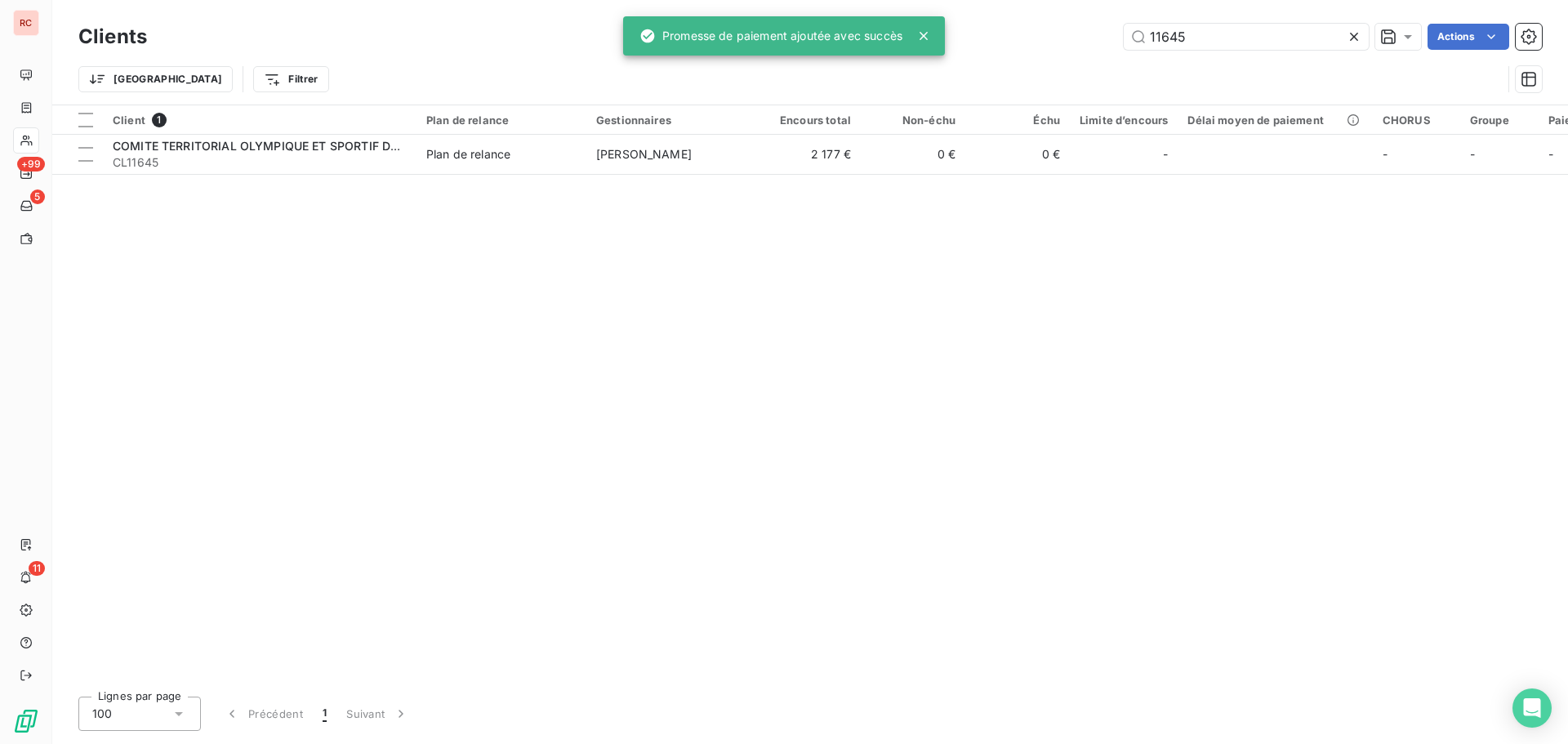
drag, startPoint x: 1218, startPoint y: 46, endPoint x: 1089, endPoint y: 47, distance: 129.0
click at [1089, 47] on div "11645 Actions" at bounding box center [854, 37] width 1375 height 26
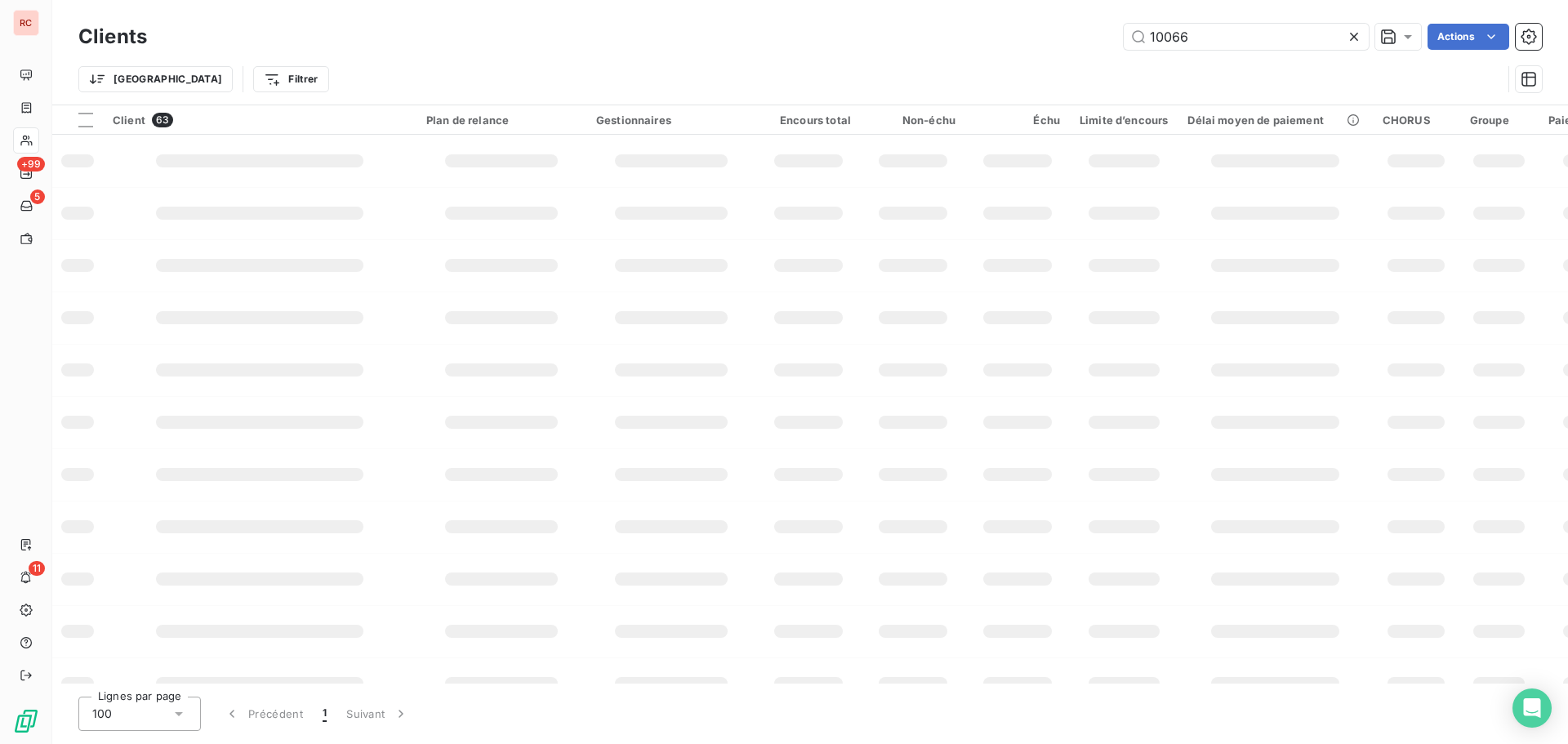
type input "10066"
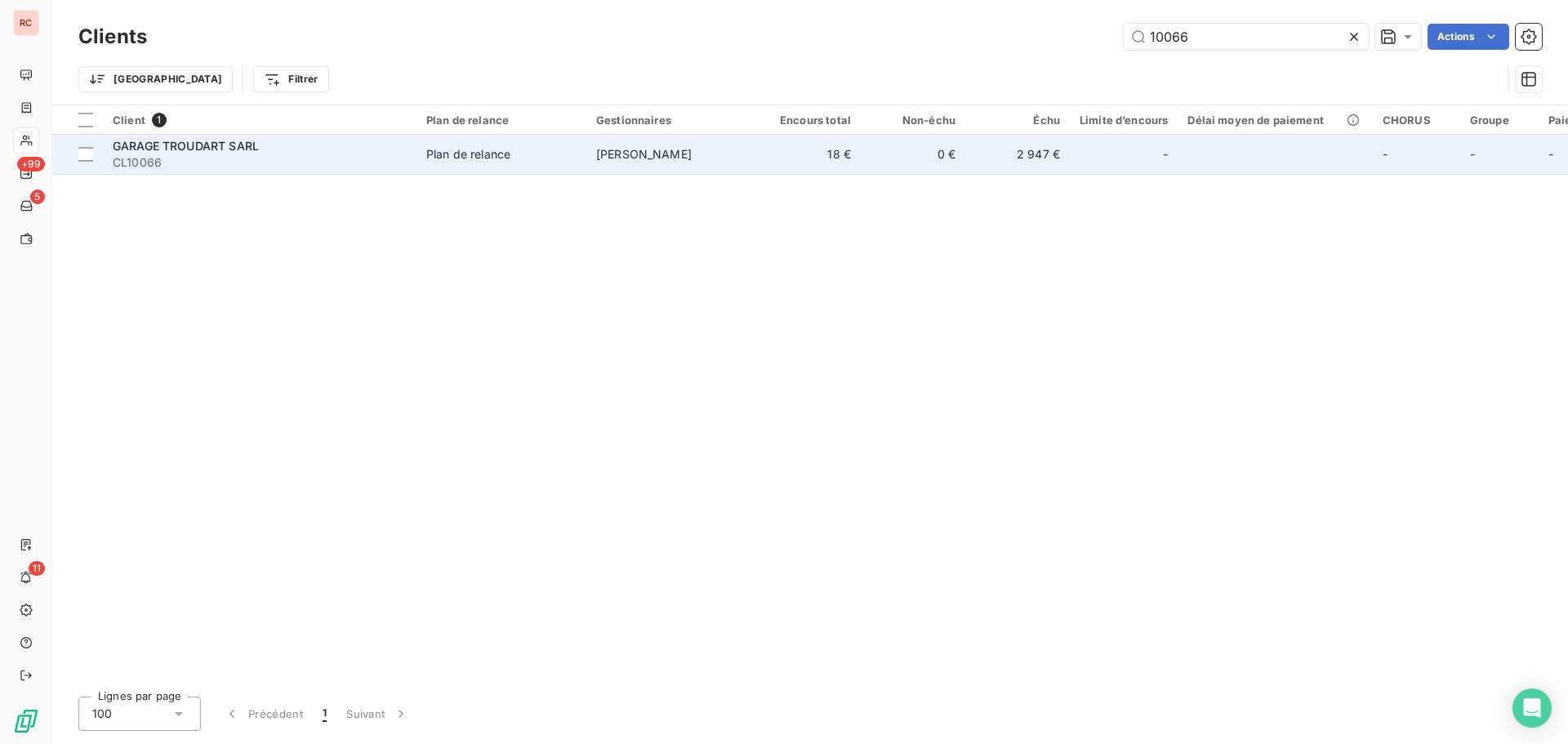
click at [967, 167] on td "2 947 €" at bounding box center [1017, 154] width 105 height 39
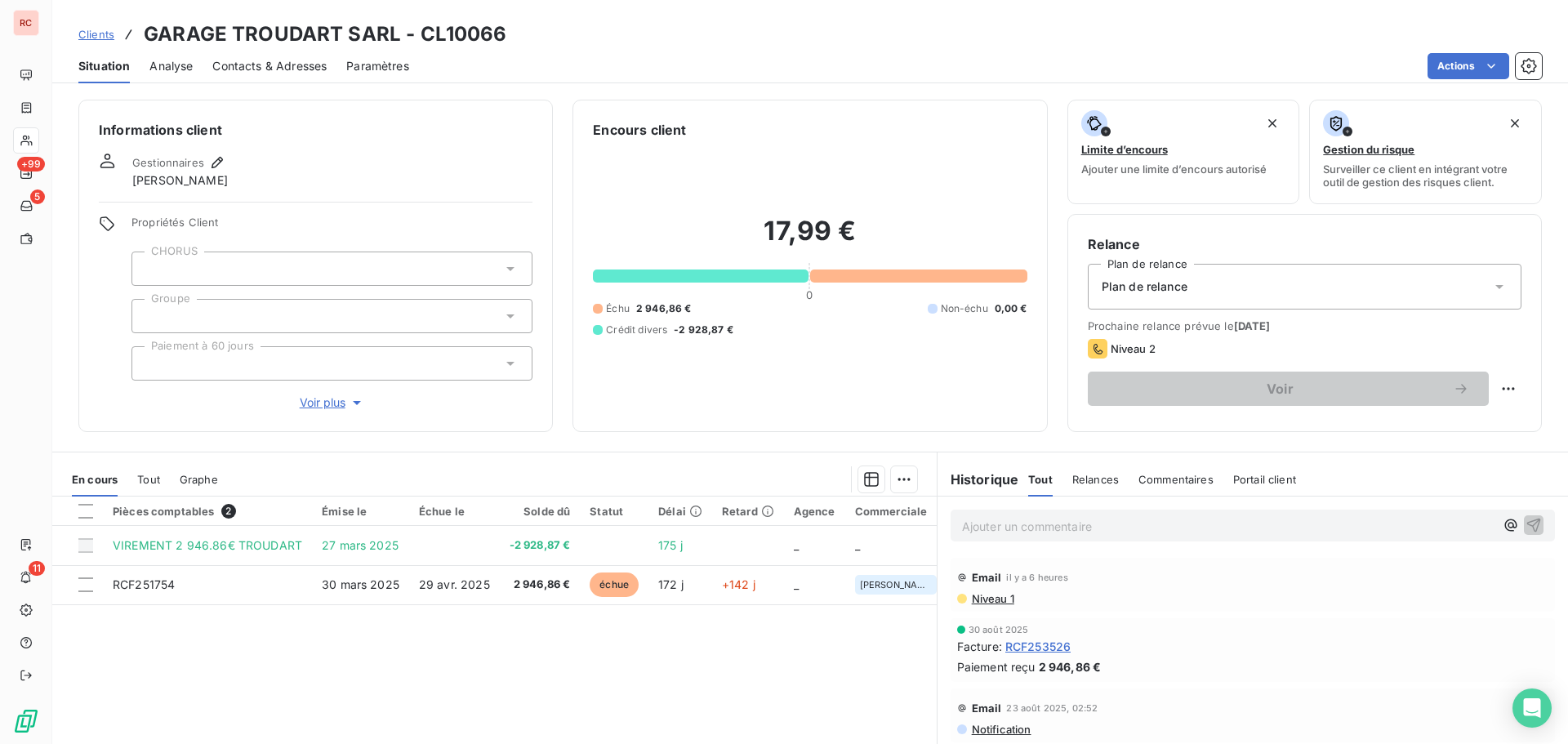
click at [995, 603] on span "Niveau 1" at bounding box center [992, 599] width 44 height 13
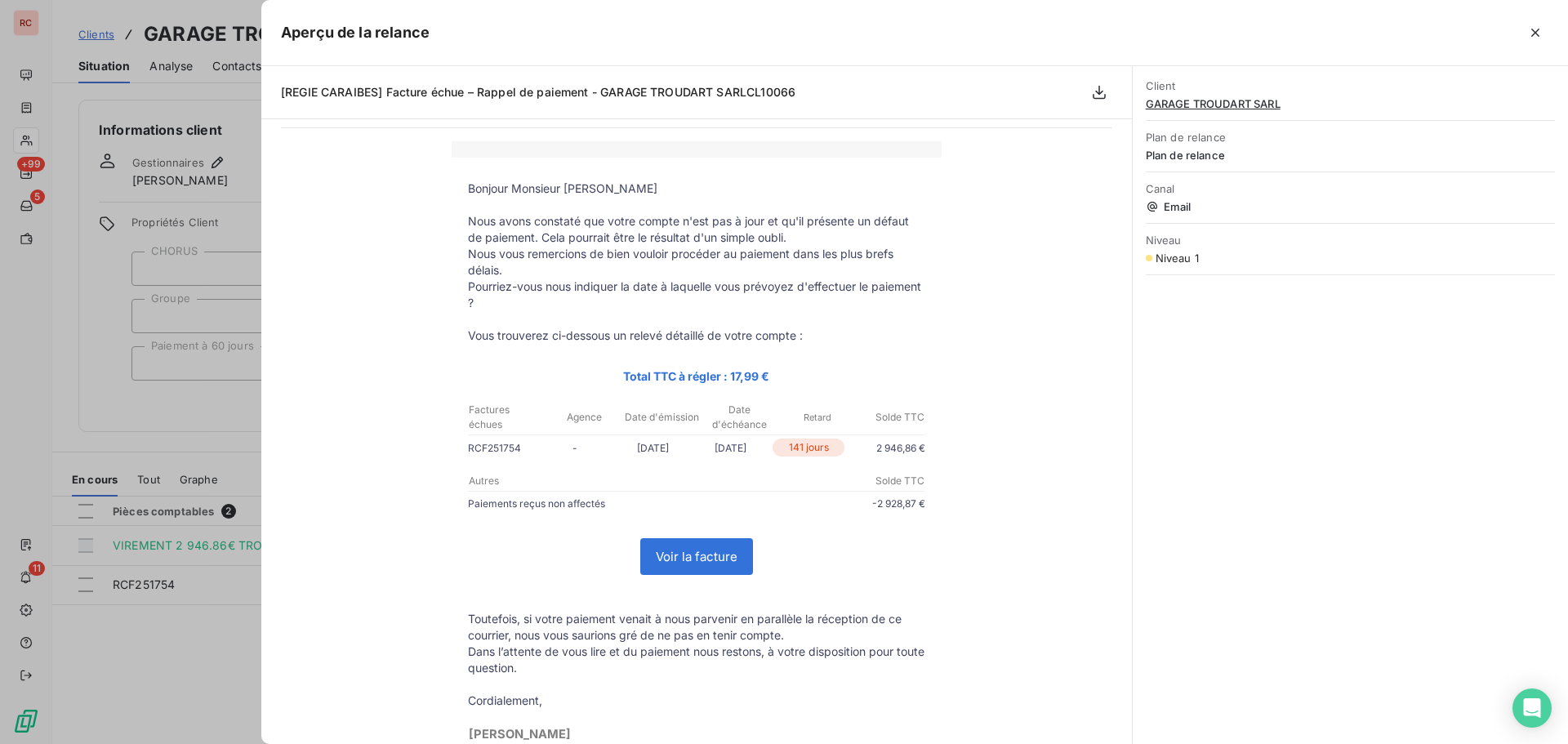
scroll to position [82, 0]
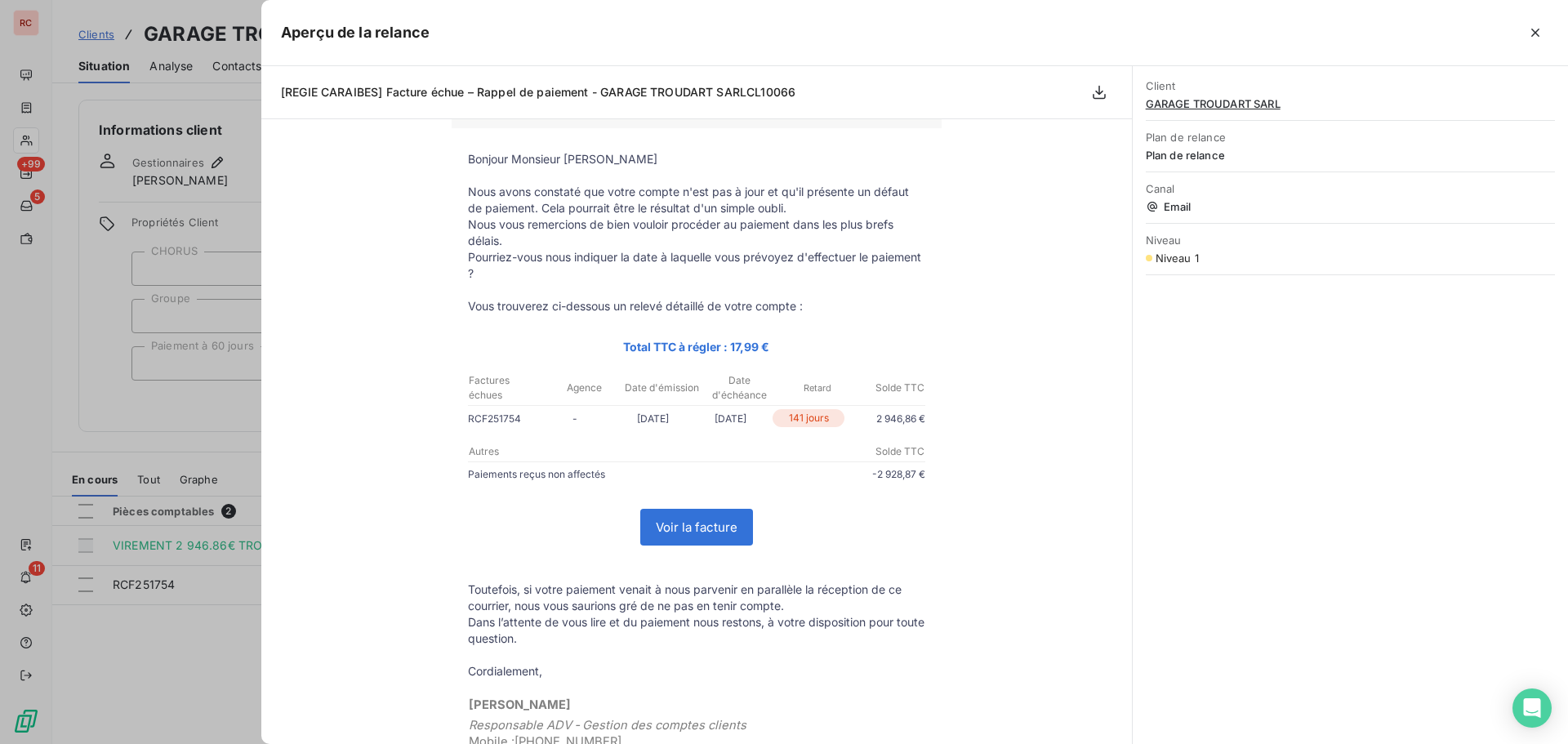
click at [114, 665] on div at bounding box center [784, 372] width 1568 height 744
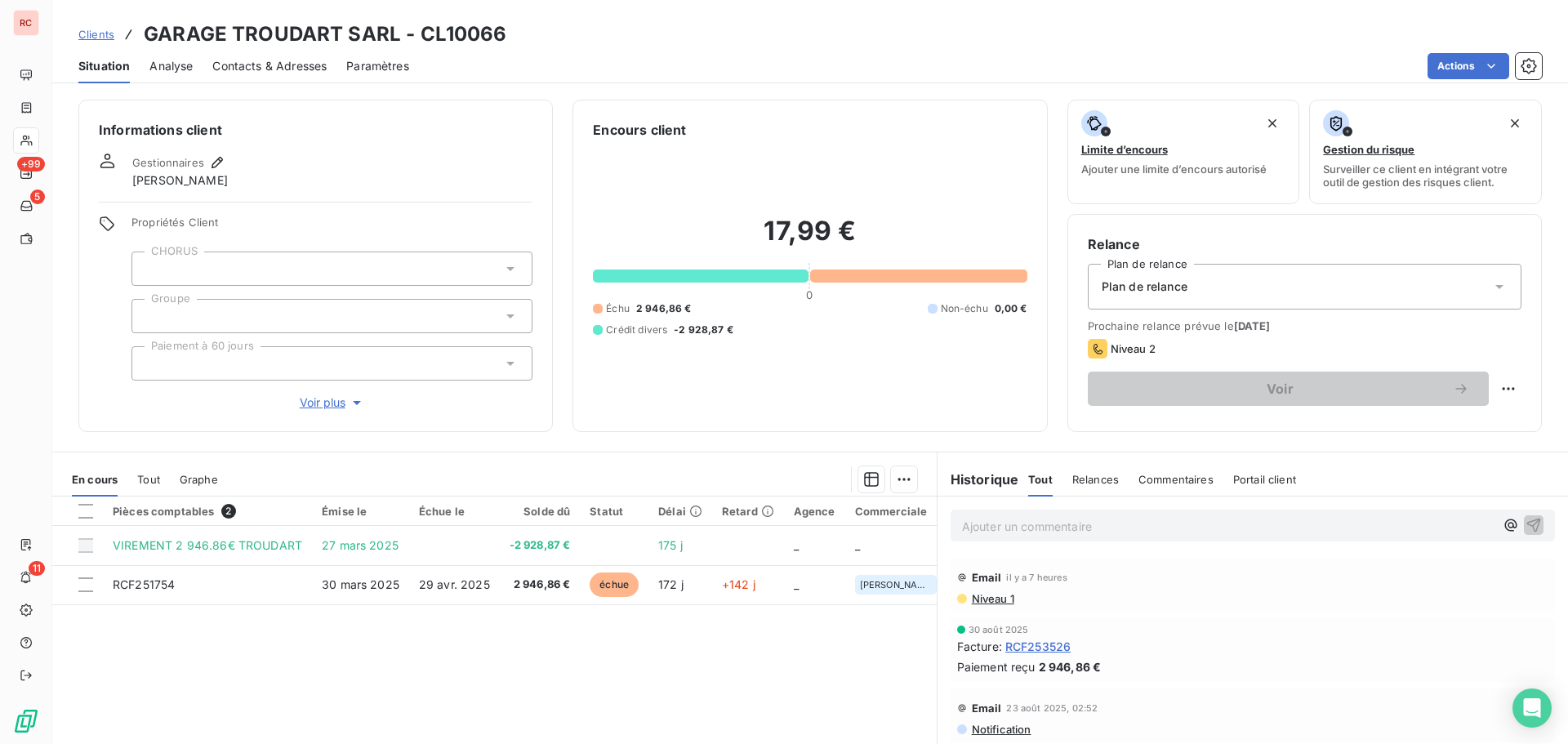
click at [99, 30] on span "Clients" at bounding box center [95, 35] width 36 height 13
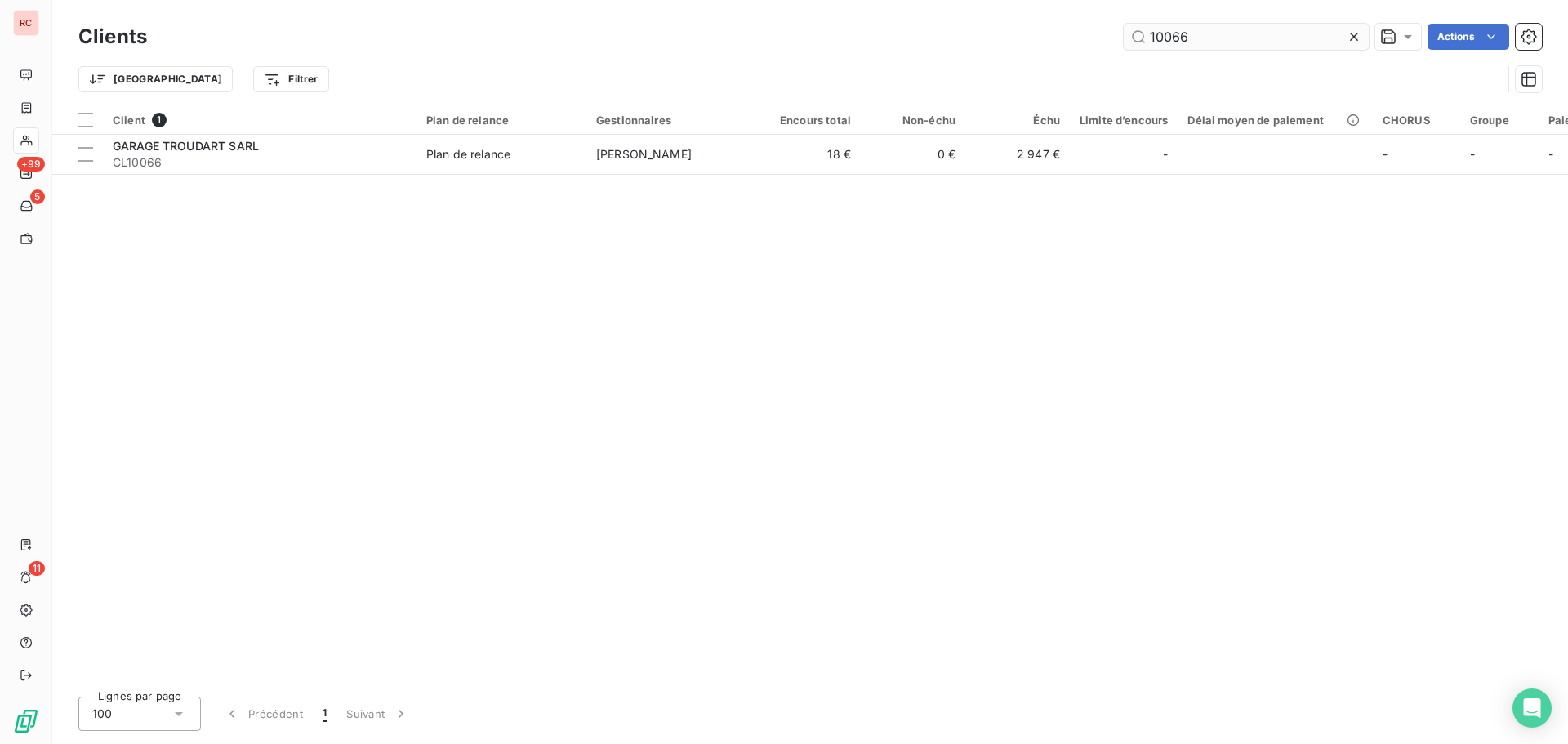
drag, startPoint x: 1240, startPoint y: 24, endPoint x: 1122, endPoint y: 43, distance: 119.5
click at [1123, 43] on input "10066" at bounding box center [1246, 37] width 245 height 26
click at [1209, 41] on input "10066" at bounding box center [1246, 37] width 245 height 26
drag, startPoint x: 1186, startPoint y: 39, endPoint x: 1161, endPoint y: 35, distance: 25.3
click at [1161, 35] on input "10066" at bounding box center [1246, 37] width 245 height 26
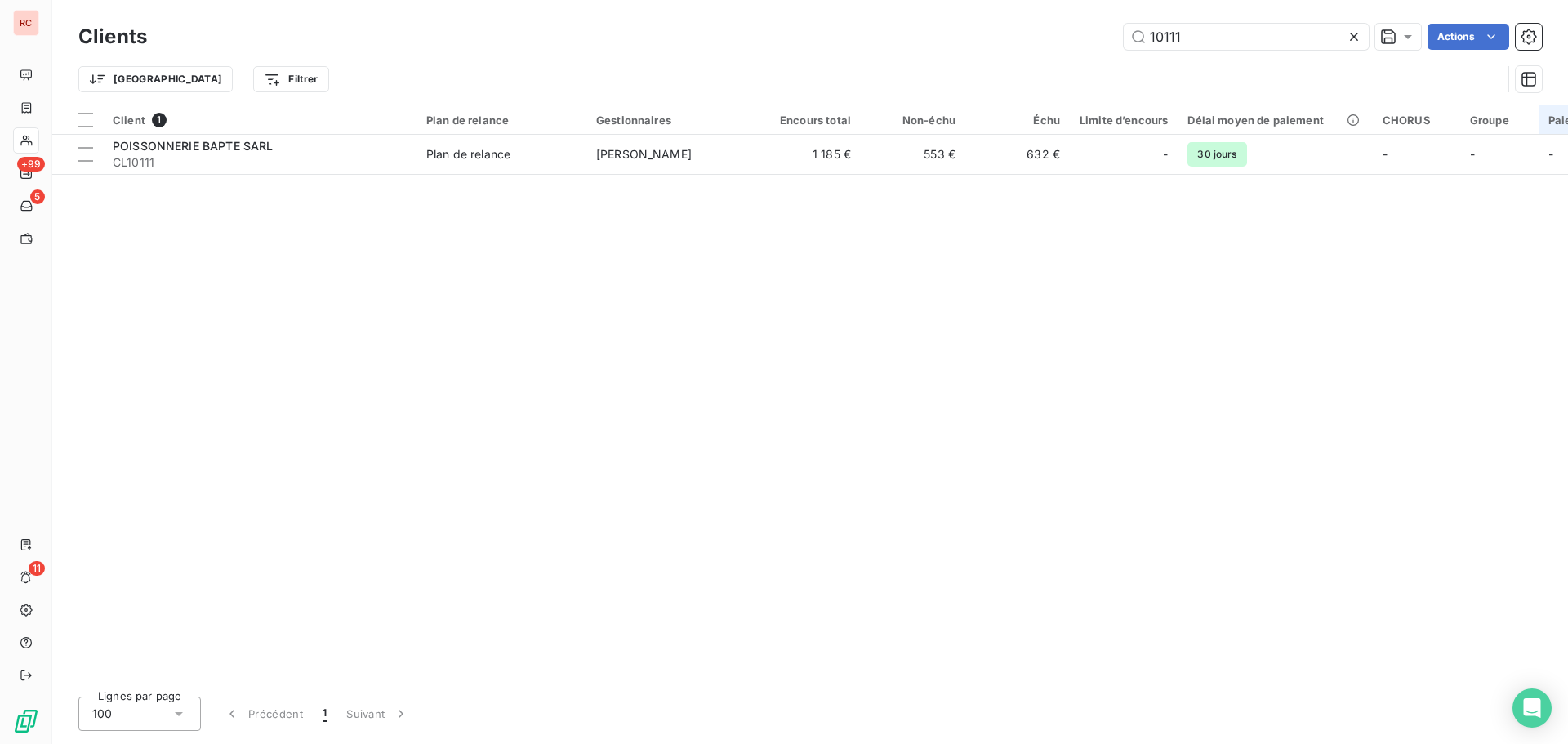
type input "10111"
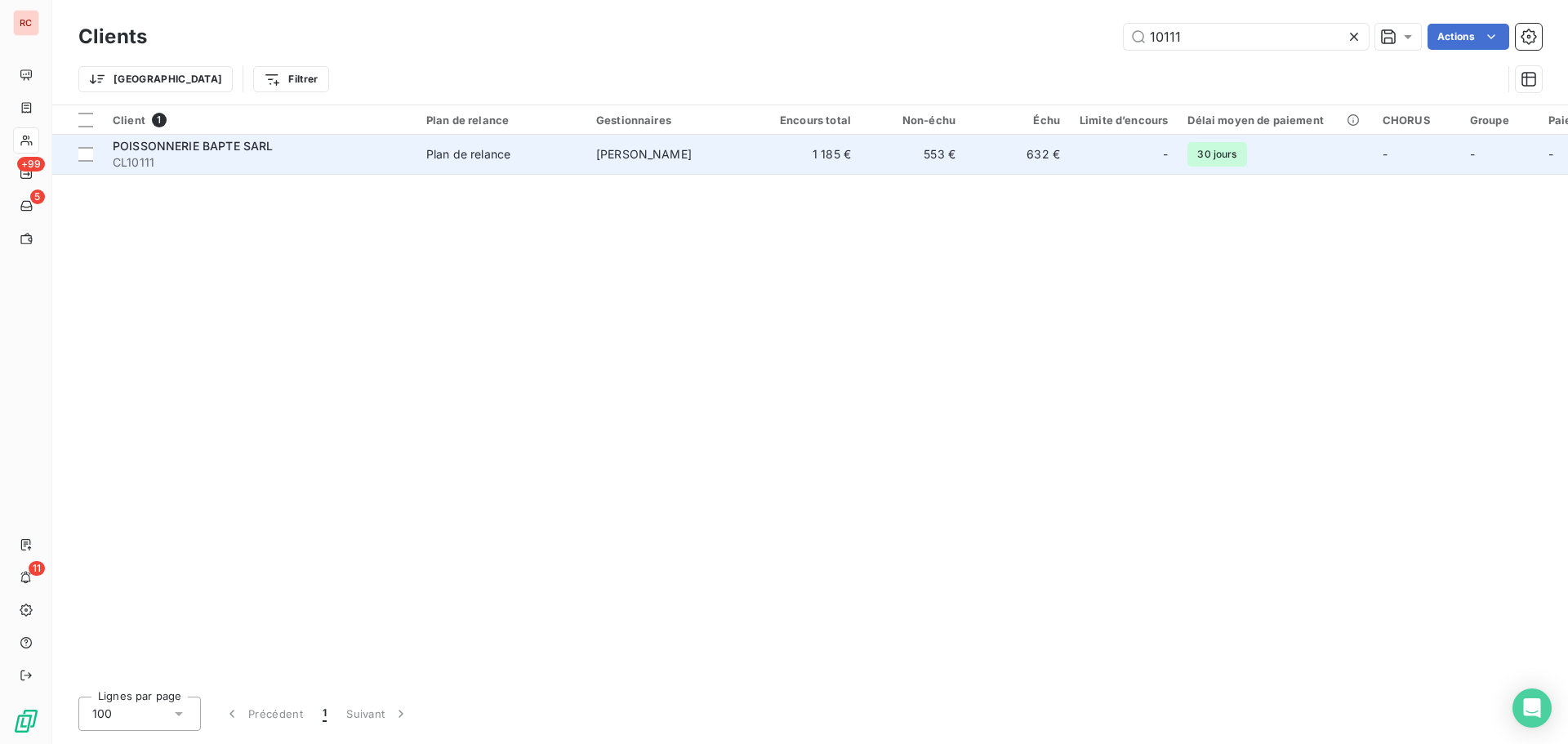
click at [500, 155] on div "Plan de relance" at bounding box center [468, 154] width 84 height 16
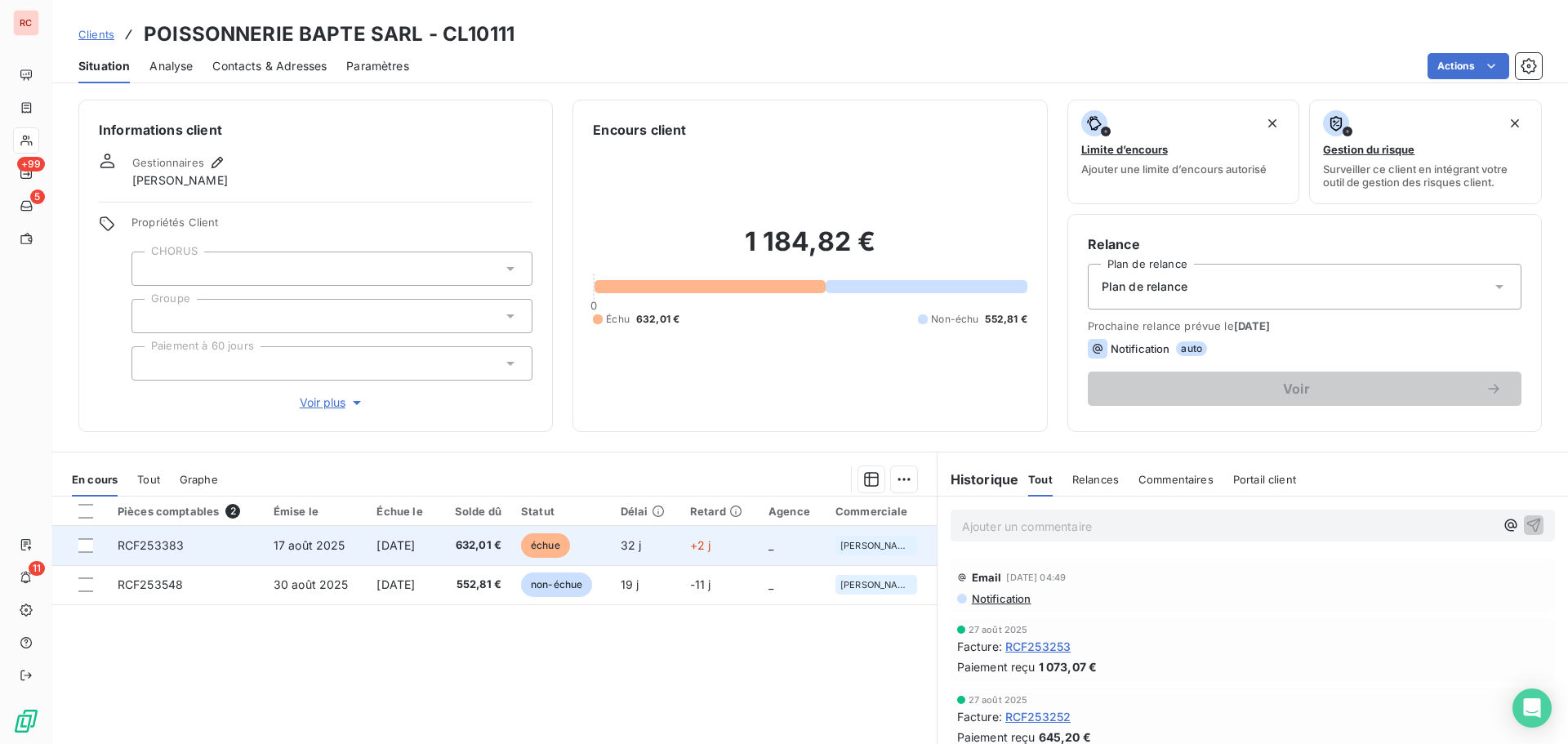
click at [456, 542] on td "632,01 €" at bounding box center [476, 545] width 73 height 39
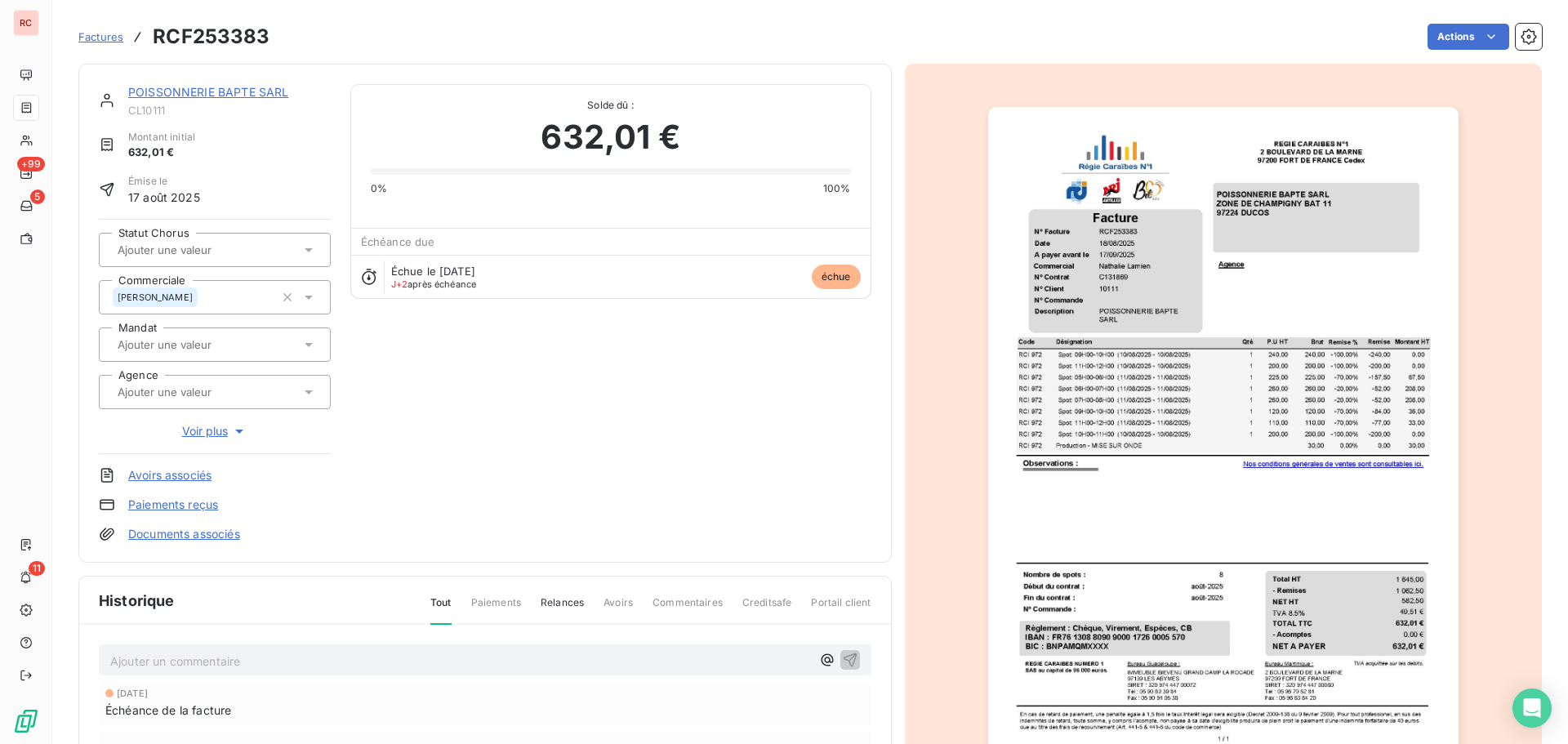
click at [211, 668] on p "Ajouter un commentaire ﻿" at bounding box center [461, 660] width 701 height 20
drag, startPoint x: 349, startPoint y: 668, endPoint x: 105, endPoint y: 665, distance: 244.0
click at [105, 665] on div "[DATE] Nath à récupérer le chèque" at bounding box center [485, 658] width 773 height 30
copy span "[DATE] Nath à récupérer le chèque"
click at [843, 662] on icon "button" at bounding box center [850, 659] width 13 height 13
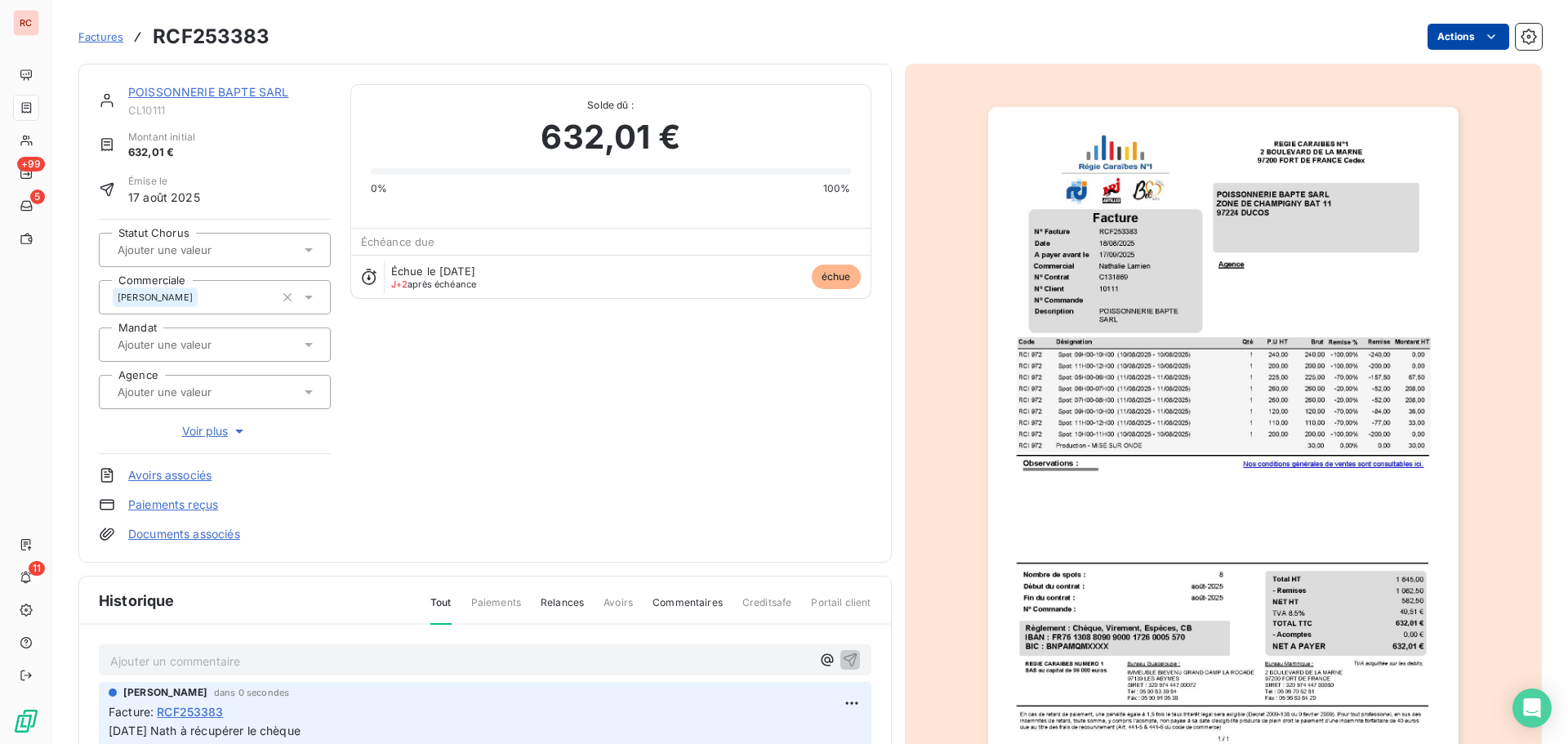
click at [1466, 35] on html "RC +99 5 11 Factures RCF253383 Actions POISSONNERIE BAPTE SARL CL10111 Montant …" at bounding box center [784, 372] width 1568 height 744
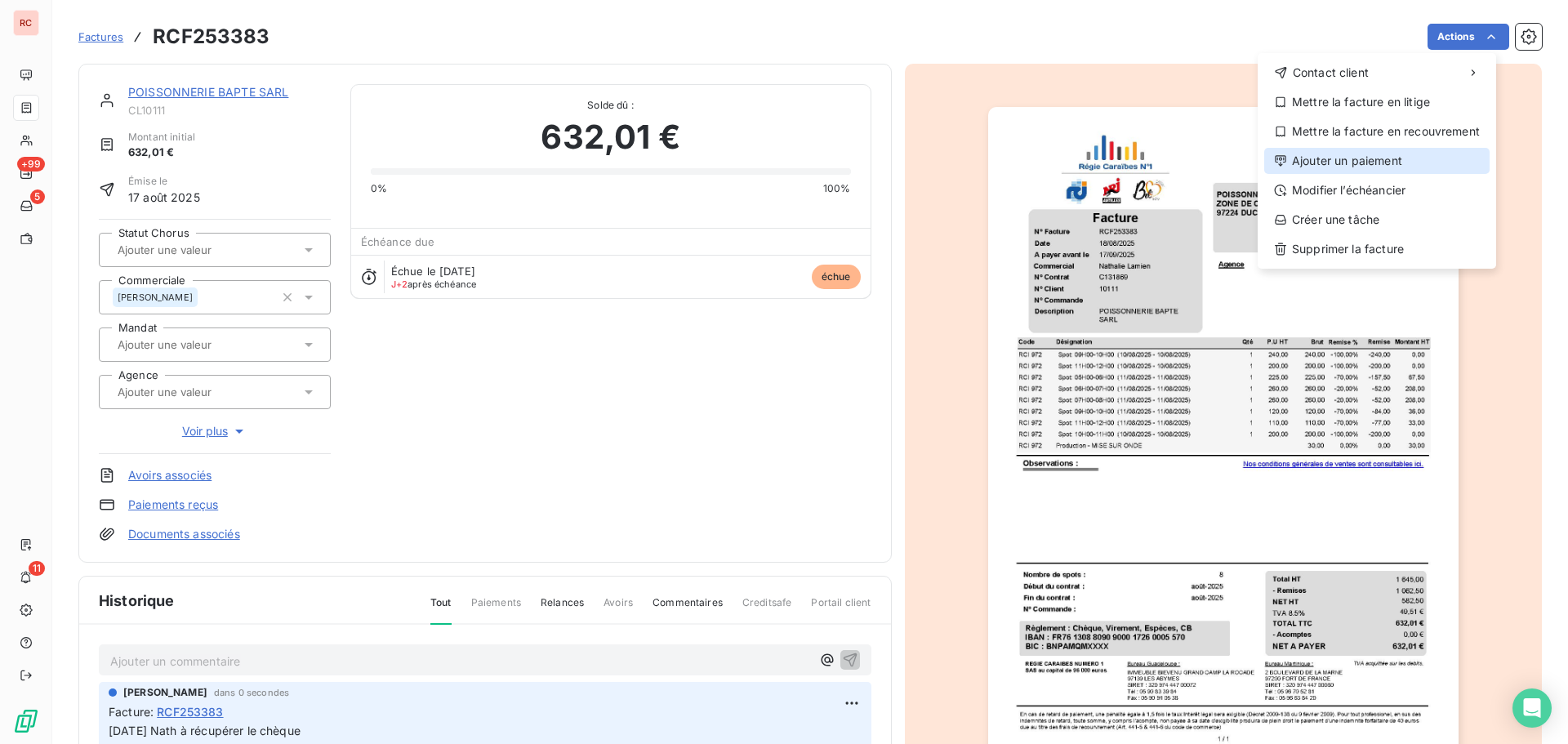
click at [1351, 159] on div "Ajouter un paiement" at bounding box center [1376, 161] width 225 height 26
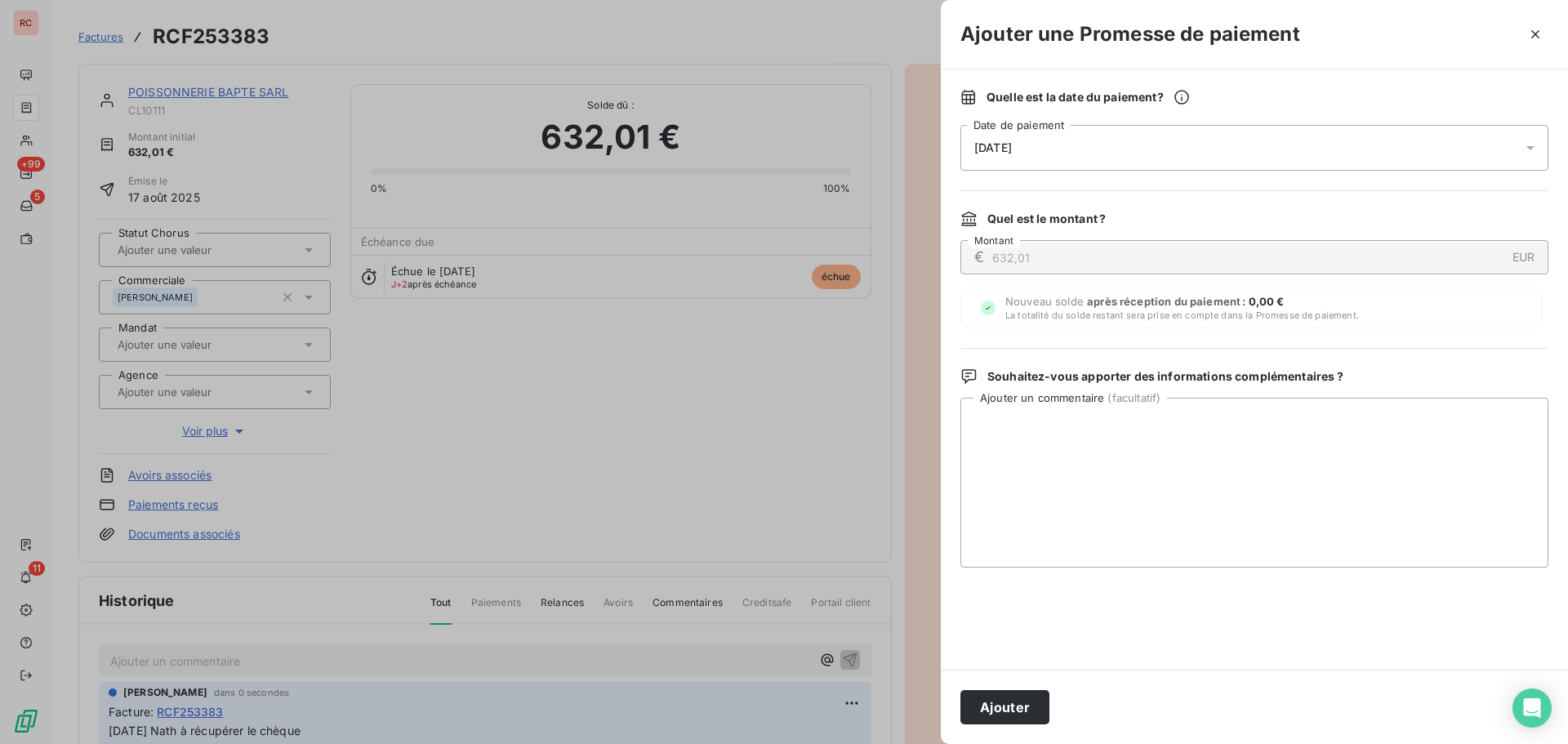
click at [1155, 148] on div "[DATE]" at bounding box center [1254, 148] width 588 height 46
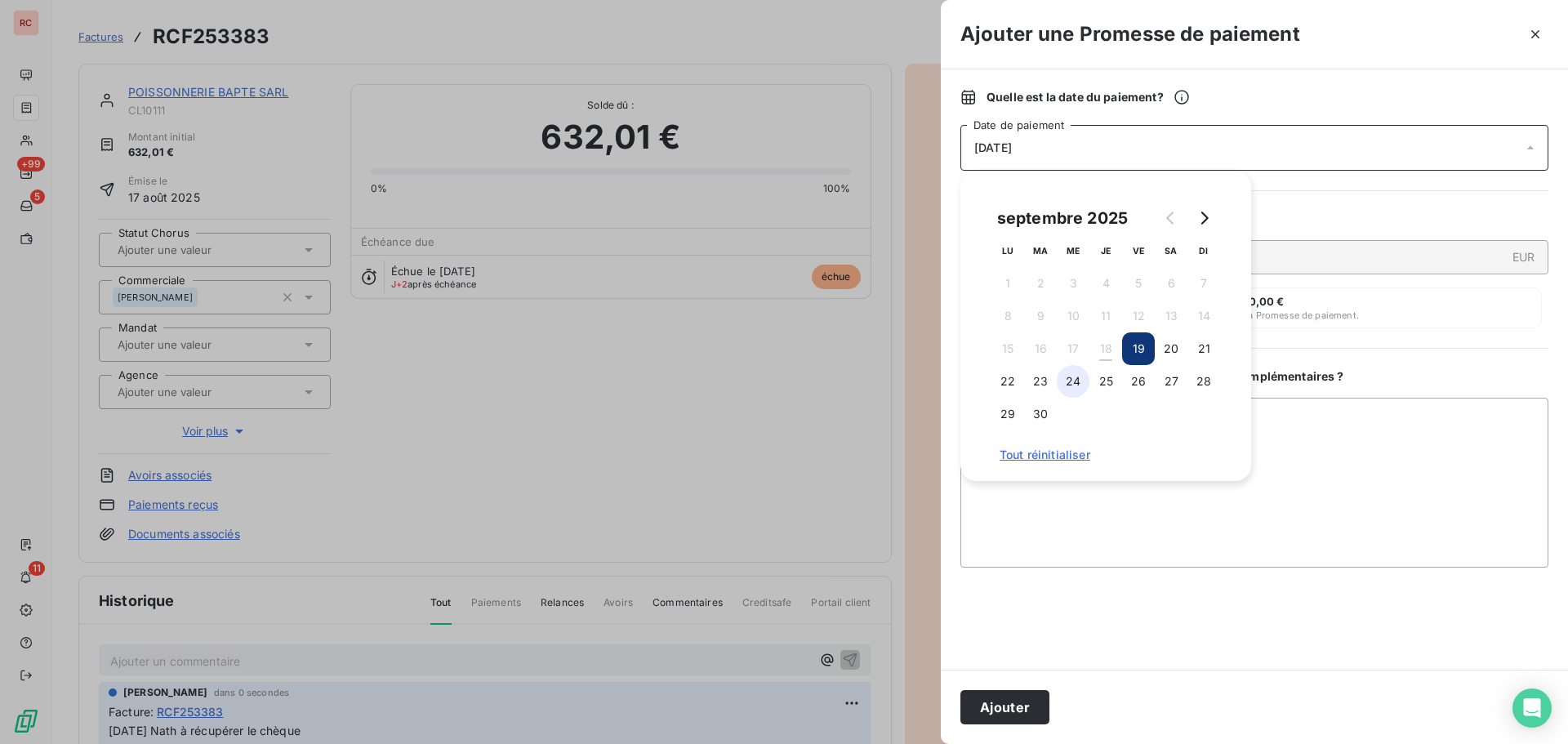
click at [1080, 388] on button "24" at bounding box center [1073, 381] width 33 height 33
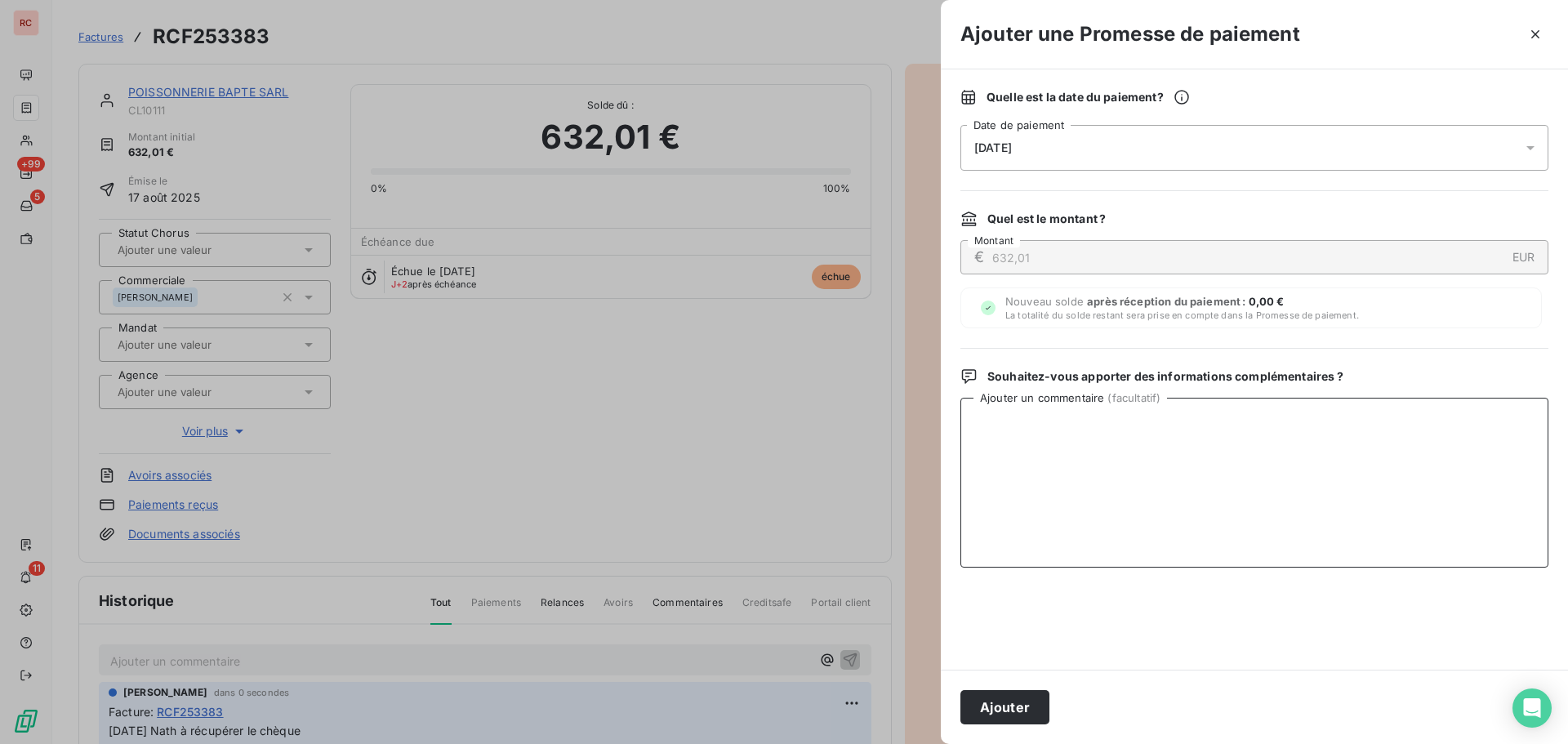
click at [1038, 504] on textarea "Ajouter un commentaire ( facultatif )" at bounding box center [1254, 482] width 588 height 169
paste textarea "[DATE] Nath à récupérer le chèque"
type textarea "[DATE] Nath à récupérer le chèque"
click at [1010, 706] on button "Ajouter" at bounding box center [1005, 707] width 89 height 35
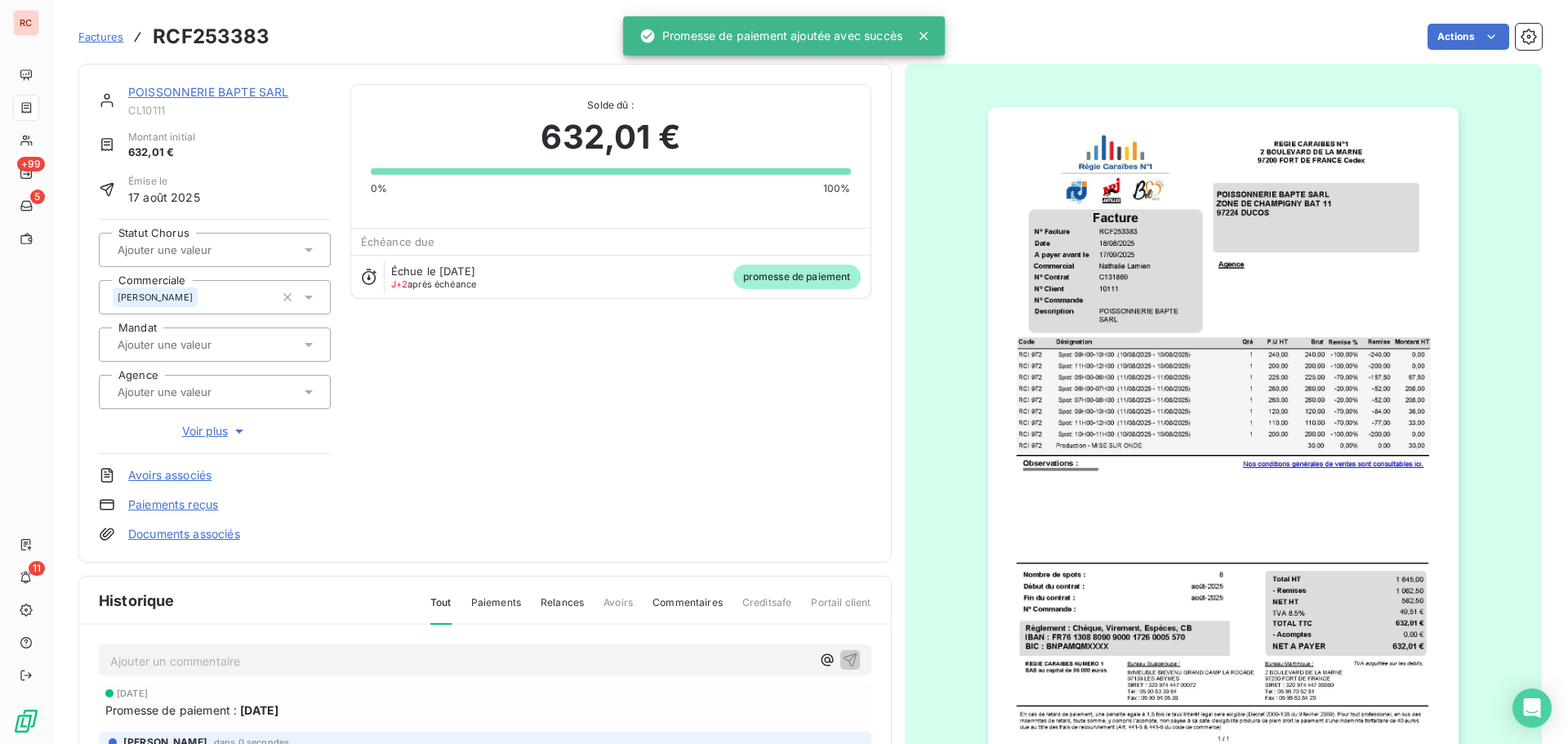
click at [182, 93] on link "POISSONNERIE BAPTE SARL" at bounding box center [208, 91] width 160 height 13
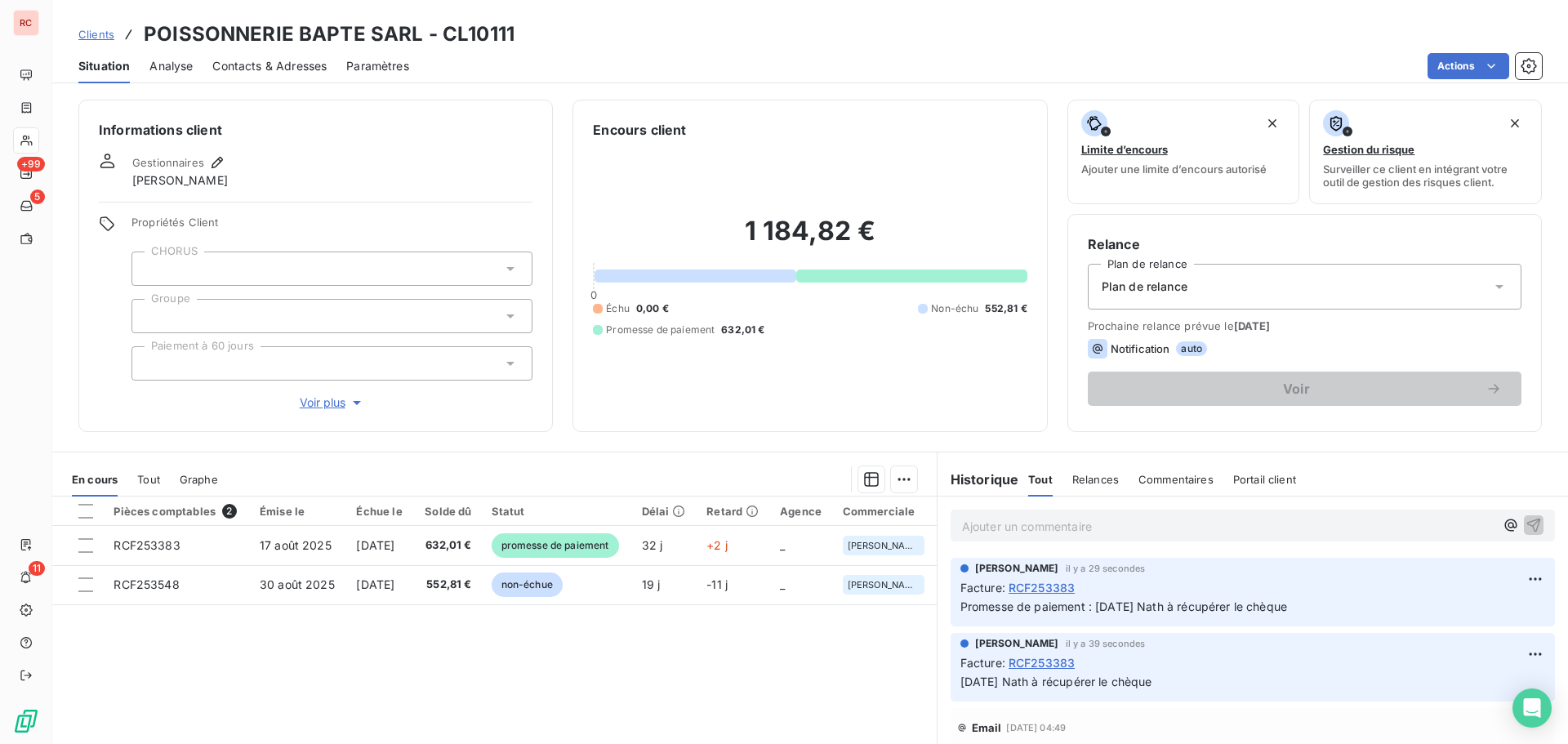
click at [99, 35] on span "Clients" at bounding box center [95, 35] width 36 height 13
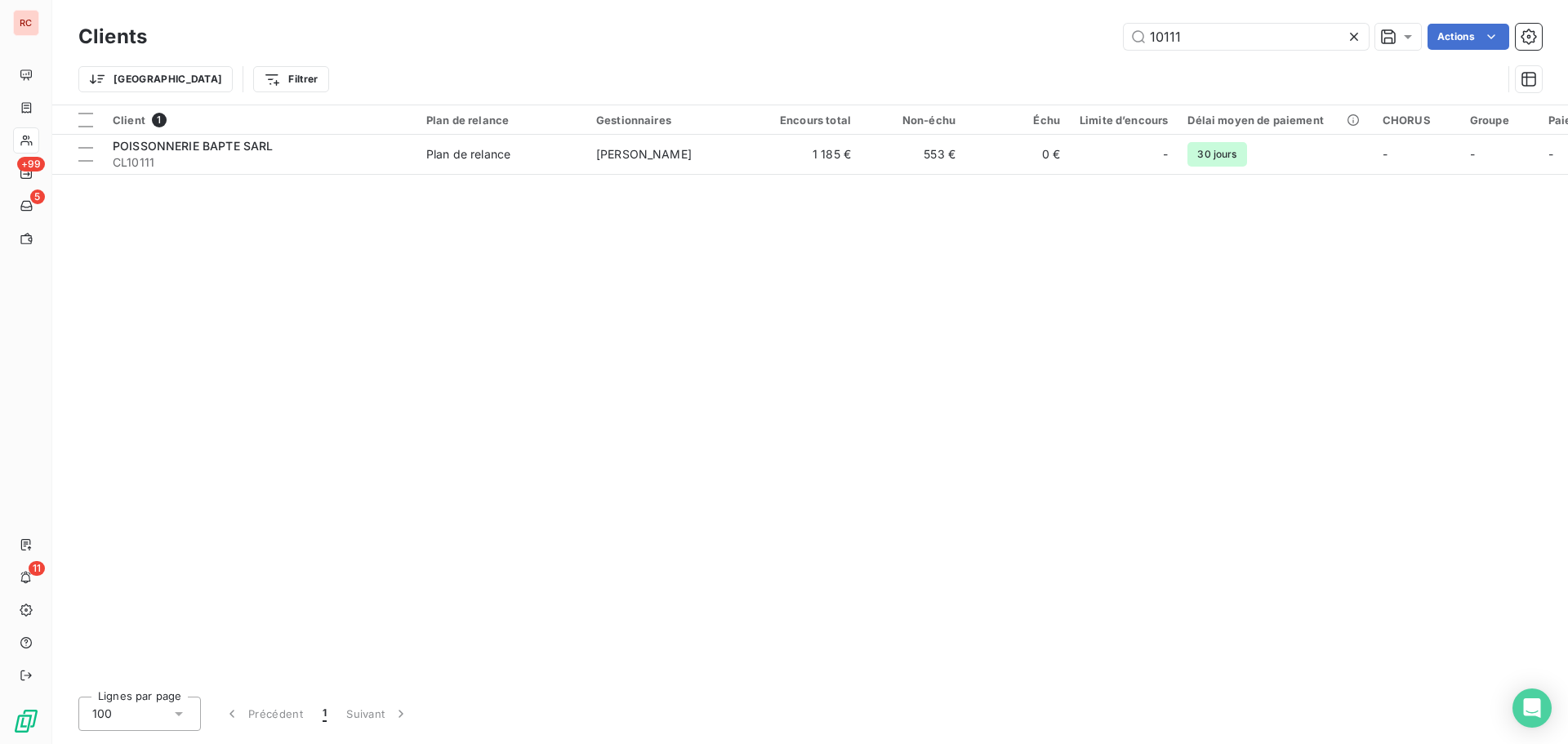
drag, startPoint x: 1209, startPoint y: 39, endPoint x: 1092, endPoint y: 42, distance: 117.0
click at [1092, 42] on div "10111 Actions" at bounding box center [854, 37] width 1375 height 26
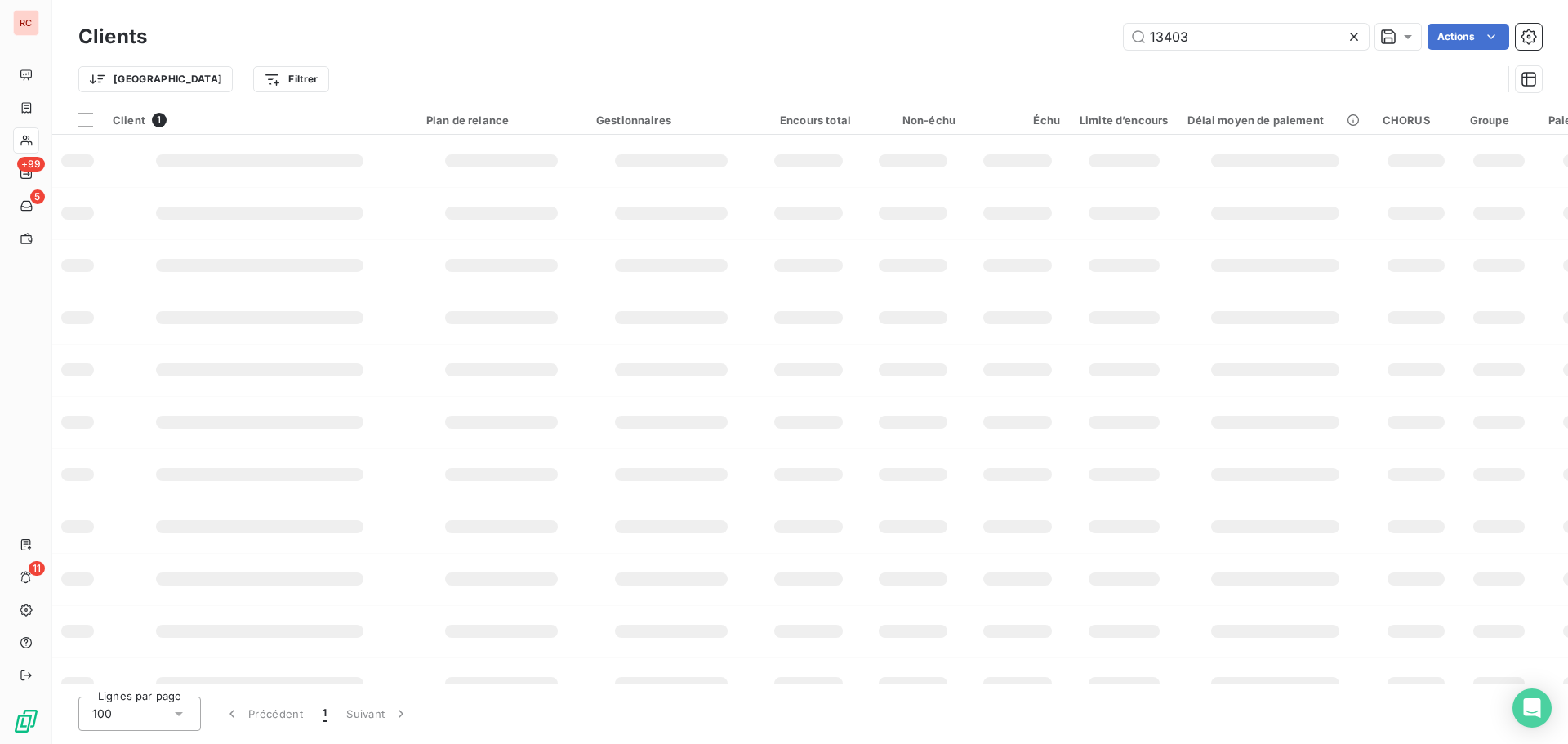
type input "13403"
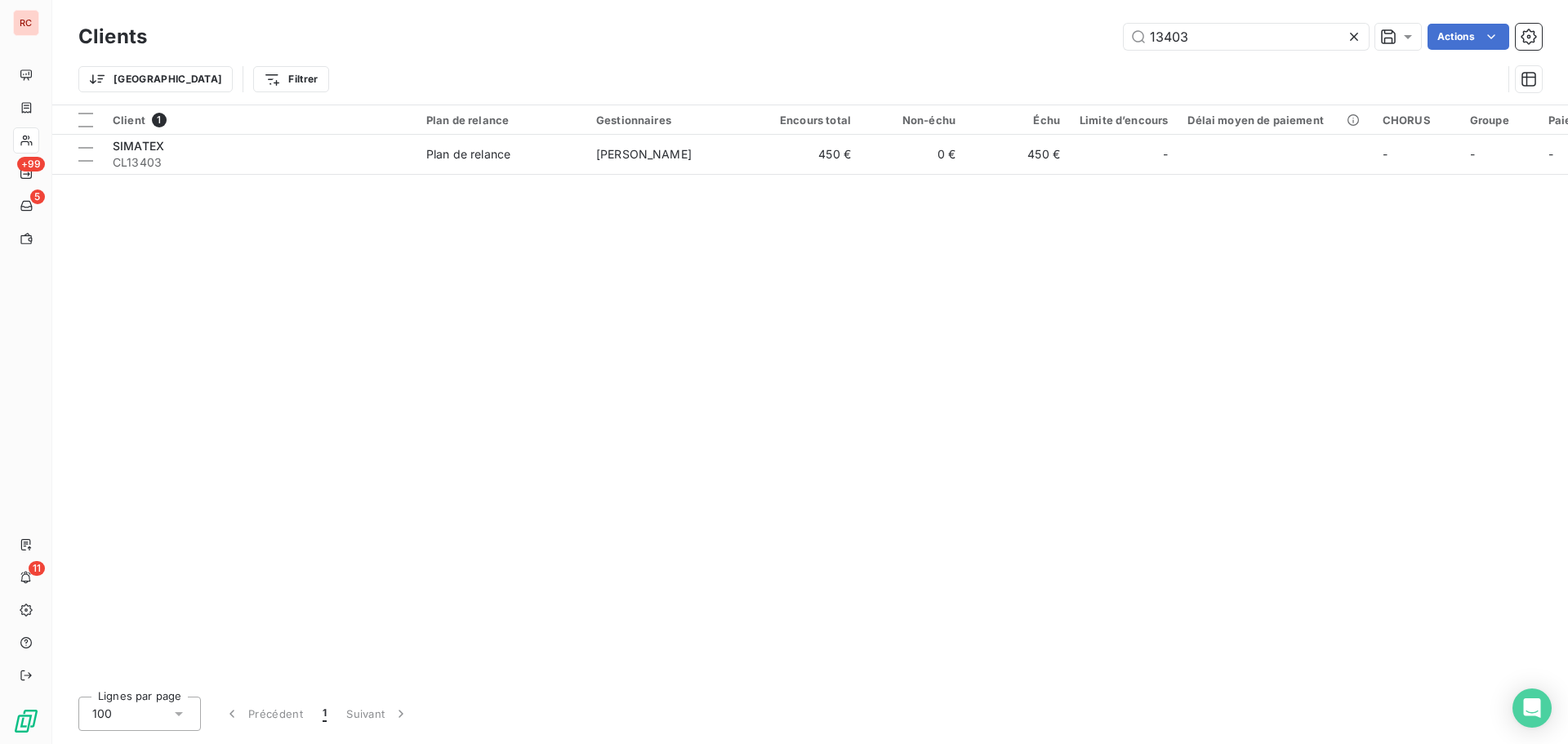
click at [630, 181] on div "Client 1 Plan de relance Gestionnaires Encours total Non-échu Échu Limite d’enc…" at bounding box center [810, 394] width 1516 height 578
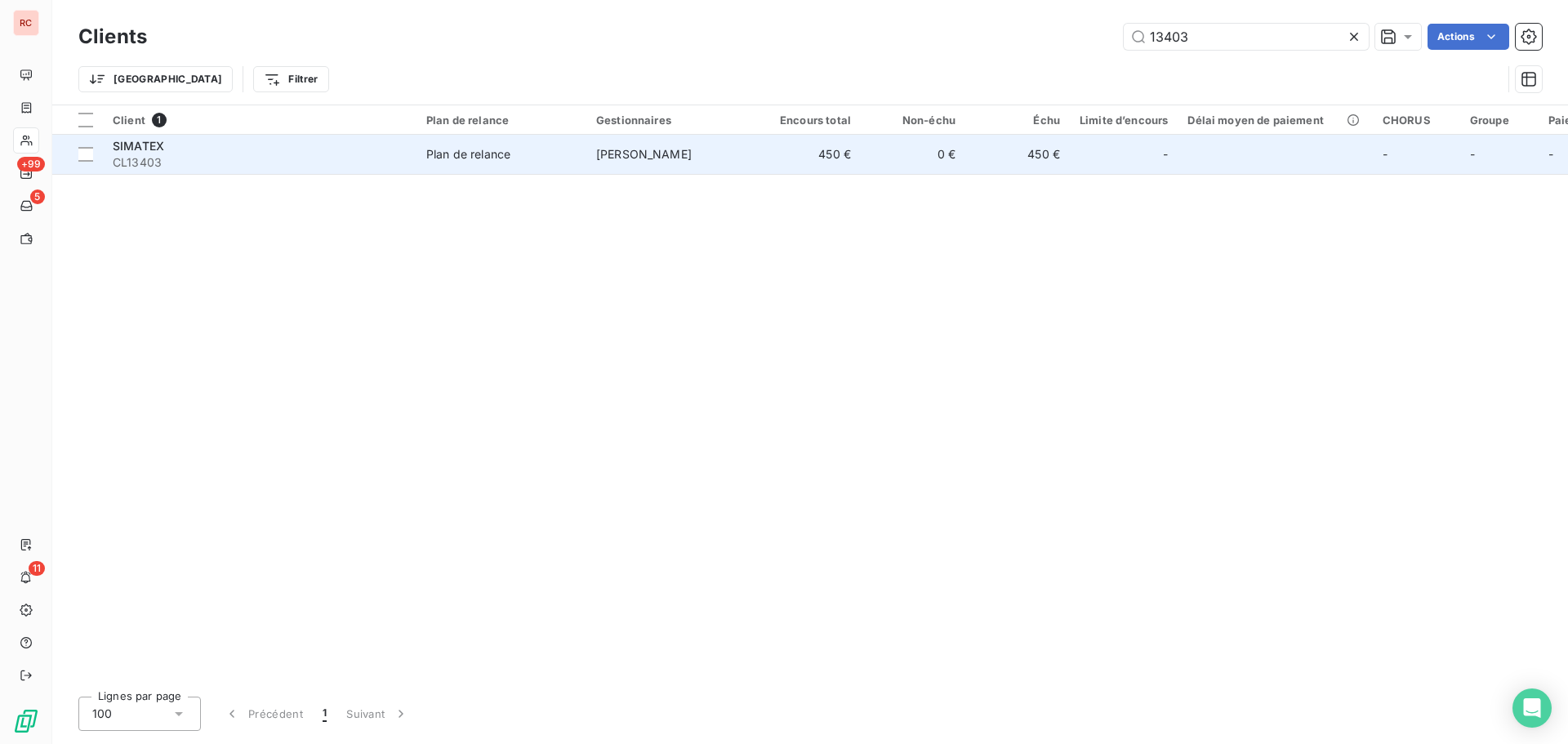
click at [628, 168] on td "[PERSON_NAME]" at bounding box center [671, 154] width 169 height 39
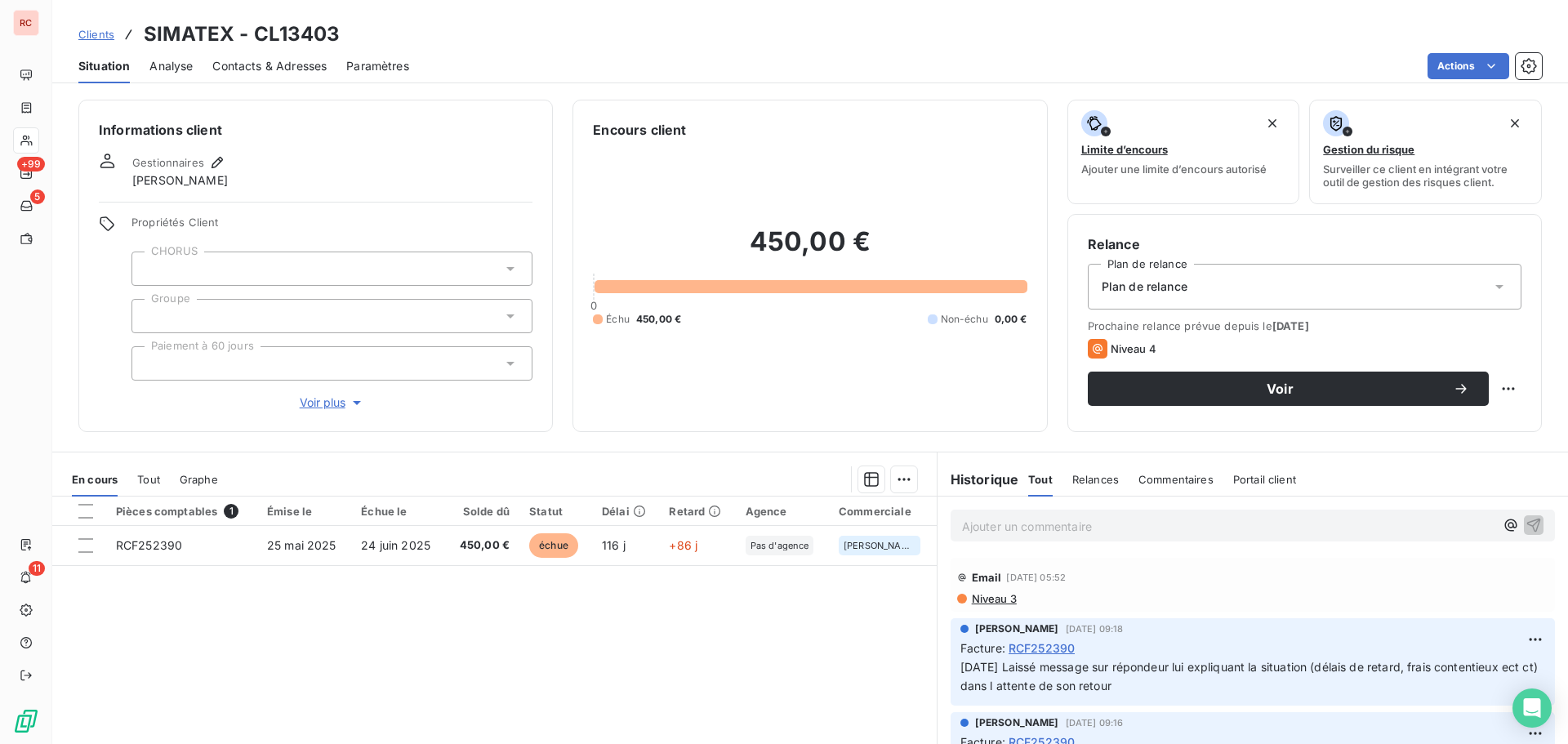
click at [276, 73] on span "Contacts & Adresses" at bounding box center [270, 65] width 115 height 16
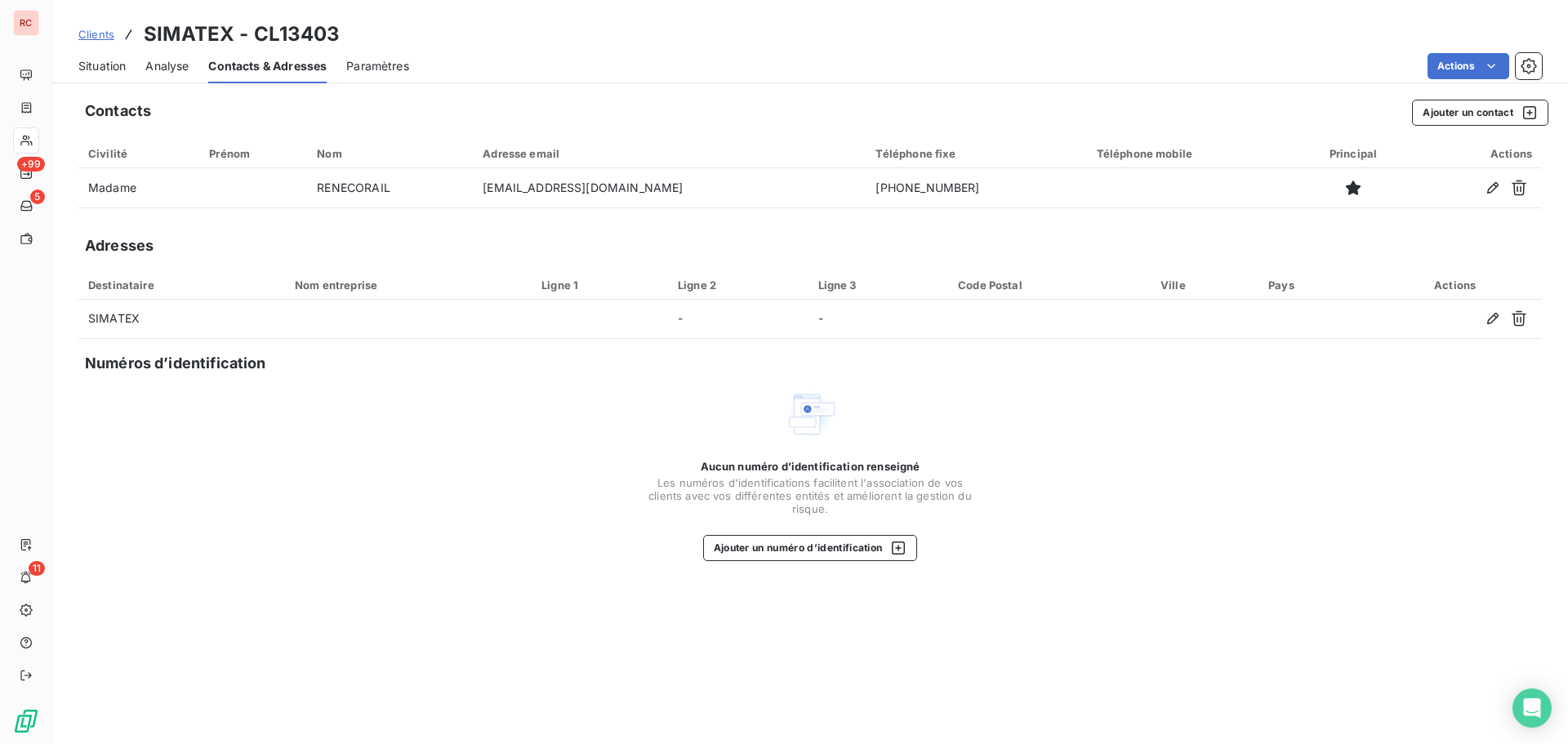
click at [100, 67] on span "Situation" at bounding box center [101, 65] width 47 height 16
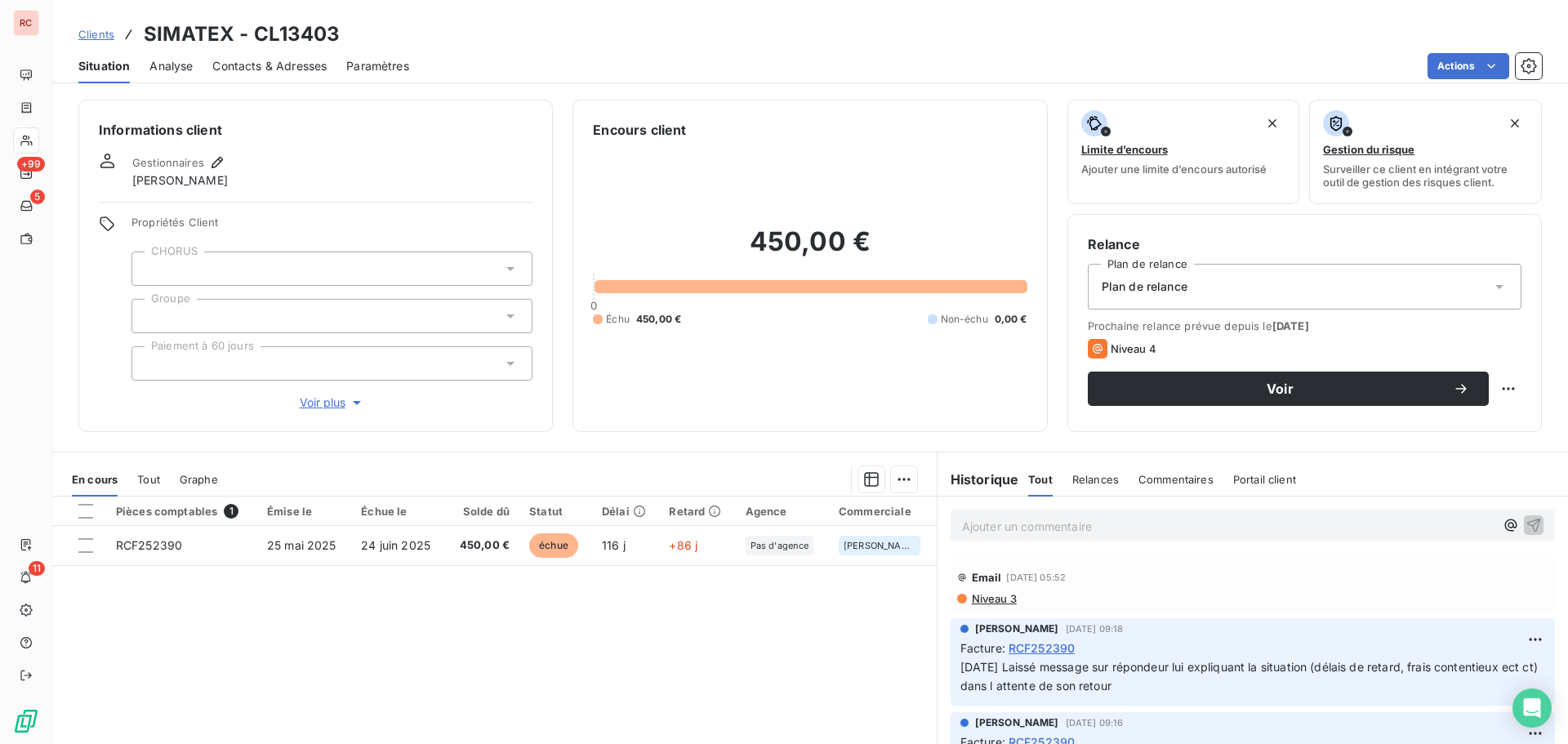
click at [455, 565] on table "Pièces comptables 1 Émise le Échue le Solde dû Statut Délai Retard Agence Comme…" at bounding box center [494, 531] width 885 height 69
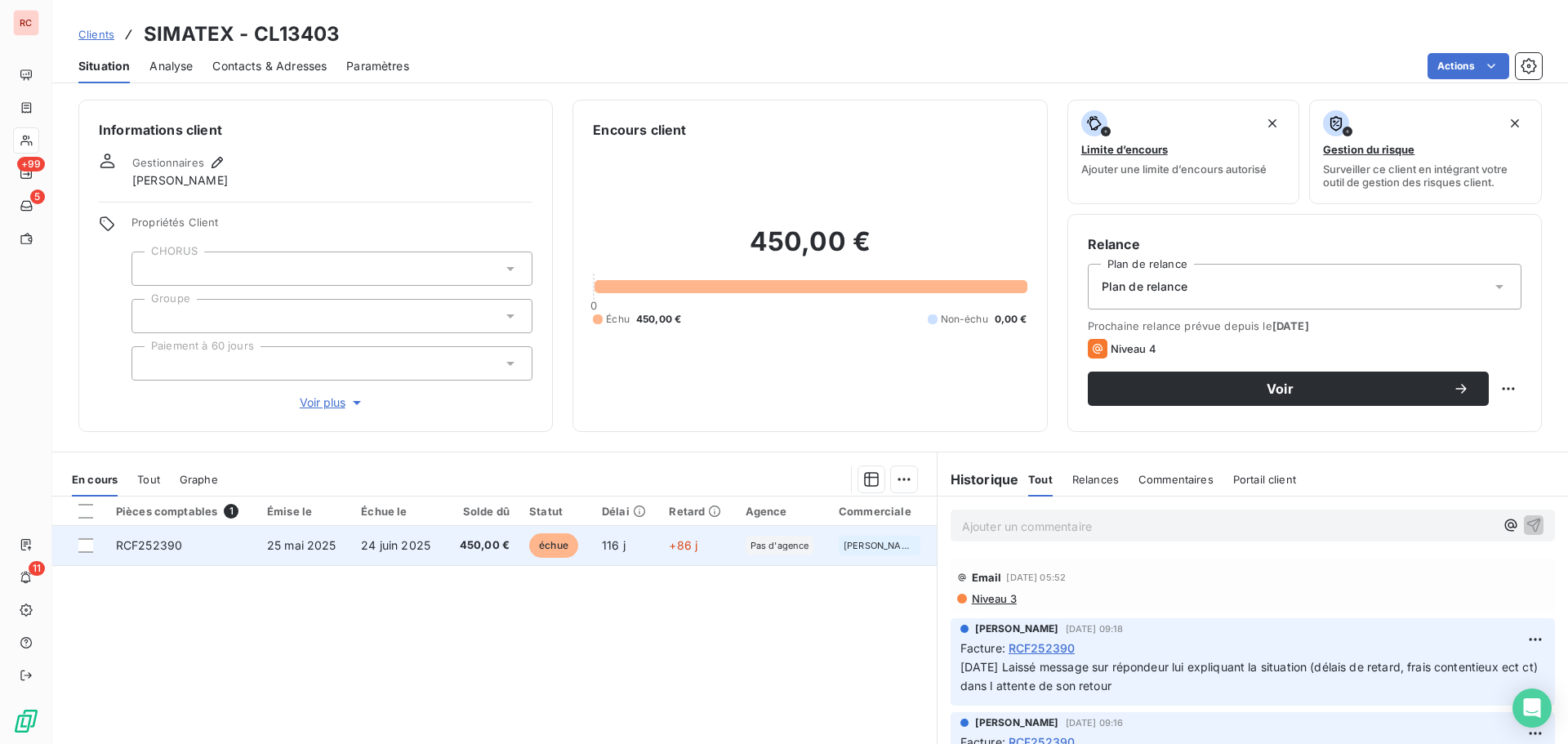
click at [461, 553] on td "450,00 €" at bounding box center [482, 545] width 73 height 39
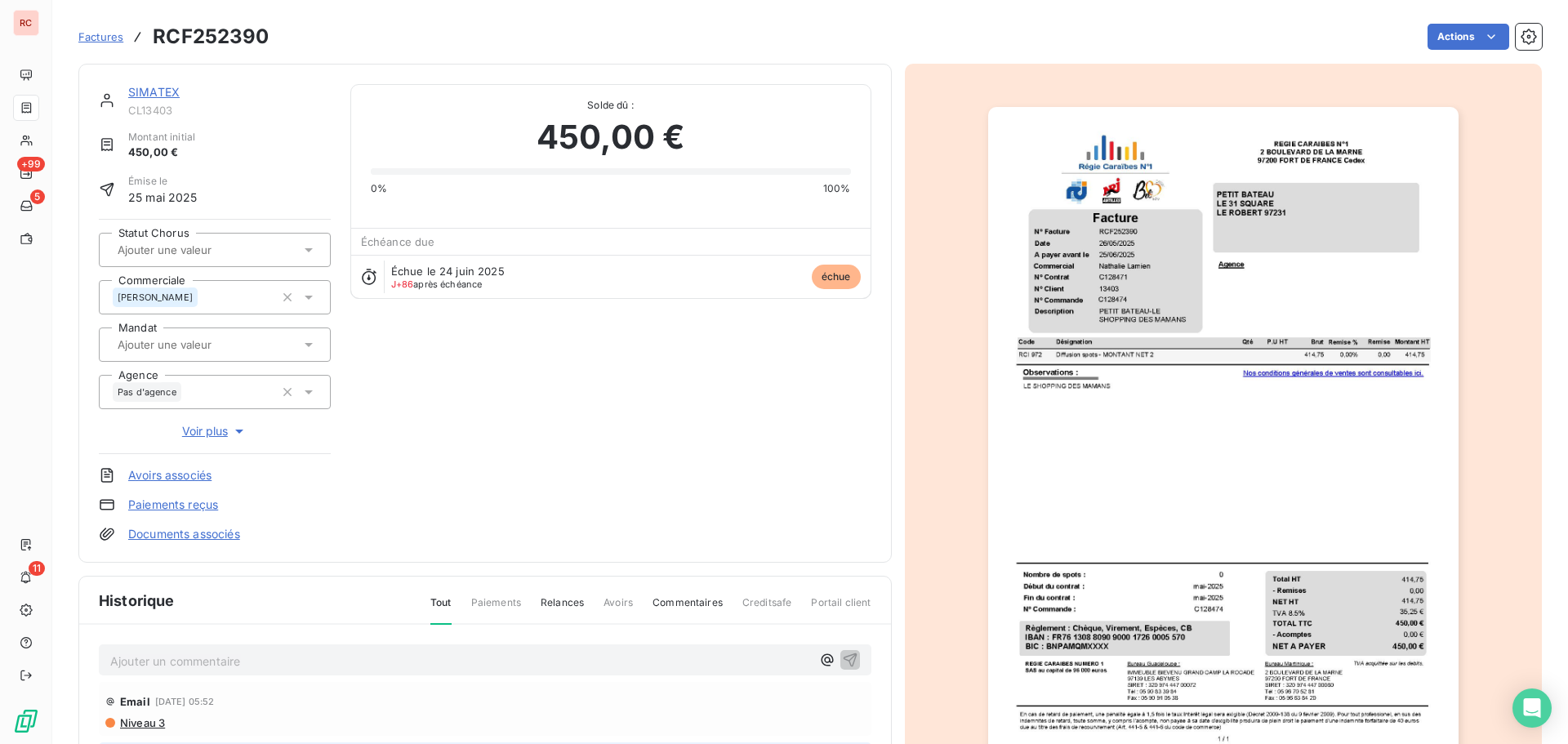
click at [140, 661] on p "Ajouter un commentaire ﻿" at bounding box center [461, 660] width 701 height 20
click at [347, 658] on span "[DATE] Laissé message : Si je n ai pas appel de sa part, je lui explique que so…" at bounding box center [399, 659] width 578 height 13
click at [590, 658] on span "[DATE] Laissé message : Si je n ai pas d' appel de sa part, je lui explique que…" at bounding box center [406, 659] width 592 height 13
click at [842, 660] on icon "button" at bounding box center [850, 658] width 16 height 16
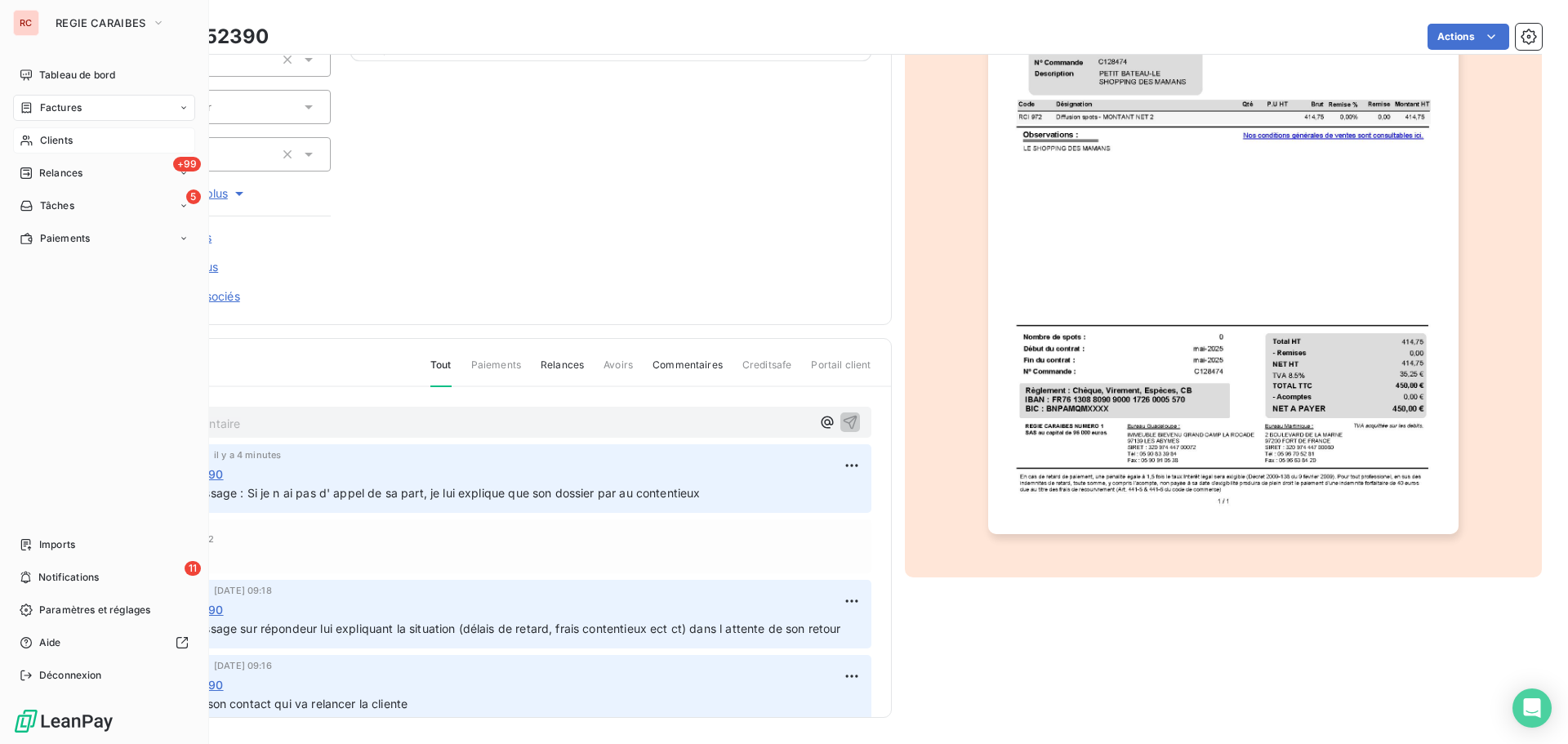
click at [43, 138] on span "Clients" at bounding box center [57, 140] width 33 height 14
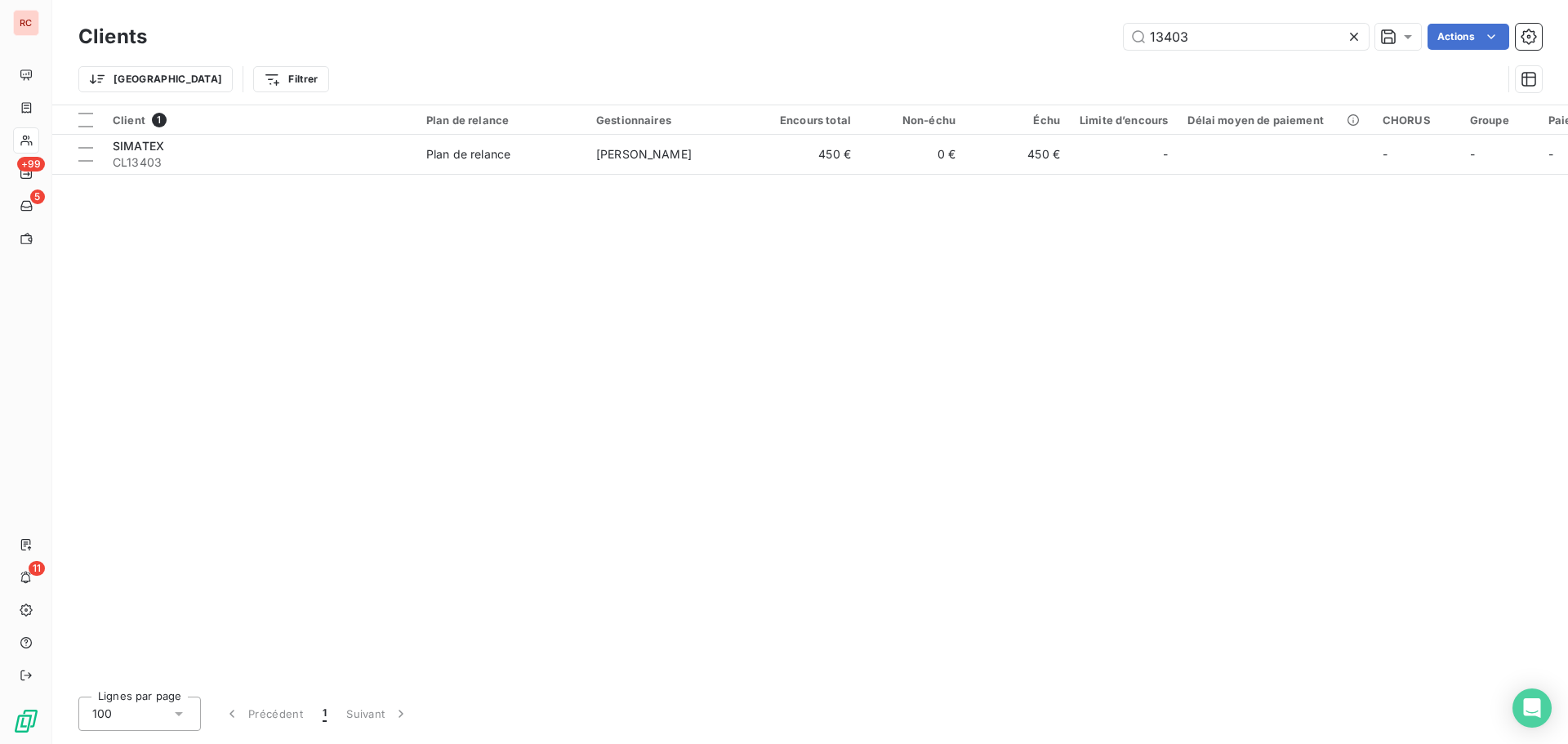
drag, startPoint x: 1204, startPoint y: 40, endPoint x: 1115, endPoint y: 48, distance: 89.4
click at [1115, 48] on div "13403 Actions" at bounding box center [854, 37] width 1375 height 26
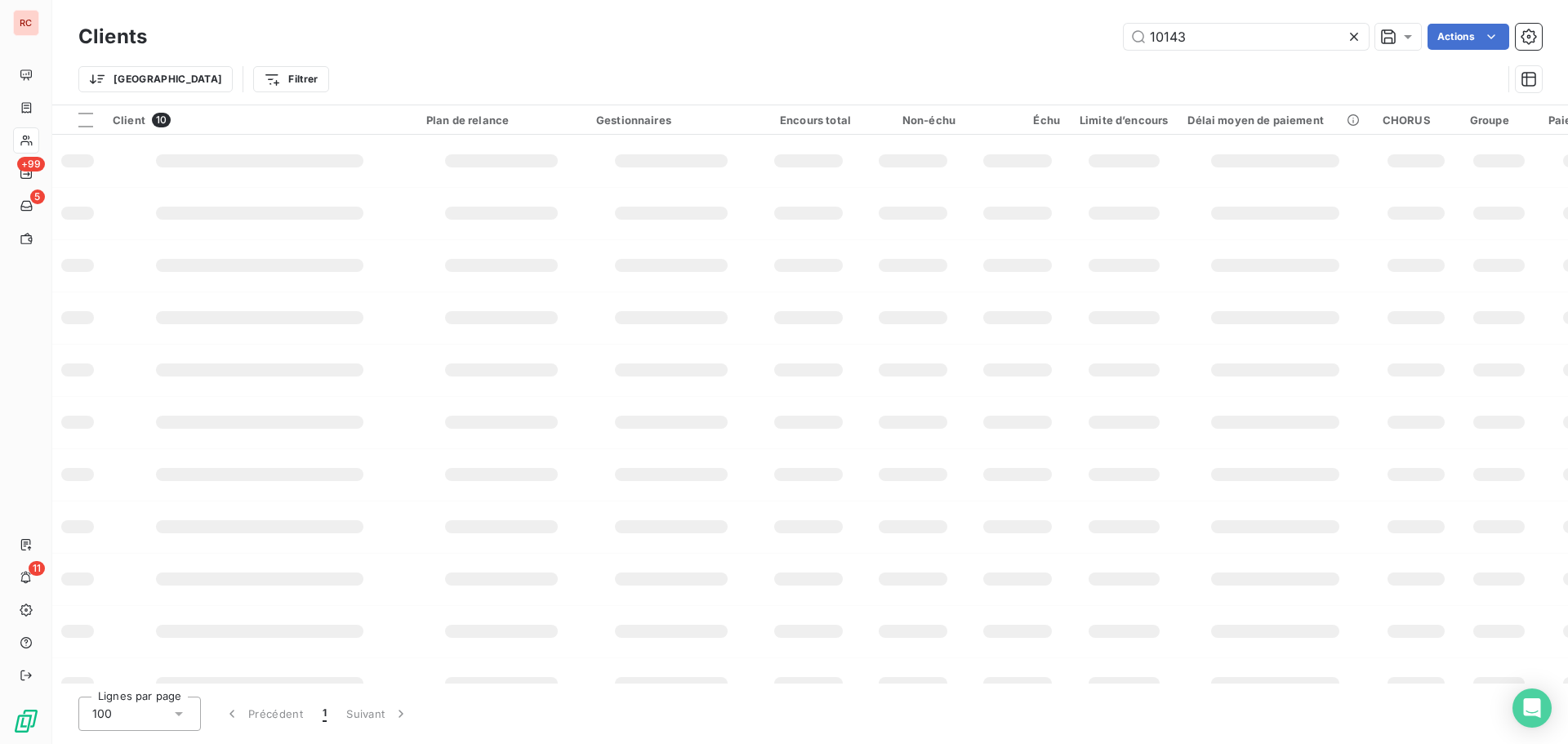
type input "10143"
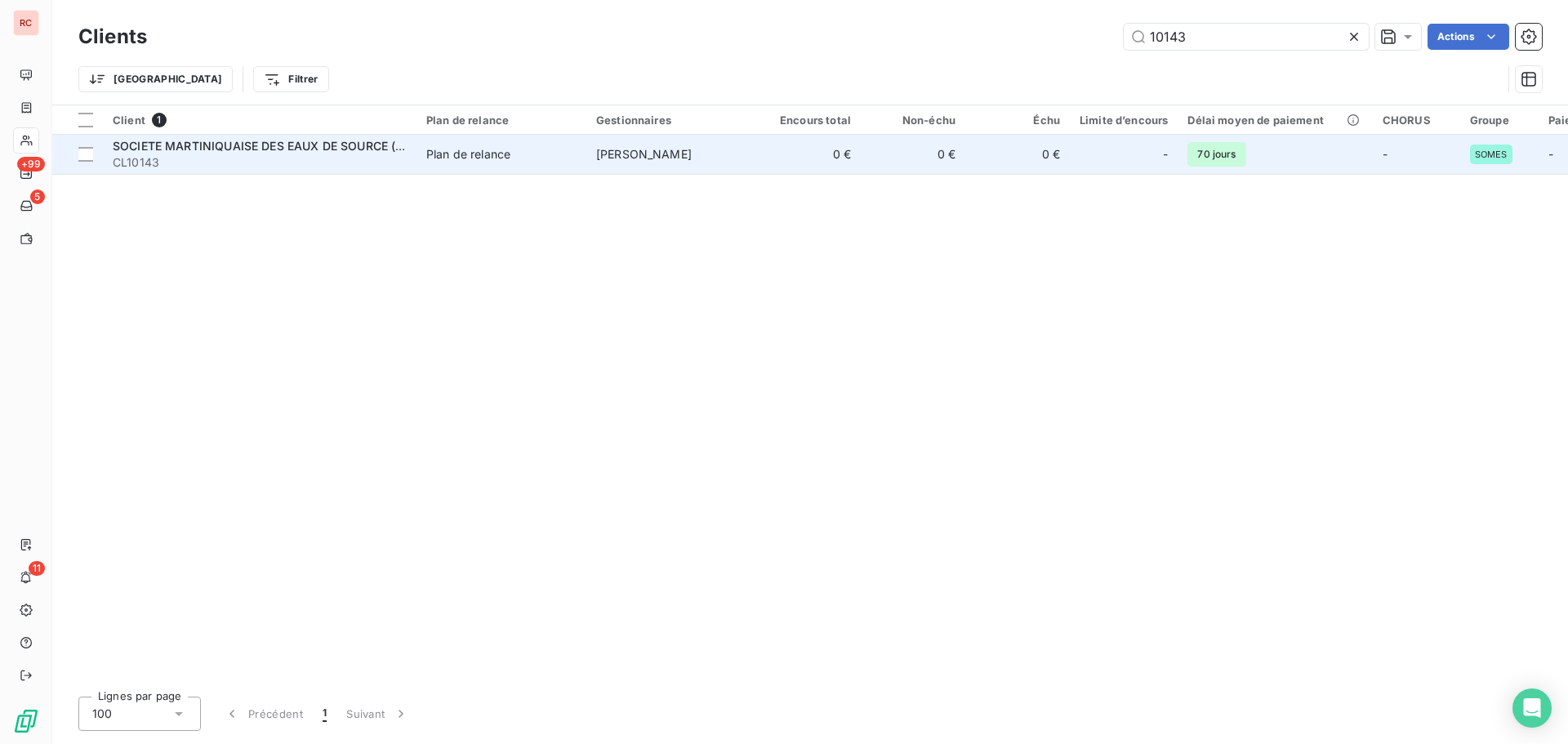
click at [326, 167] on span "CL10143" at bounding box center [259, 162] width 294 height 16
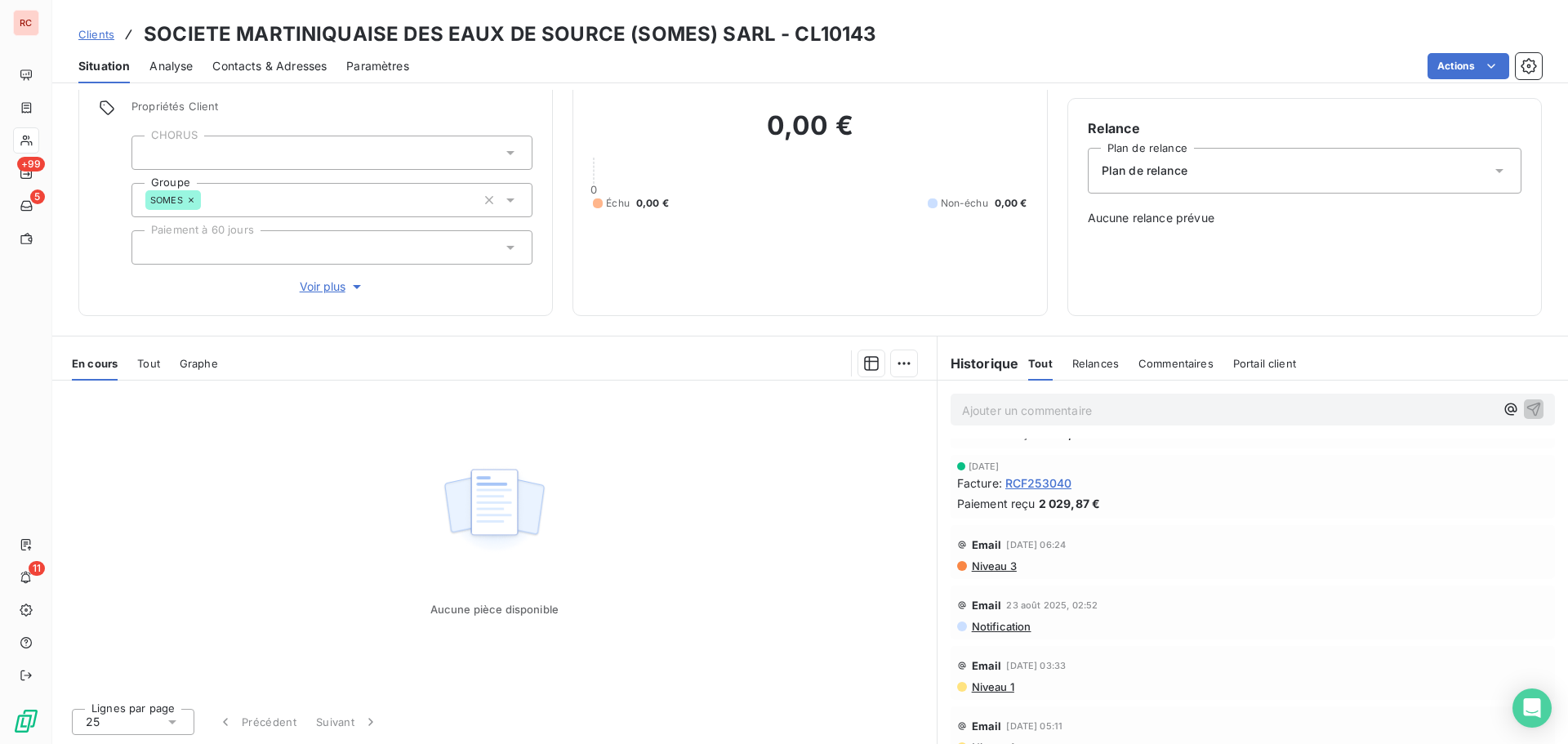
scroll to position [490, 0]
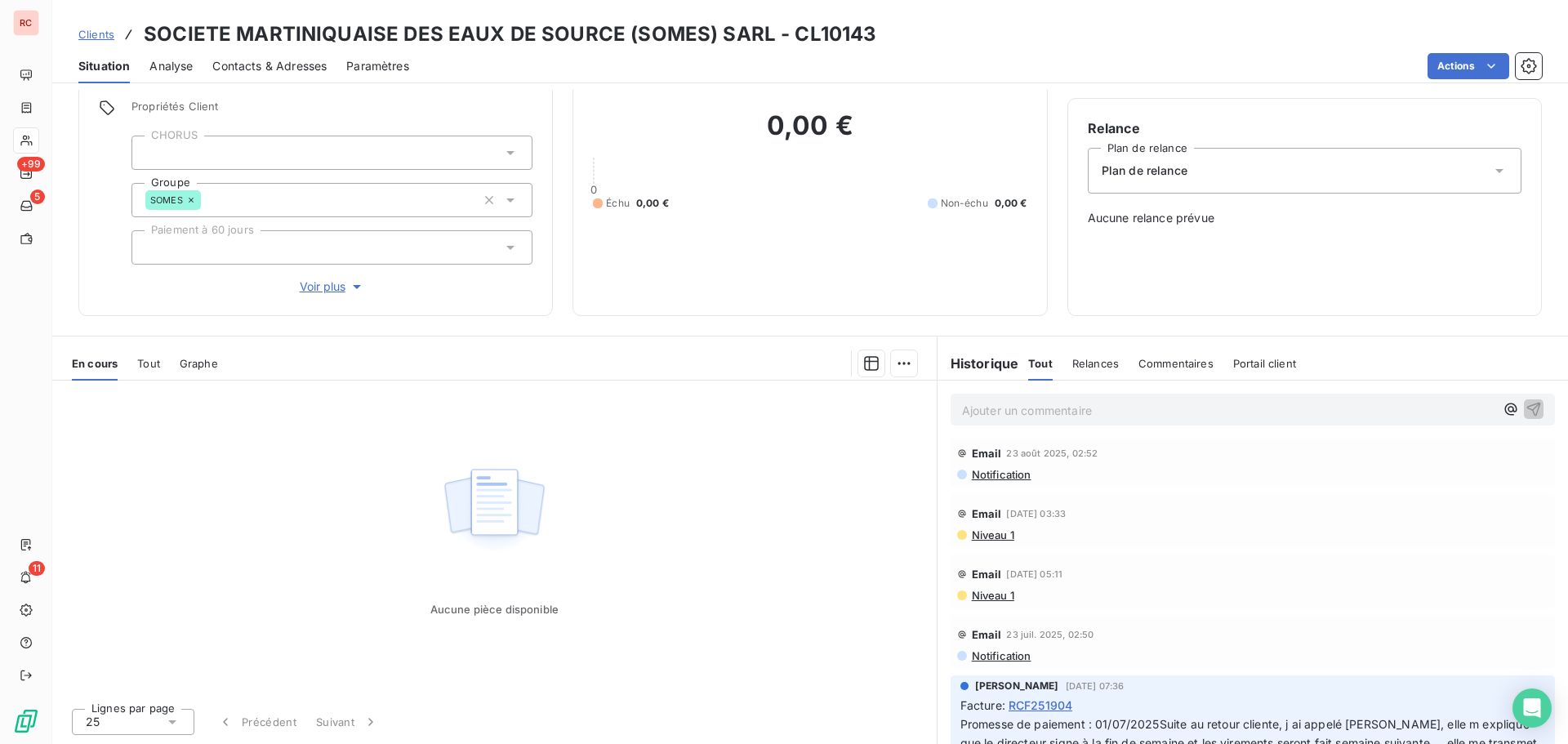
click at [141, 365] on span "Tout" at bounding box center [149, 364] width 23 height 13
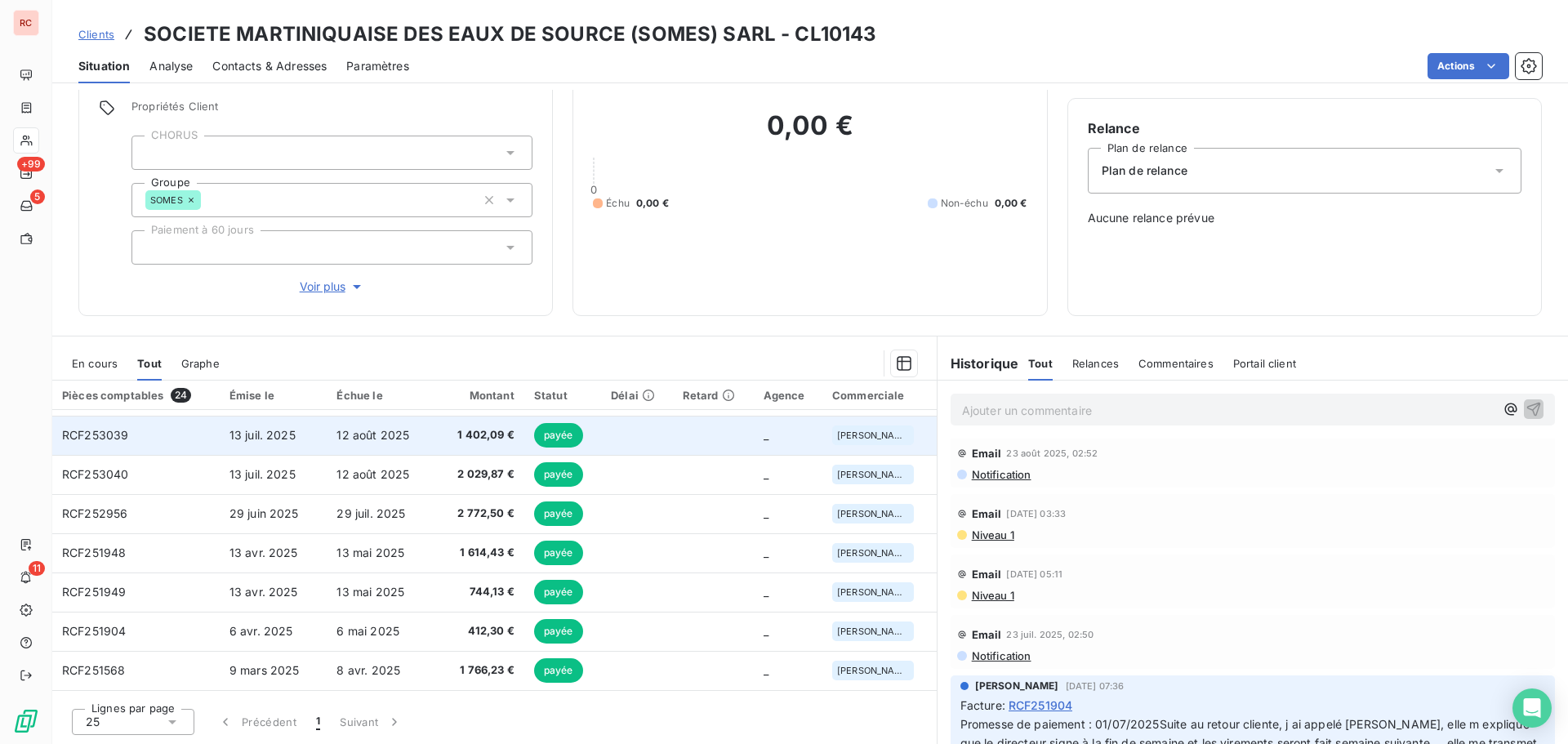
scroll to position [0, 0]
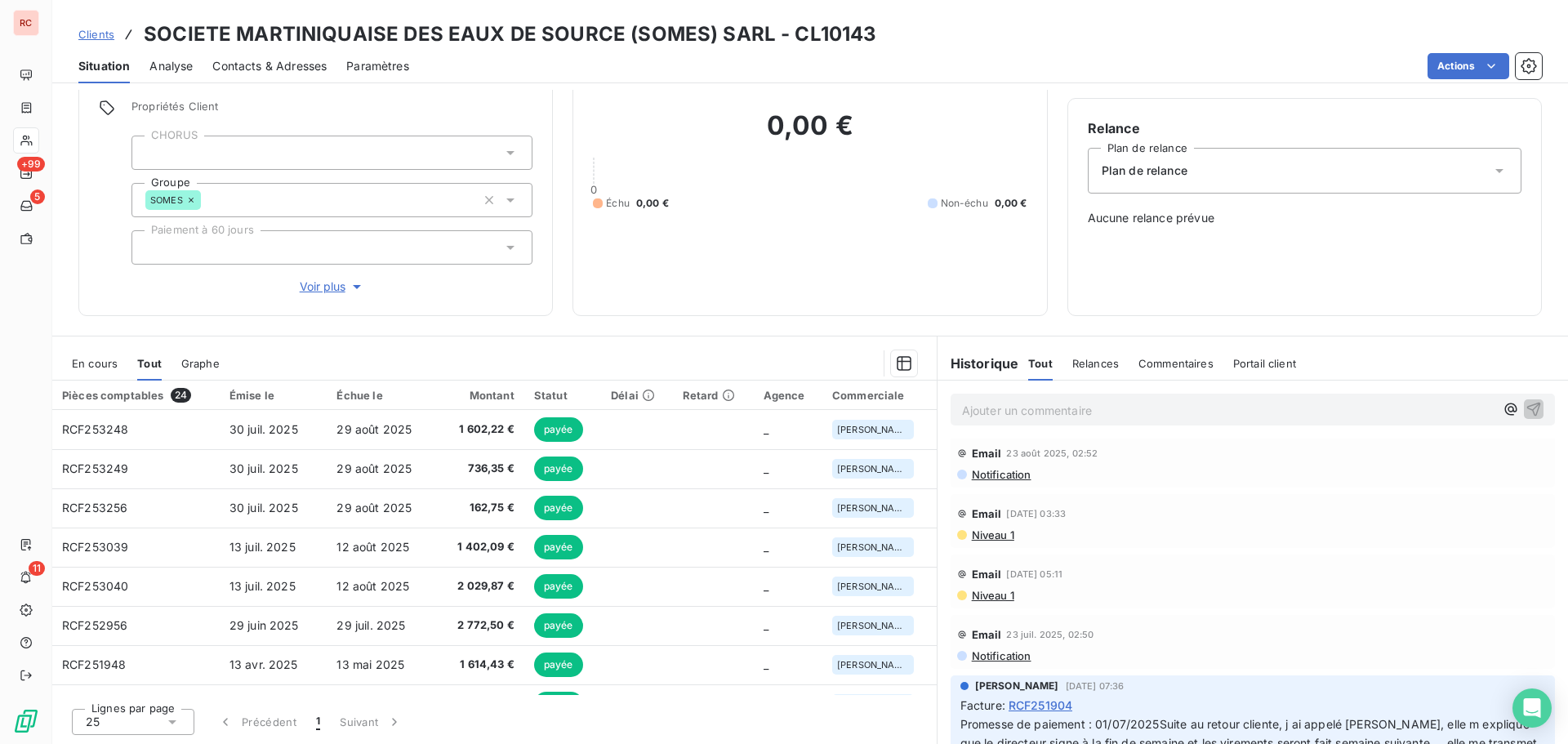
click at [112, 368] on span "En cours" at bounding box center [95, 364] width 46 height 13
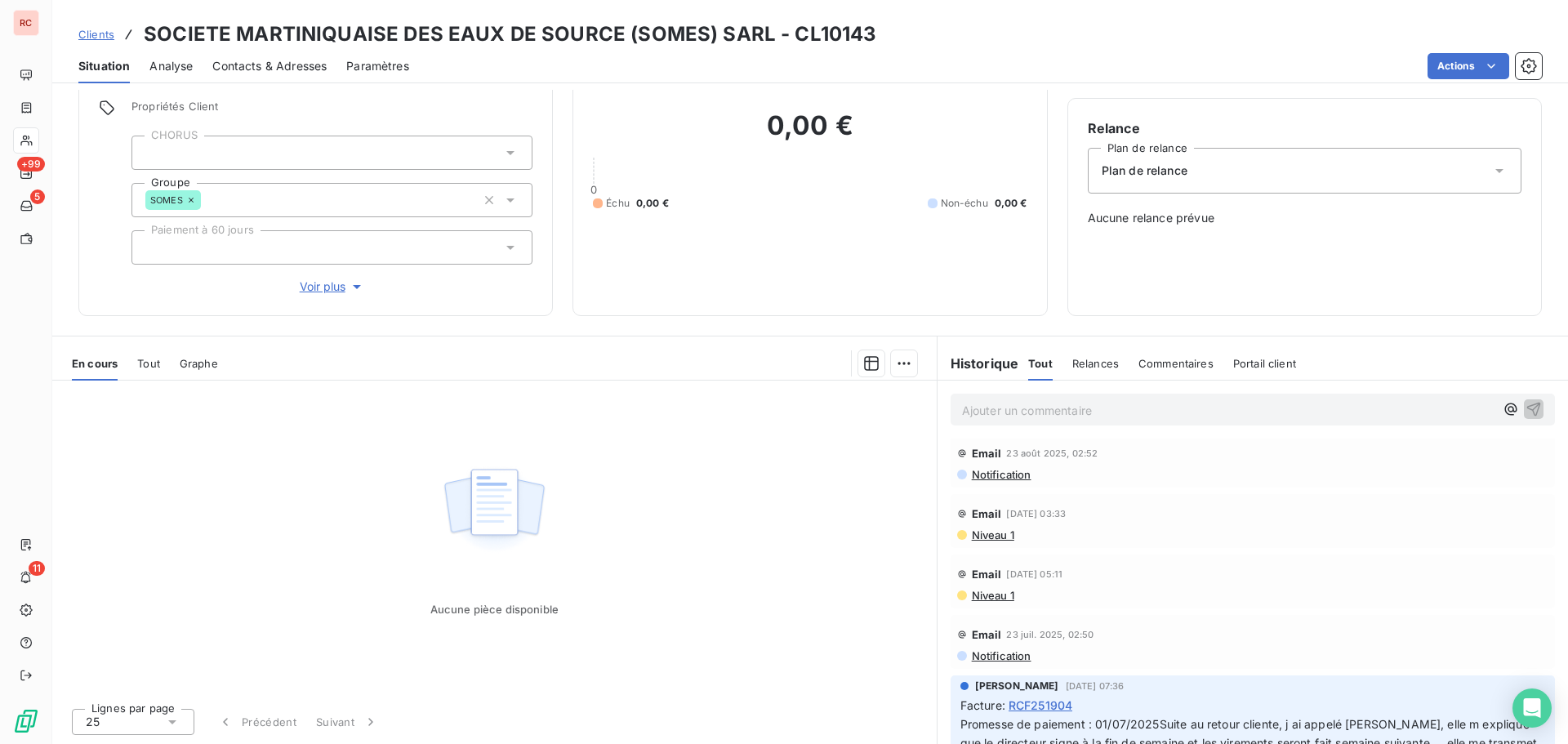
click at [85, 35] on span "Clients" at bounding box center [95, 35] width 36 height 13
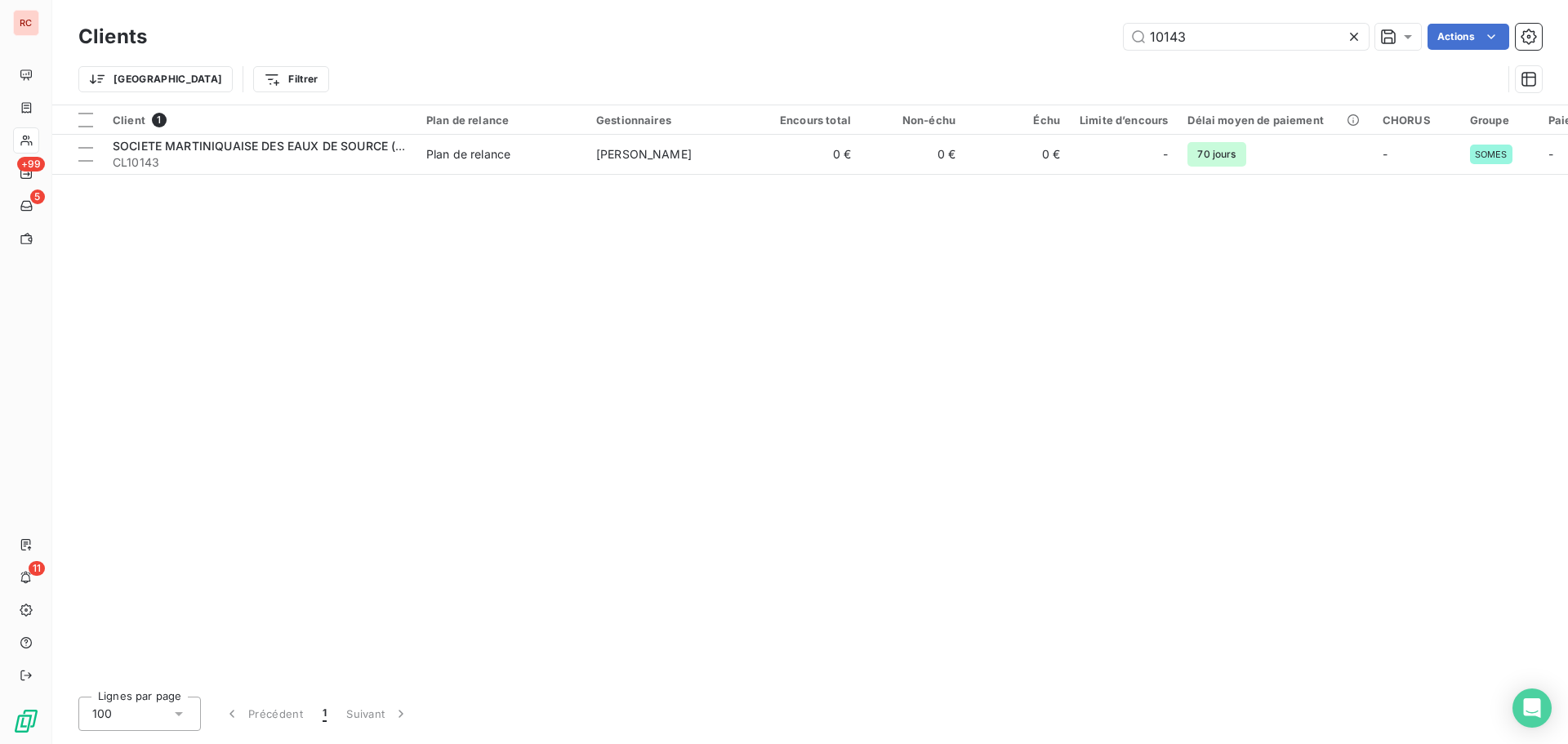
drag, startPoint x: 1188, startPoint y: 31, endPoint x: 1080, endPoint y: 47, distance: 109.2
click at [1080, 47] on div "10143 Actions" at bounding box center [854, 37] width 1375 height 26
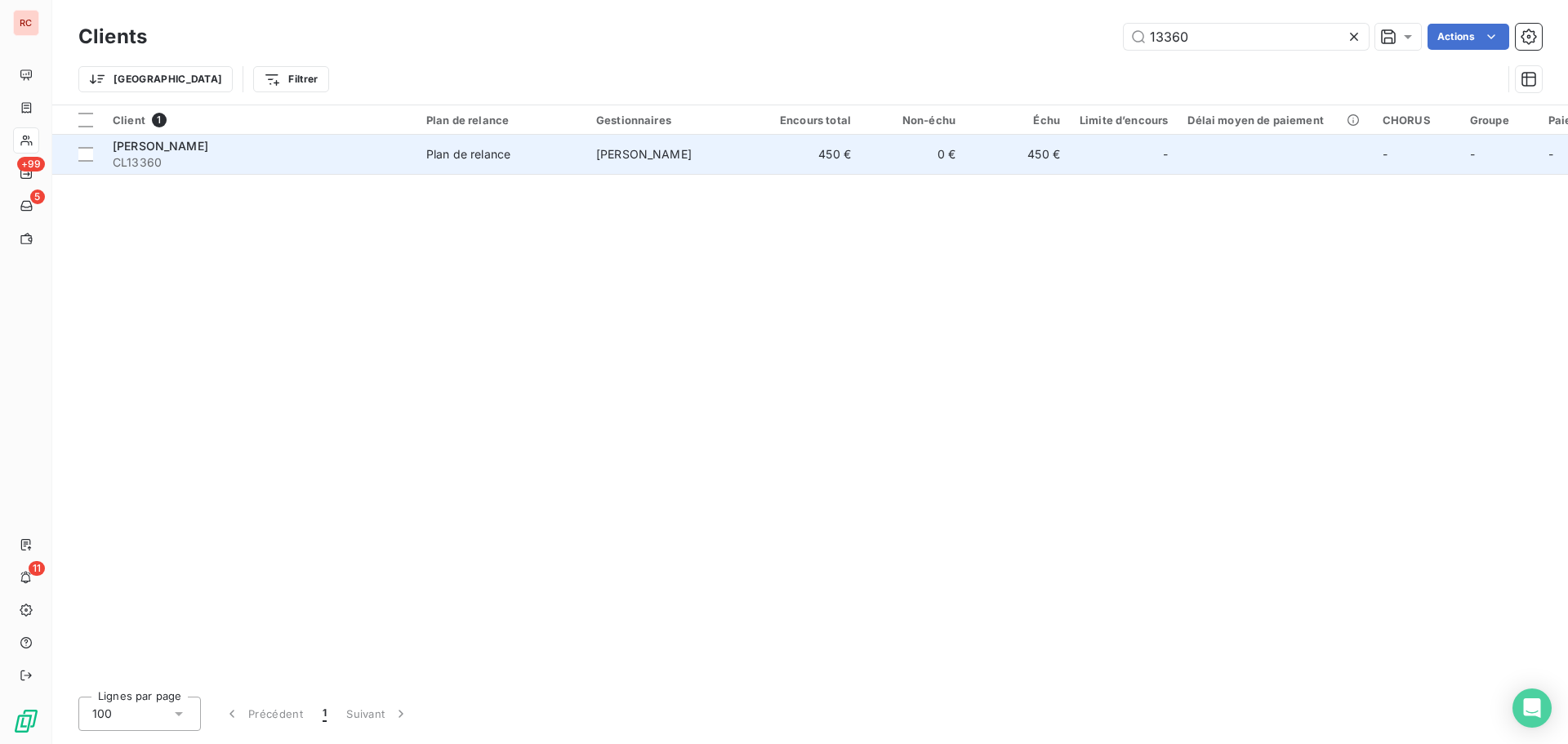
type input "13360"
click at [678, 164] on td "[PERSON_NAME]" at bounding box center [671, 154] width 169 height 39
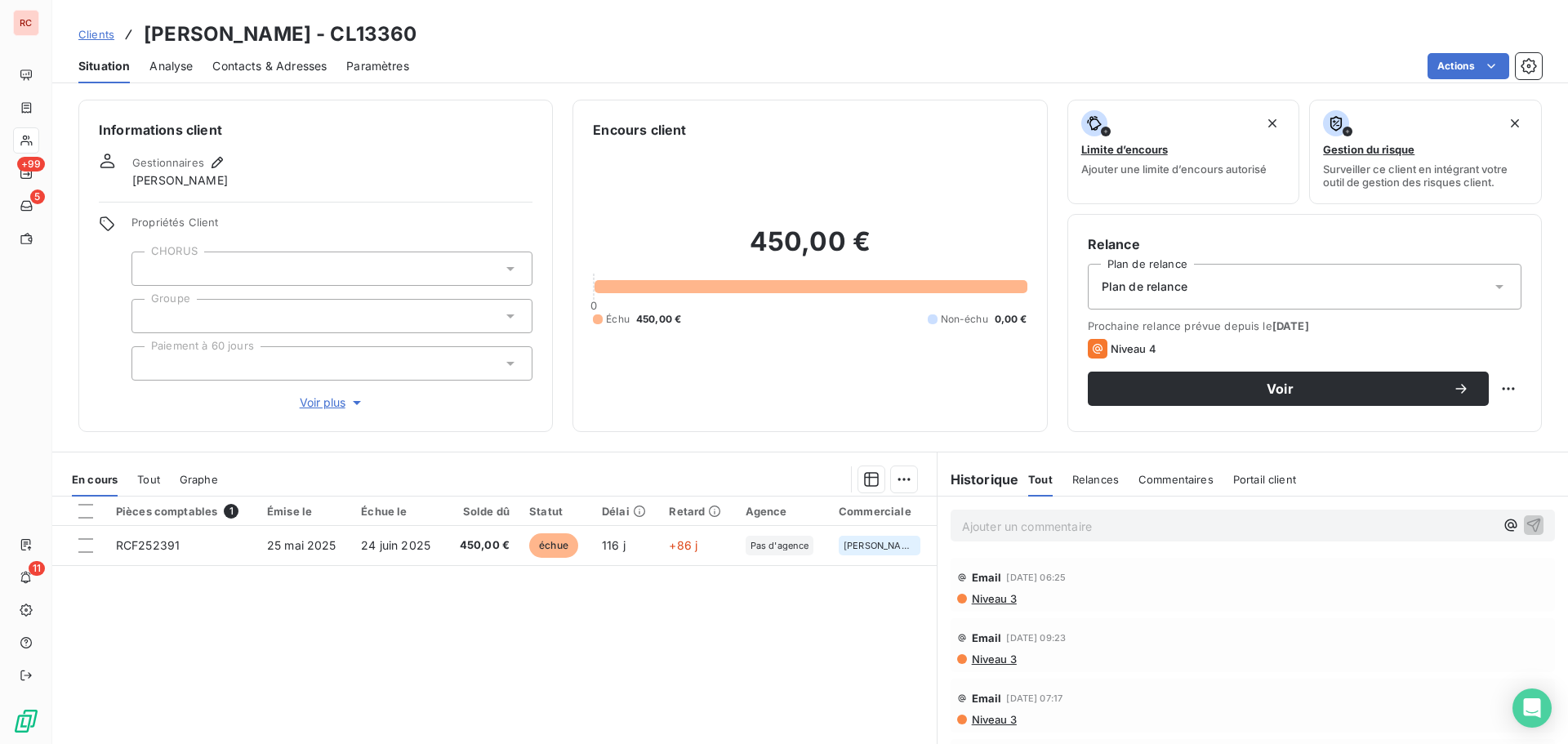
click at [98, 33] on span "Clients" at bounding box center [95, 35] width 36 height 13
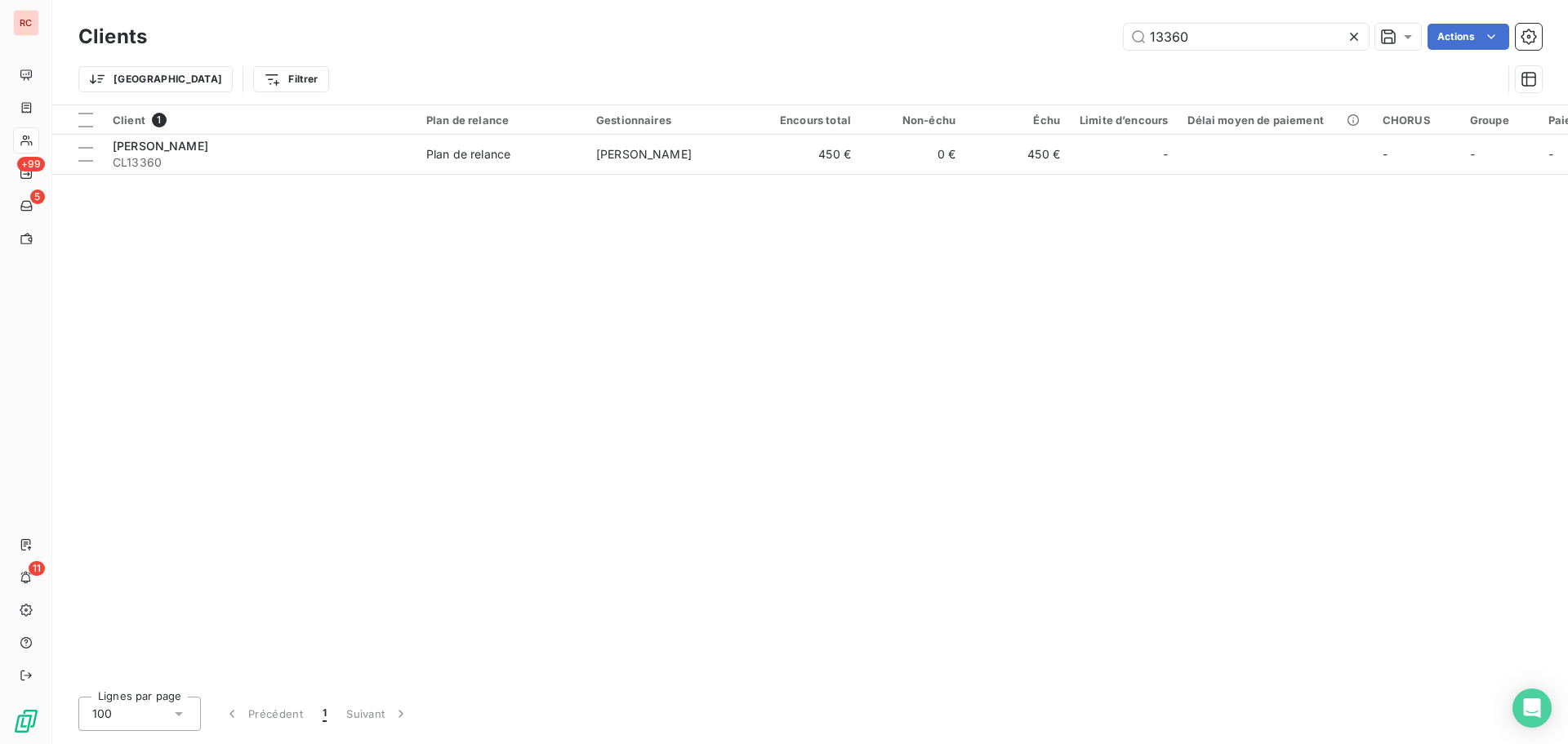
drag, startPoint x: 1210, startPoint y: 38, endPoint x: 1072, endPoint y: 42, distance: 138.1
click at [1072, 42] on div "13360 Actions" at bounding box center [854, 37] width 1375 height 26
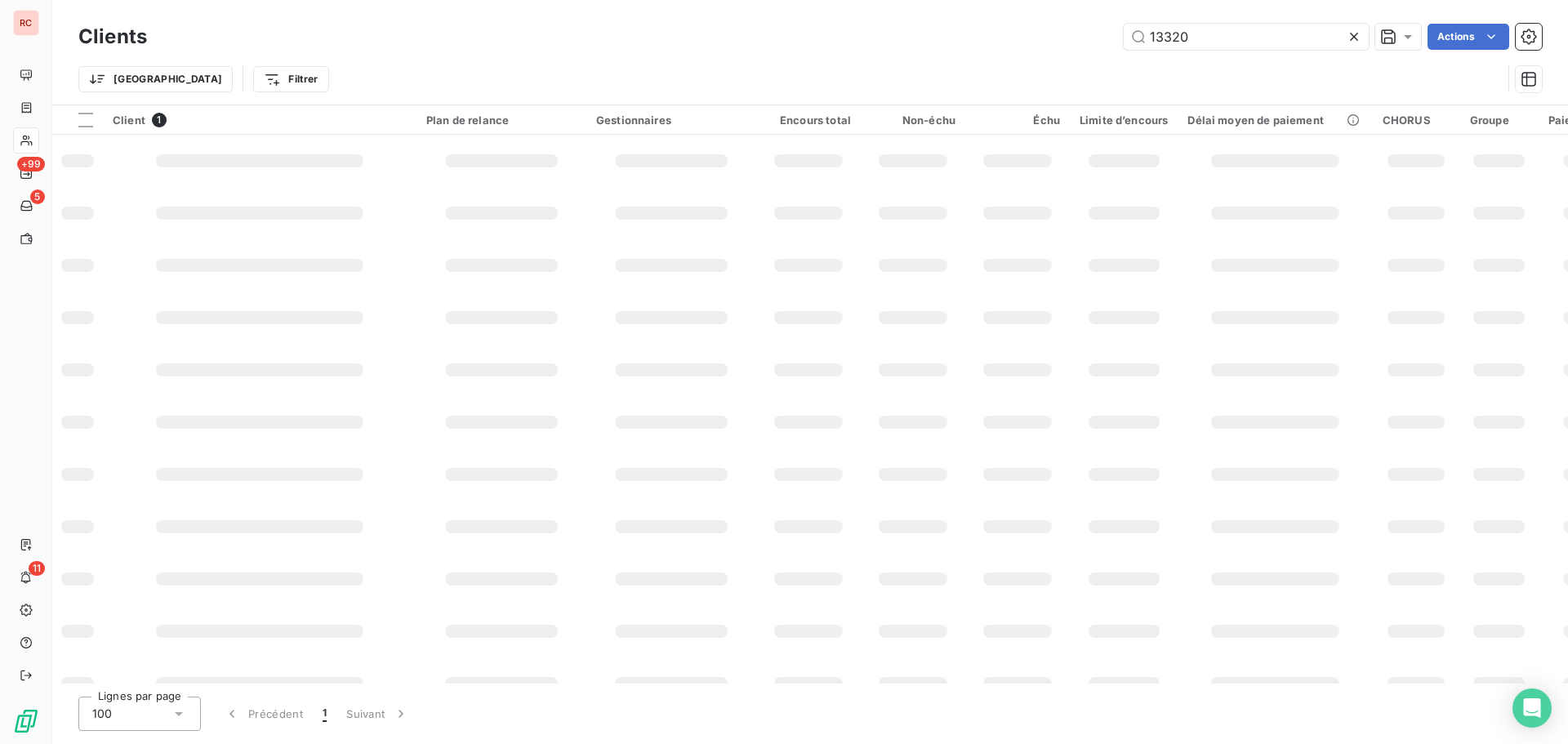
type input "13320"
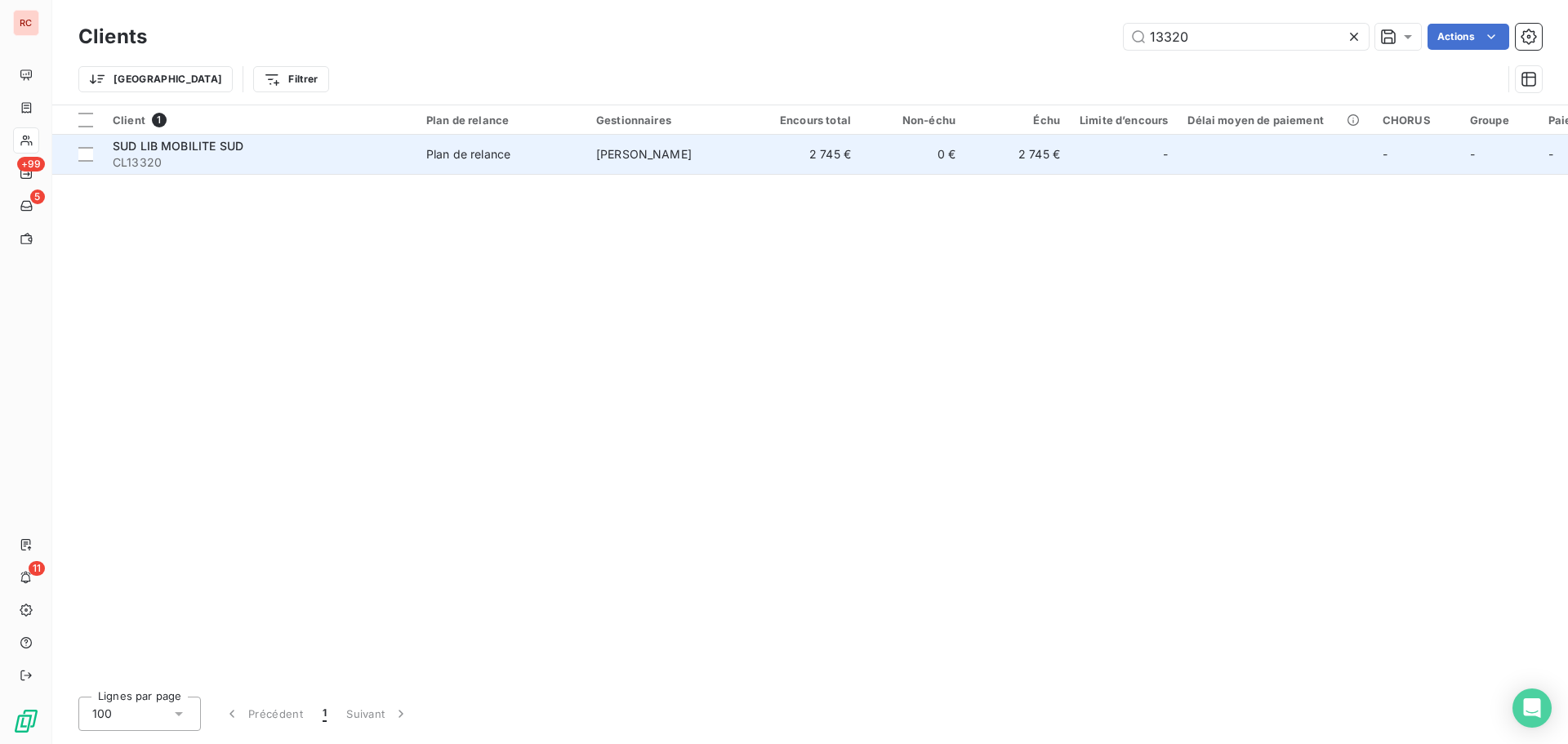
click at [281, 161] on span "CL13320" at bounding box center [259, 162] width 294 height 16
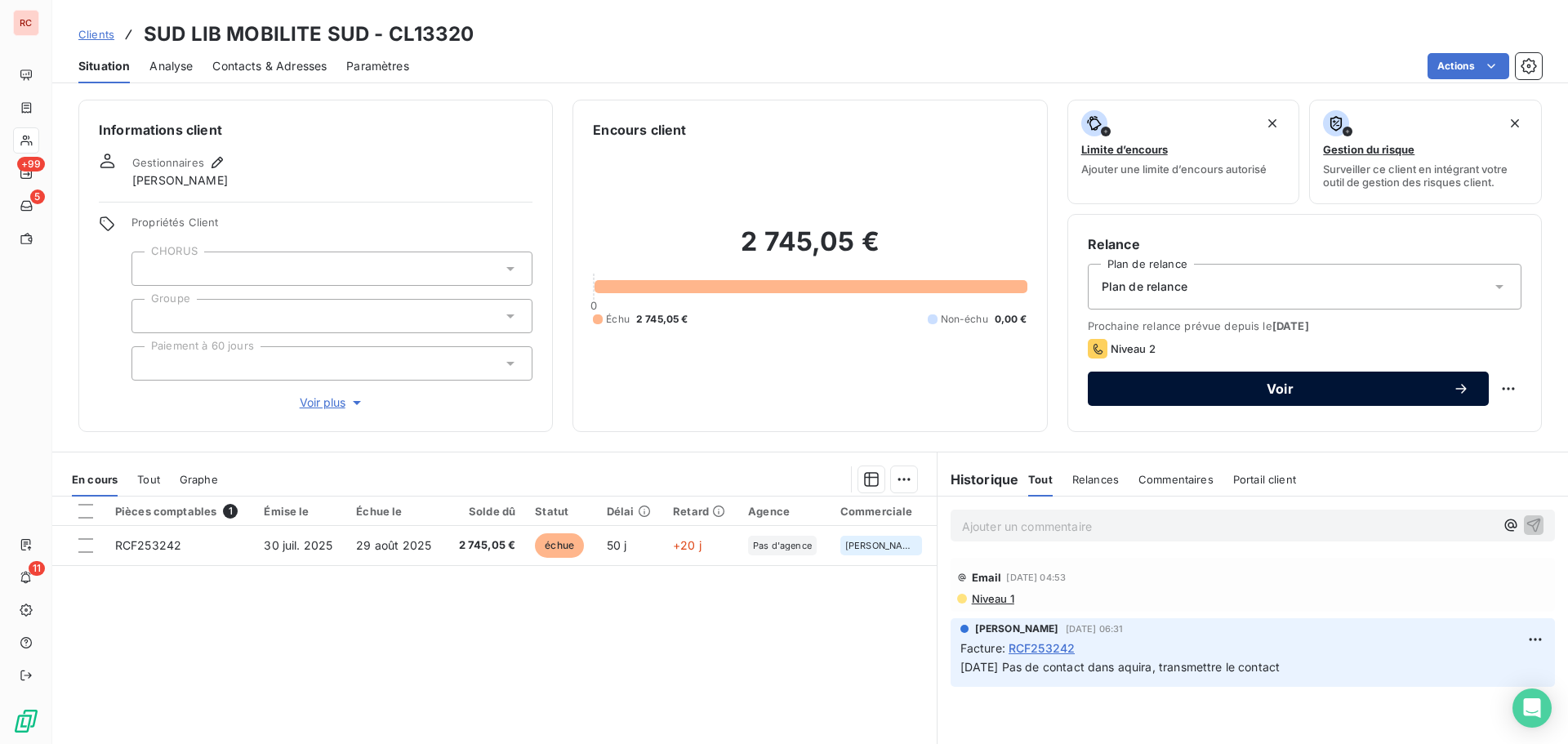
click at [1185, 385] on span "Voir" at bounding box center [1279, 389] width 346 height 13
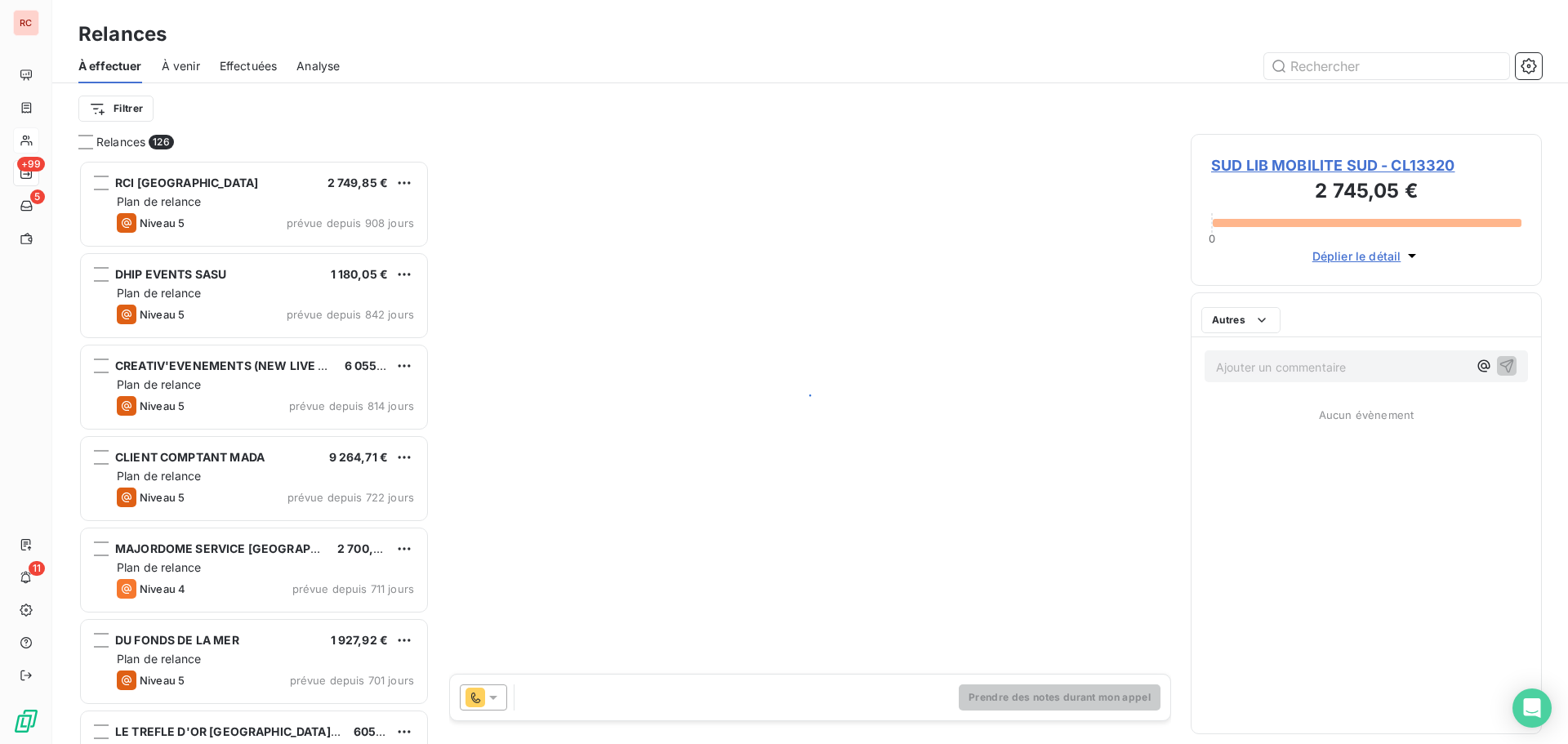
scroll to position [572, 339]
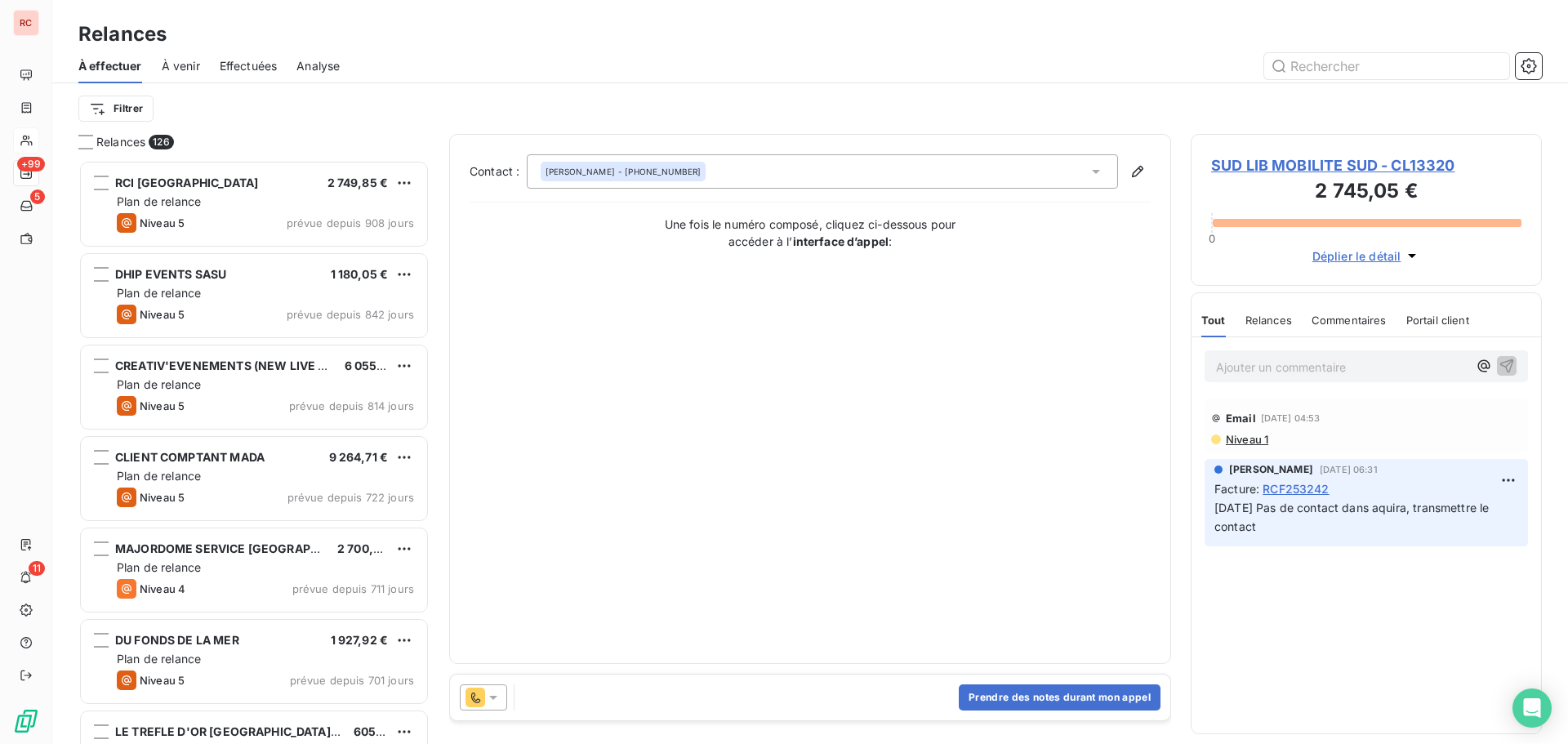
click at [1285, 166] on span "SUD LIB MOBILITE SUD - CL13320" at bounding box center [1366, 165] width 310 height 22
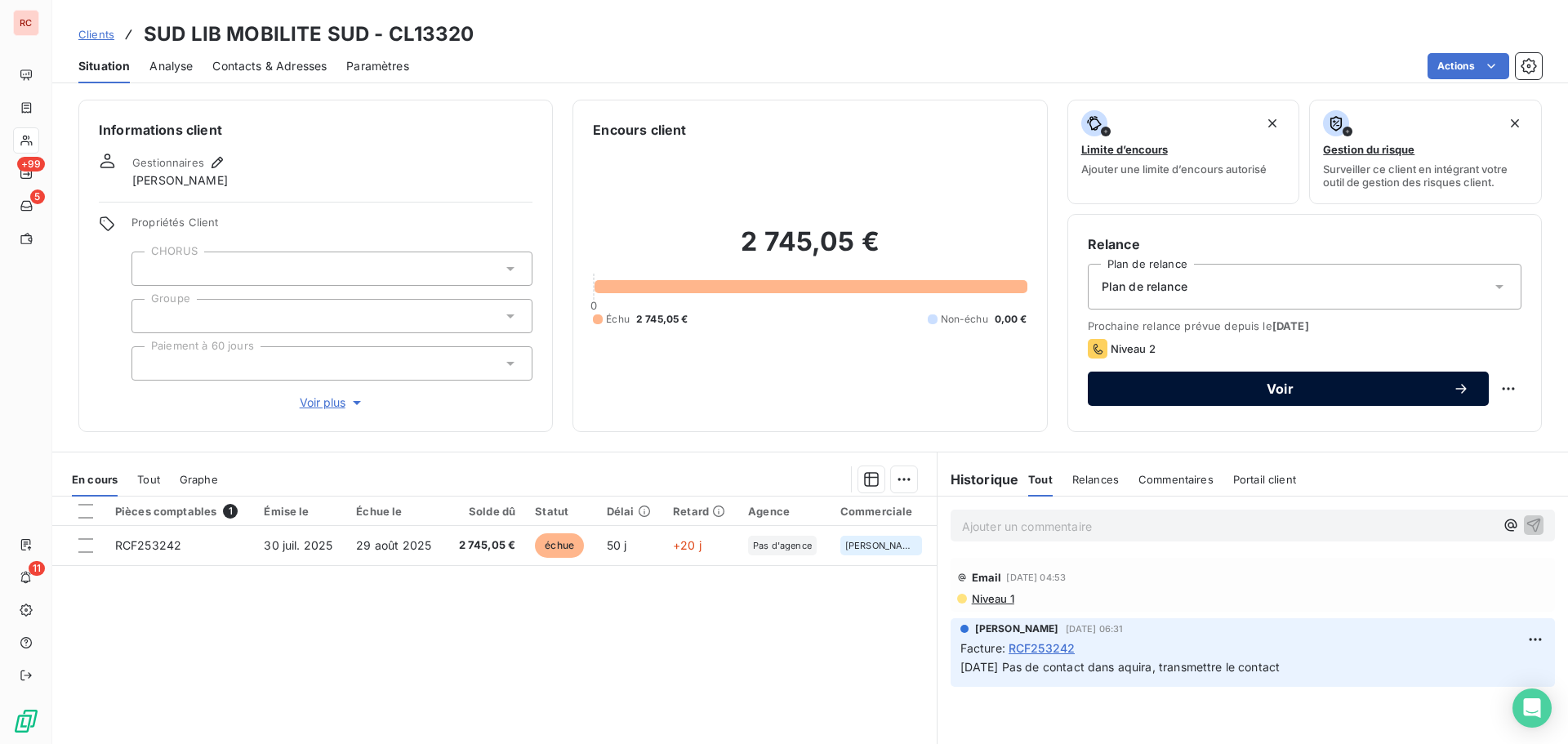
click at [1130, 391] on span "Voir" at bounding box center [1279, 389] width 346 height 13
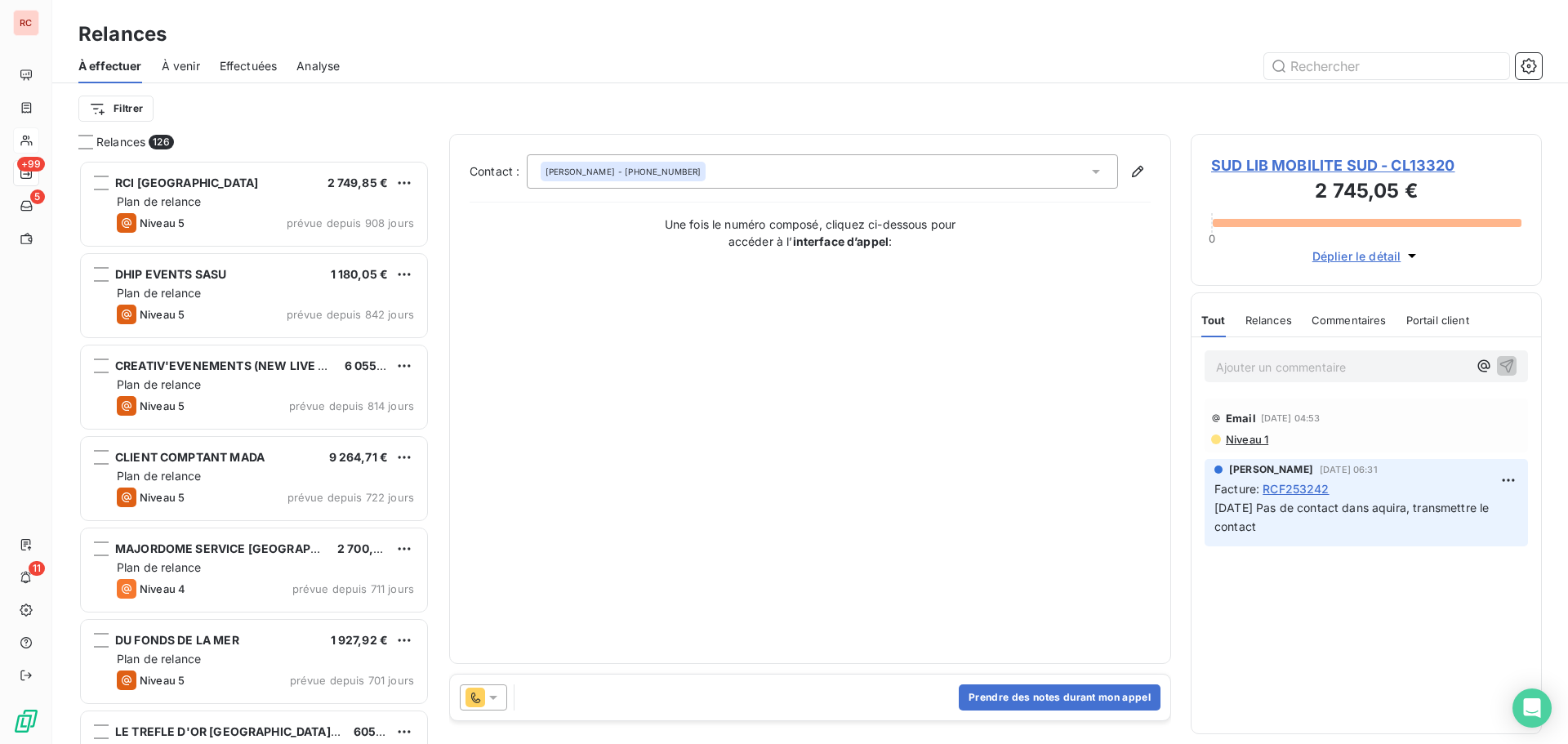
scroll to position [572, 339]
click at [989, 703] on button "Prendre des notes durant mon appel" at bounding box center [1060, 697] width 202 height 26
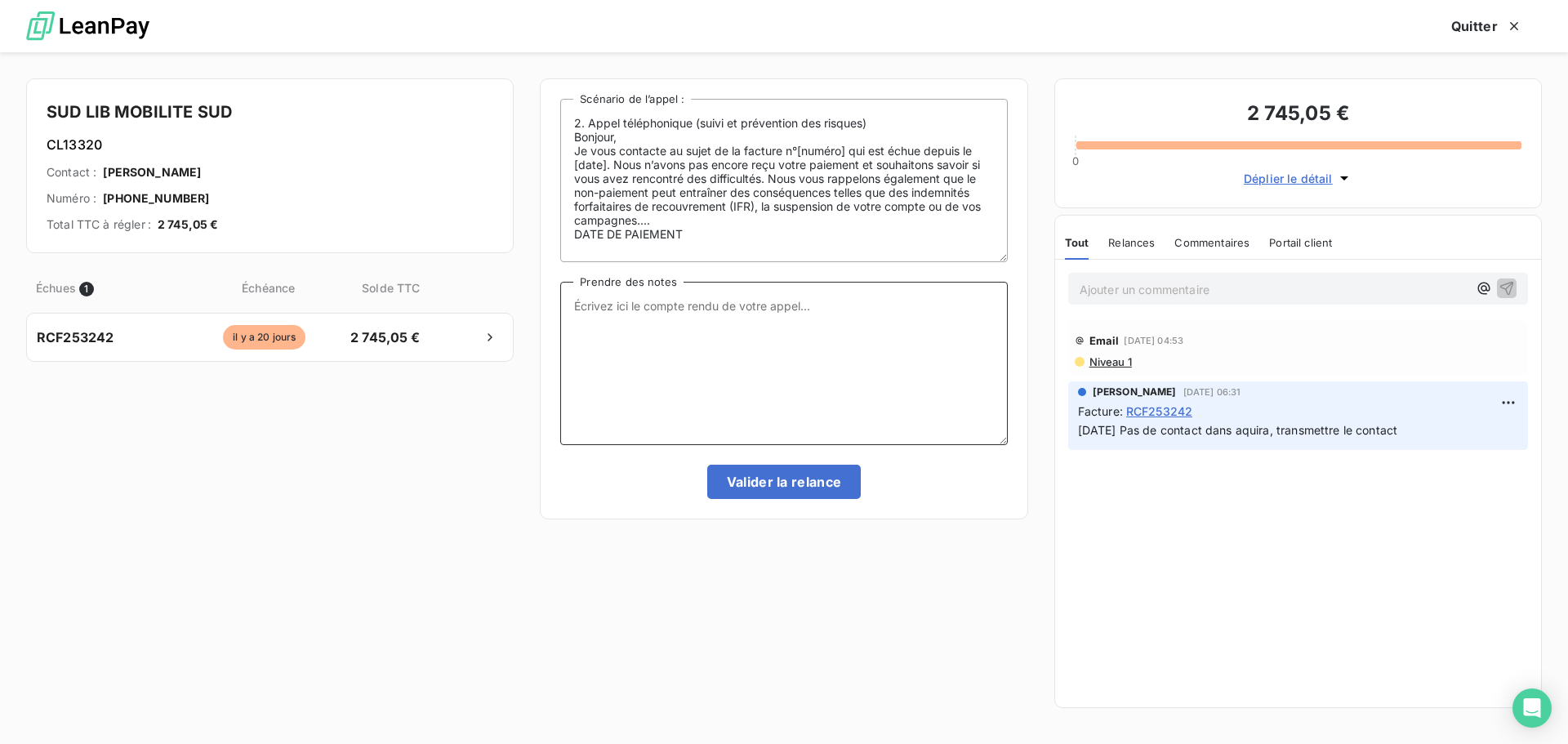
click at [621, 331] on textarea "Prendre des notes" at bounding box center [784, 364] width 447 height 164
type textarea "Laissé message pour faire le point sur le paiement"
click at [818, 479] on button "Valider la relance" at bounding box center [784, 482] width 154 height 35
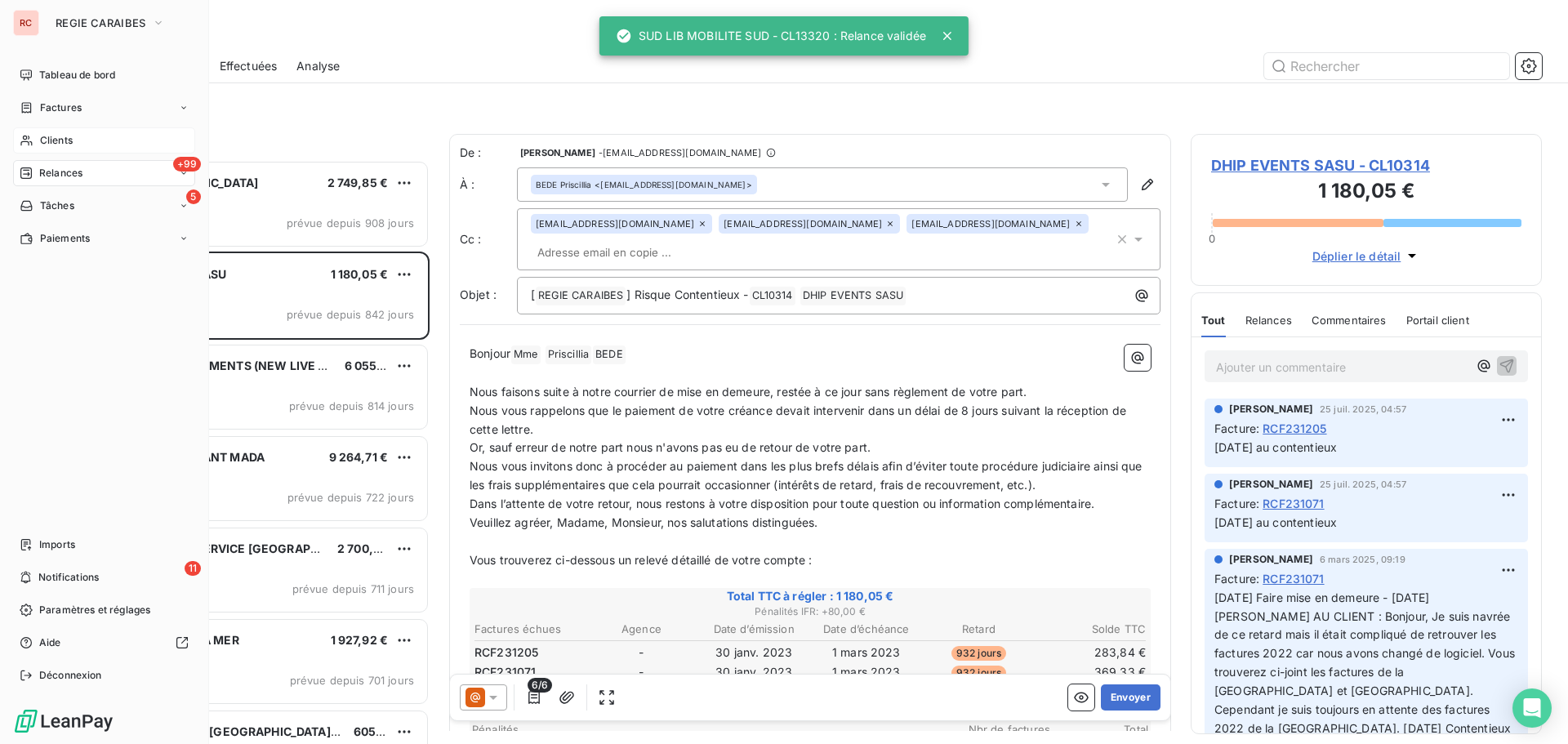
click at [51, 141] on span "Clients" at bounding box center [57, 140] width 33 height 14
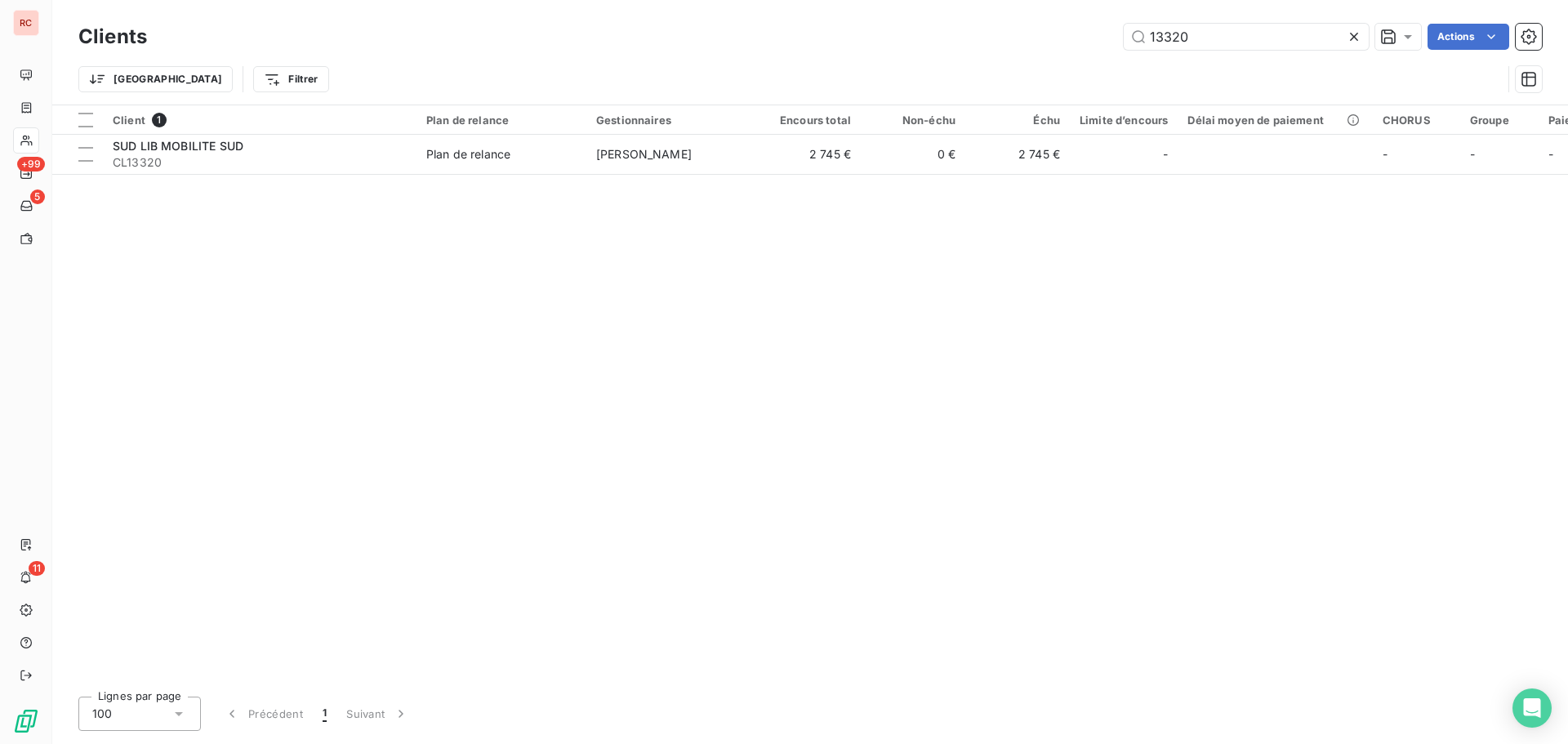
drag, startPoint x: 1244, startPoint y: 34, endPoint x: 1066, endPoint y: 51, distance: 178.8
click at [1066, 51] on div "Clients 13320 Actions" at bounding box center [810, 37] width 1463 height 35
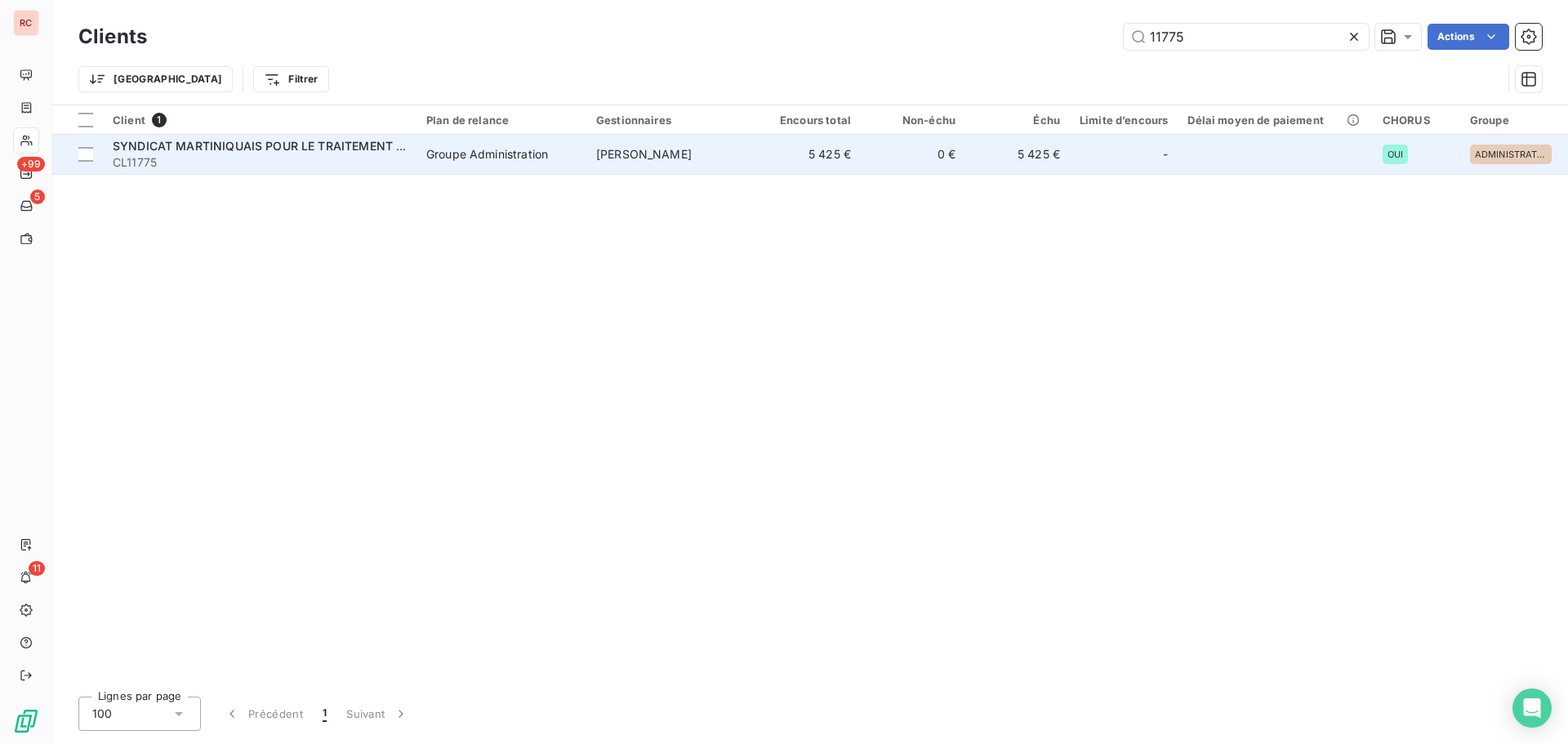
type input "11775"
click at [214, 149] on span "SYNDICAT MARTINIQUAIS POUR LE TRAITEMENT ET LA VALORISATION DES DECHE" at bounding box center [348, 145] width 473 height 13
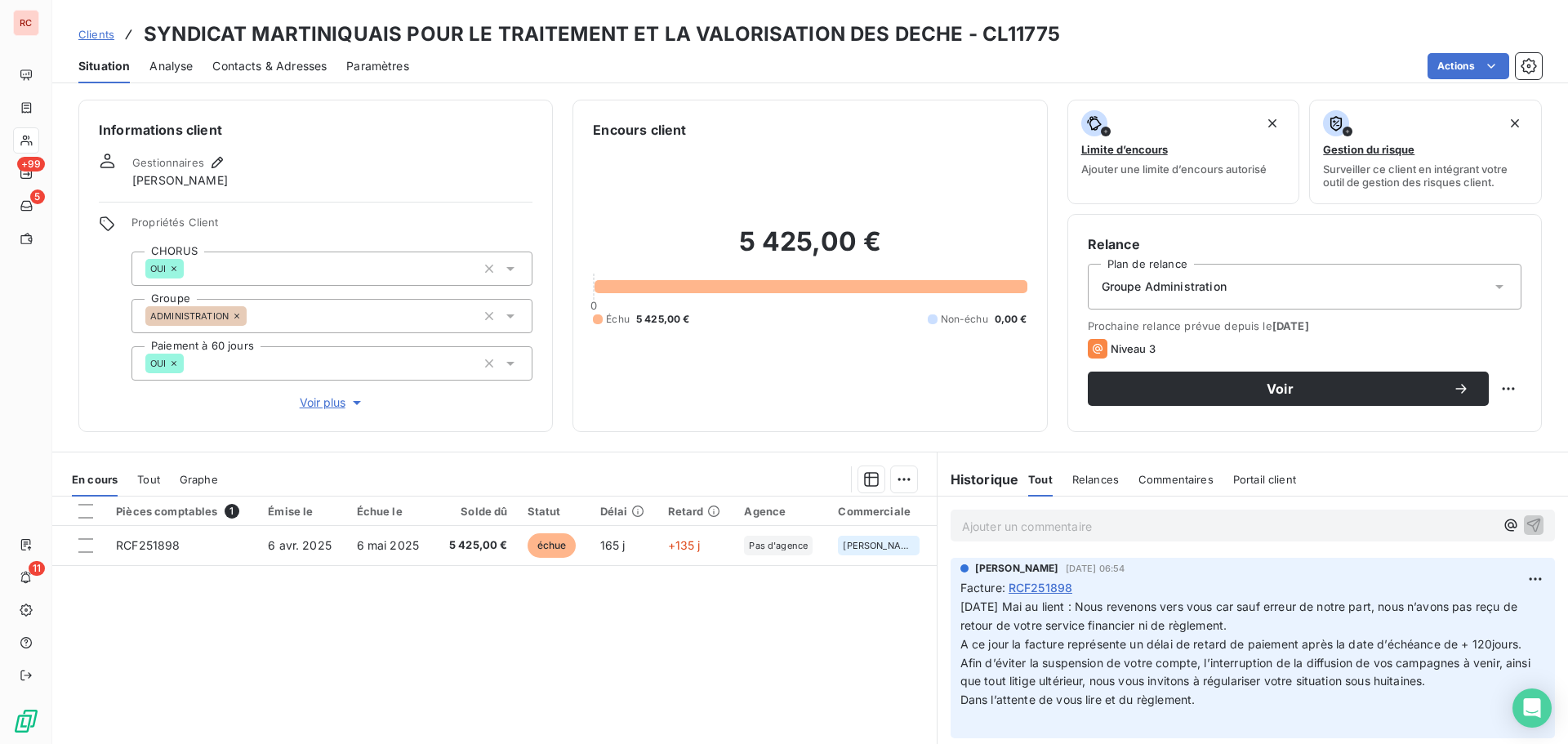
click at [298, 65] on span "Contacts & Adresses" at bounding box center [270, 65] width 115 height 16
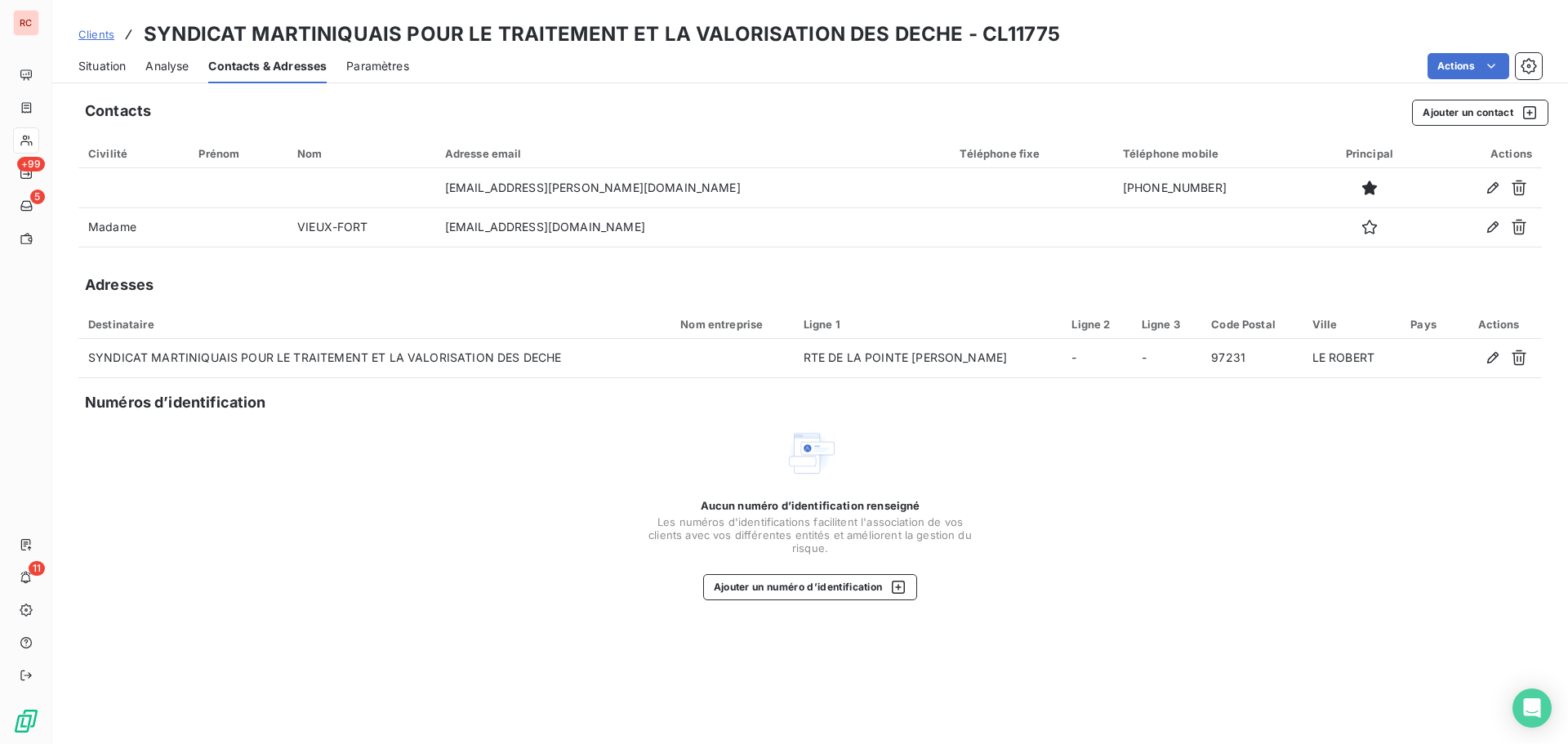
click at [96, 64] on span "Situation" at bounding box center [101, 65] width 47 height 16
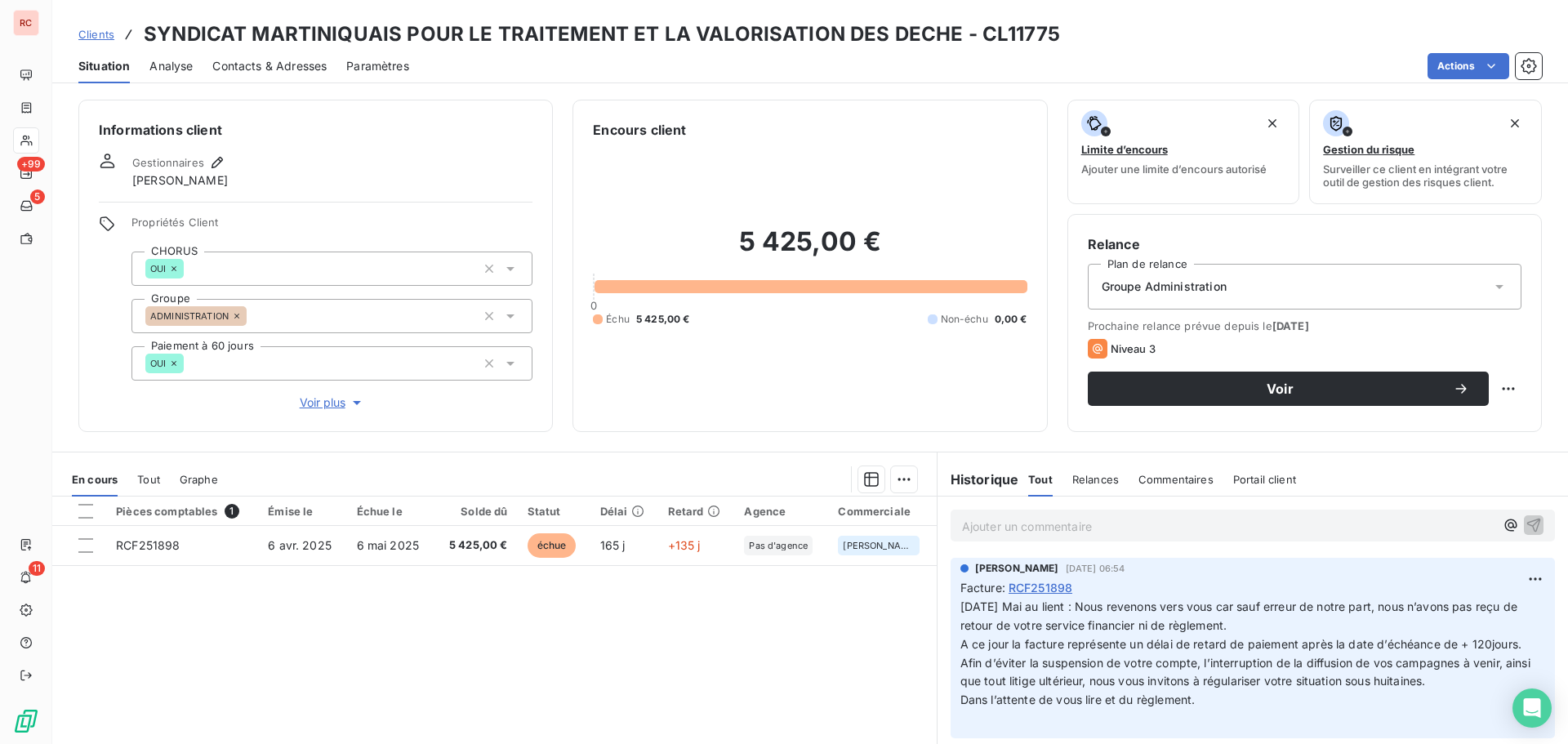
click at [269, 61] on span "Contacts & Adresses" at bounding box center [270, 65] width 115 height 16
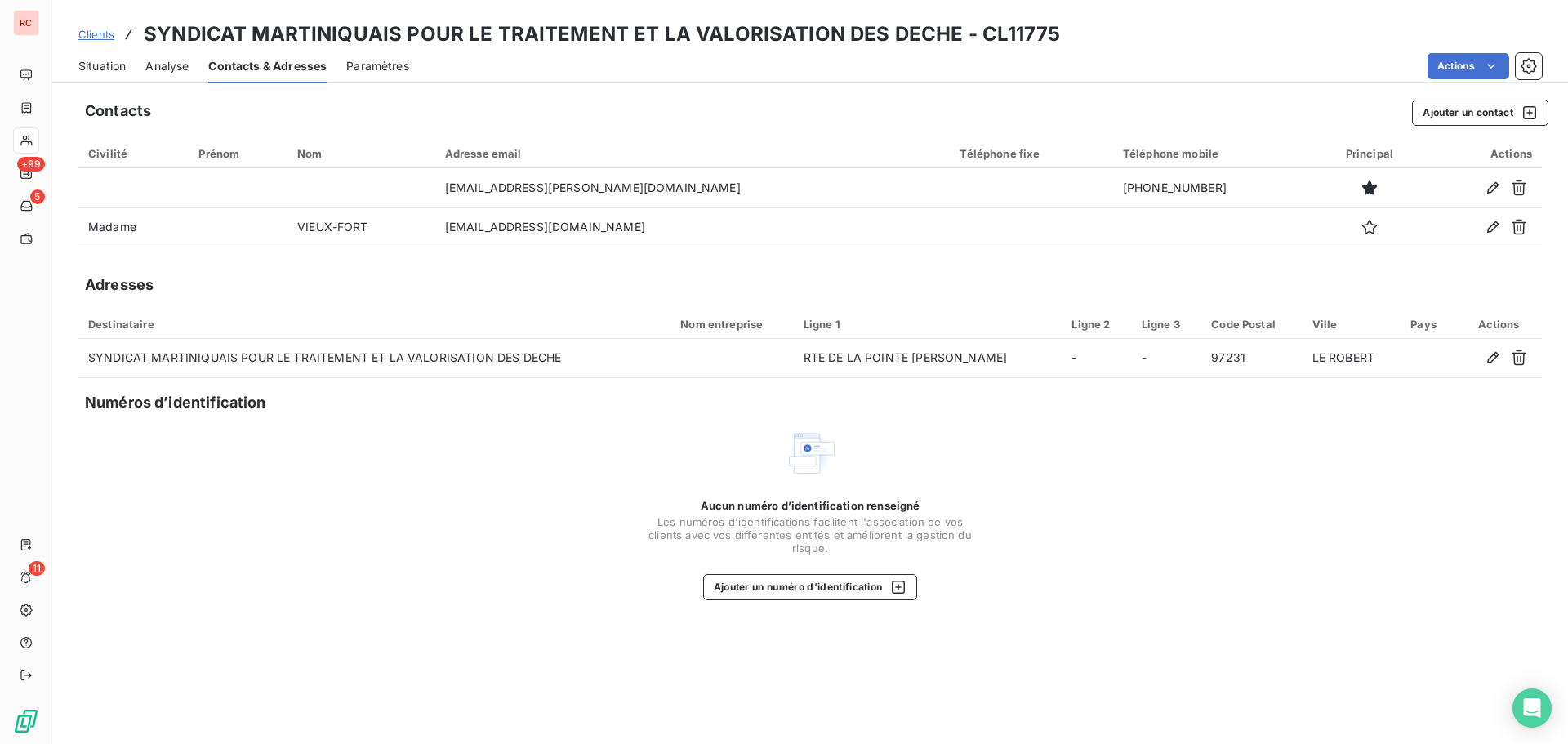
click at [116, 64] on span "Situation" at bounding box center [101, 65] width 47 height 16
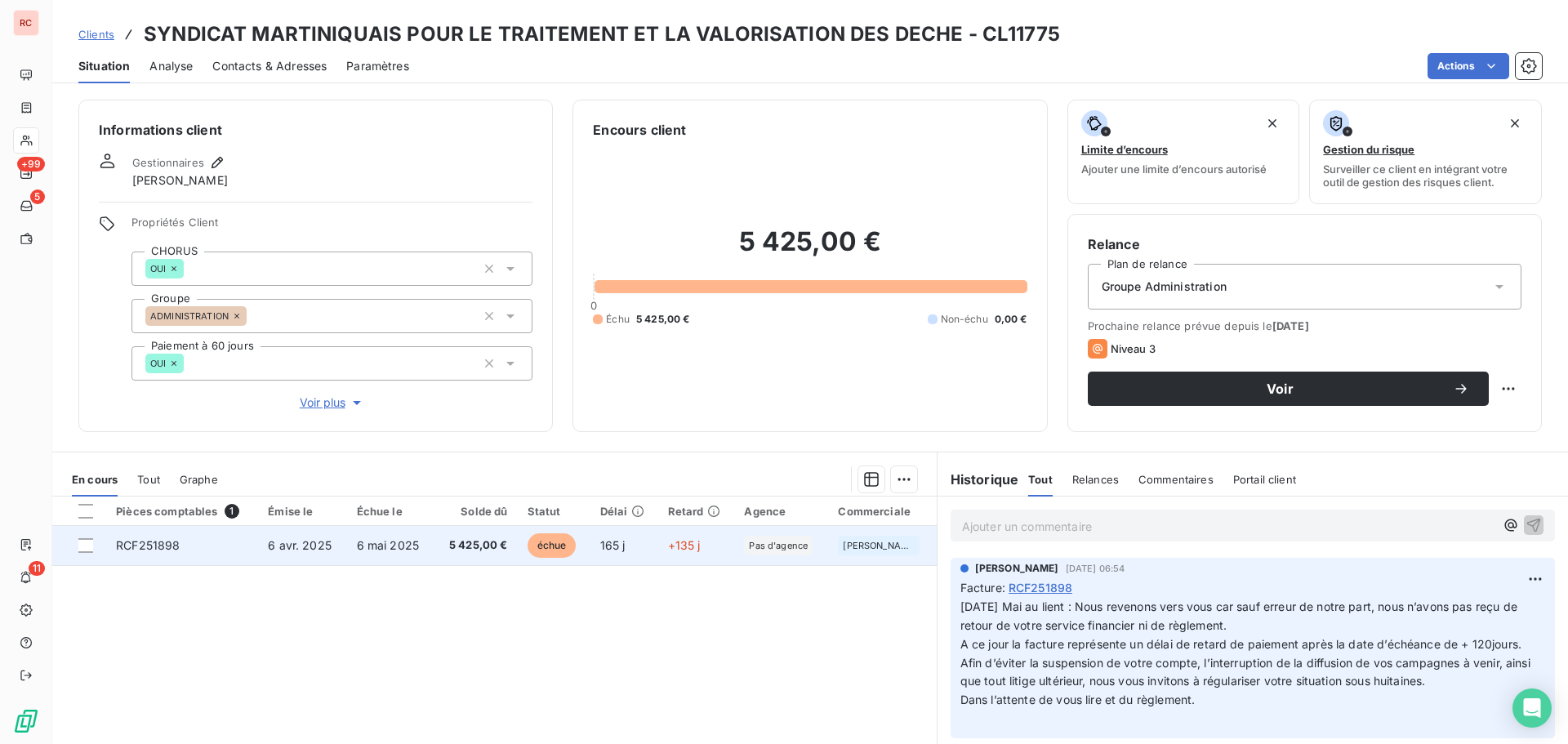
click at [634, 536] on td "165 j" at bounding box center [624, 545] width 67 height 39
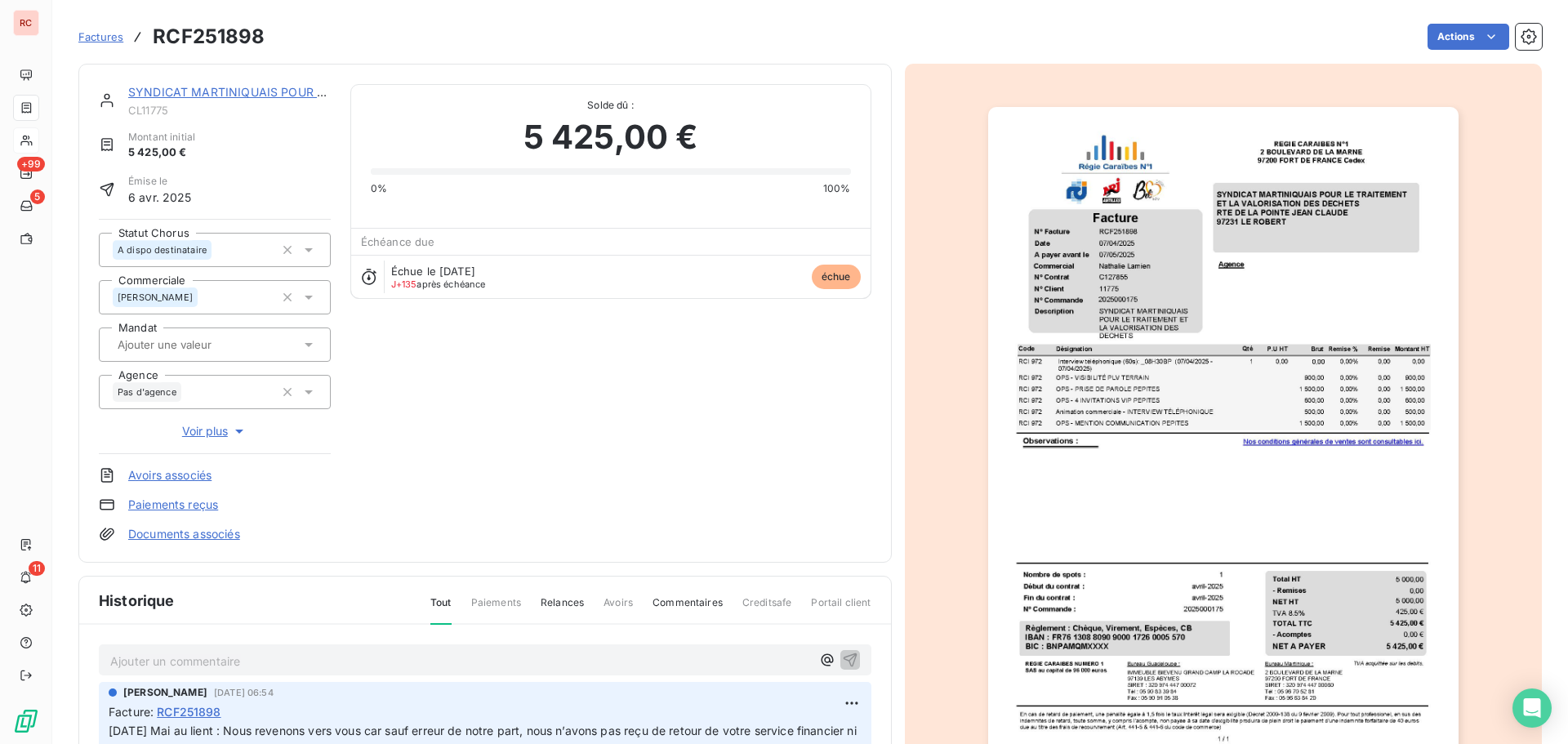
click at [135, 658] on p "Ajouter un commentaire ﻿" at bounding box center [461, 660] width 701 height 20
click at [842, 663] on icon "button" at bounding box center [850, 658] width 16 height 16
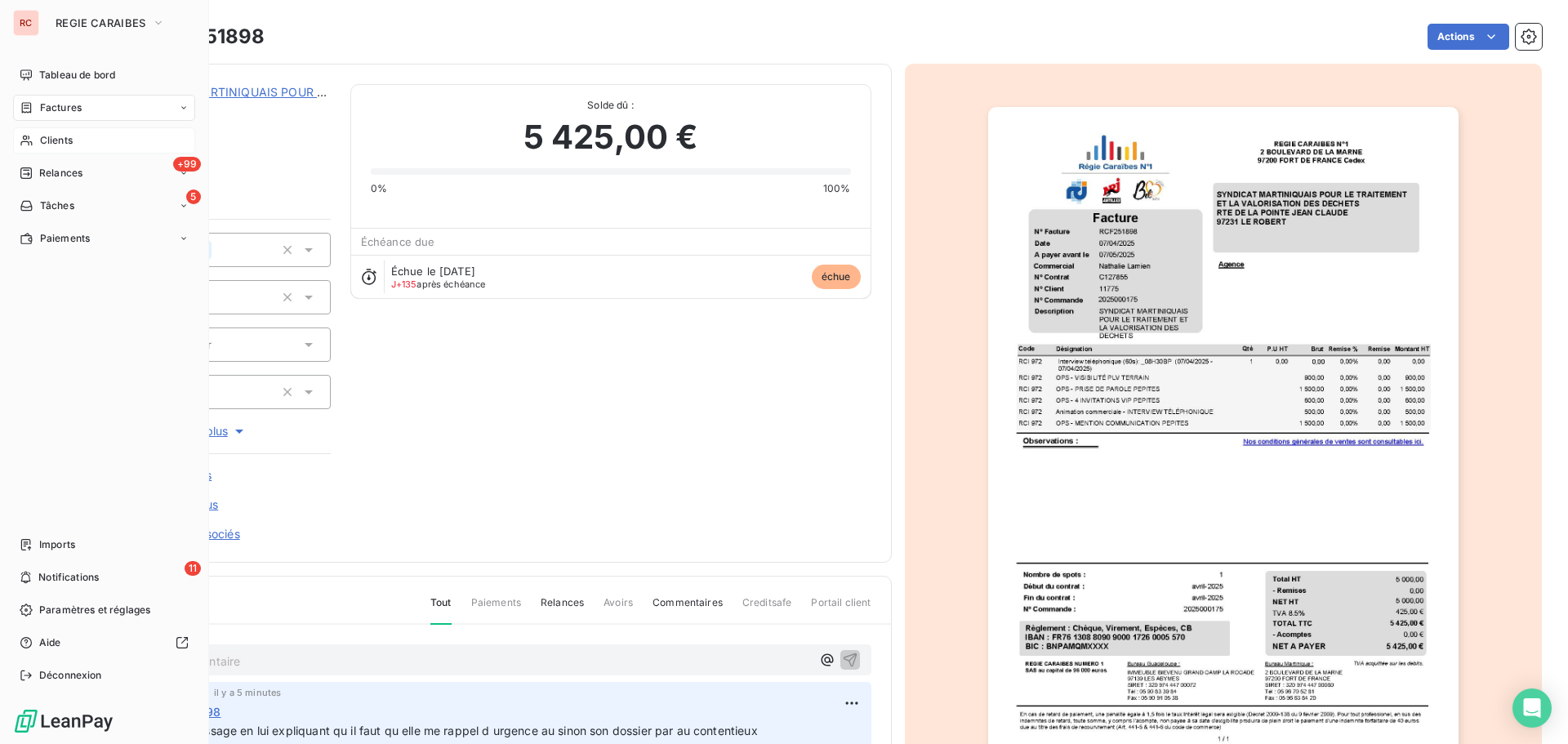
click at [57, 142] on span "Clients" at bounding box center [57, 140] width 33 height 14
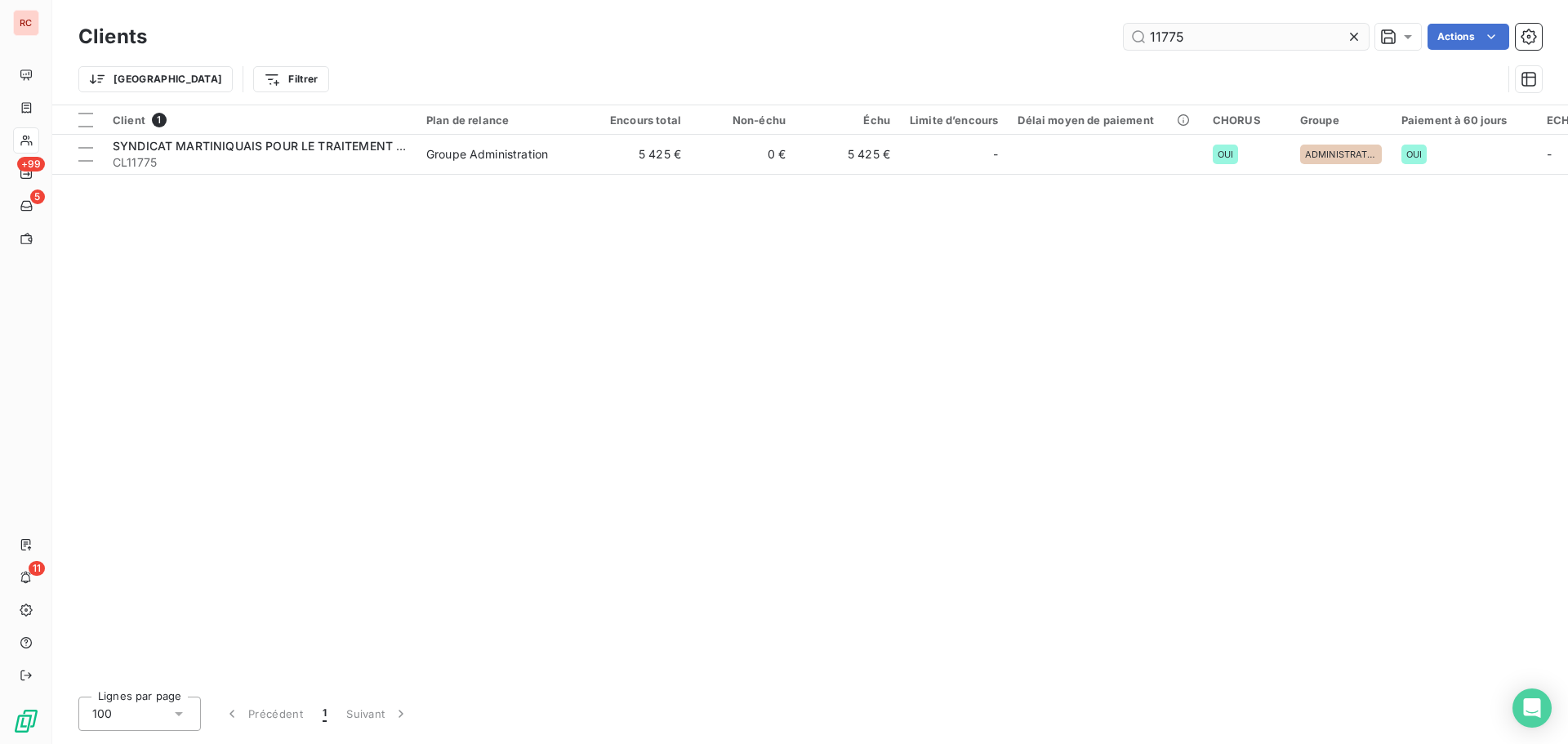
drag, startPoint x: 1182, startPoint y: 38, endPoint x: 1130, endPoint y: 46, distance: 52.6
click at [1130, 46] on input "11775" at bounding box center [1246, 37] width 245 height 26
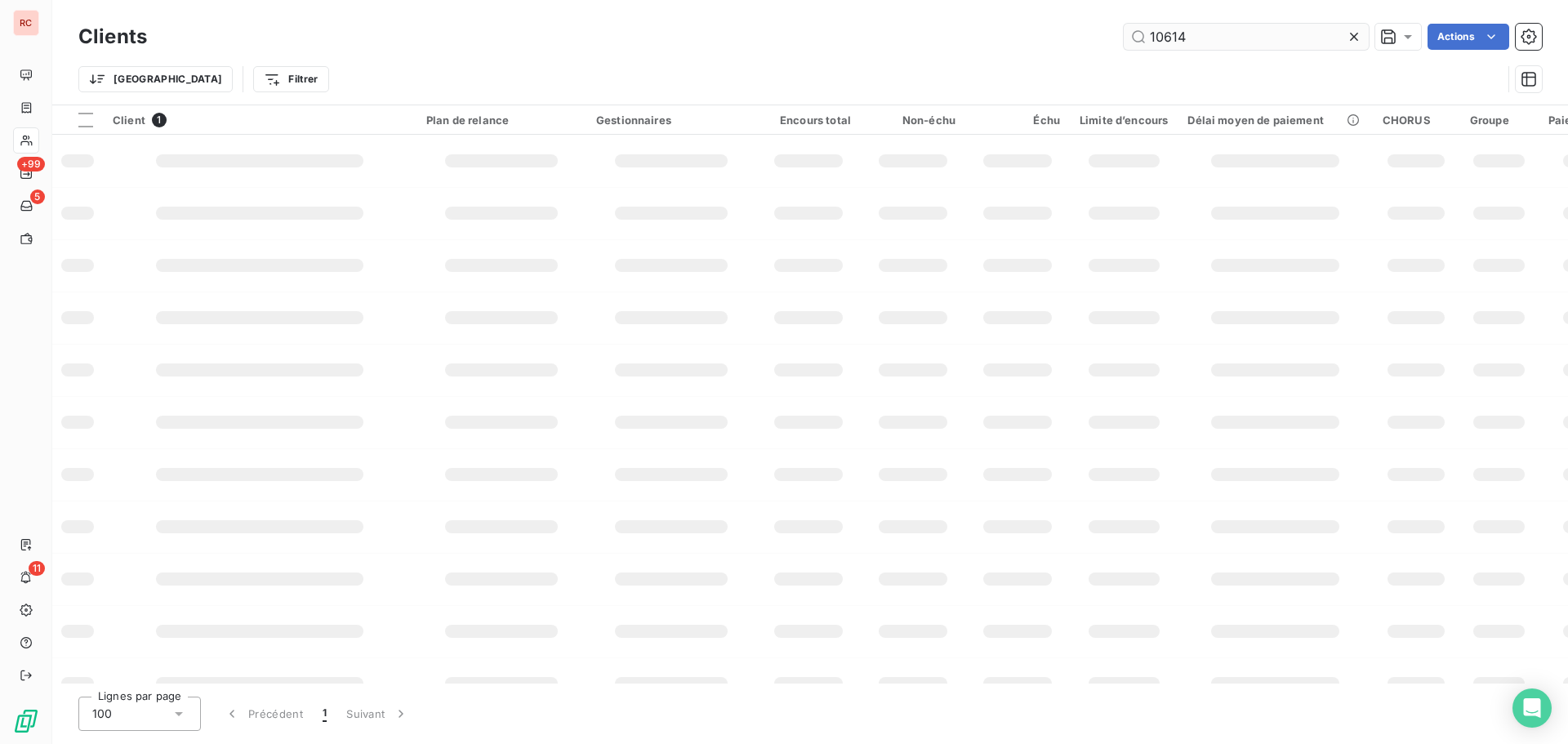
type input "10614"
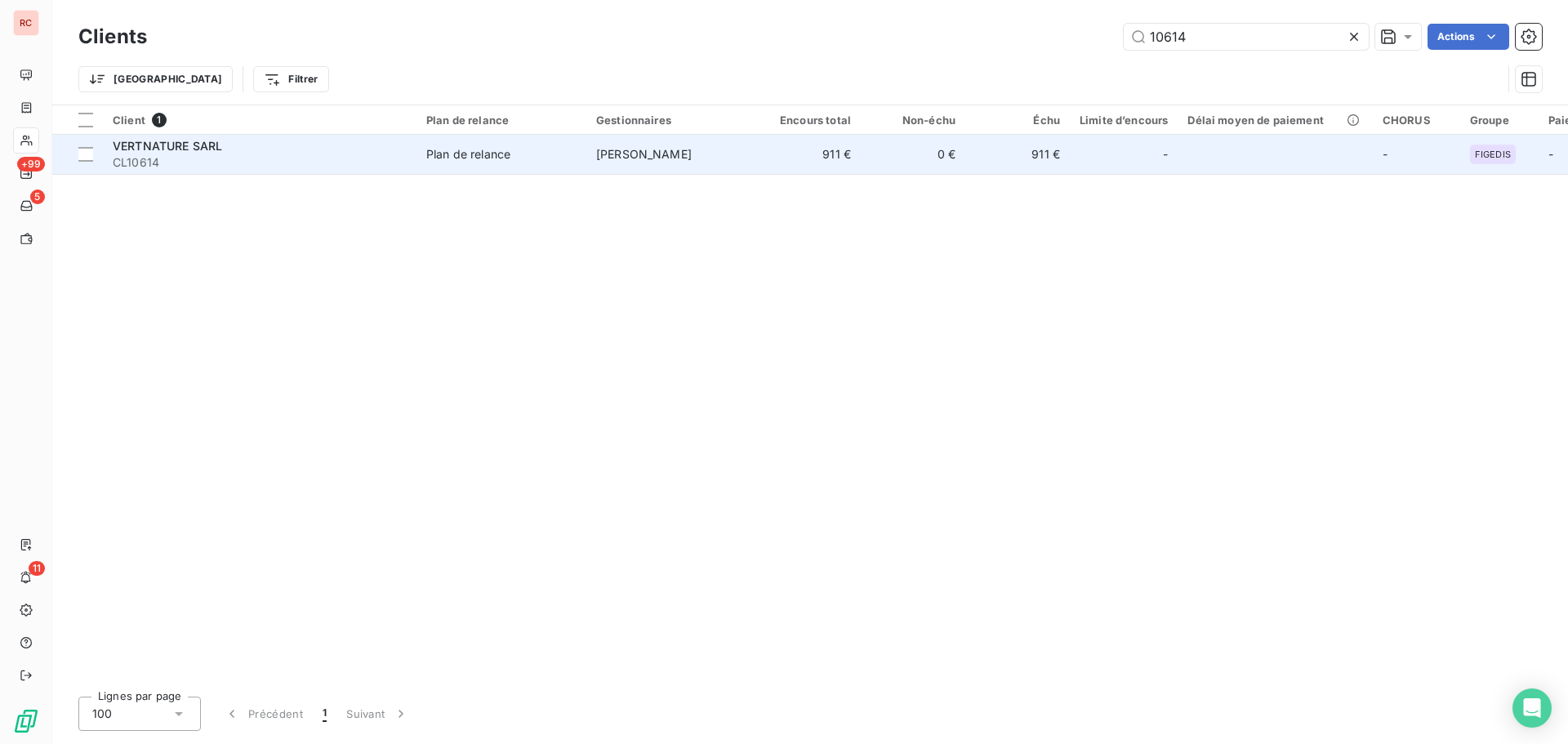
click at [672, 160] on span "[PERSON_NAME]" at bounding box center [643, 154] width 95 height 13
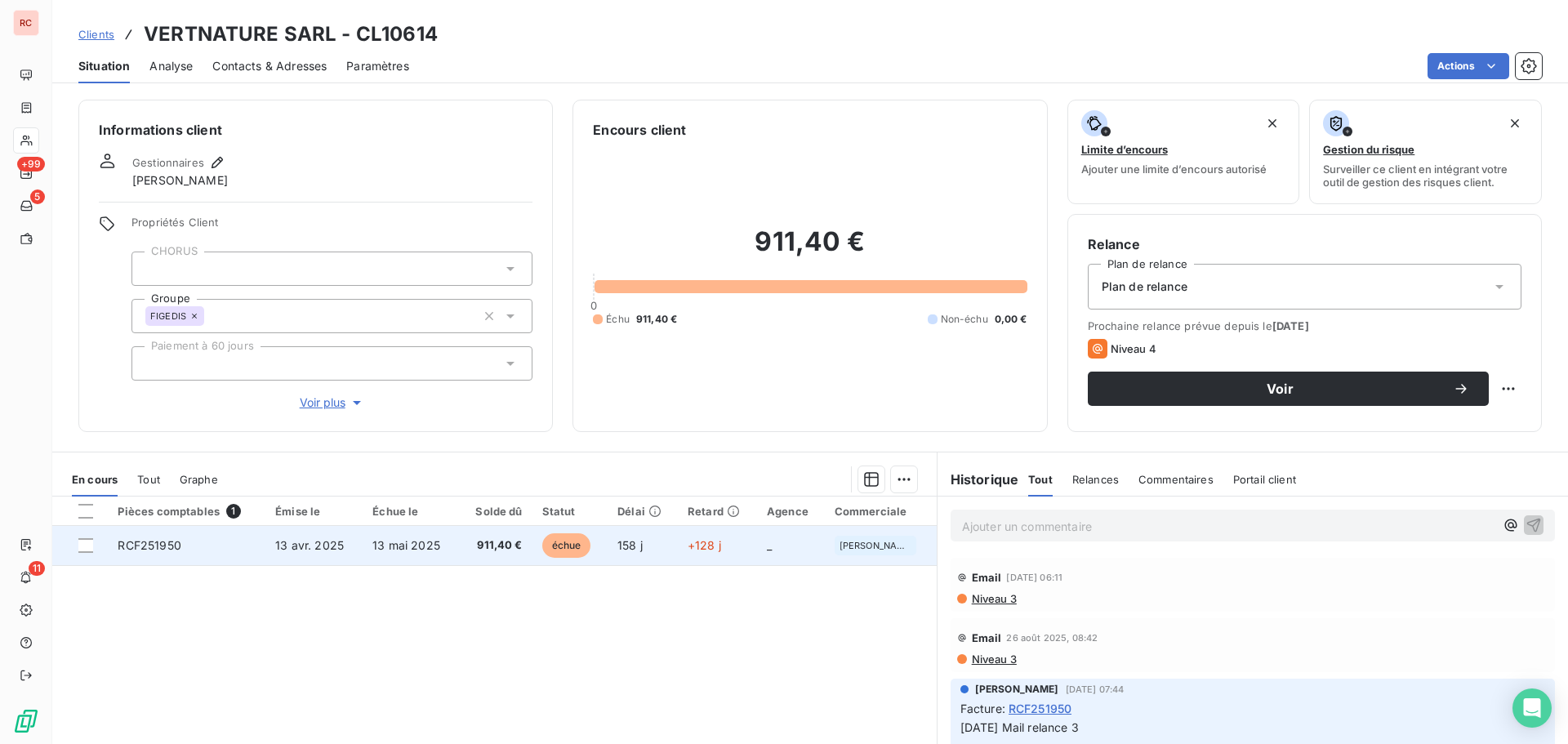
click at [378, 539] on span "13 mai 2025" at bounding box center [406, 545] width 67 height 13
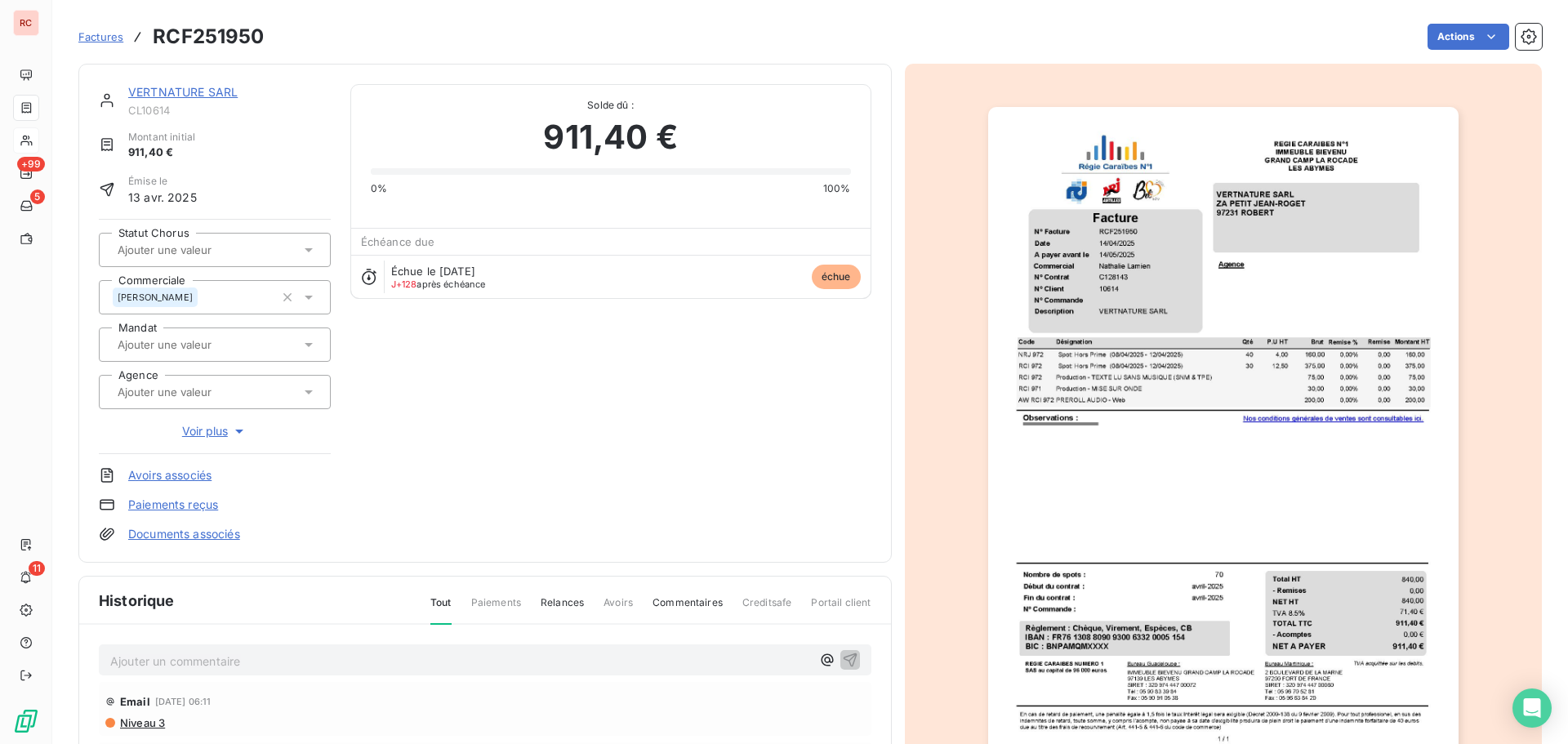
click at [128, 662] on p "Ajouter un commentaire ﻿" at bounding box center [461, 660] width 701 height 20
click at [840, 661] on button "button" at bounding box center [850, 658] width 19 height 19
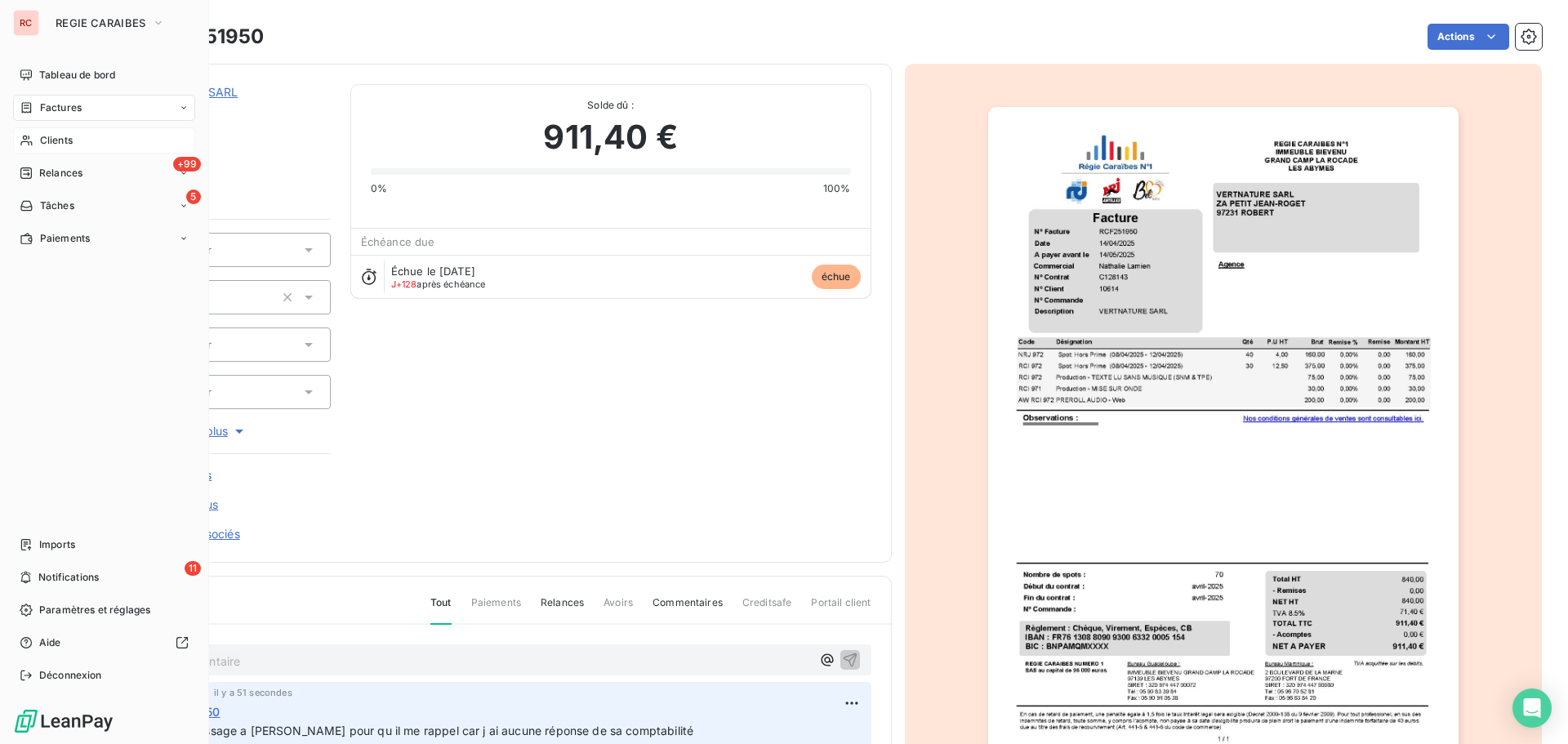
click at [63, 141] on span "Clients" at bounding box center [57, 140] width 33 height 14
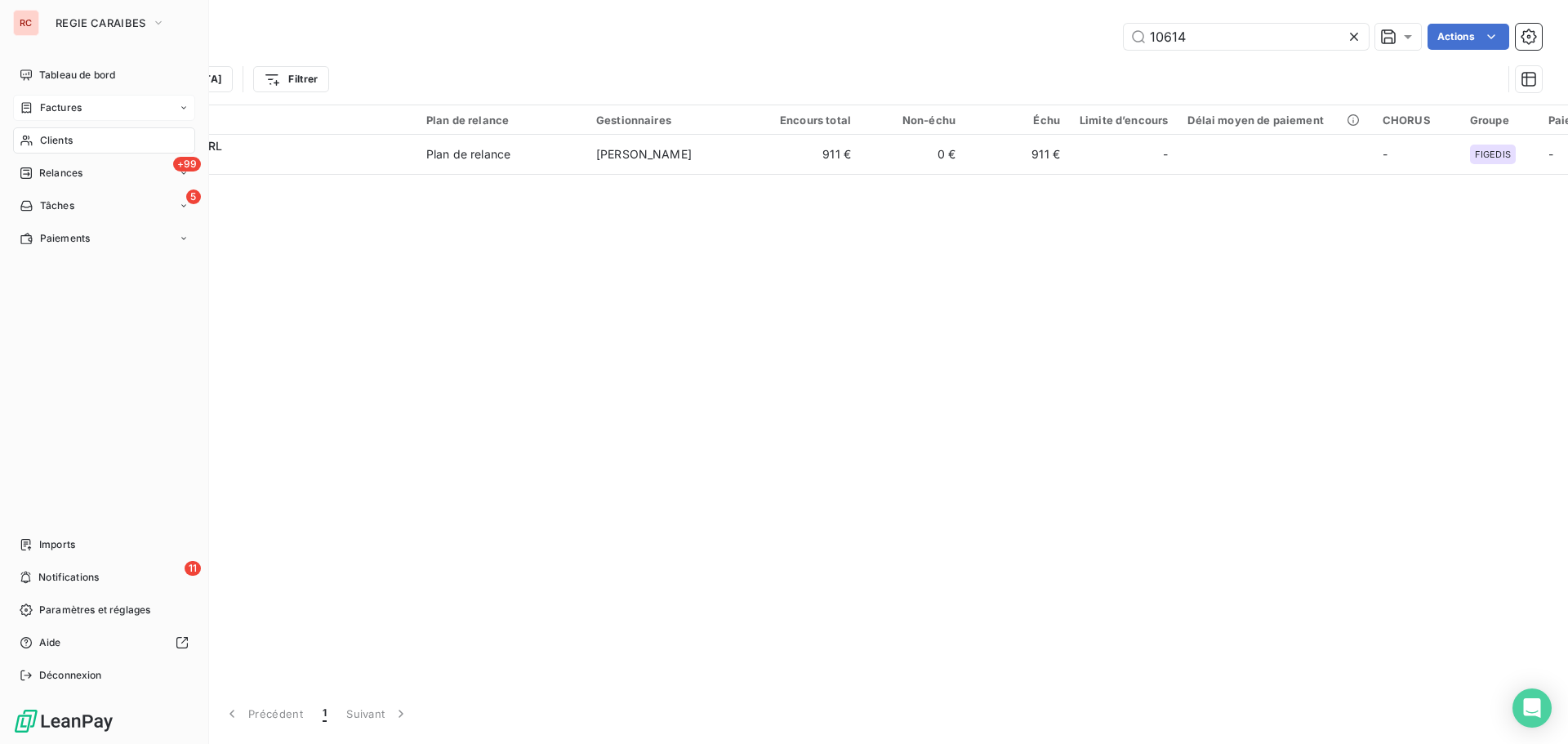
click at [64, 111] on span "Factures" at bounding box center [61, 107] width 41 height 14
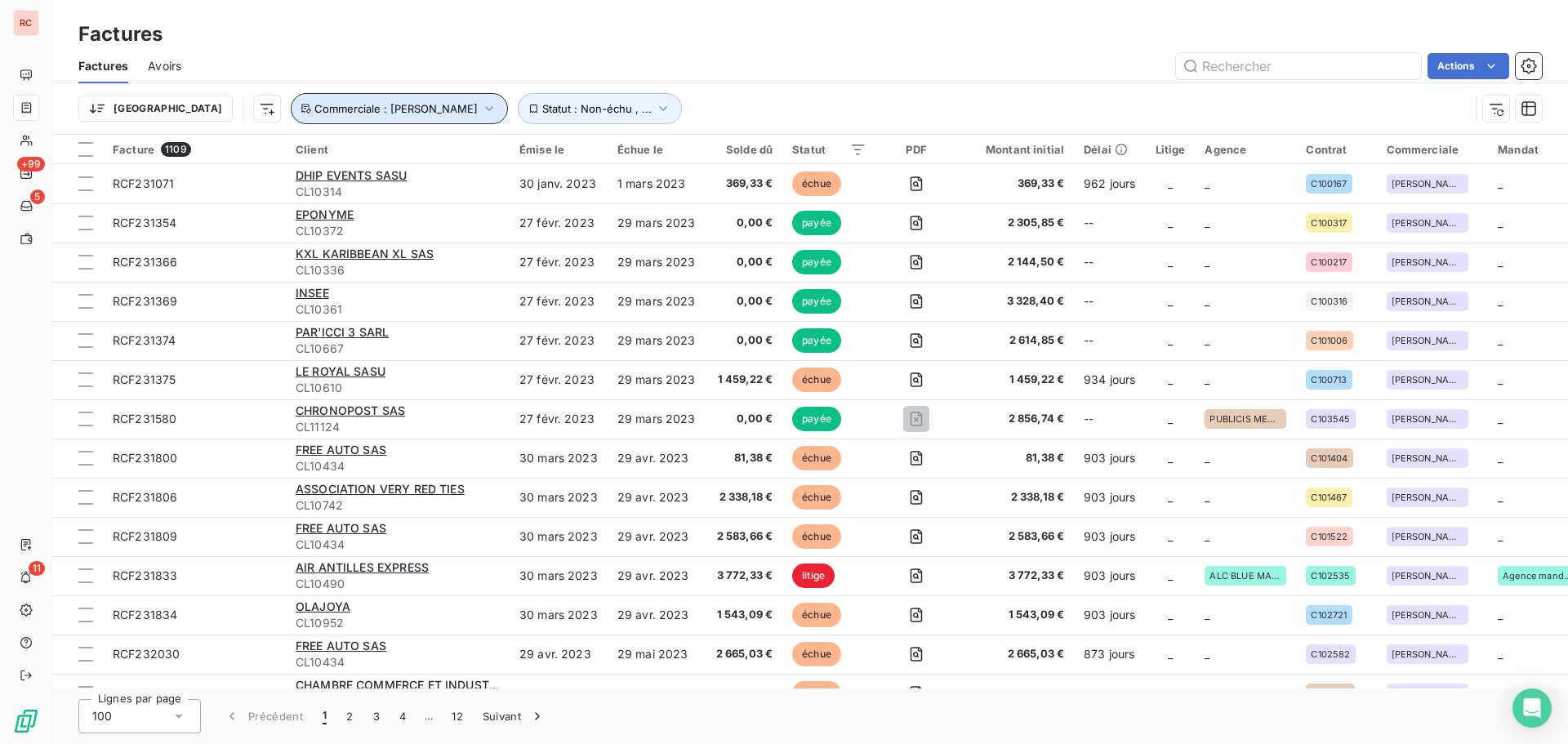
click at [481, 111] on icon "button" at bounding box center [489, 108] width 16 height 16
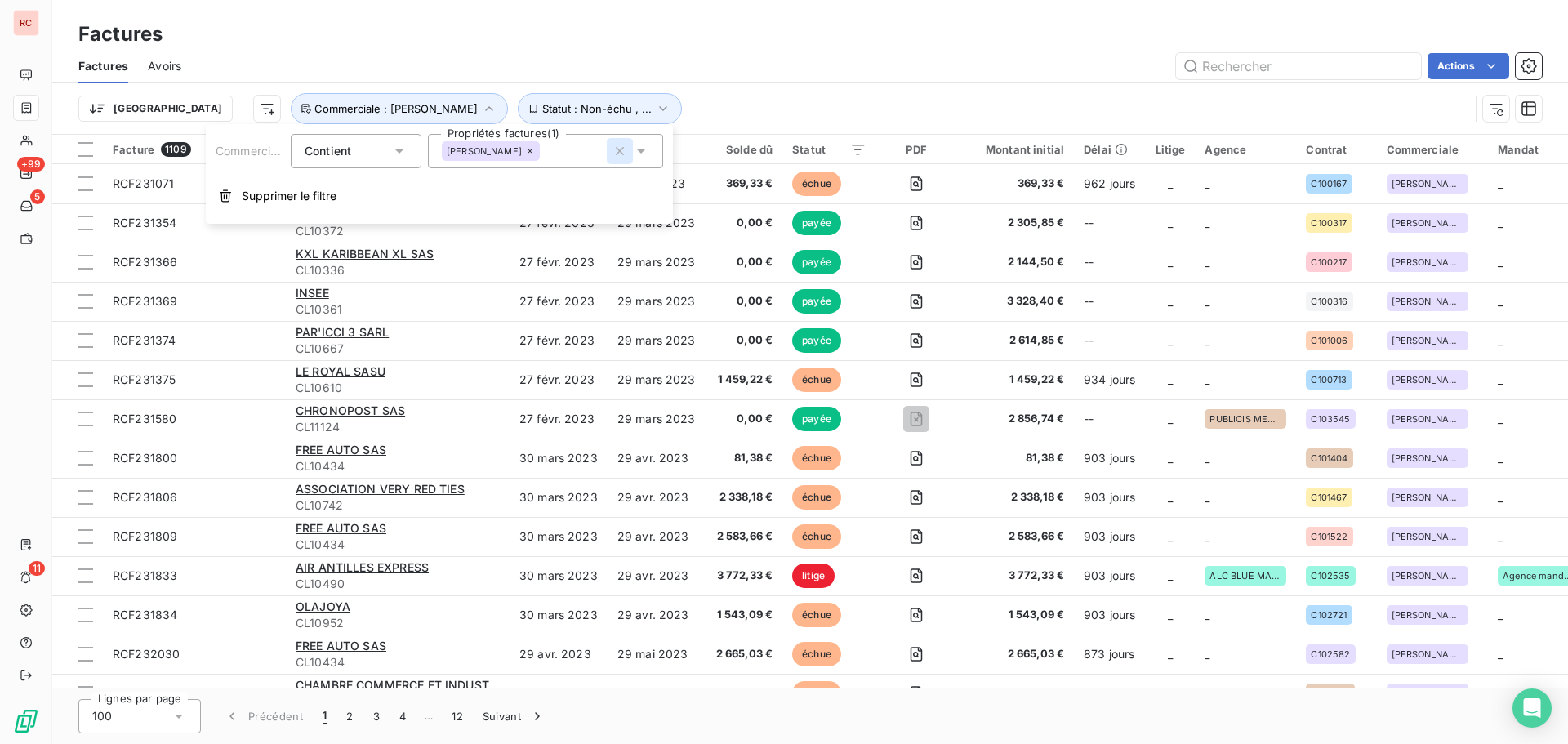
click at [617, 154] on icon "button" at bounding box center [620, 151] width 8 height 8
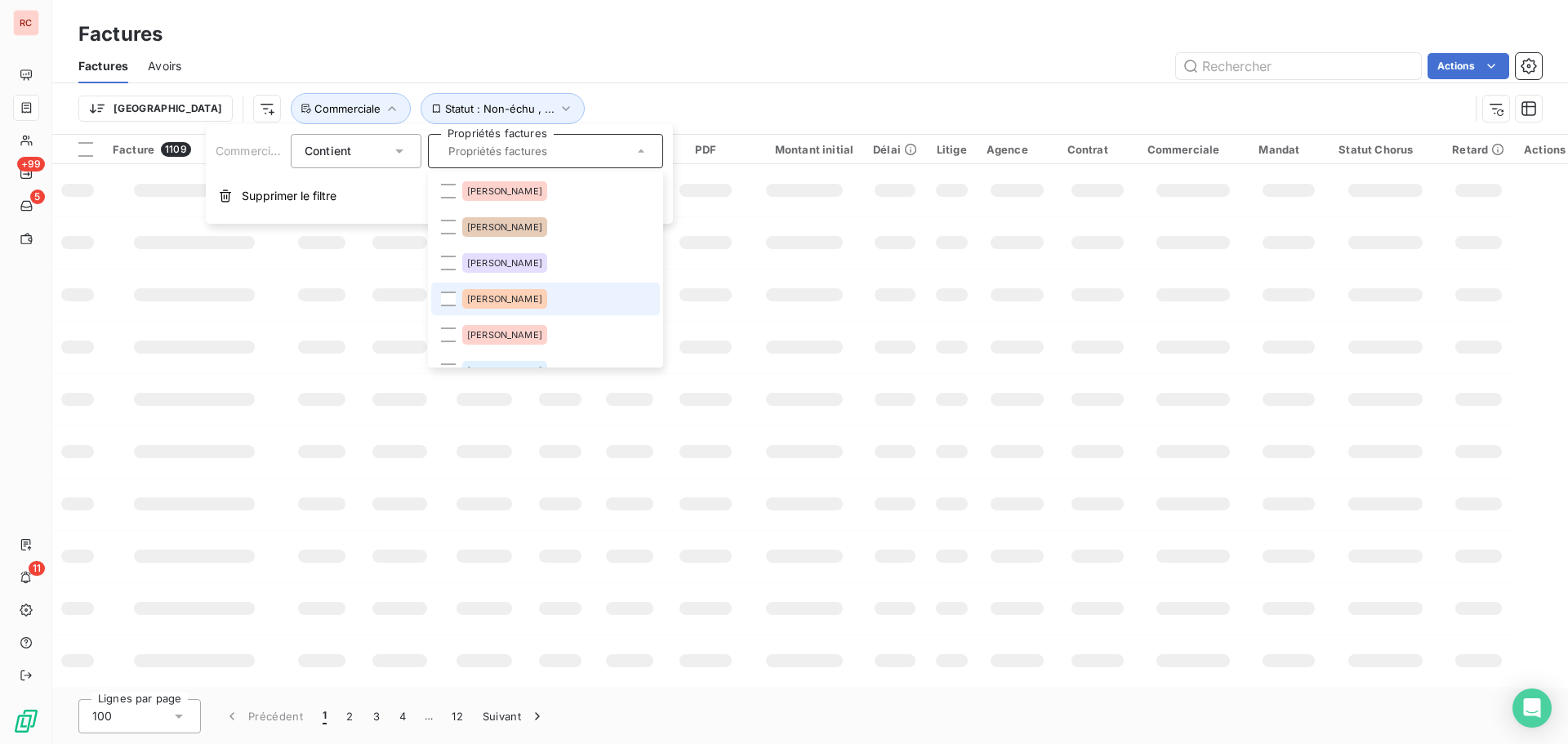
click at [502, 299] on span "[PERSON_NAME]" at bounding box center [504, 298] width 75 height 10
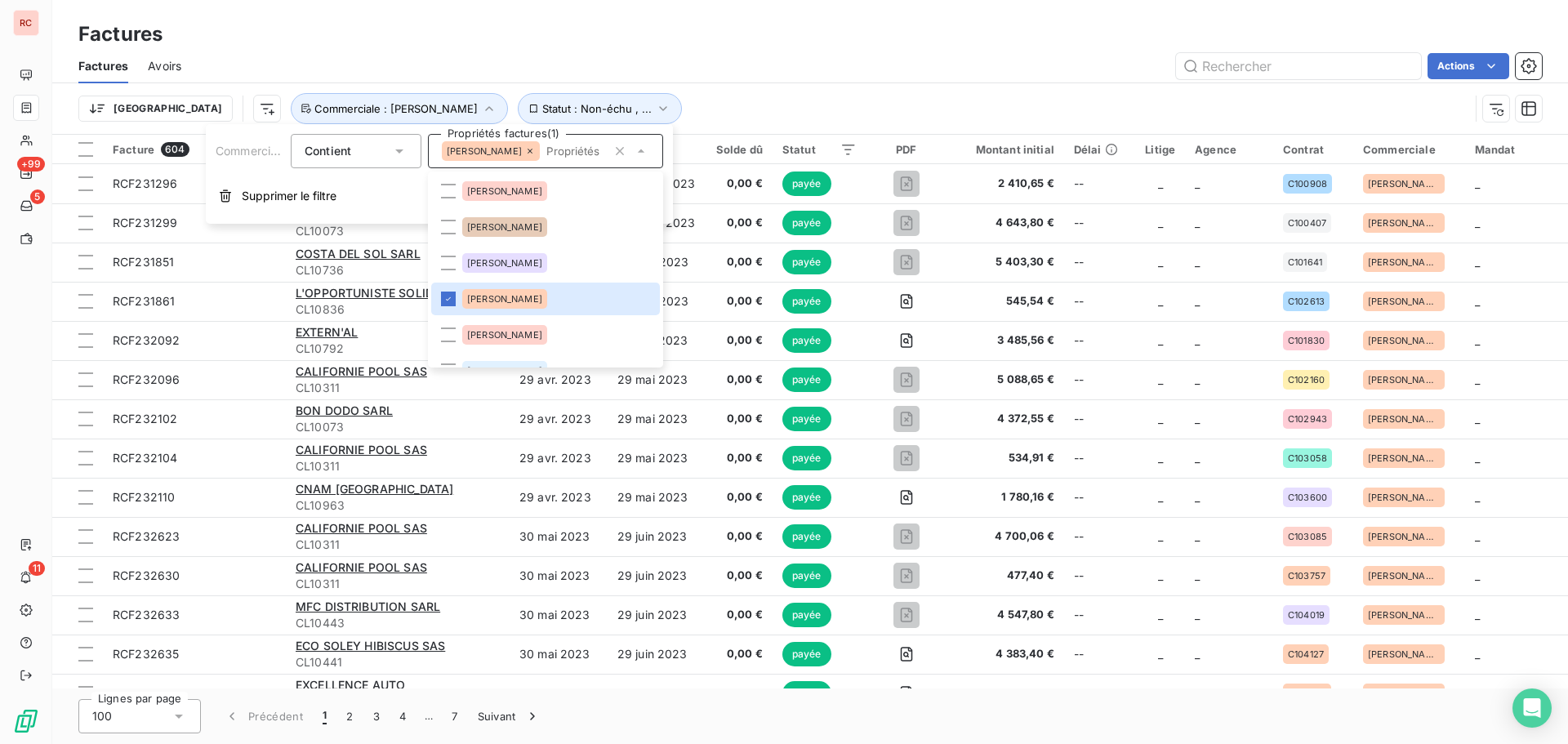
click at [1130, 54] on div "Actions" at bounding box center [871, 65] width 1341 height 26
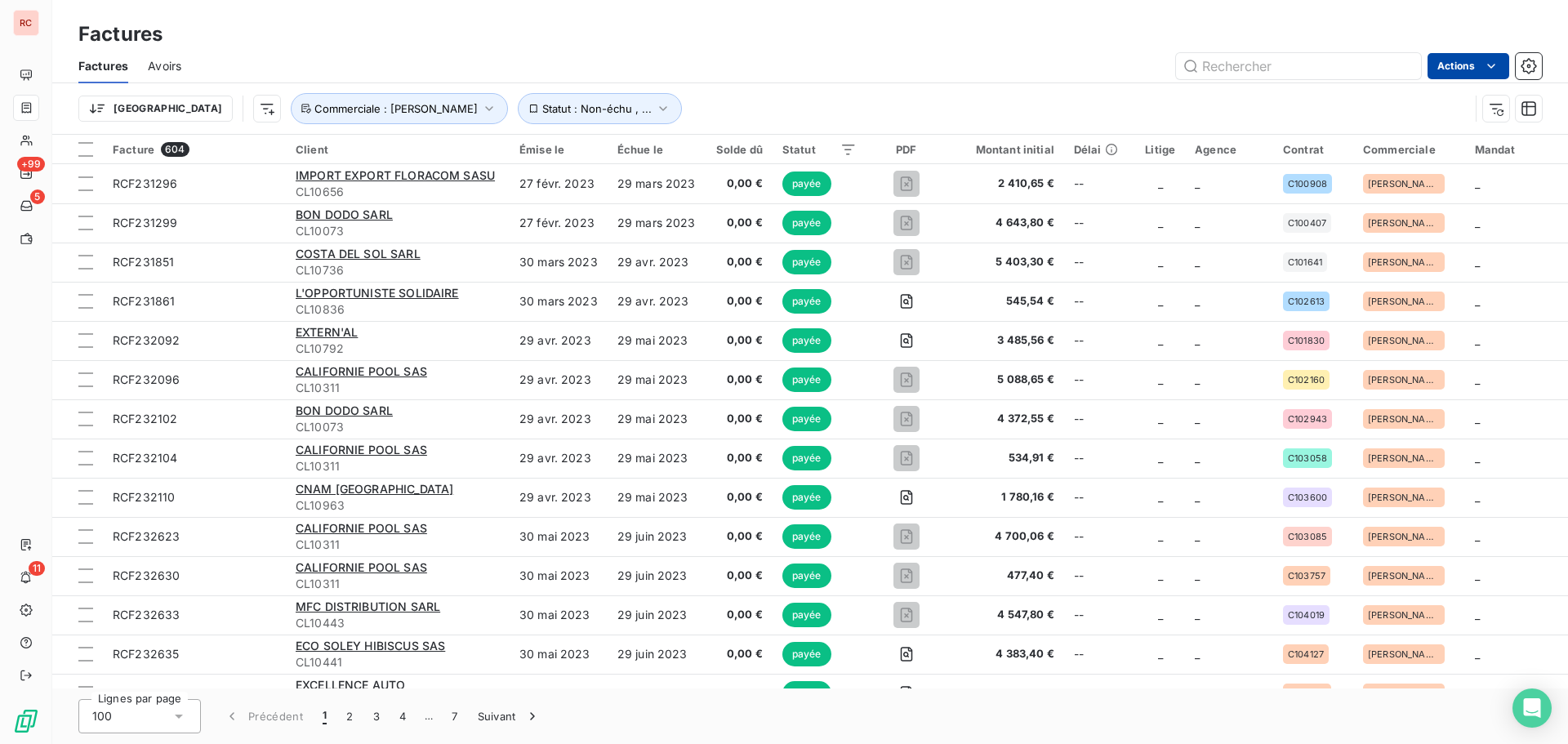
click at [1462, 73] on html "RC +99 5 11 Factures Factures Avoirs Actions Trier Statut : Non-échu , ... Comm…" at bounding box center [784, 372] width 1568 height 744
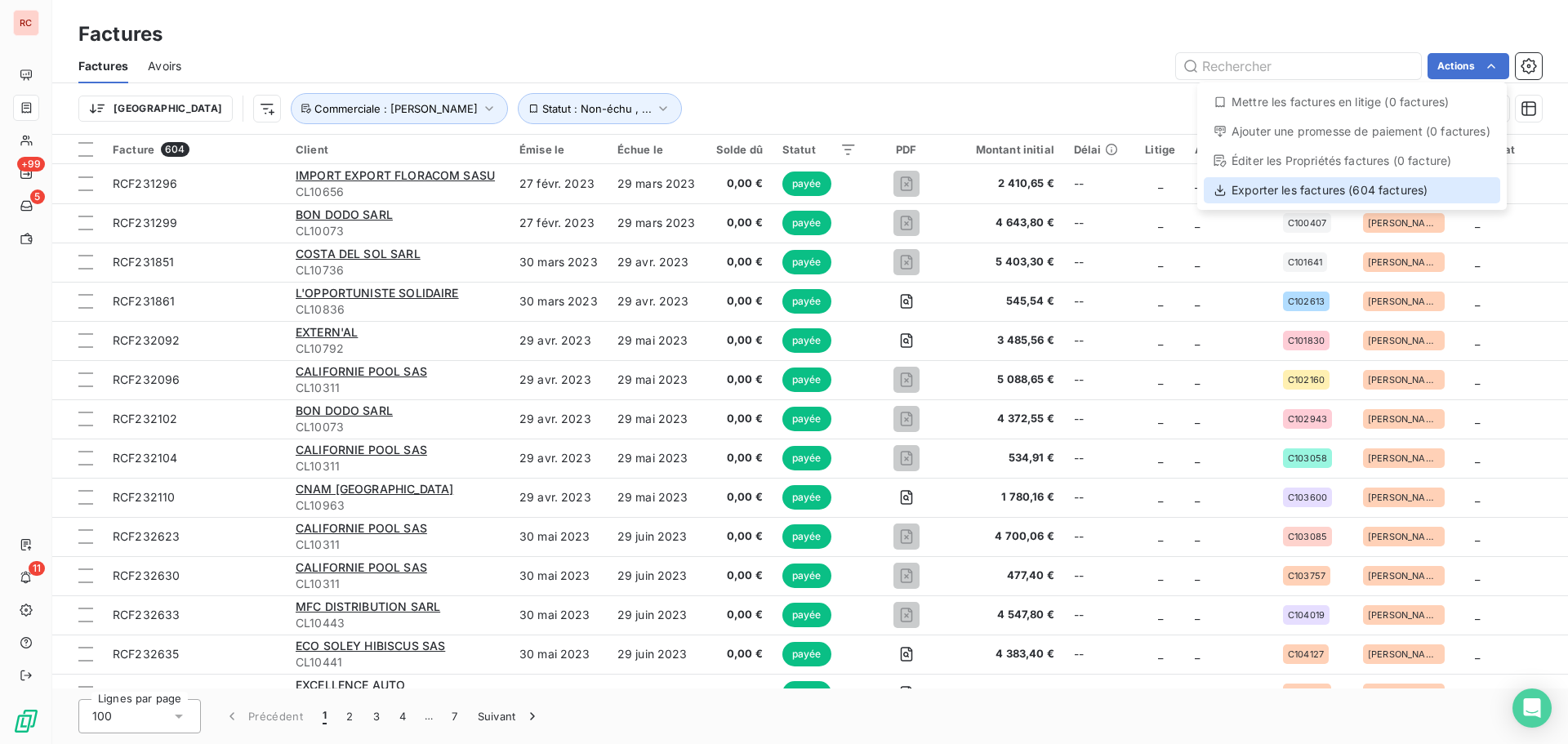
click at [1322, 188] on div "Exporter les factures (604 factures)" at bounding box center [1352, 190] width 296 height 26
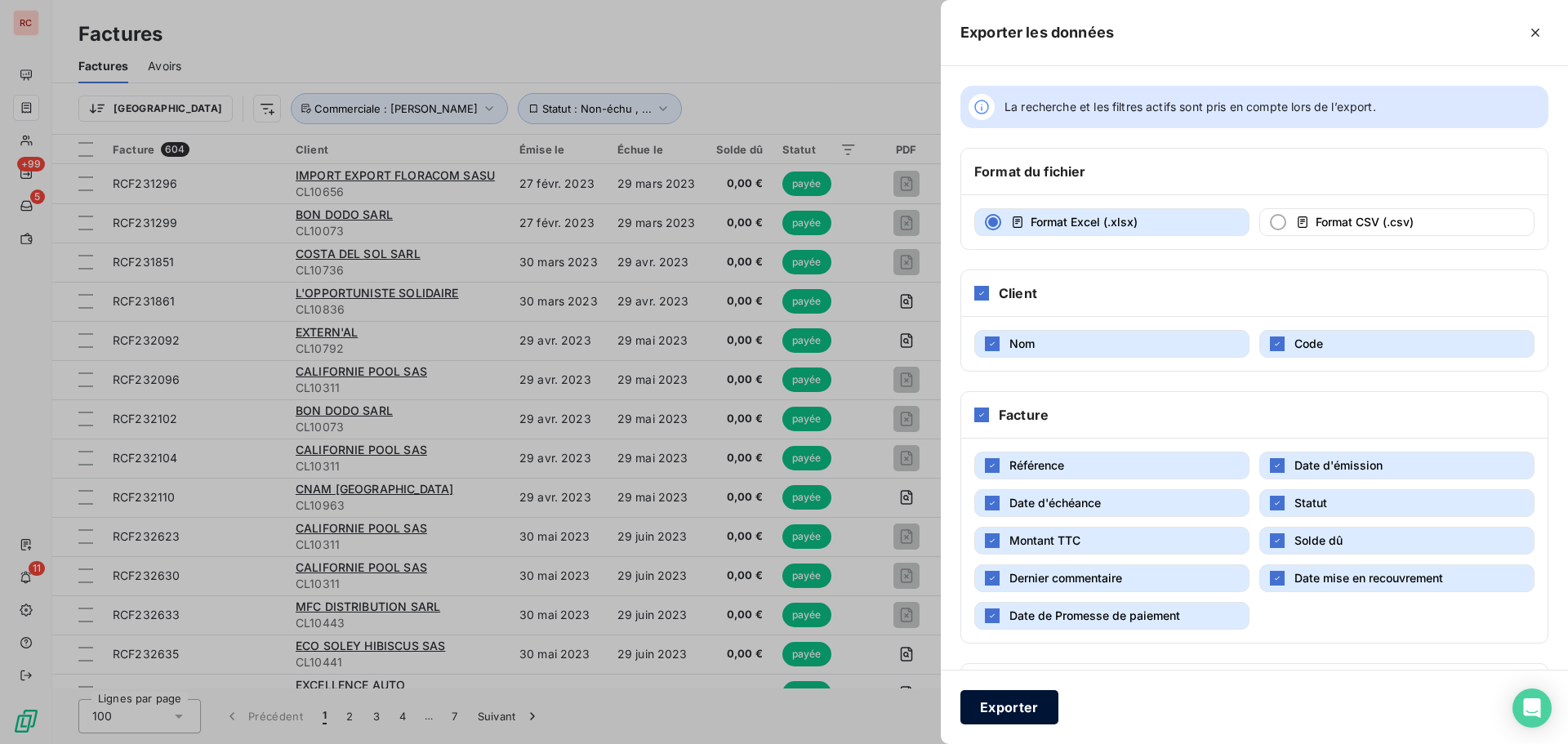
click at [990, 703] on button "Exporter" at bounding box center [1010, 707] width 98 height 35
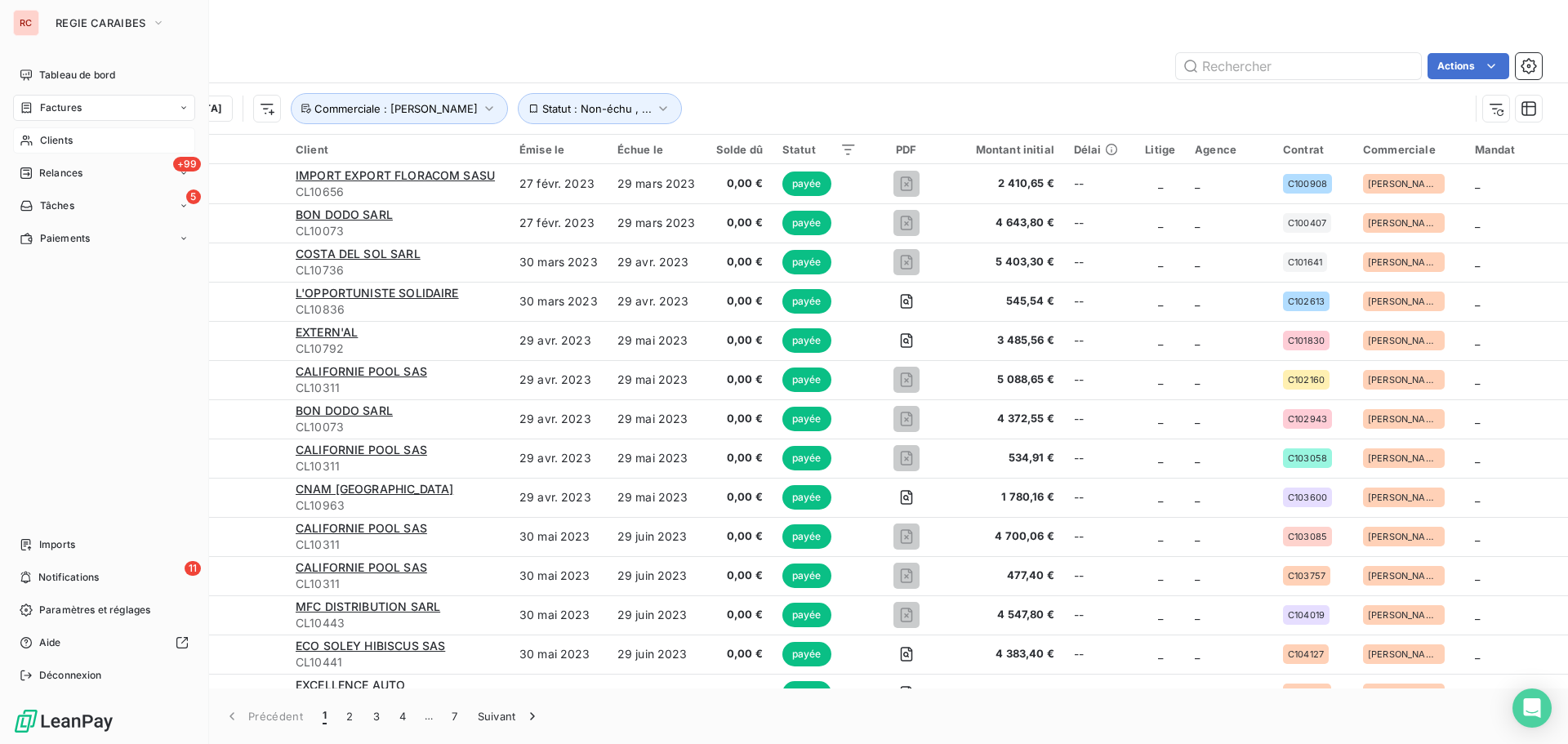
click at [53, 133] on span "Clients" at bounding box center [57, 140] width 33 height 14
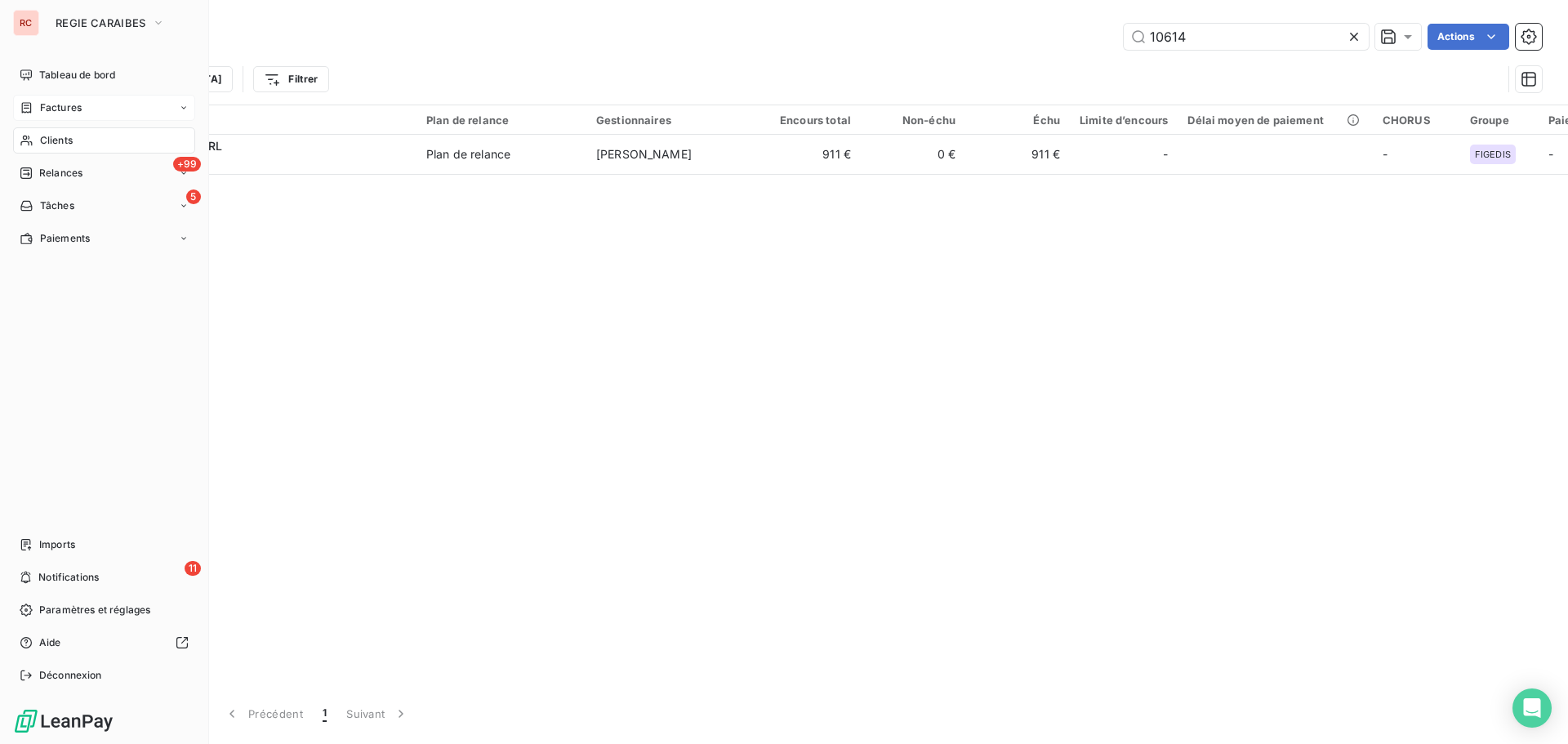
click at [56, 105] on span "Factures" at bounding box center [61, 107] width 41 height 14
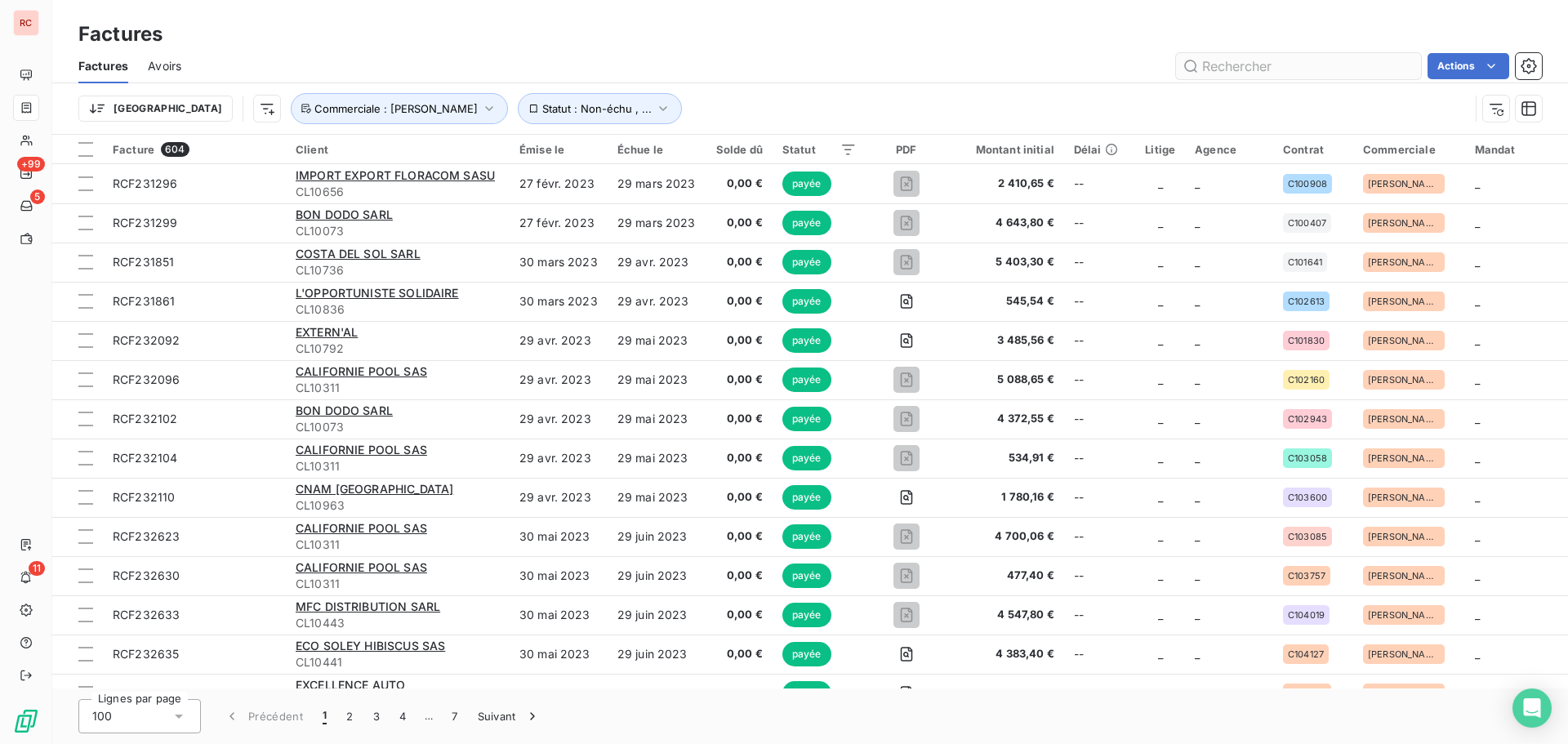
click at [1242, 66] on input "text" at bounding box center [1298, 65] width 245 height 26
type input "10129"
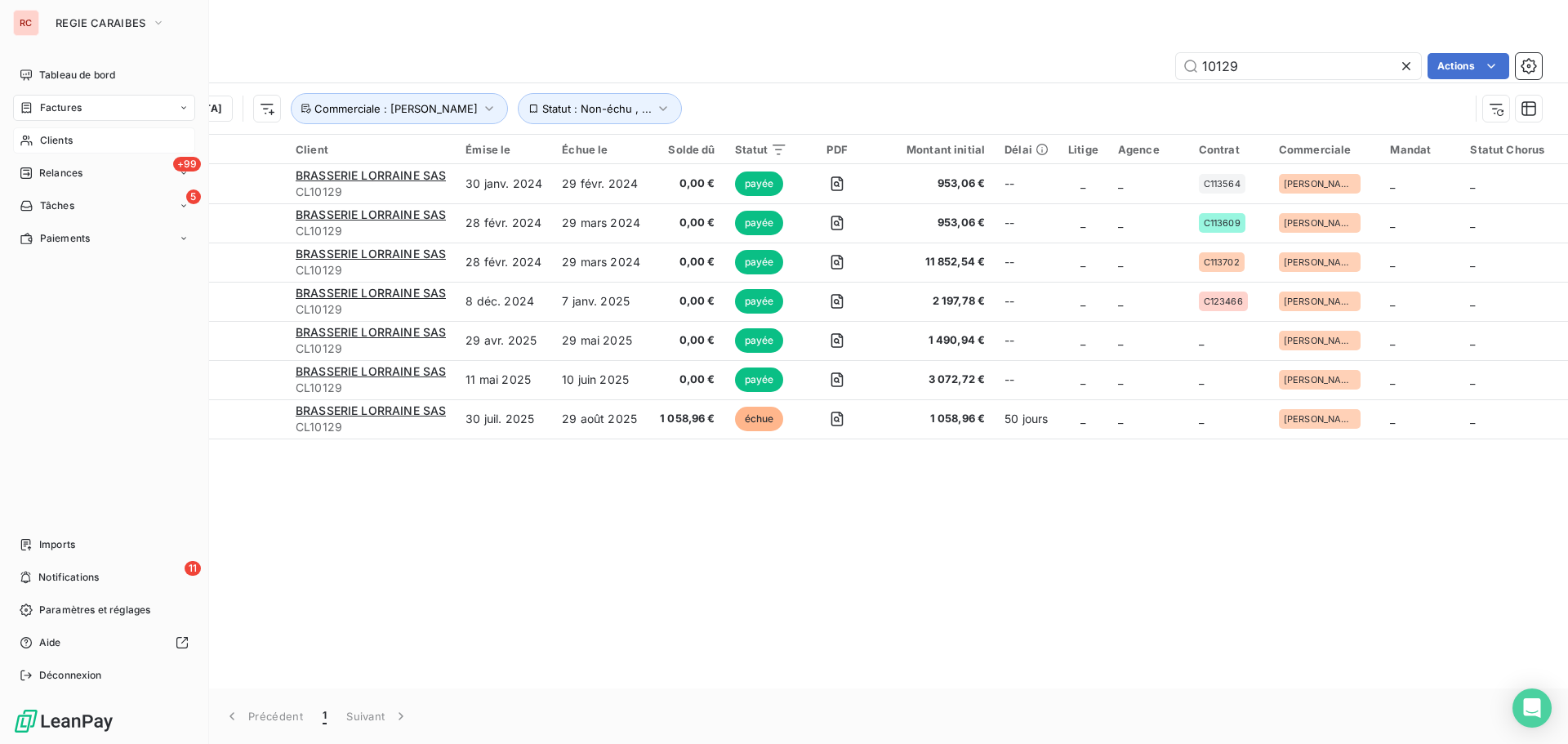
click at [56, 146] on span "Clients" at bounding box center [57, 140] width 33 height 14
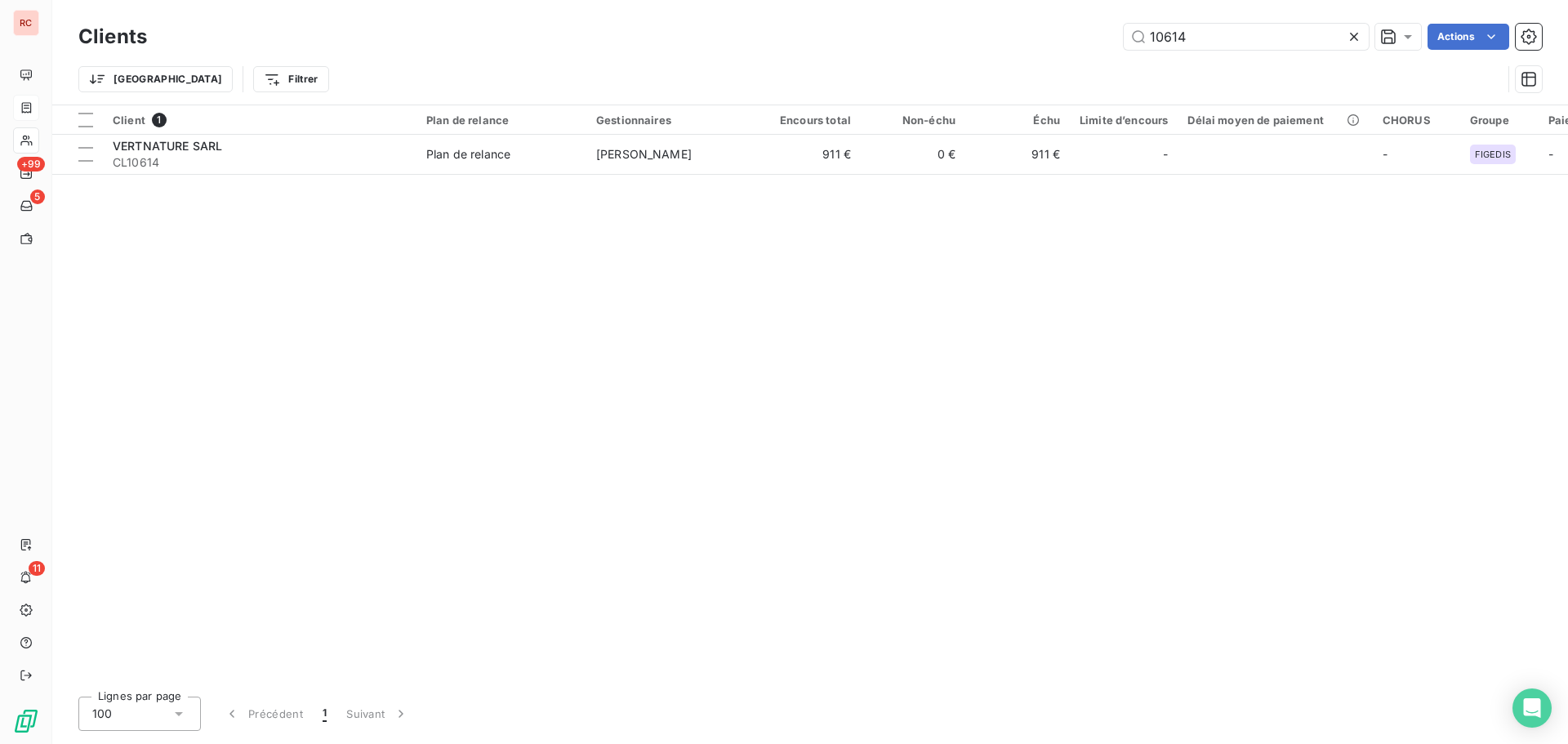
drag, startPoint x: 1231, startPoint y: 40, endPoint x: 1088, endPoint y: 36, distance: 143.1
click at [1088, 36] on div "10614 Actions" at bounding box center [854, 37] width 1375 height 26
drag, startPoint x: 1199, startPoint y: 29, endPoint x: 1164, endPoint y: 31, distance: 35.1
click at [1164, 31] on input "10129" at bounding box center [1246, 37] width 245 height 26
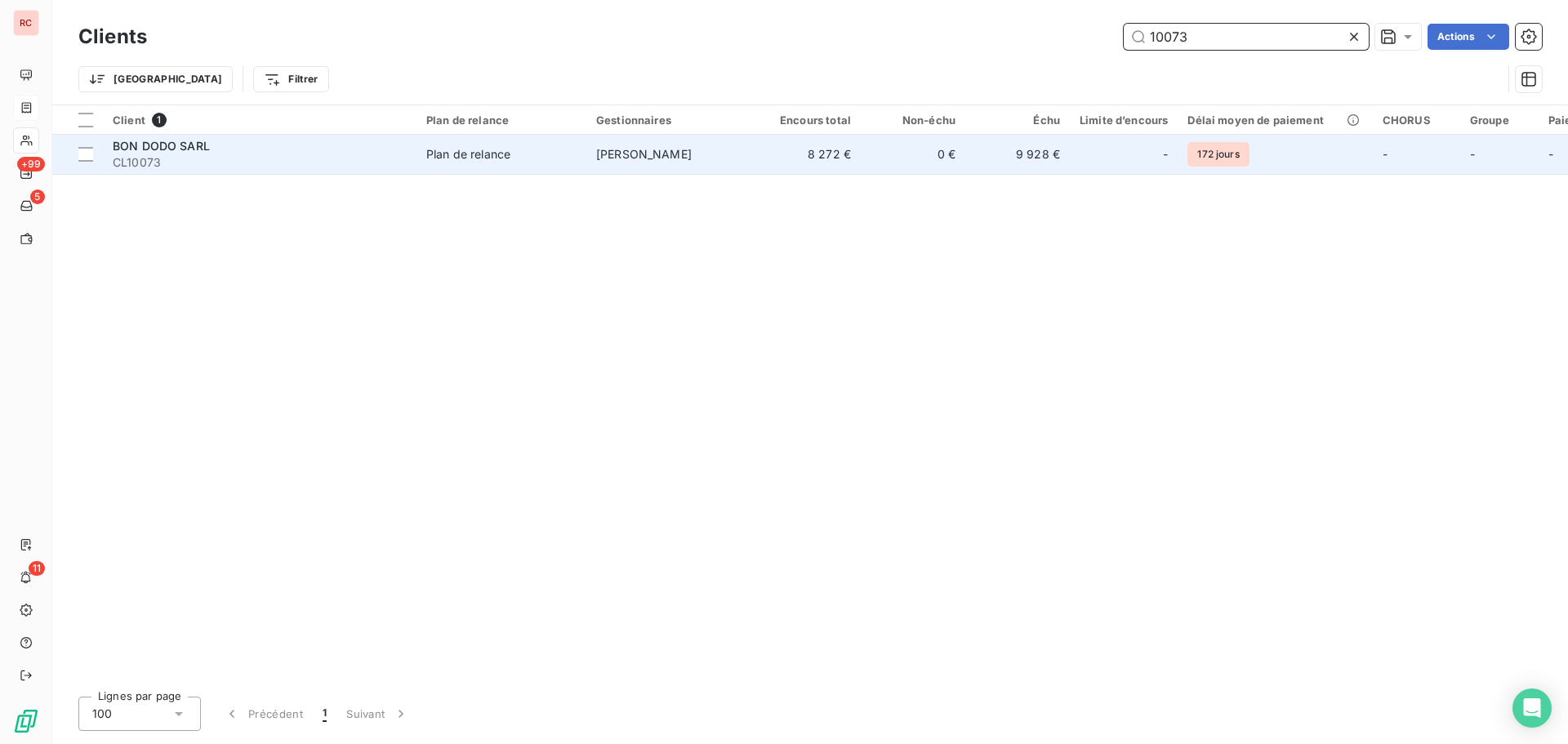
type input "10073"
click at [740, 138] on td "[PERSON_NAME]" at bounding box center [671, 154] width 169 height 39
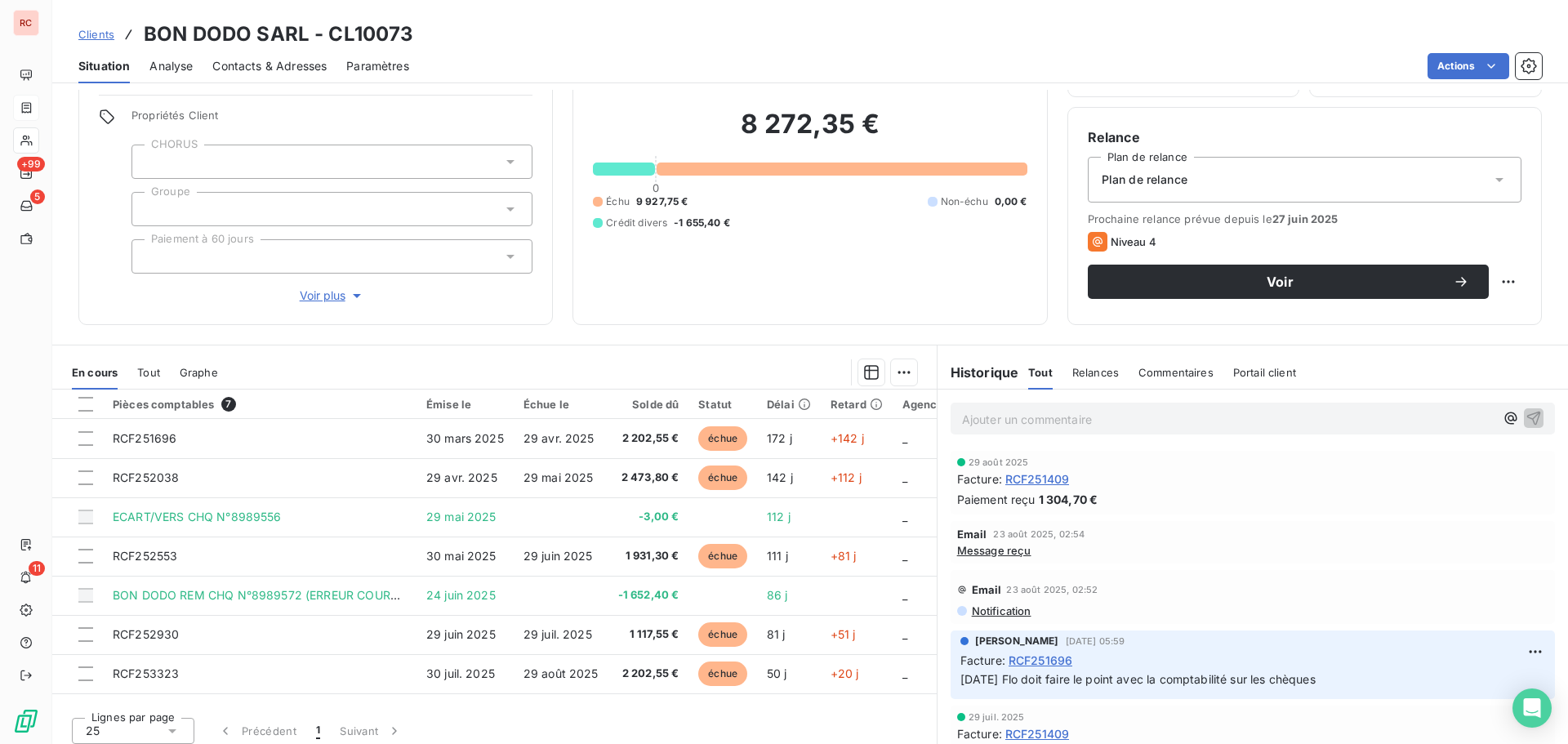
scroll to position [115, 0]
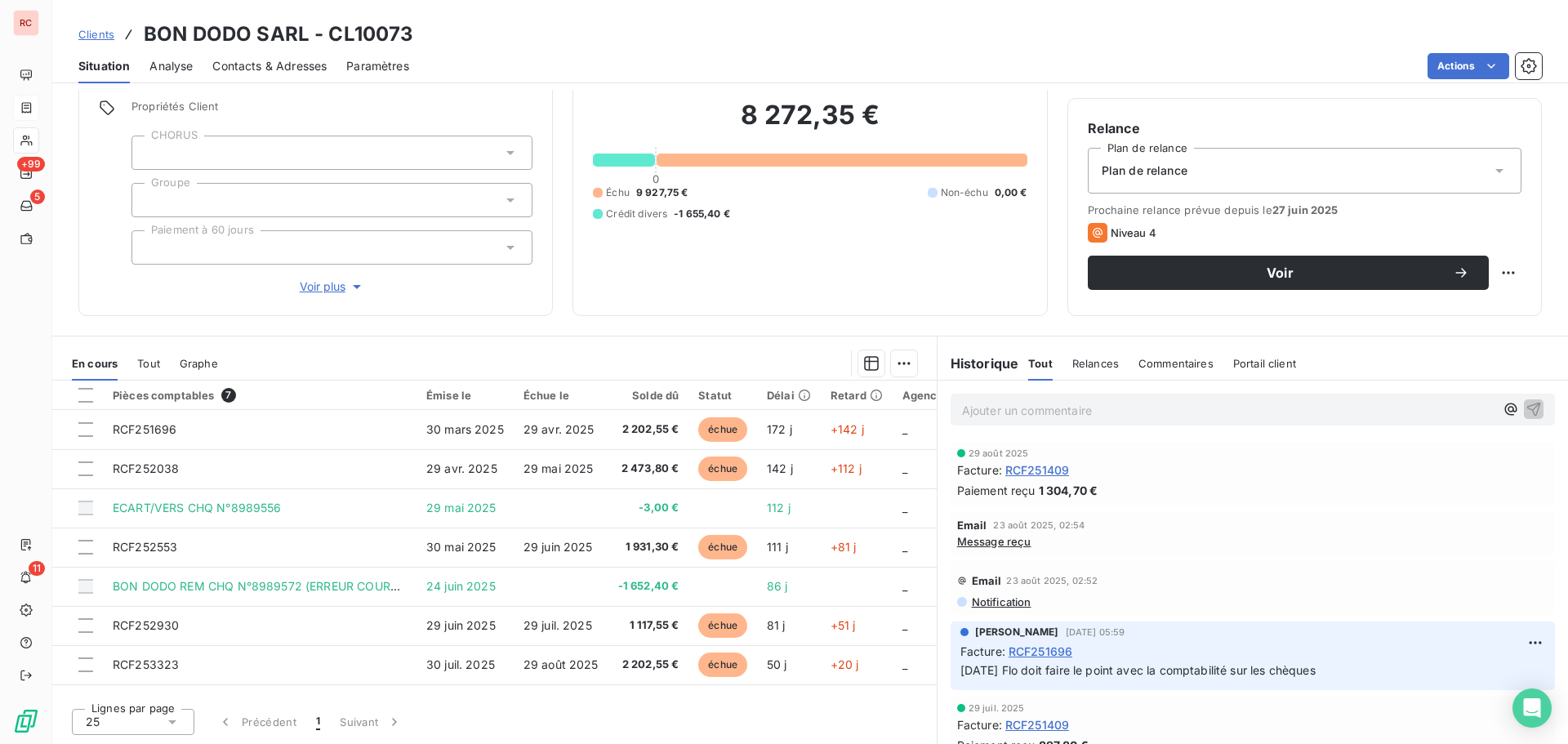
click at [80, 30] on span "Clients" at bounding box center [95, 35] width 36 height 13
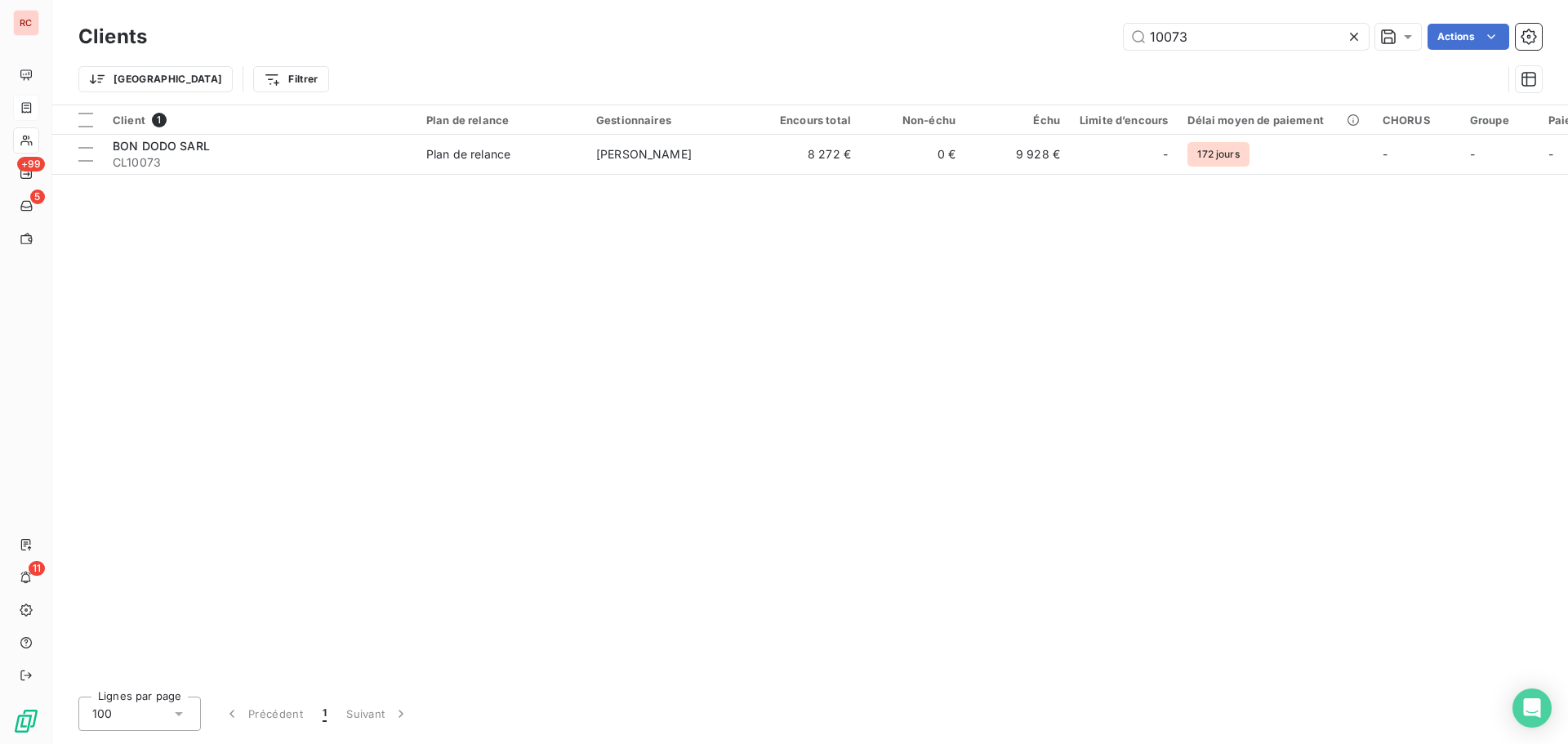
drag, startPoint x: 1213, startPoint y: 35, endPoint x: 1083, endPoint y: 44, distance: 130.3
click at [1083, 44] on div "10073 Actions" at bounding box center [854, 37] width 1375 height 26
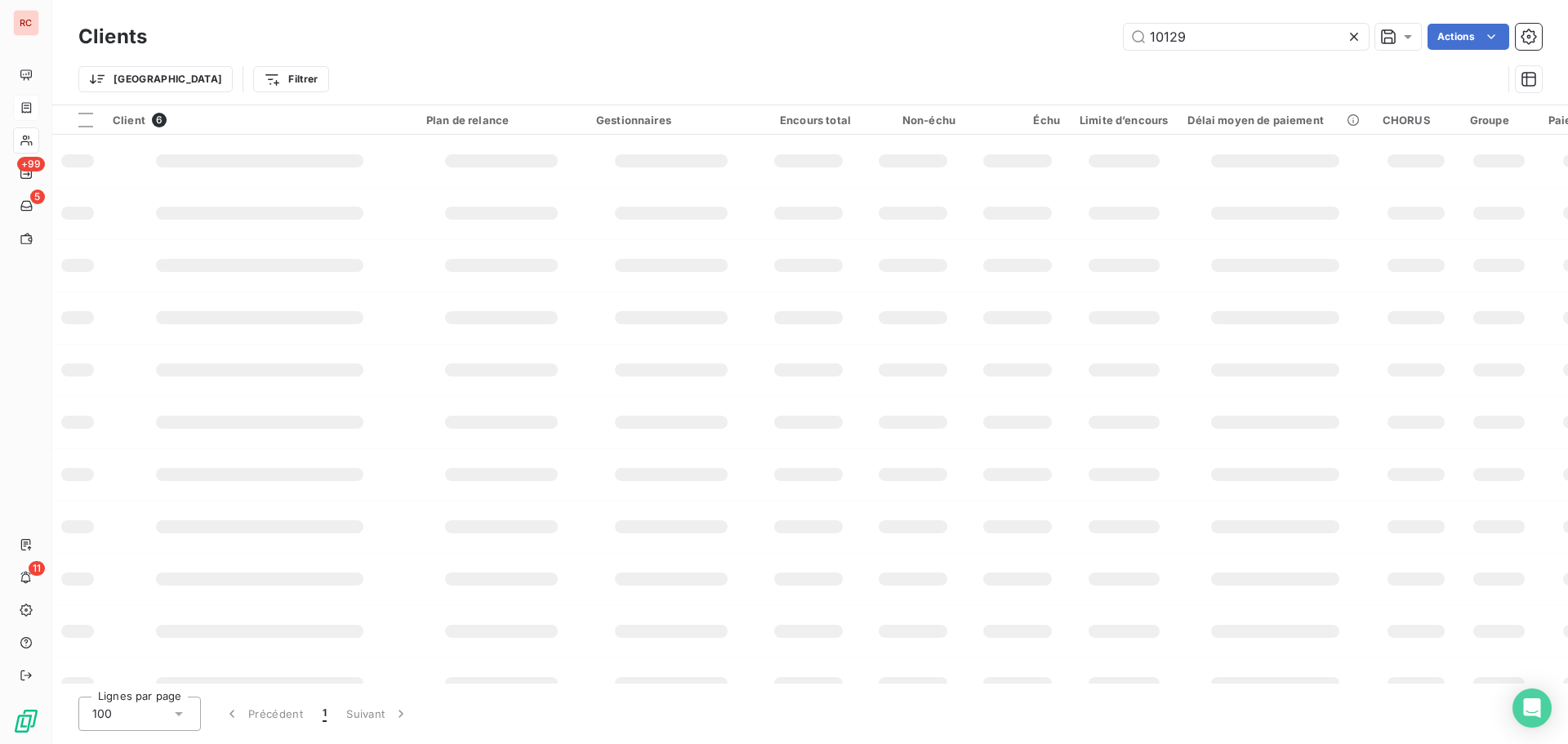
type input "10129"
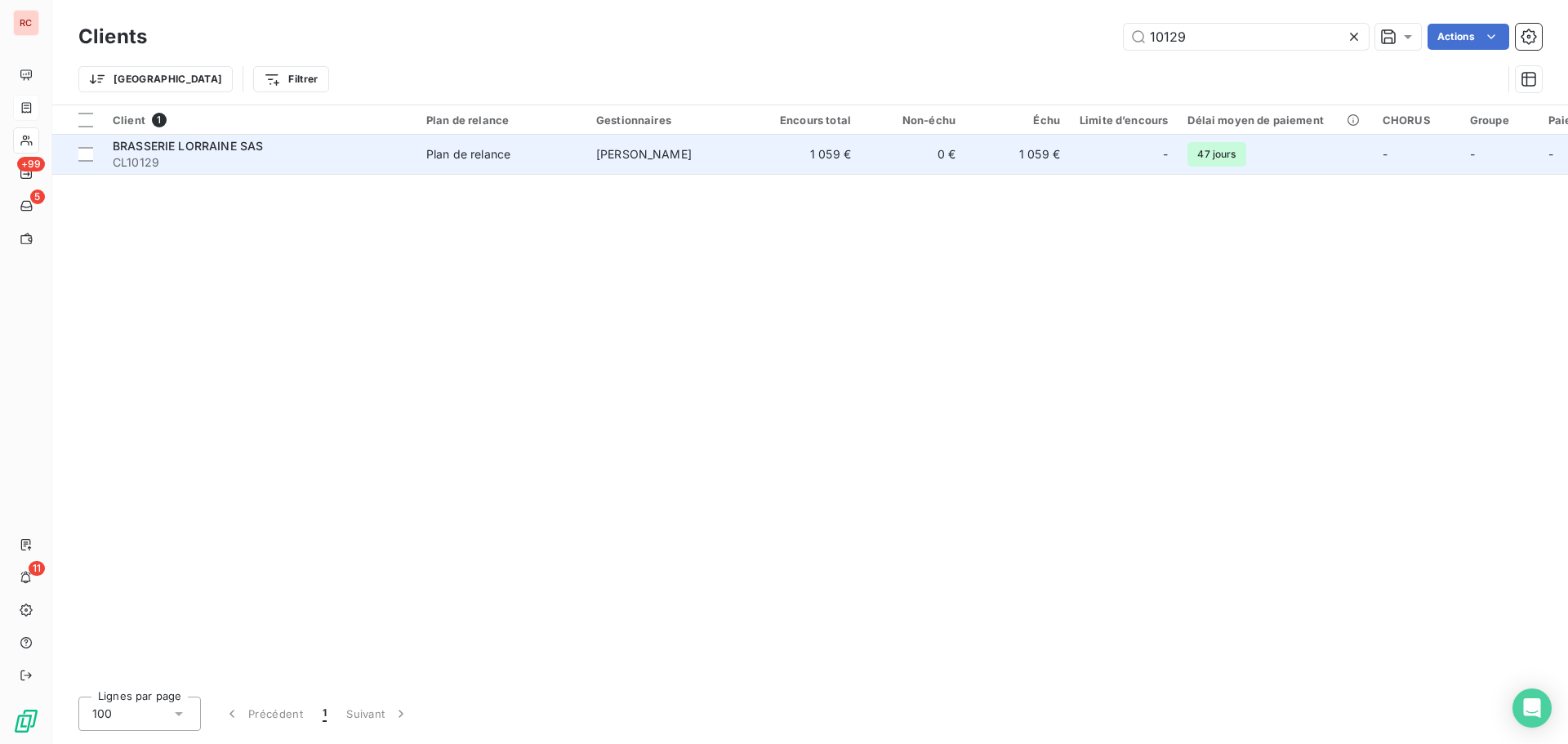
click at [759, 163] on td "1 059 €" at bounding box center [809, 154] width 105 height 39
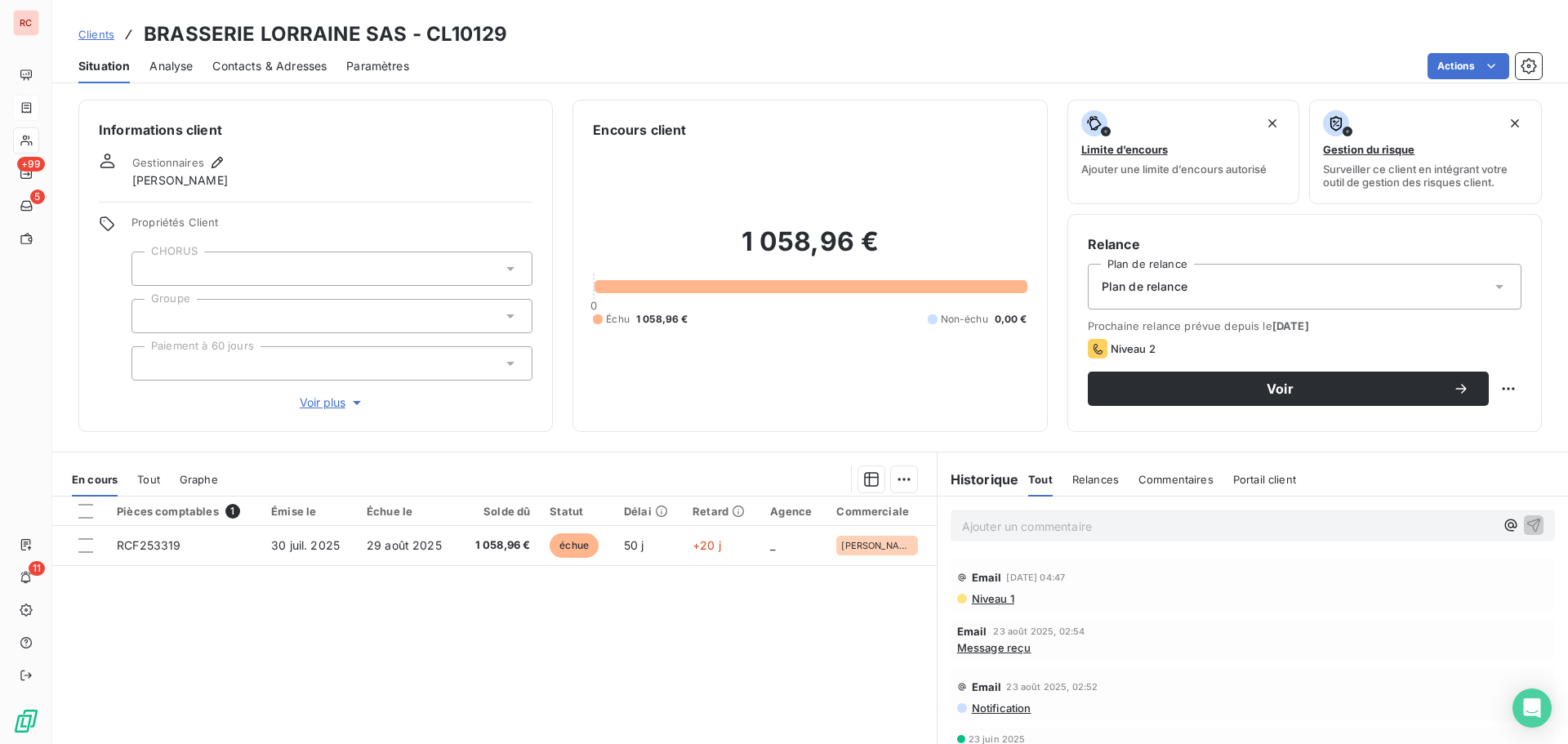
click at [1000, 599] on span "Niveau 1" at bounding box center [992, 599] width 44 height 13
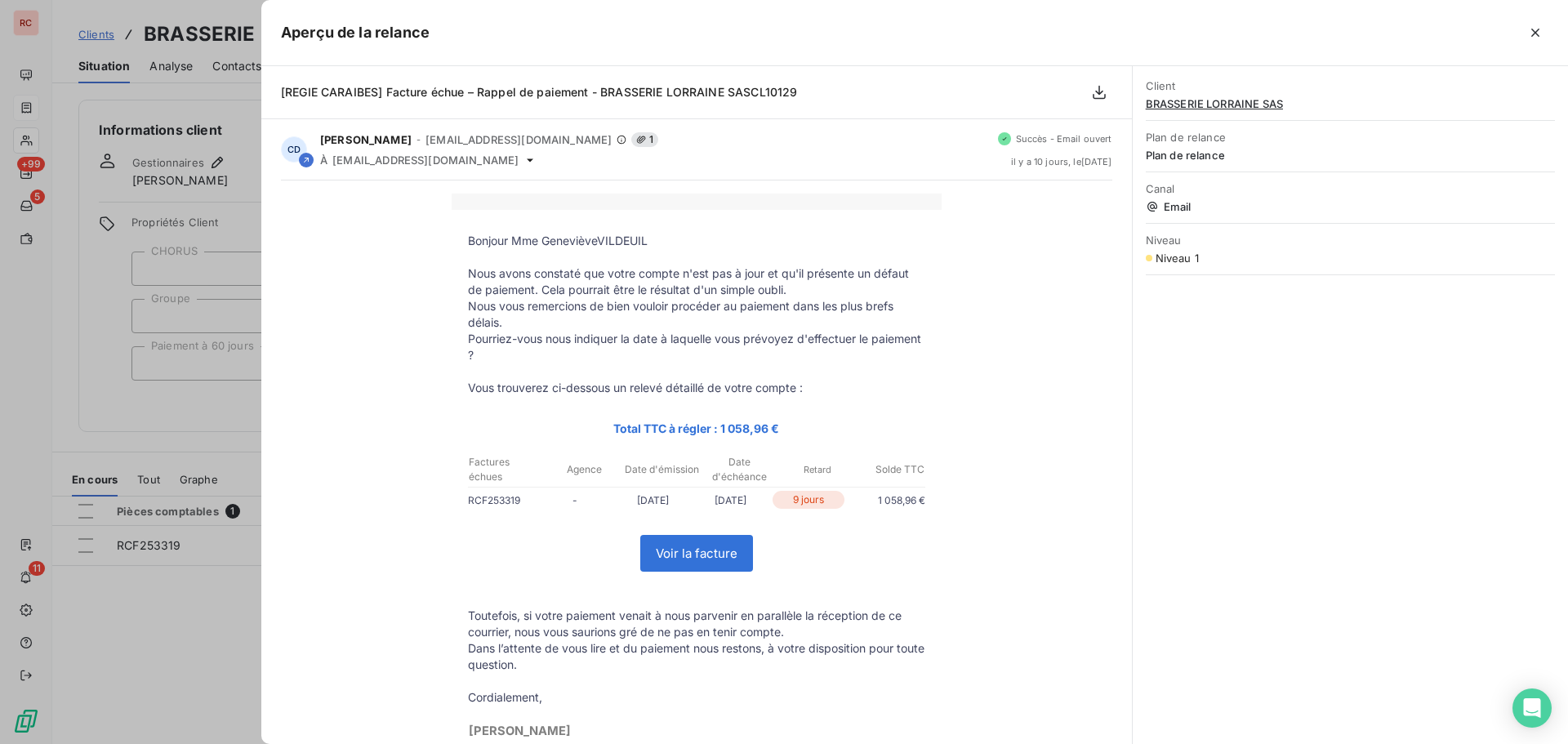
drag, startPoint x: 137, startPoint y: 603, endPoint x: 155, endPoint y: 595, distance: 19.7
click at [143, 605] on div at bounding box center [784, 372] width 1568 height 744
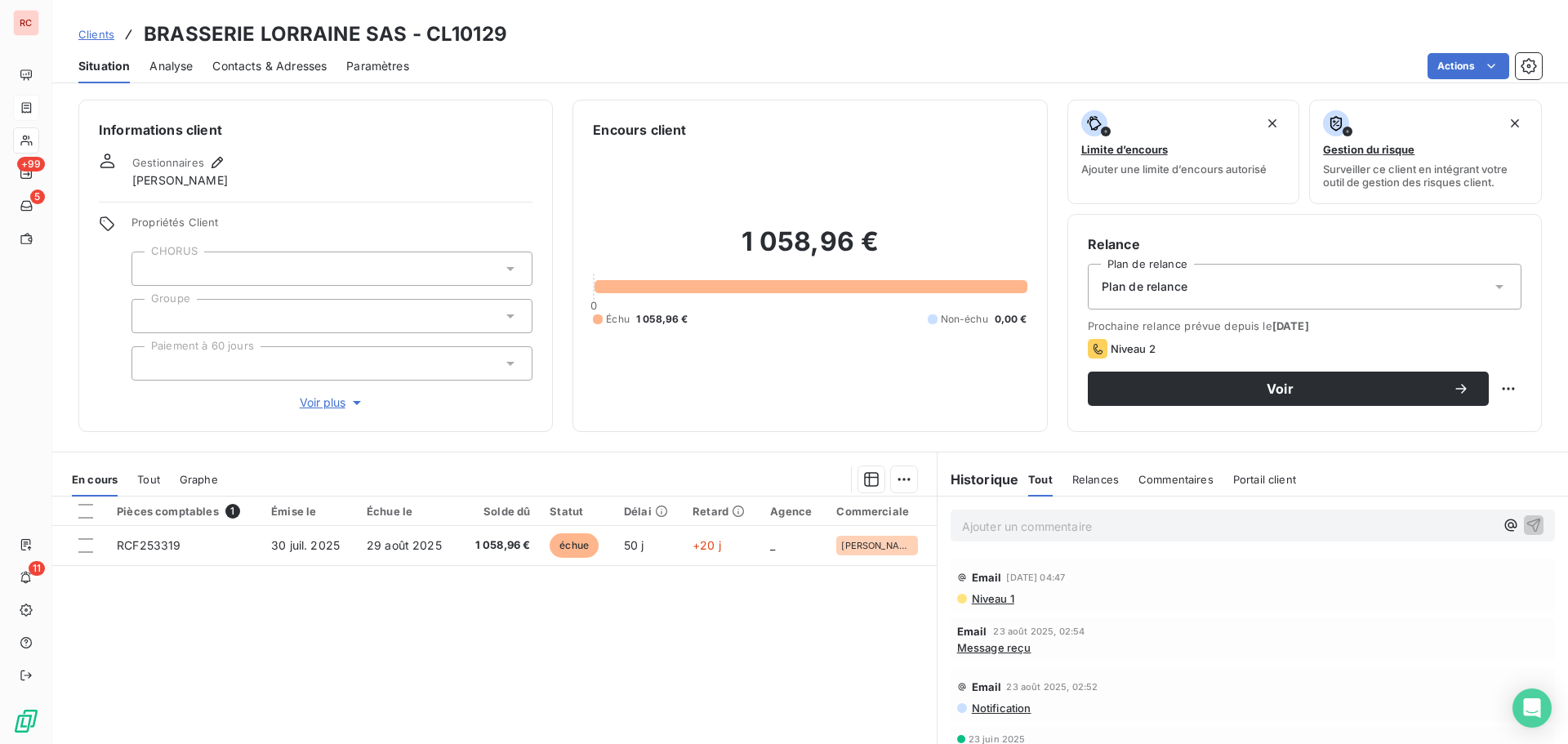
click at [281, 69] on span "Contacts & Adresses" at bounding box center [270, 65] width 115 height 16
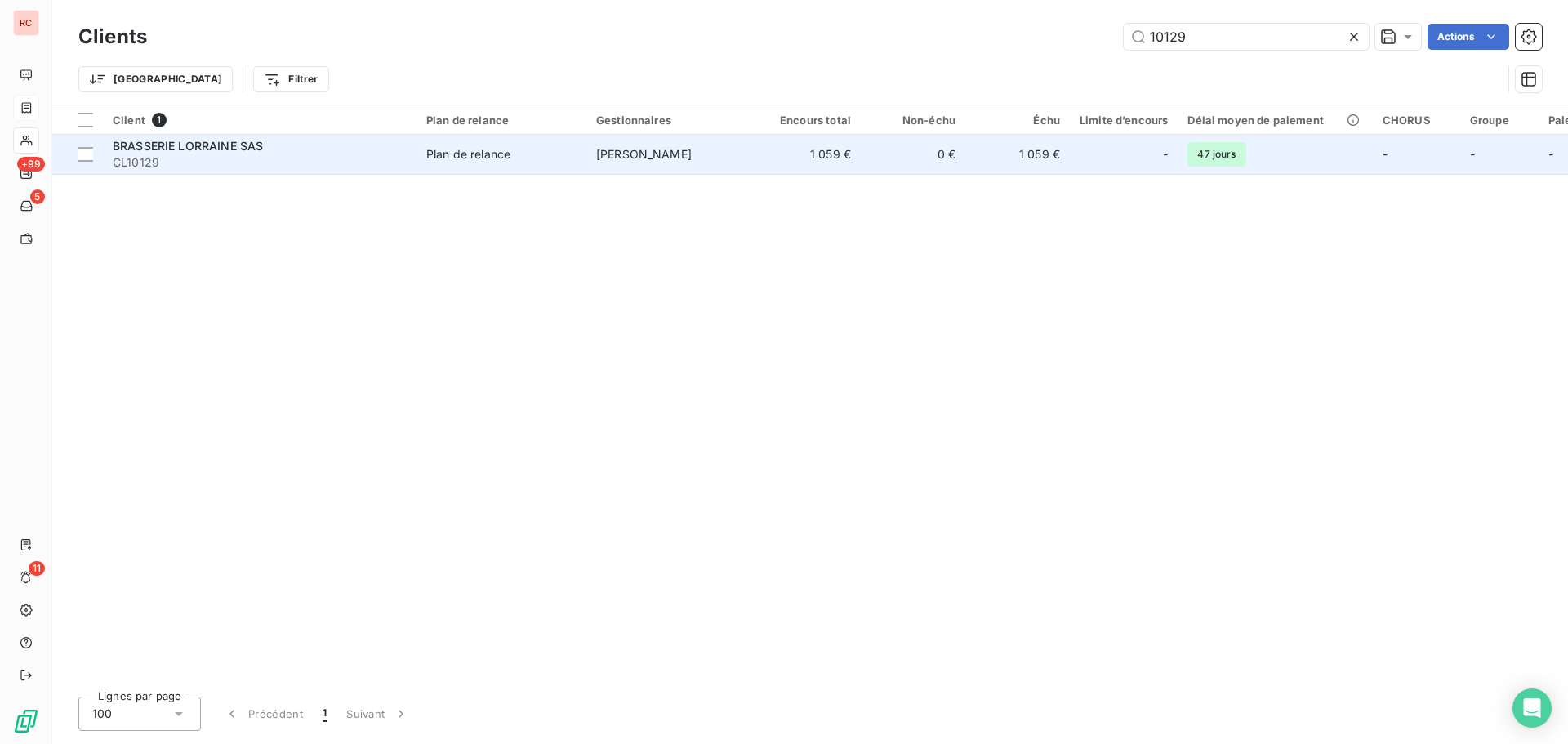
click at [262, 153] on div "BRASSERIE LORRAINE SAS" at bounding box center [259, 145] width 294 height 16
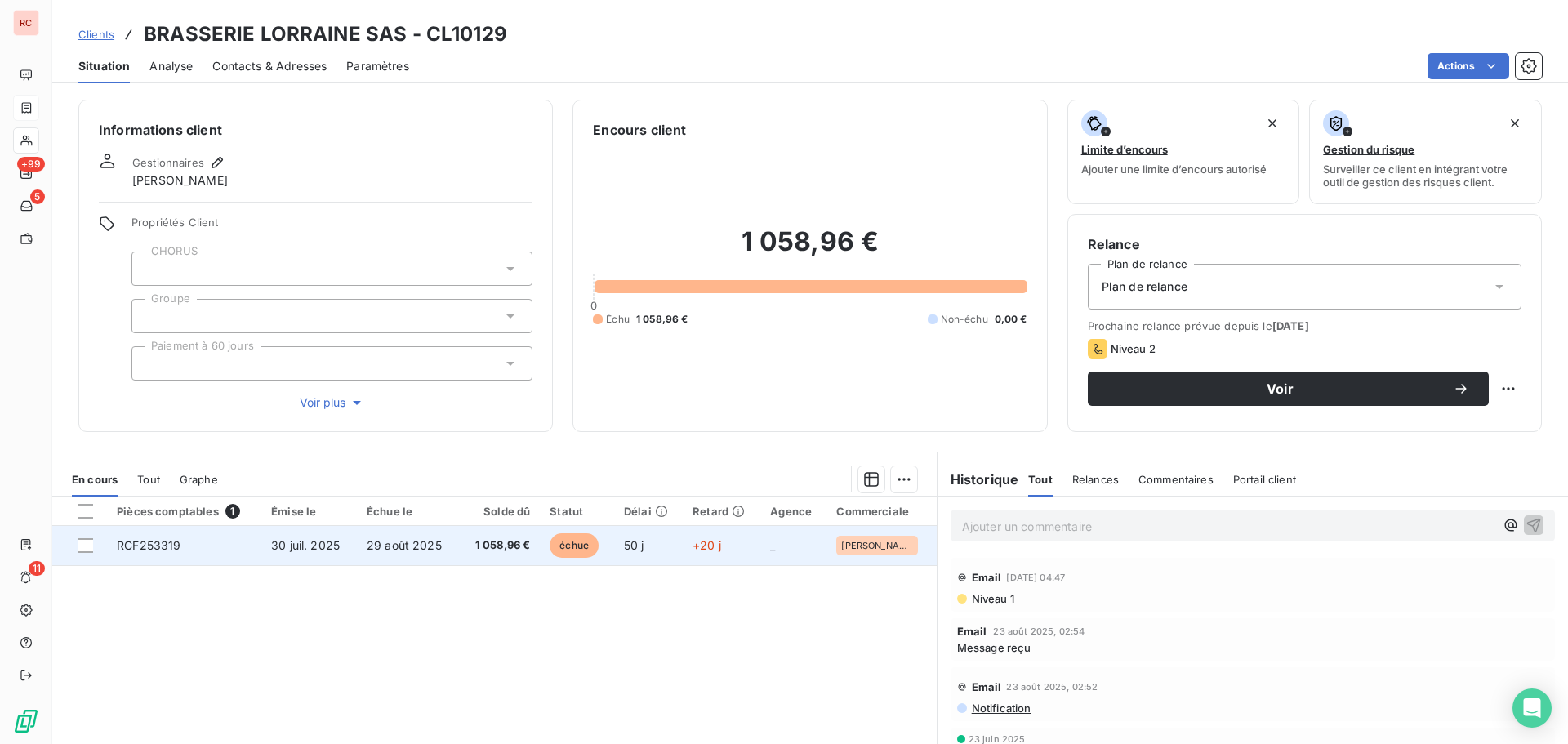
click at [434, 539] on span "29 août 2025" at bounding box center [404, 545] width 75 height 13
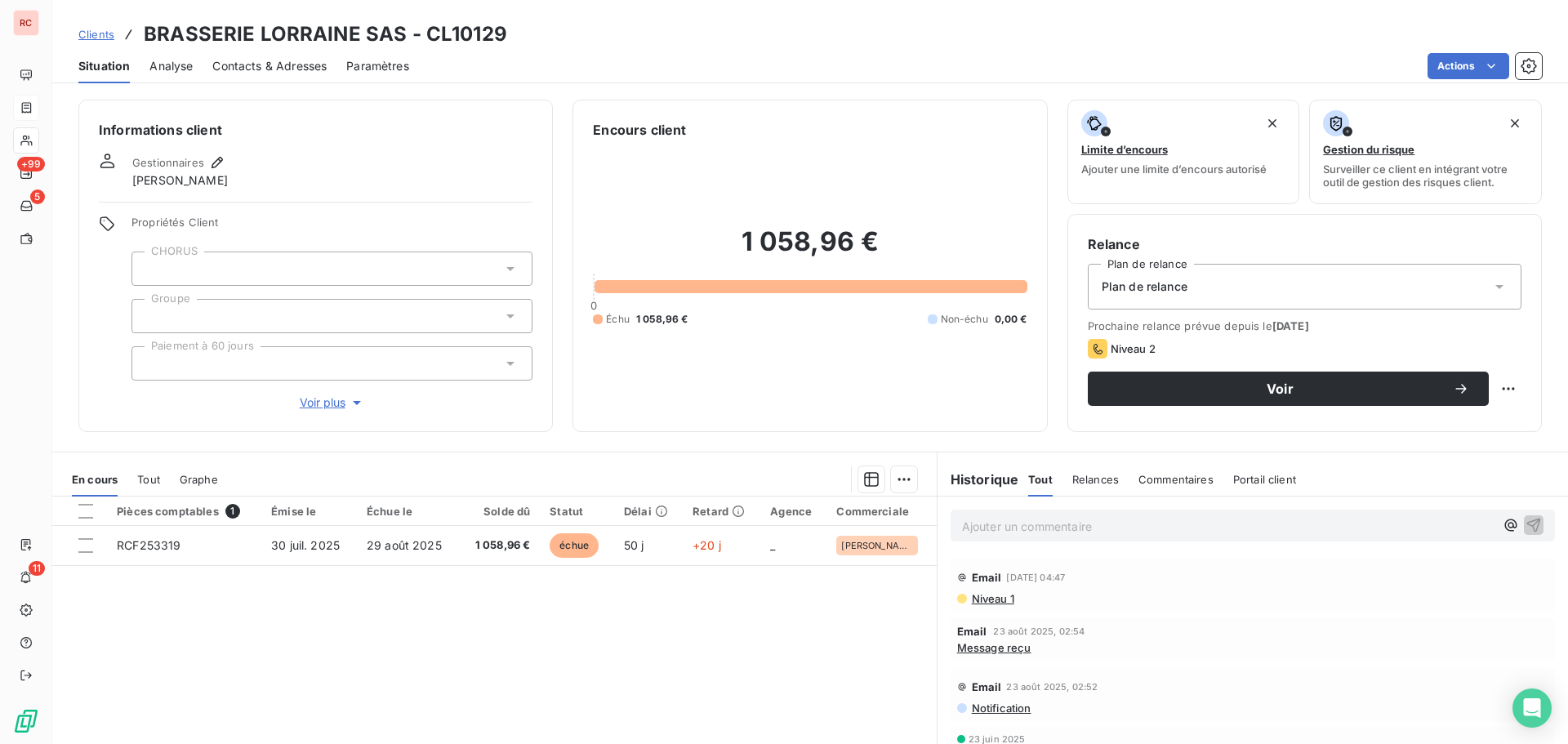
click at [259, 67] on span "Contacts & Adresses" at bounding box center [270, 65] width 115 height 16
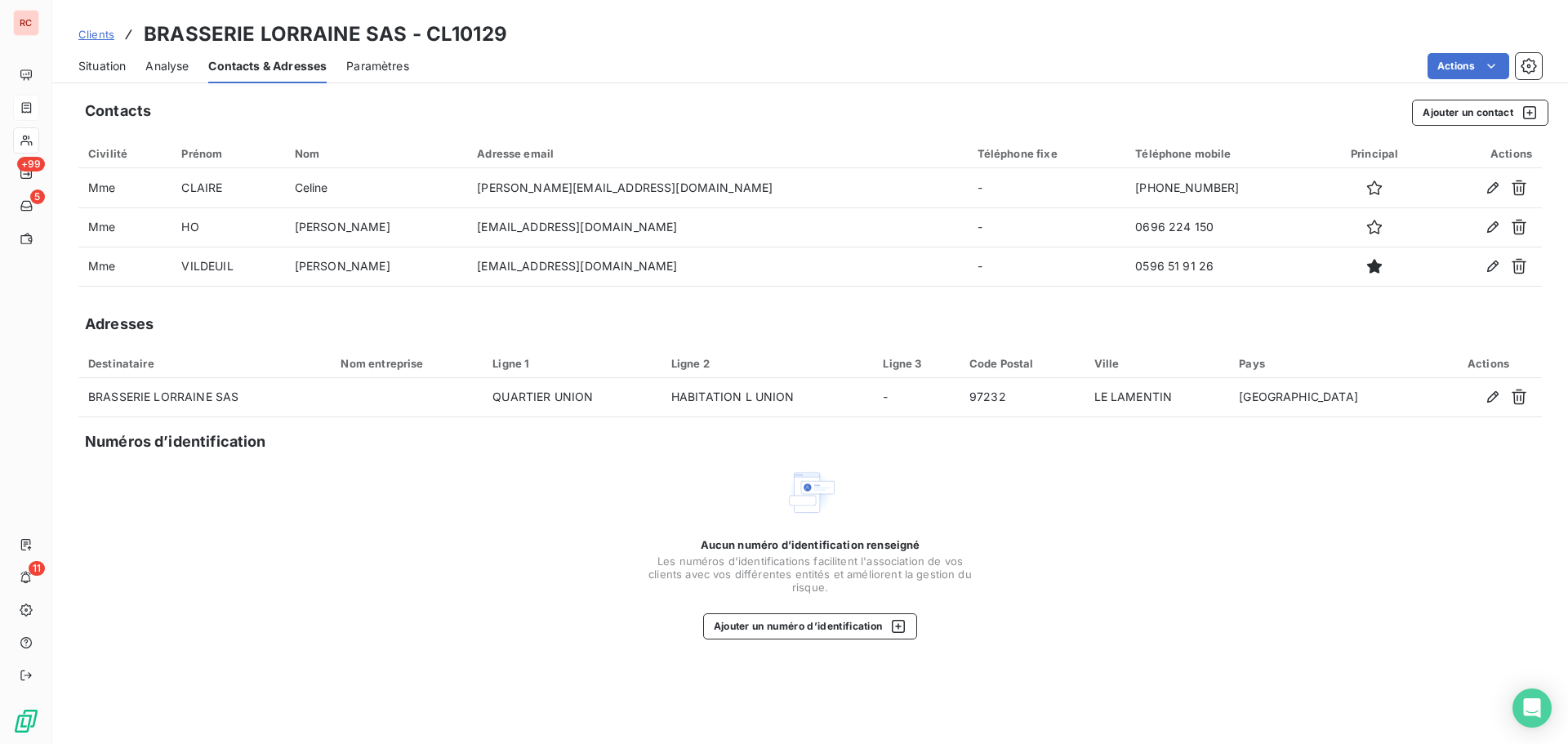
click at [141, 71] on div "Situation Analyse Contacts & Adresses Paramètres Actions" at bounding box center [810, 66] width 1516 height 35
click at [176, 67] on span "Analyse" at bounding box center [167, 65] width 43 height 16
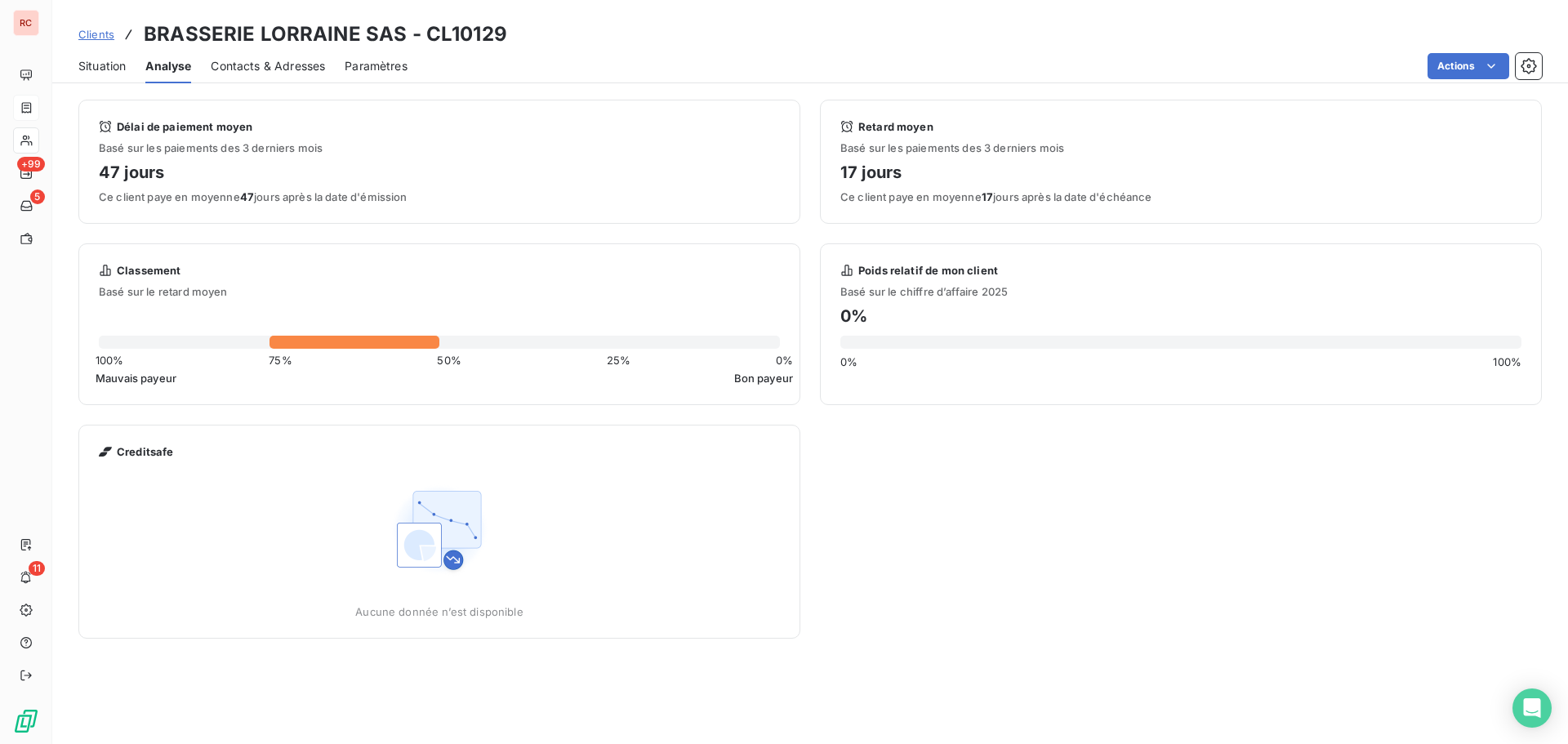
click at [87, 34] on span "Clients" at bounding box center [95, 35] width 36 height 13
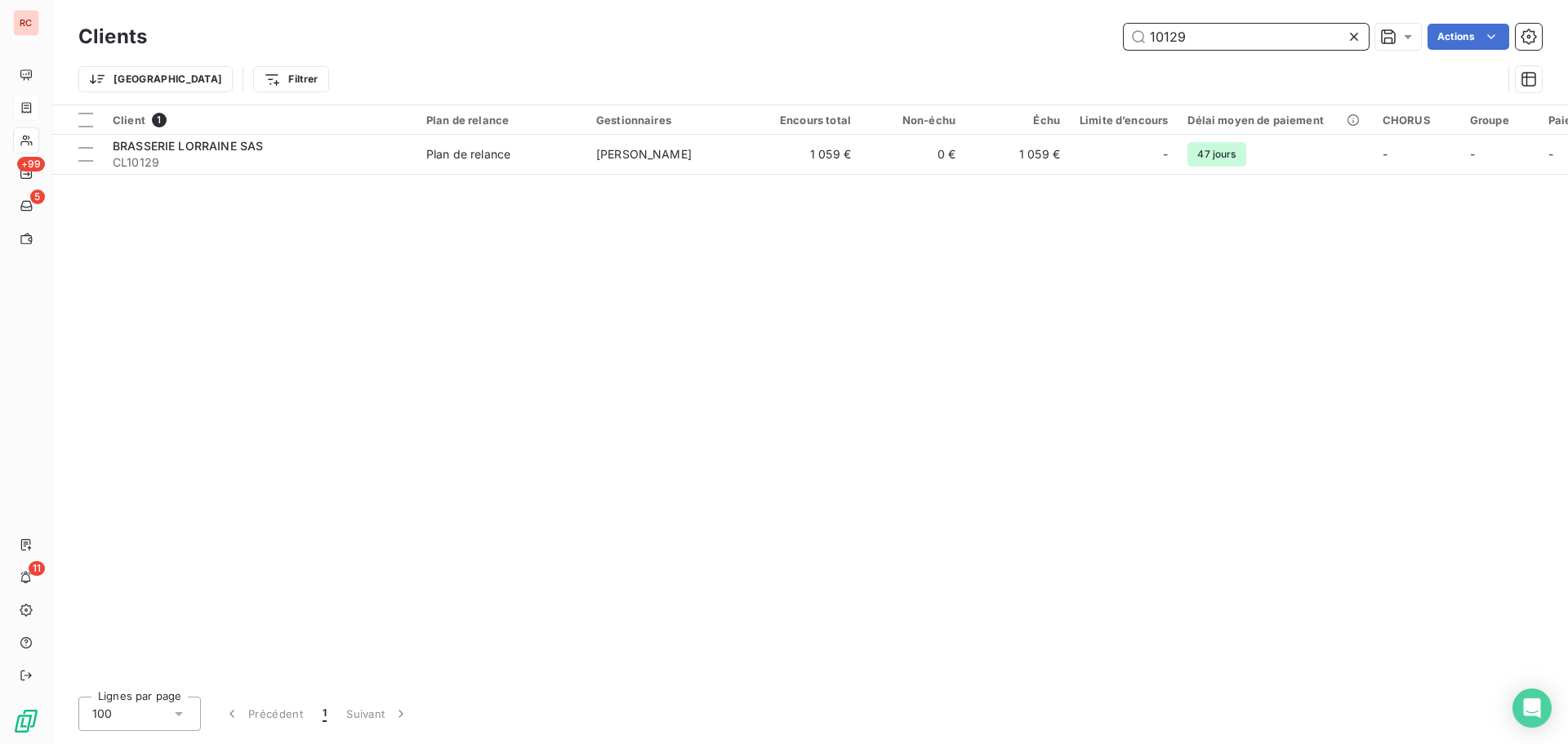
drag, startPoint x: 1221, startPoint y: 42, endPoint x: 1120, endPoint y: 40, distance: 101.0
click at [1120, 40] on div "10129 Actions" at bounding box center [854, 37] width 1375 height 26
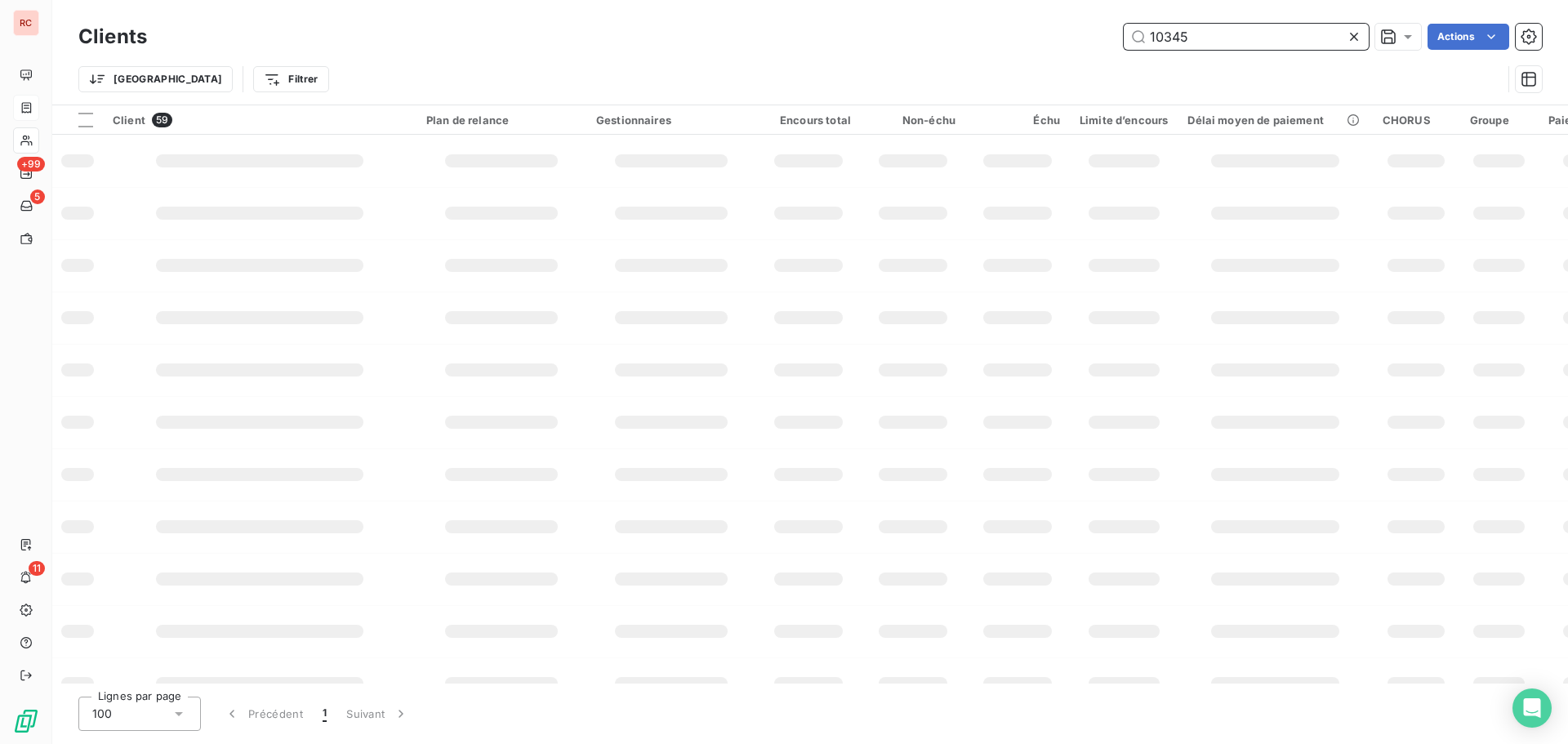
type input "10345"
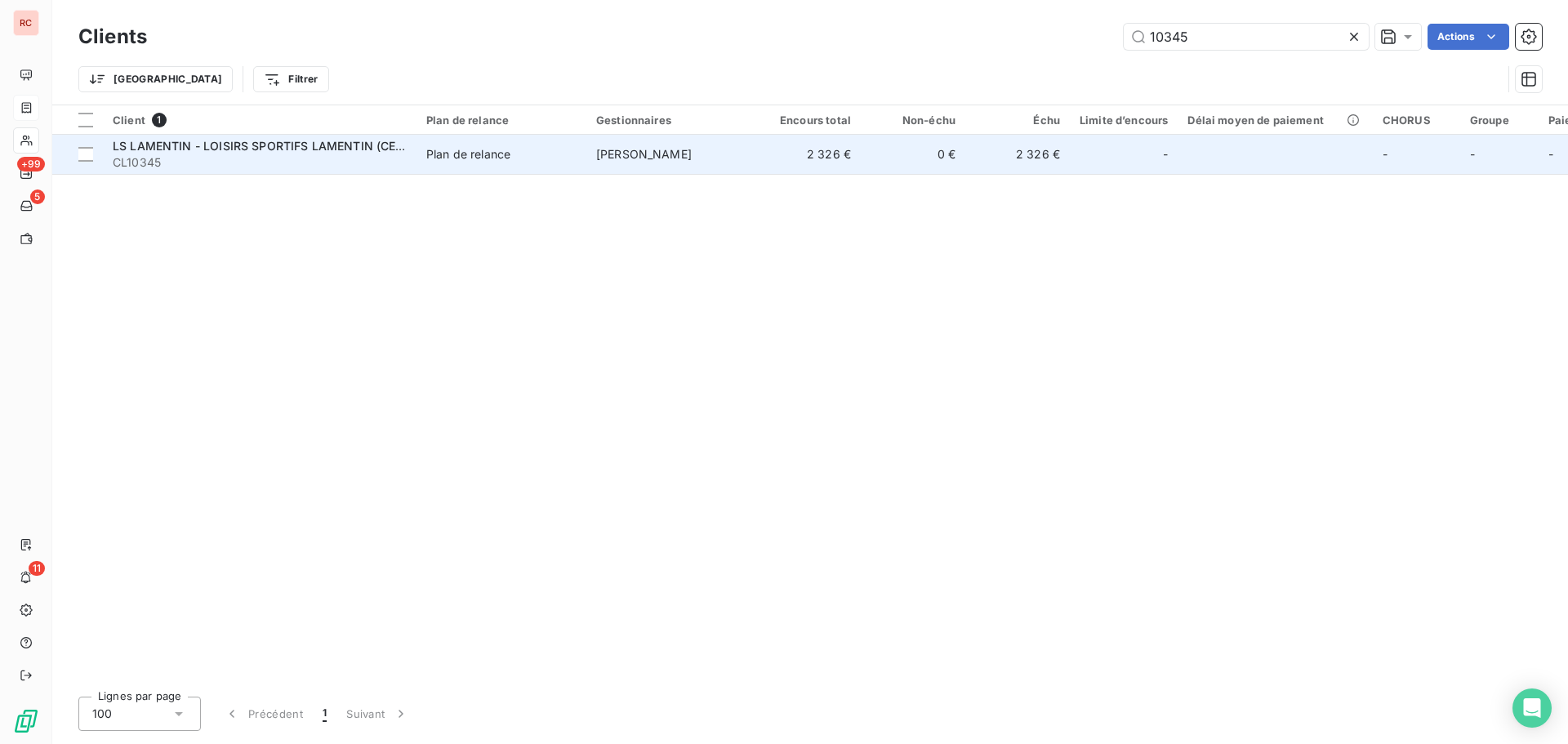
click at [903, 151] on td "0 €" at bounding box center [913, 154] width 105 height 39
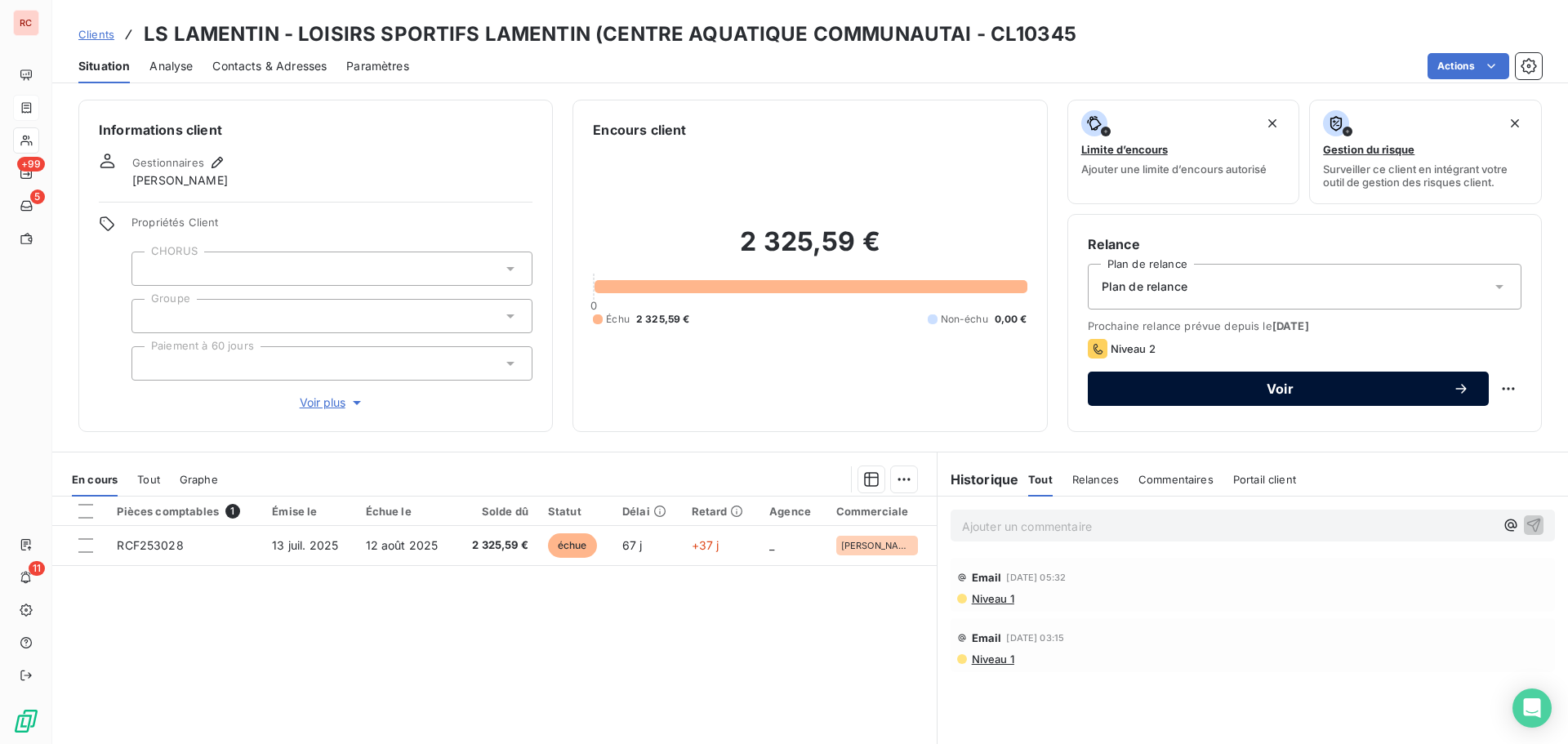
click at [1176, 393] on span "Voir" at bounding box center [1279, 389] width 346 height 13
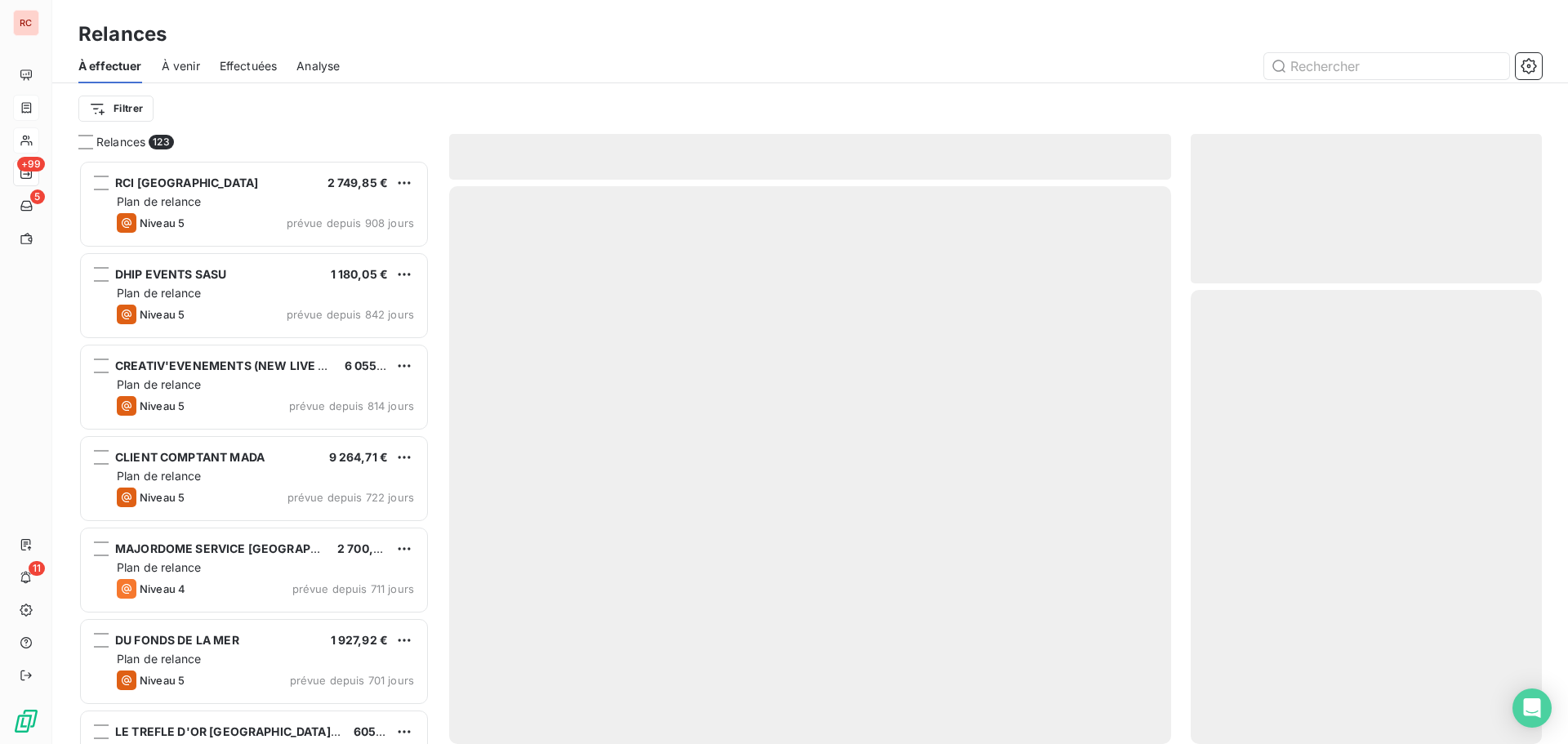
scroll to position [572, 339]
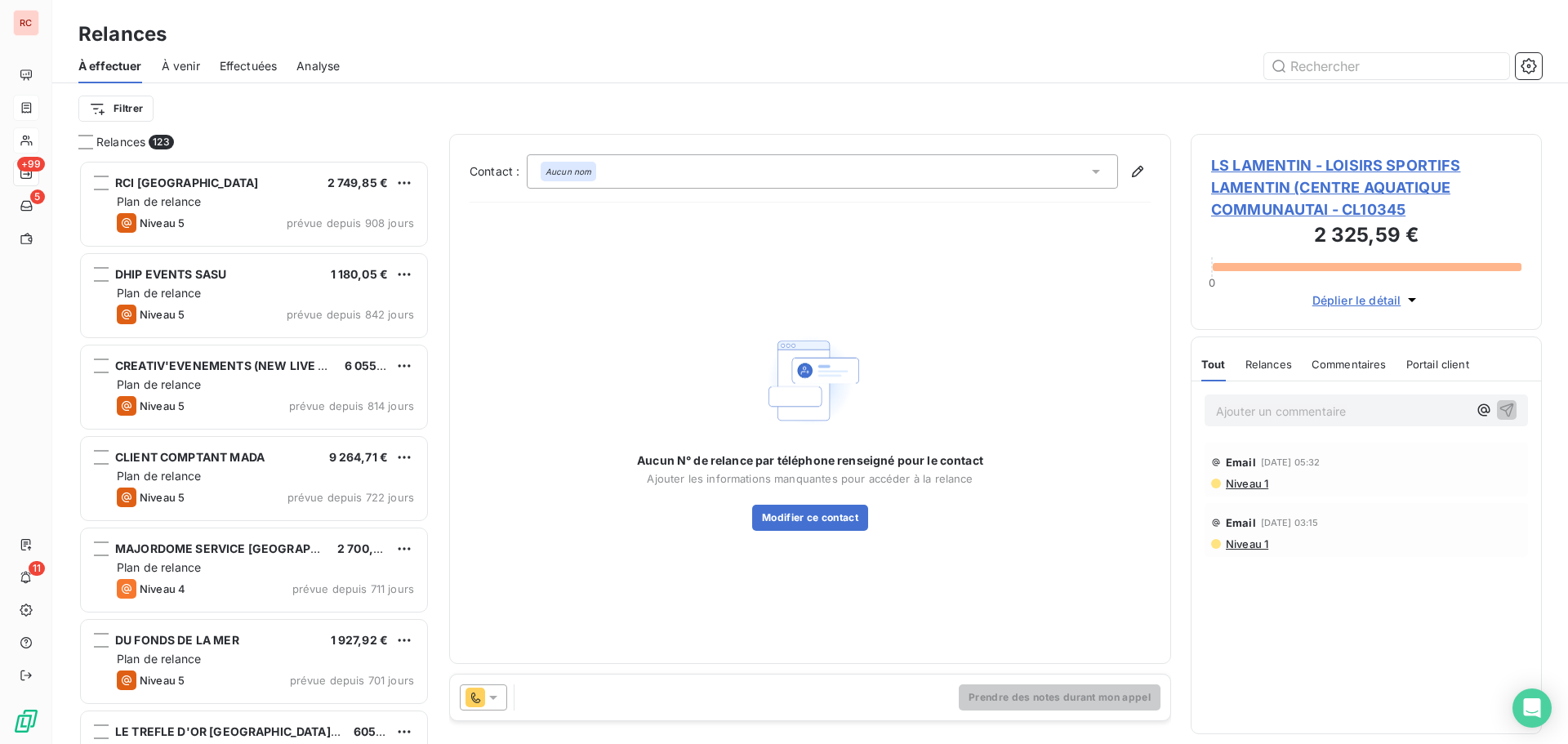
click at [1255, 204] on span "LS LAMENTIN - LOISIRS SPORTIFS LAMENTIN (CENTRE AQUATIQUE COMMUNAUTAI - CL10345" at bounding box center [1366, 187] width 310 height 66
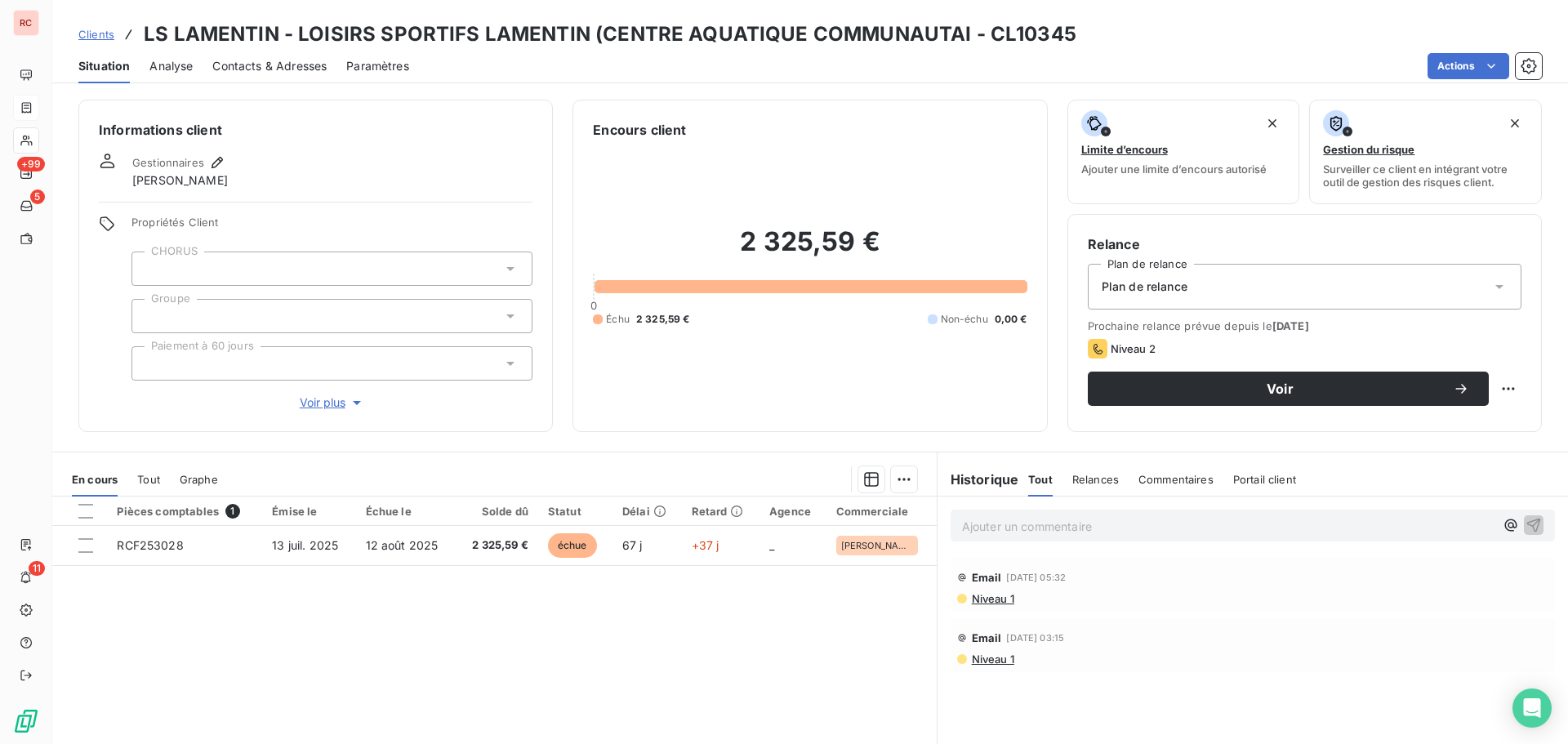
click at [292, 75] on div "Contacts & Adresses" at bounding box center [270, 66] width 115 height 35
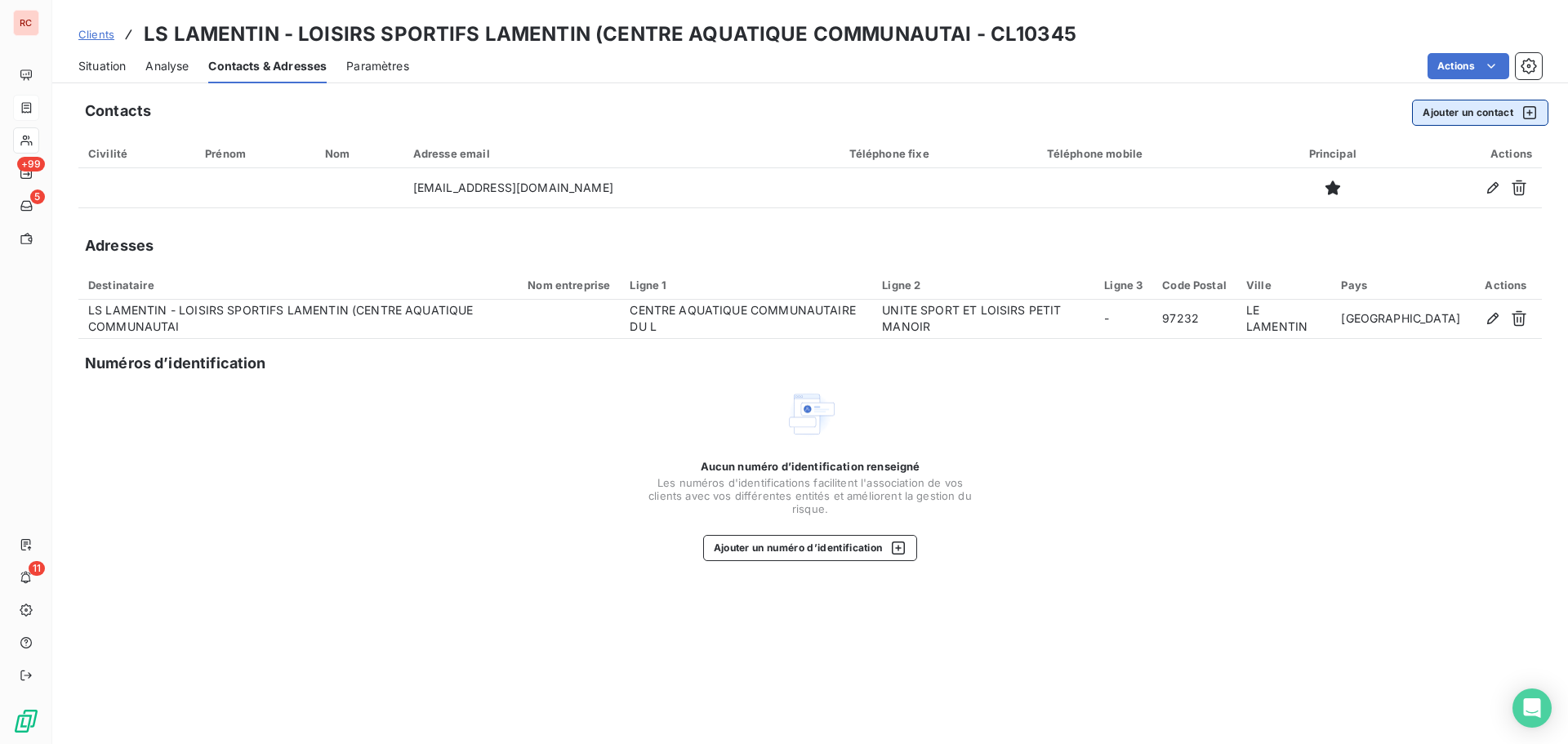
click at [1465, 121] on button "Ajouter un contact" at bounding box center [1480, 113] width 137 height 26
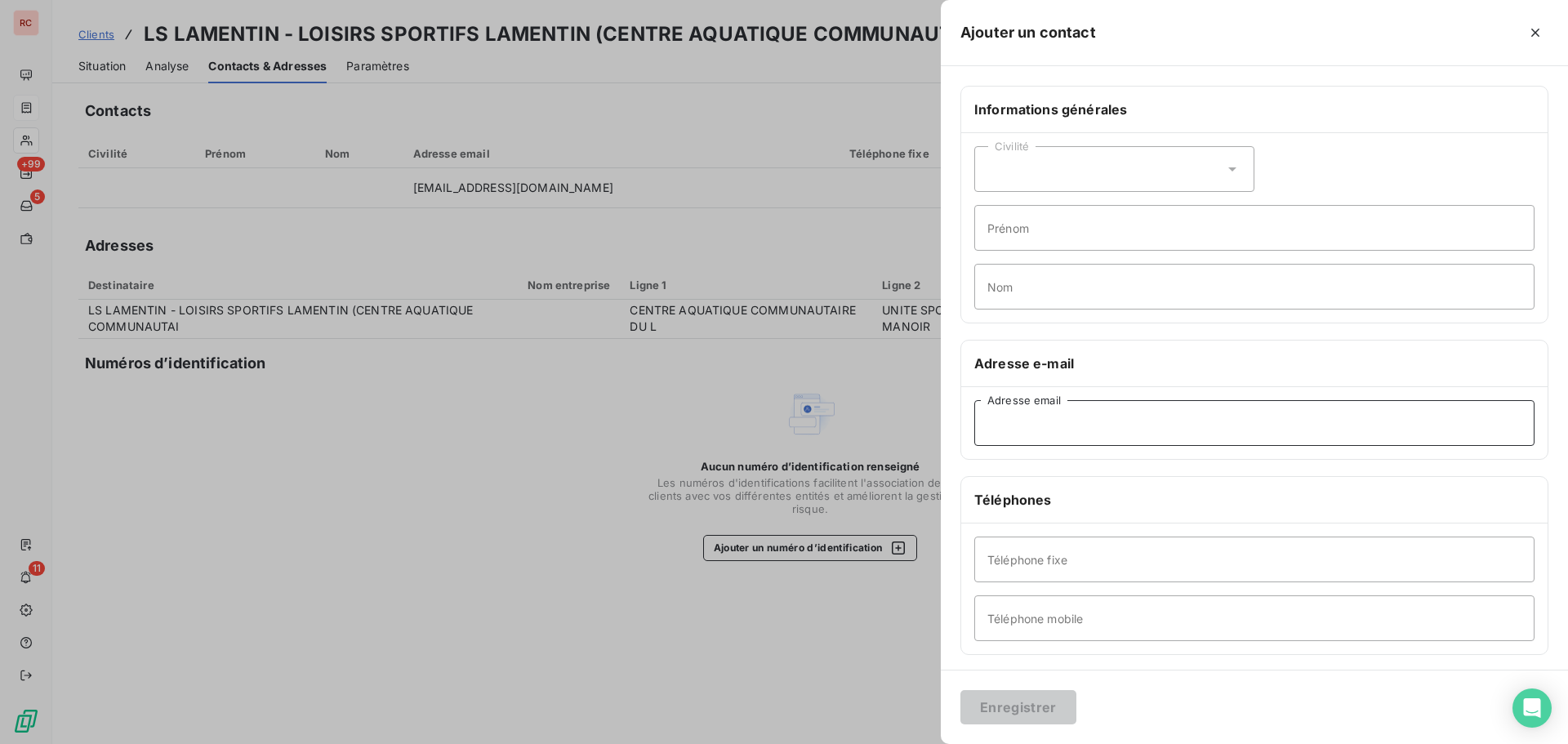
click at [1045, 422] on input "Adresse email" at bounding box center [1254, 423] width 560 height 46
paste input "[EMAIL_ADDRESS][DOMAIN_NAME]"
type input "[EMAIL_ADDRESS][DOMAIN_NAME]"
click at [1053, 155] on div "Civilité" at bounding box center [1114, 169] width 280 height 46
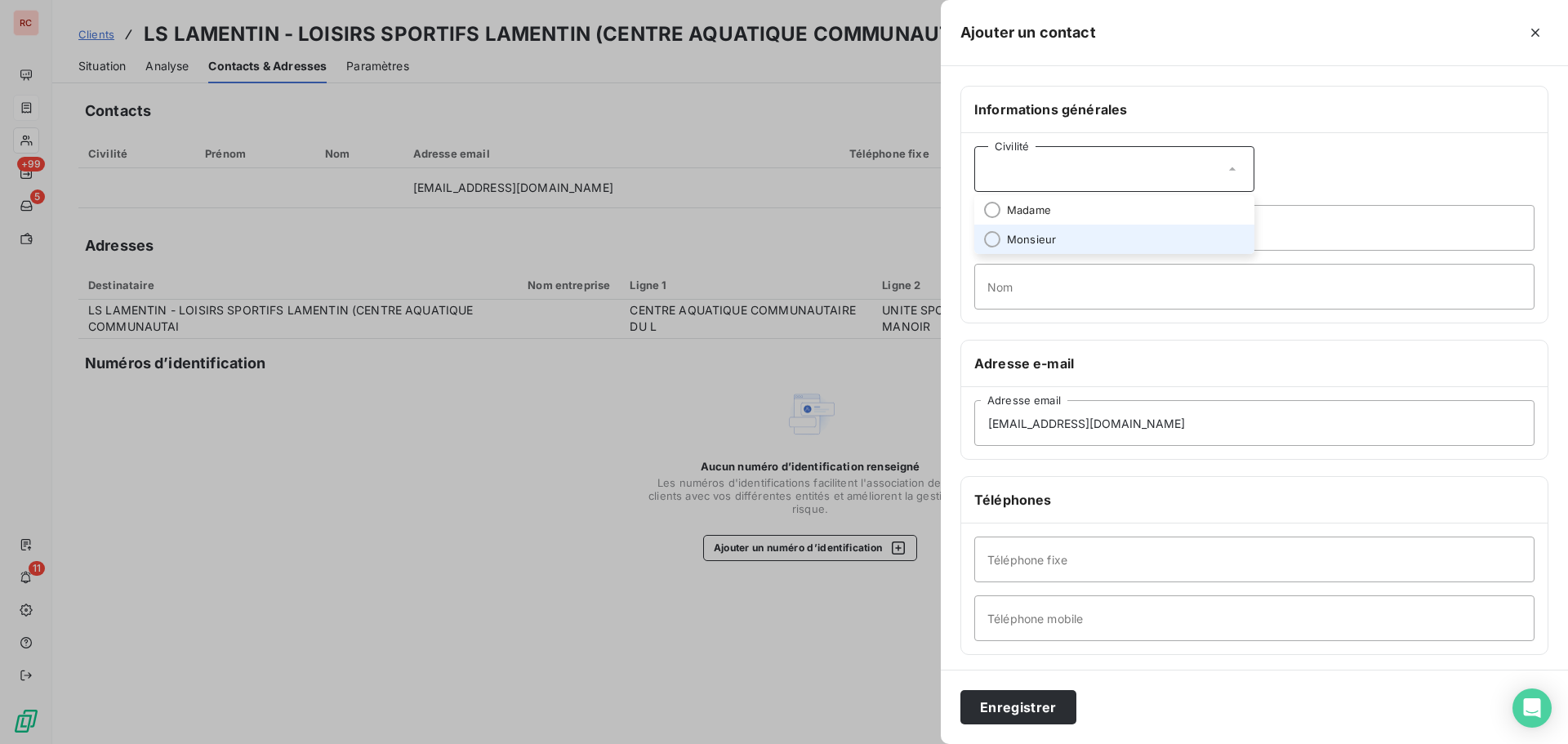
click at [1027, 238] on span "Monsieur" at bounding box center [1031, 240] width 49 height 15
click at [1012, 228] on input "Prénom" at bounding box center [1254, 228] width 560 height 46
type input "[PERSON_NAME]"
click at [1069, 292] on input "Nom" at bounding box center [1254, 287] width 560 height 46
type input "MORNET"
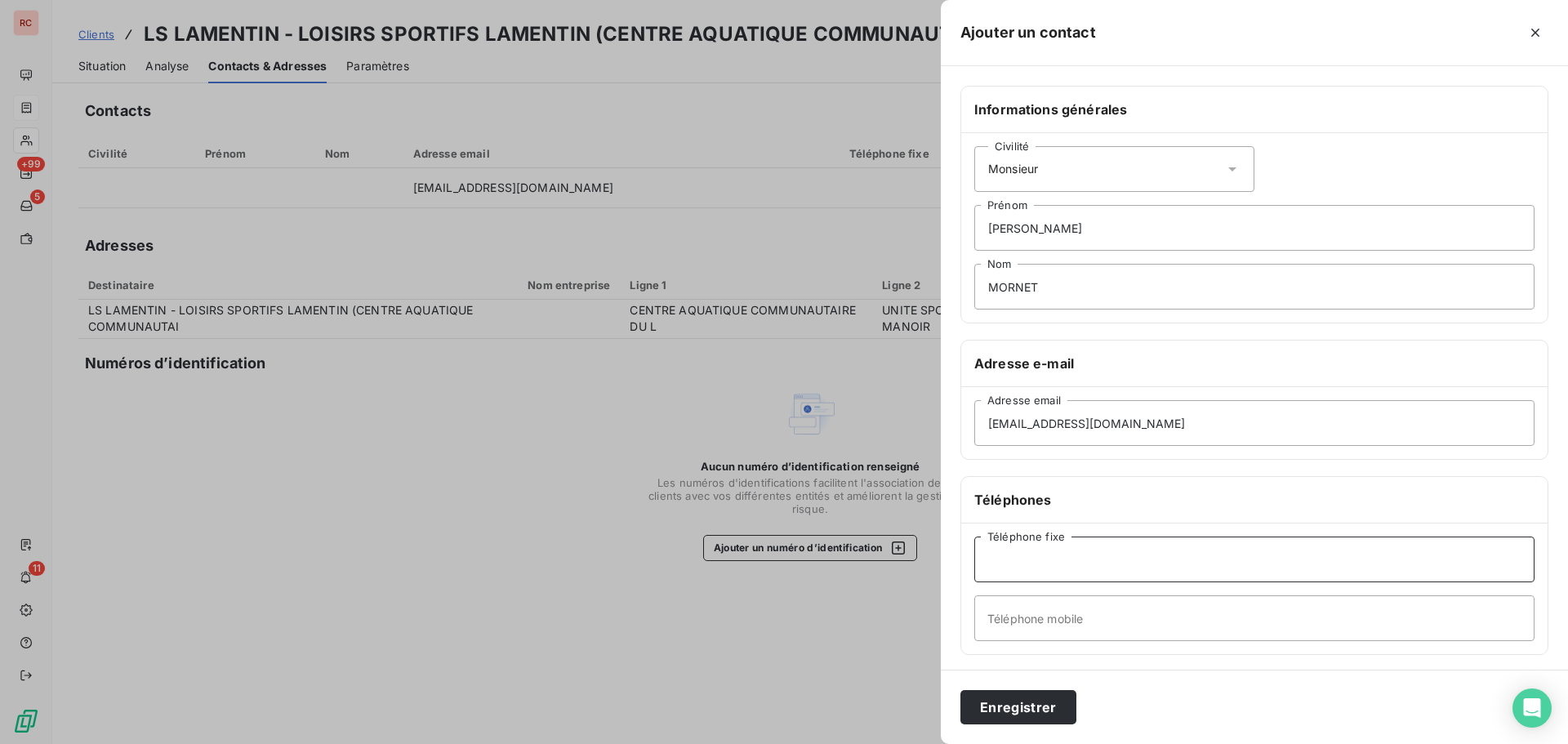
click at [1052, 568] on input "Téléphone fixe" at bounding box center [1254, 559] width 560 height 46
paste input "[PHONE_NUMBER]"
type input "[PHONE_NUMBER]"
click at [1002, 623] on input "Téléphone mobile" at bounding box center [1254, 618] width 560 height 46
paste input "[PHONE_NUMBER]"
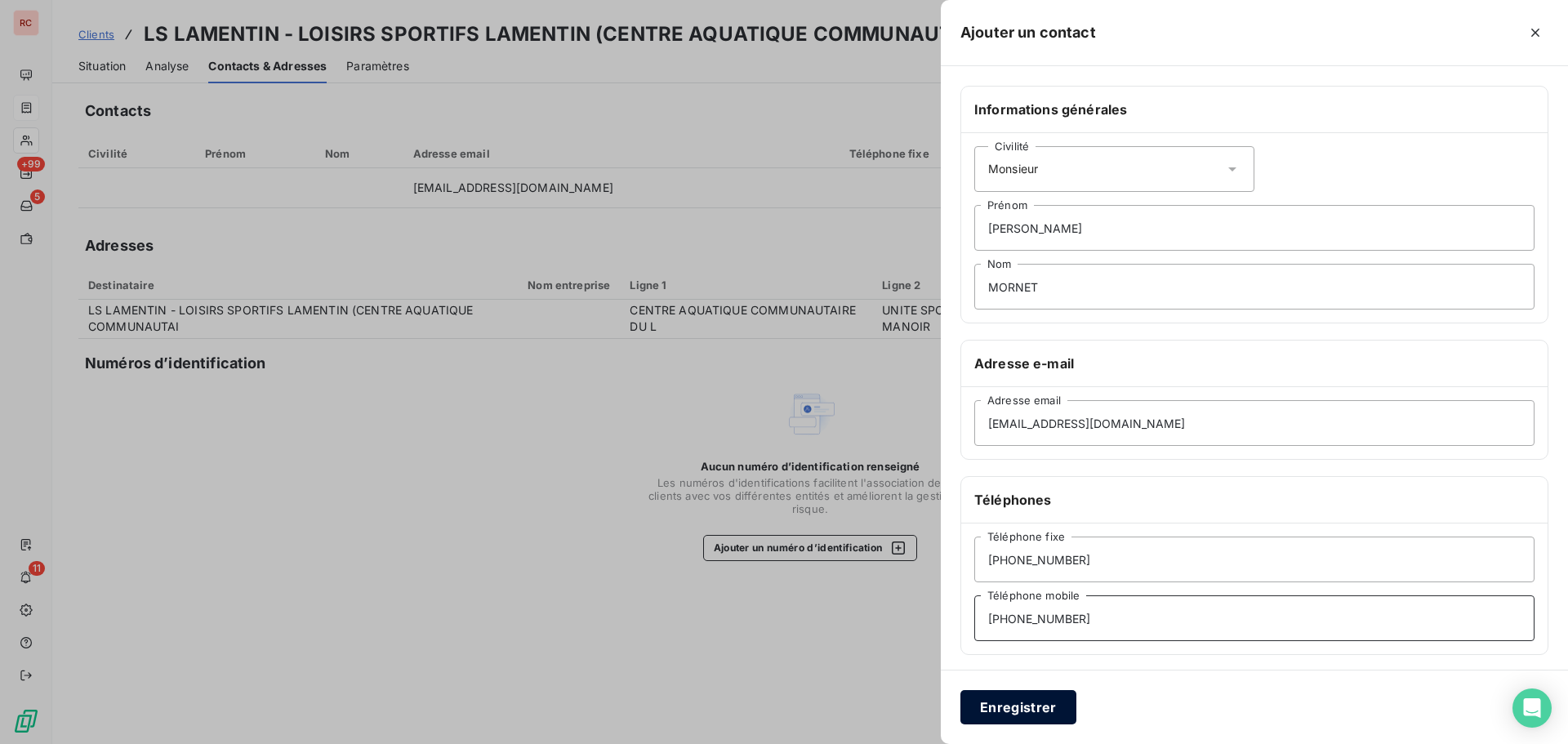
type input "[PHONE_NUMBER]"
click at [1007, 702] on button "Enregistrer" at bounding box center [1018, 707] width 116 height 35
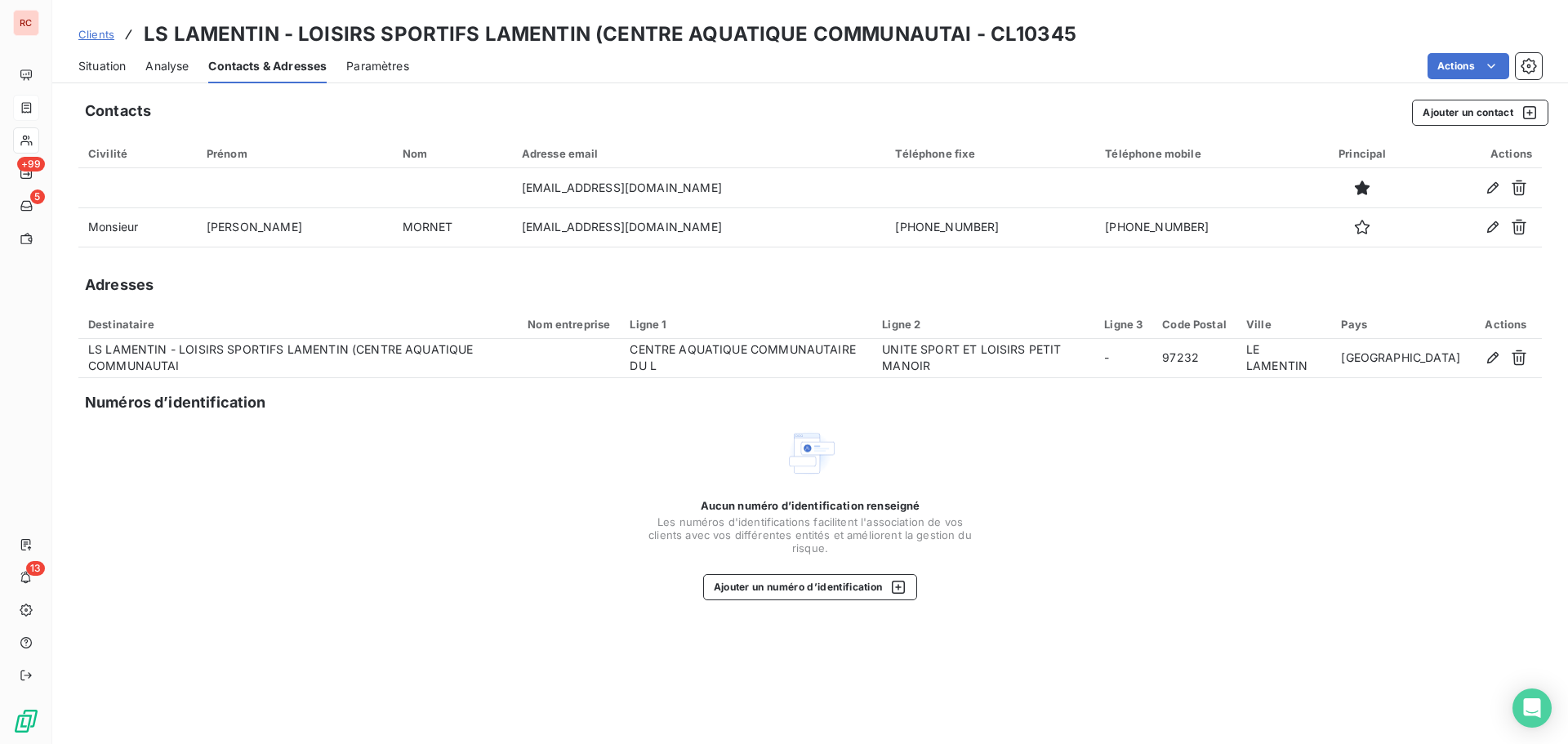
click at [102, 68] on span "Situation" at bounding box center [101, 65] width 47 height 16
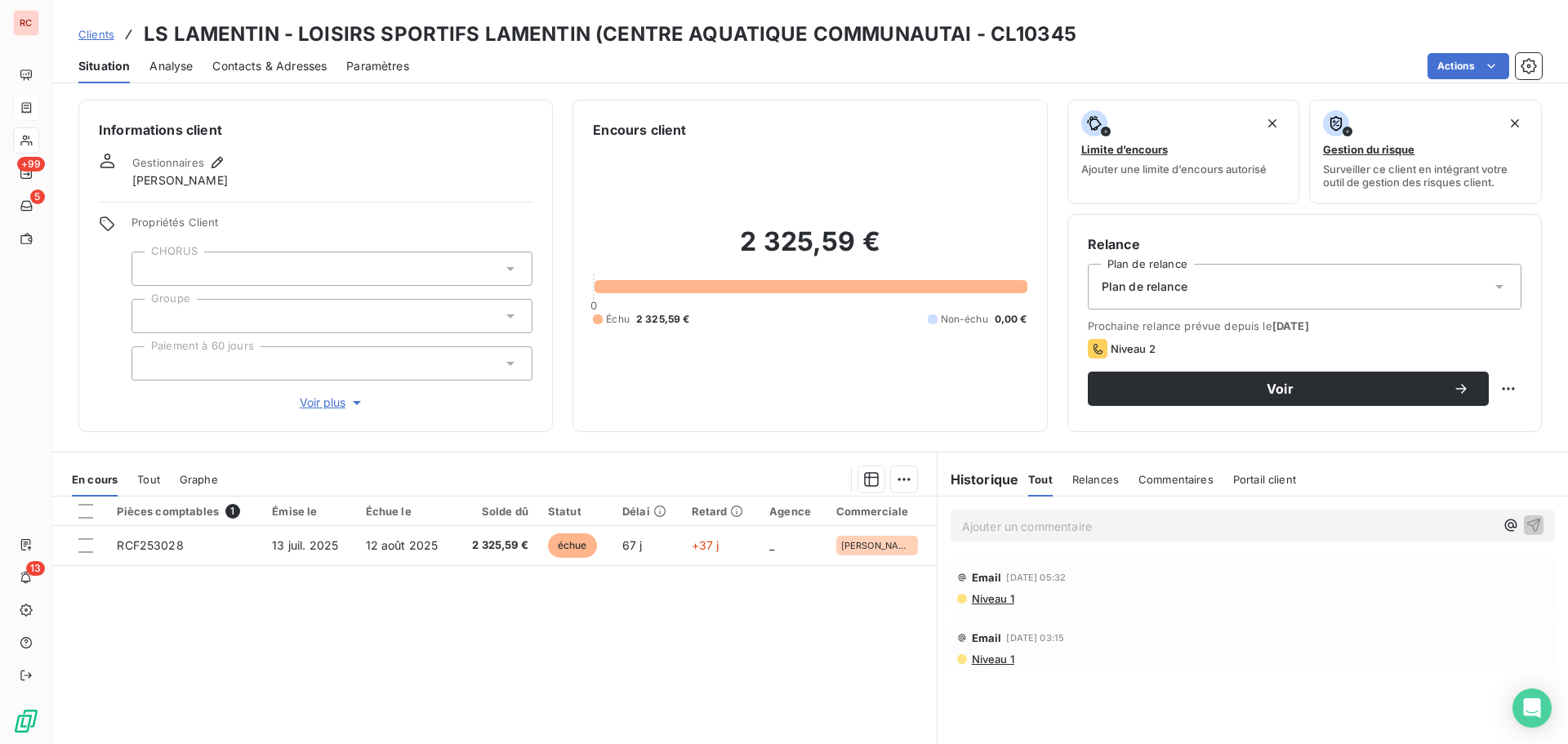
click at [261, 67] on span "Contacts & Adresses" at bounding box center [270, 65] width 115 height 16
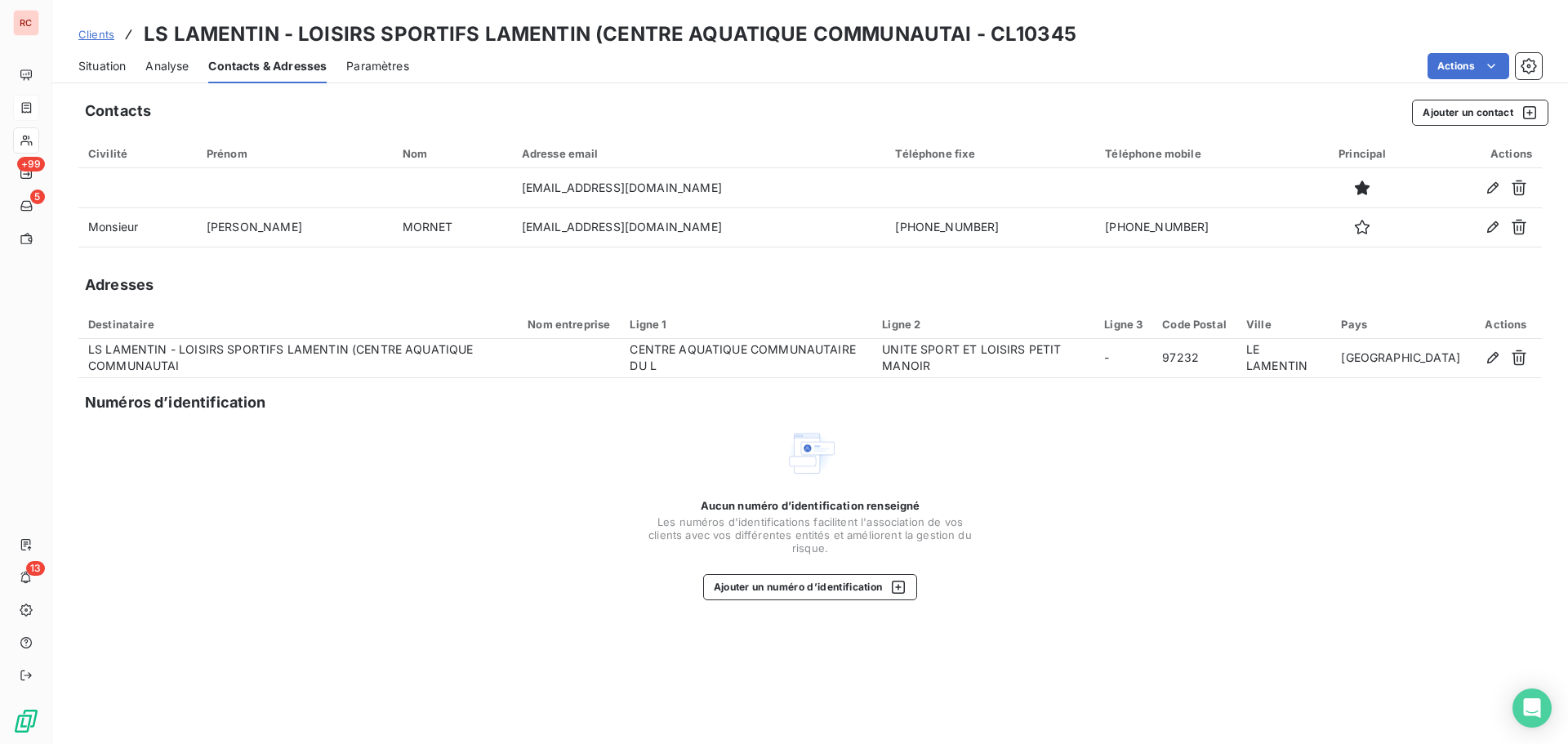
click at [113, 70] on span "Situation" at bounding box center [101, 65] width 47 height 16
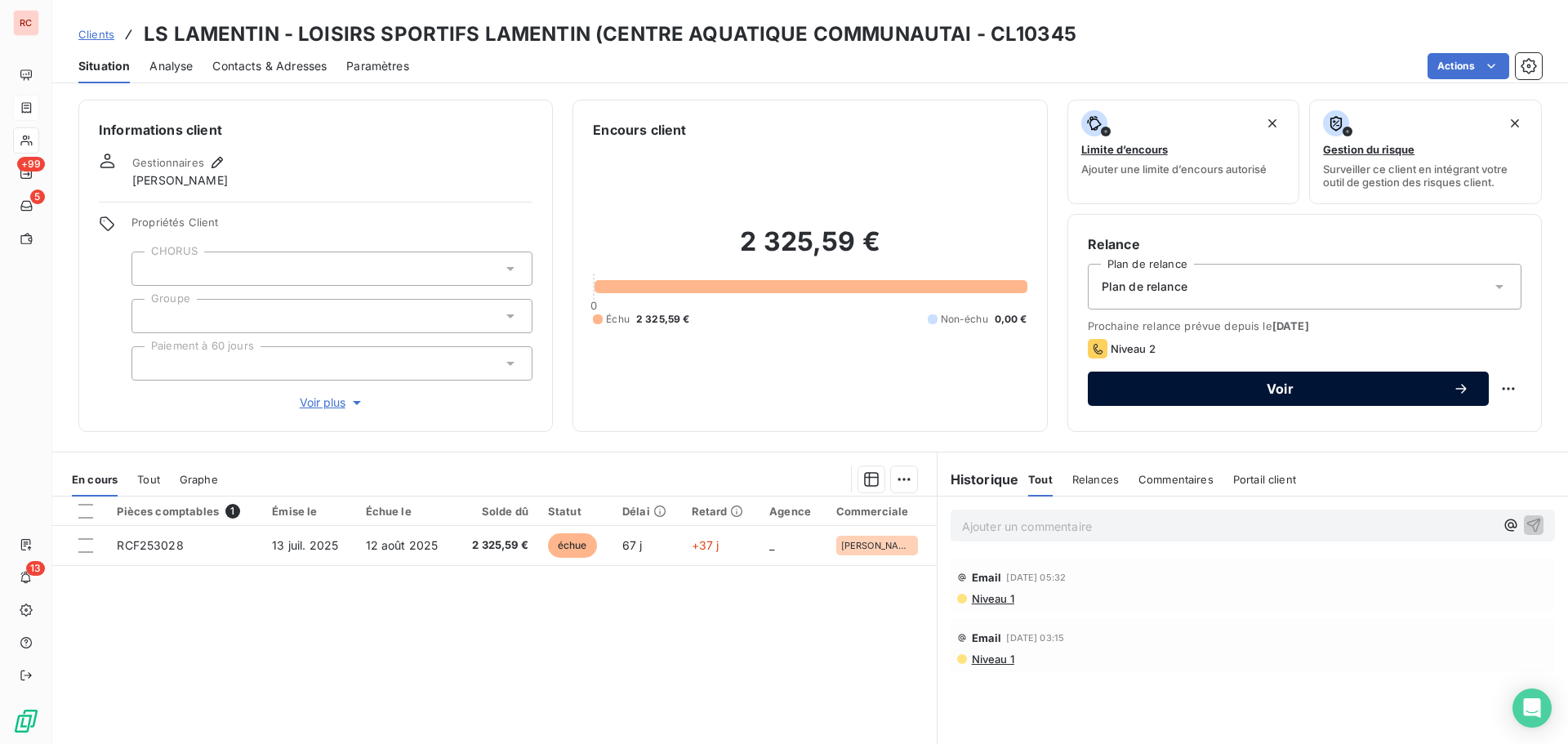
click at [1324, 383] on span "Voir" at bounding box center [1279, 389] width 346 height 13
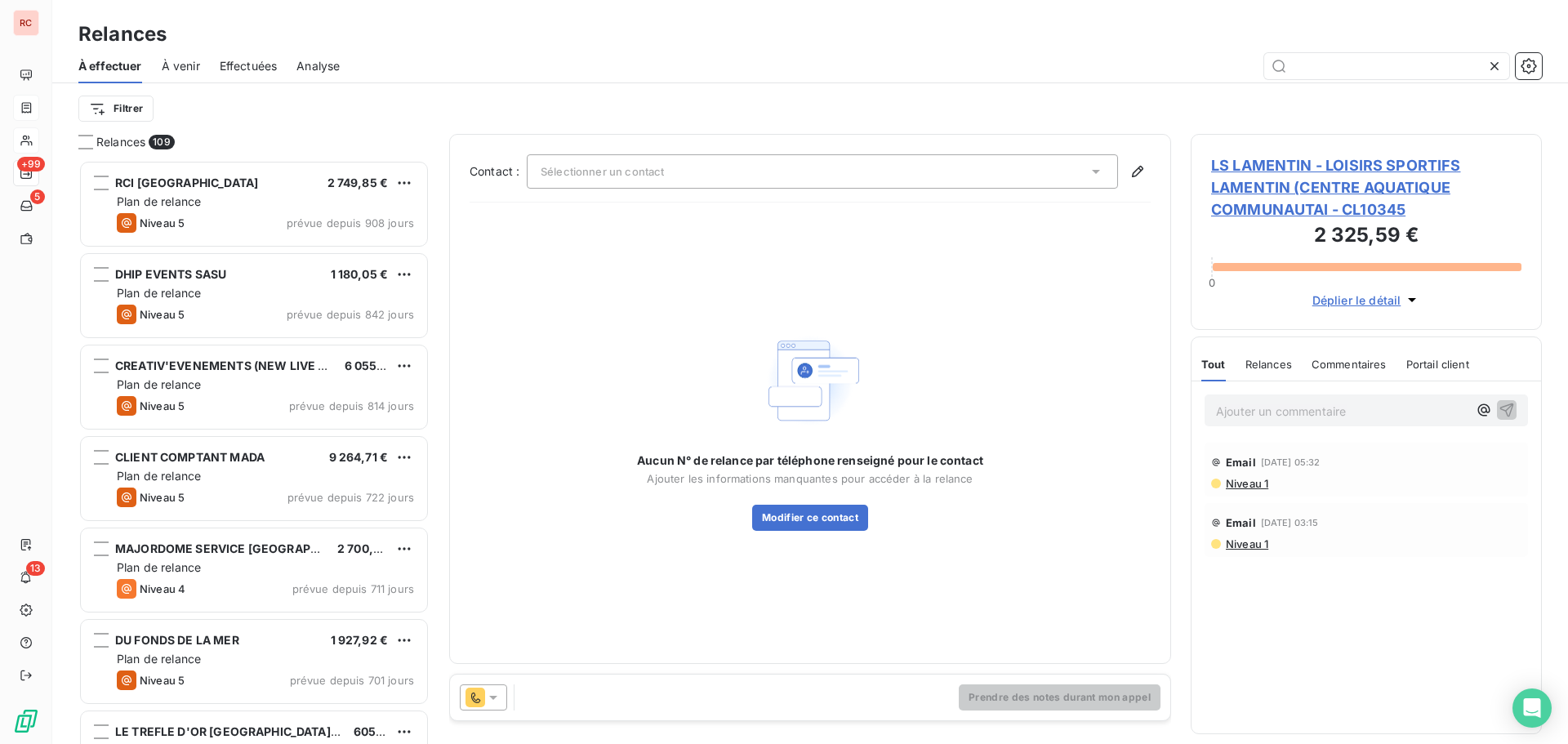
scroll to position [572, 339]
click at [1282, 165] on span "LS LAMENTIN - LOISIRS SPORTIFS LAMENTIN (CENTRE AQUATIQUE COMMUNAUTAI - CL10345" at bounding box center [1366, 187] width 310 height 66
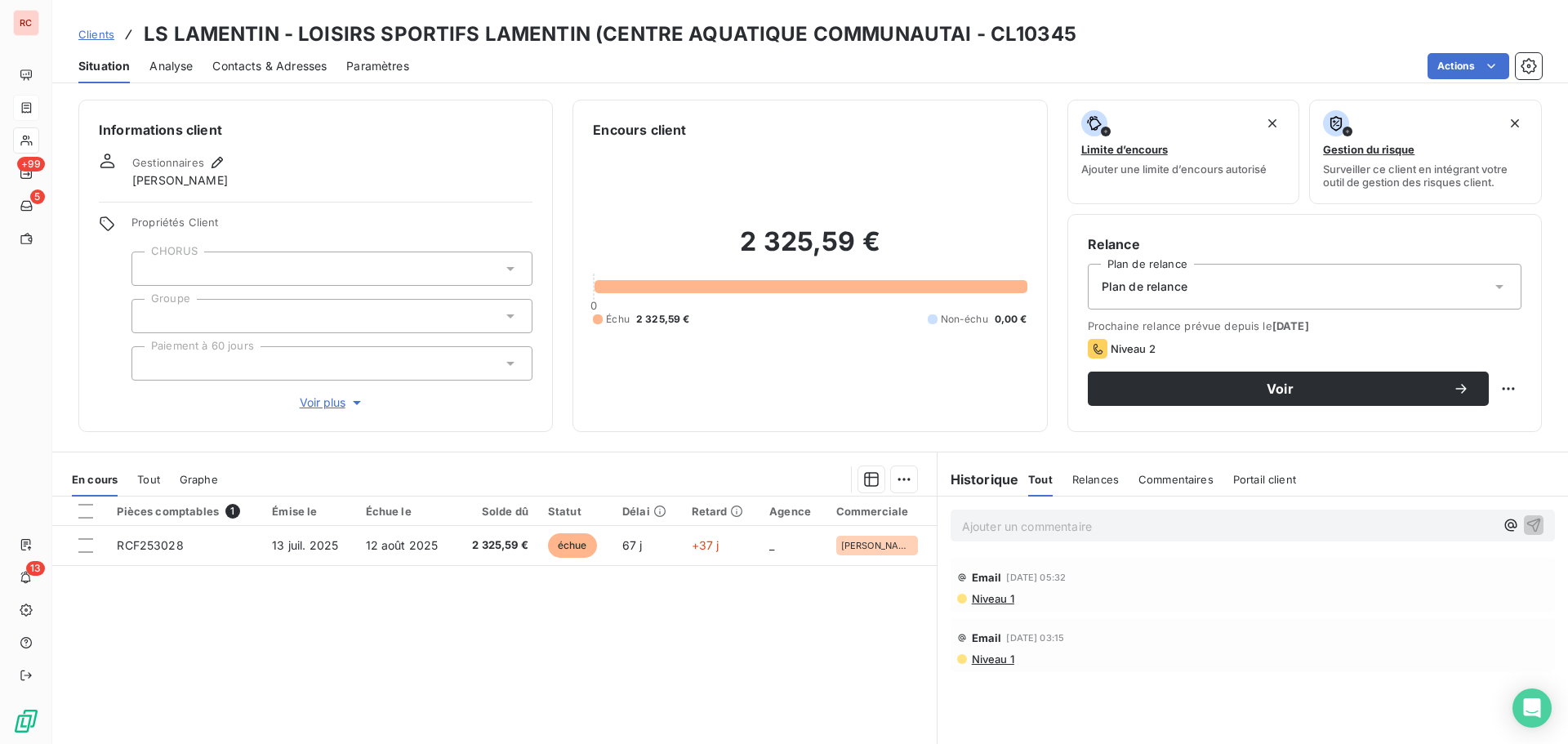
click at [286, 62] on span "Contacts & Adresses" at bounding box center [270, 65] width 115 height 16
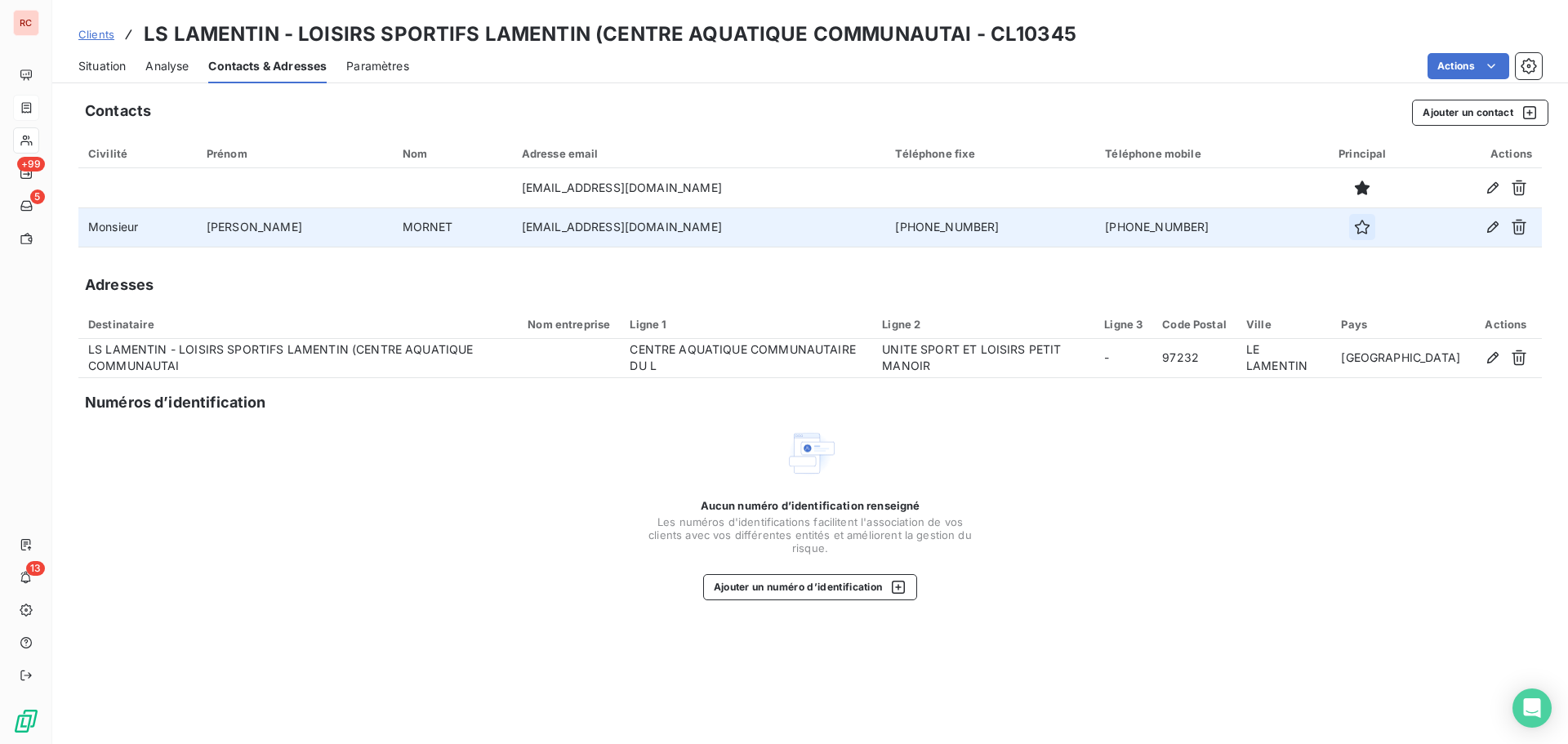
click at [1354, 234] on icon "button" at bounding box center [1362, 226] width 16 height 16
click at [107, 31] on span "Clients" at bounding box center [95, 35] width 36 height 13
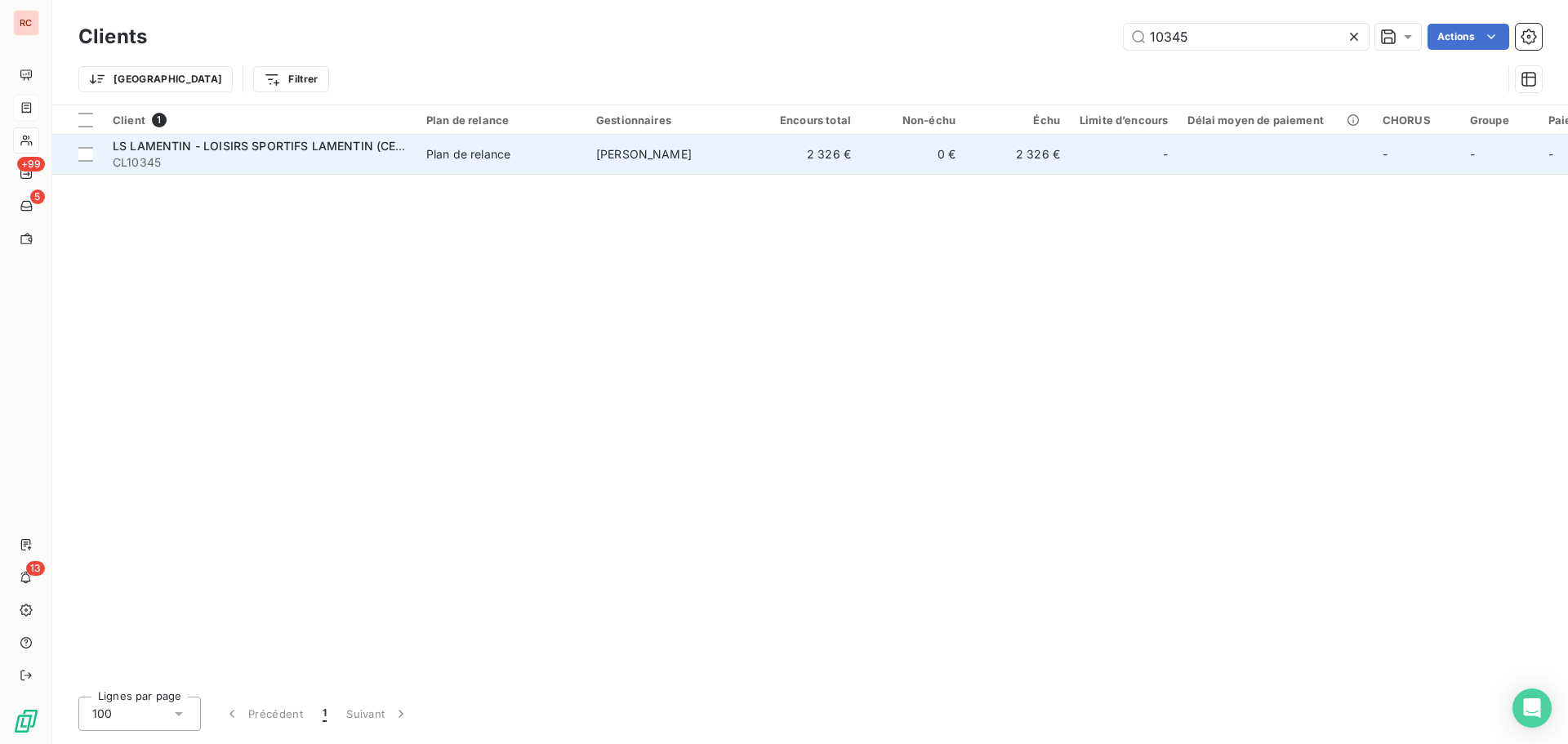
click at [217, 154] on span "CL10345" at bounding box center [259, 162] width 294 height 16
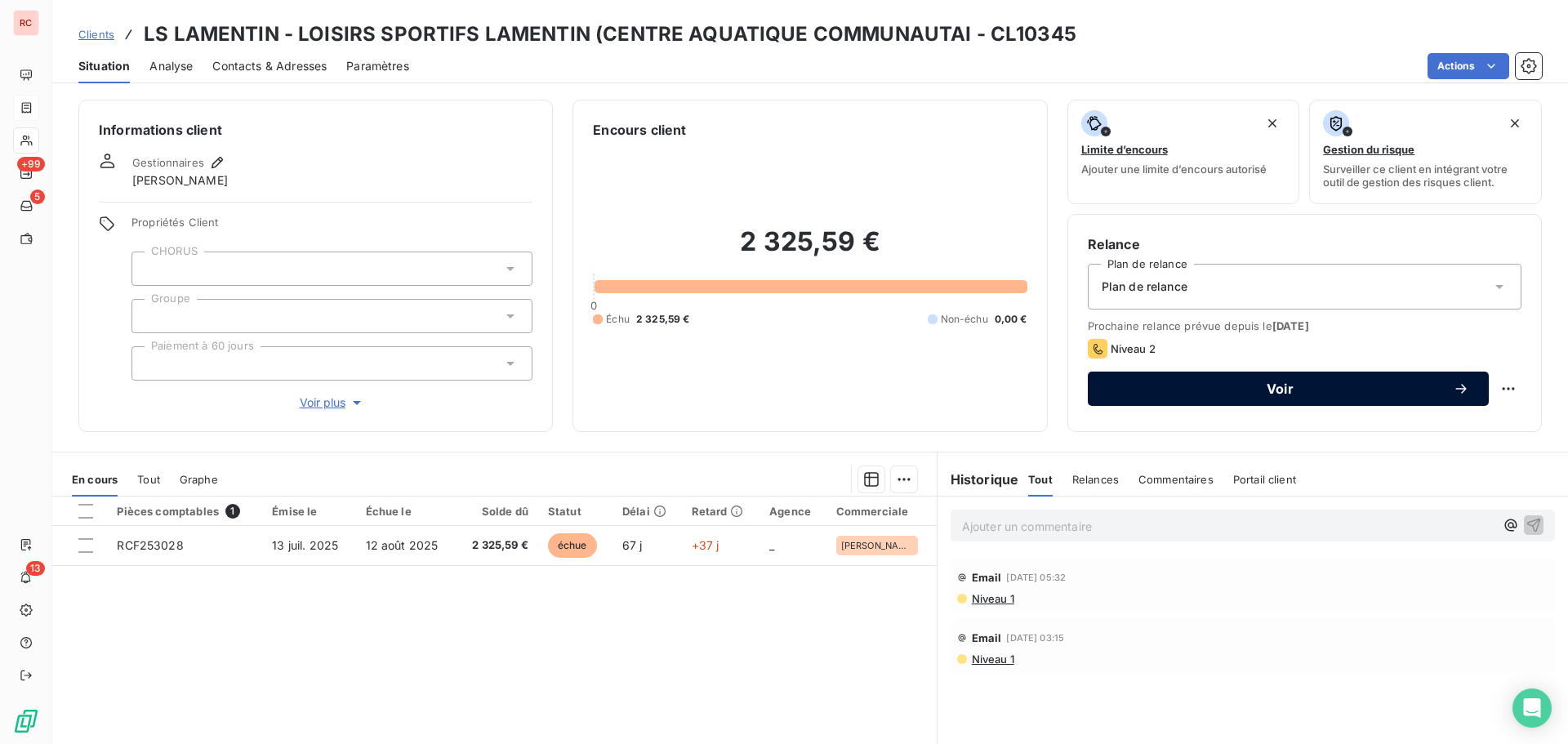
click at [1175, 391] on span "Voir" at bounding box center [1279, 389] width 346 height 13
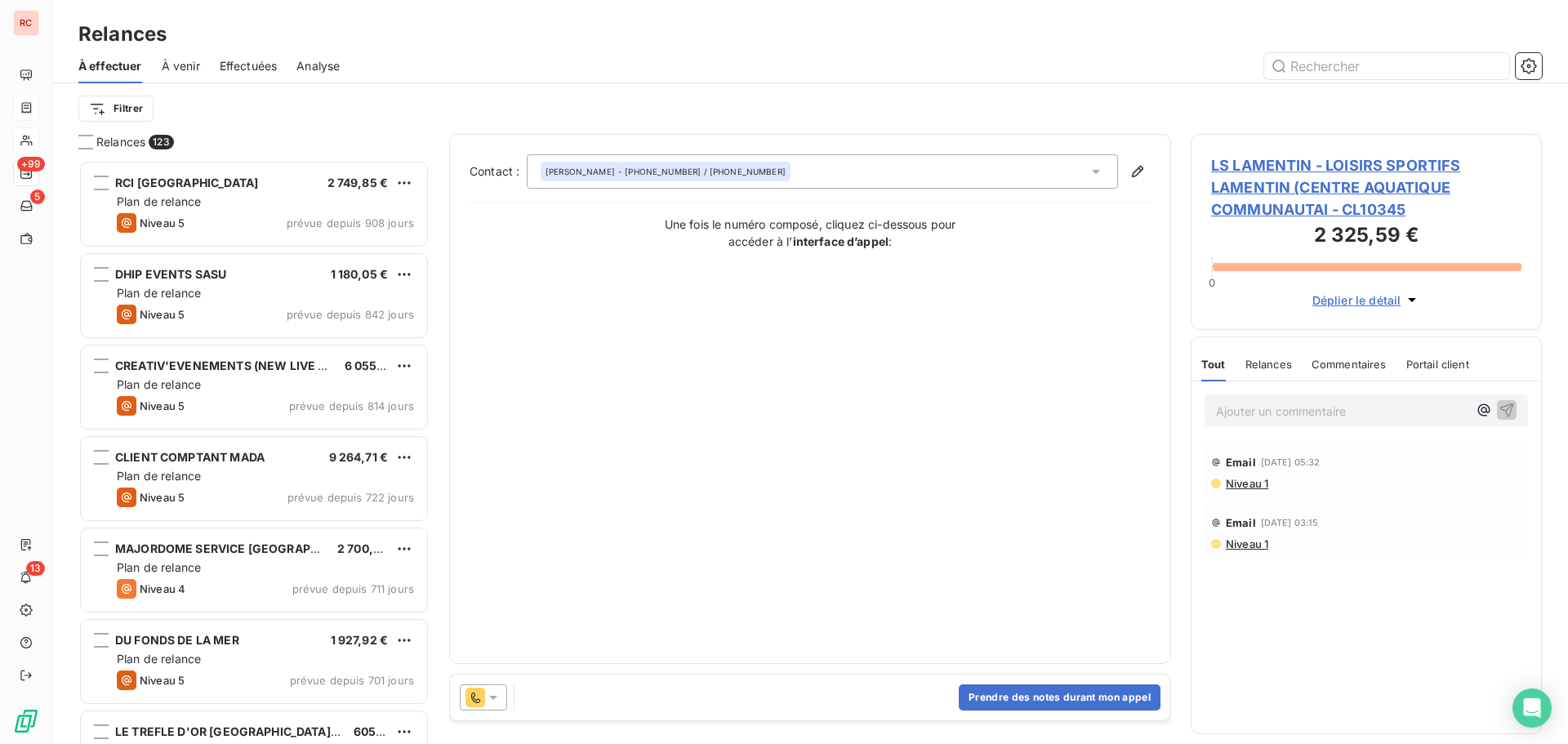
scroll to position [572, 339]
click at [1008, 698] on button "Prendre des notes durant mon appel" at bounding box center [1060, 697] width 202 height 26
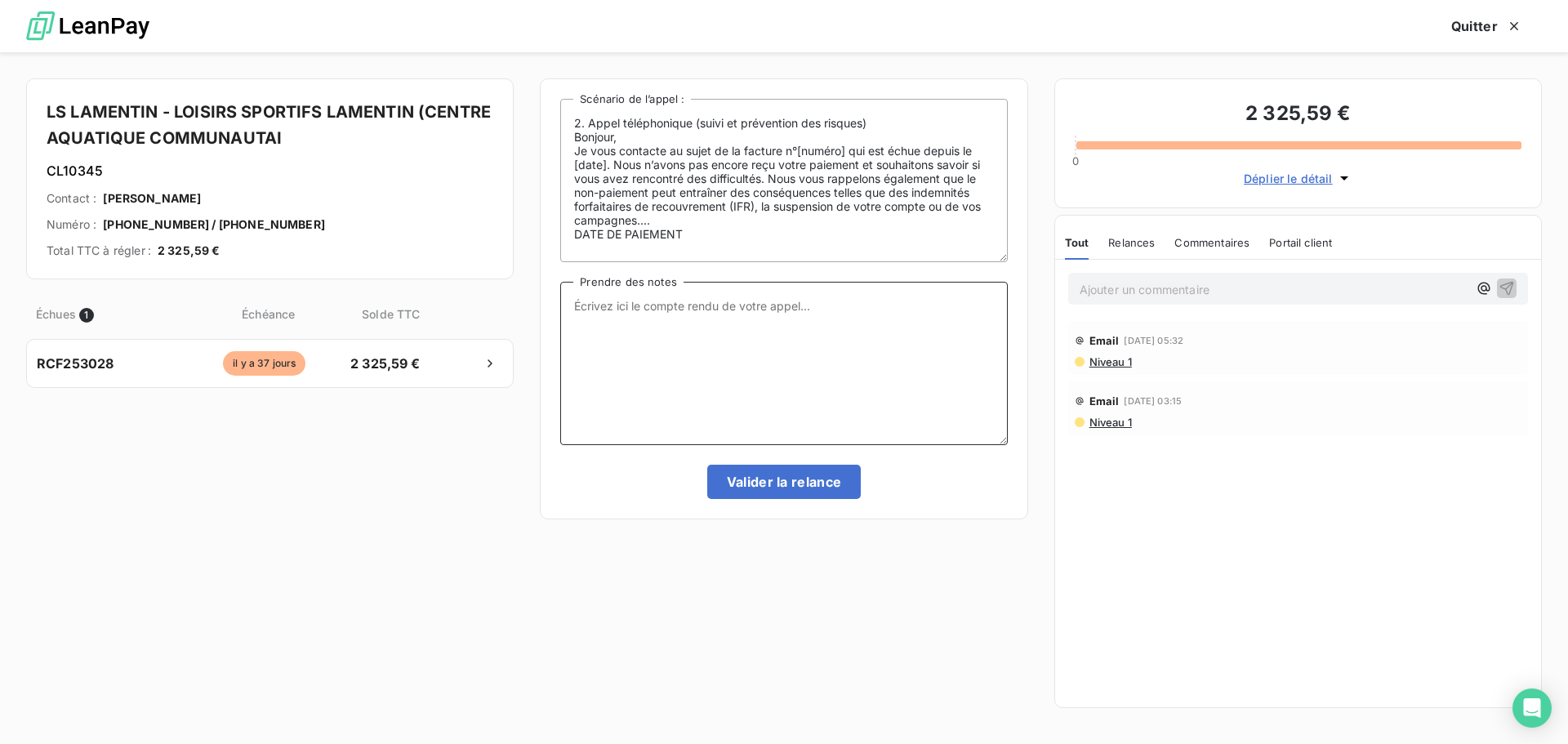
click at [650, 310] on textarea "Prendre des notes" at bounding box center [784, 364] width 447 height 164
type textarea "Laissé message pour rappel urgent"
click at [730, 476] on button "Valider la relance" at bounding box center [784, 482] width 154 height 35
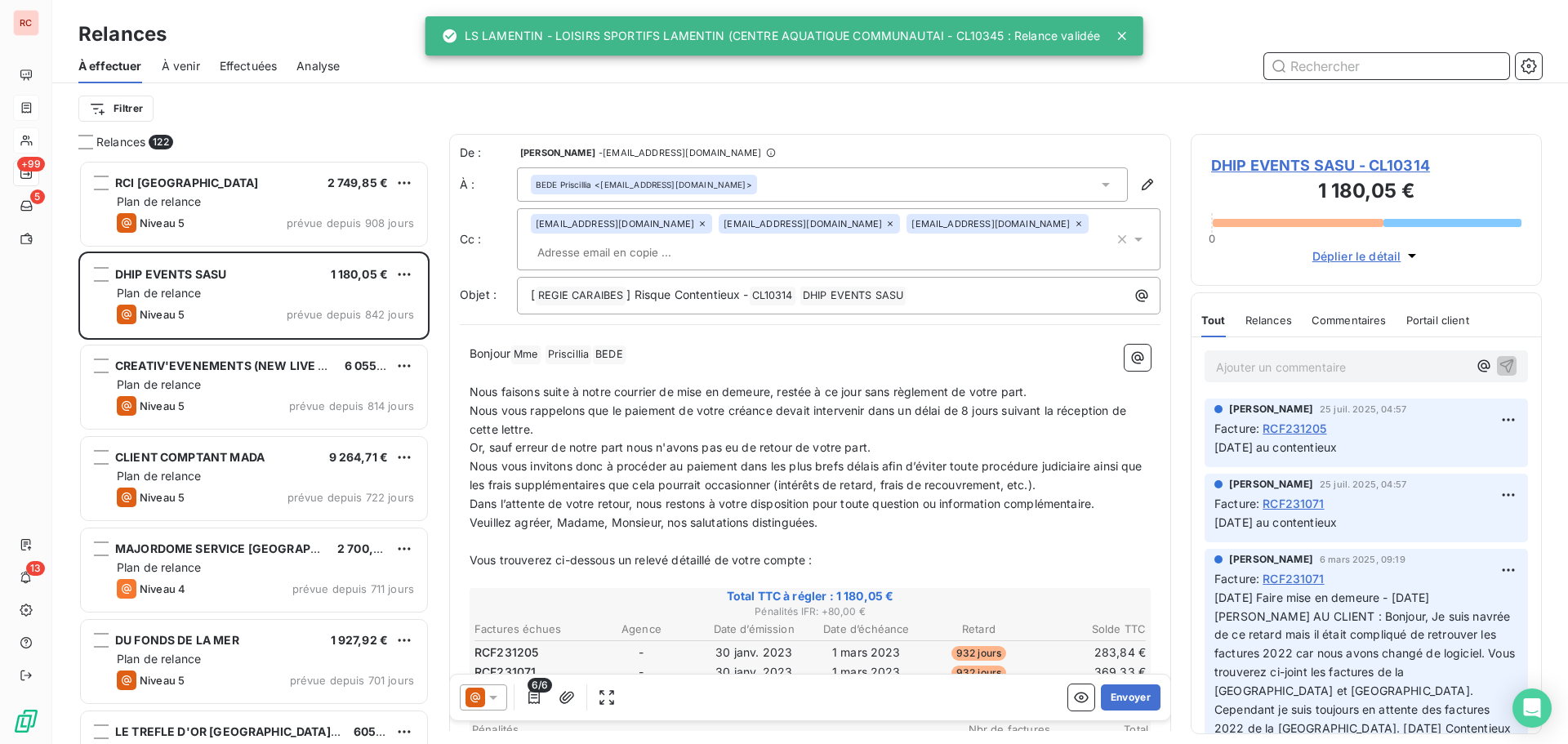
click at [240, 66] on span "Effectuées" at bounding box center [248, 65] width 58 height 16
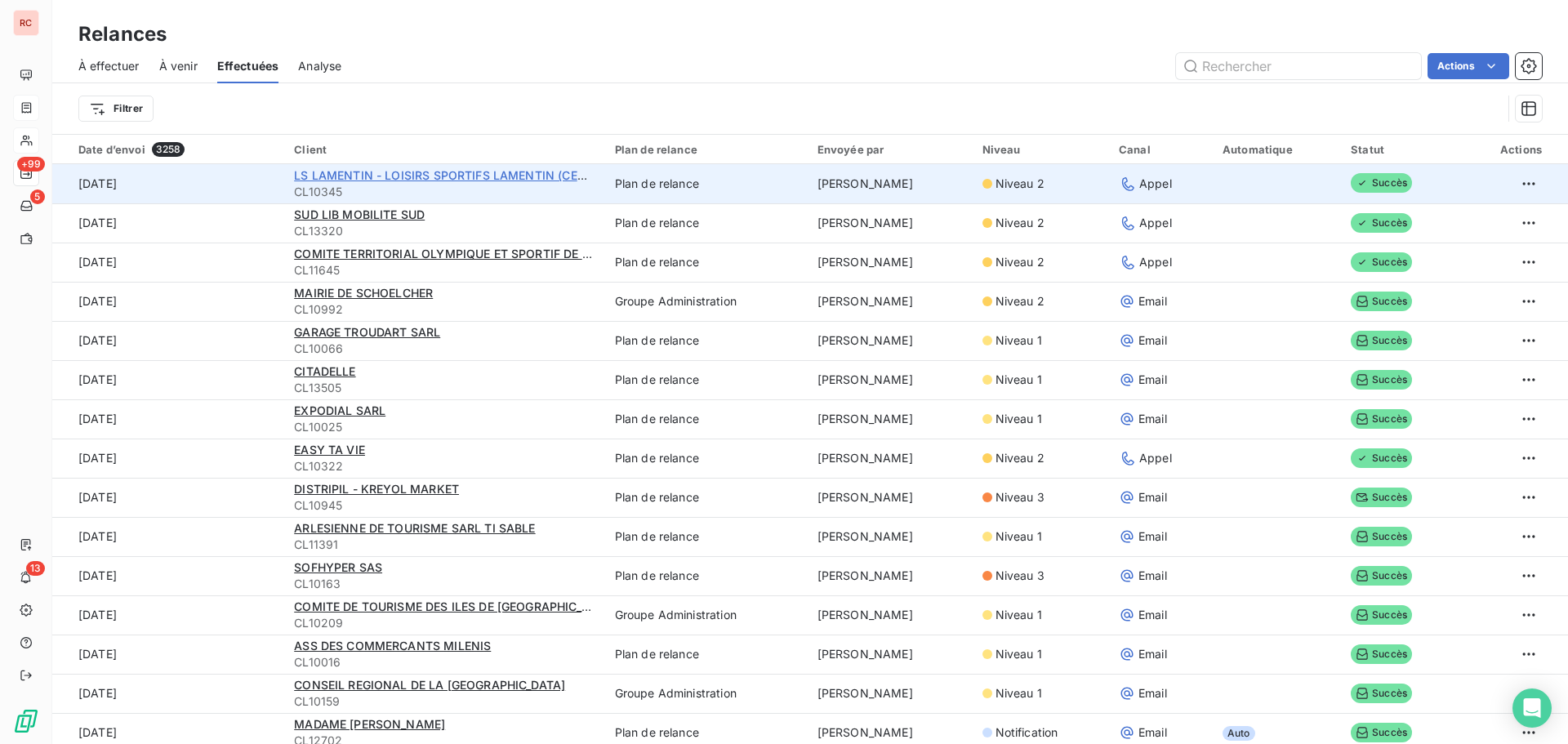
click at [375, 178] on span "LS LAMENTIN - LOISIRS SPORTIFS LAMENTIN (CENTRE AQUATIQUE COMMUNAUTAI" at bounding box center [532, 175] width 478 height 13
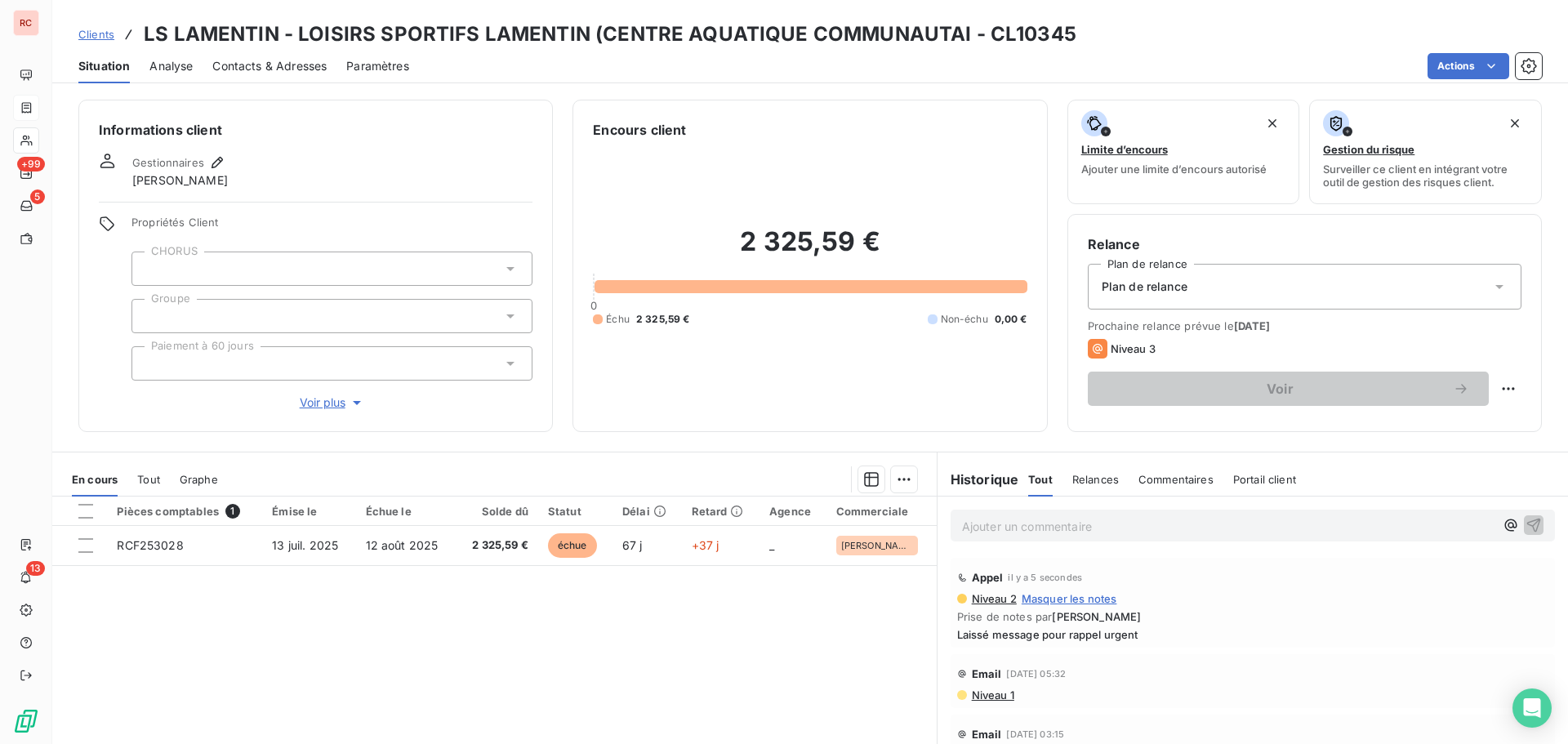
click at [266, 64] on span "Contacts & Adresses" at bounding box center [270, 65] width 115 height 16
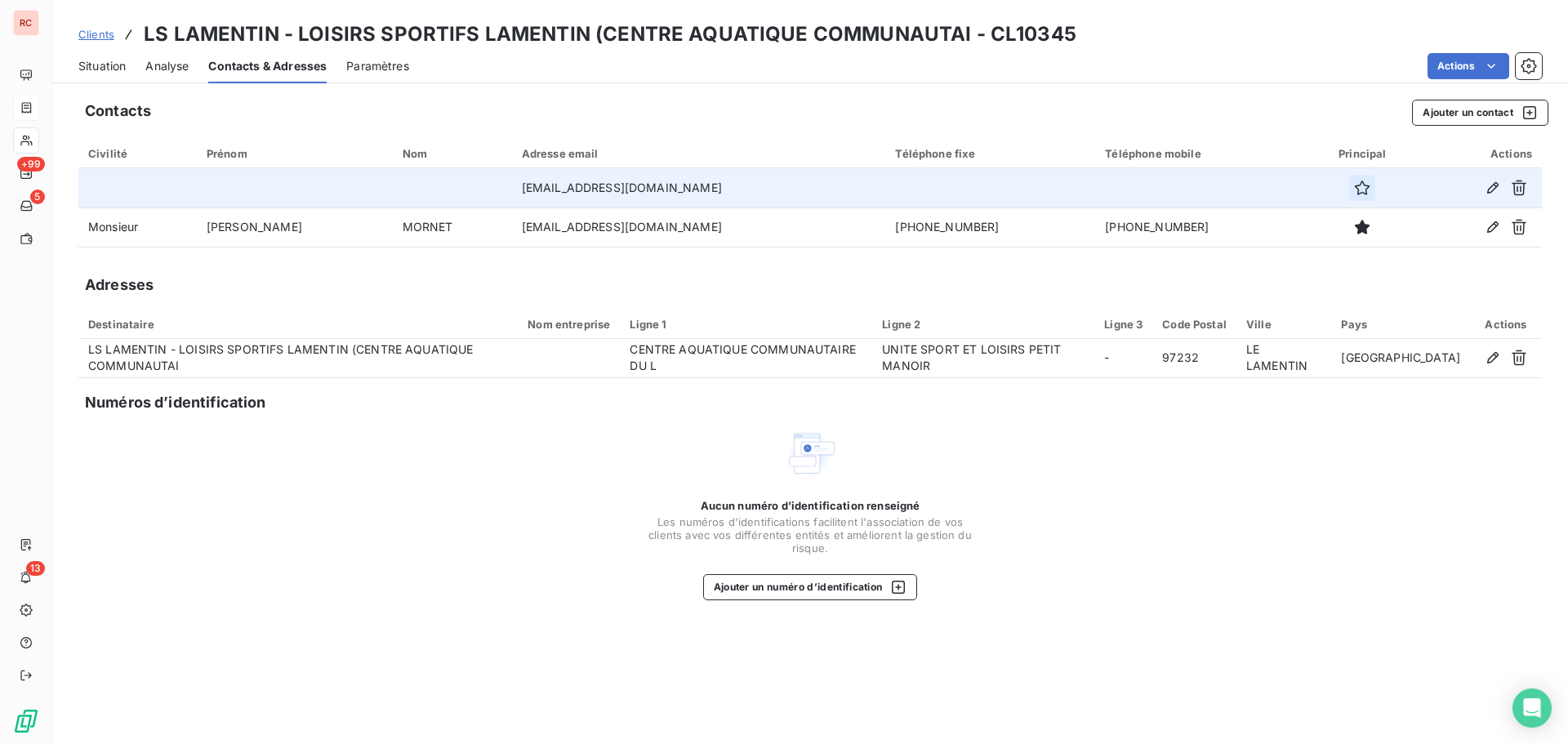
click at [1354, 192] on icon "button" at bounding box center [1362, 188] width 16 height 16
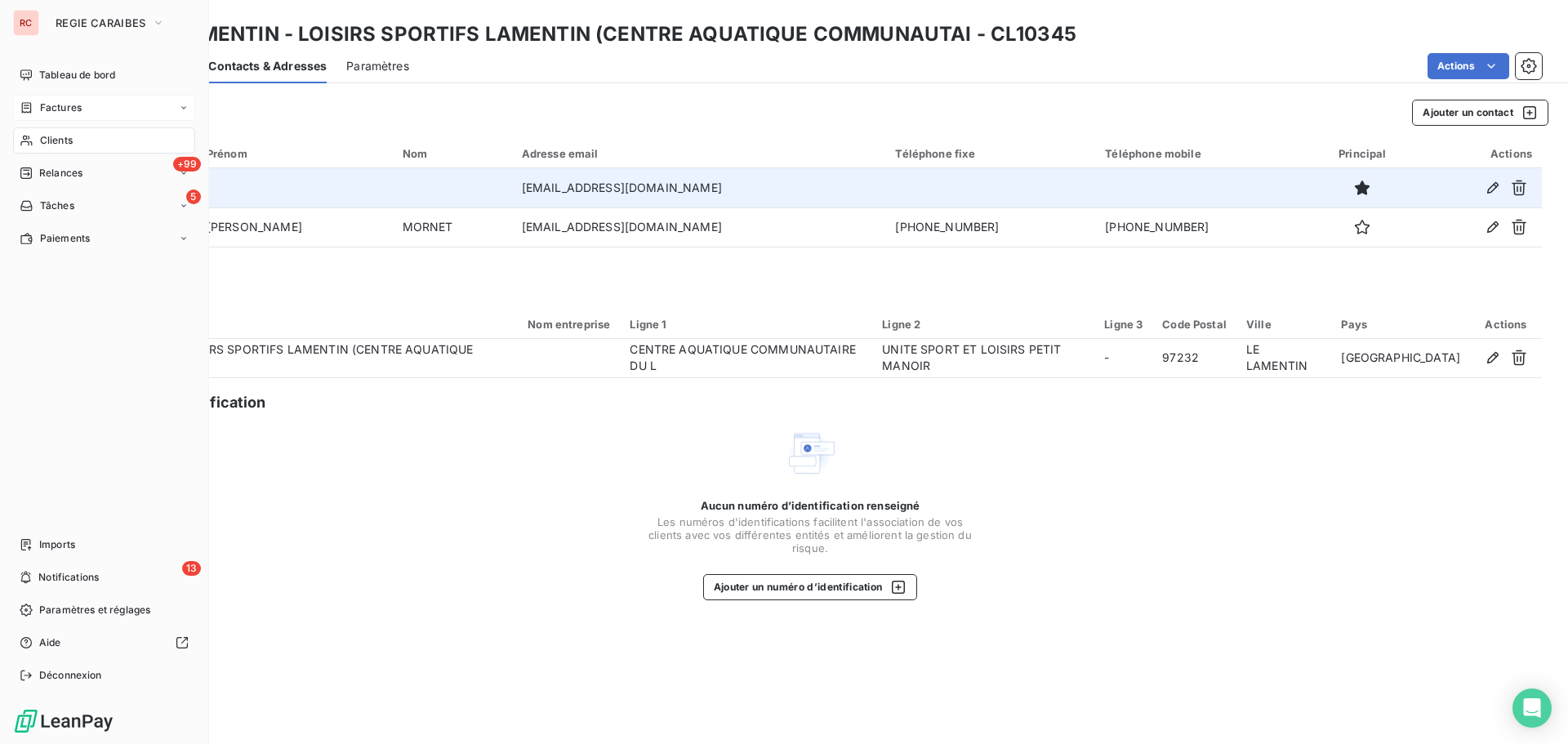
click at [56, 138] on span "Clients" at bounding box center [57, 140] width 33 height 14
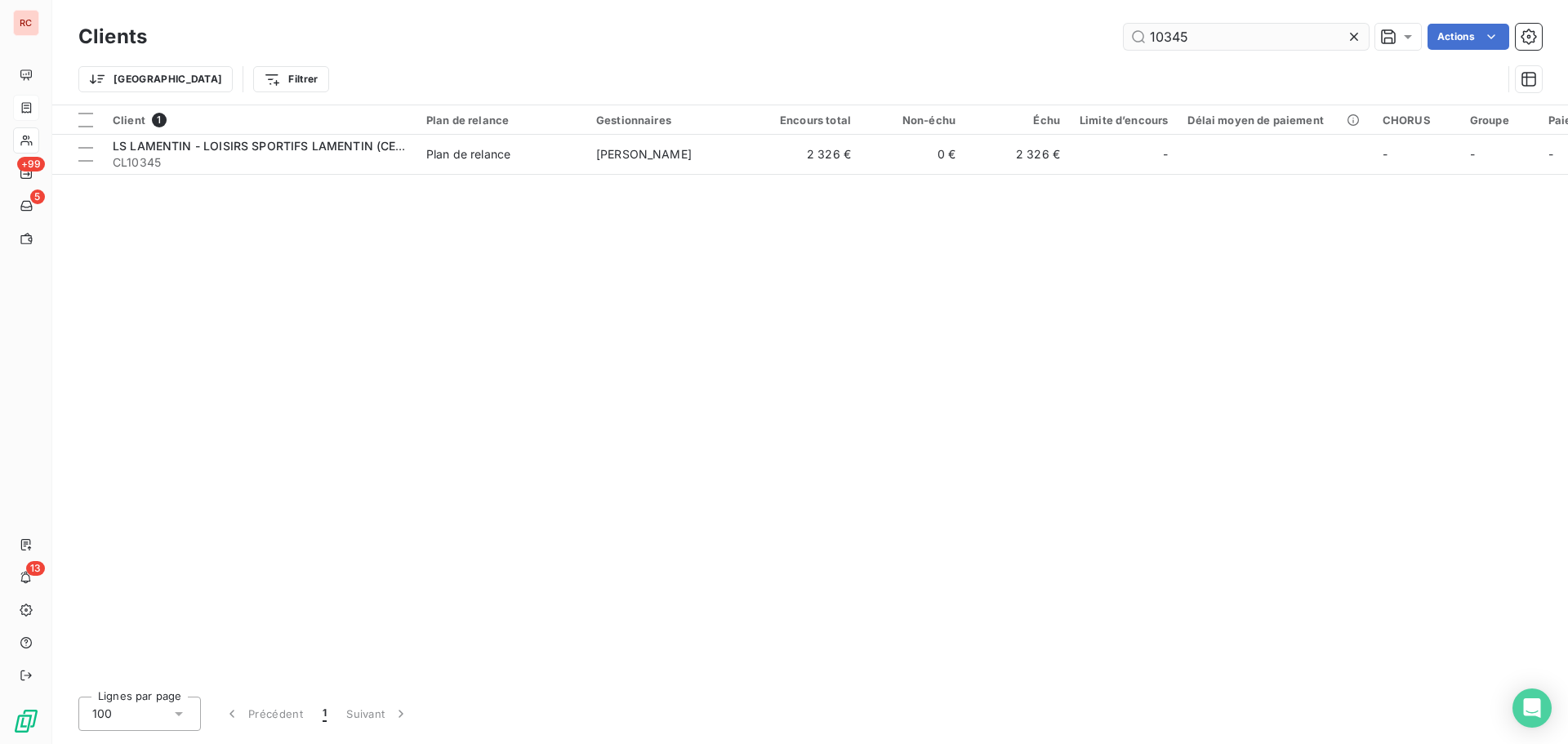
drag, startPoint x: 1189, startPoint y: 31, endPoint x: 1167, endPoint y: 37, distance: 22.8
click at [1167, 37] on input "10345" at bounding box center [1246, 37] width 245 height 26
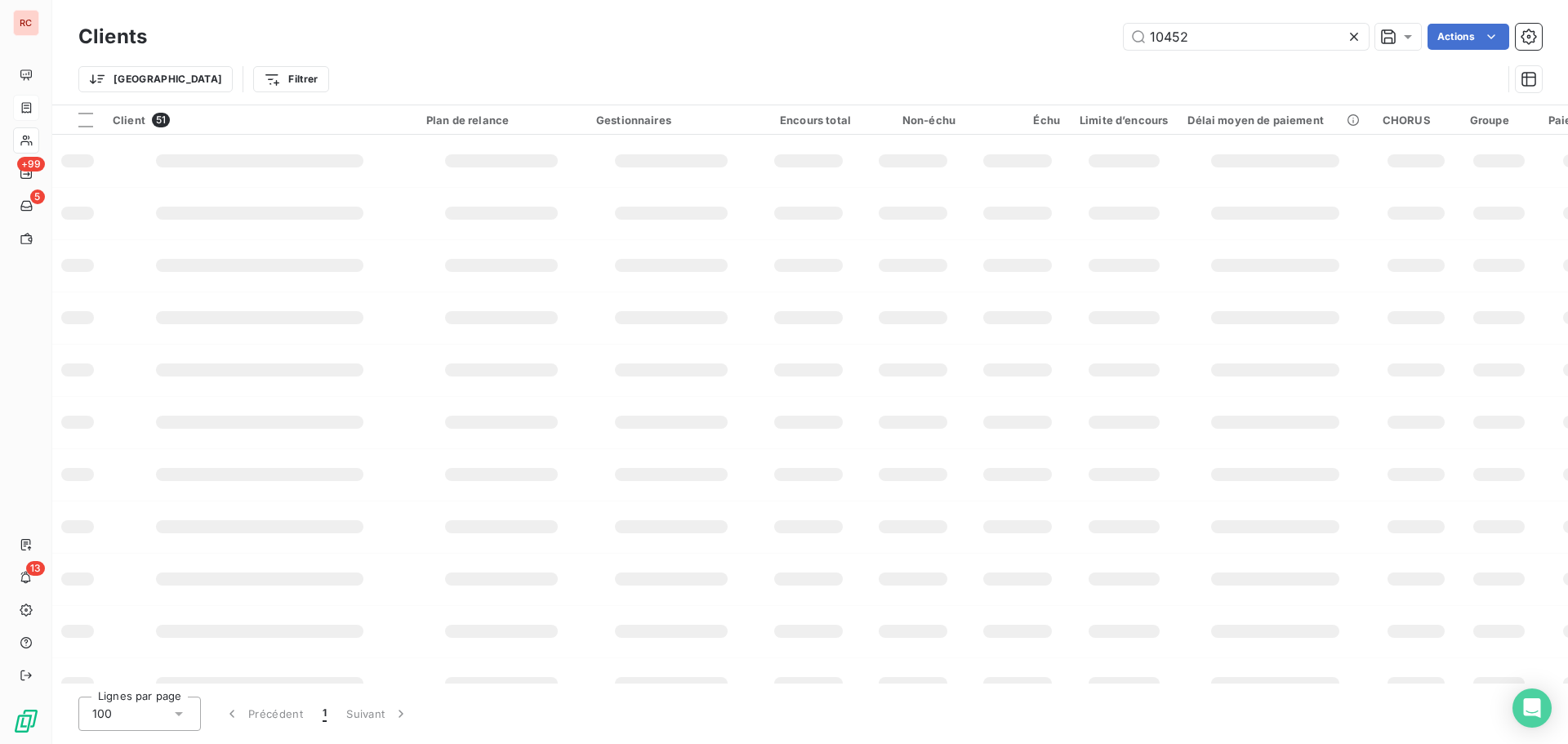
type input "10452"
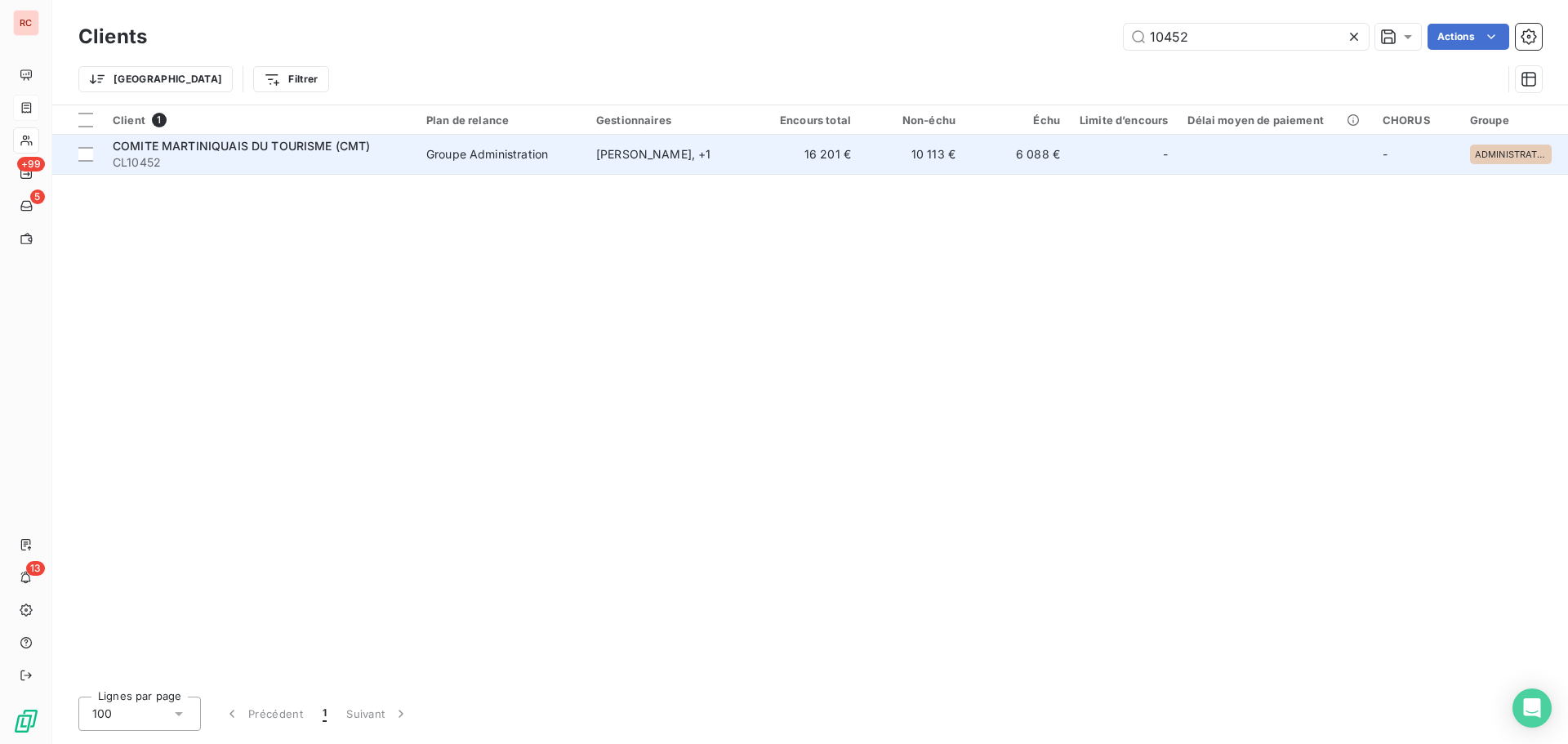
click at [407, 160] on td "COMITE MARTINIQUAIS DU TOURISME (CMT) CL10452" at bounding box center [260, 154] width 314 height 39
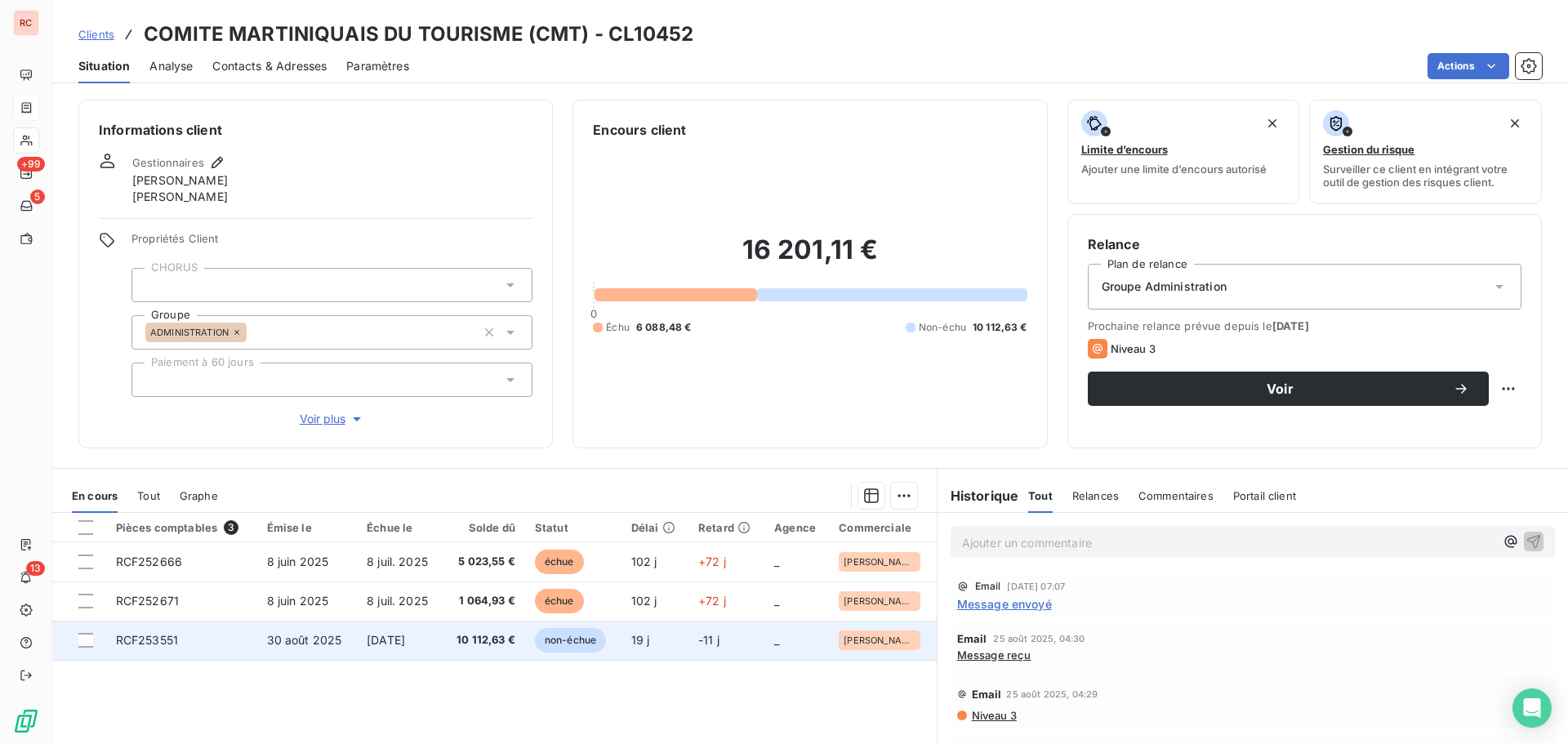
click at [291, 638] on span "30 août 2025" at bounding box center [304, 640] width 75 height 13
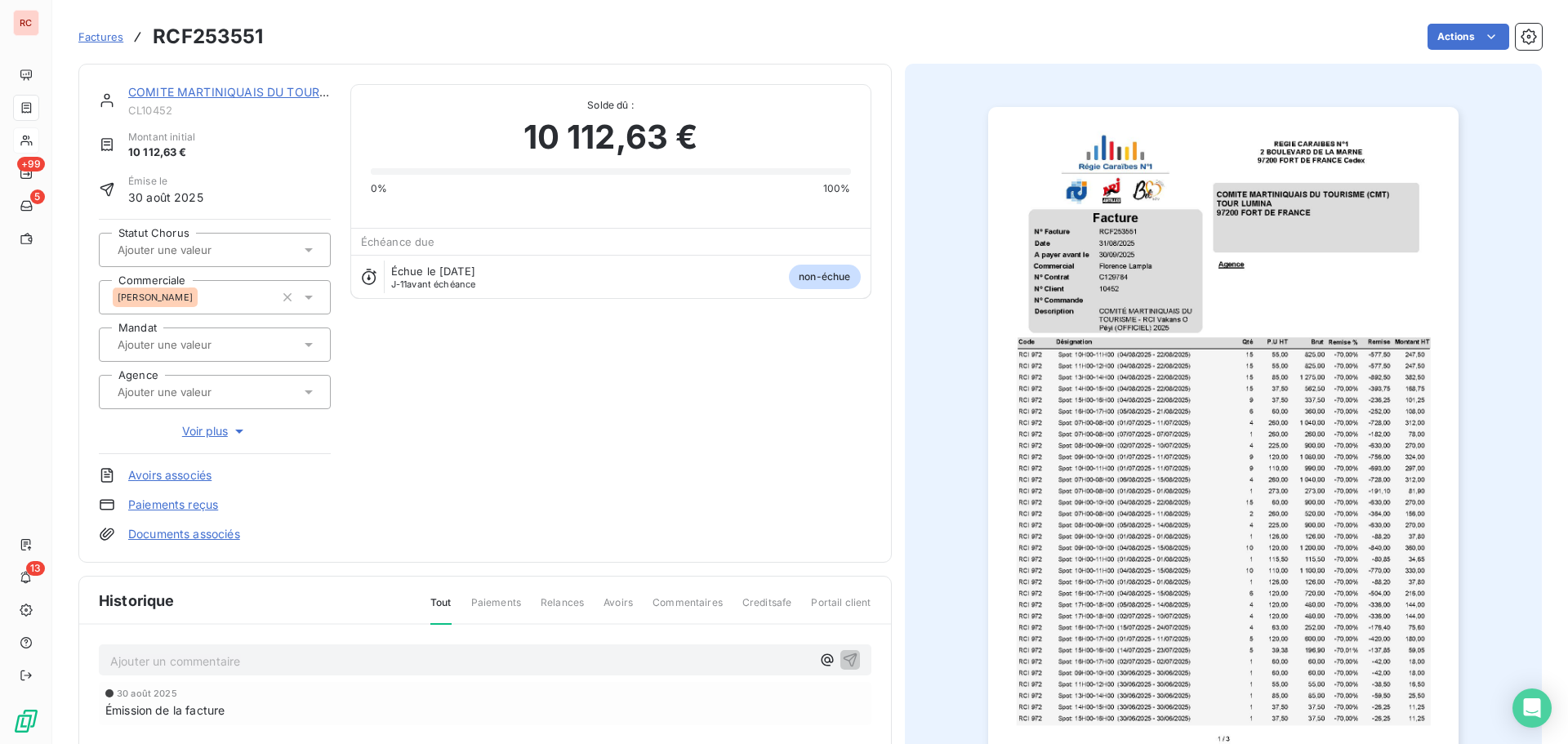
click at [310, 251] on icon at bounding box center [308, 249] width 16 height 16
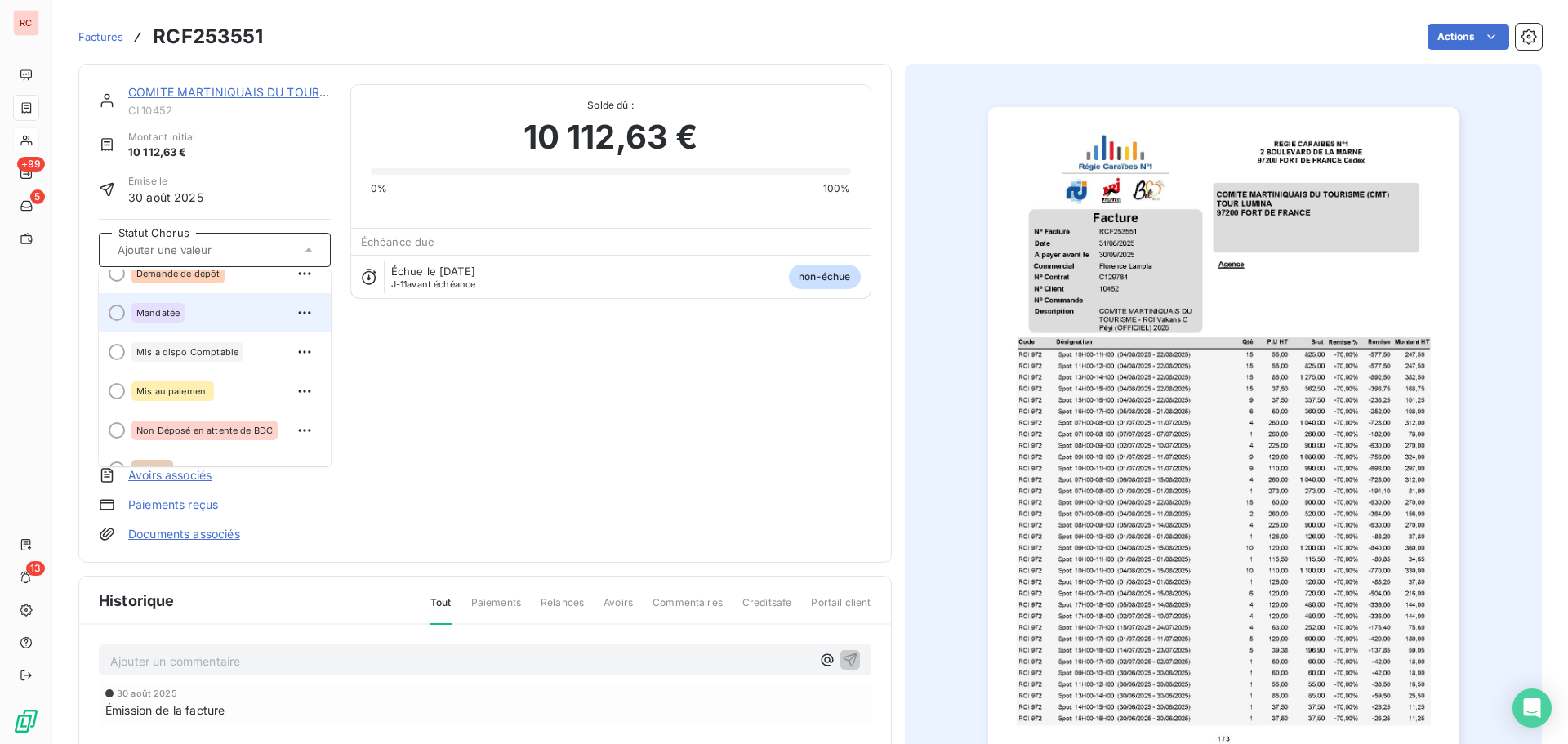
scroll to position [164, 0]
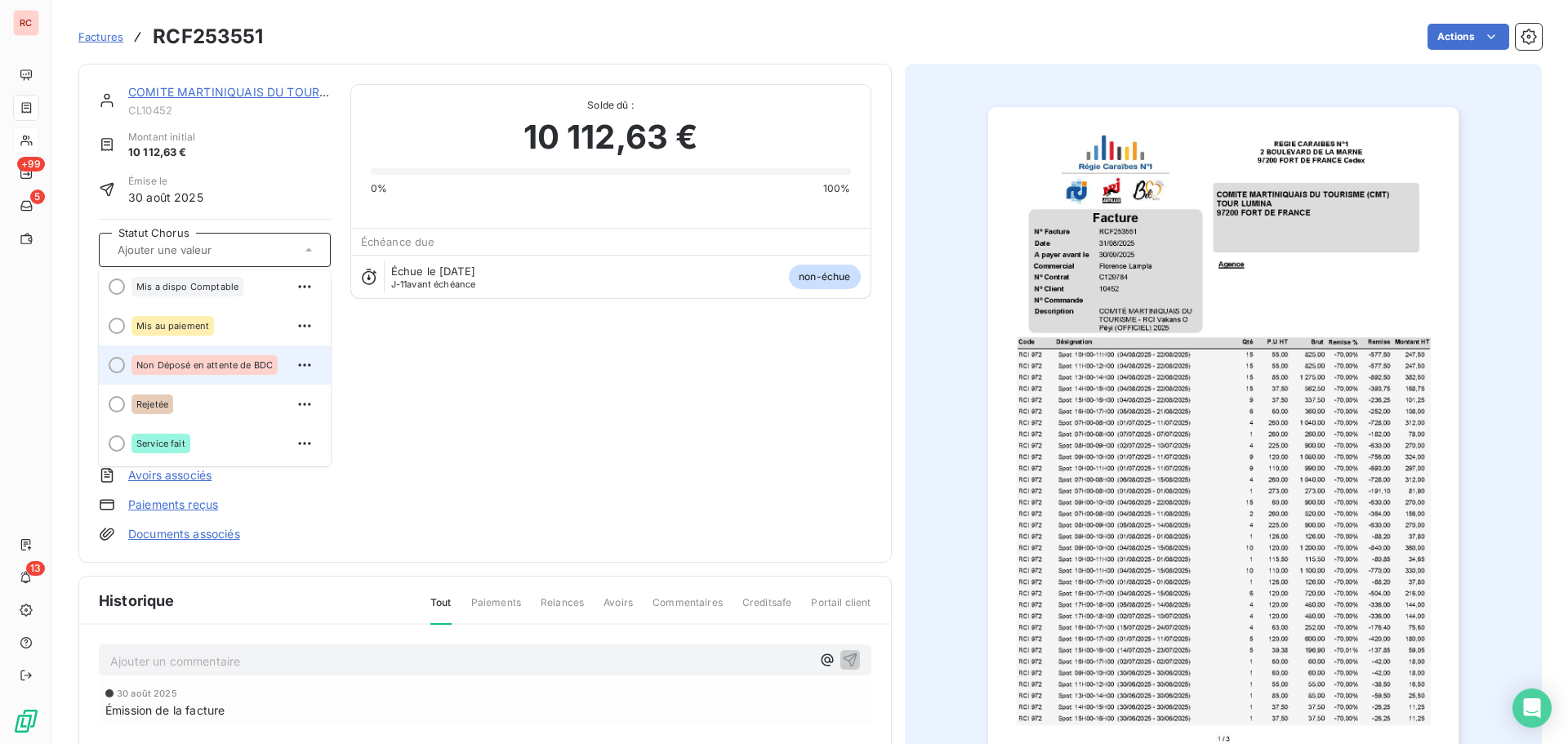
click at [216, 361] on span "Non Déposé en attente de BDC" at bounding box center [205, 365] width 137 height 10
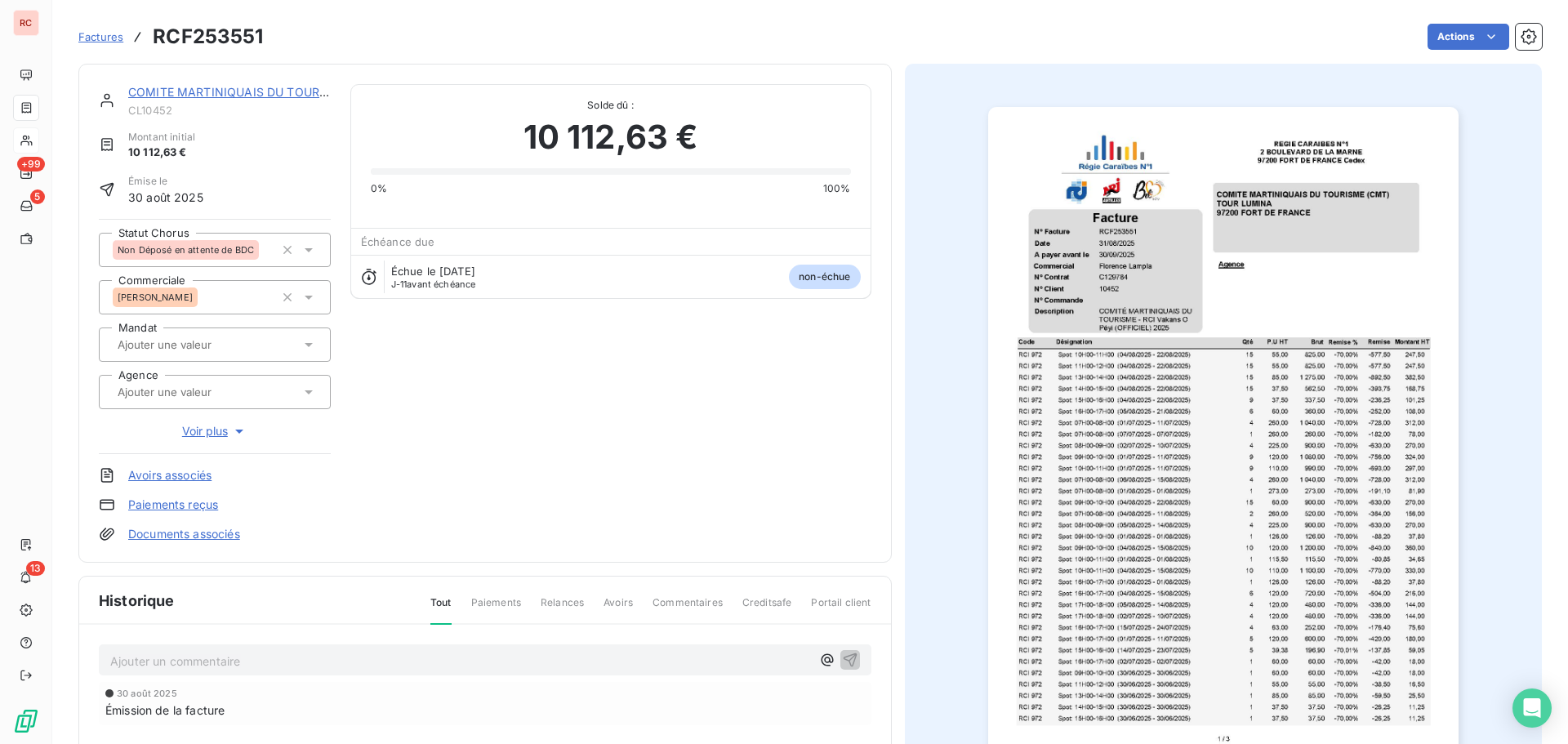
click at [1114, 290] on img "button" at bounding box center [1223, 439] width 471 height 665
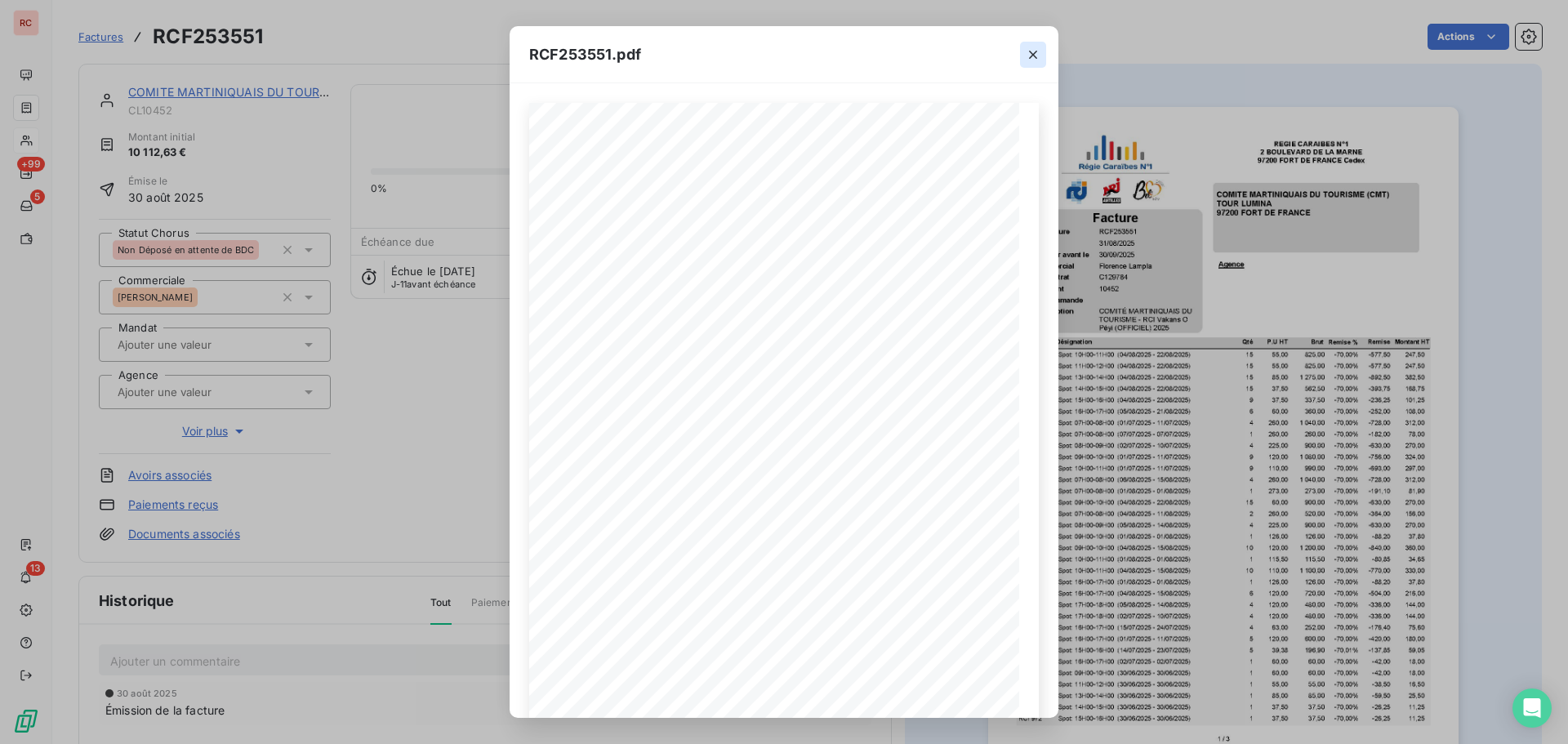
click at [1037, 55] on icon "button" at bounding box center [1033, 54] width 16 height 16
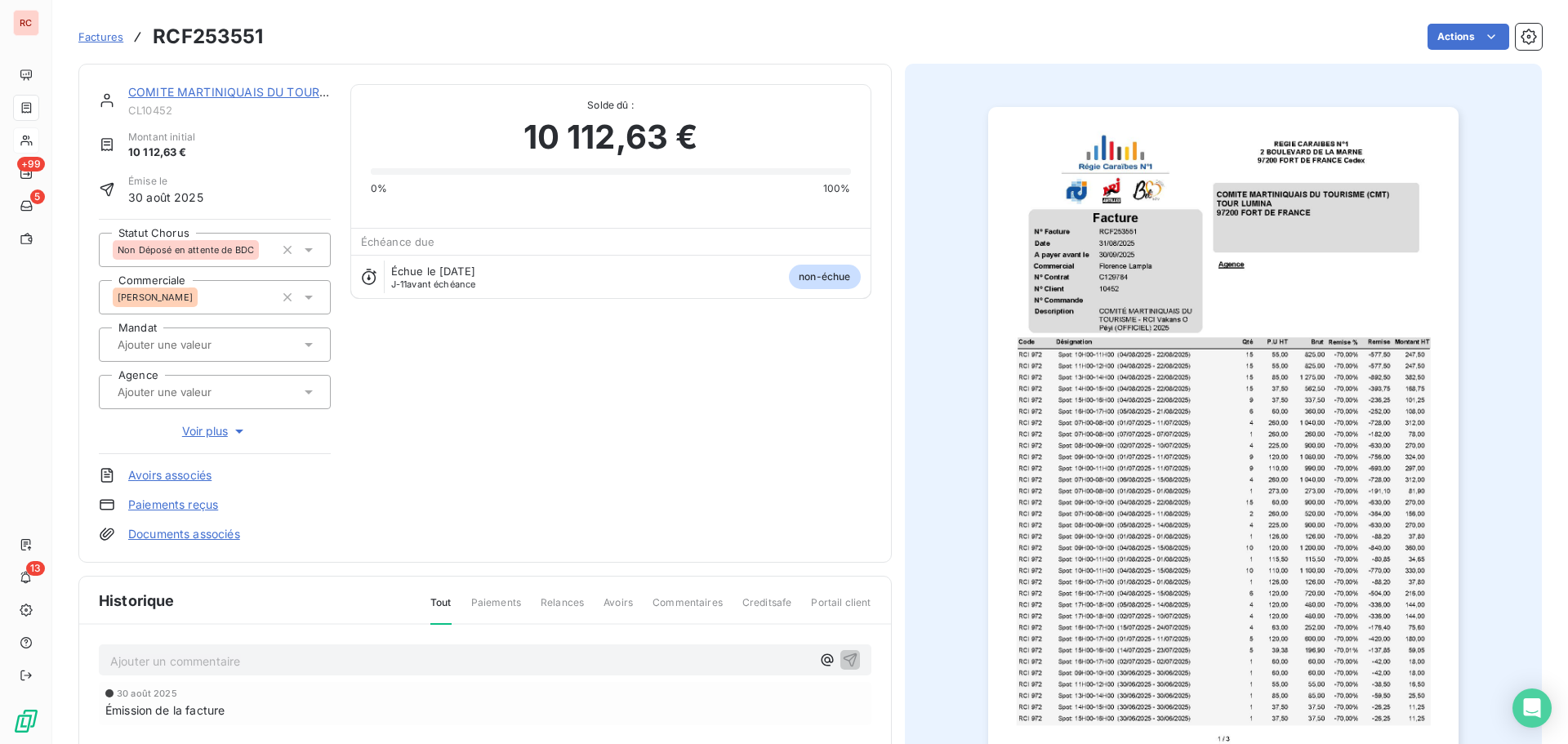
click at [159, 656] on p "Ajouter un commentaire ﻿" at bounding box center [461, 660] width 701 height 20
click at [1113, 283] on img "button" at bounding box center [1223, 439] width 471 height 665
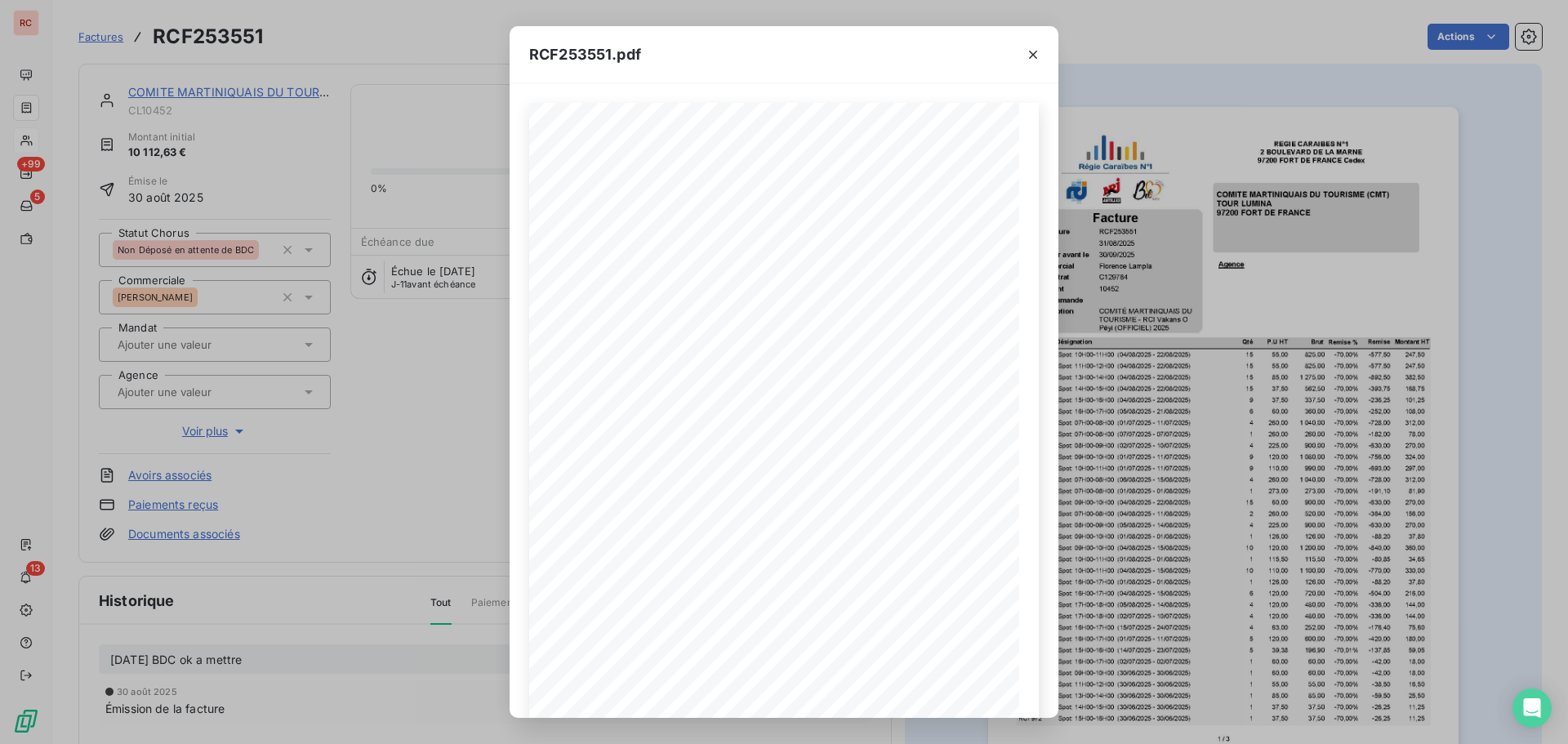
click at [1134, 83] on div "RCF253551.pdf 15 Spot: 10H00-11H00 ([DATE] - [DATE]) 247,50 RCI 972 55,00 825,0…" at bounding box center [784, 372] width 1568 height 744
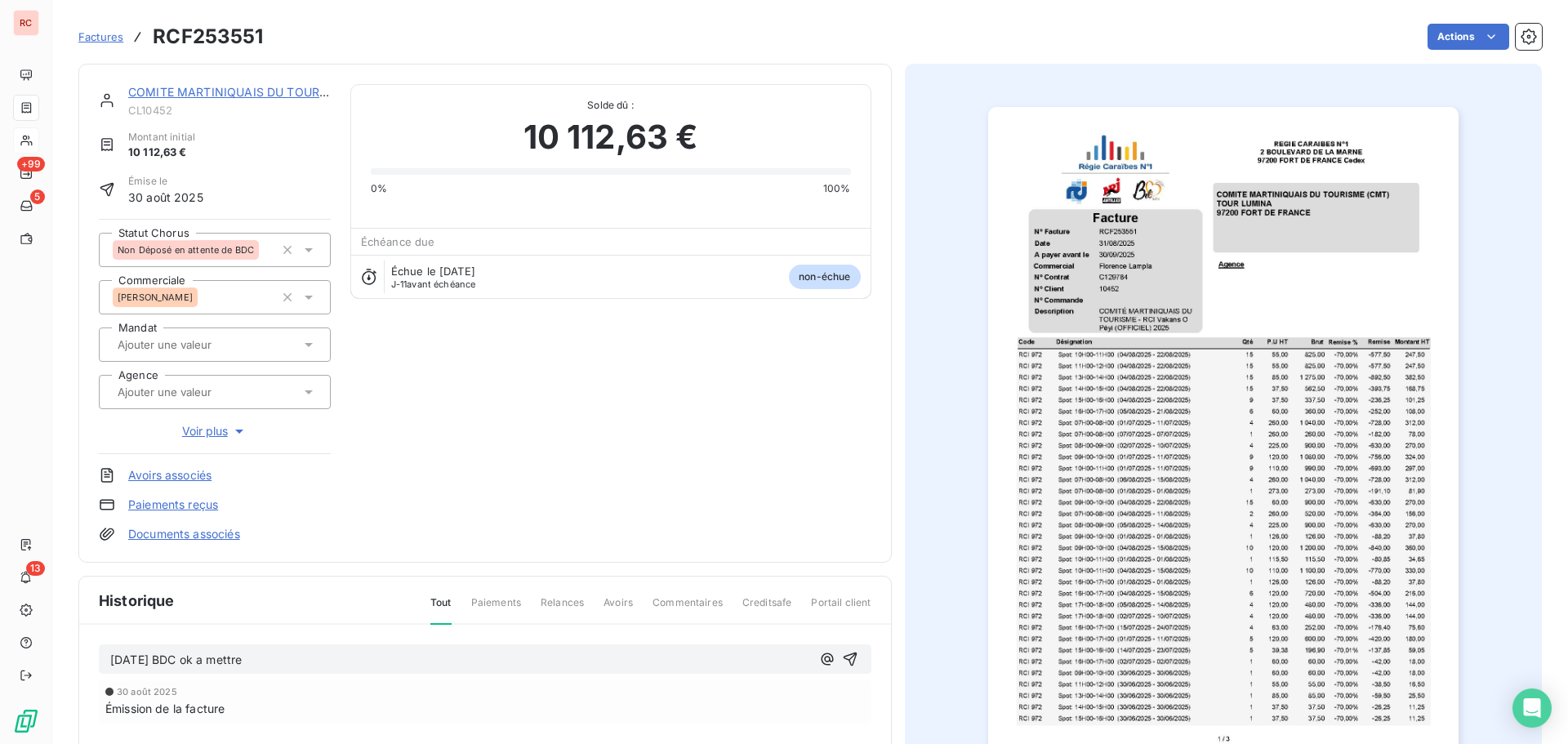
click at [296, 664] on p "[DATE] BDC ok a mettre" at bounding box center [461, 660] width 701 height 19
click at [854, 665] on div "[DATE] BDC ok a mettre le N° sur la facture, [PERSON_NAME] fait la demande ce j…" at bounding box center [485, 658] width 773 height 30
click at [847, 665] on icon "button" at bounding box center [850, 658] width 16 height 16
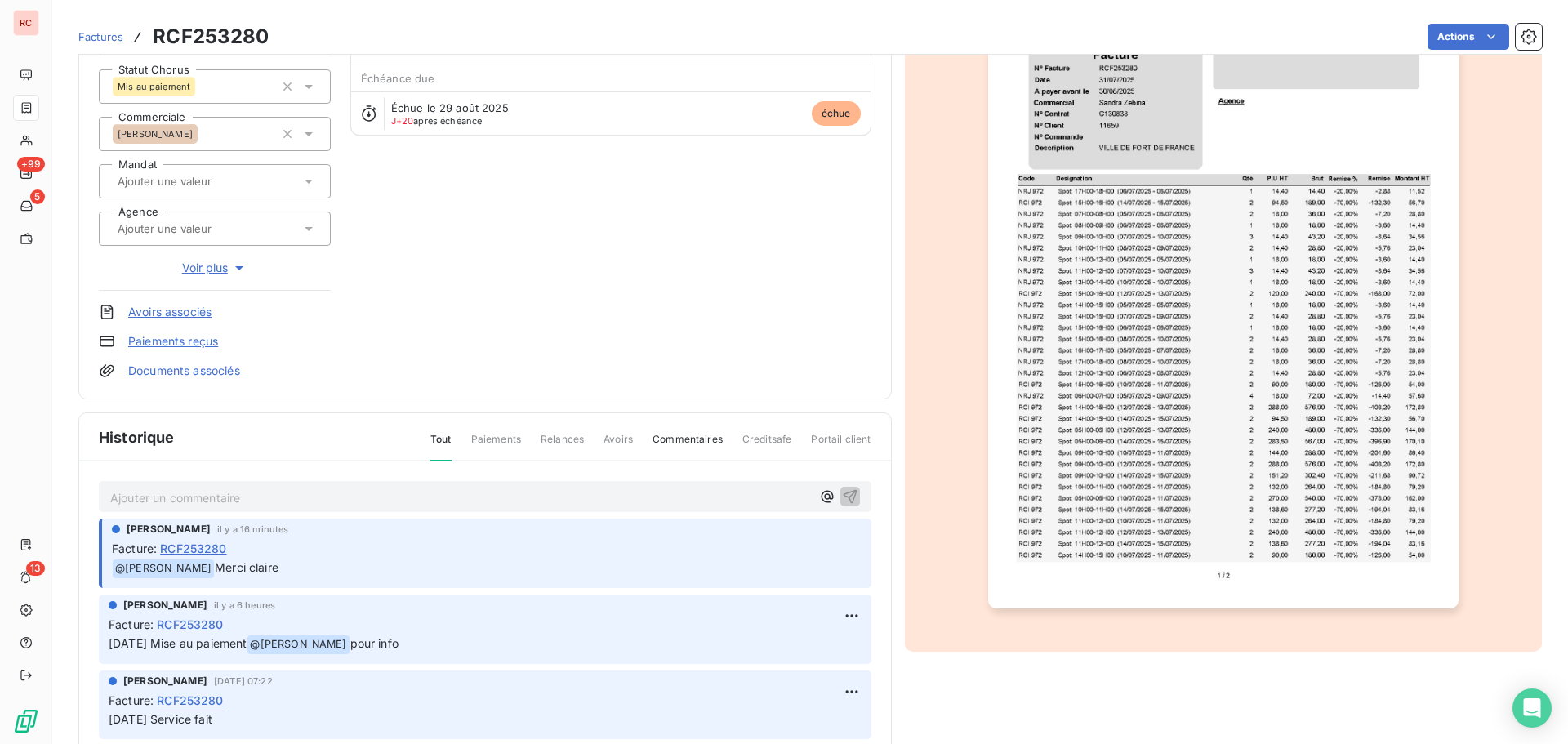
scroll to position [1, 0]
